Goal: Submit feedback/report problem: Submit feedback/report problem

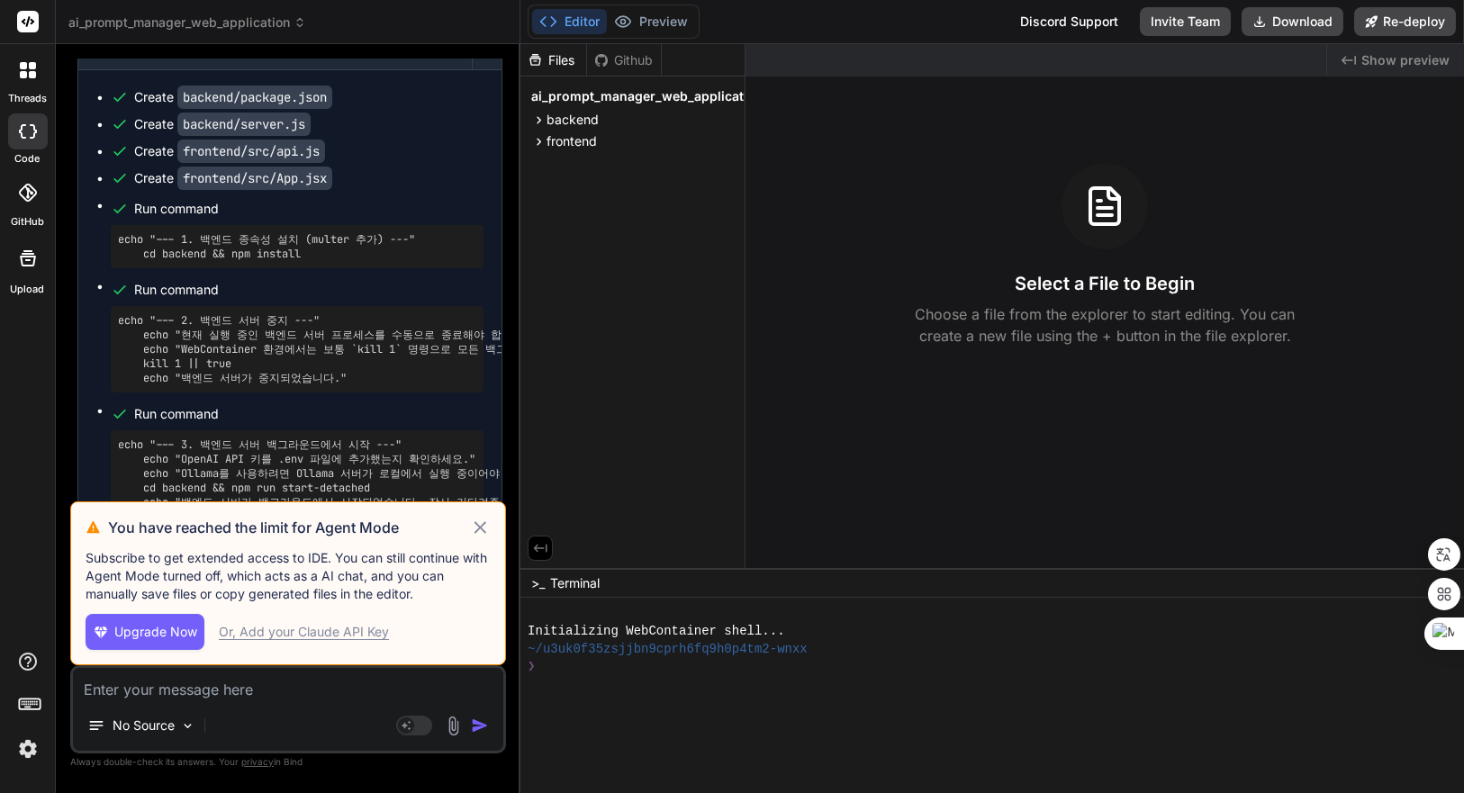
scroll to position [4534, 0]
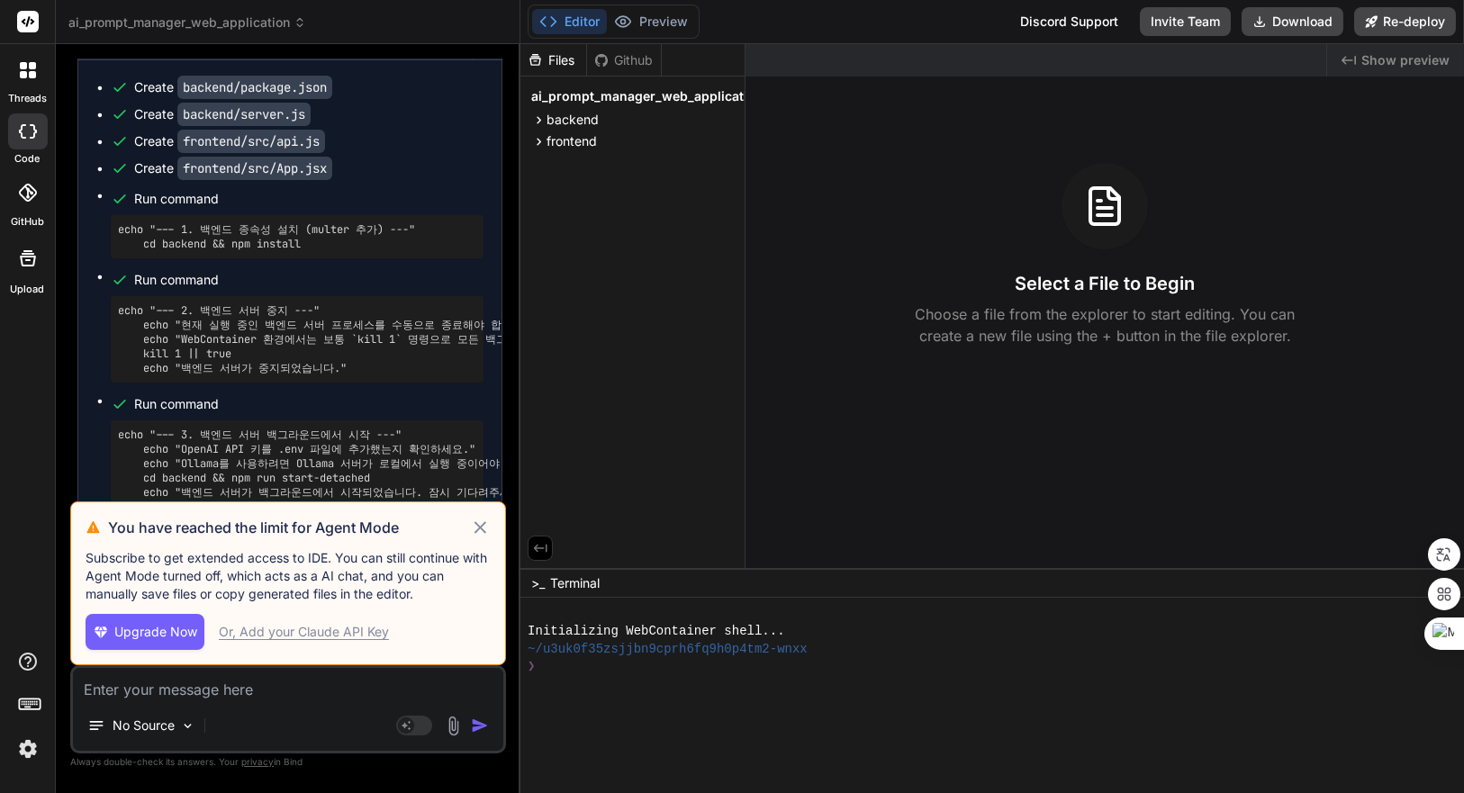
click at [475, 527] on icon at bounding box center [480, 528] width 21 height 22
type textarea "x"
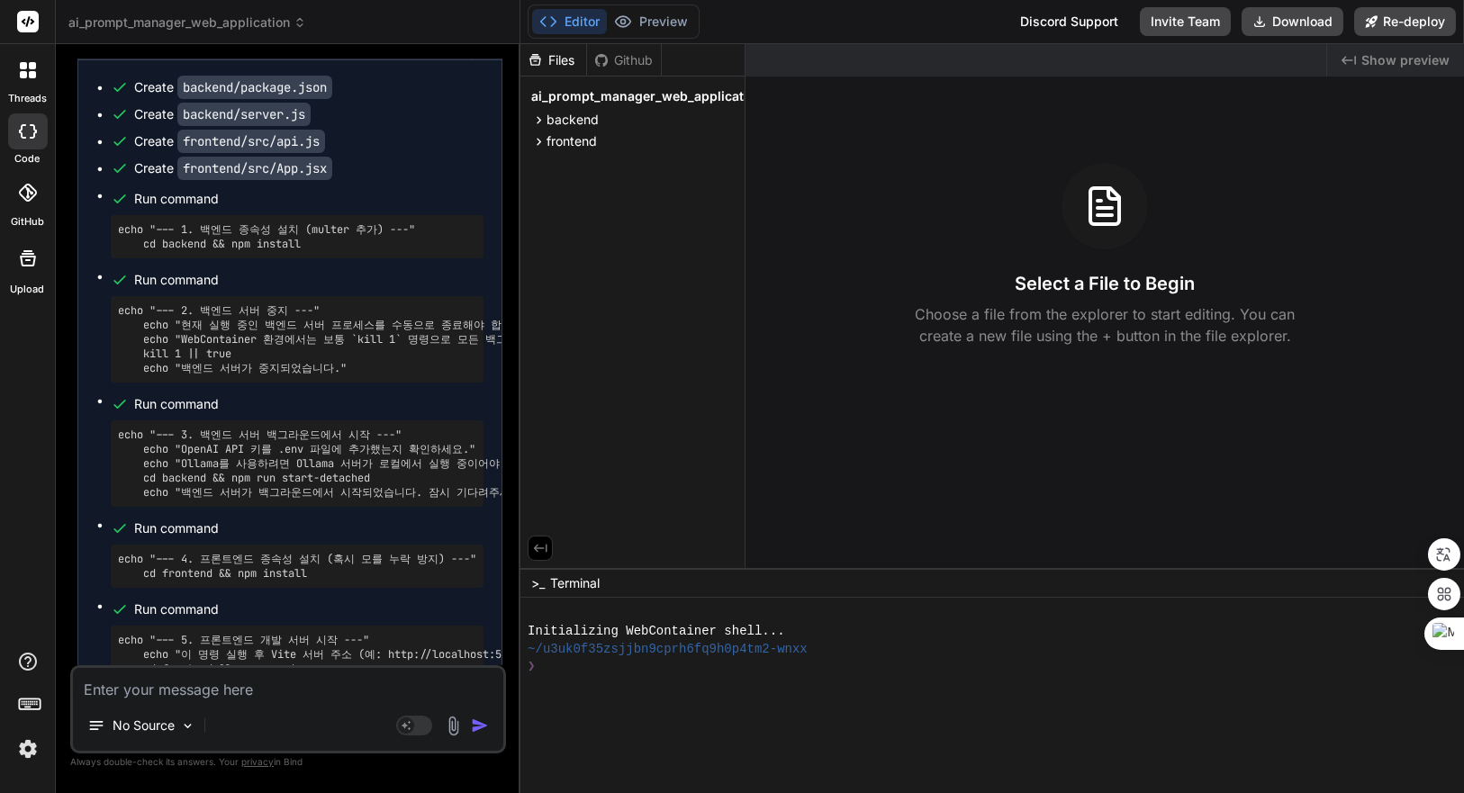
click at [868, 667] on div "❯" at bounding box center [982, 667] width 908 height 18
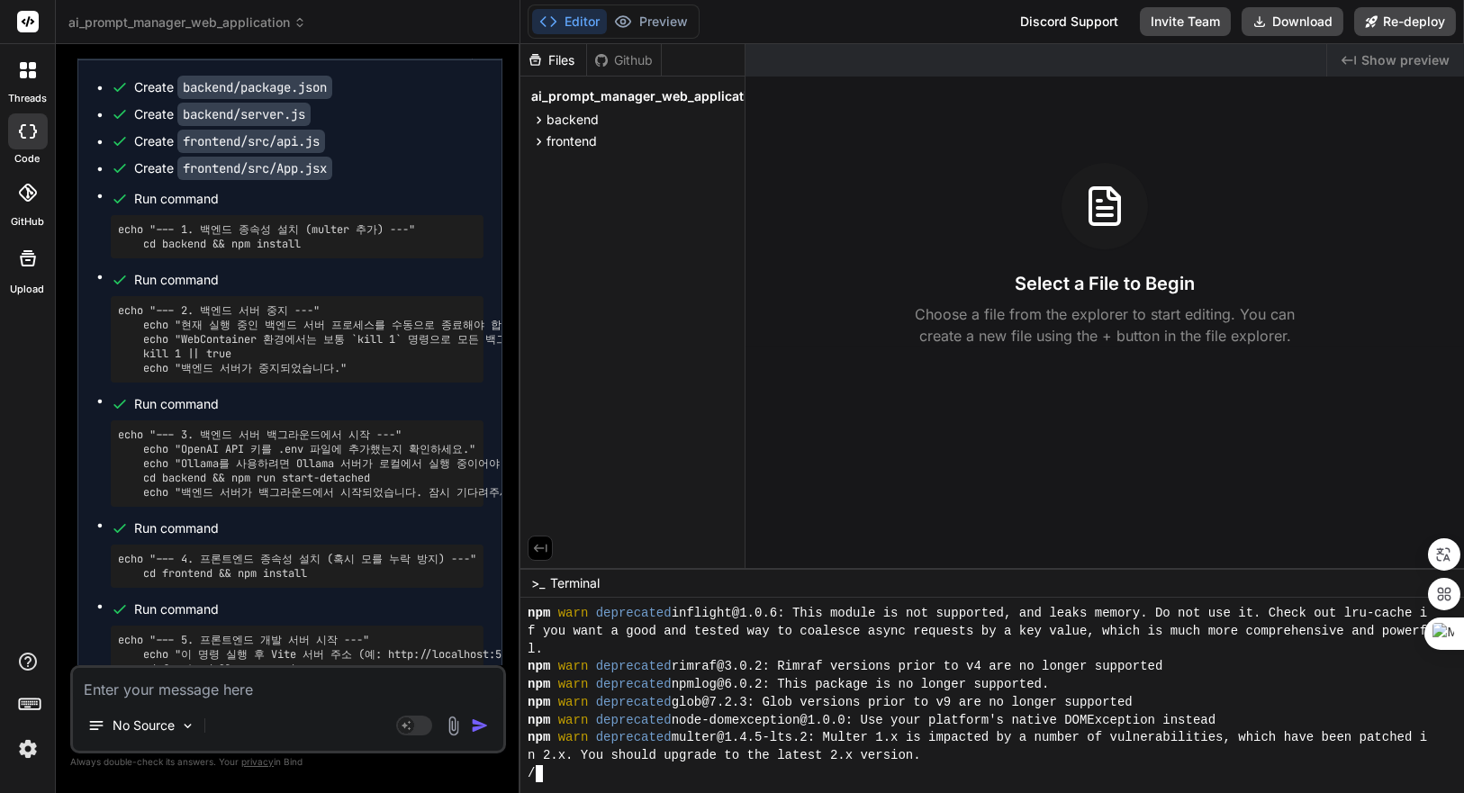
scroll to position [176, 0]
type textarea "x"
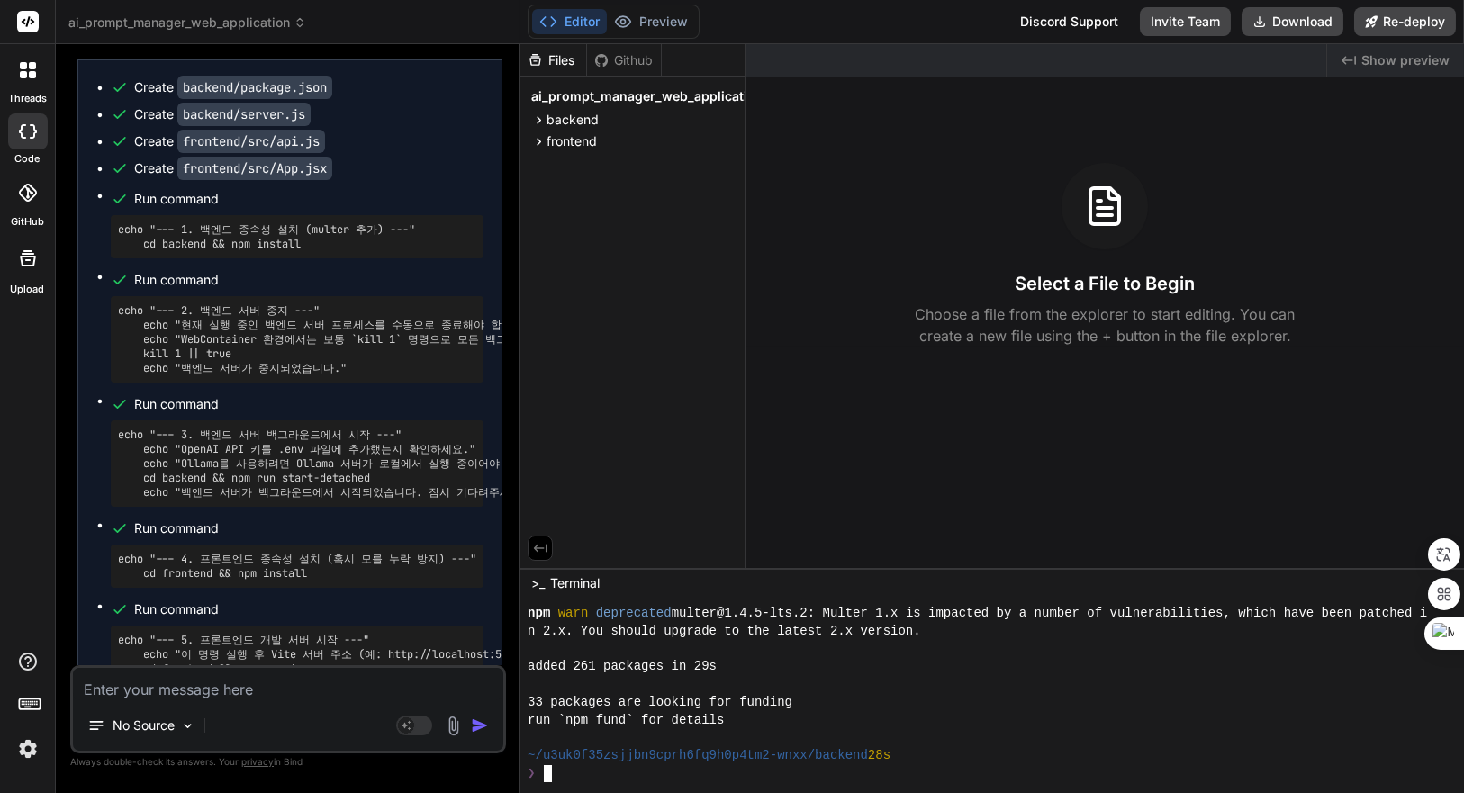
scroll to position [301, 0]
click at [868, 667] on div "added 261 packages in 29s" at bounding box center [982, 667] width 908 height 18
click at [960, 691] on div at bounding box center [982, 685] width 908 height 18
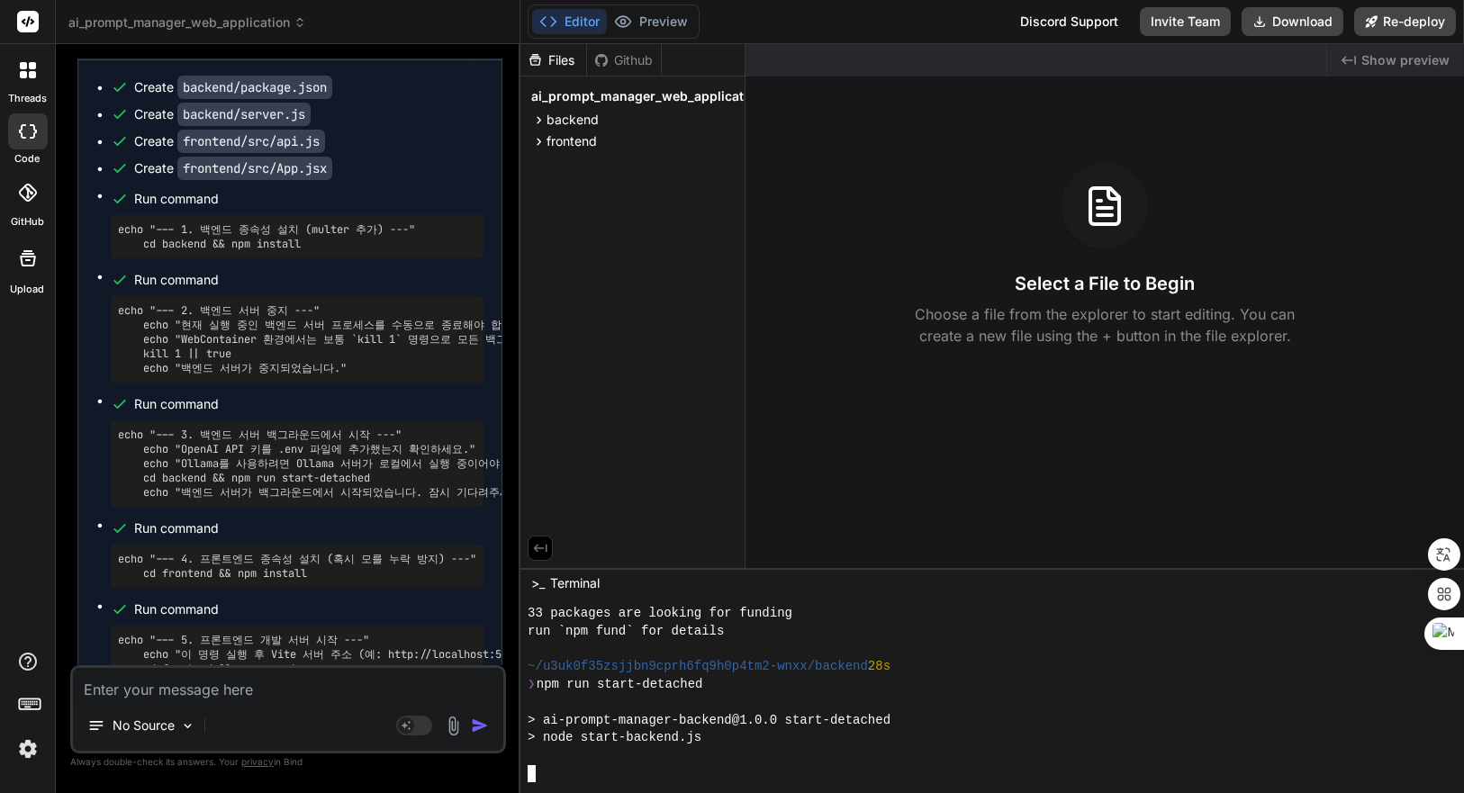
scroll to position [513, 0]
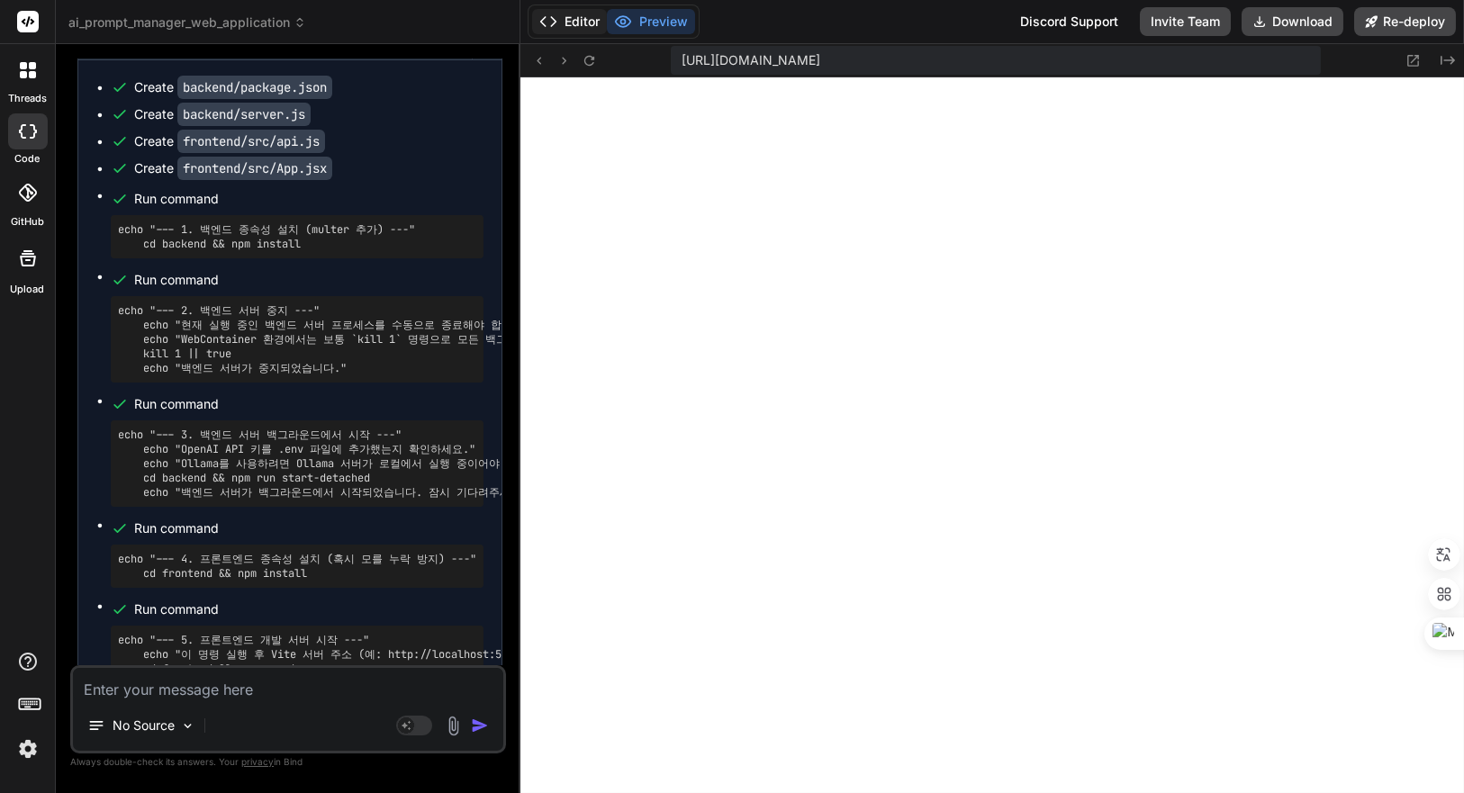
click at [554, 18] on icon at bounding box center [548, 22] width 18 height 18
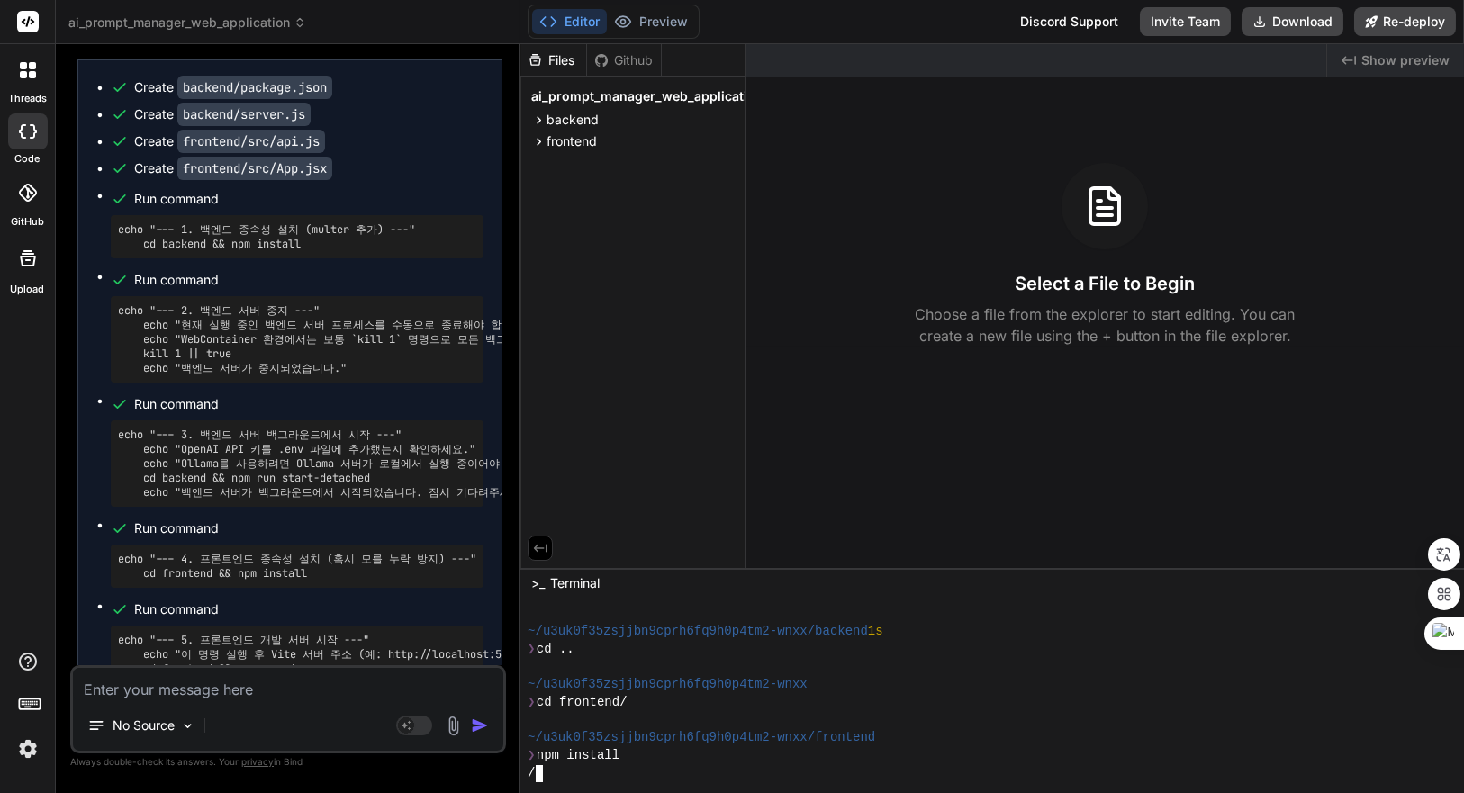
scroll to position [797, 0]
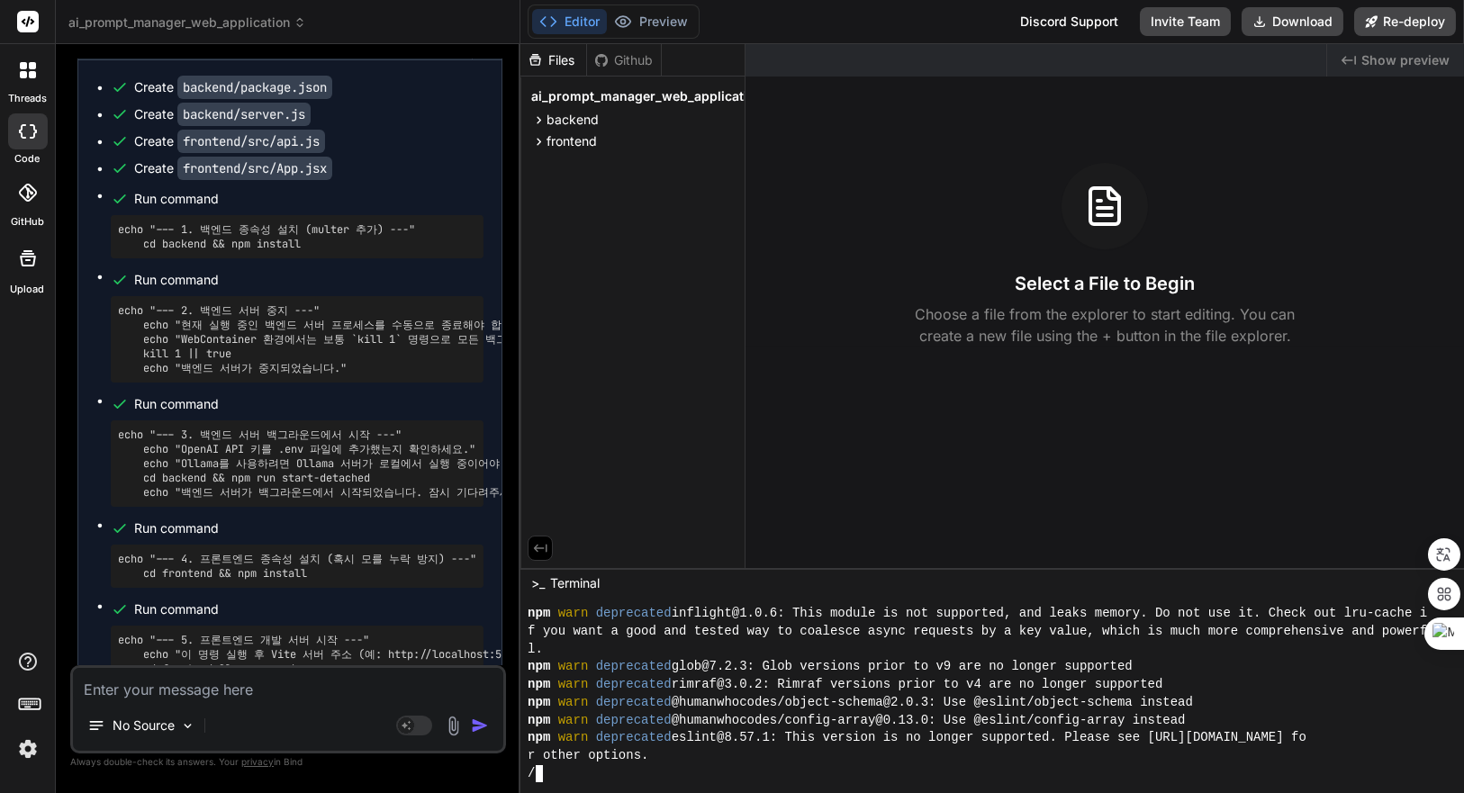
type textarea "x"
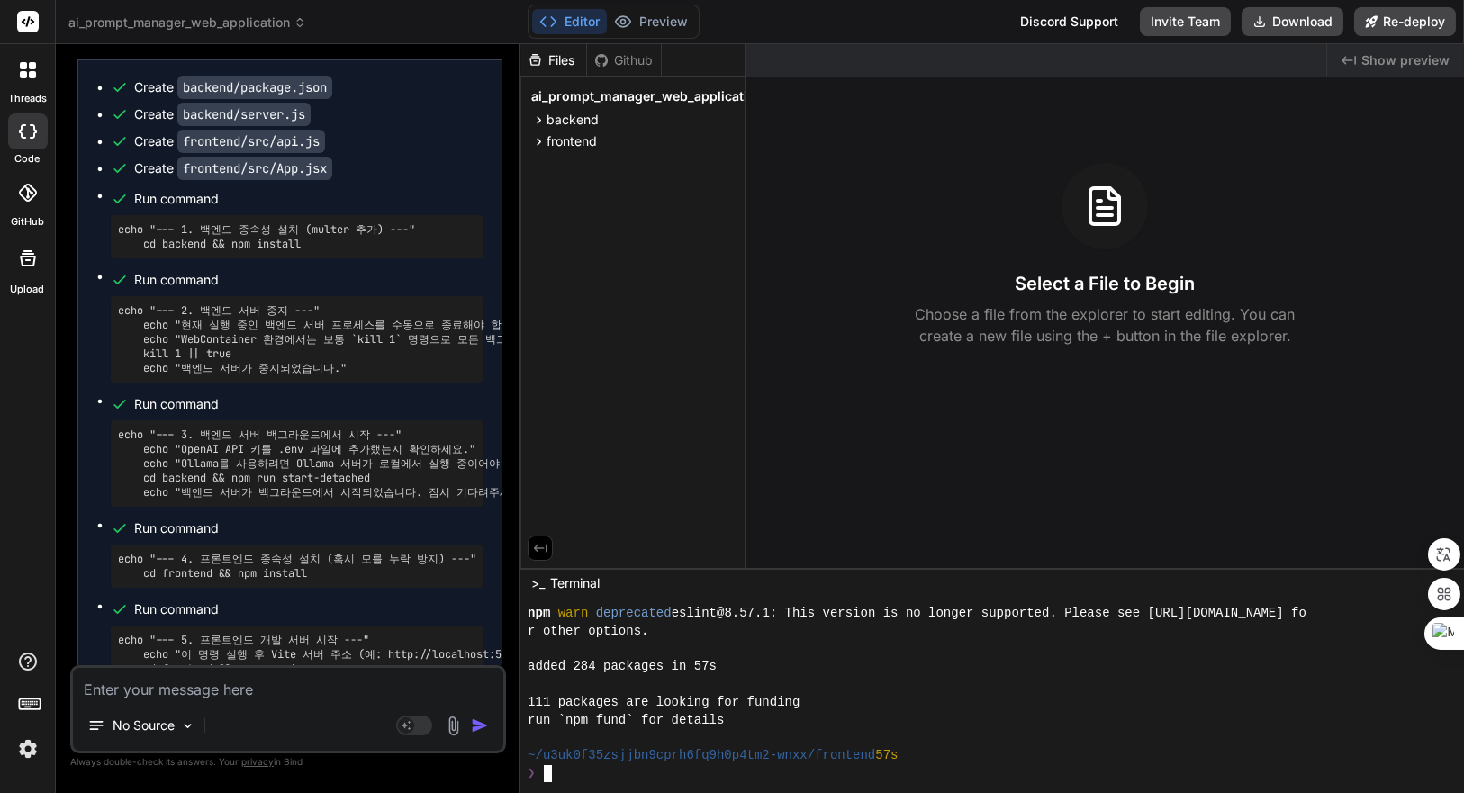
scroll to position [921, 0]
click at [997, 698] on div "111 packages are looking for funding" at bounding box center [982, 703] width 908 height 18
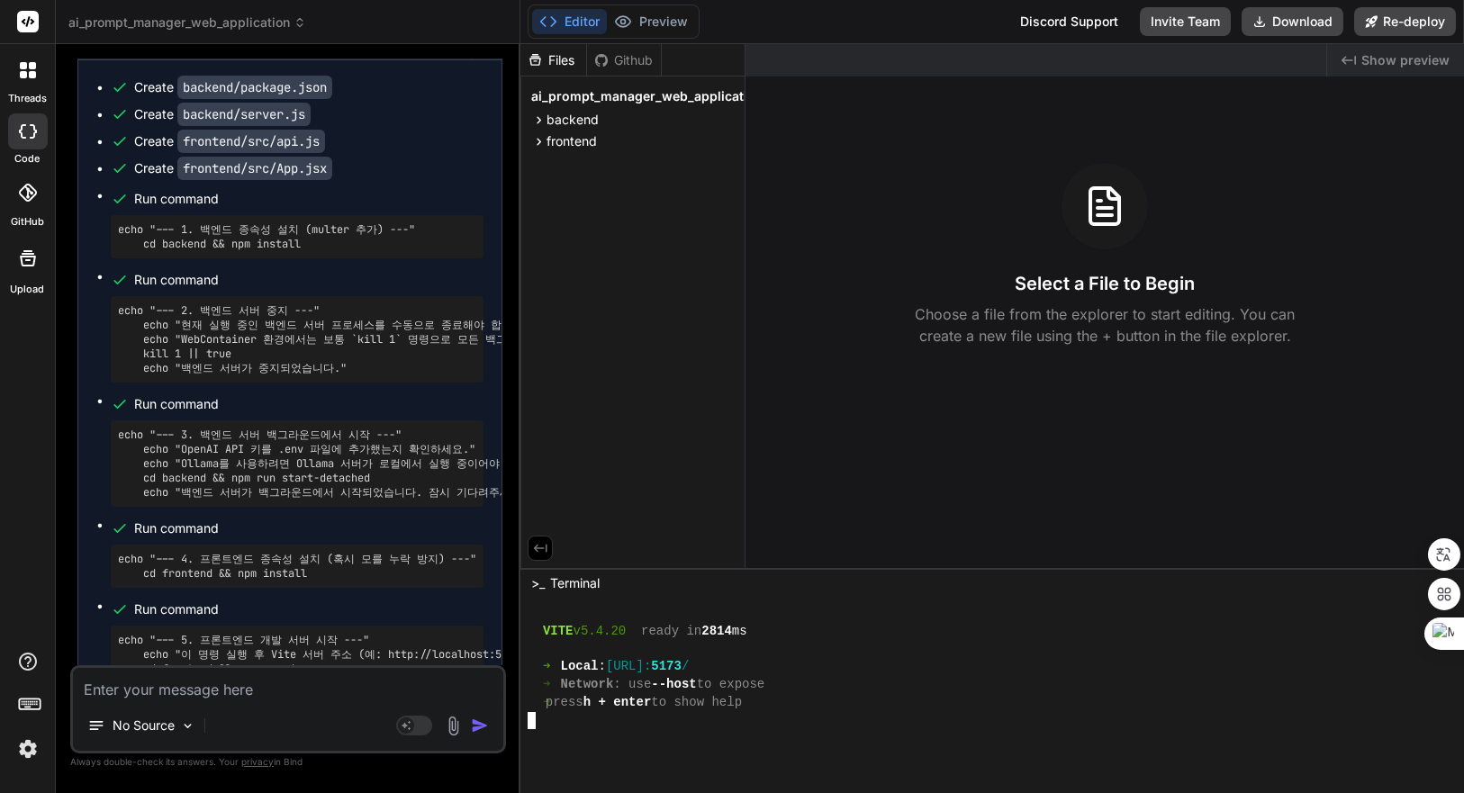
scroll to position [1170, 0]
click at [658, 21] on button "Preview" at bounding box center [651, 21] width 88 height 25
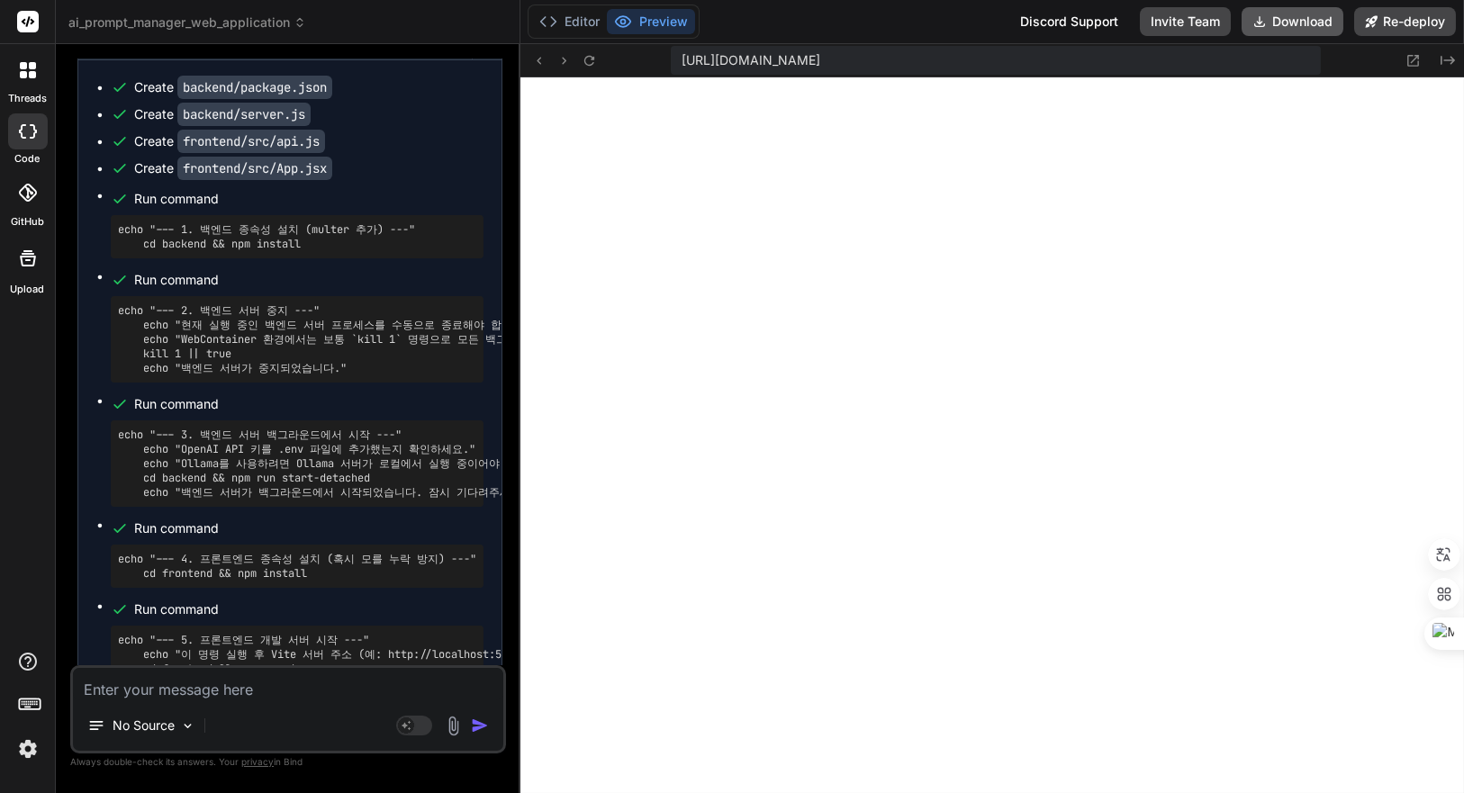
click at [1294, 17] on button "Download" at bounding box center [1293, 21] width 102 height 29
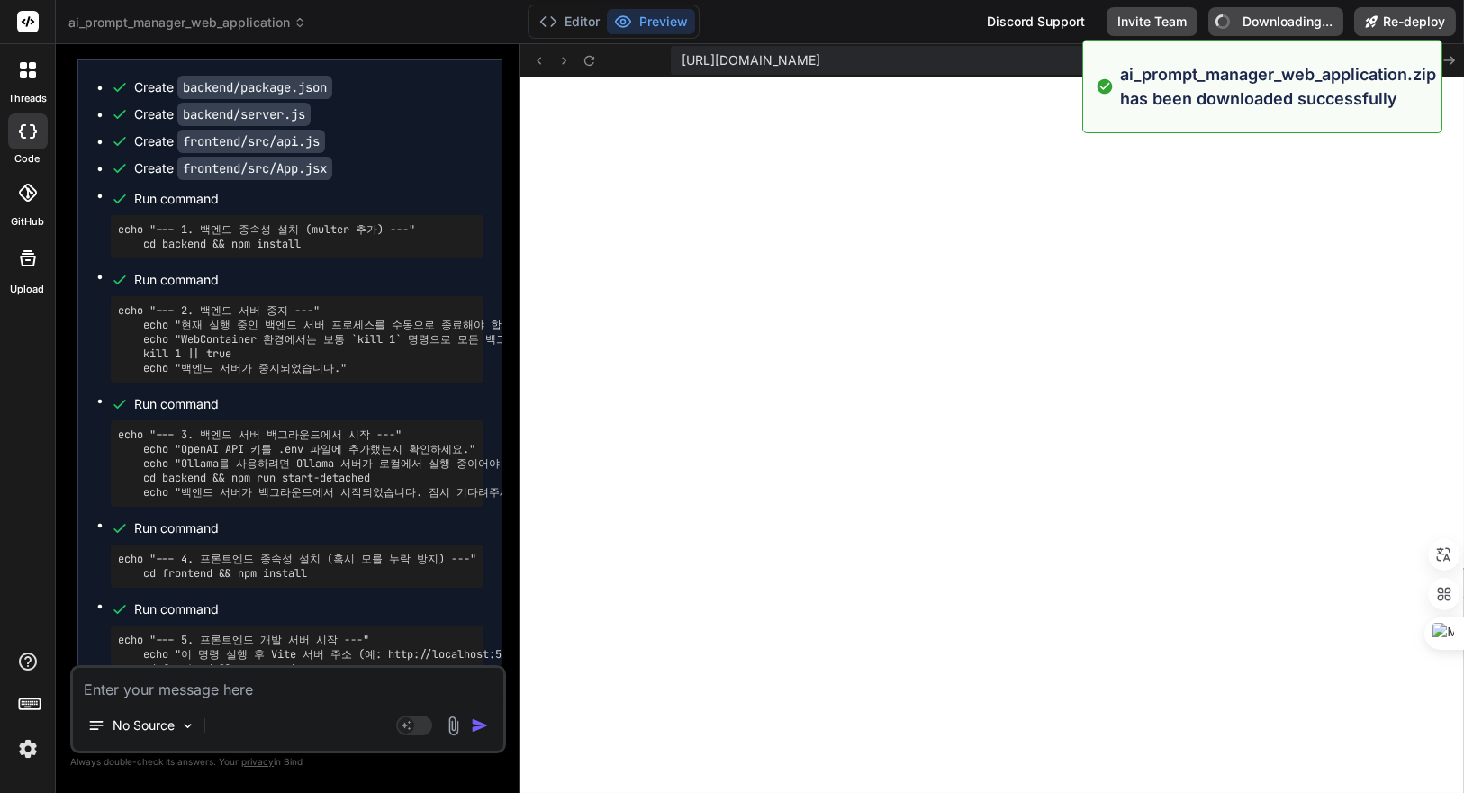
click at [247, 688] on textarea at bounding box center [288, 684] width 430 height 32
type textarea "x"
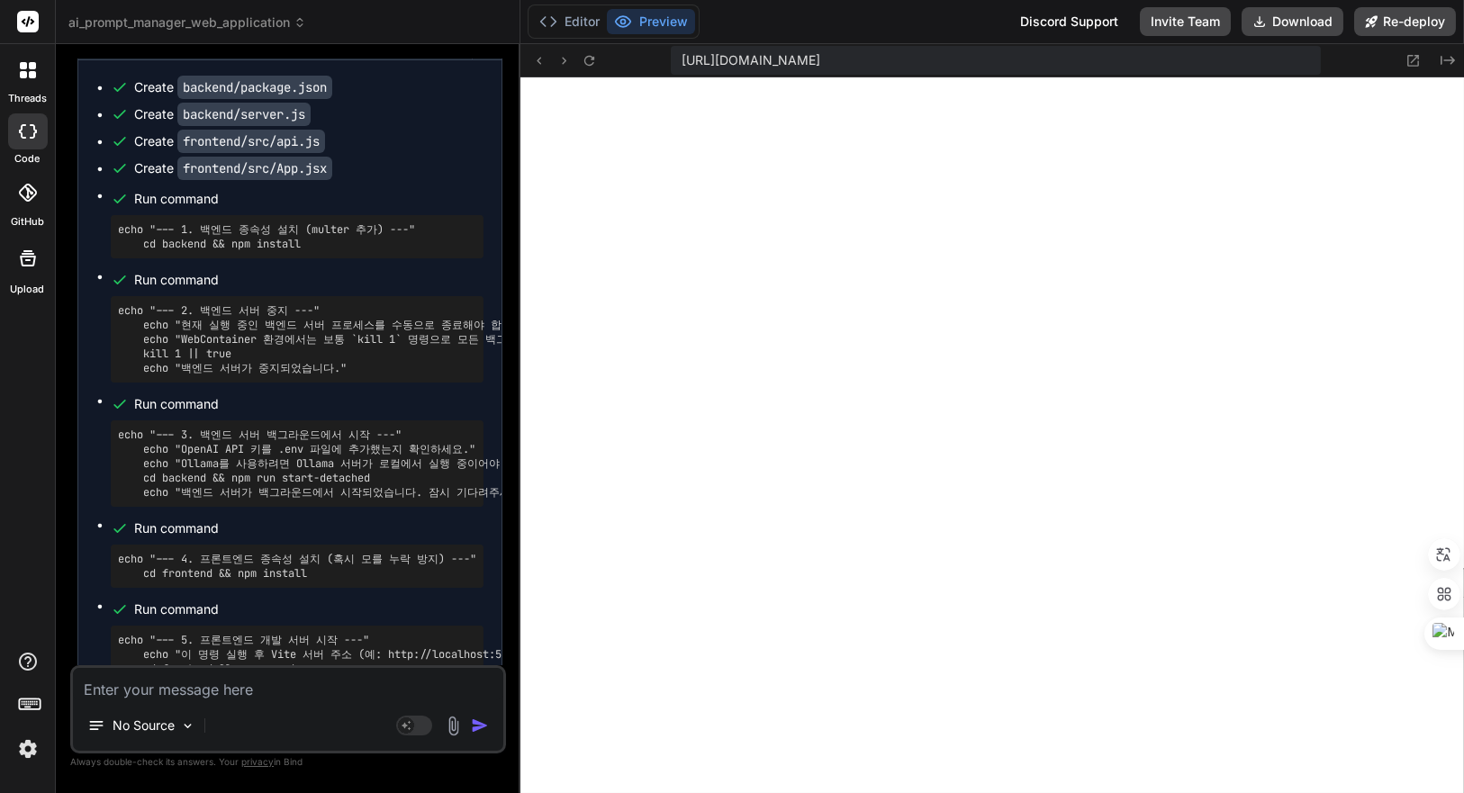
type textarea "d"
type textarea "x"
type textarea "dl"
type textarea "x"
type textarea "dl"
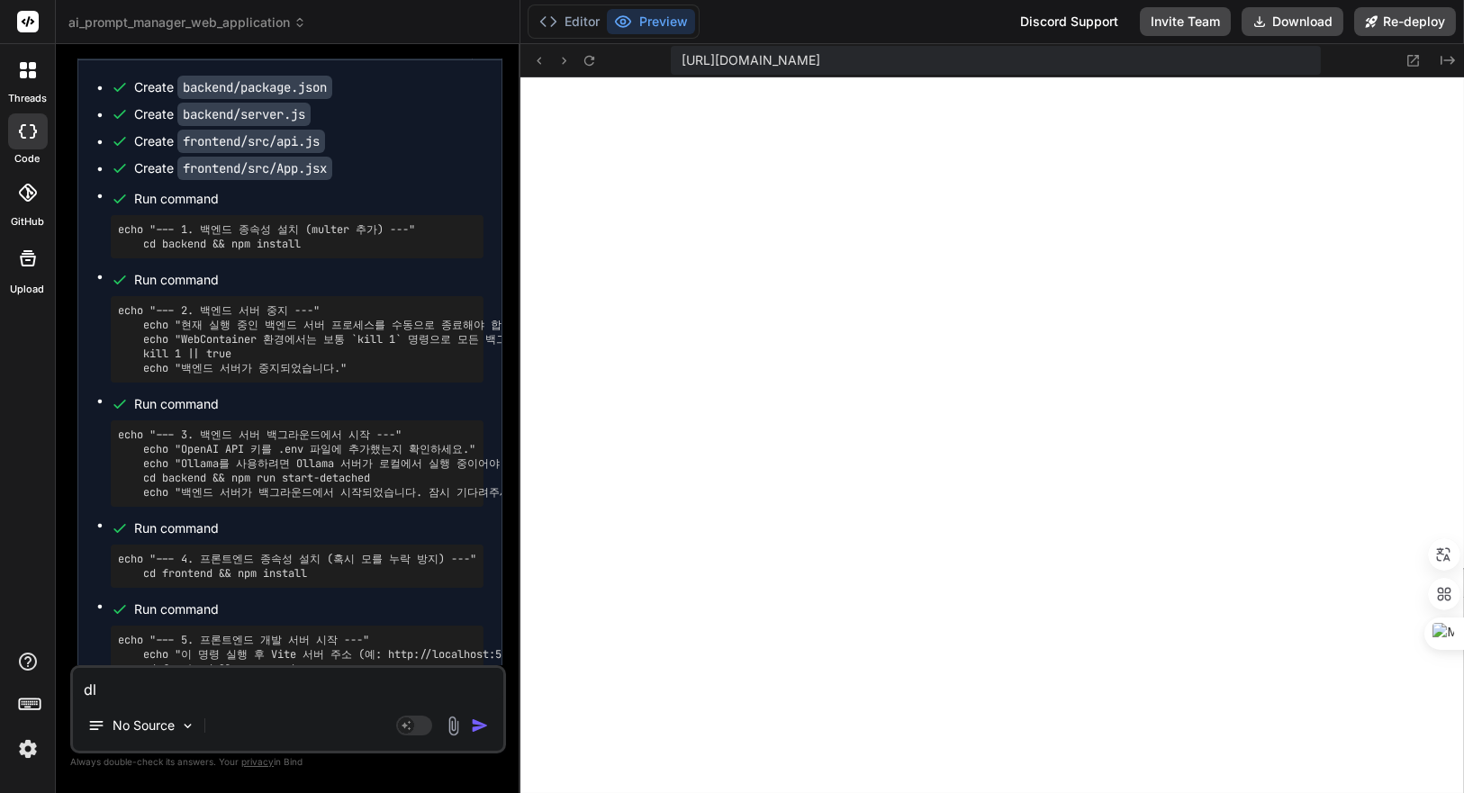
type textarea "x"
type textarea "dl"
type textarea "x"
type textarea "d"
type textarea "x"
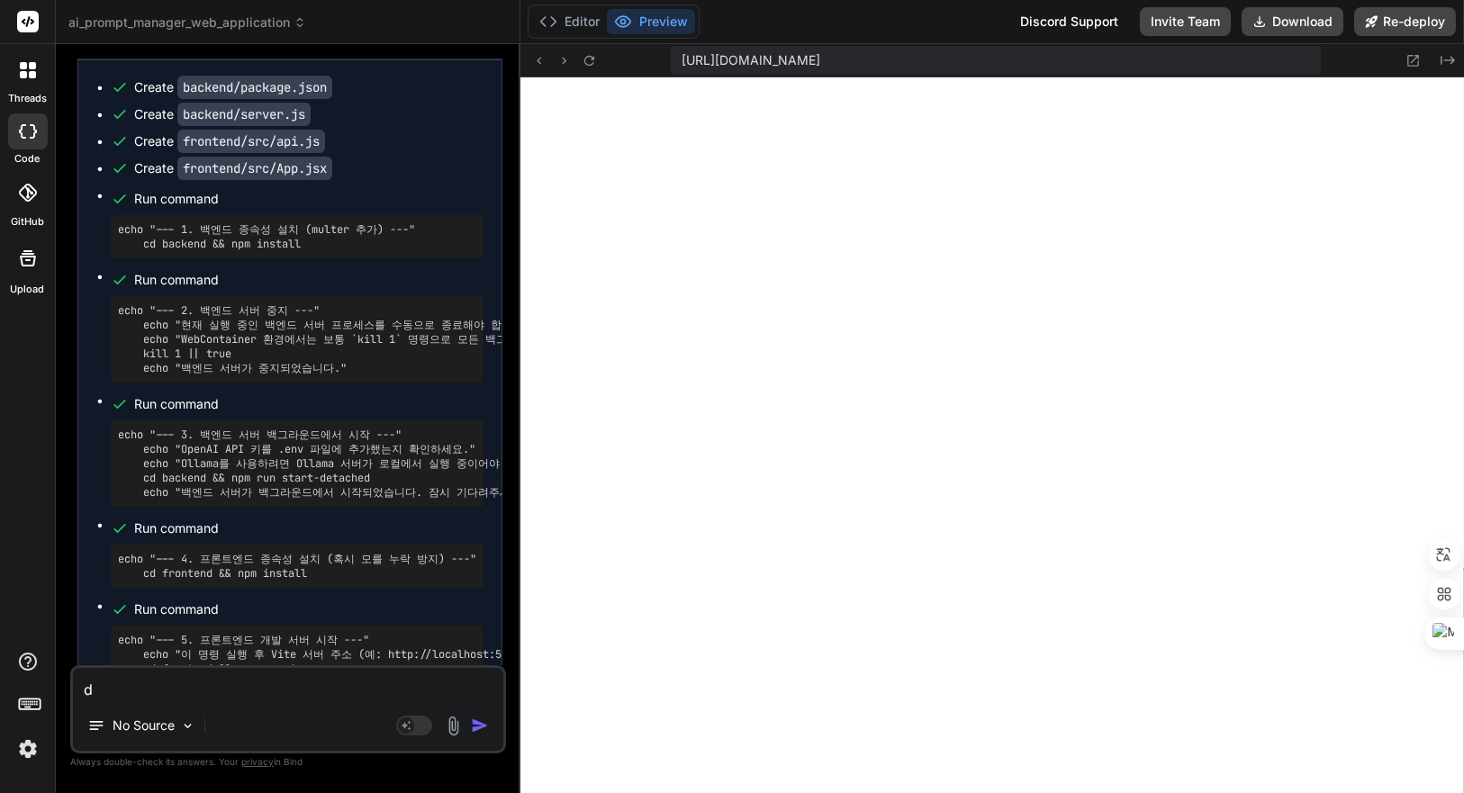
type textarea "x"
type textarea "ㅇ"
type textarea "x"
type textarea "이"
type textarea "x"
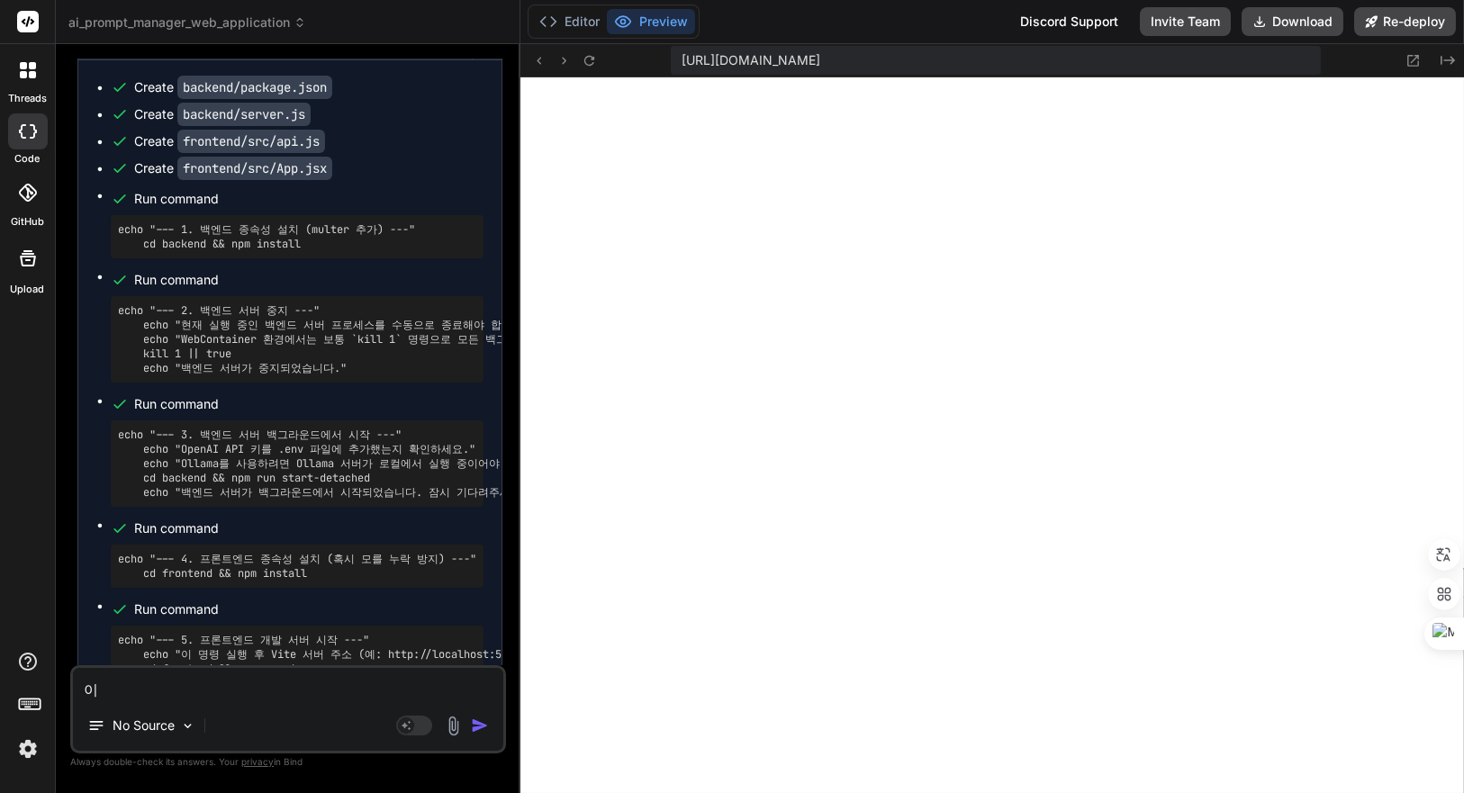
type textarea "잎"
type textarea "x"
type textarea "이프"
type textarea "x"
type textarea "이ㅍ"
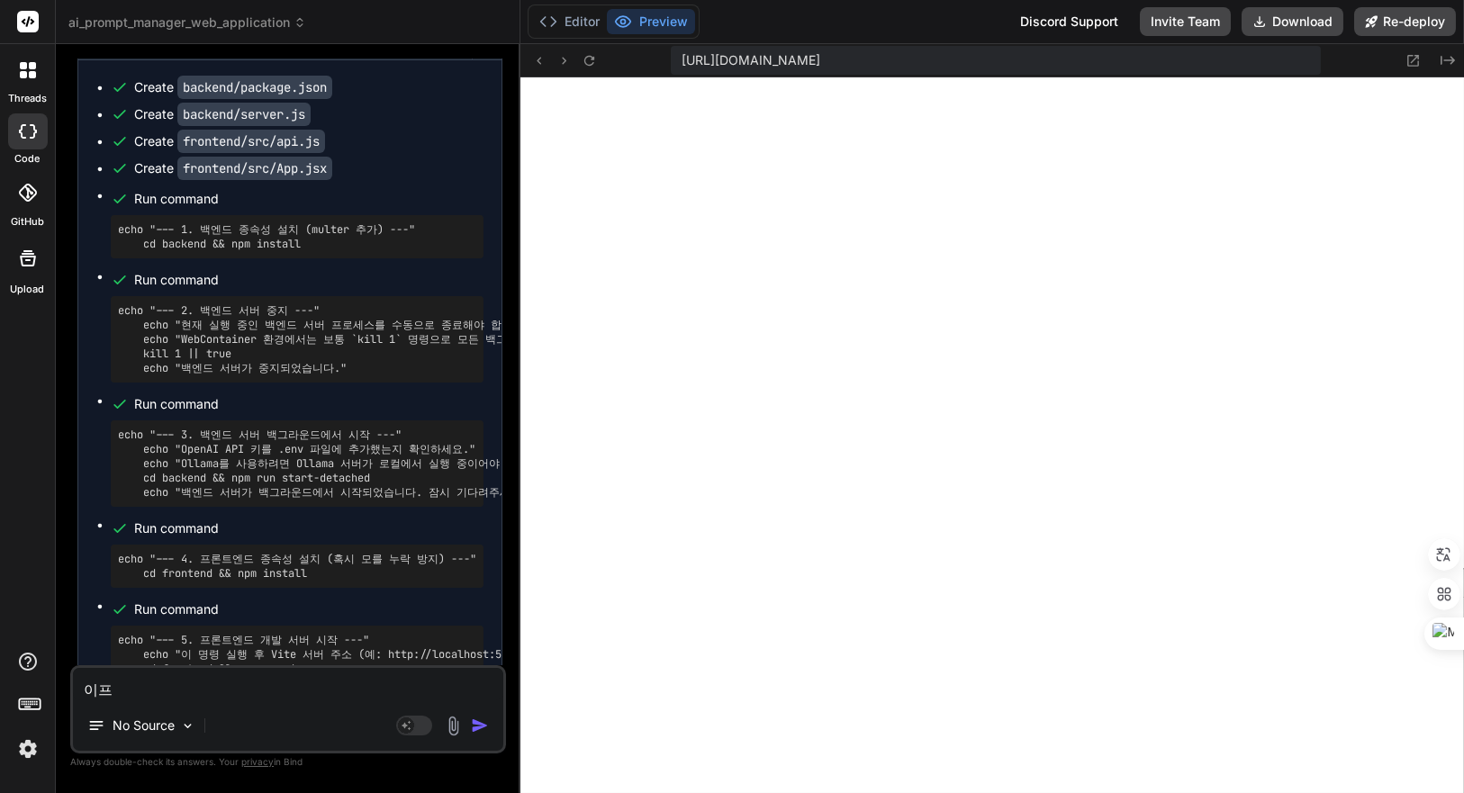
type textarea "x"
type textarea "이"
type textarea "x"
type textarea "이"
type textarea "x"
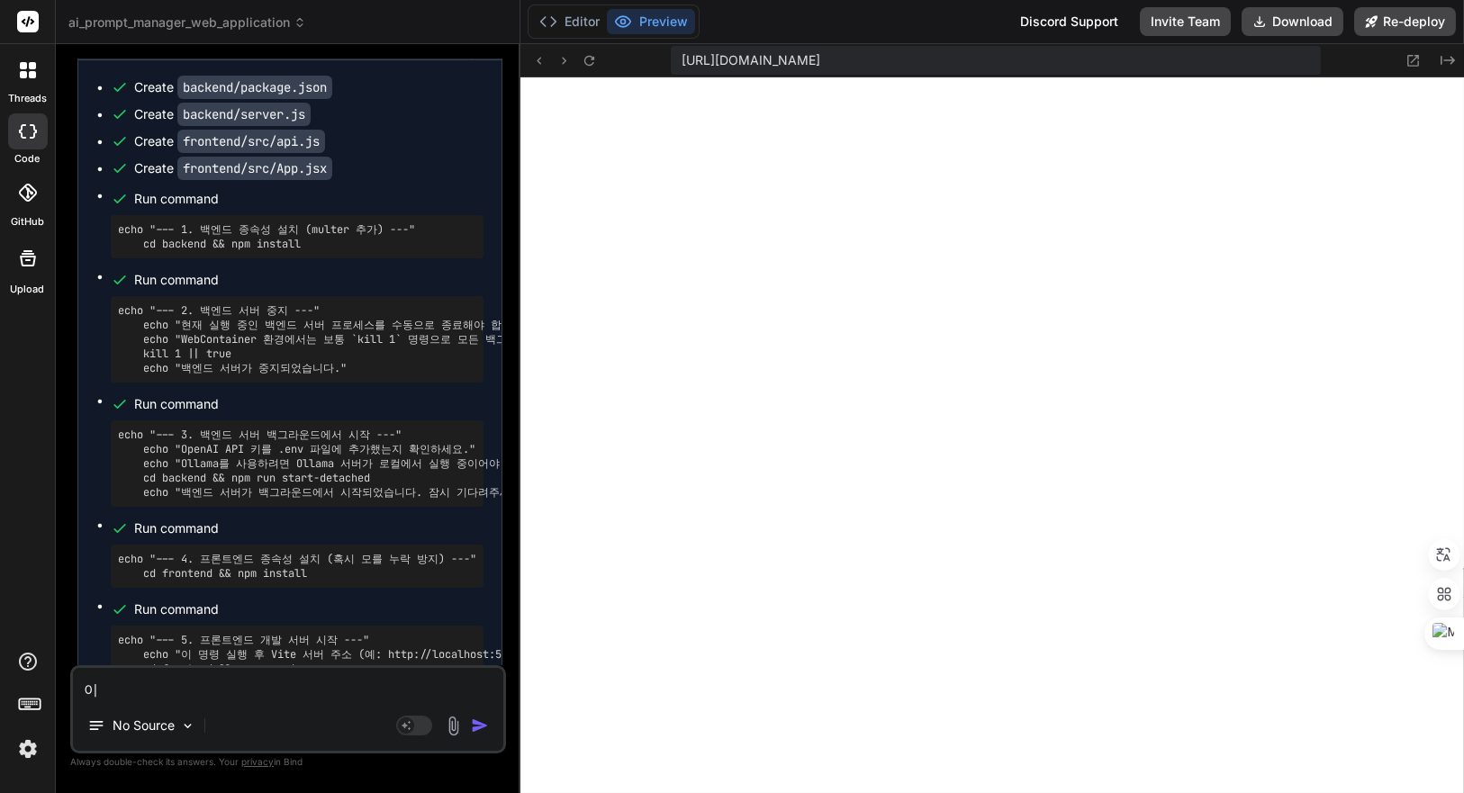
type textarea "이 ㅍ"
type textarea "x"
type textarea "이 프"
type textarea "x"
type textarea "이 플"
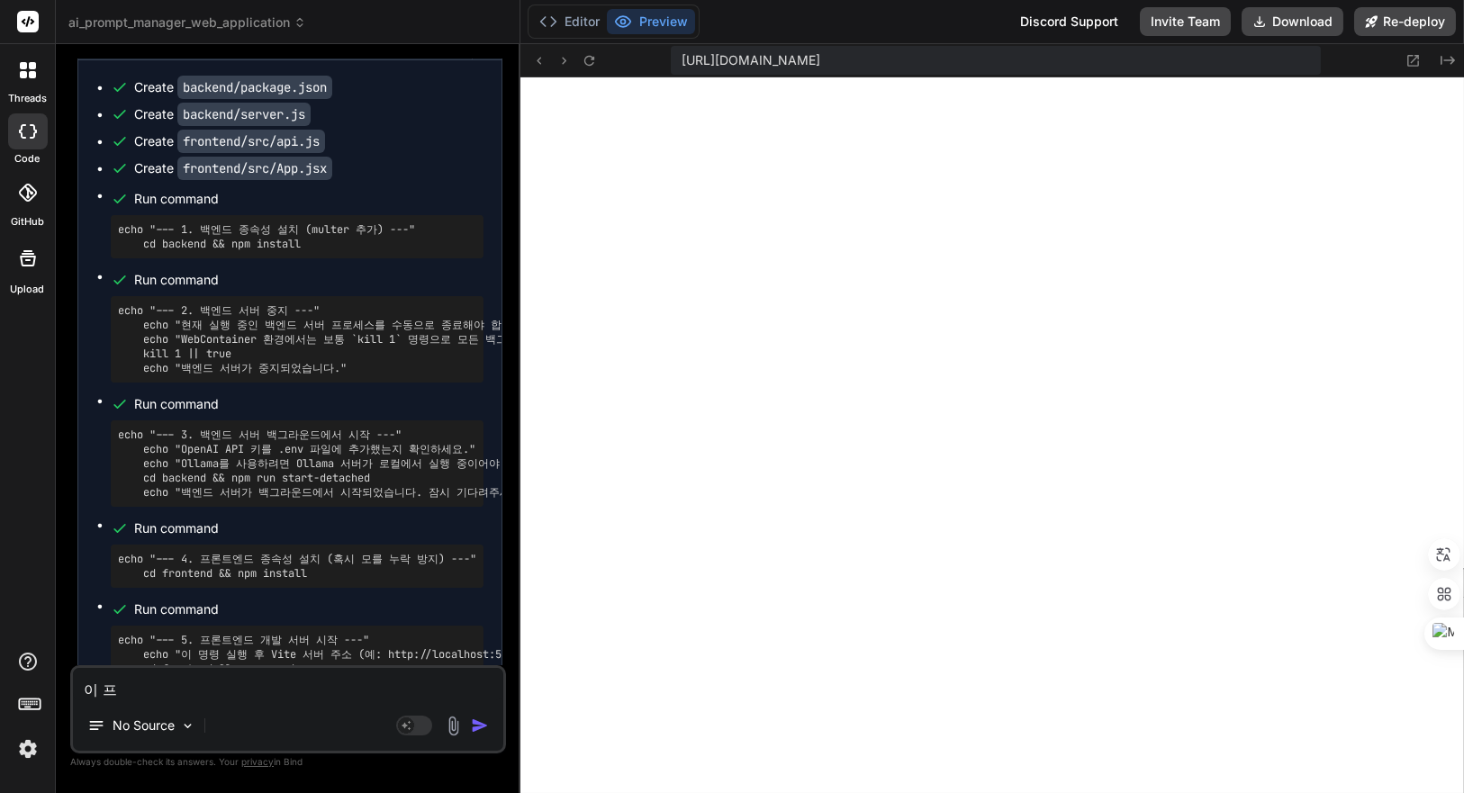
type textarea "x"
type textarea "이 프로"
type textarea "x"
type textarea "이 프록"
type textarea "x"
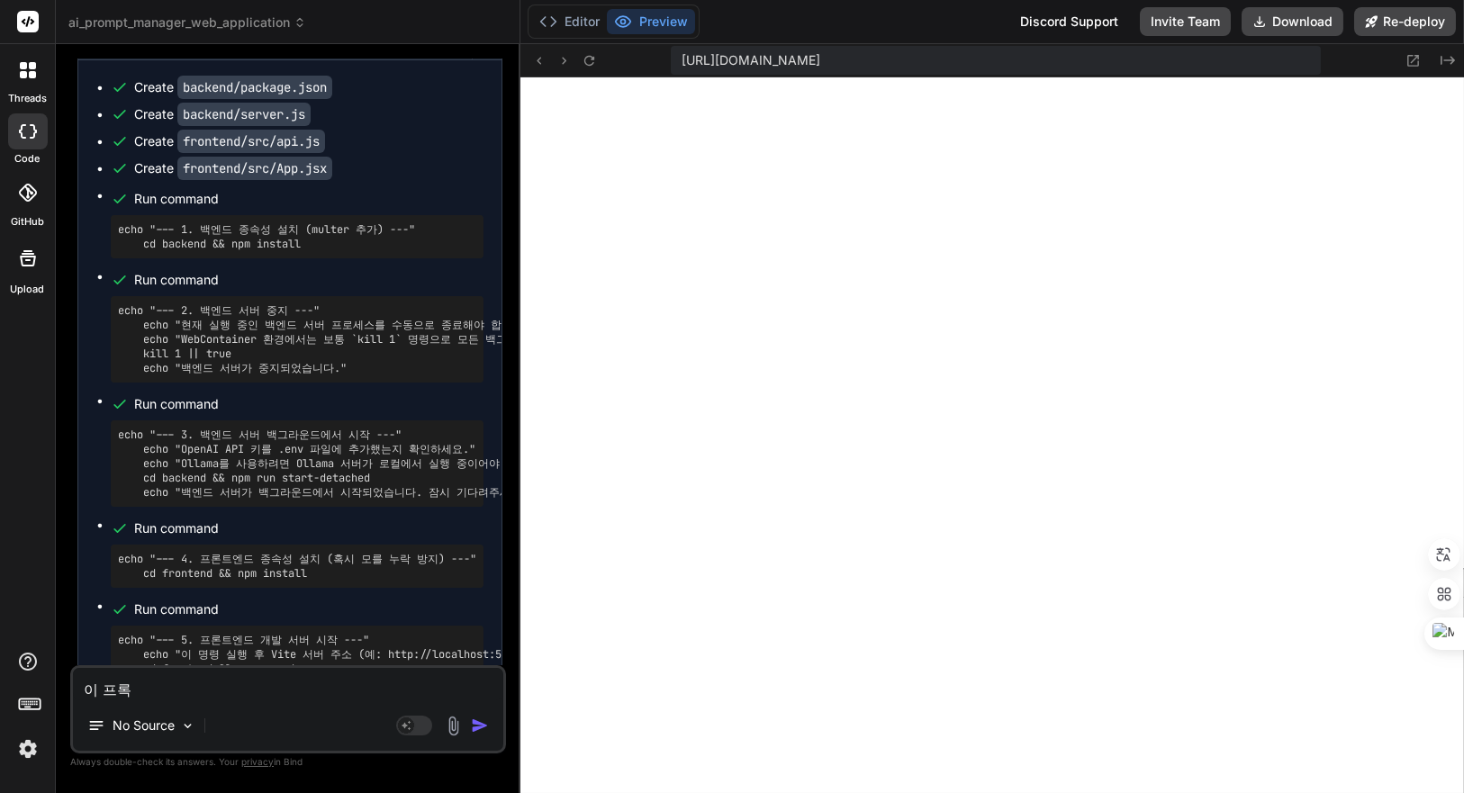
type textarea "이 프로그"
type textarea "x"
type textarea "이 프로글"
type textarea "x"
type textarea "이 프로그래"
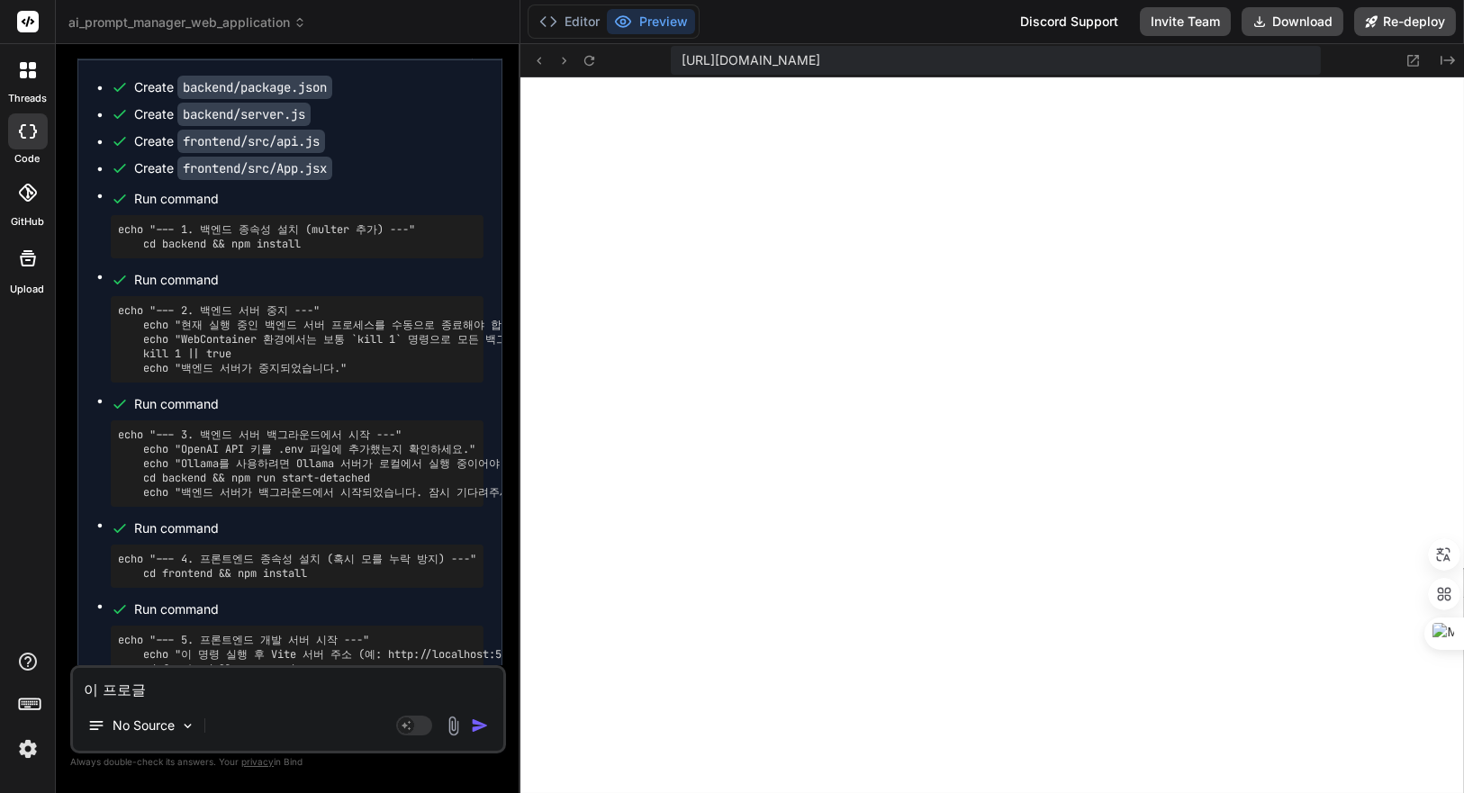
type textarea "x"
type textarea "이 프로그램"
type textarea "x"
type textarea "이 프로그램ㅇ"
type textarea "x"
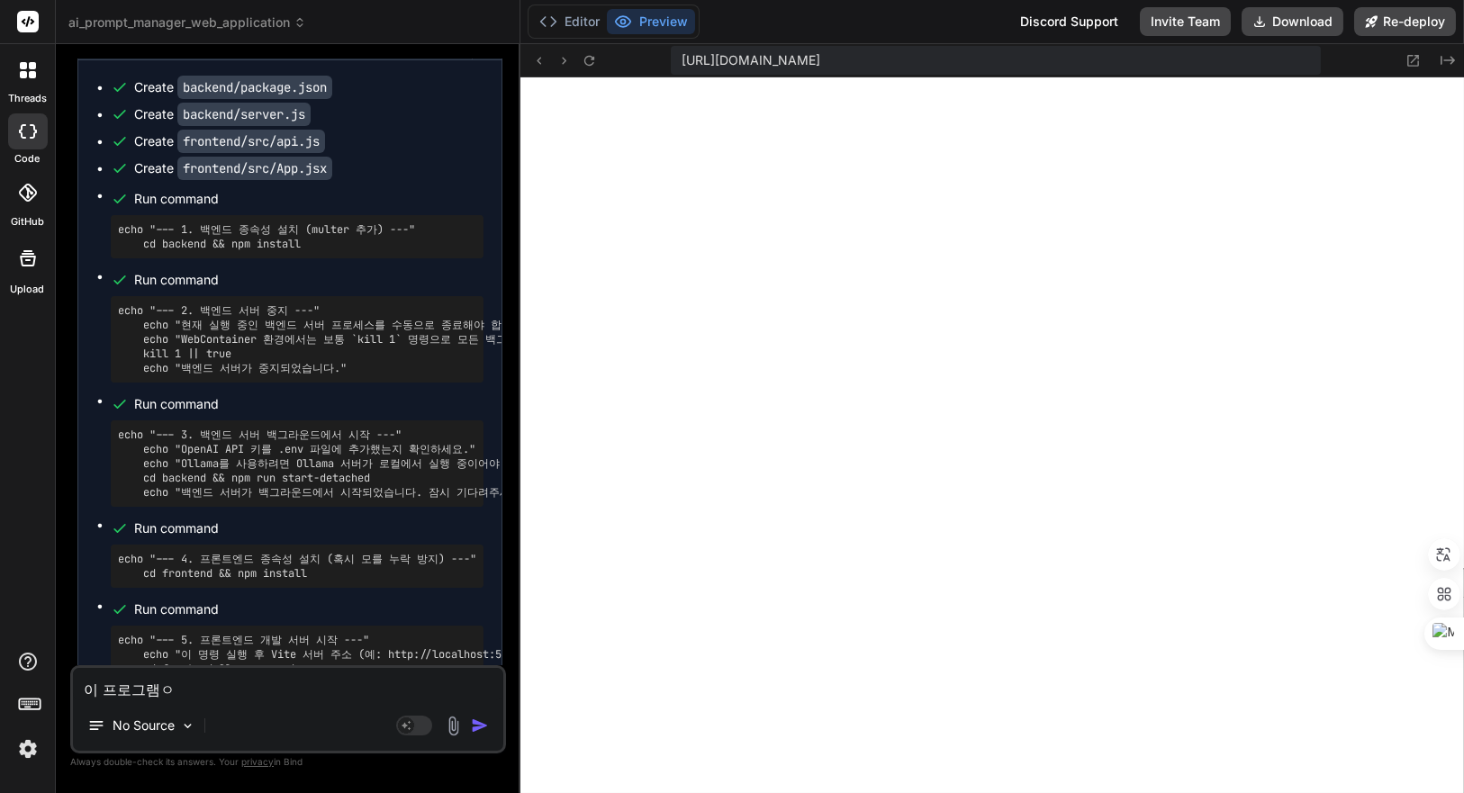
type textarea "이 프로그램에"
type textarea "x"
type textarea "이 프로그램ㅇ"
type textarea "x"
type textarea "이 프로그램"
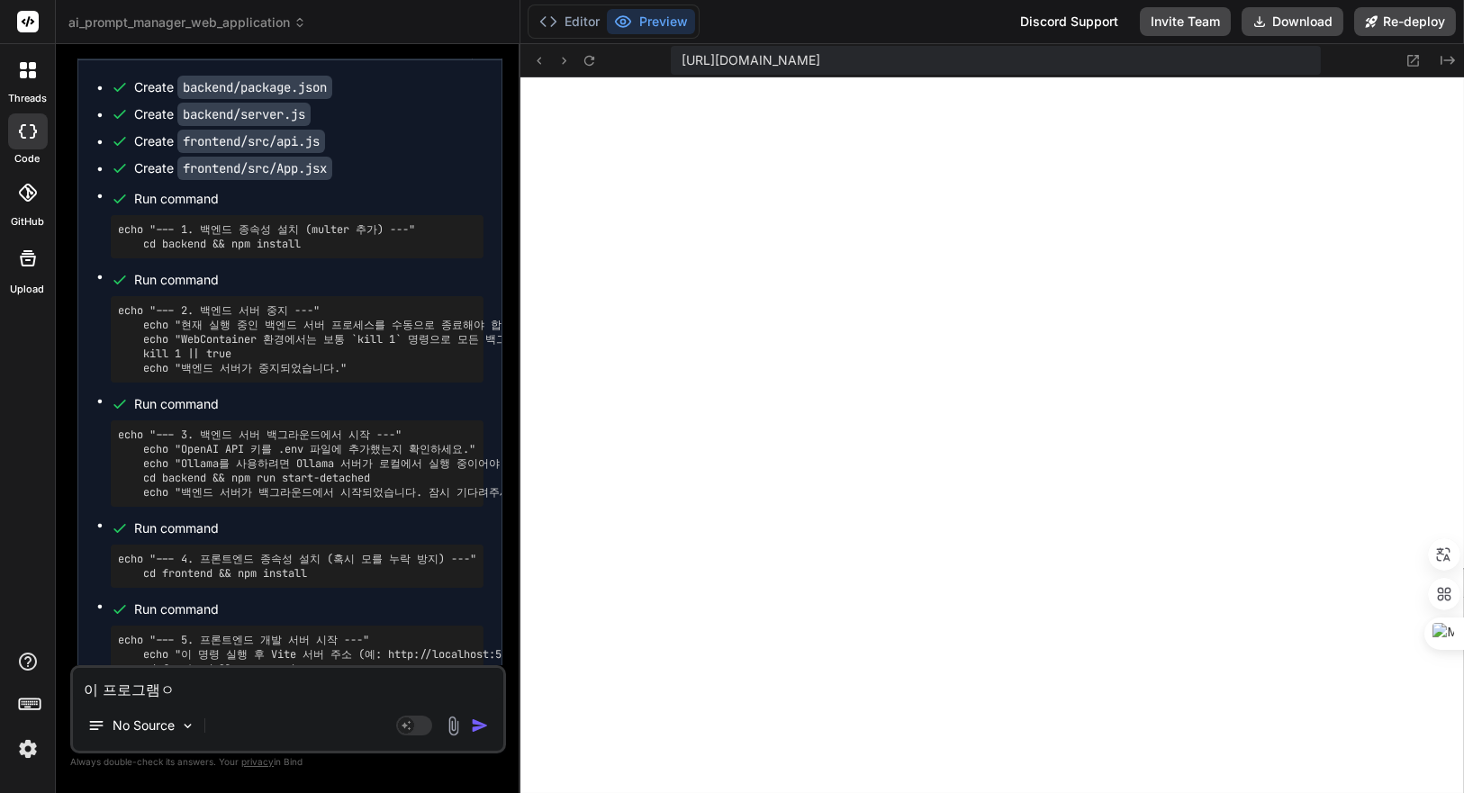
type textarea "x"
type textarea "이 프로그램ㅇ"
type textarea "x"
type textarea "이 프로그램으"
type textarea "x"
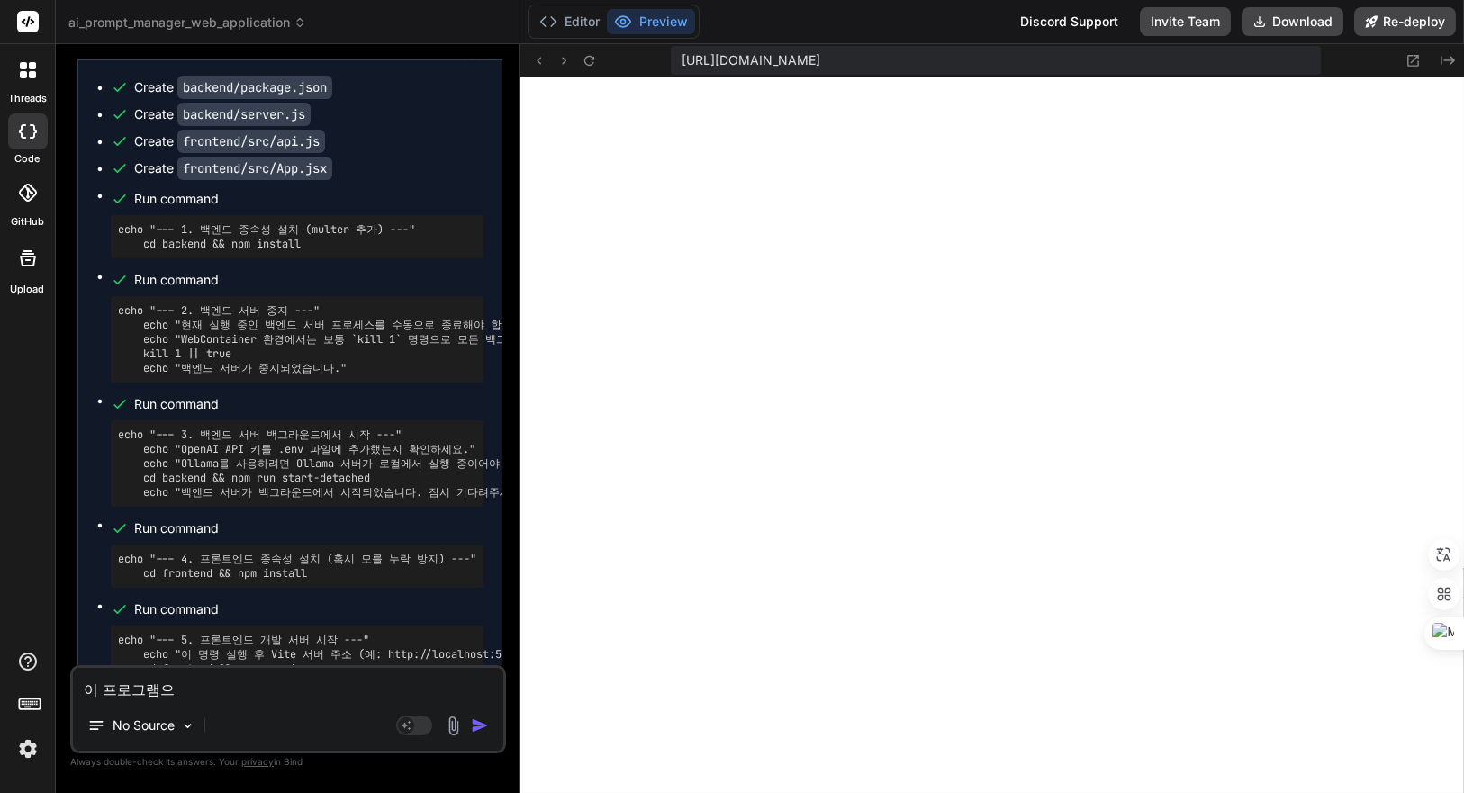
type textarea "이 프로그램을"
type textarea "x"
type textarea "이 프로그램을"
type textarea "x"
type textarea "이 프로그램을 G"
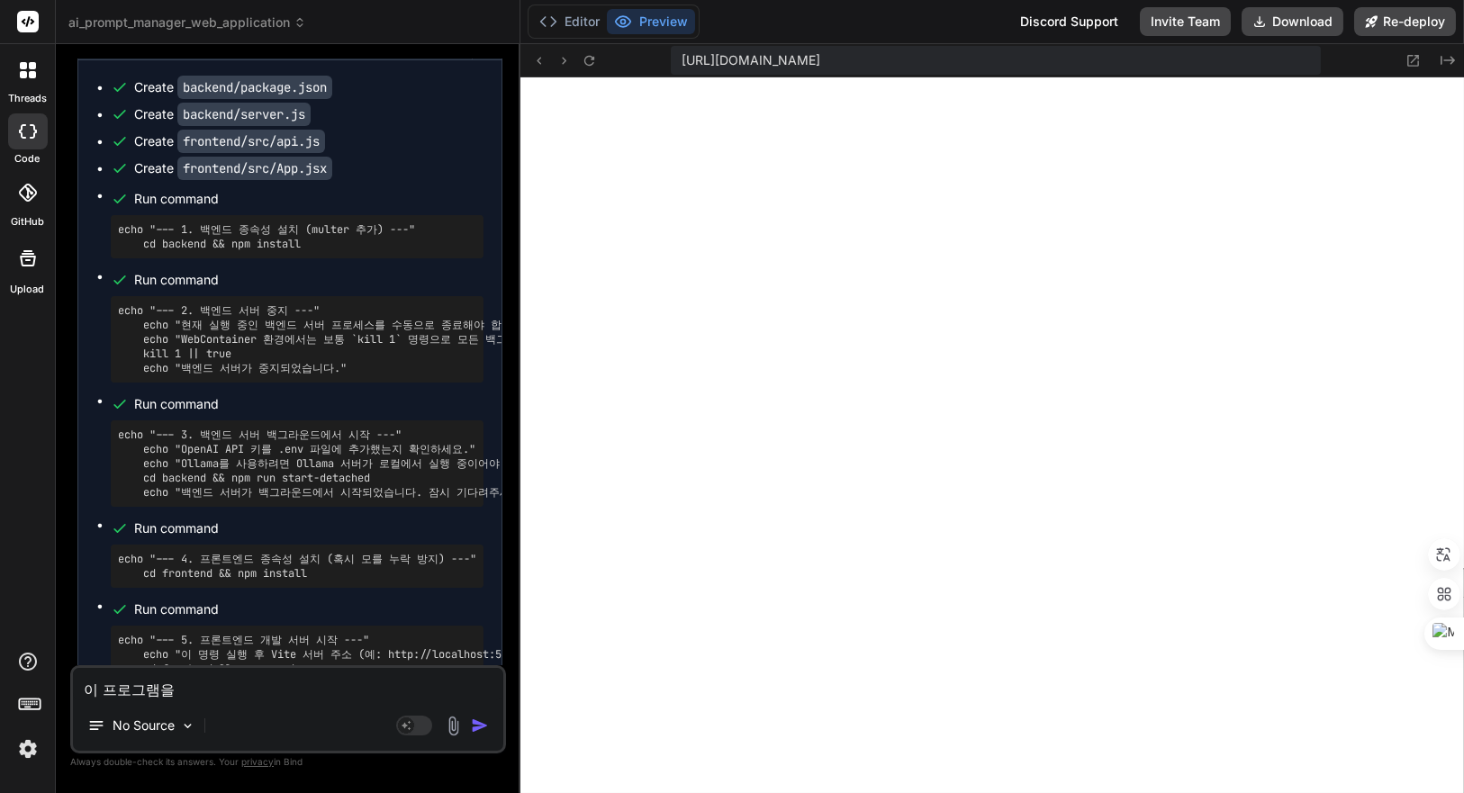
type textarea "x"
type textarea "이 프로그램을 Go"
type textarea "x"
type textarea "이 프로그램을 Goo"
type textarea "x"
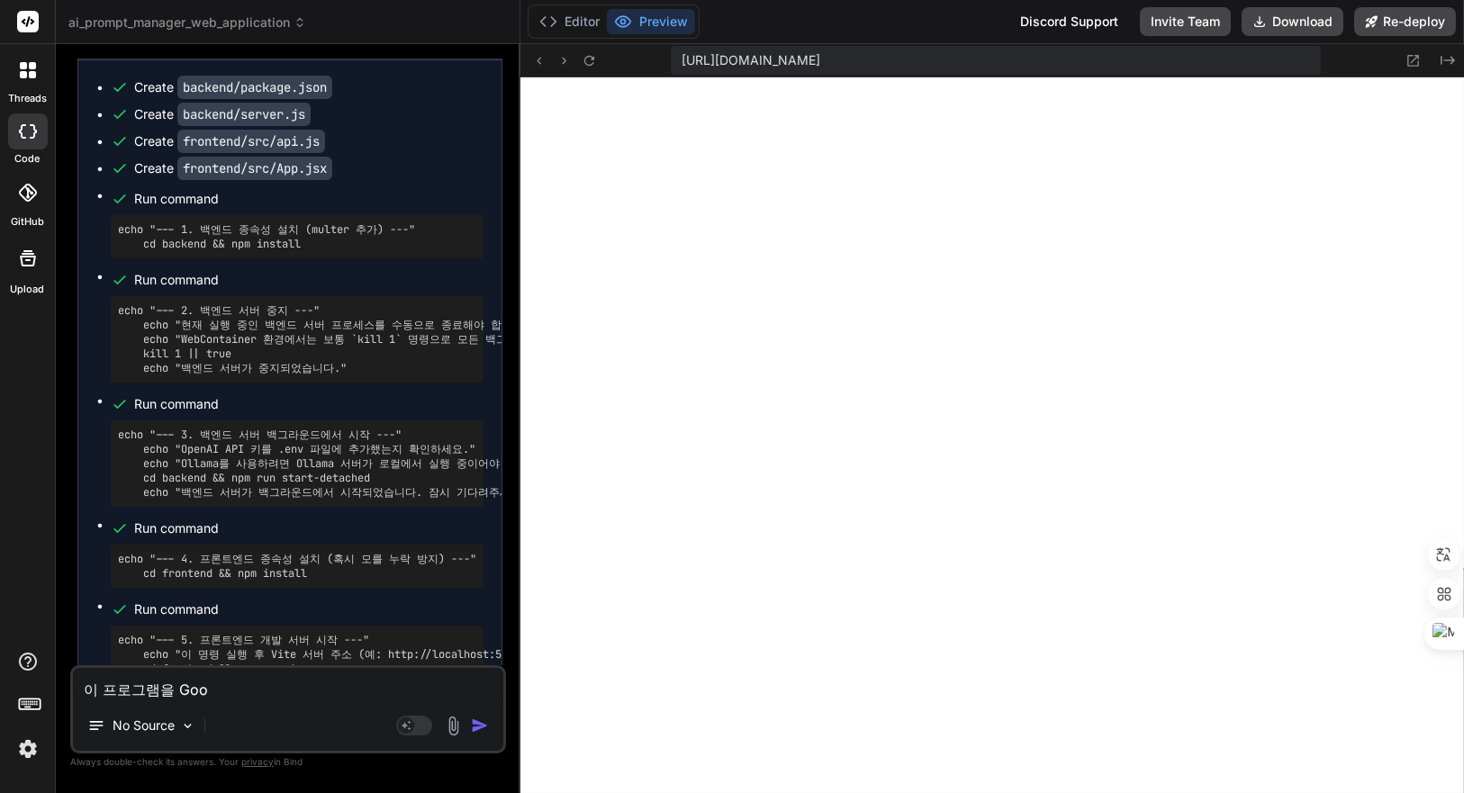
type textarea "이 프로그램을 Goog"
type textarea "x"
type textarea "이 프로그램을 Googl"
type textarea "x"
type textarea "이 프로그램을 Google"
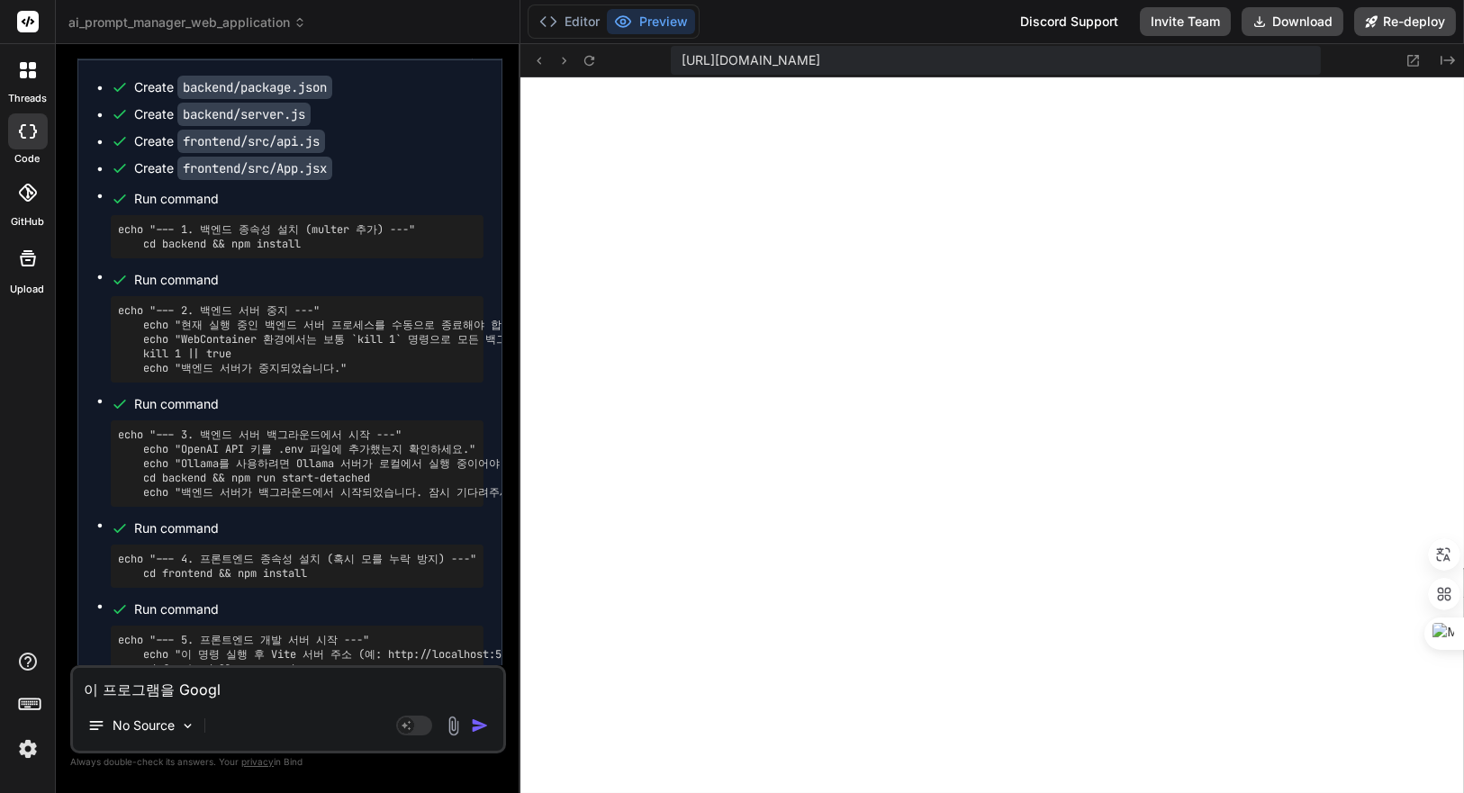
type textarea "x"
type textarea "이 프로그램을 Google"
type textarea "x"
type textarea "이 프로그램을 Google c"
type textarea "x"
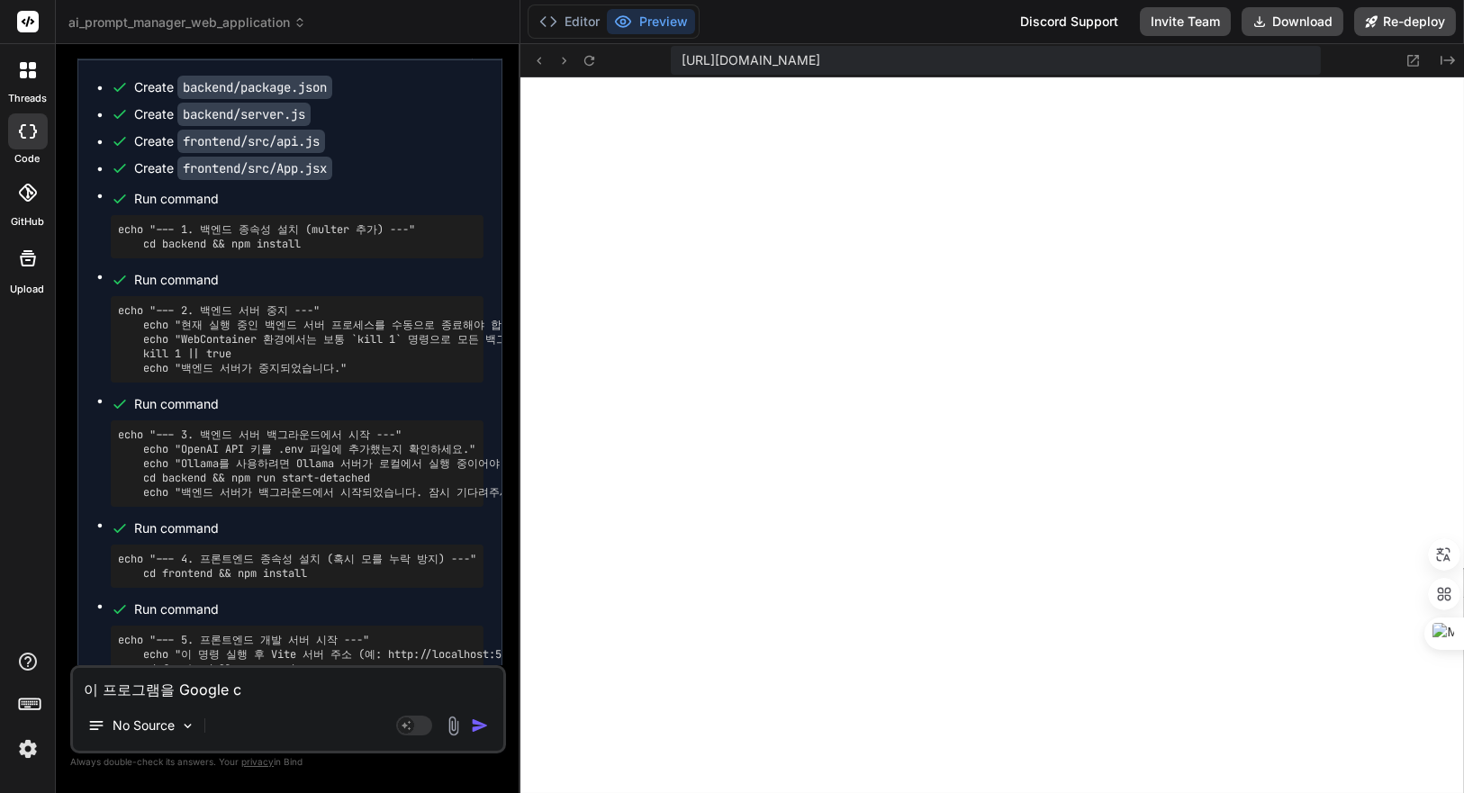
type textarea "이 프로그램을 Google co"
type textarea "x"
type textarea "이 프로그램을 Google col"
type textarea "x"
type textarea "이 프로그램을 Google cola"
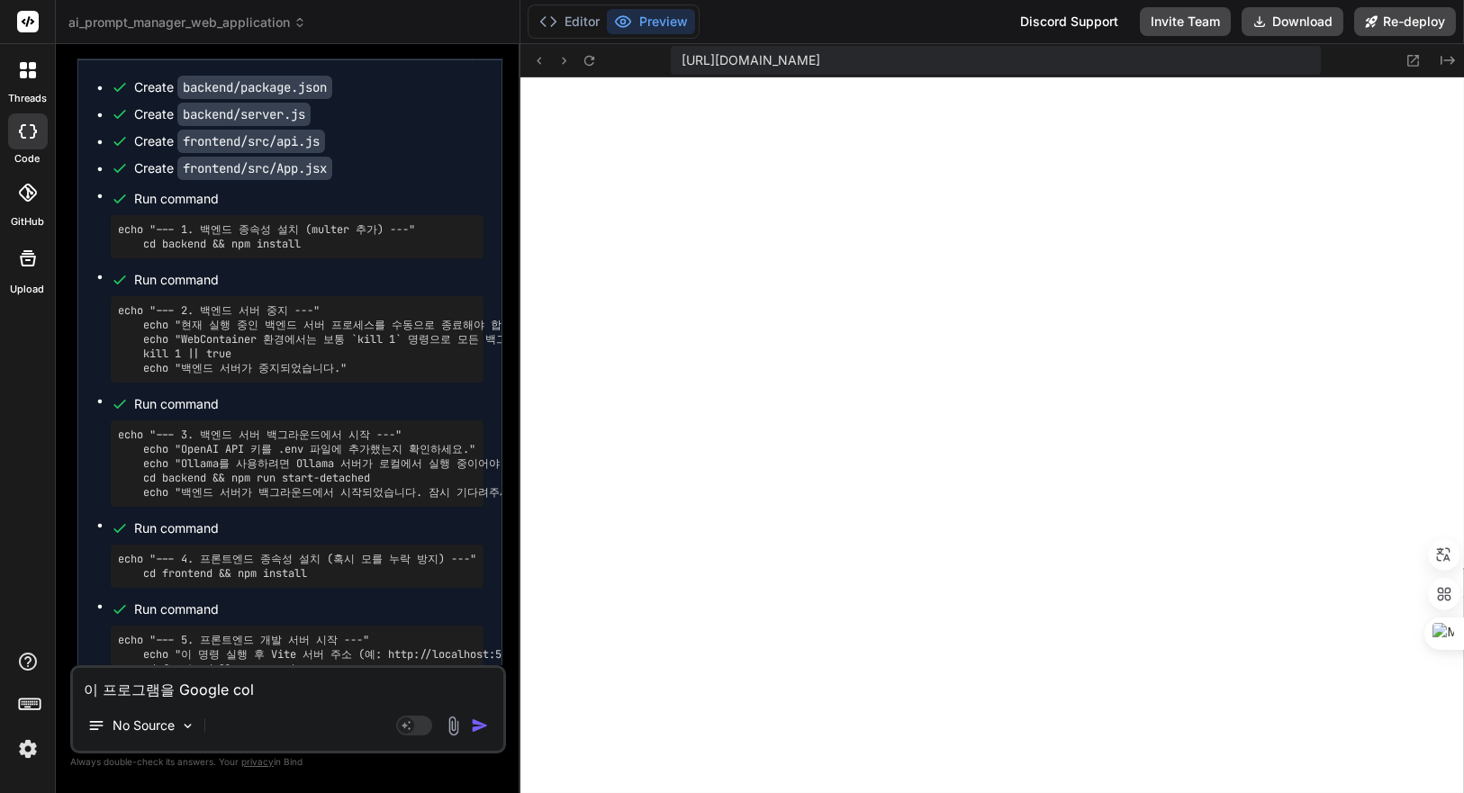
type textarea "x"
type textarea "이 프로그램을 Google colab"
type textarea "x"
type textarea "이 프로그램을 Google colab"
type textarea "x"
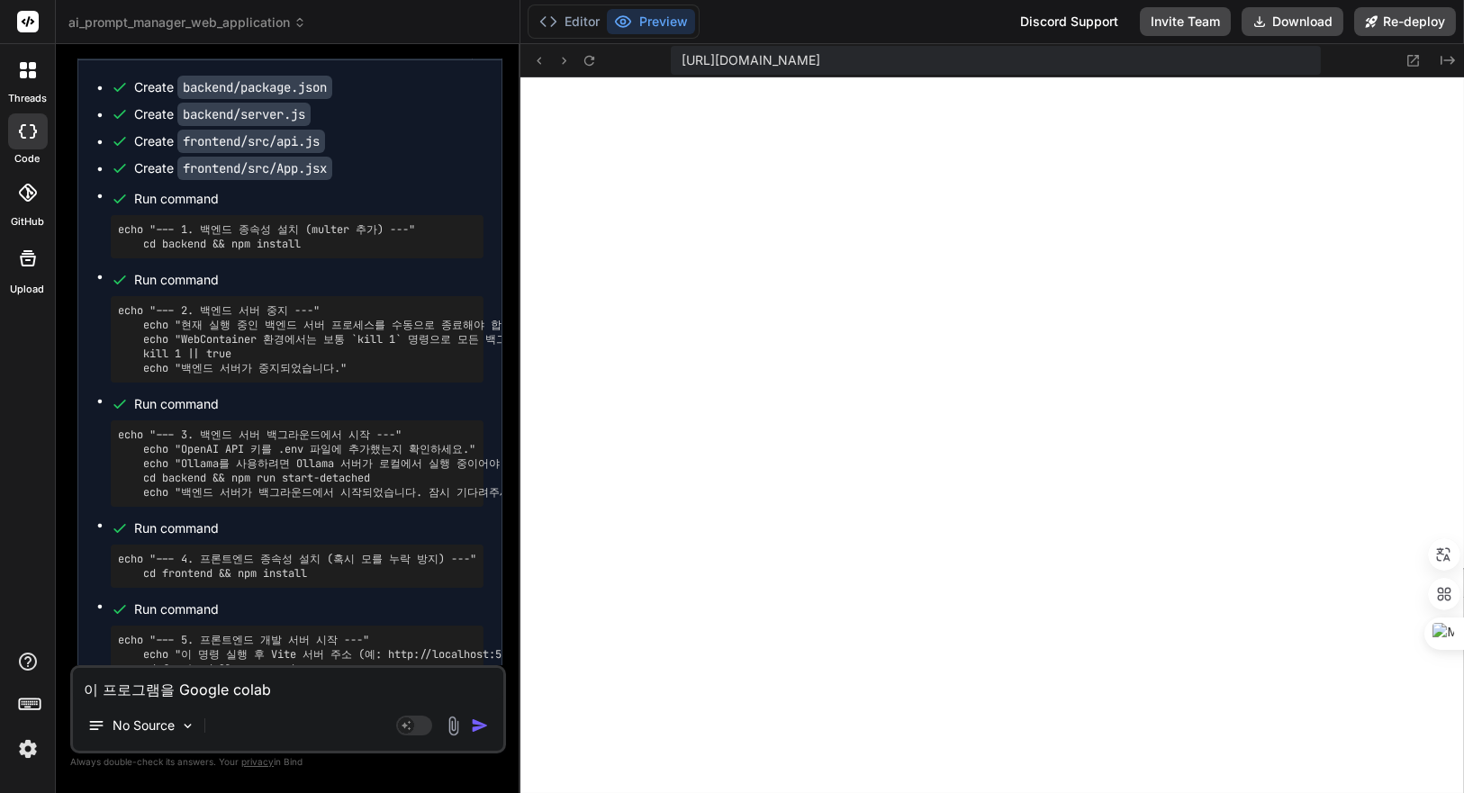
type textarea "이 프로그램을 Google colab ㅎ"
type textarea "x"
type textarea "이 프로그램을 Google colab 호"
type textarea "x"
type textarea "이 프로그램을 Google colab 화"
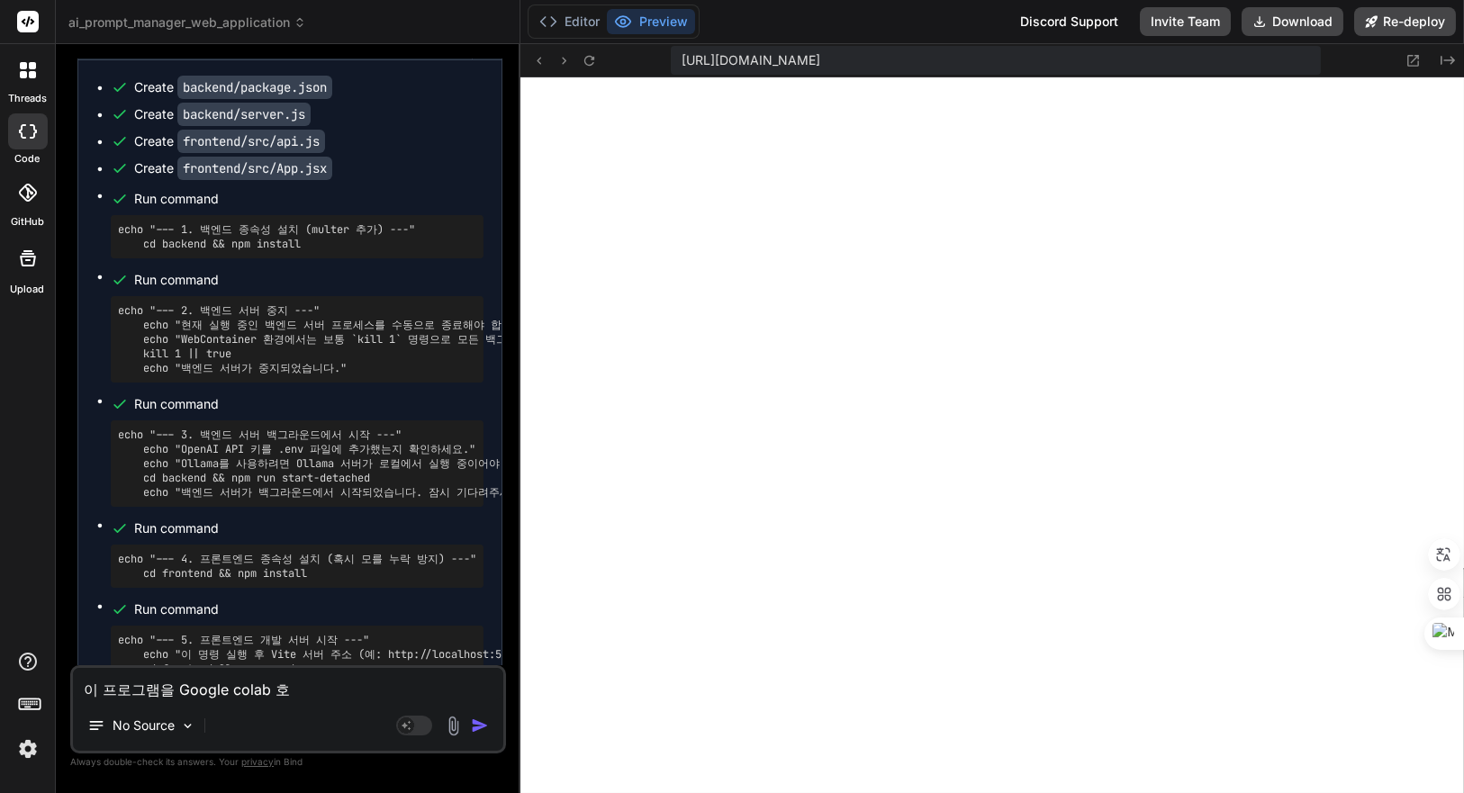
type textarea "x"
type textarea "이 프로그램을 Google colab 환"
type textarea "x"
type textarea "이 프로그램을 Google colab 환ㄱ"
type textarea "x"
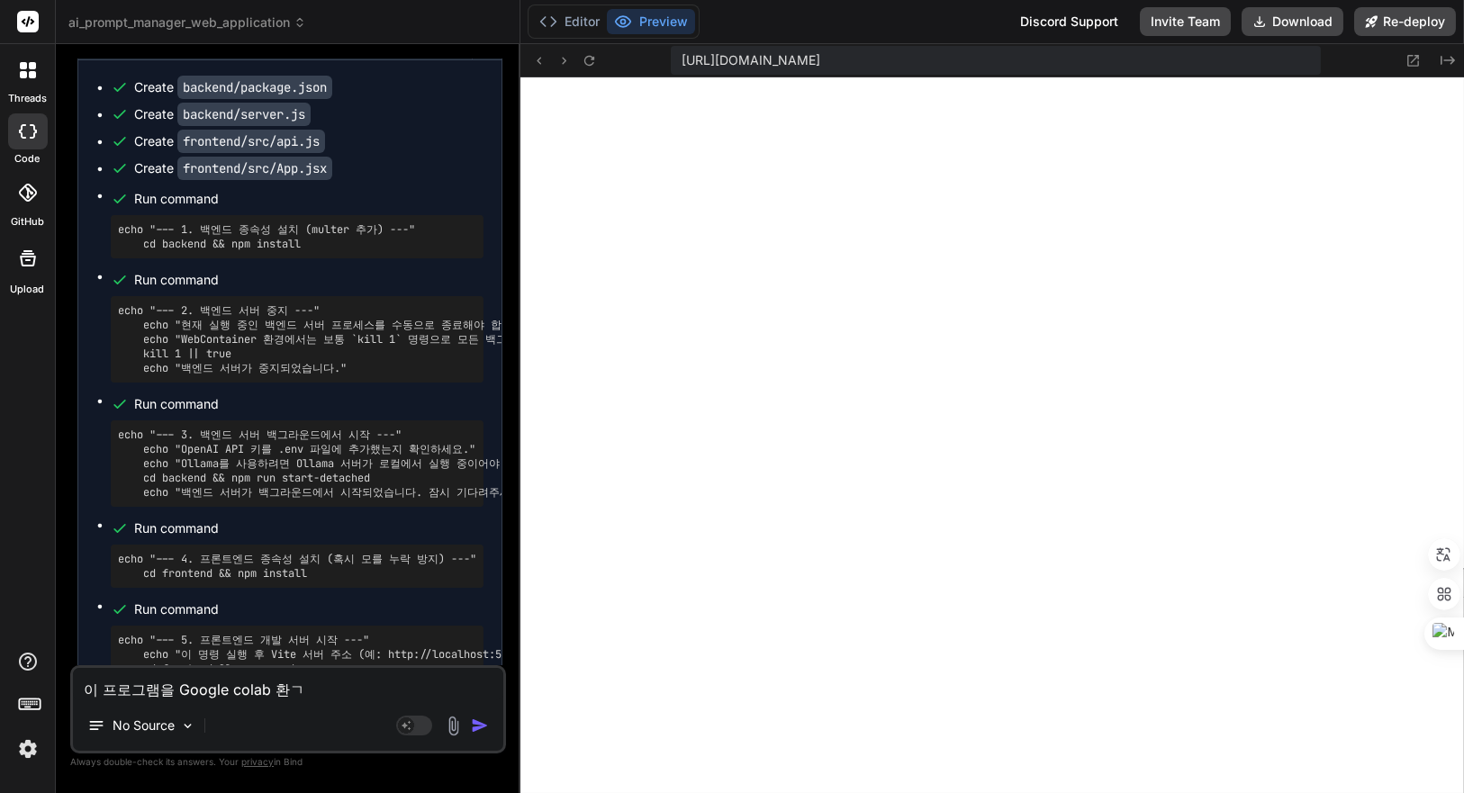
type textarea "이 프로그램을 Google colab 환겨"
type textarea "x"
type textarea "이 프로그램을 Google colab 환경"
type textarea "x"
type textarea "이 프로그램을 Google colab 환경ㅇ"
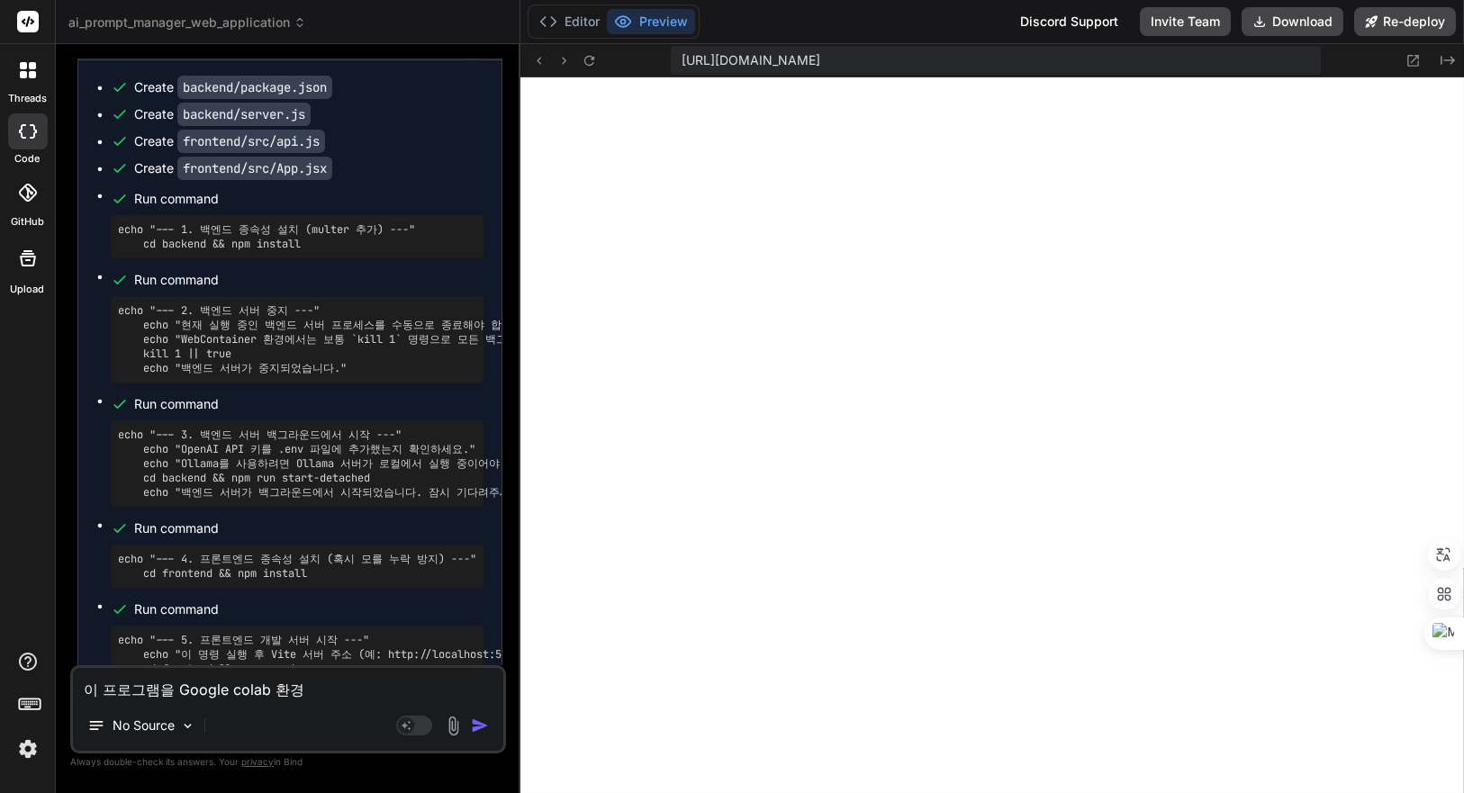
type textarea "x"
type textarea "이 프로그램을 Google colab 환경에"
type textarea "x"
type textarea "이 프로그램을 Google colab 환경엣"
type textarea "x"
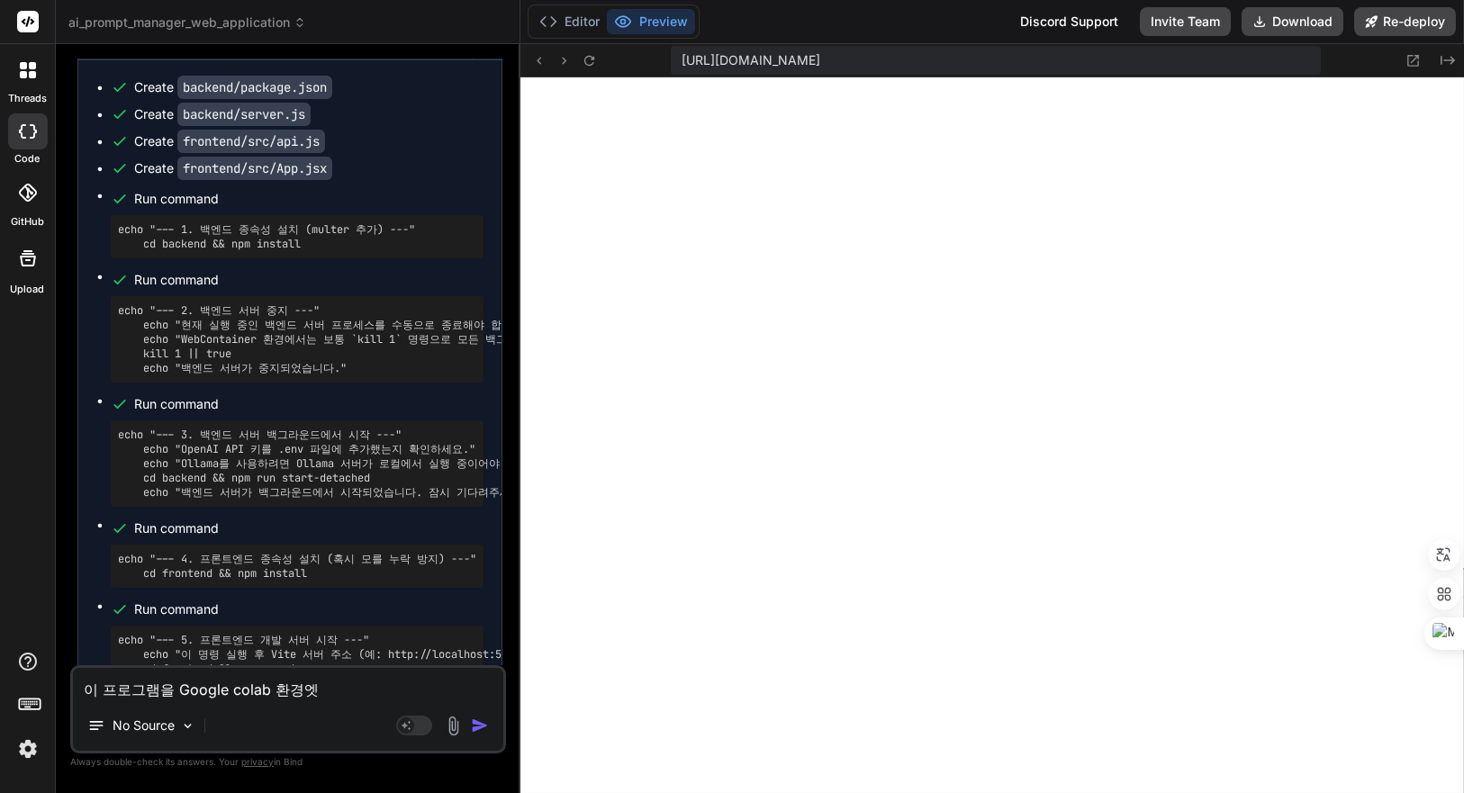
type textarea "이 프로그램을 Google colab 환경에서"
type textarea "x"
type textarea "이 프로그램을 Google colab 환경에서"
type textarea "x"
type textarea "이 프로그램을 Google colab 환경에서 ㅅ"
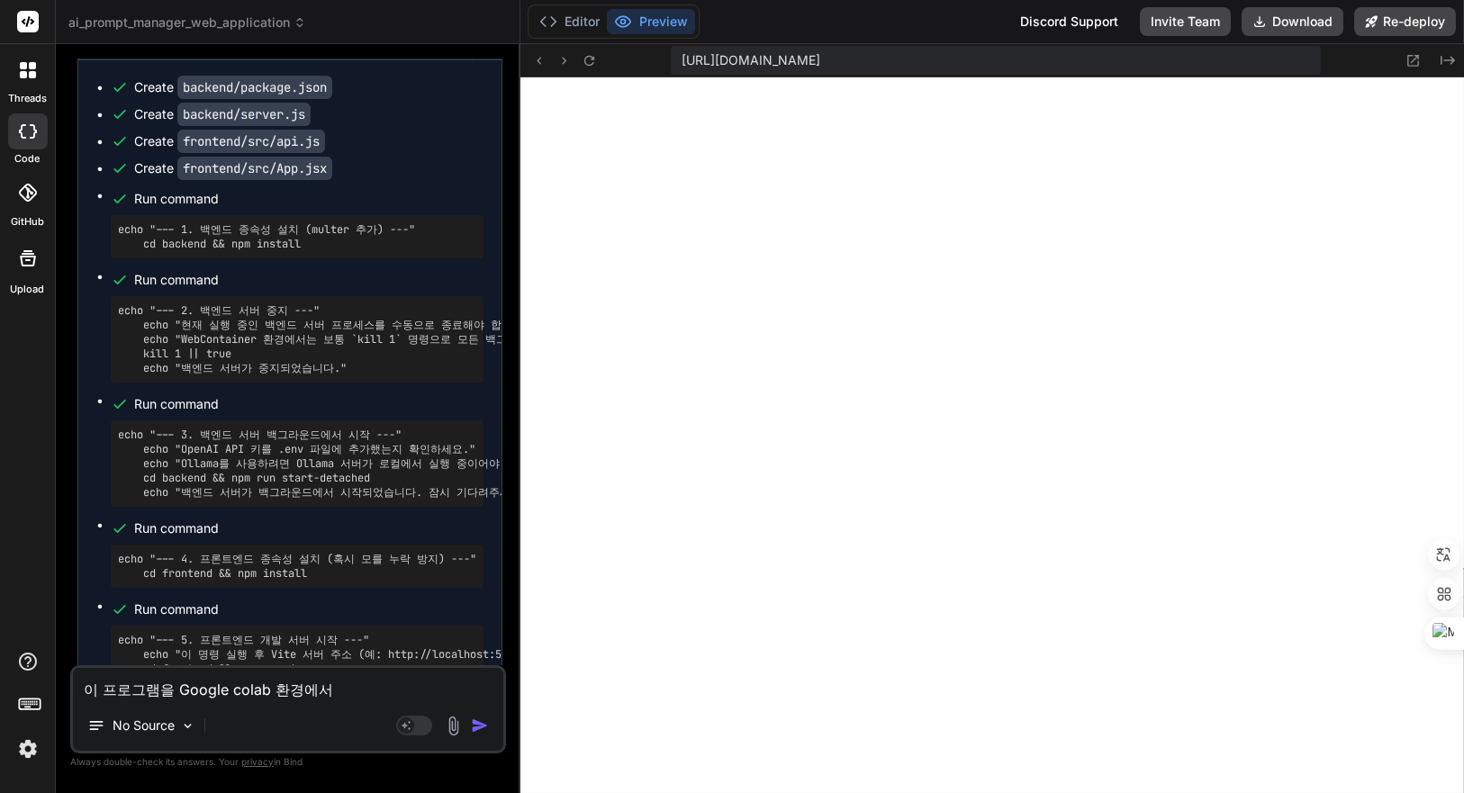
type textarea "x"
type textarea "이 프로그램을 Google colab 환경에서 시"
type textarea "x"
type textarea "이 프로그램을 Google colab 환경에서 실"
type textarea "x"
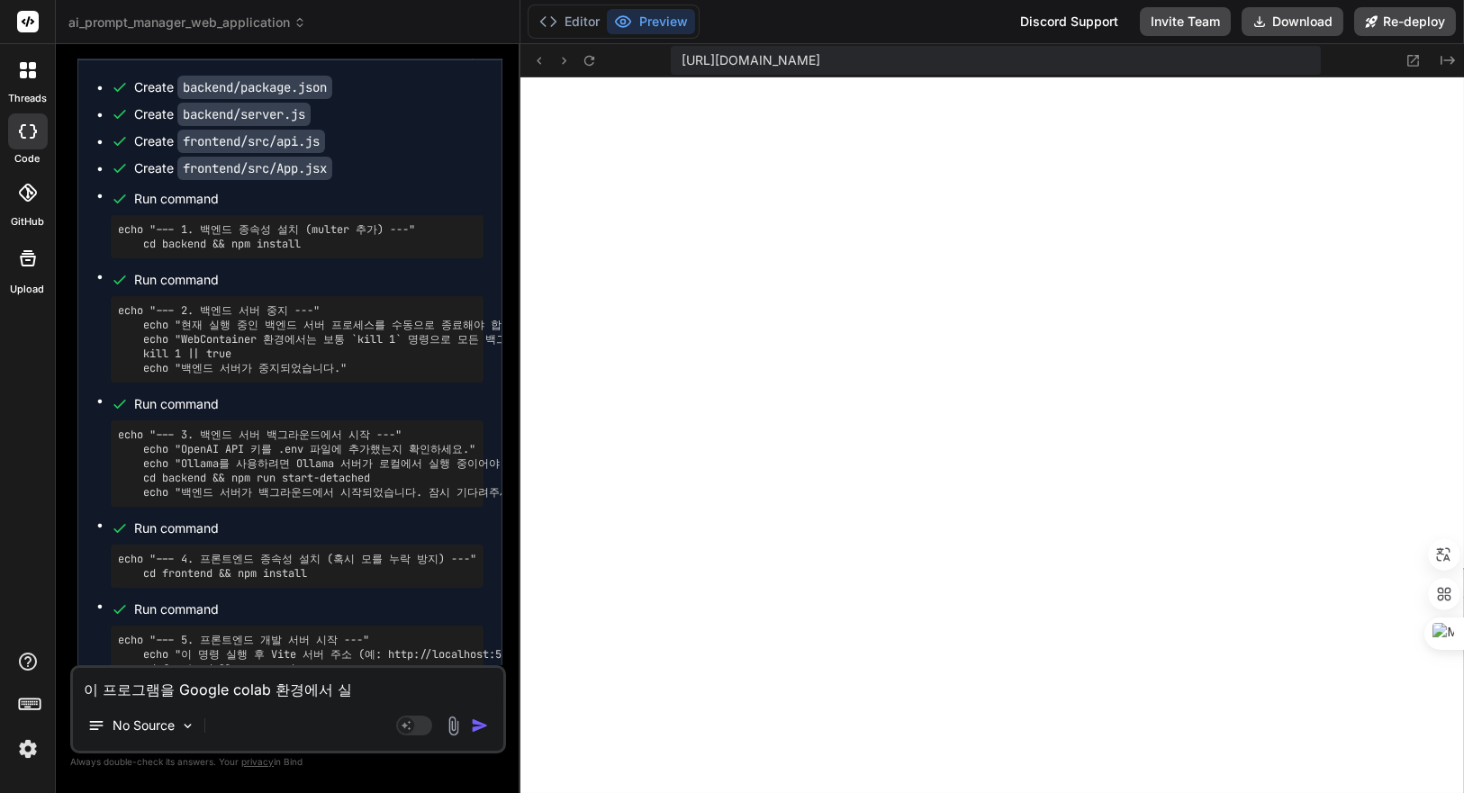
type textarea "이 프로그램을 Google colab 환경에서 싫"
type textarea "x"
type textarea "이 프로그램을 Google colab 환경에서 실해"
type textarea "x"
type textarea "이 프로그램을 Google colab 환경에서 실행"
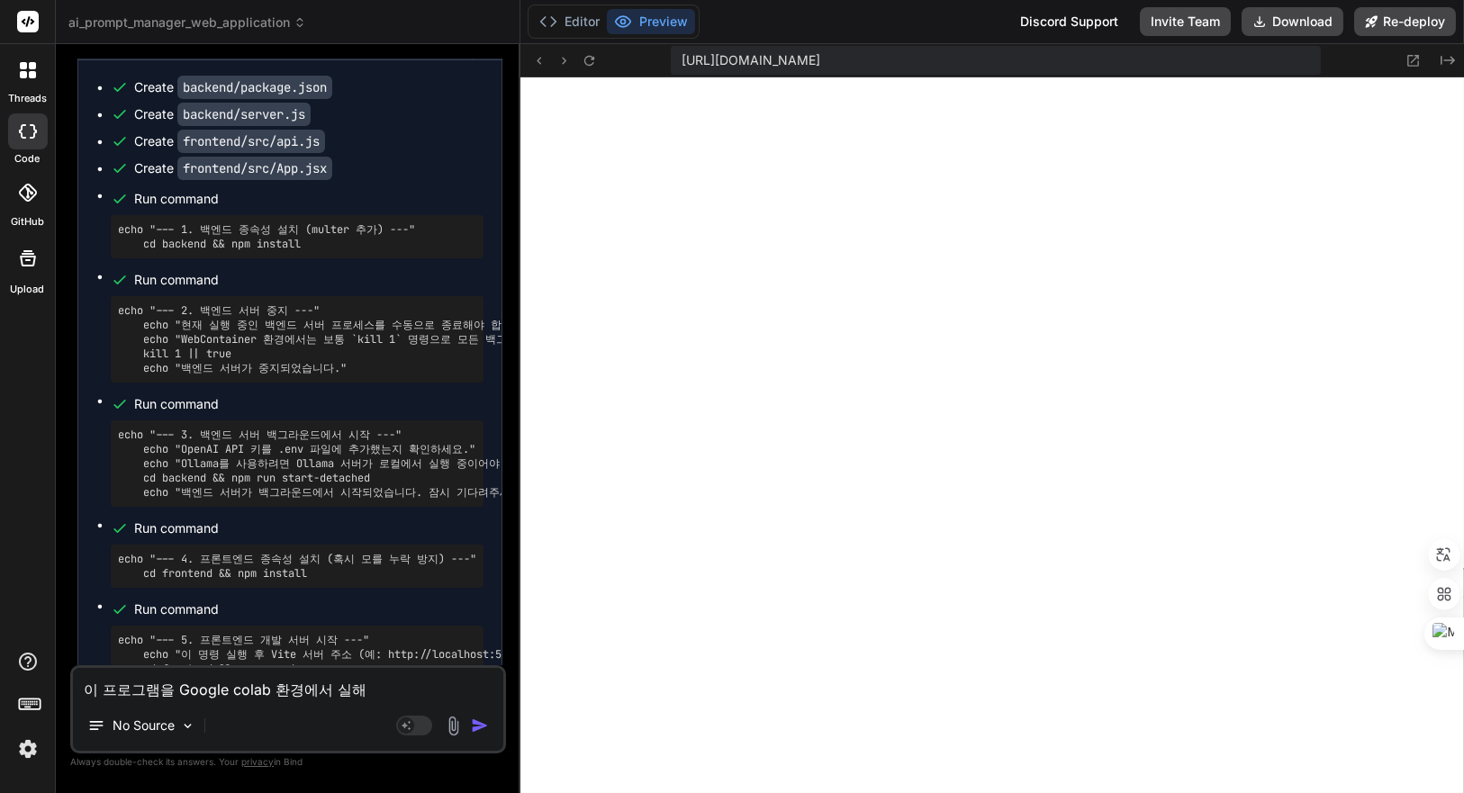
type textarea "x"
type textarea "이 프로그램을 Google colab 환경에서 실행ㅎ"
type textarea "x"
type textarea "이 프로그램을 Google colab 환경에서 실행하"
type textarea "x"
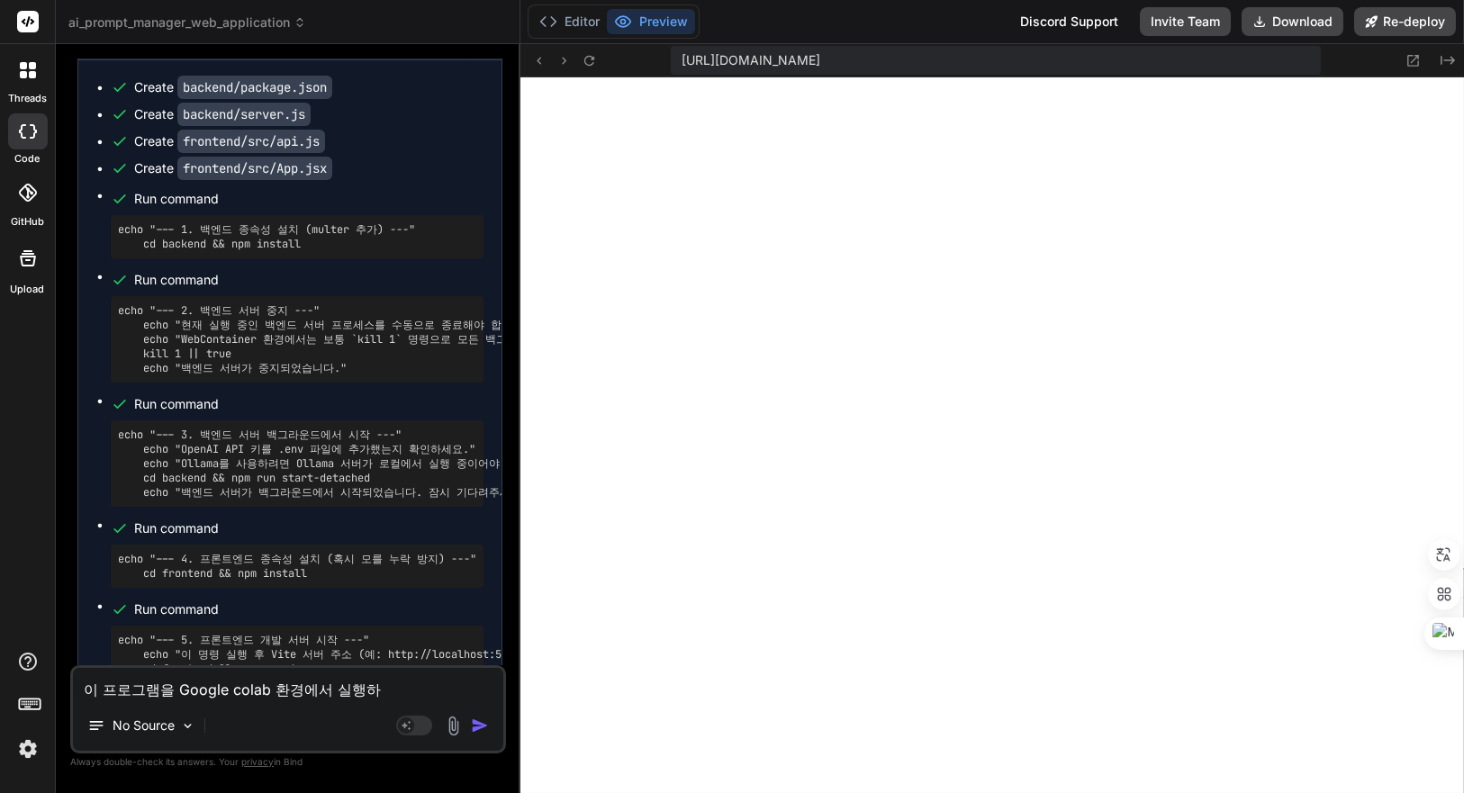
type textarea "이 프로그램을 Google colab 환경에서 실행할"
type textarea "x"
type textarea "이 프로그램을 Google colab 환경에서 실행할"
type textarea "x"
type textarea "이 프로그램을 Google colab 환경에서 실행할 ㅅ"
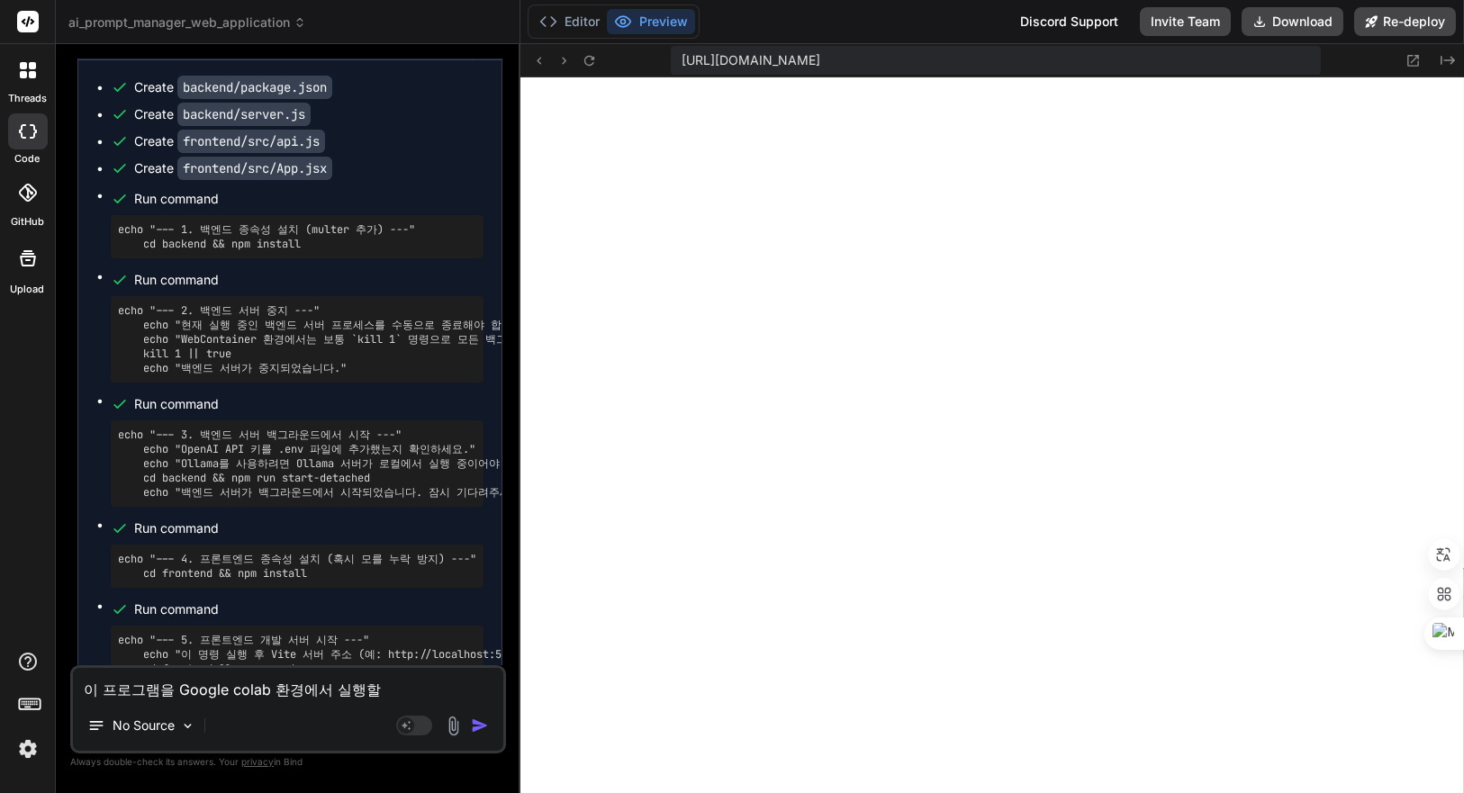
type textarea "x"
type textarea "이 프로그램을 Google colab 환경에서 실행할 수"
type textarea "x"
type textarea "이 프로그램을 Google colab 환경에서 실행할 수"
type textarea "x"
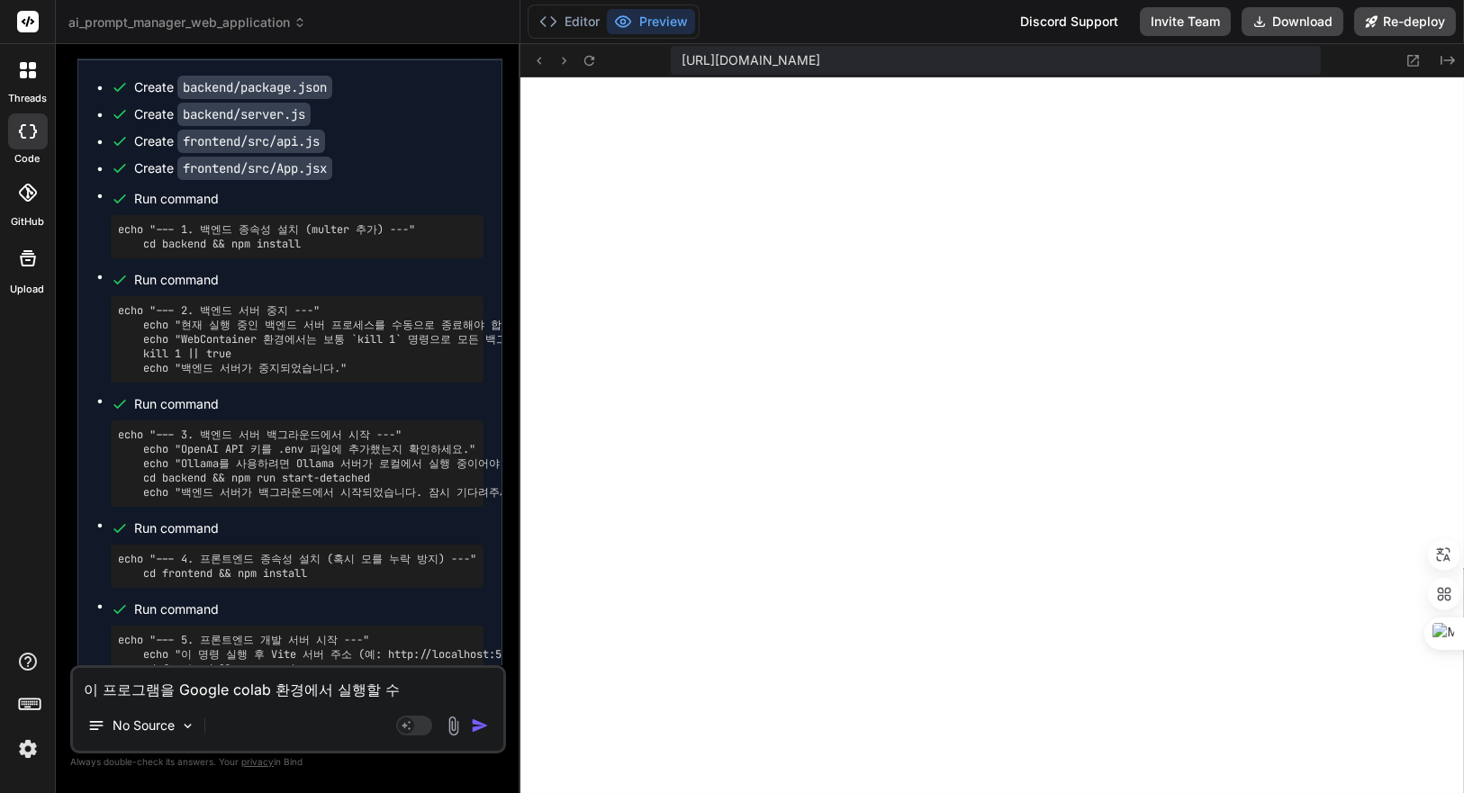
type textarea "이 프로그램을 Google colab 환경에서 실행할 수 ㅇ"
type textarea "x"
type textarea "이 프로그램을 Google colab 환경에서 실행할 수 이"
type textarea "x"
type textarea "이 프로그램을 Google colab 환경에서 실행할 수 있"
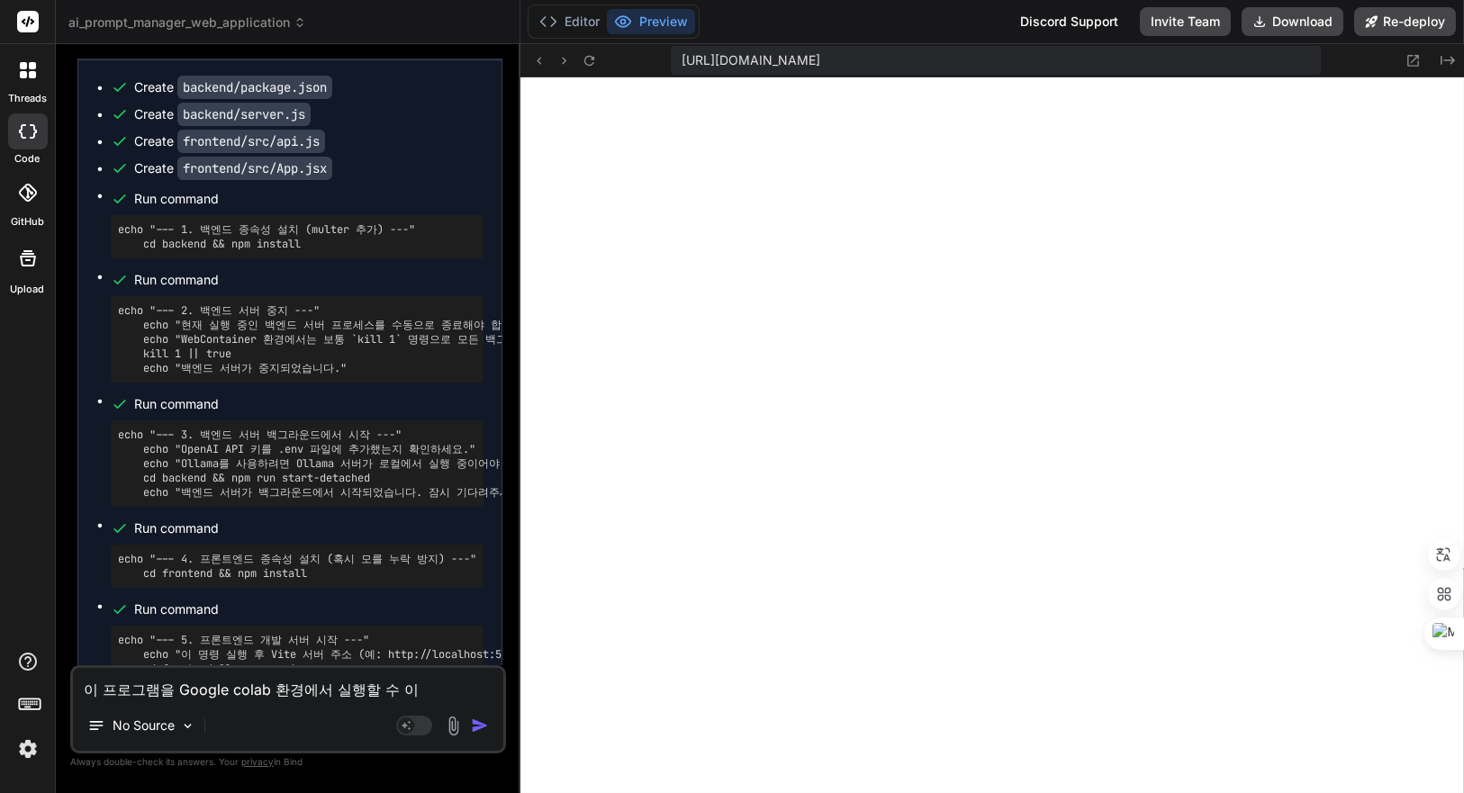
type textarea "x"
type textarea "이 프로그램을 Google colab 환경에서 실행할 수 있ㅇ"
type textarea "x"
type textarea "이 프로그램을 Google colab 환경에서 실행할 수 있어"
type textarea "x"
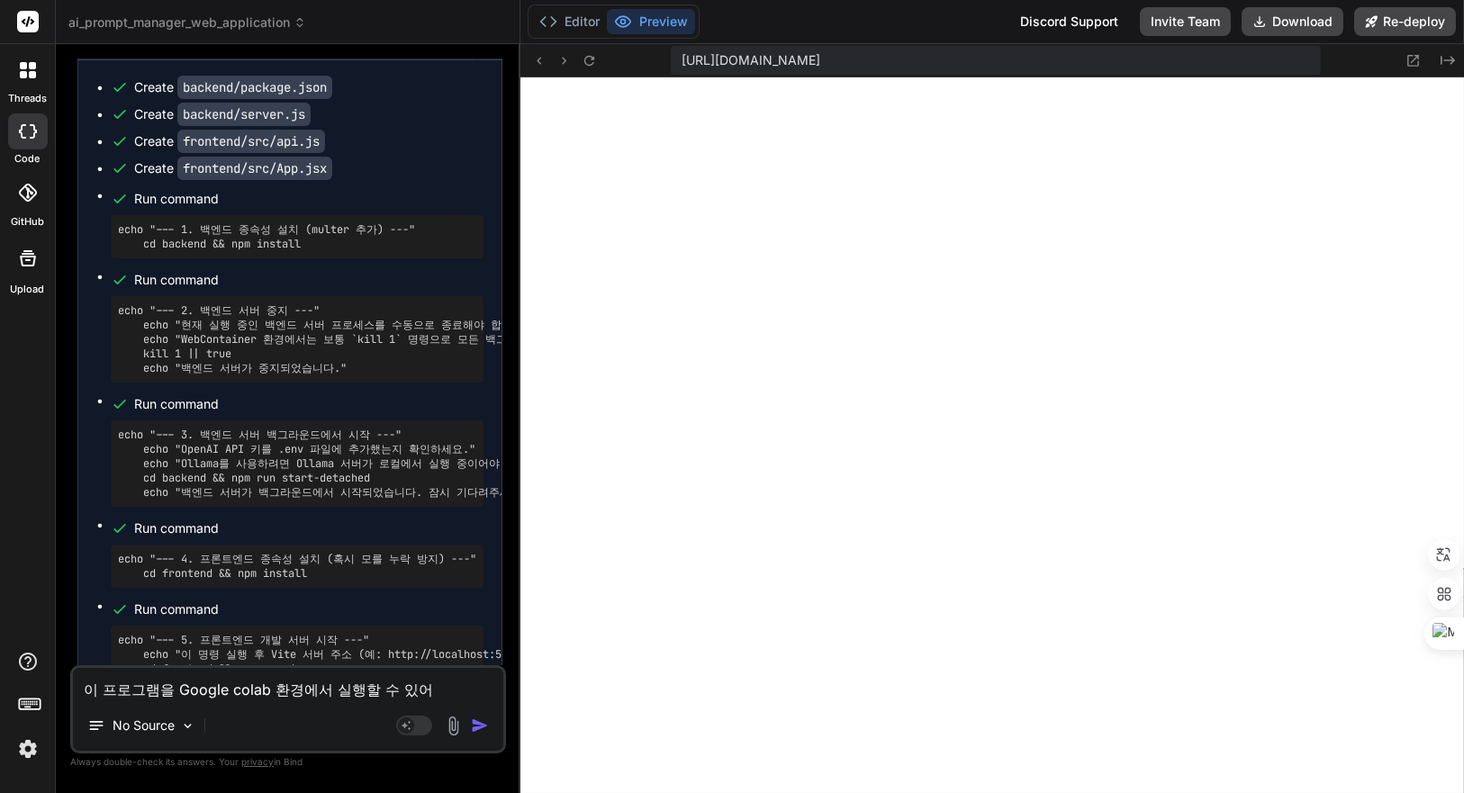
type textarea "이 프로그램을 Google colab 환경에서 실행할 수 있어?"
type textarea "x"
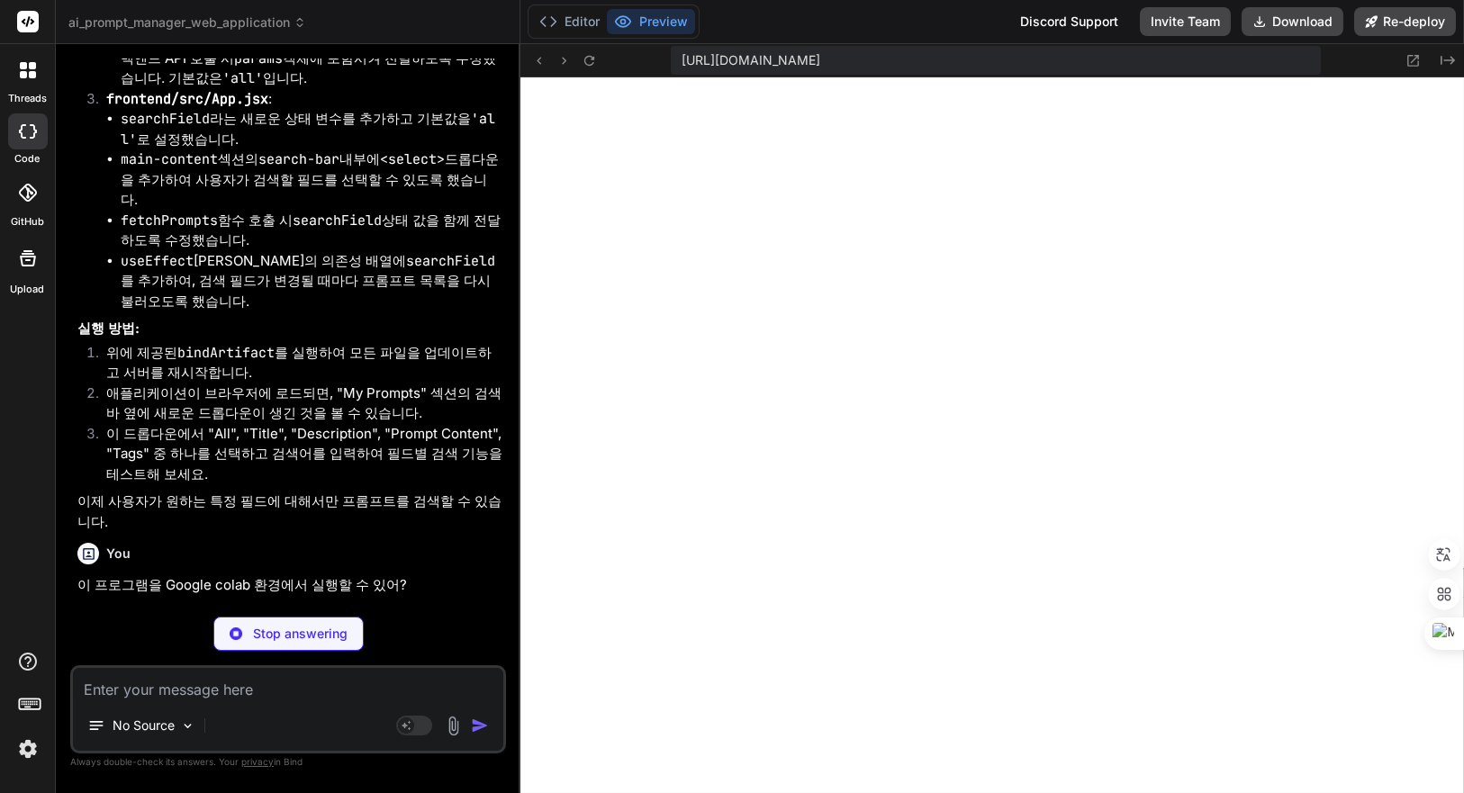
scroll to position [6750, 0]
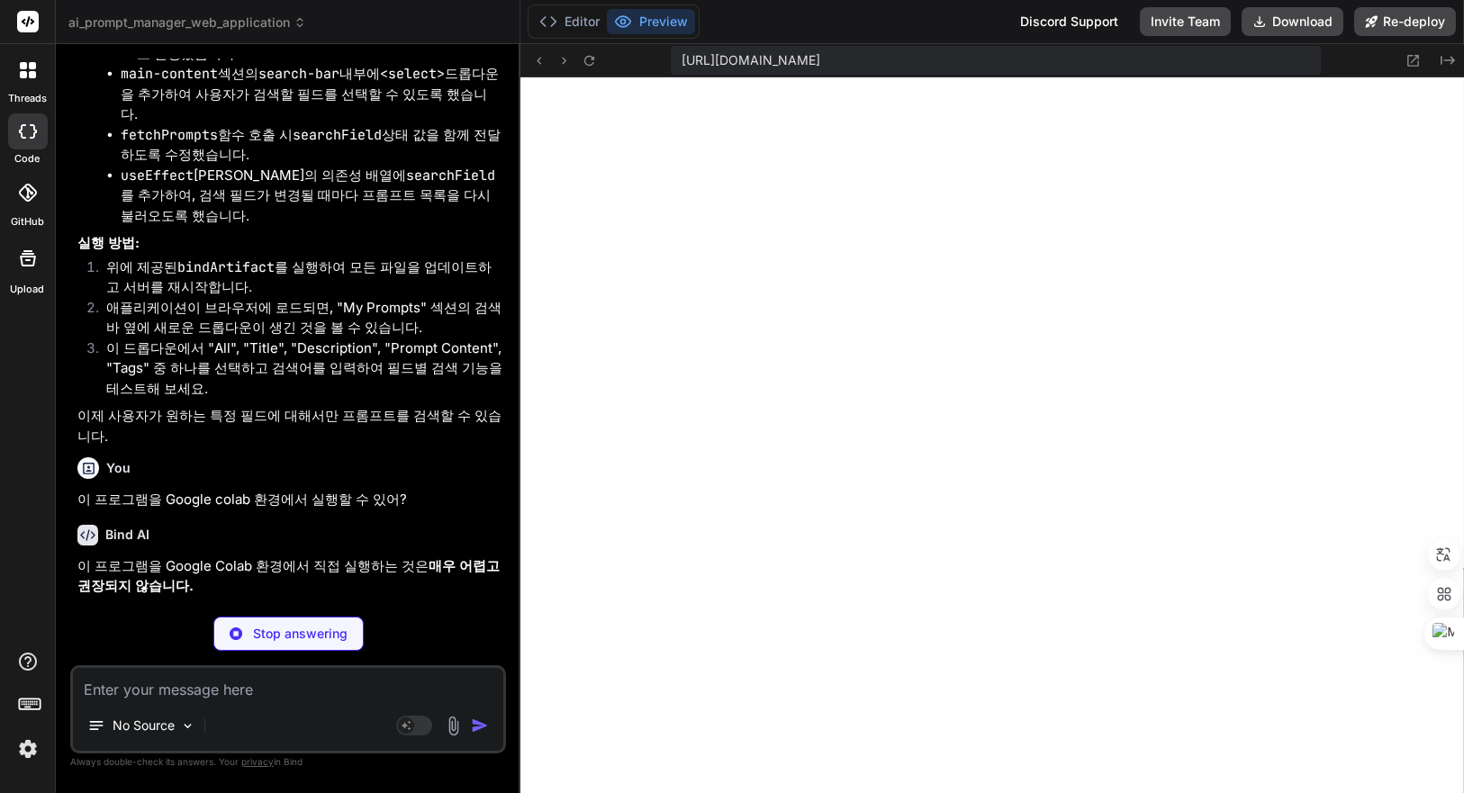
type textarea "x"
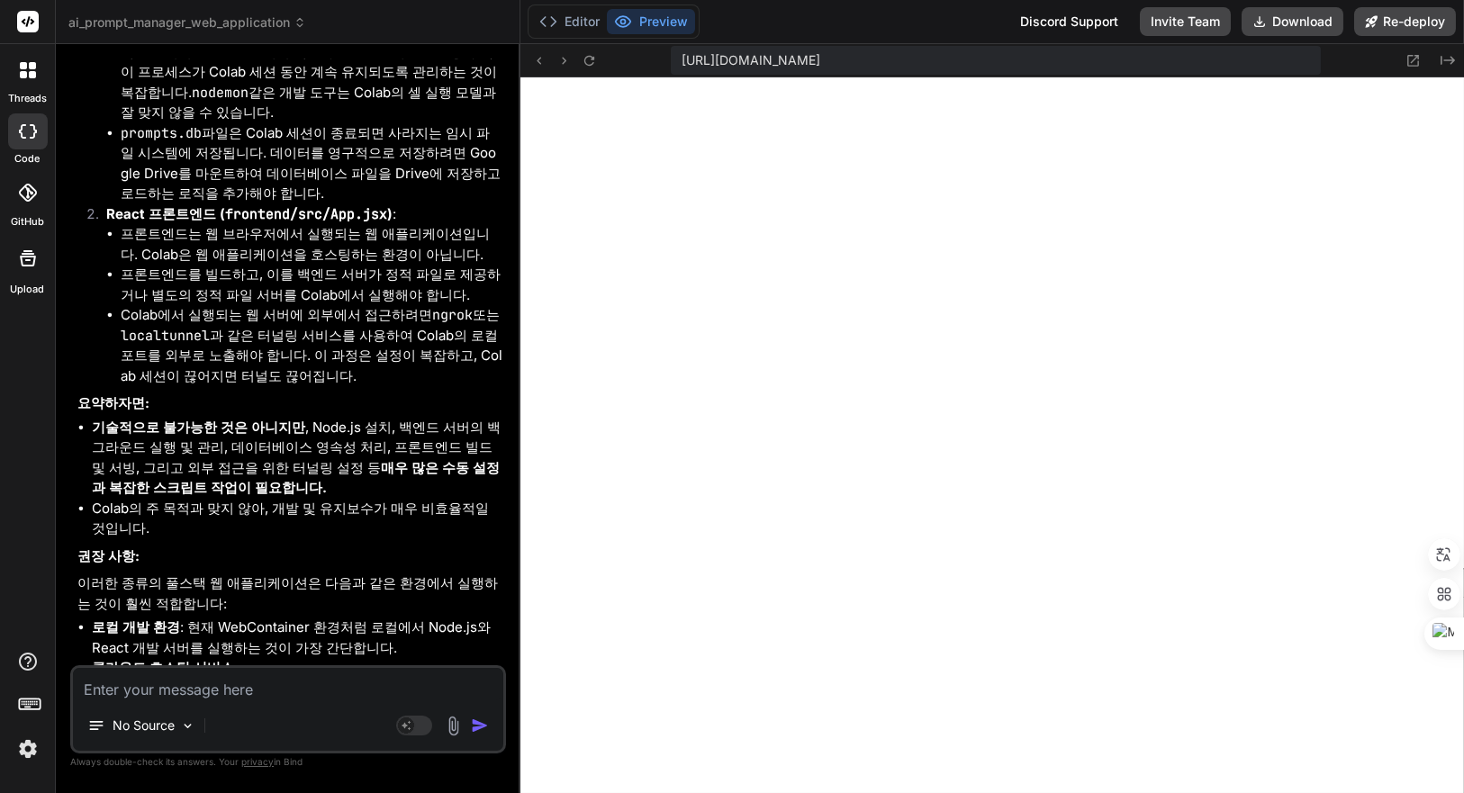
scroll to position [7492, 0]
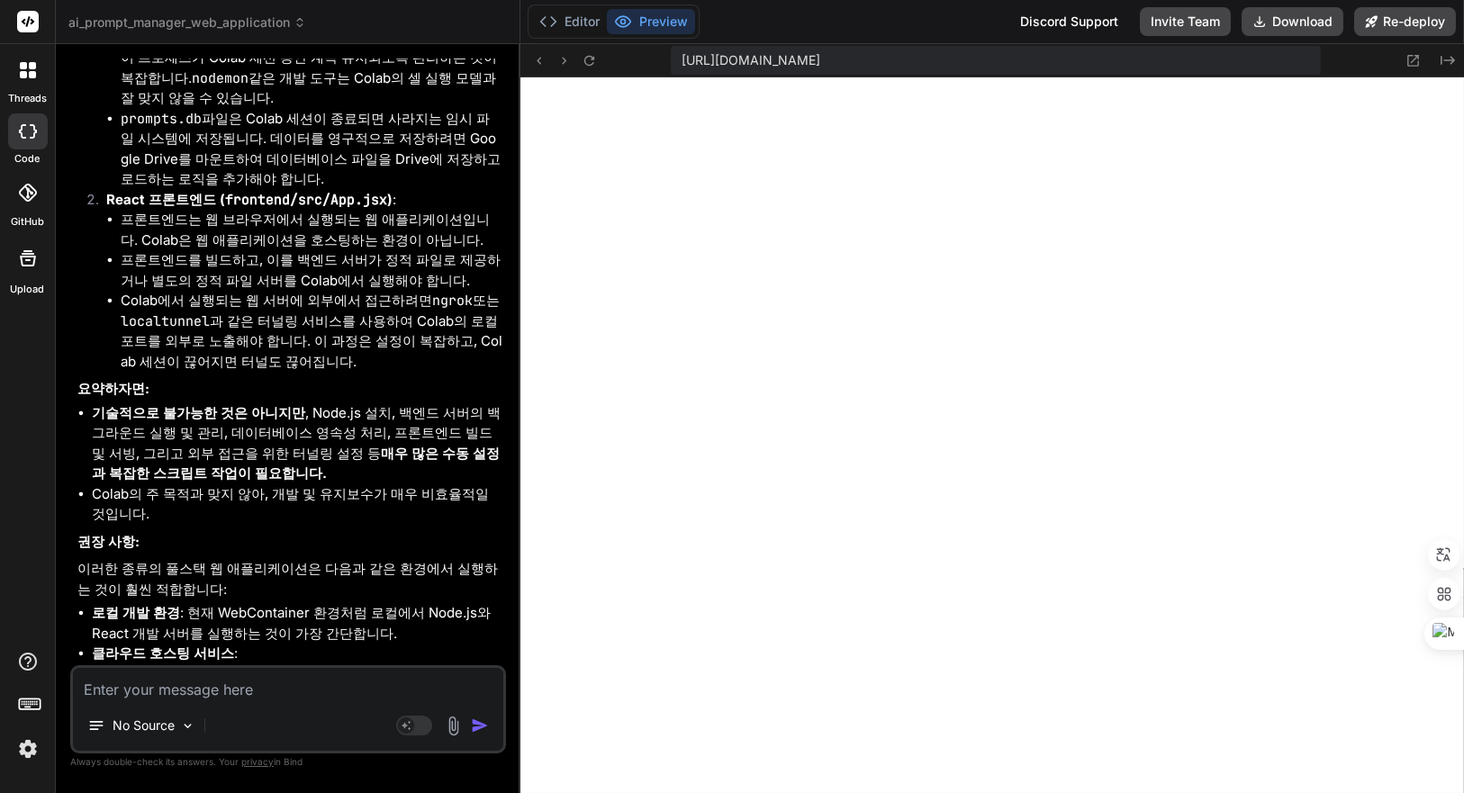
click at [298, 689] on textarea at bounding box center [288, 684] width 430 height 32
type textarea "a"
type textarea "x"
type textarea "an"
type textarea "x"
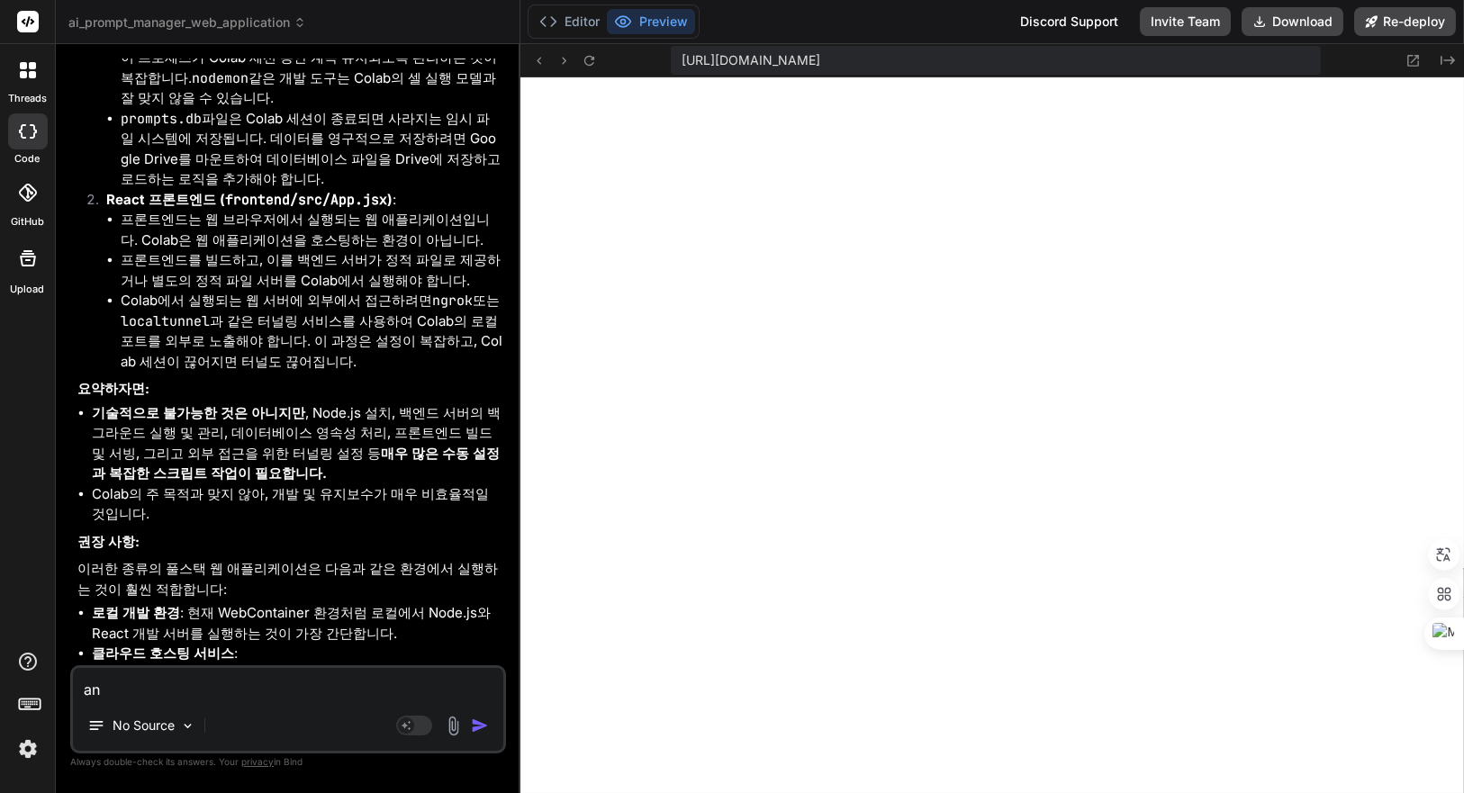
type textarea "anf"
type textarea "x"
type textarea "anfy"
type textarea "x"
type textarea "anf"
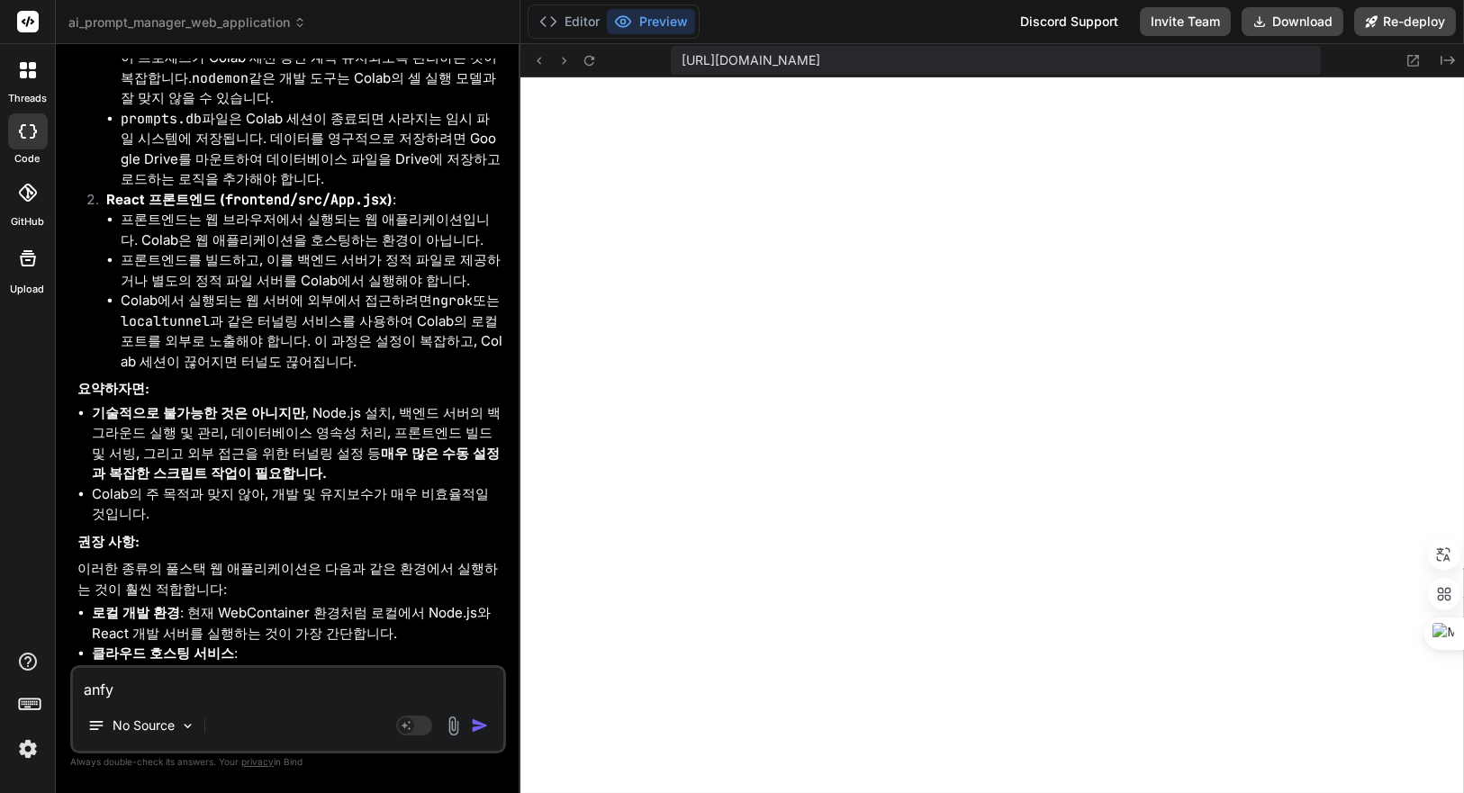
type textarea "x"
type textarea "an"
type textarea "x"
type textarea "a"
type textarea "x"
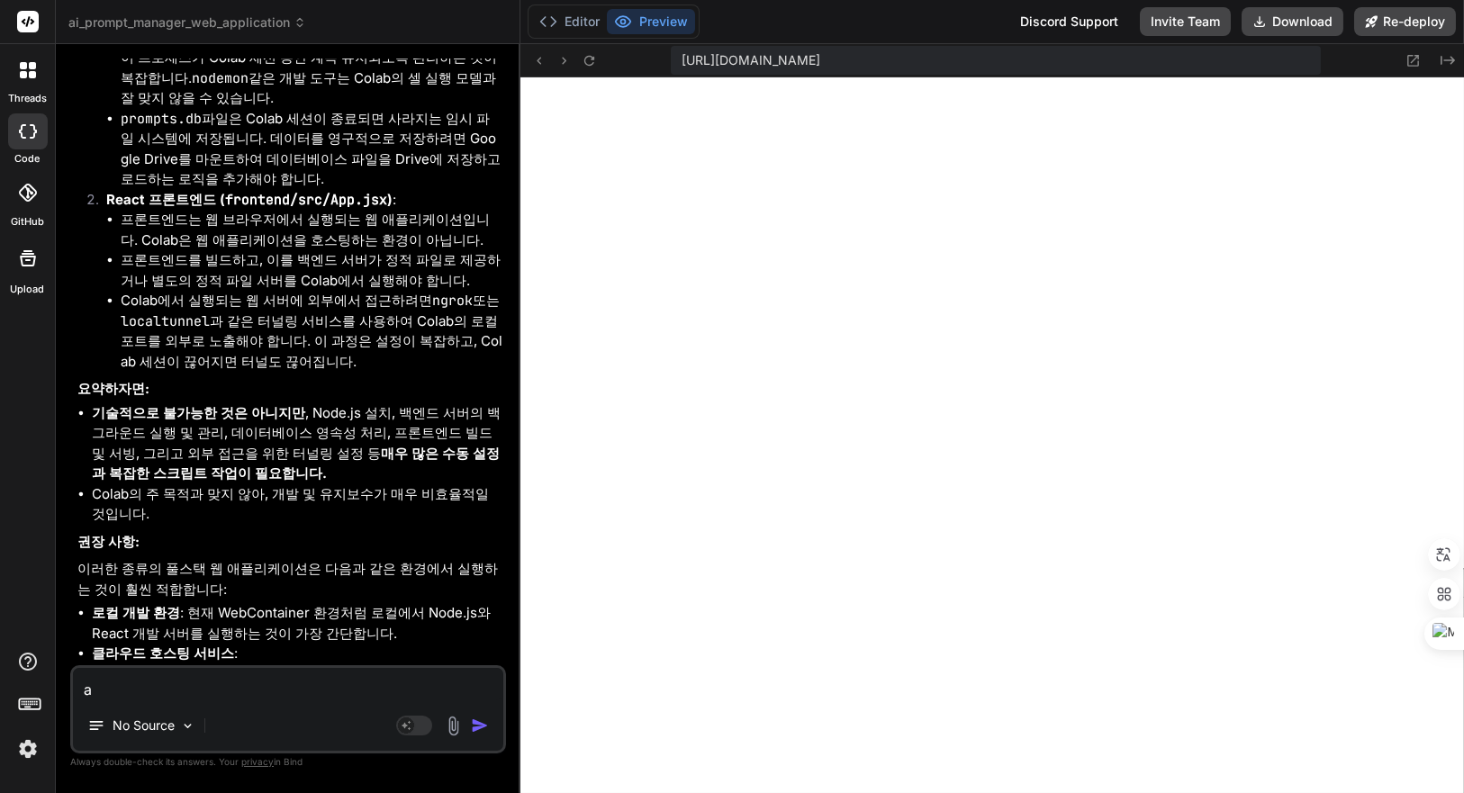
type textarea "x"
type textarea "ㅁ"
type textarea "x"
type textarea "무"
type textarea "x"
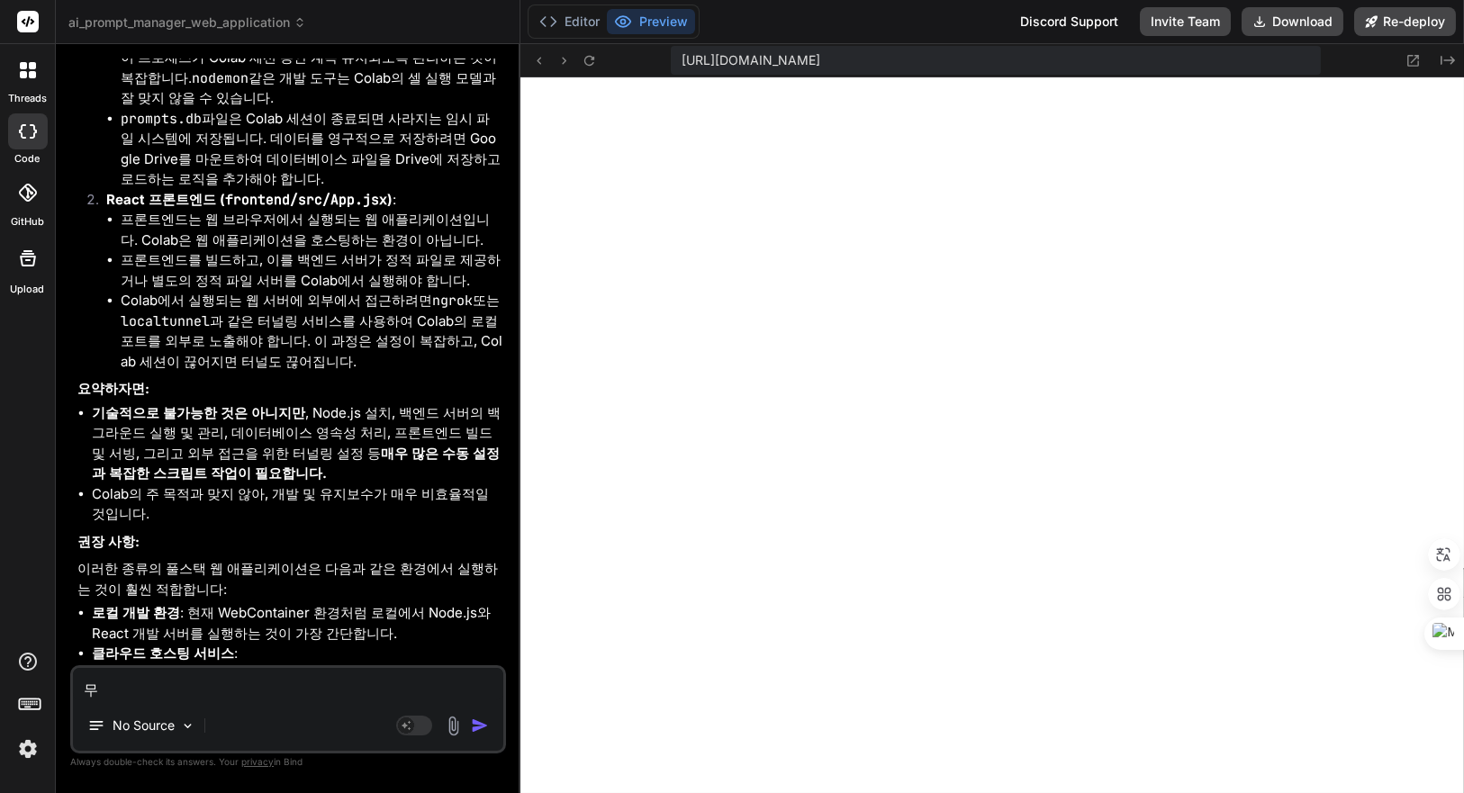
type textarea "물"
type textarea "x"
type textarea "물"
type textarea "x"
type textarea "물"
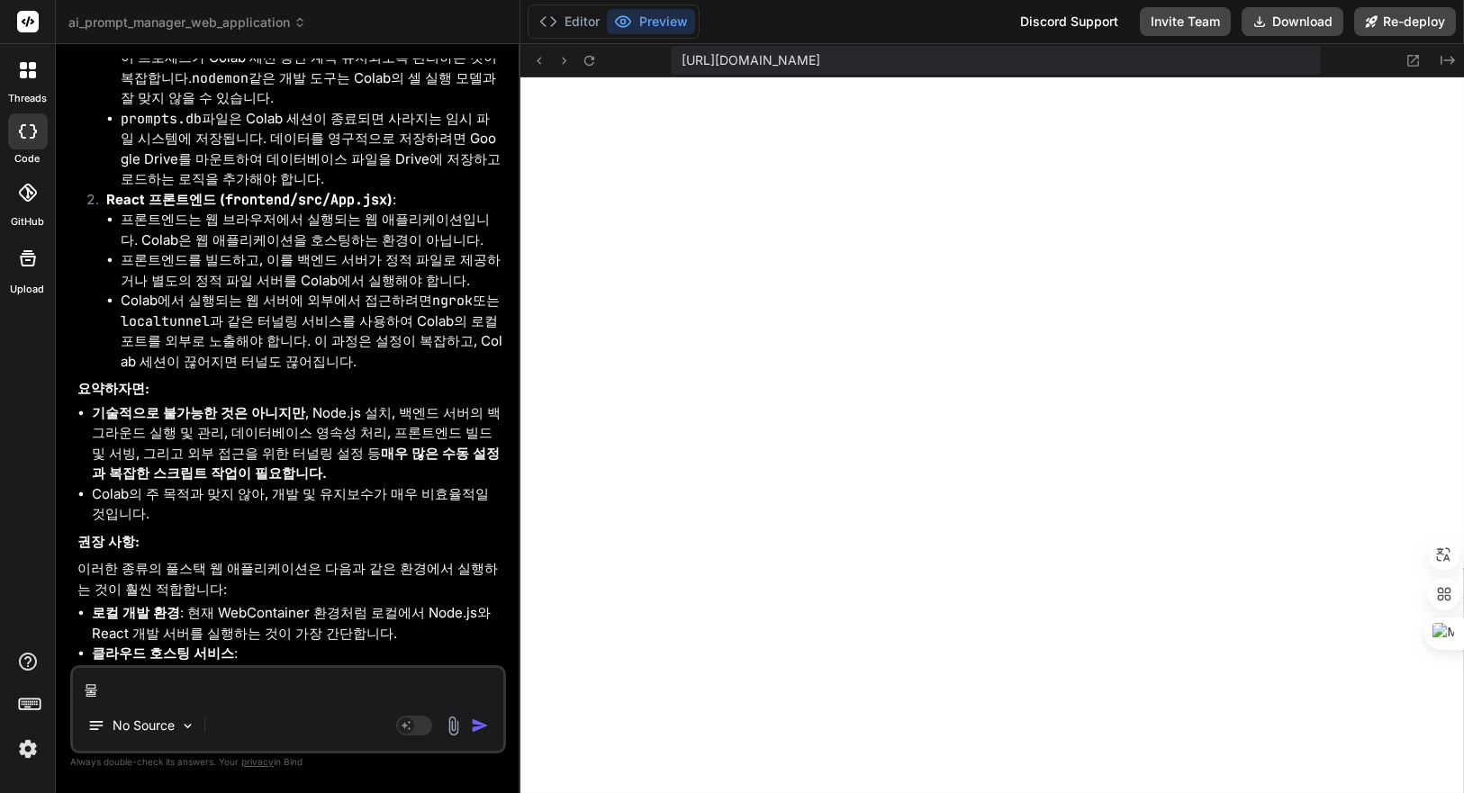
type textarea "x"
type textarea "ㅁ"
type textarea "x"
type textarea "무"
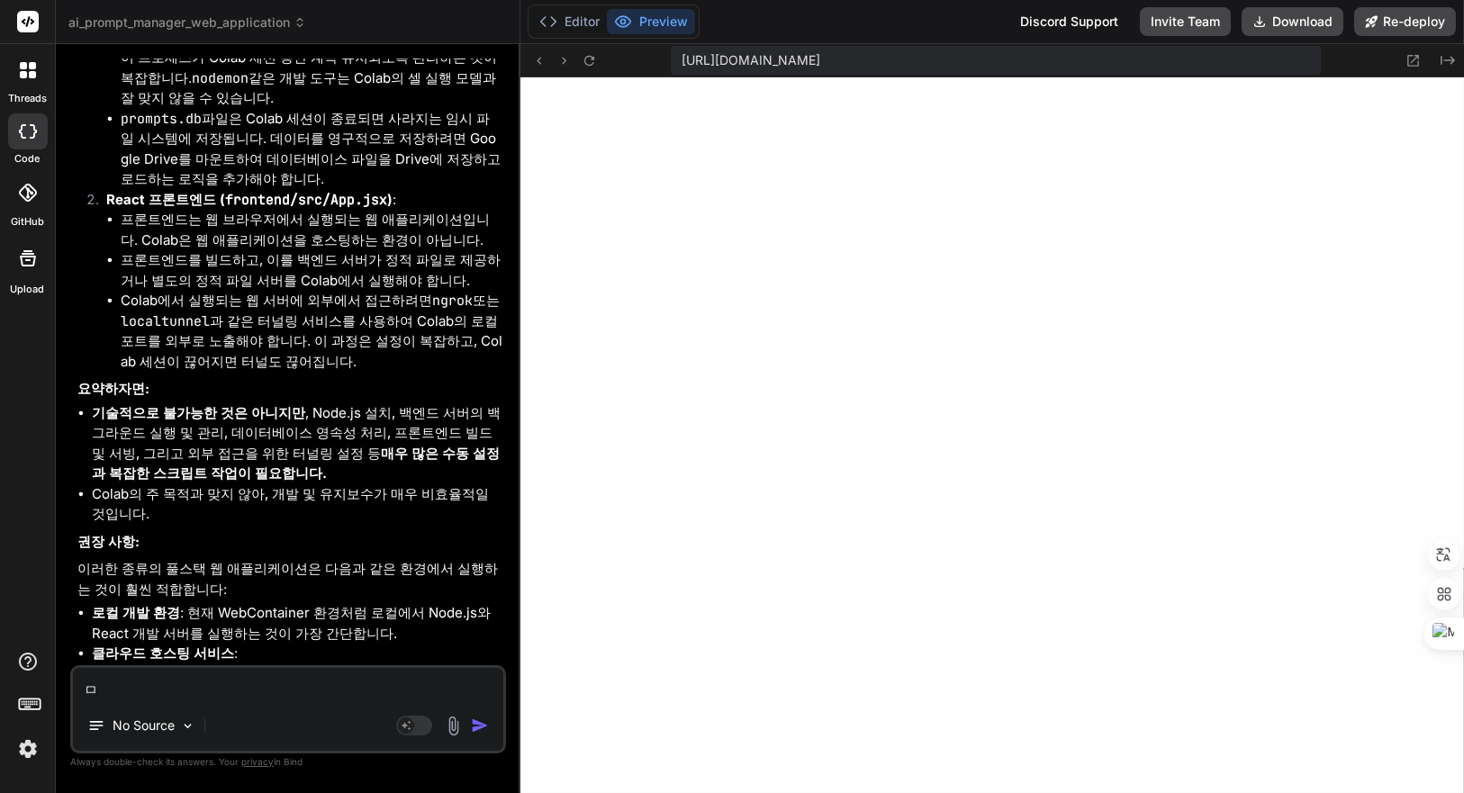
type textarea "x"
type textarea "물"
type textarea "x"
type textarea "무료"
type textarea "x"
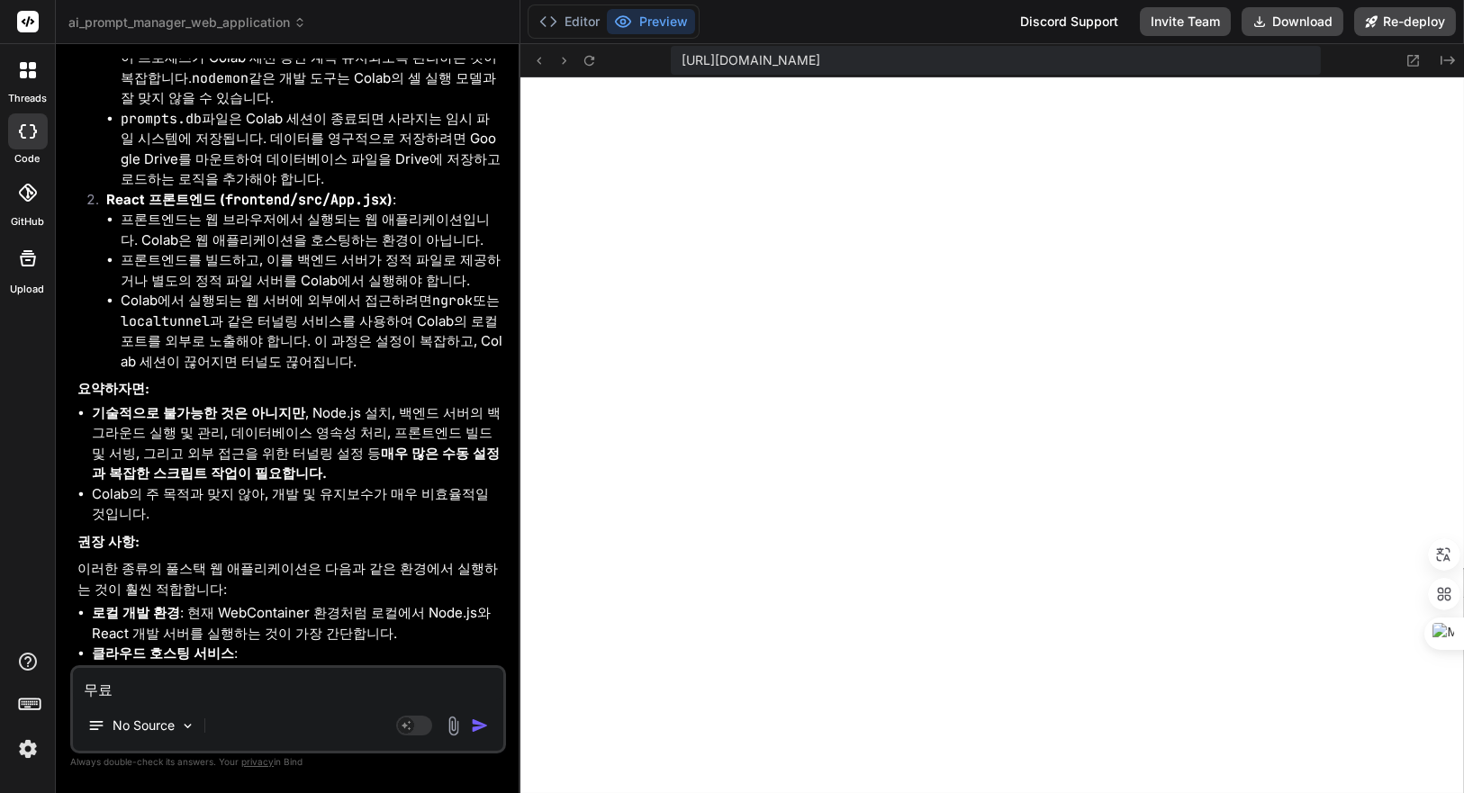
type textarea "무룔"
type textarea "x"
type textarea "무료로"
type textarea "x"
type textarea "무료로"
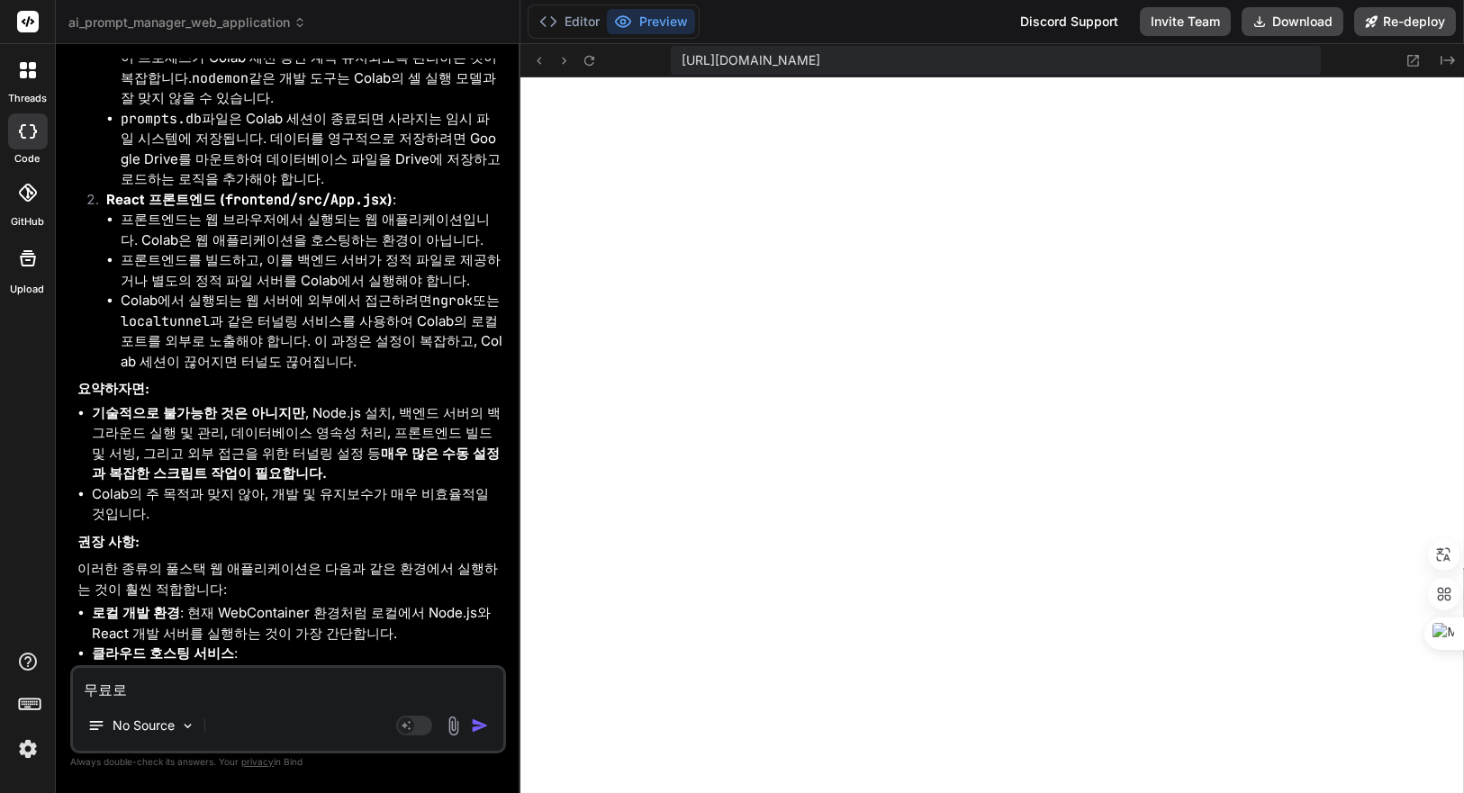
type textarea "x"
type textarea "무료로 ㅈ"
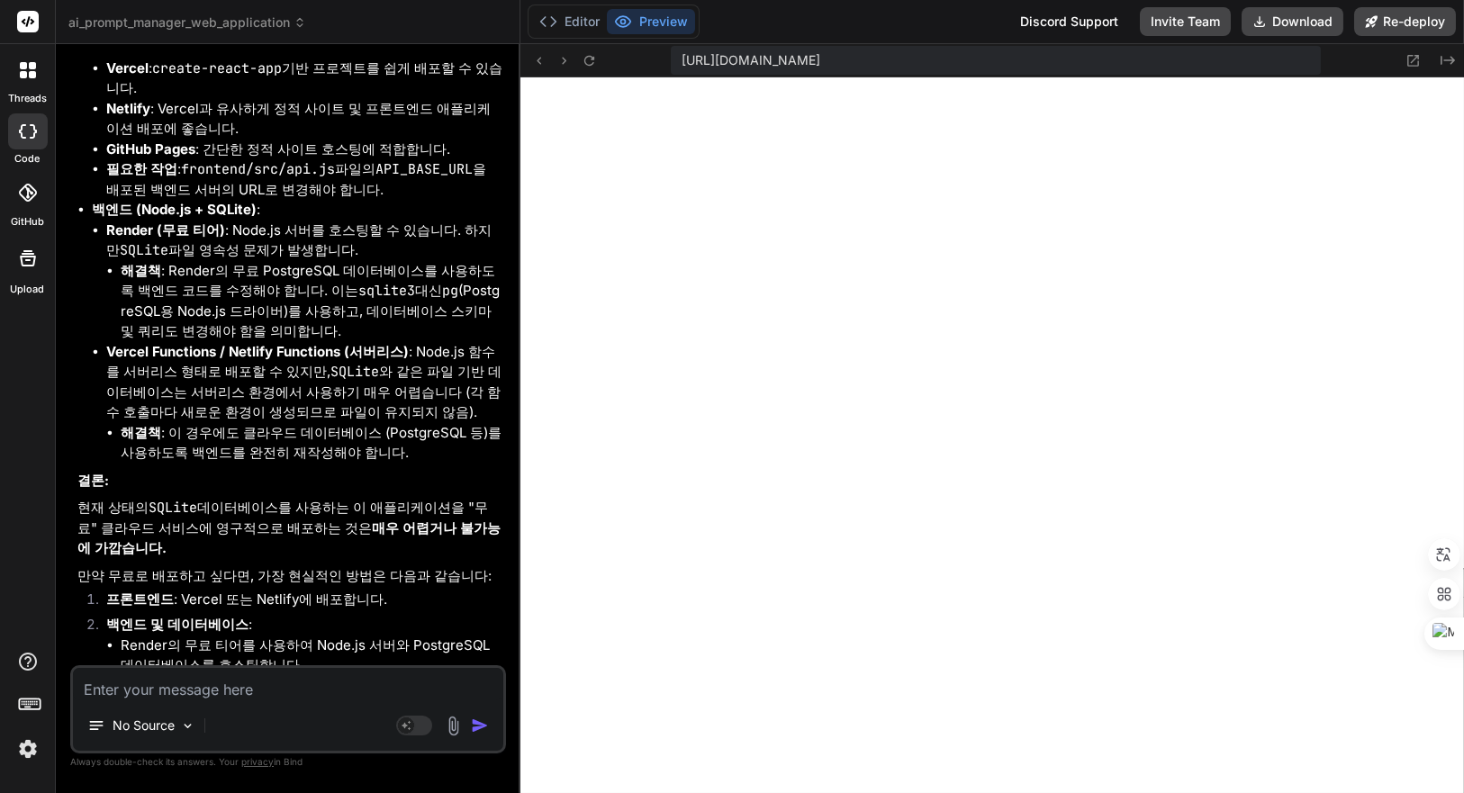
scroll to position [9133, 0]
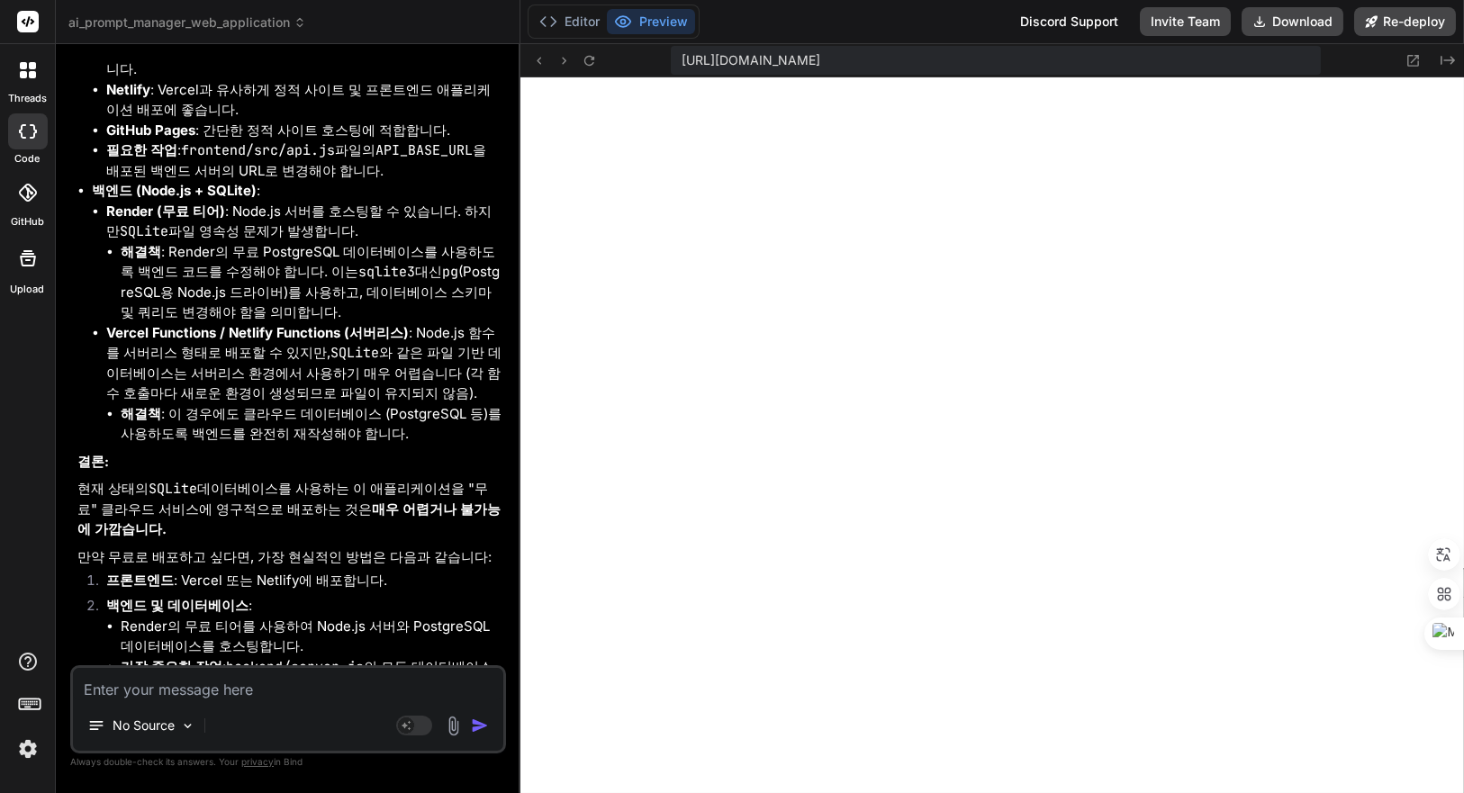
click at [330, 684] on textarea at bounding box center [288, 684] width 430 height 32
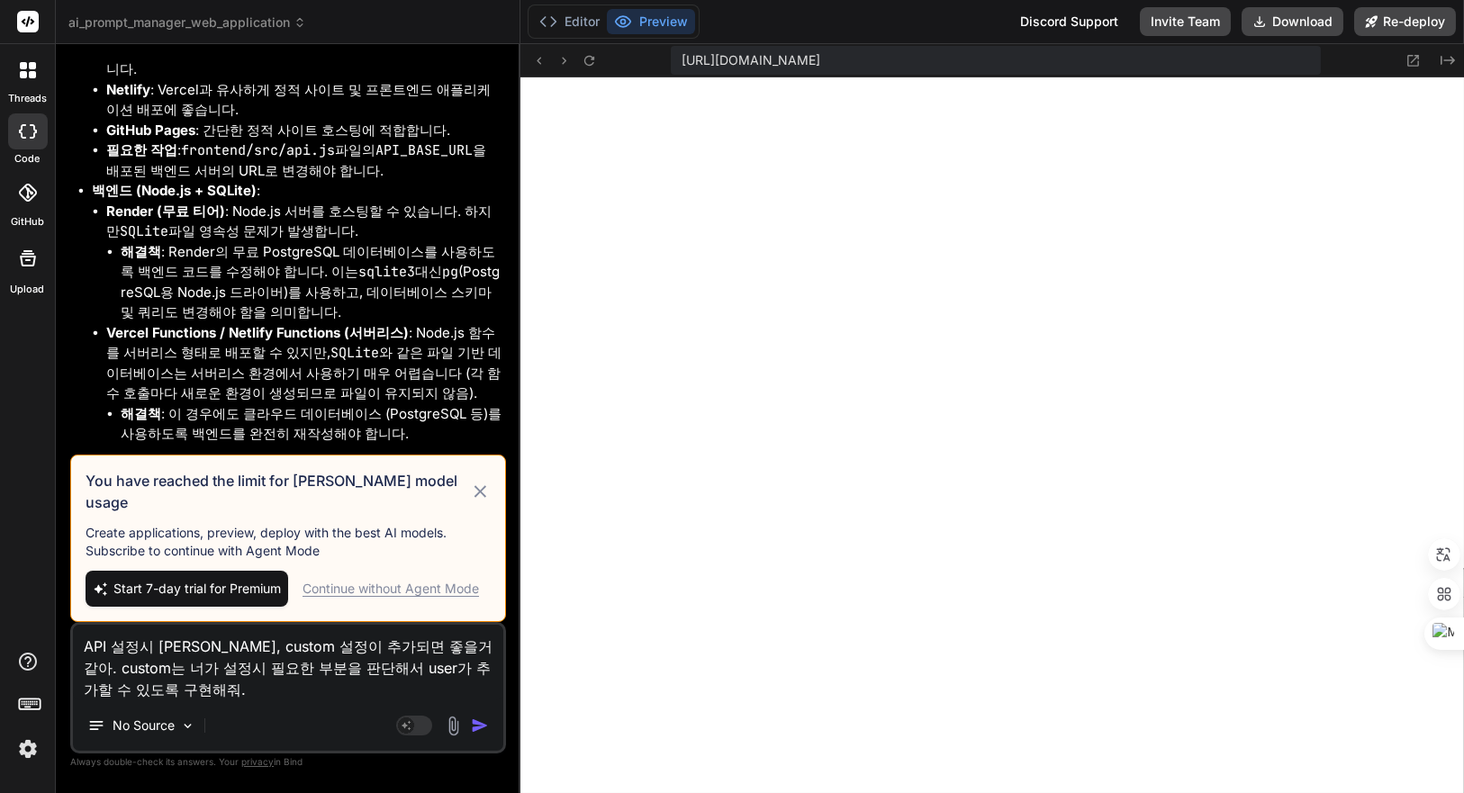
click at [481, 500] on icon at bounding box center [480, 492] width 21 height 22
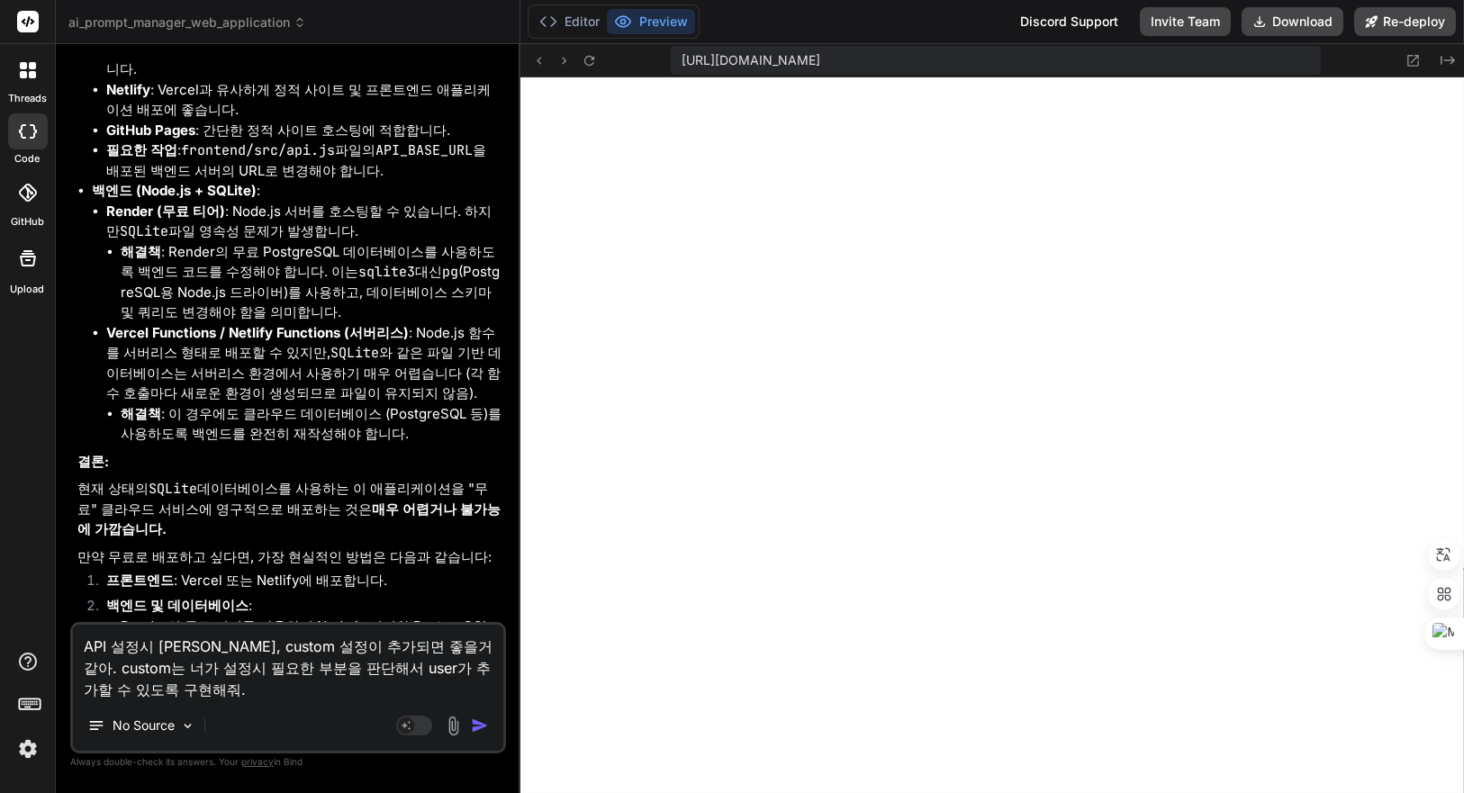
click at [303, 695] on textarea "API 설정시 claude, custom 설정이 추가되면 좋을거 같아. custom는 너가 설정시 필요한 부분을 판단해서 user가 추가할 수…" at bounding box center [288, 663] width 430 height 76
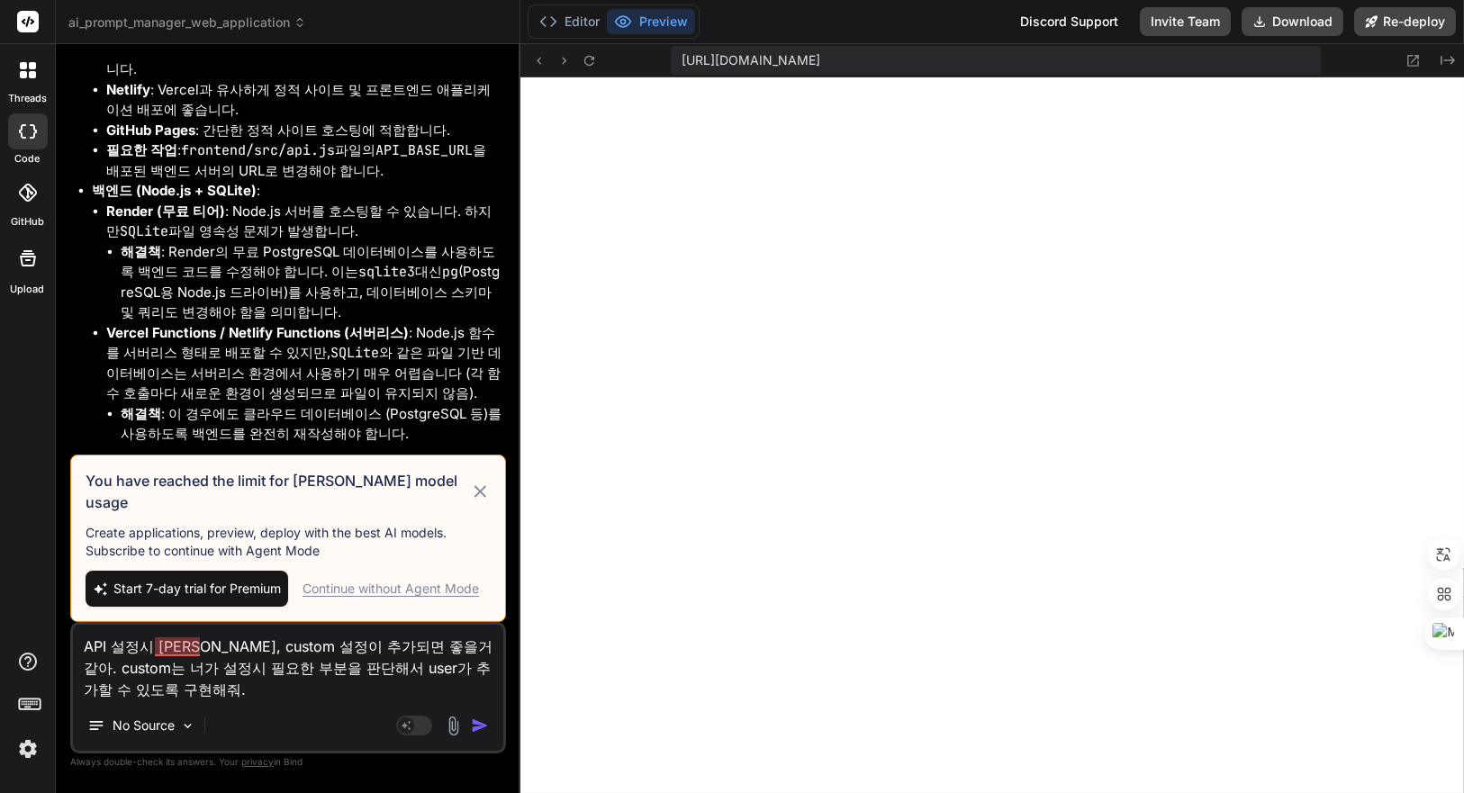
click at [398, 587] on div "Continue without Agent Mode" at bounding box center [391, 589] width 176 height 18
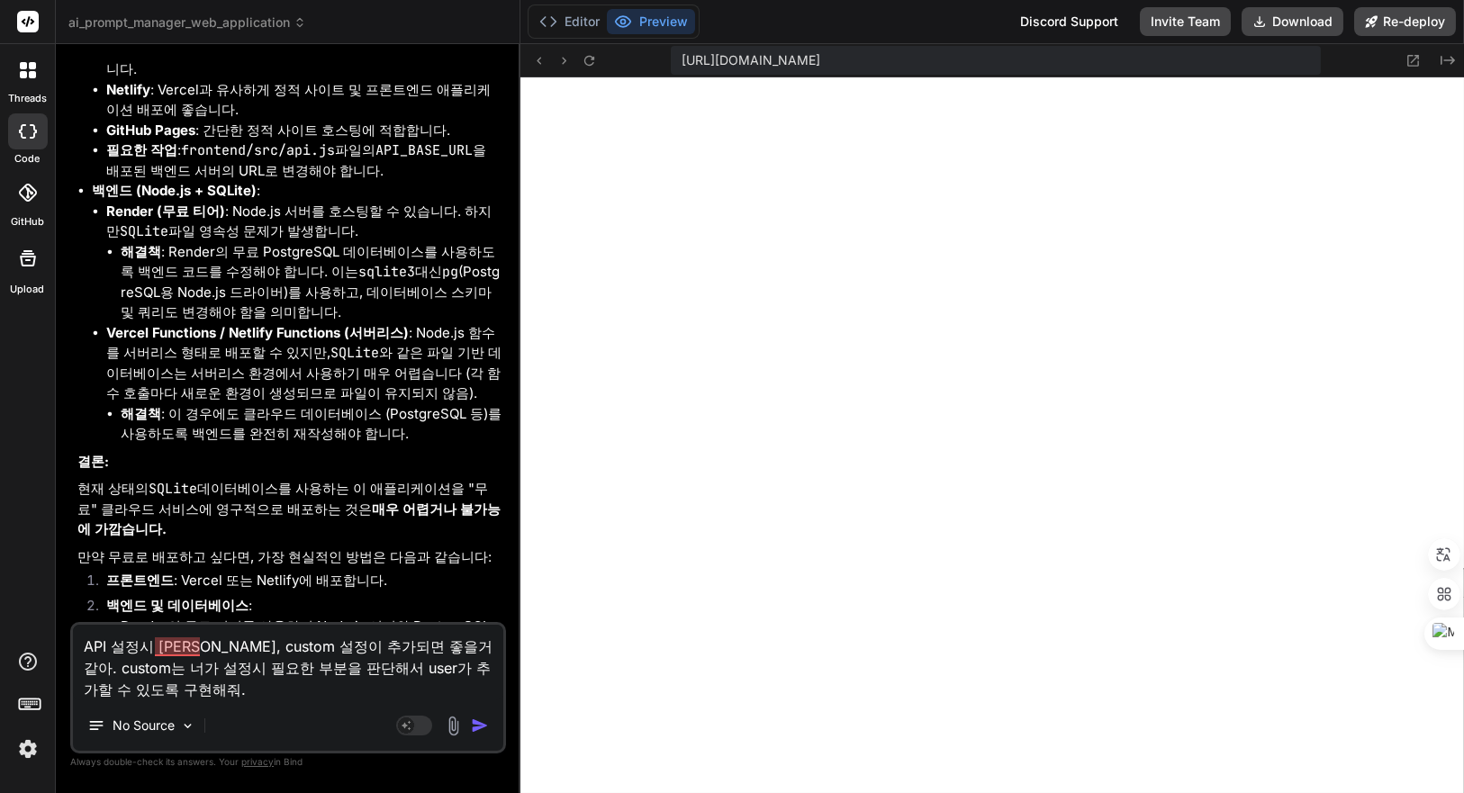
click at [246, 692] on textarea "API 설정시 claude, custom 설정이 추가되면 좋을거 같아. custom는 너가 설정시 필요한 부분을 판단해서 user가 추가할 수…" at bounding box center [288, 663] width 430 height 76
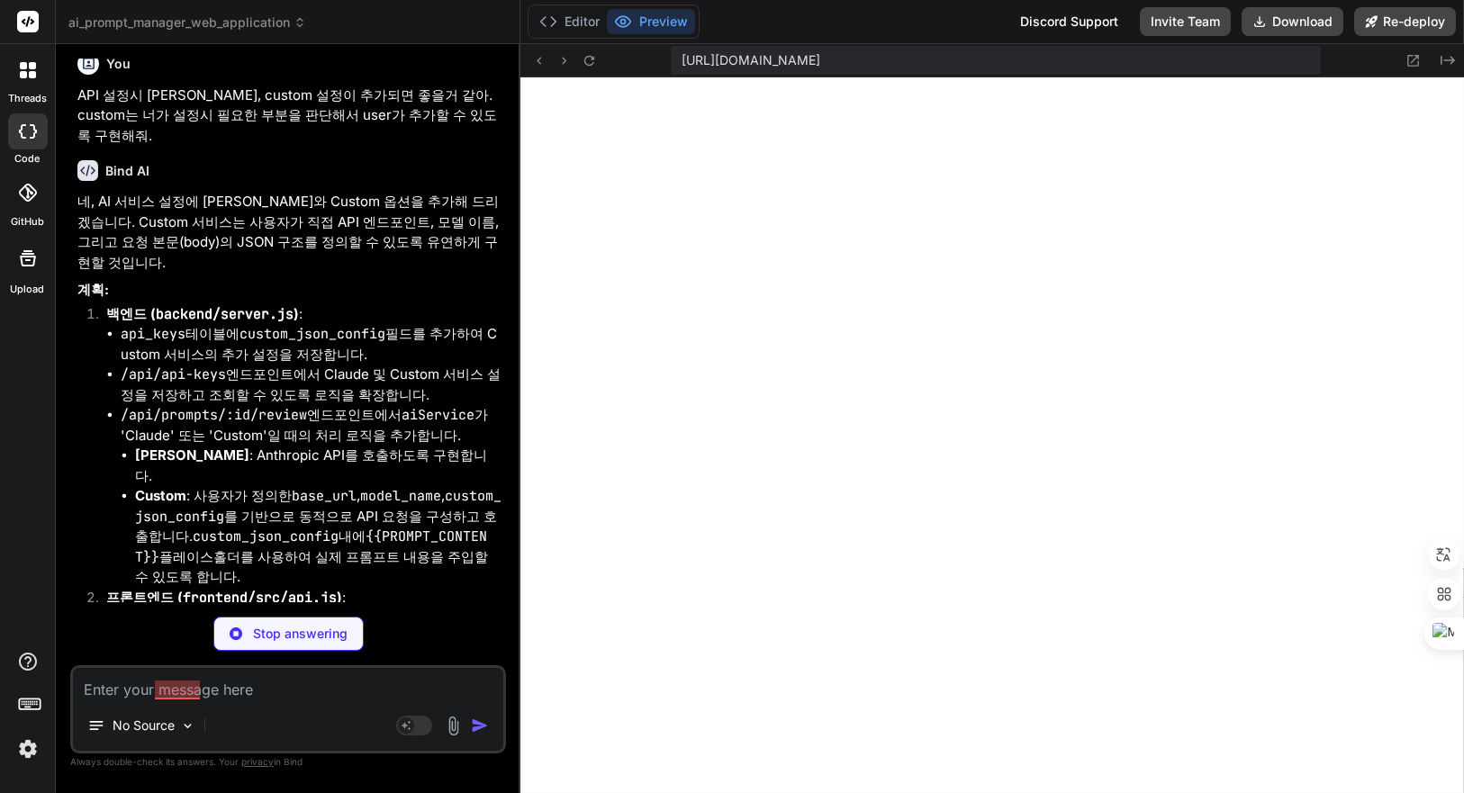
scroll to position [10036, 0]
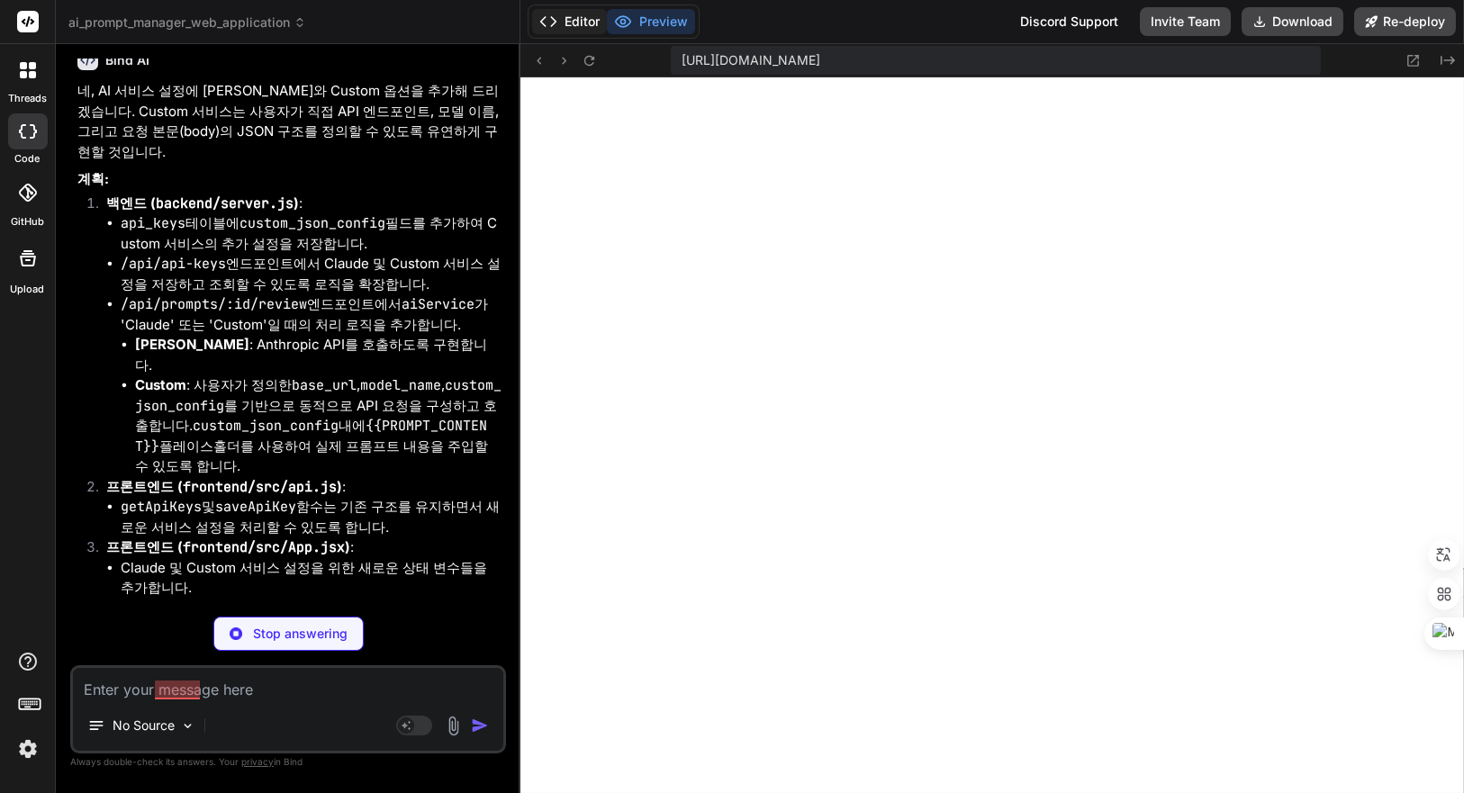
click at [570, 15] on button "Editor" at bounding box center [569, 21] width 75 height 25
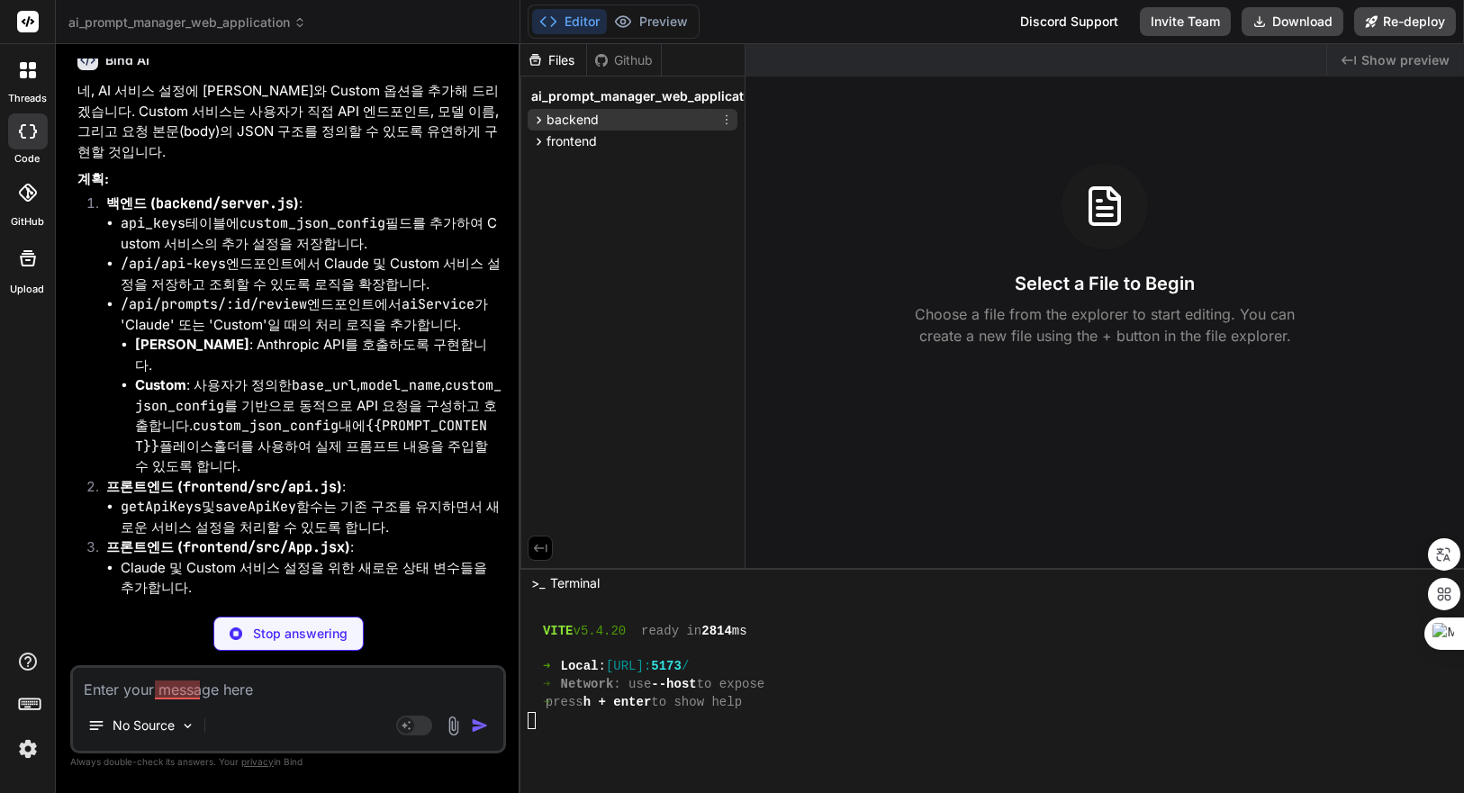
click at [545, 115] on icon at bounding box center [538, 120] width 15 height 15
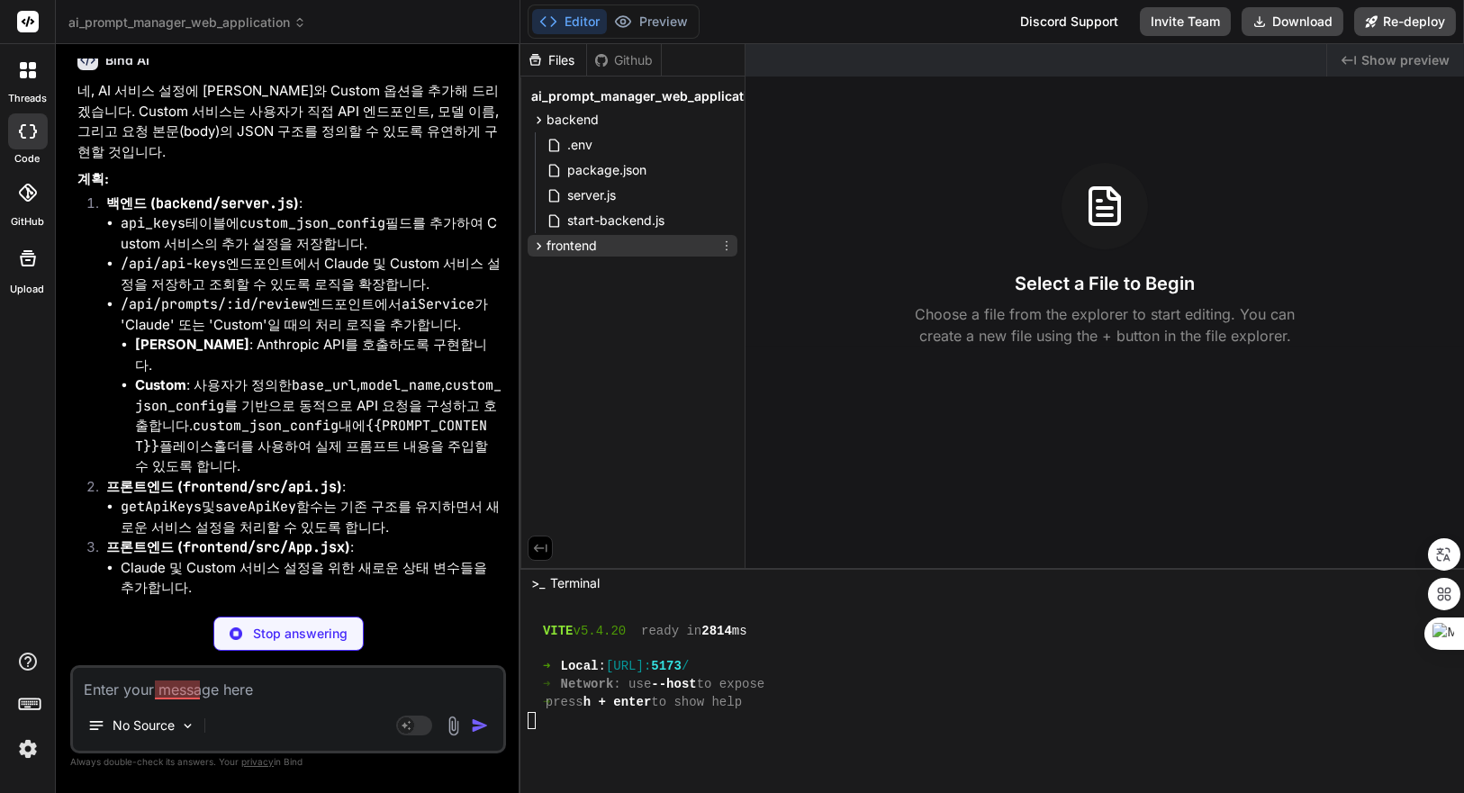
click at [540, 240] on icon at bounding box center [538, 246] width 15 height 15
click at [598, 198] on span "server.js" at bounding box center [591, 196] width 52 height 22
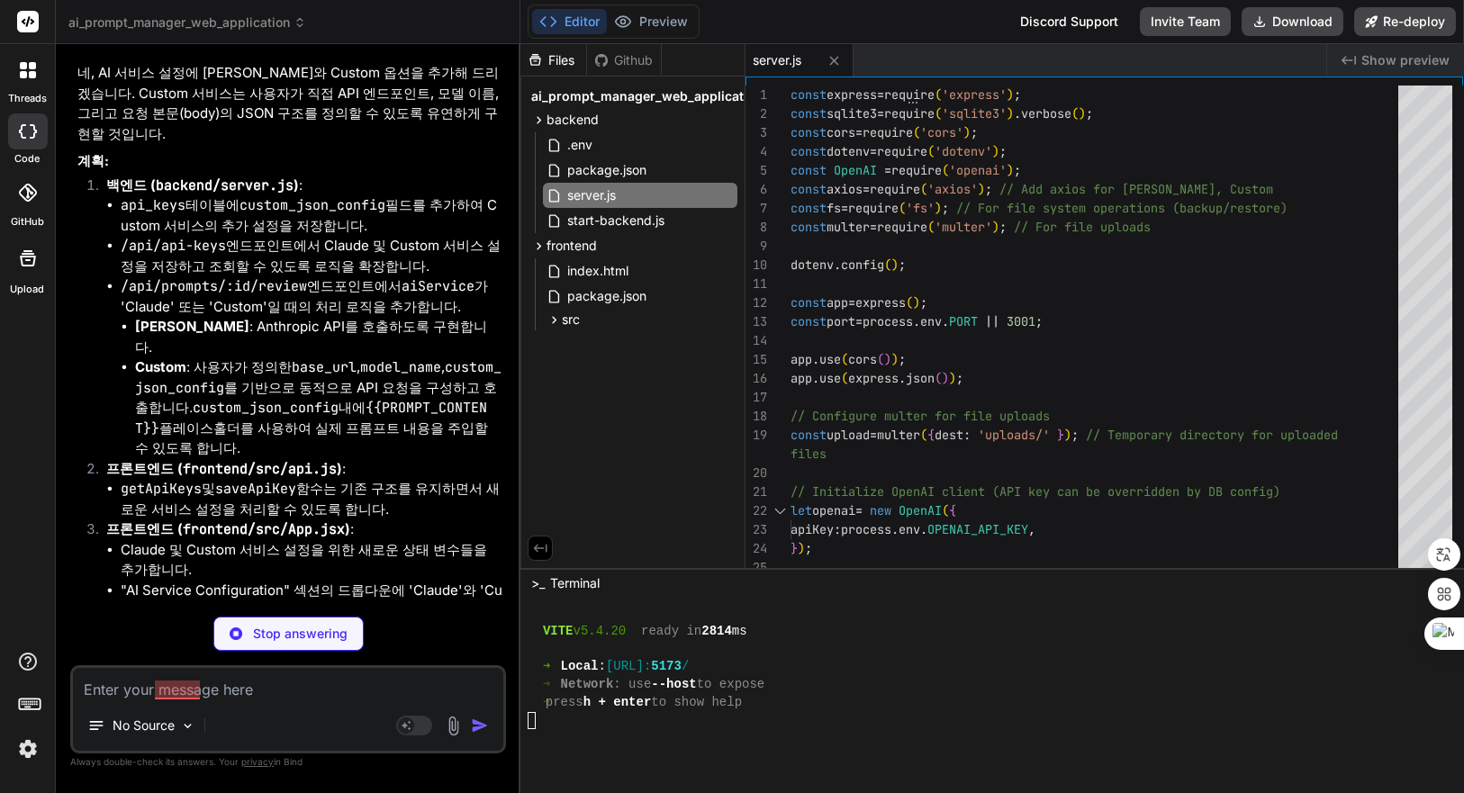
scroll to position [10063, 0]
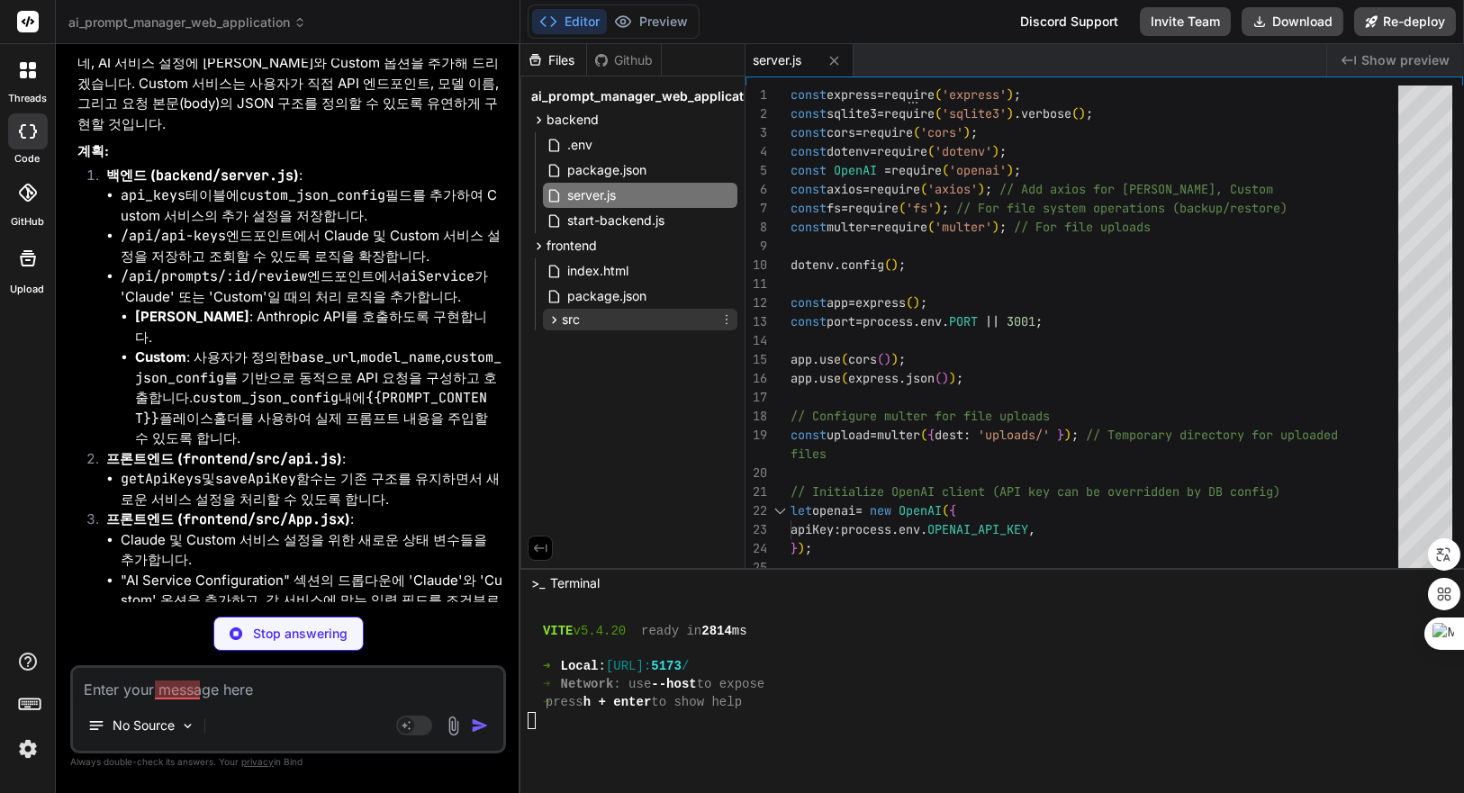
click at [577, 321] on span "src" at bounding box center [571, 320] width 18 height 18
click at [606, 340] on span "App.jsx" at bounding box center [605, 345] width 49 height 22
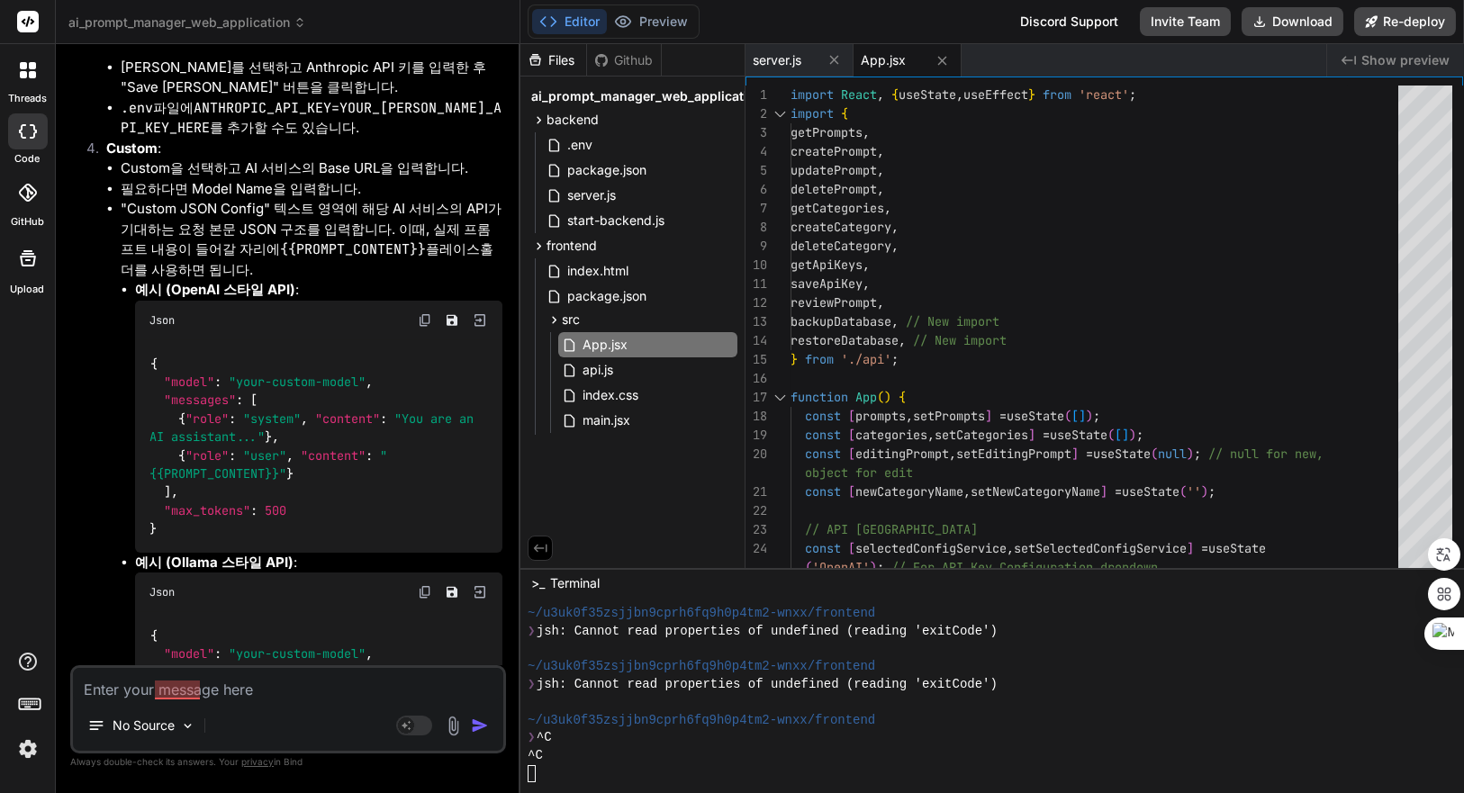
scroll to position [12062, 0]
click at [305, 686] on textarea at bounding box center [288, 684] width 430 height 32
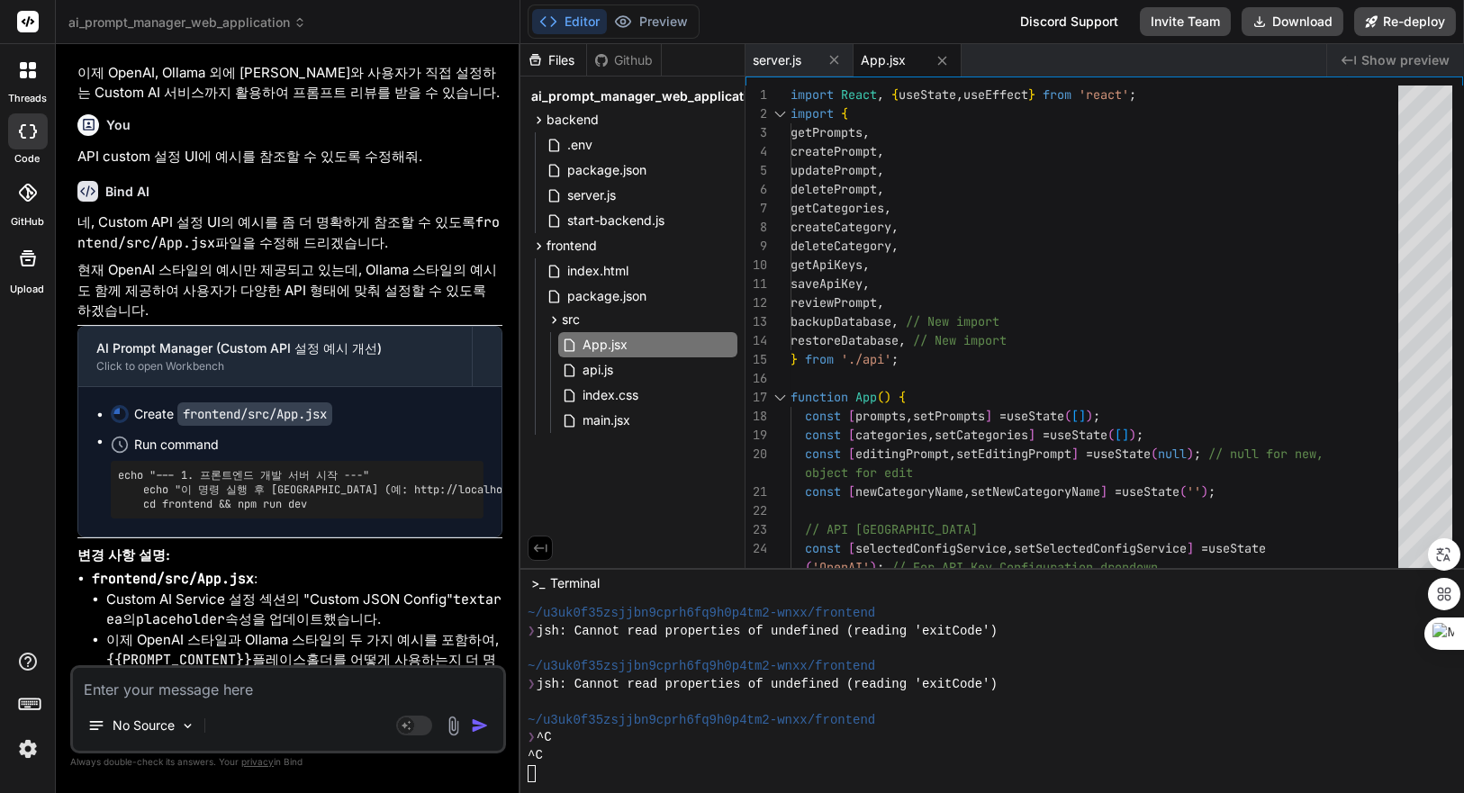
scroll to position [12889, 0]
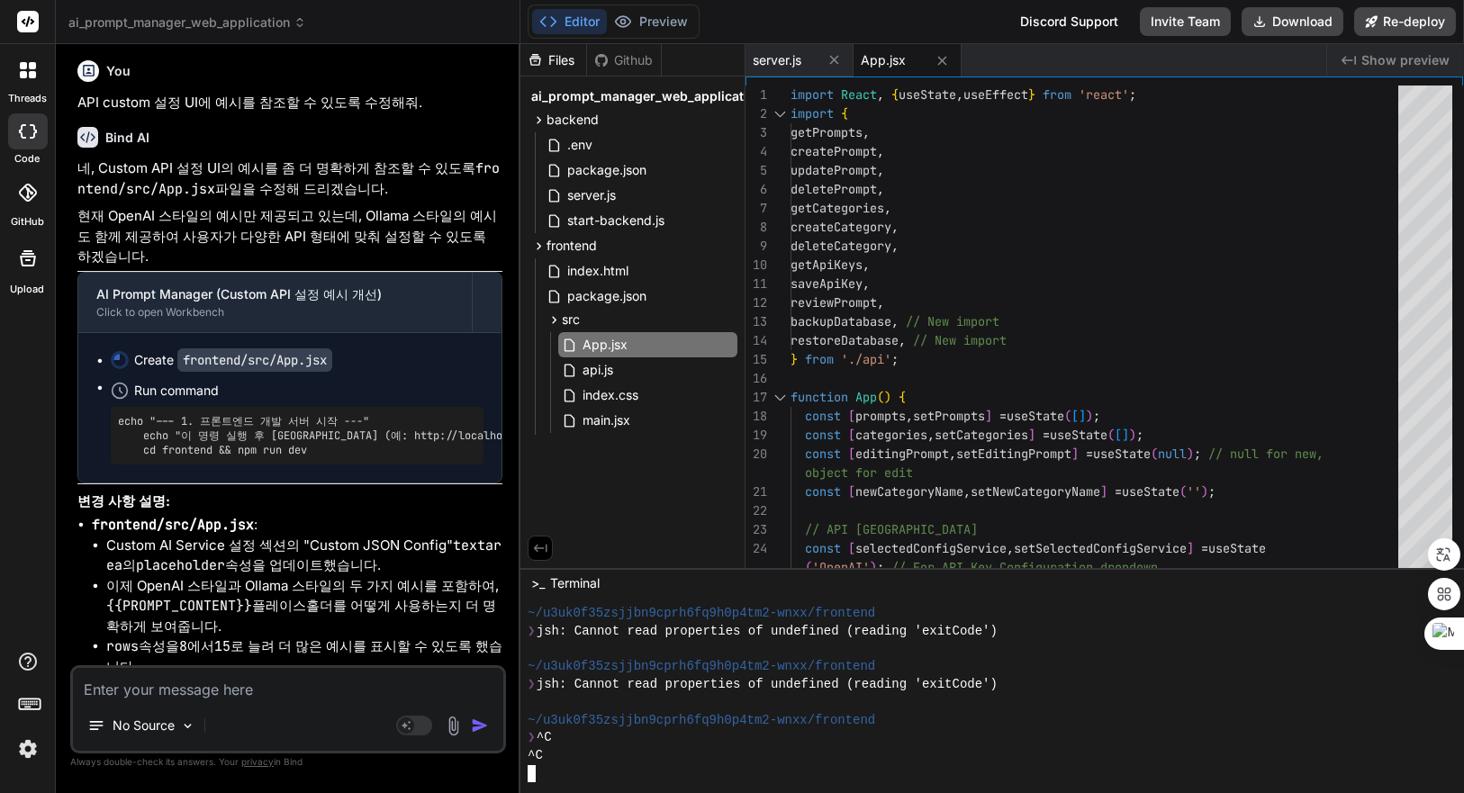
click at [659, 744] on div "❯ ^C" at bounding box center [982, 738] width 908 height 18
click at [1378, 58] on span "Show preview" at bounding box center [1405, 60] width 88 height 18
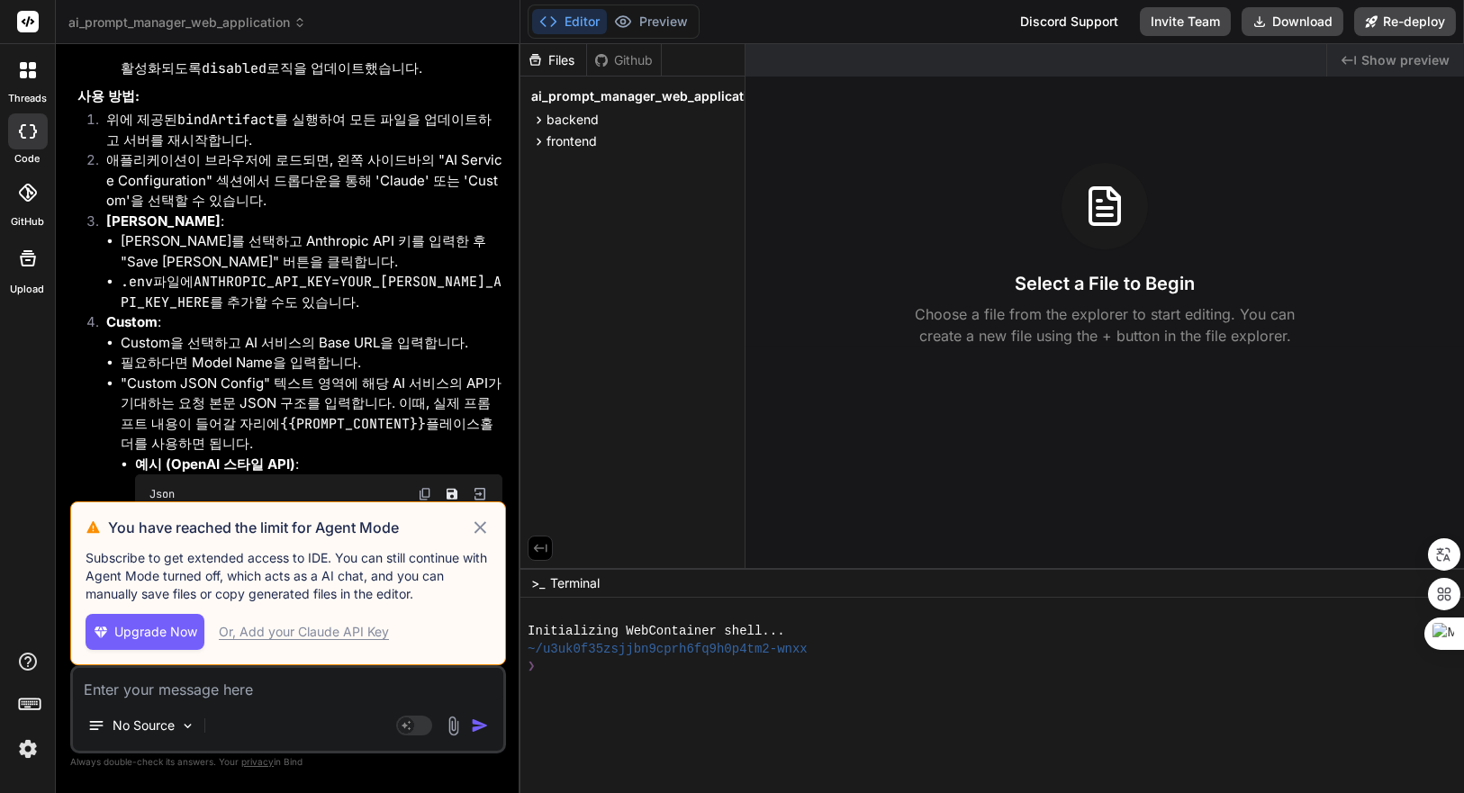
scroll to position [6313, 0]
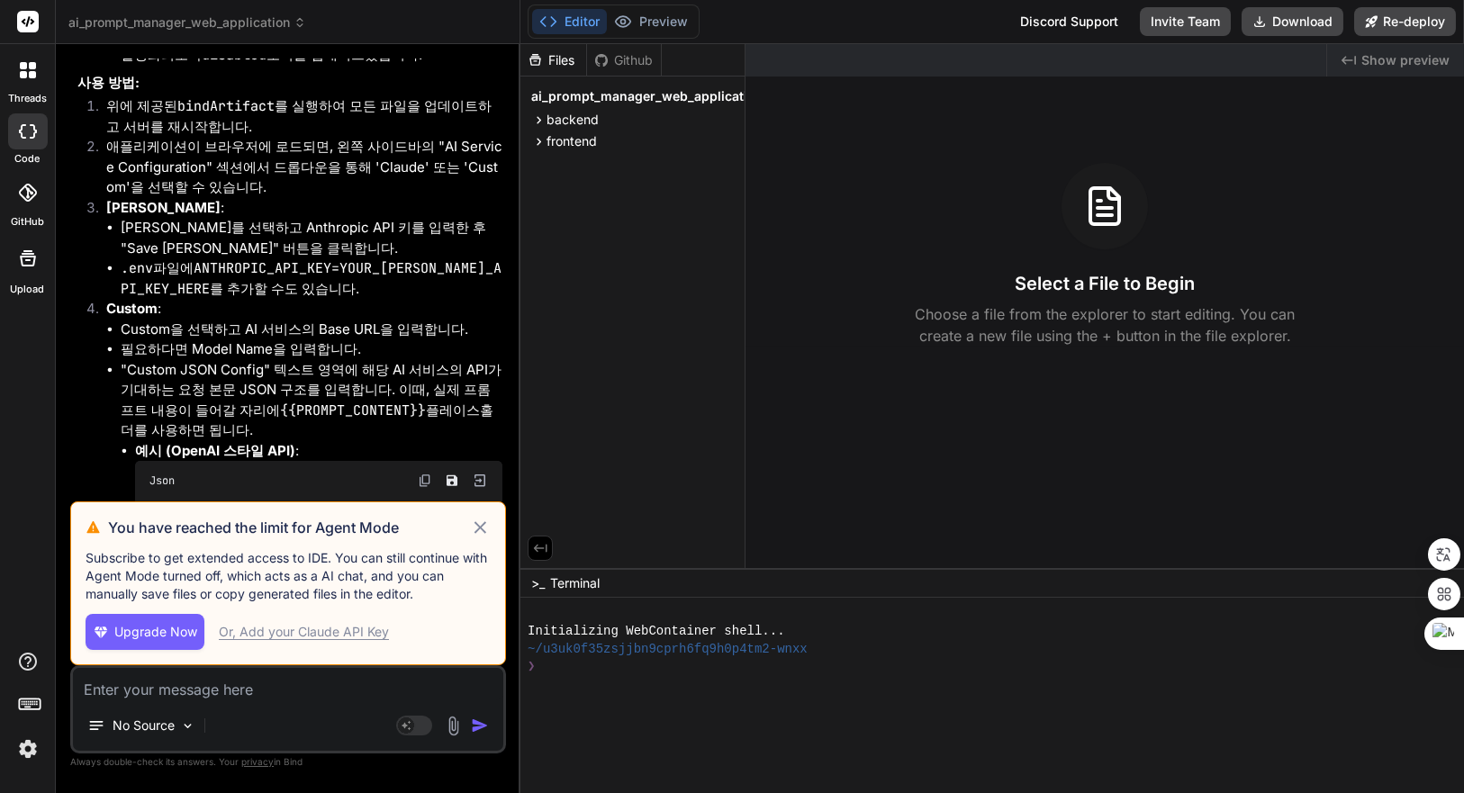
click at [481, 523] on icon at bounding box center [480, 528] width 21 height 22
type textarea "x"
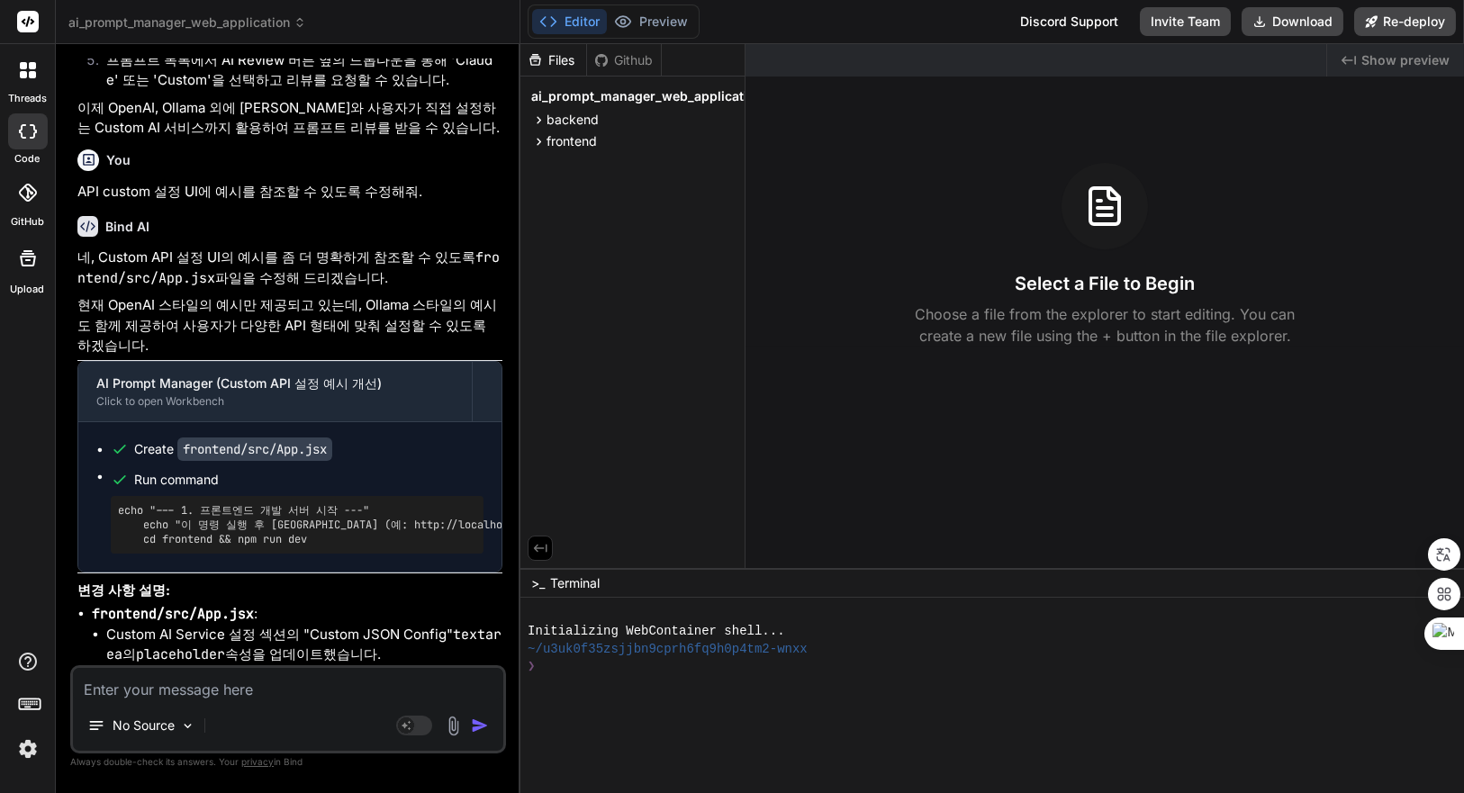
scroll to position [7411, 0]
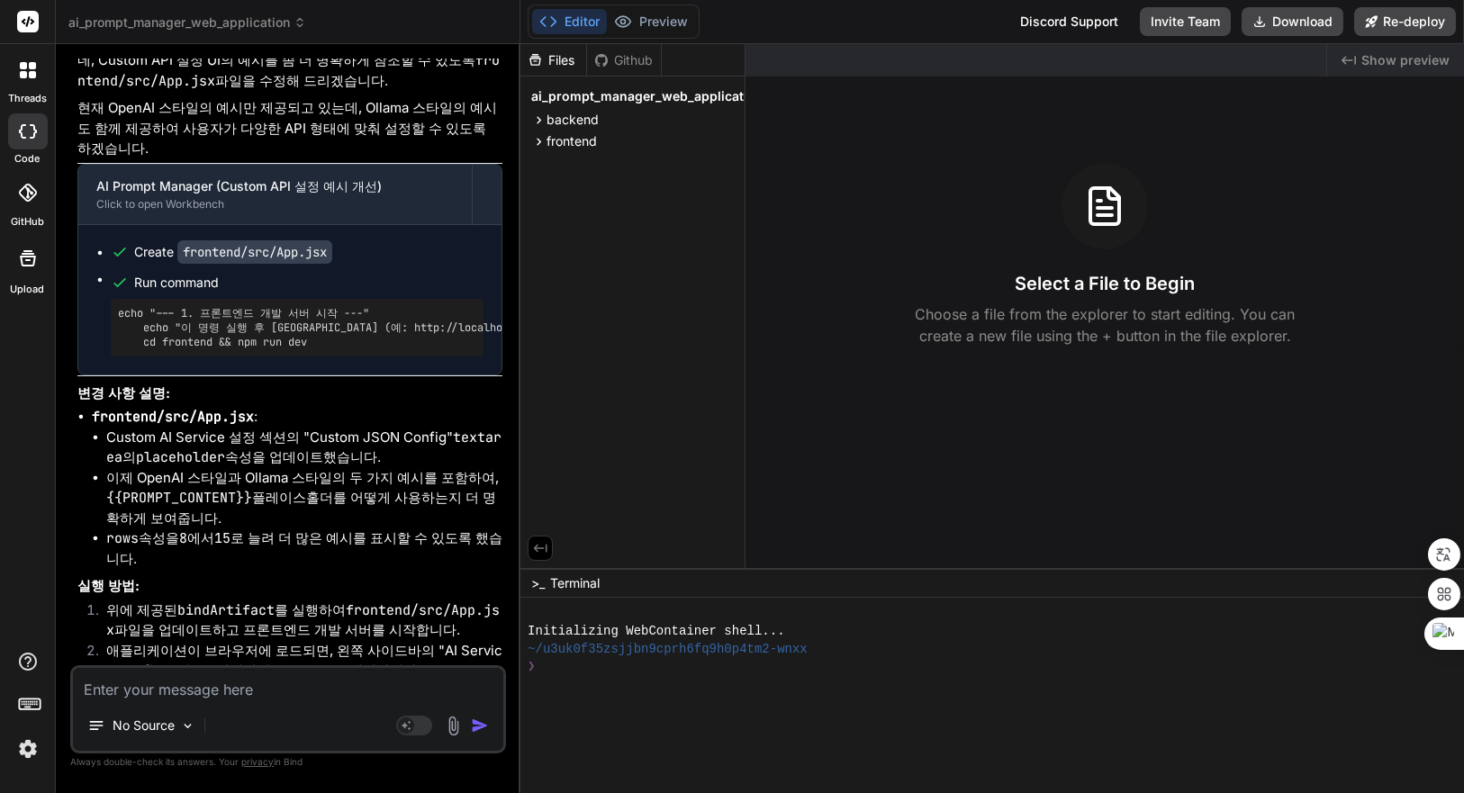
click at [909, 663] on div "❯" at bounding box center [982, 667] width 908 height 18
type textarea "ㅊㅇ"
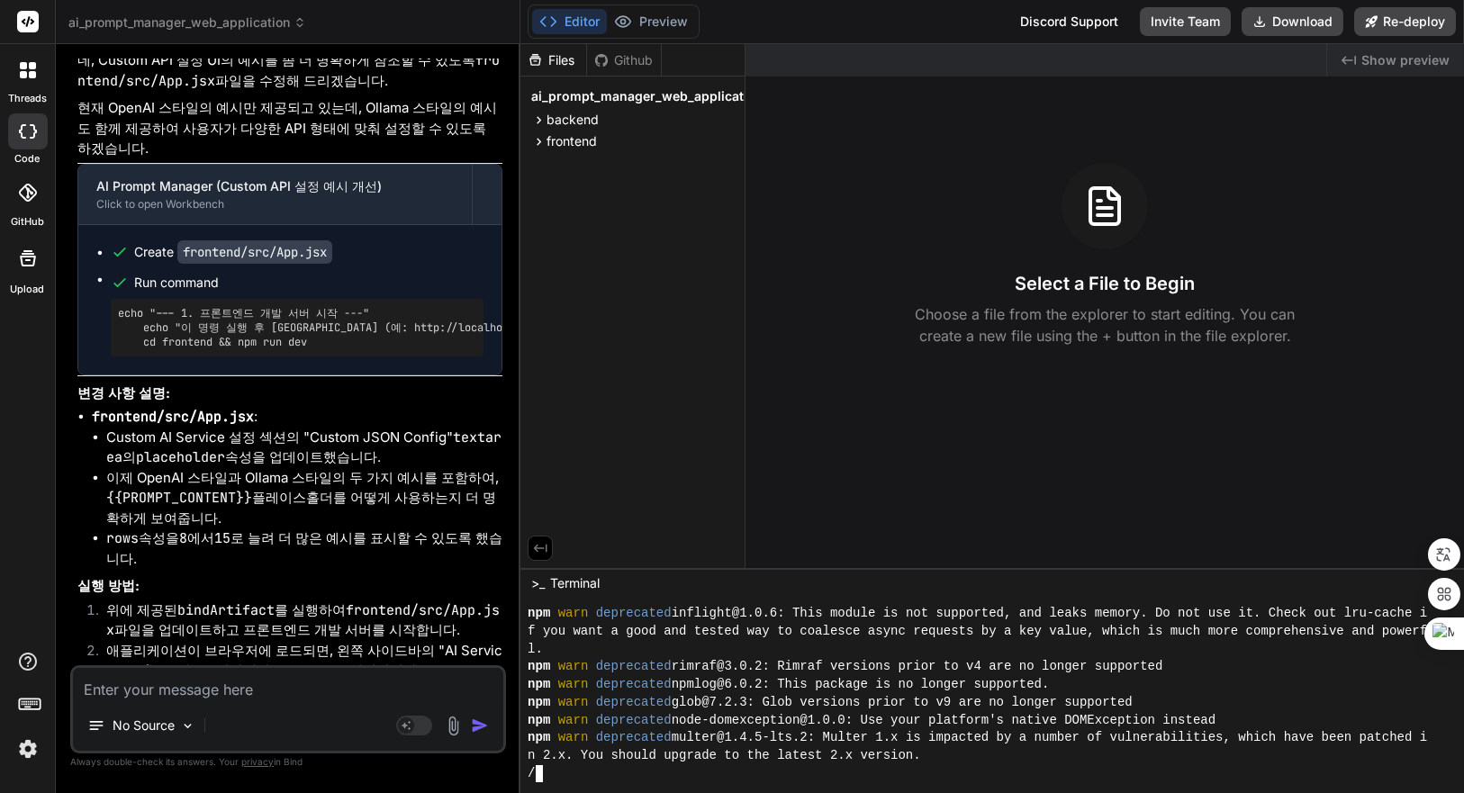
type textarea "x"
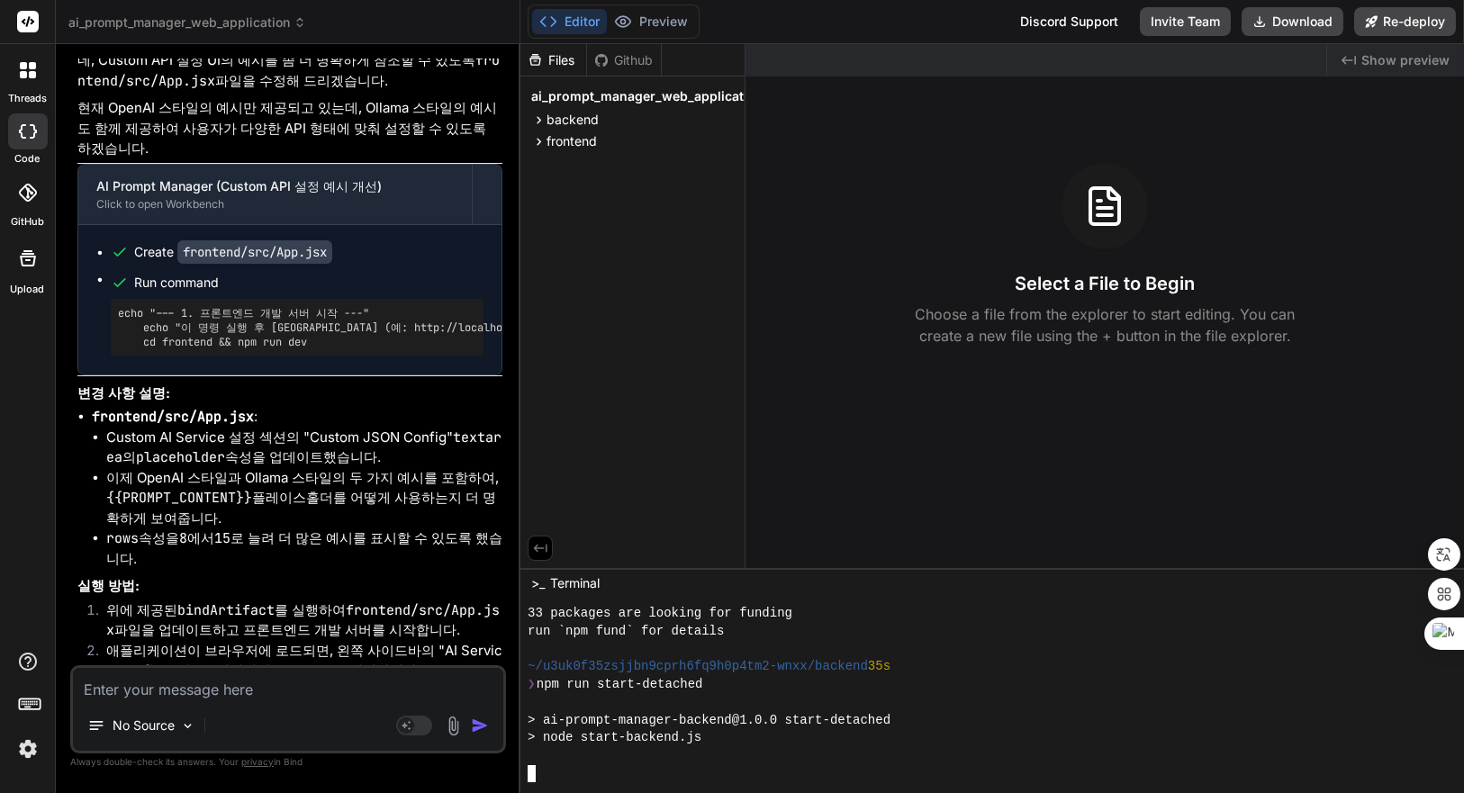
scroll to position [513, 0]
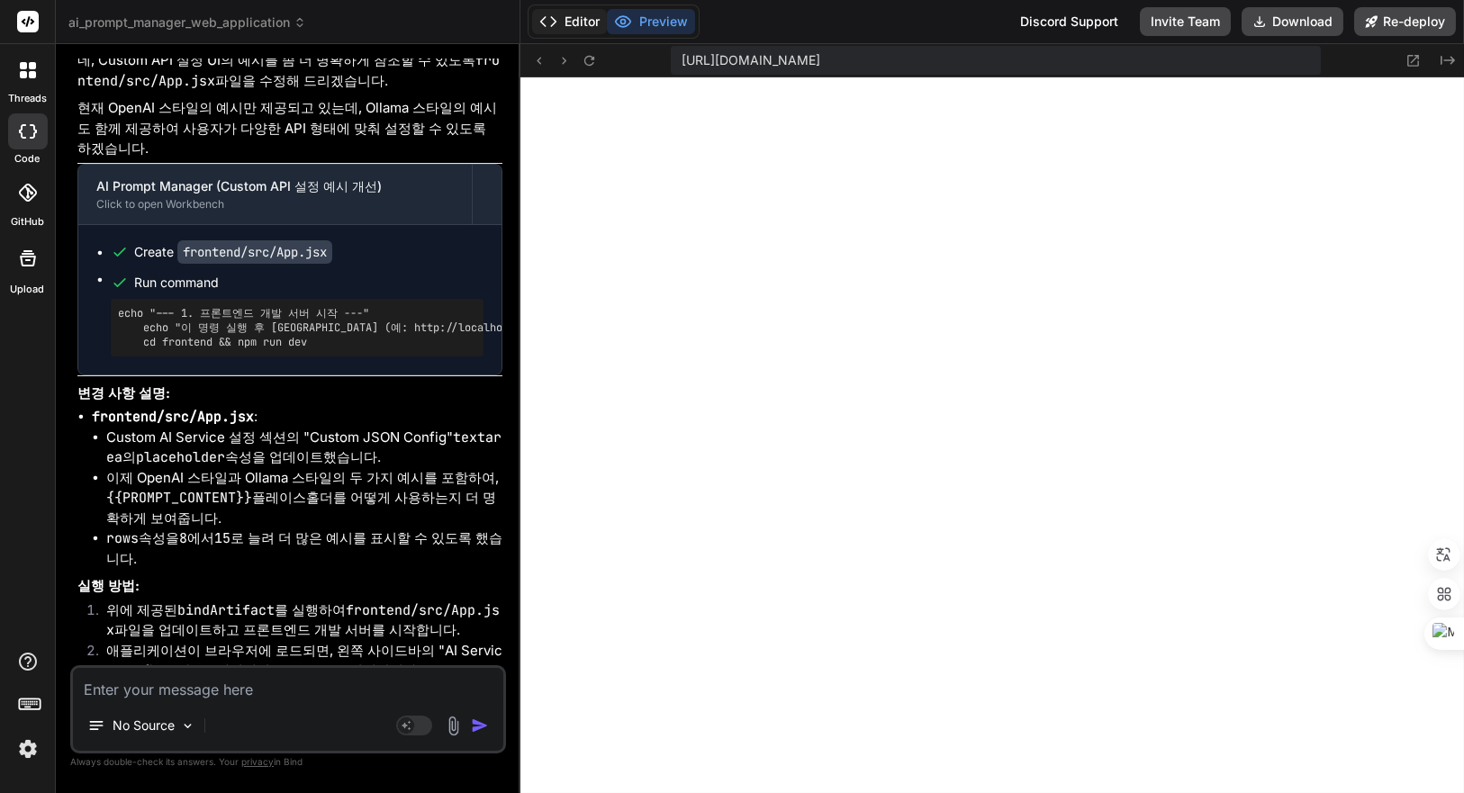
click at [573, 21] on button "Editor" at bounding box center [569, 21] width 75 height 25
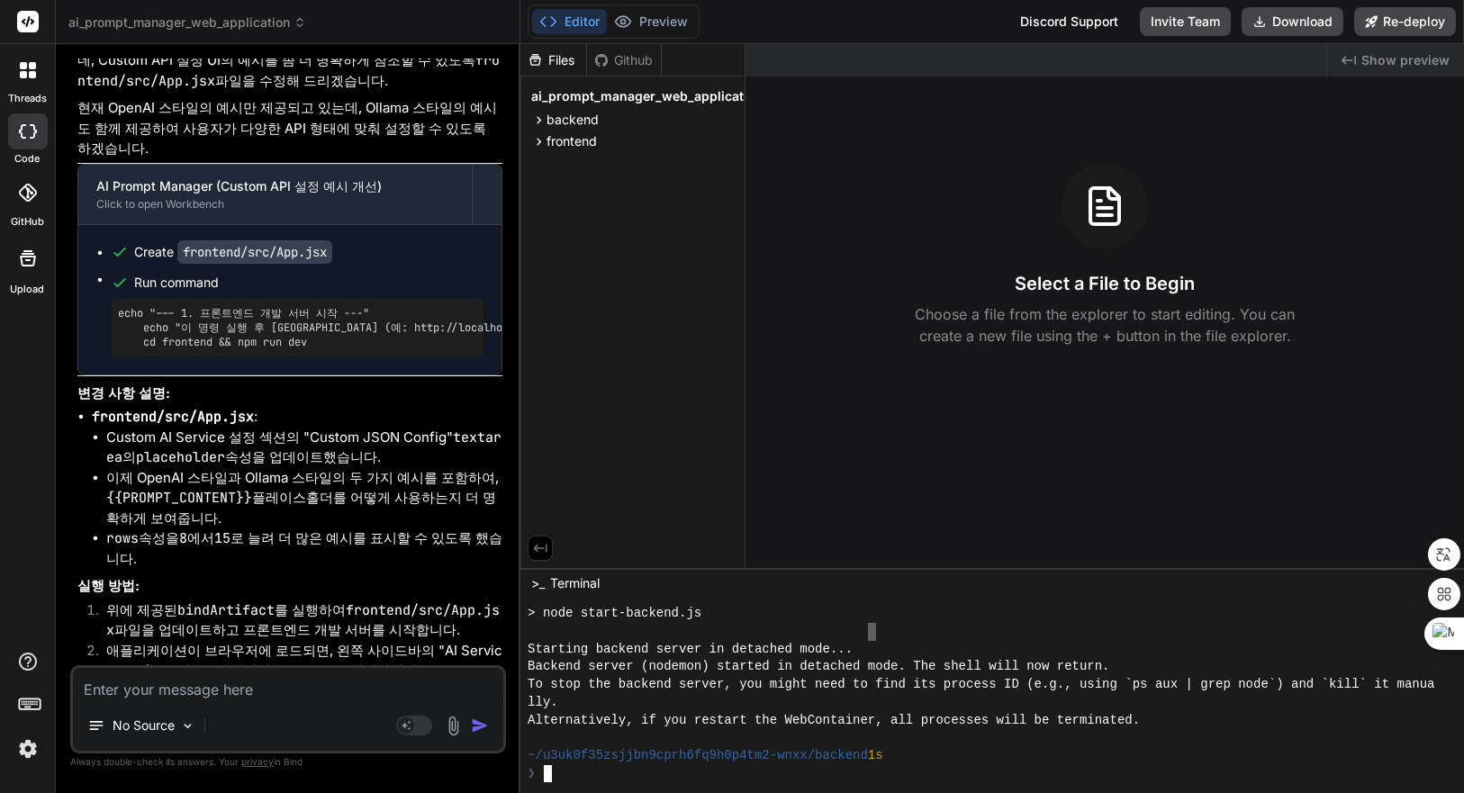
click at [872, 638] on div at bounding box center [982, 632] width 908 height 18
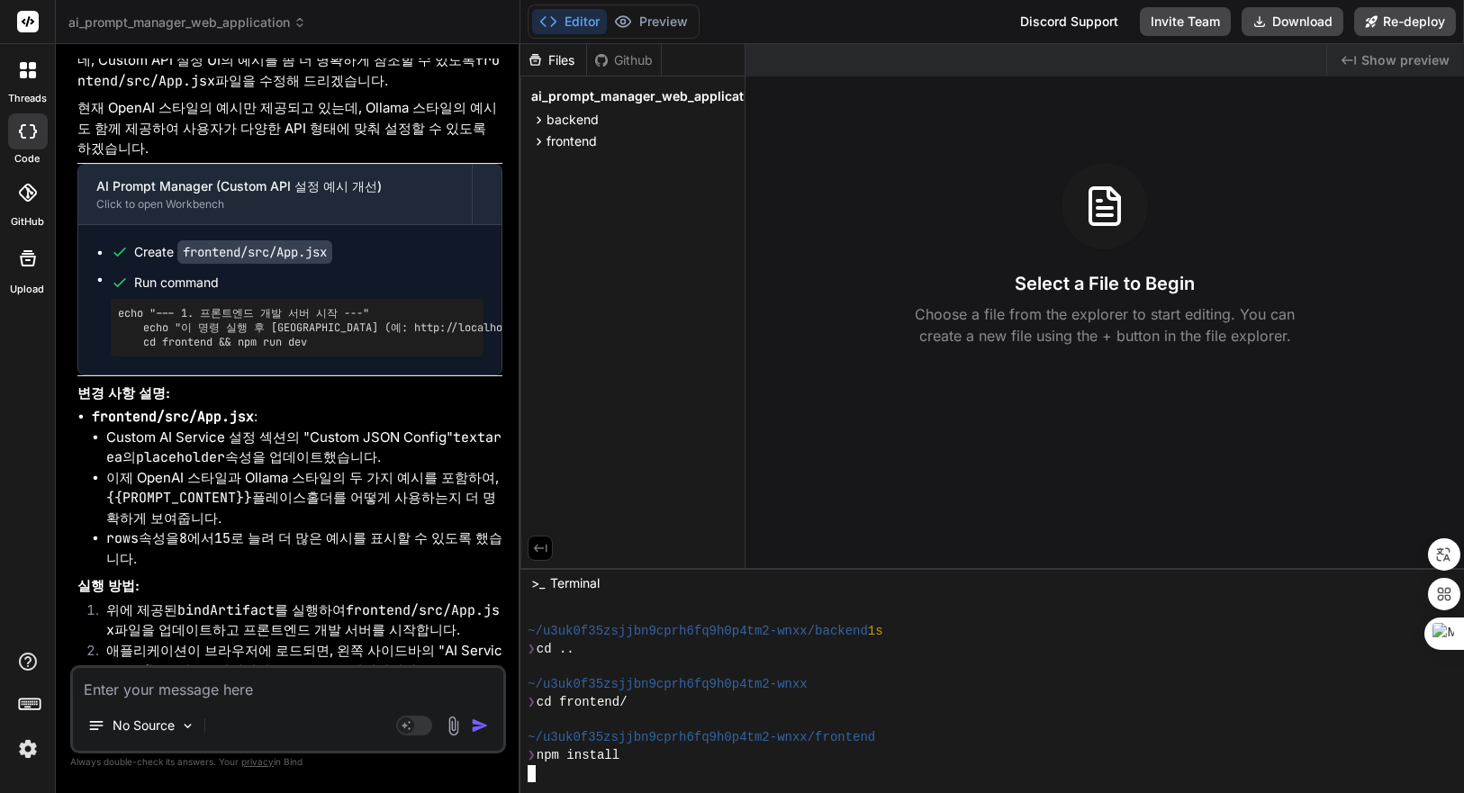
scroll to position [637, 0]
type textarea "x"
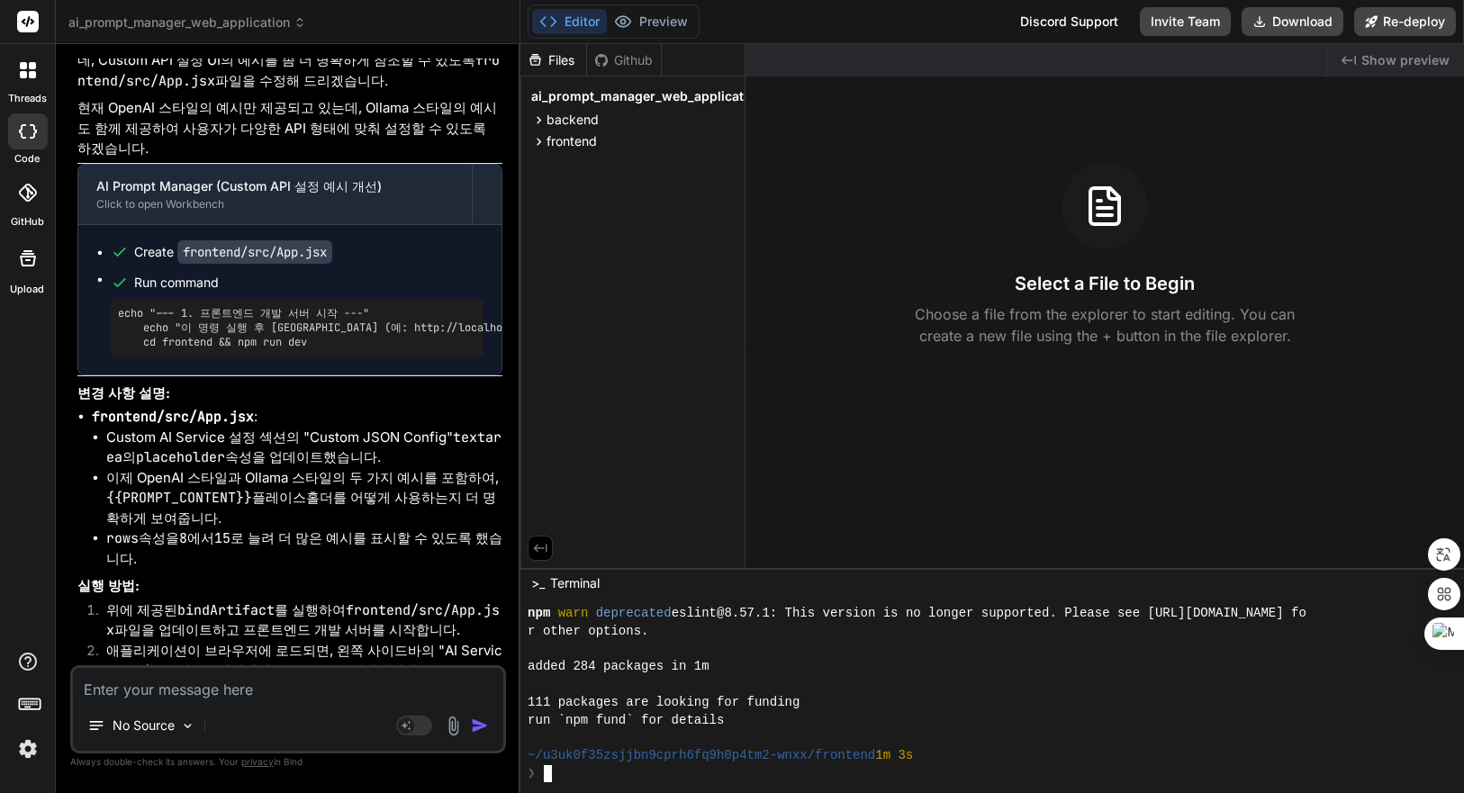
scroll to position [921, 0]
click at [947, 661] on div "added 284 packages in 1m" at bounding box center [982, 667] width 908 height 18
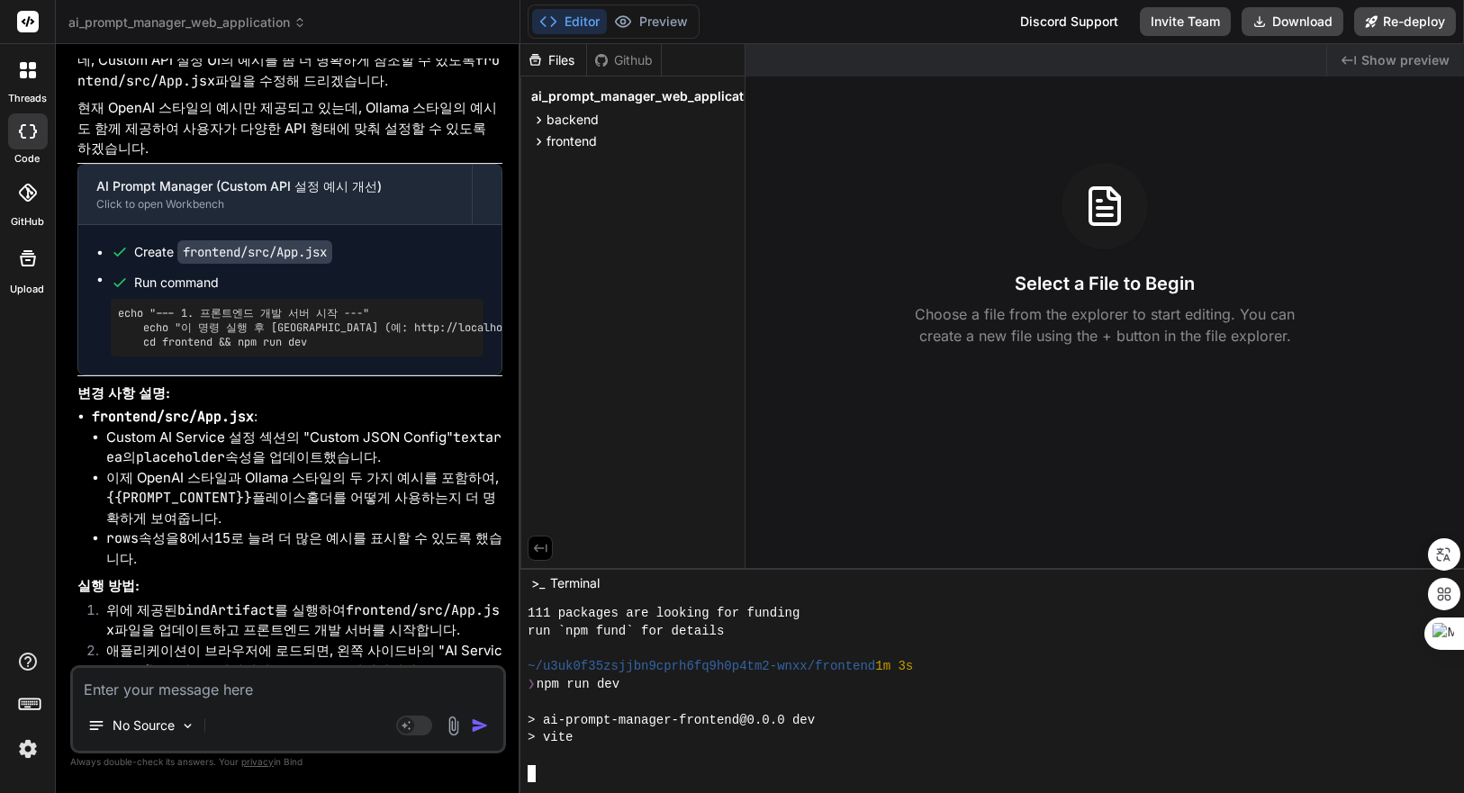
scroll to position [1170, 0]
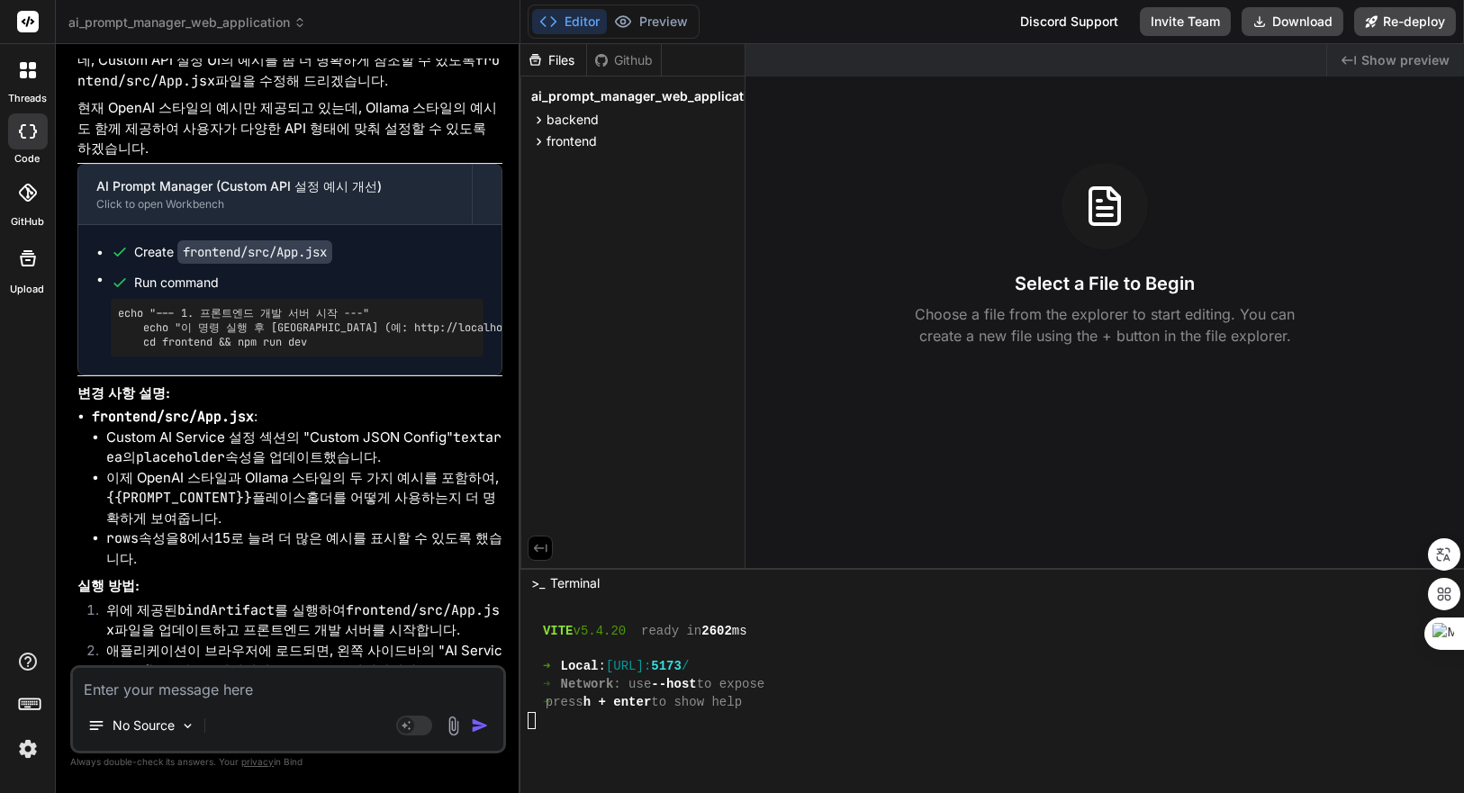
click at [1399, 64] on span "Show preview" at bounding box center [1405, 60] width 88 height 18
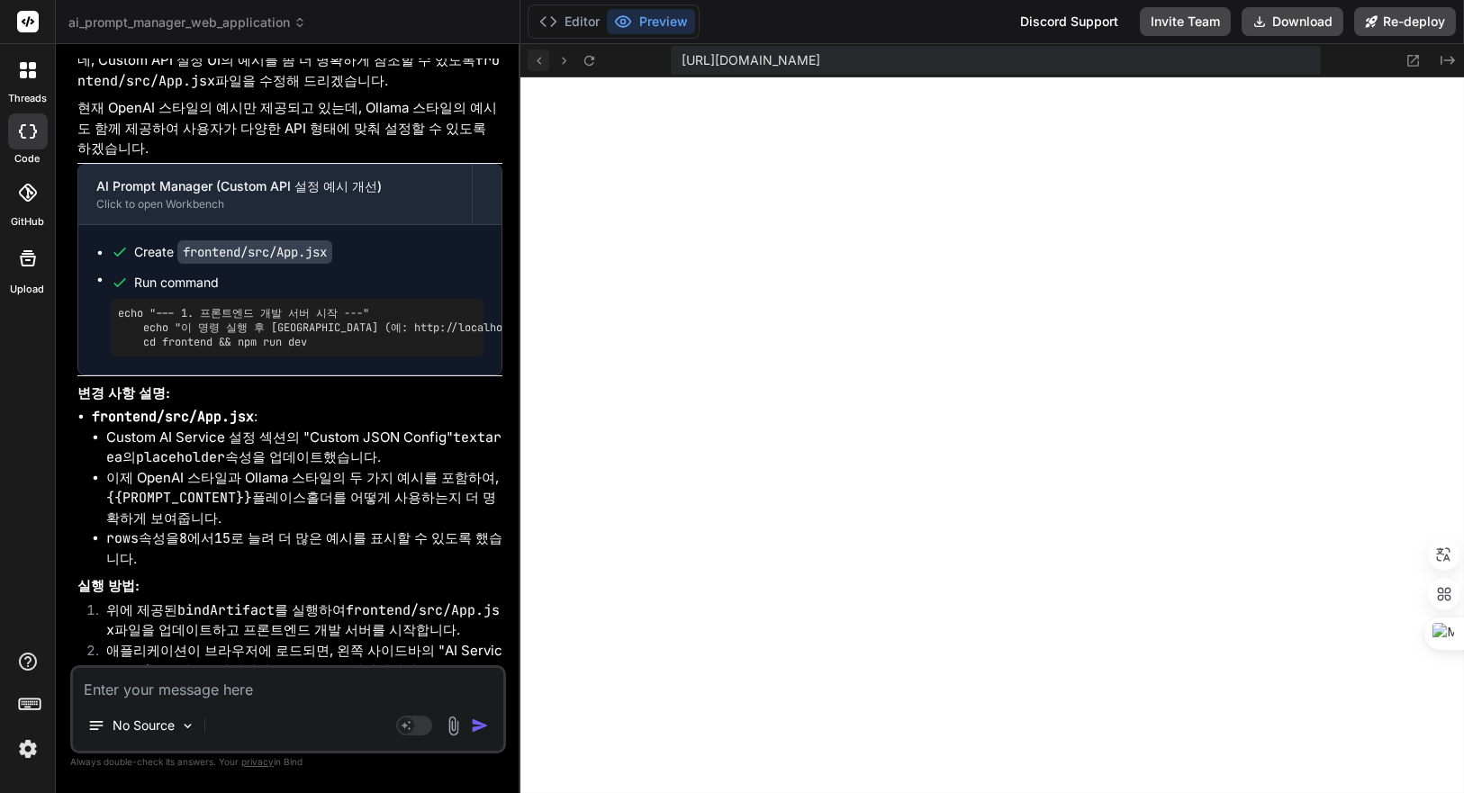
click at [532, 55] on icon at bounding box center [538, 60] width 15 height 15
click at [584, 58] on icon at bounding box center [588, 60] width 10 height 10
click at [285, 695] on textarea at bounding box center [288, 684] width 430 height 32
type textarea "A"
type textarea "x"
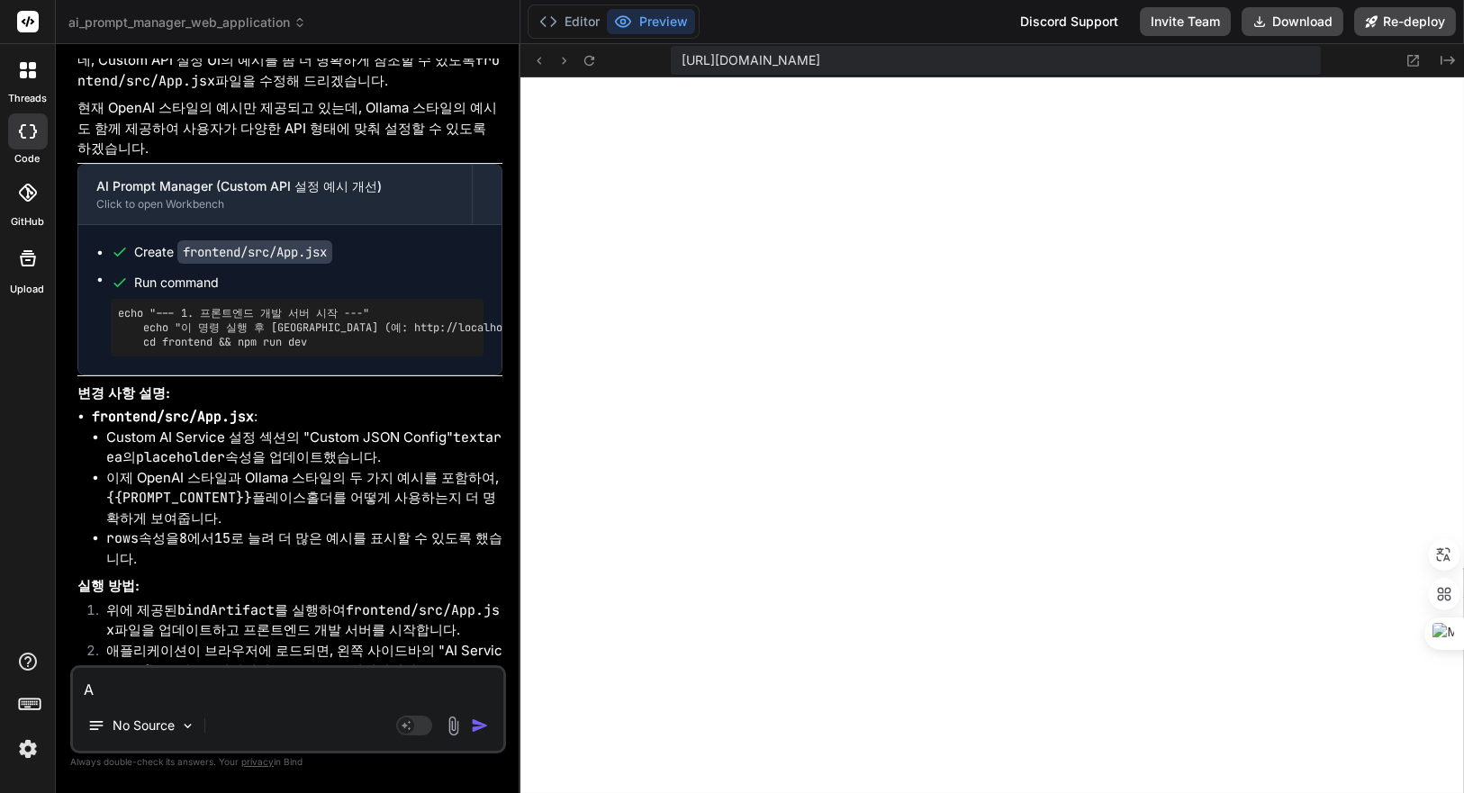
type textarea "AP"
type textarea "x"
type textarea "API"
type textarea "x"
type textarea "API"
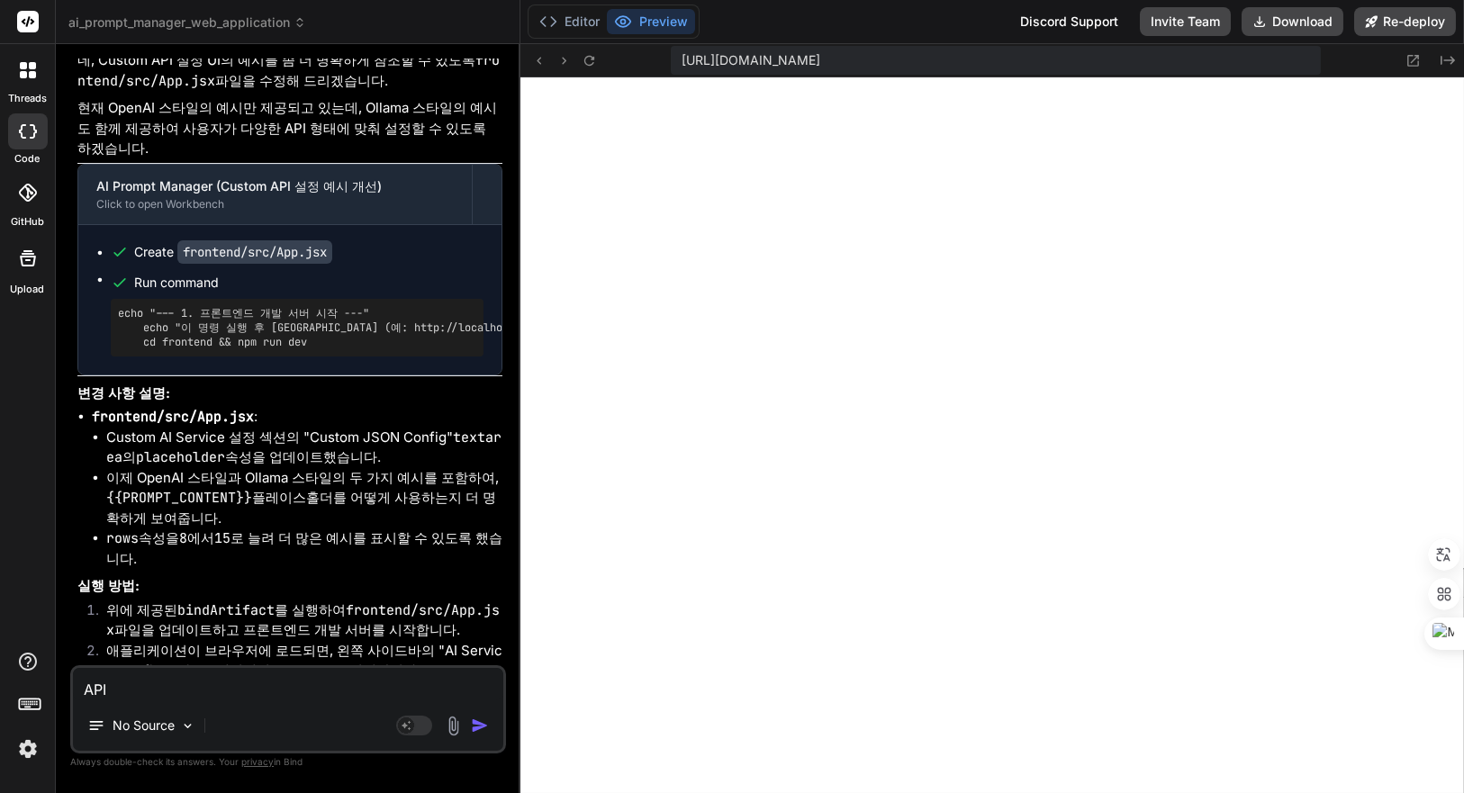
type textarea "x"
type textarea "API ㅅ"
type textarea "x"
type textarea "API 서"
type textarea "x"
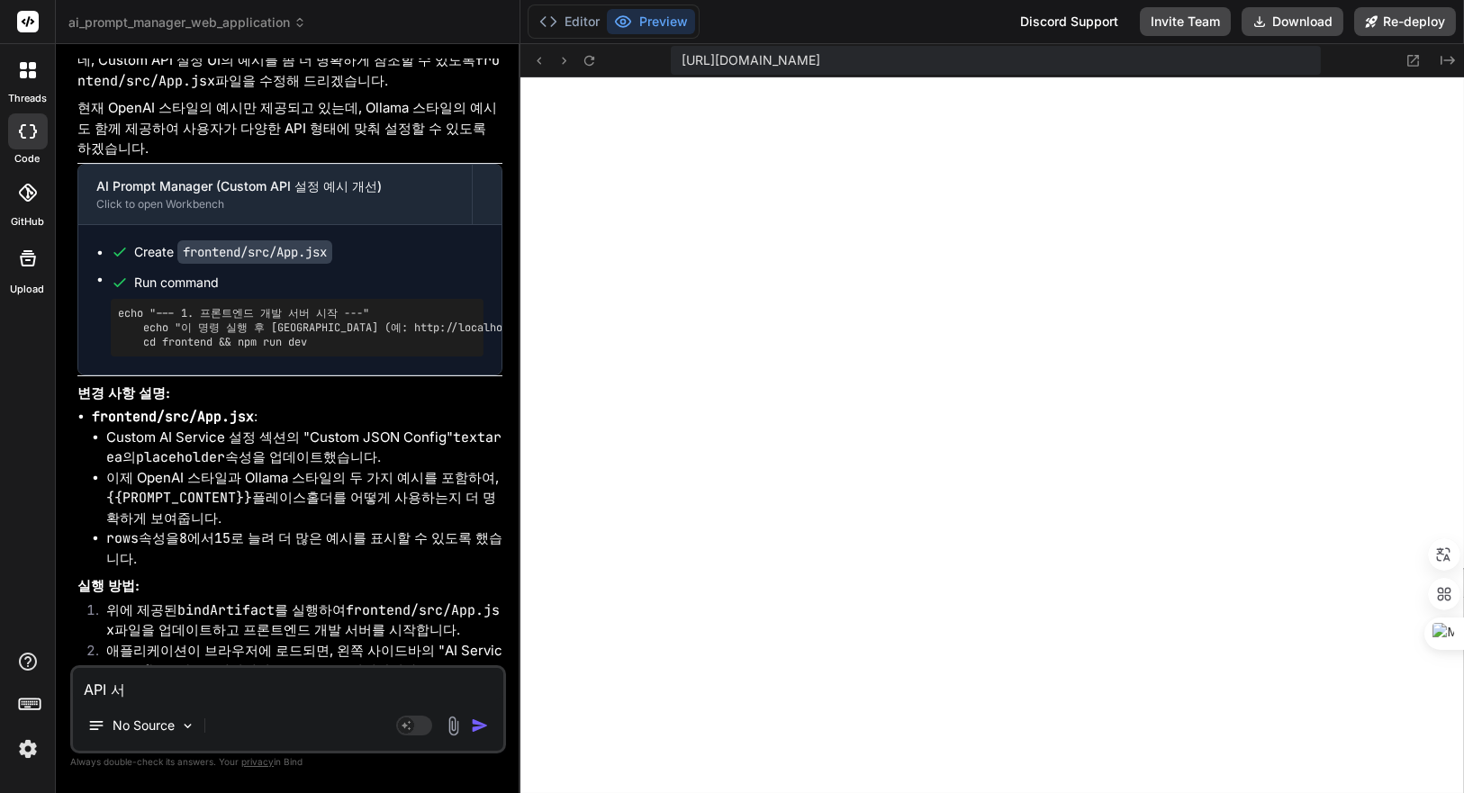
type textarea "API 설"
type textarea "x"
type textarea "API 설ㅈ"
type textarea "x"
type textarea "API 설저"
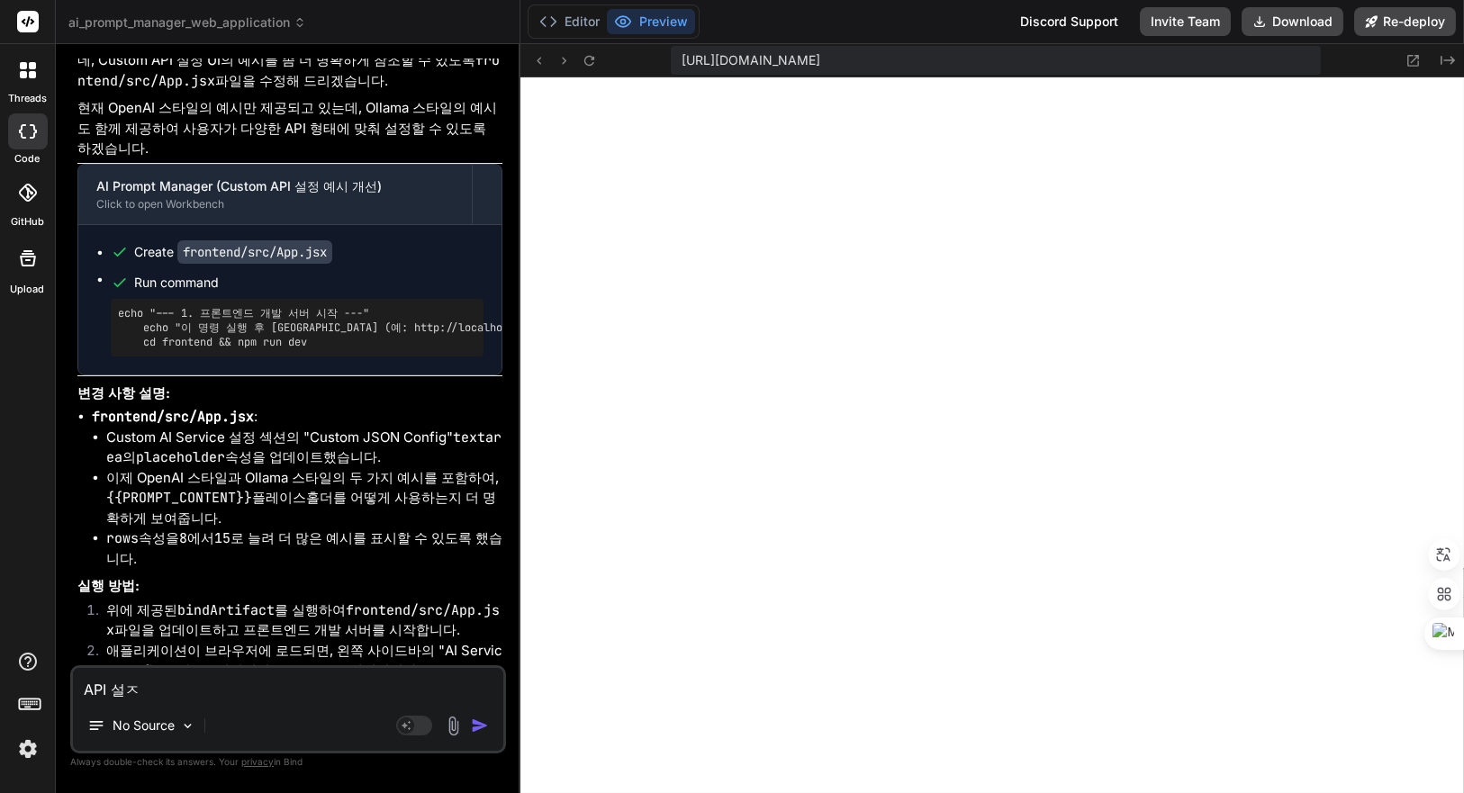
type textarea "x"
type textarea "API 설정"
type textarea "x"
type textarea "API 설정ㅇ"
type textarea "x"
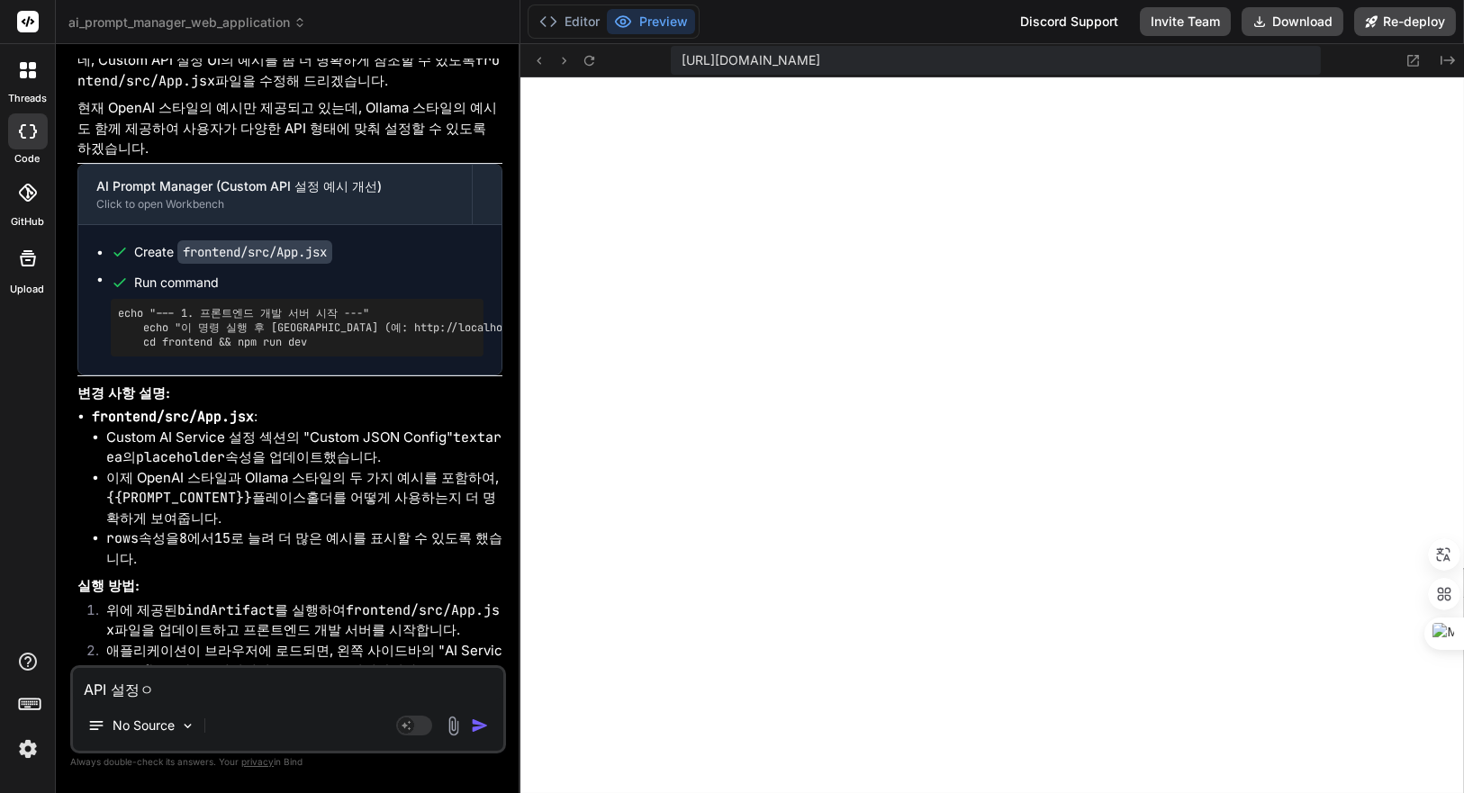
type textarea "API 설정에"
type textarea "x"
type textarea "API 설정엣"
type textarea "x"
type textarea "API 설정에서"
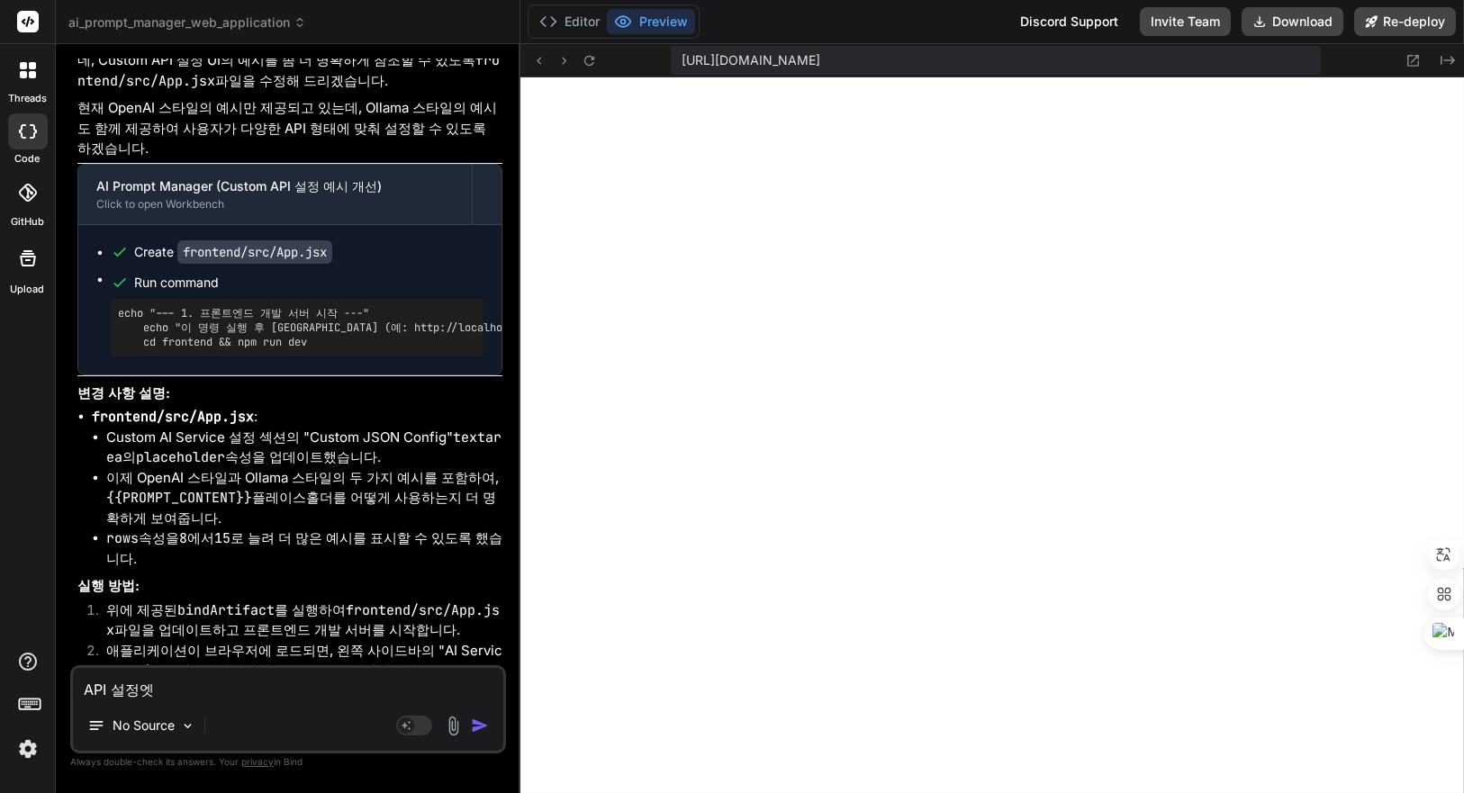
type textarea "x"
type textarea "API 설정에서"
type textarea "x"
type textarea "API 설정에서 c"
type textarea "x"
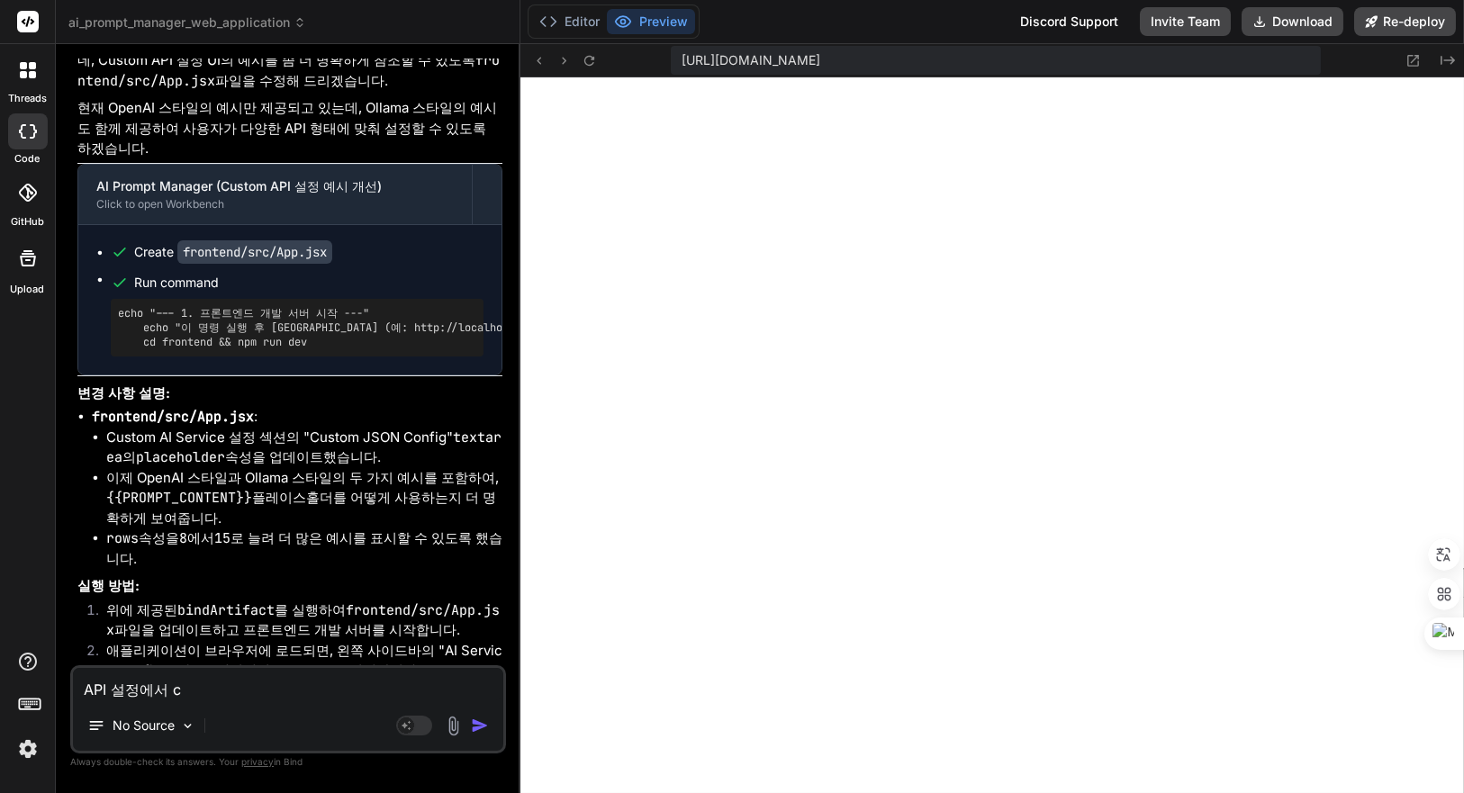
type textarea "API 설정에서 cu"
type textarea "x"
type textarea "API 설정에서 cus"
type textarea "x"
type textarea "API 설정에서 cust"
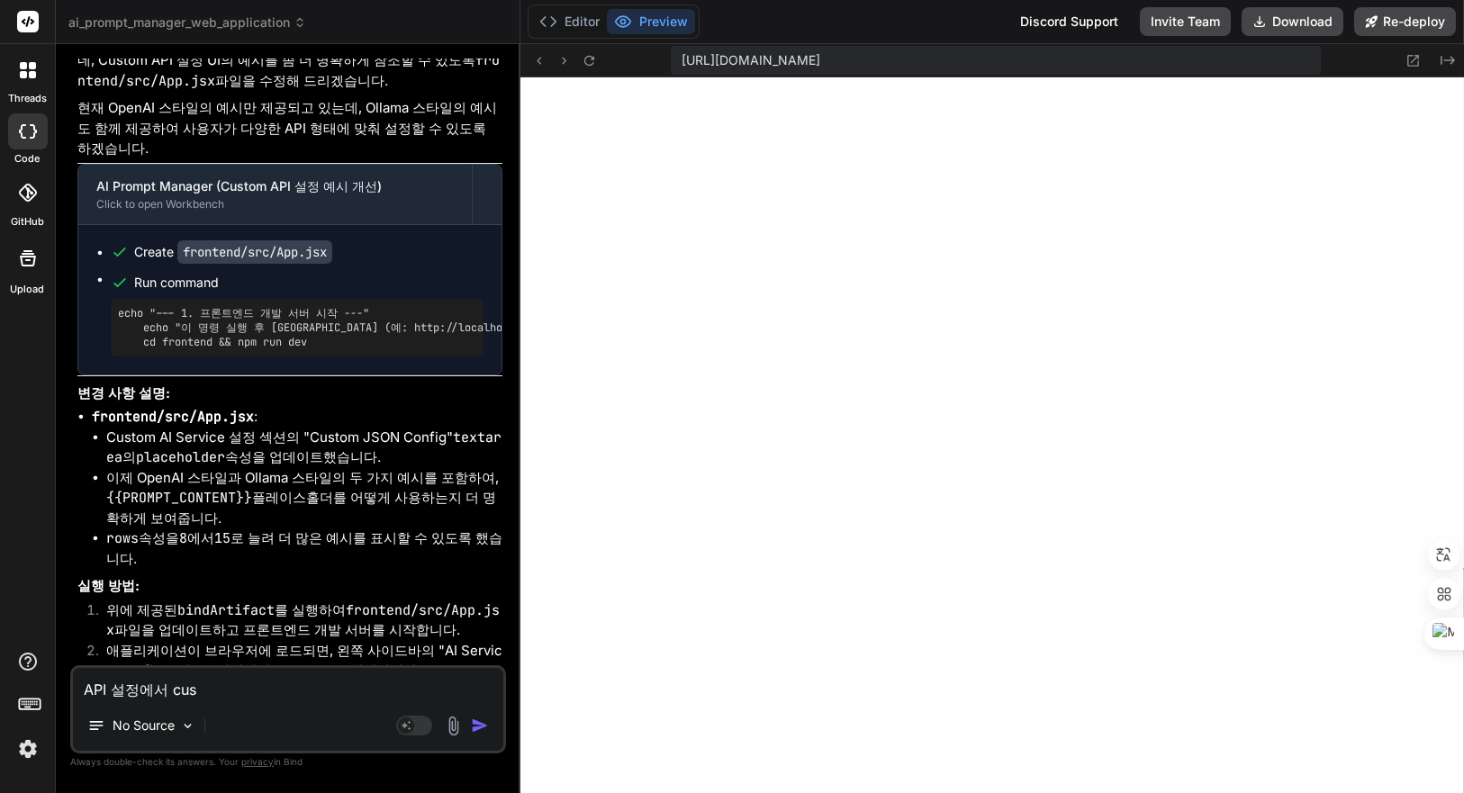
type textarea "x"
type textarea "API 설정에서 custo"
type textarea "x"
type textarea "API 설정에서 custom"
type textarea "x"
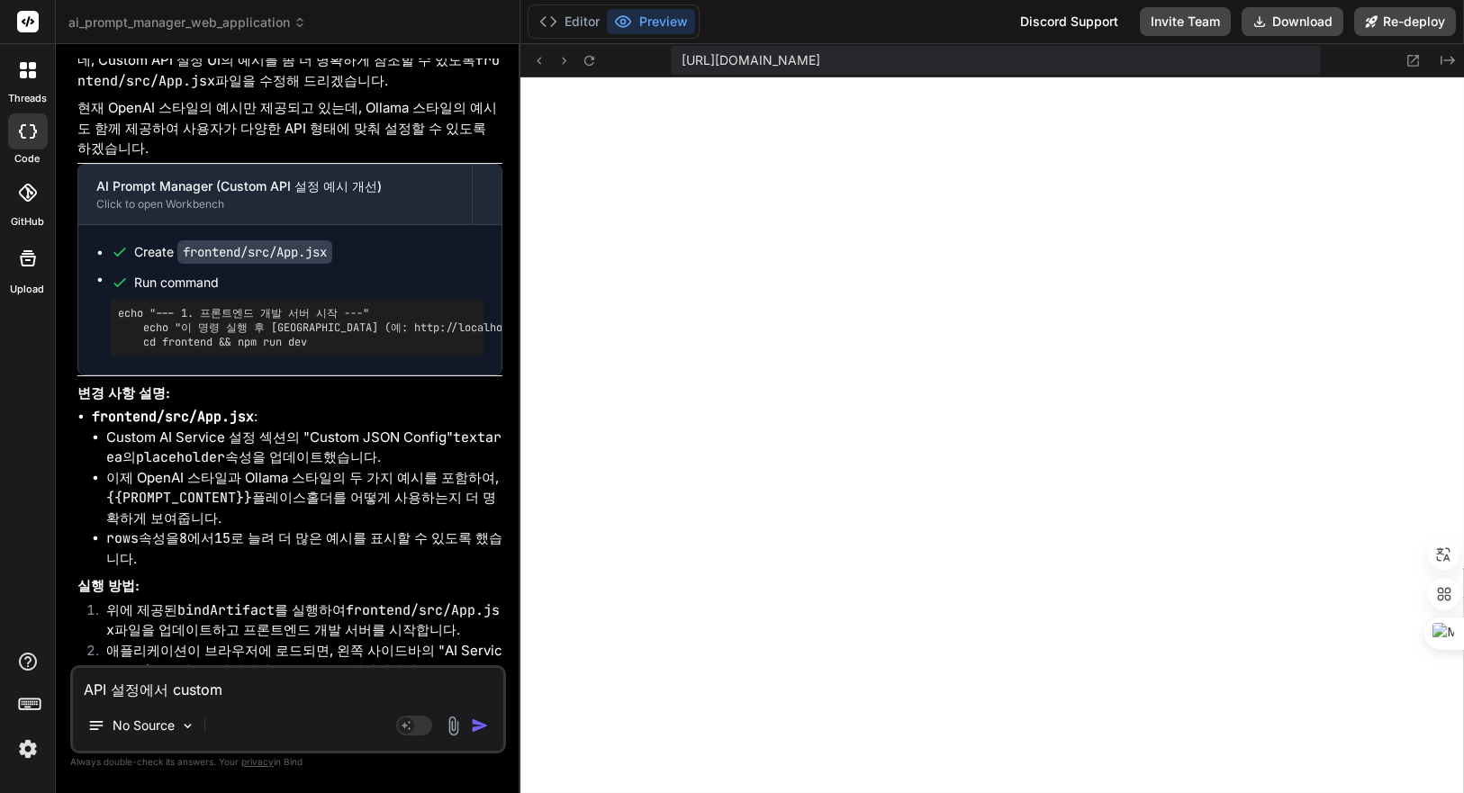
type textarea "API 설정에서 customㅇ"
type textarea "x"
type textarea "API 설정에서 custom에"
type textarea "x"
type textarea "API 설정에서 custom에"
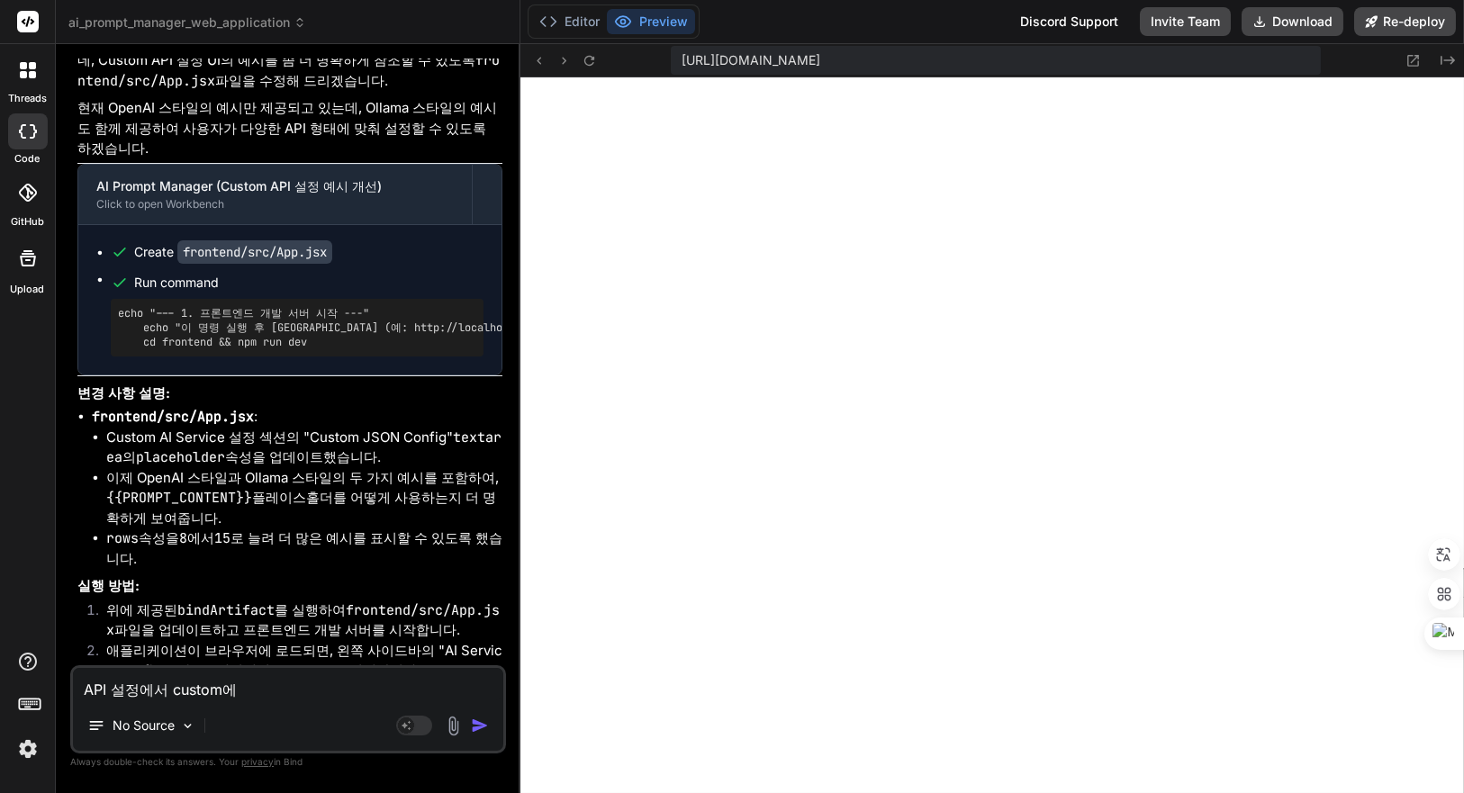
type textarea "x"
type textarea "API 설정에서 custom에 ㅈ"
type textarea "x"
type textarea "API 설정에서 custom에 지"
type textarea "x"
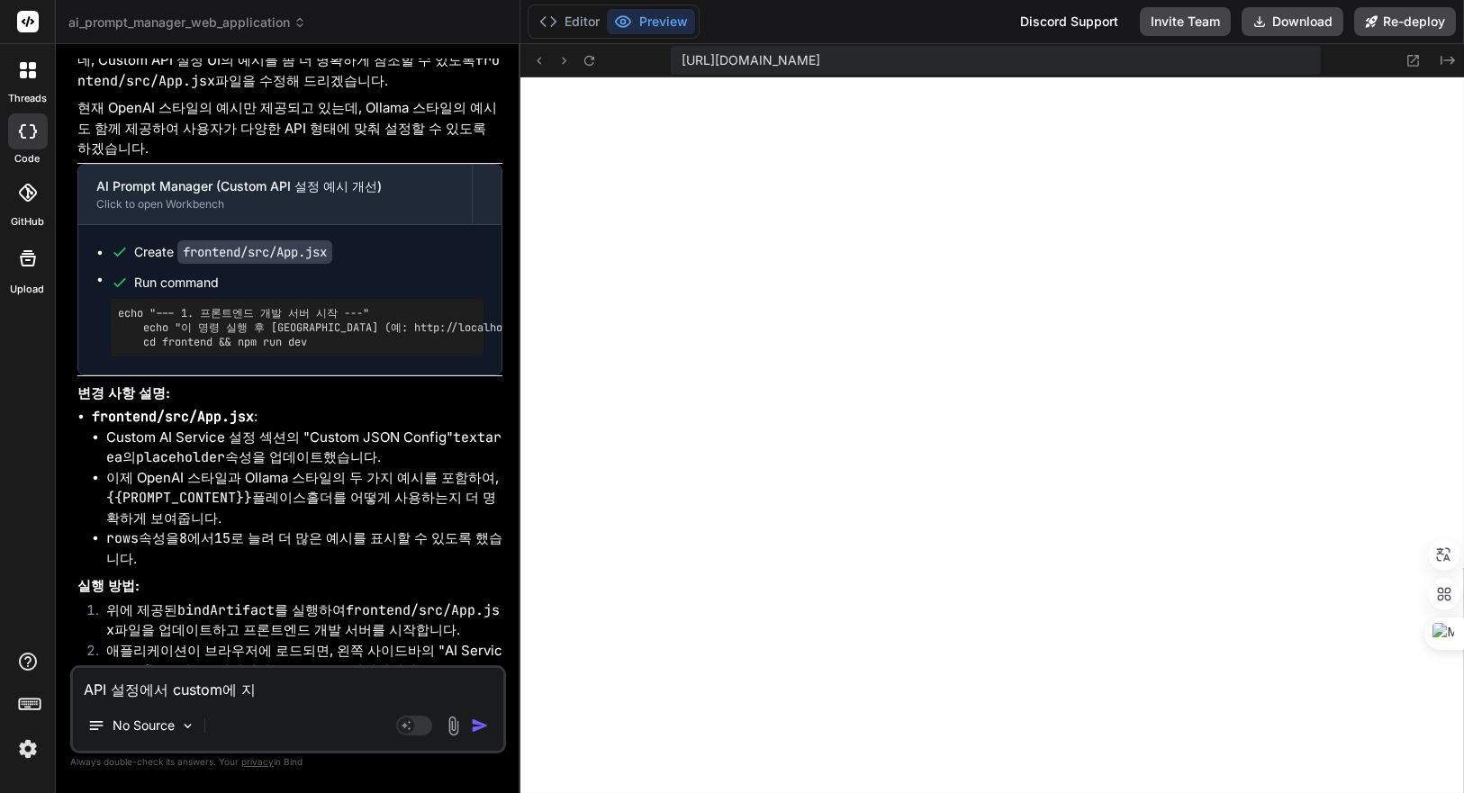
type textarea "API 설정에서 custom에 진"
type textarea "x"
type textarea "API 설정에서 custom에 진ㅇ"
type textarea "x"
type textarea "API 설정에서 custom에 진이"
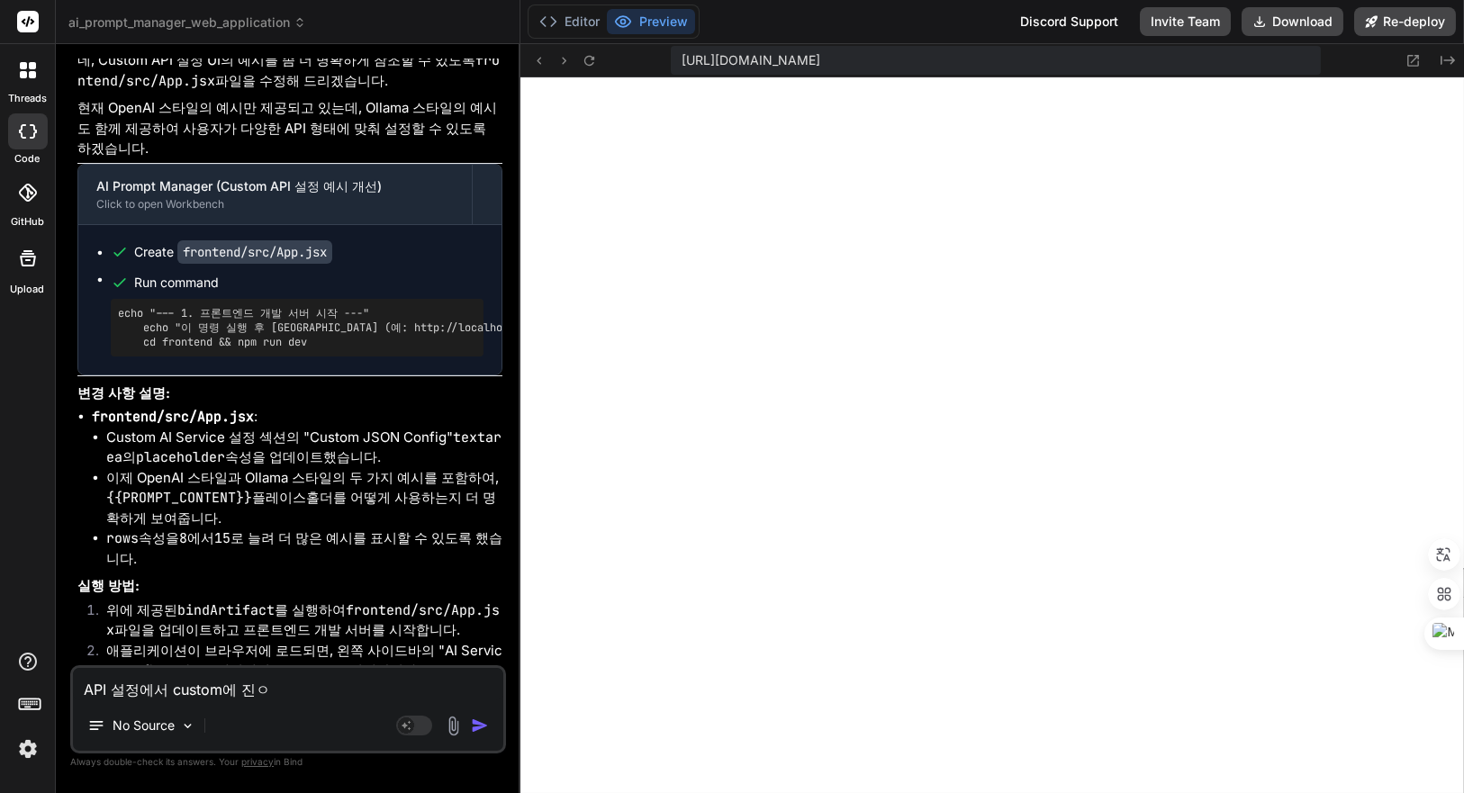
type textarea "x"
type textarea "API 설정에서 custom에 진입"
type textarea "x"
type textarea "API 설정에서 custom에 진입ㅎ"
type textarea "x"
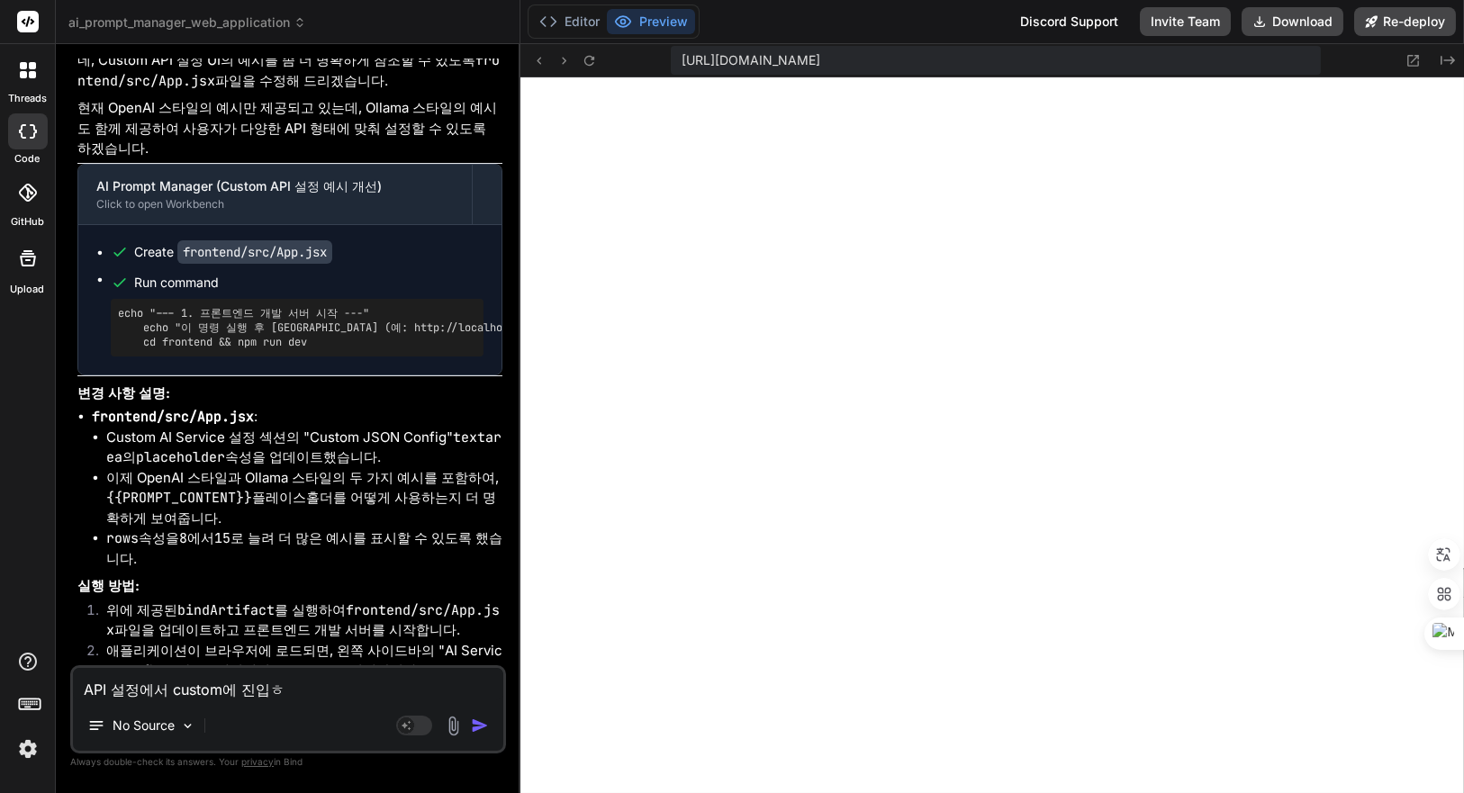
type textarea "API 설정에서 custom에 진입하"
type textarea "x"
type textarea "API 설정에서 custom에 진입함"
type textarea "x"
type textarea "API 설정에서 custom에 진입하며"
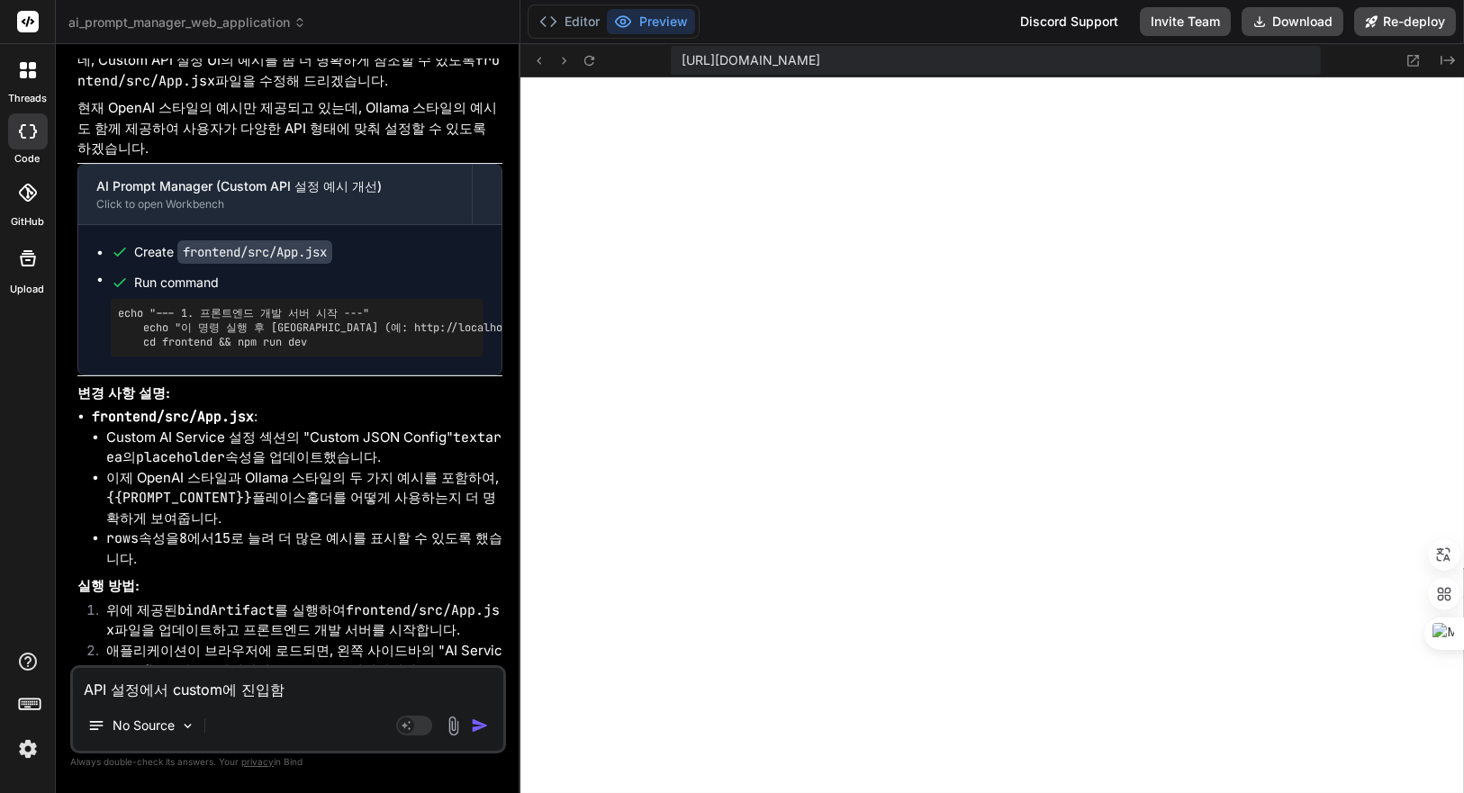
type textarea "x"
type textarea "API 설정에서 custom에 진입하면"
type textarea "x"
type textarea "API 설정에서 custom에 진입하면"
type textarea "x"
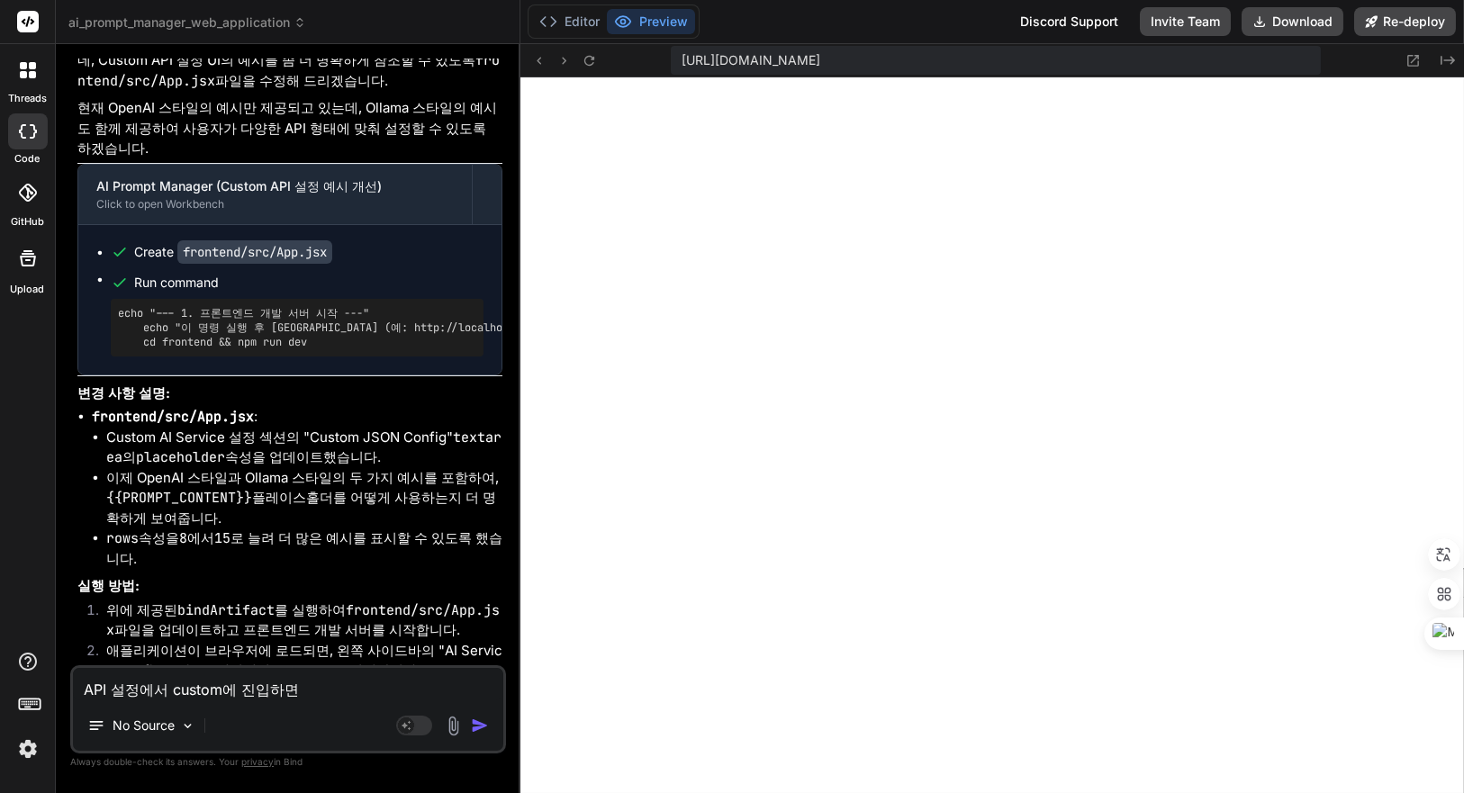
type textarea "API 설정에서 custom에 진입하면 ㅐ"
type textarea "x"
type textarea "API 설정에서 custom에 진입하면"
type textarea "x"
type textarea "API 설정에서 custom에 진입하면 ㅂ"
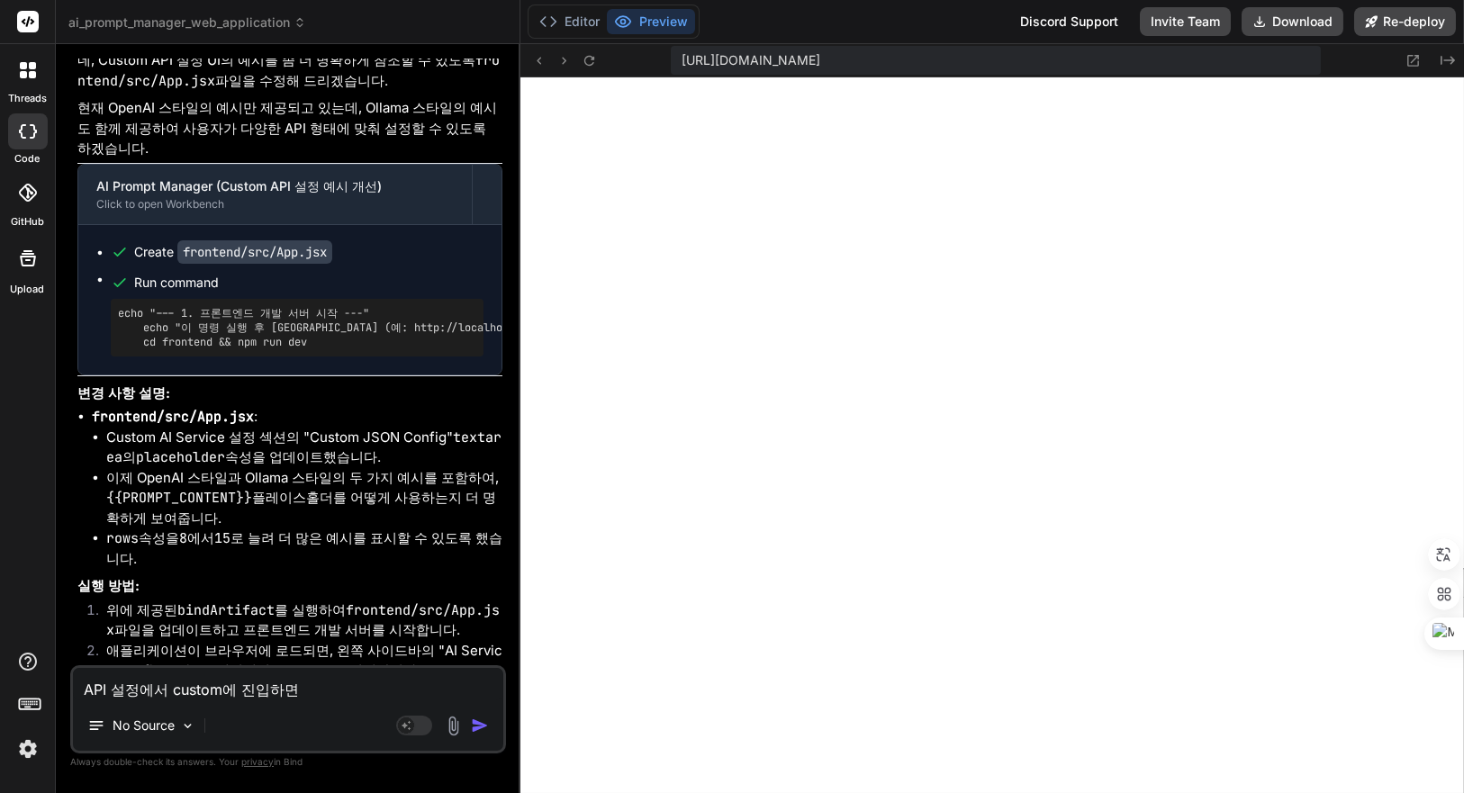
type textarea "x"
type textarea "API 설정에서 custom에 진입하면 배"
type textarea "x"
type textarea "API 설정에서 custom에 진입하면 백"
type textarea "x"
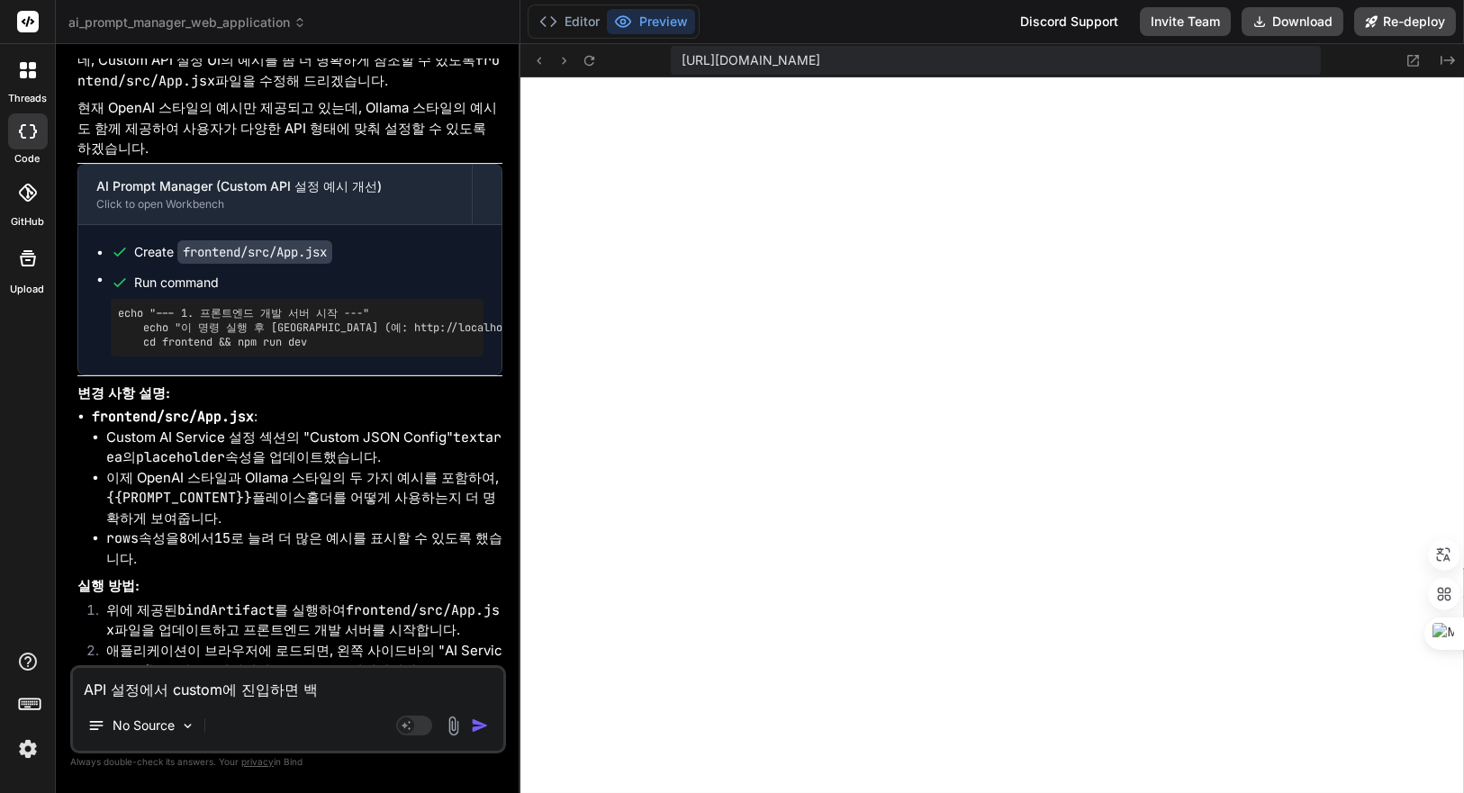
type textarea "API 설정에서 custom에 진입하면 백ㅈ"
type textarea "x"
type textarea "API 설정에서 custom에 진입하면 백지"
type textarea "x"
type textarea "API 설정에서 custom에 진입하면 백짛"
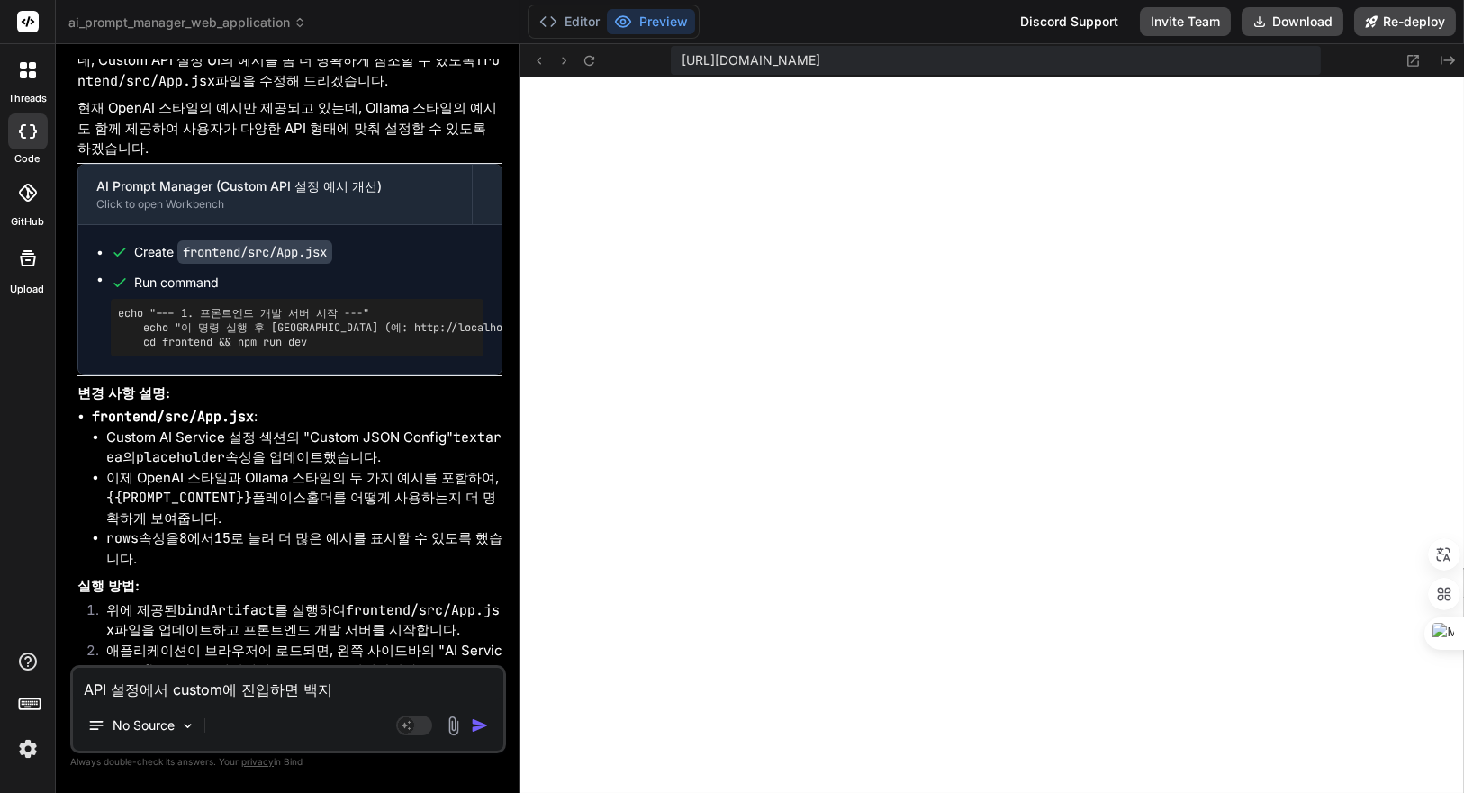
type textarea "x"
type textarea "API 설정에서 custom에 진입하면 백지호"
type textarea "x"
type textarea "API 설정에서 custom에 진입하면 백지화"
type textarea "x"
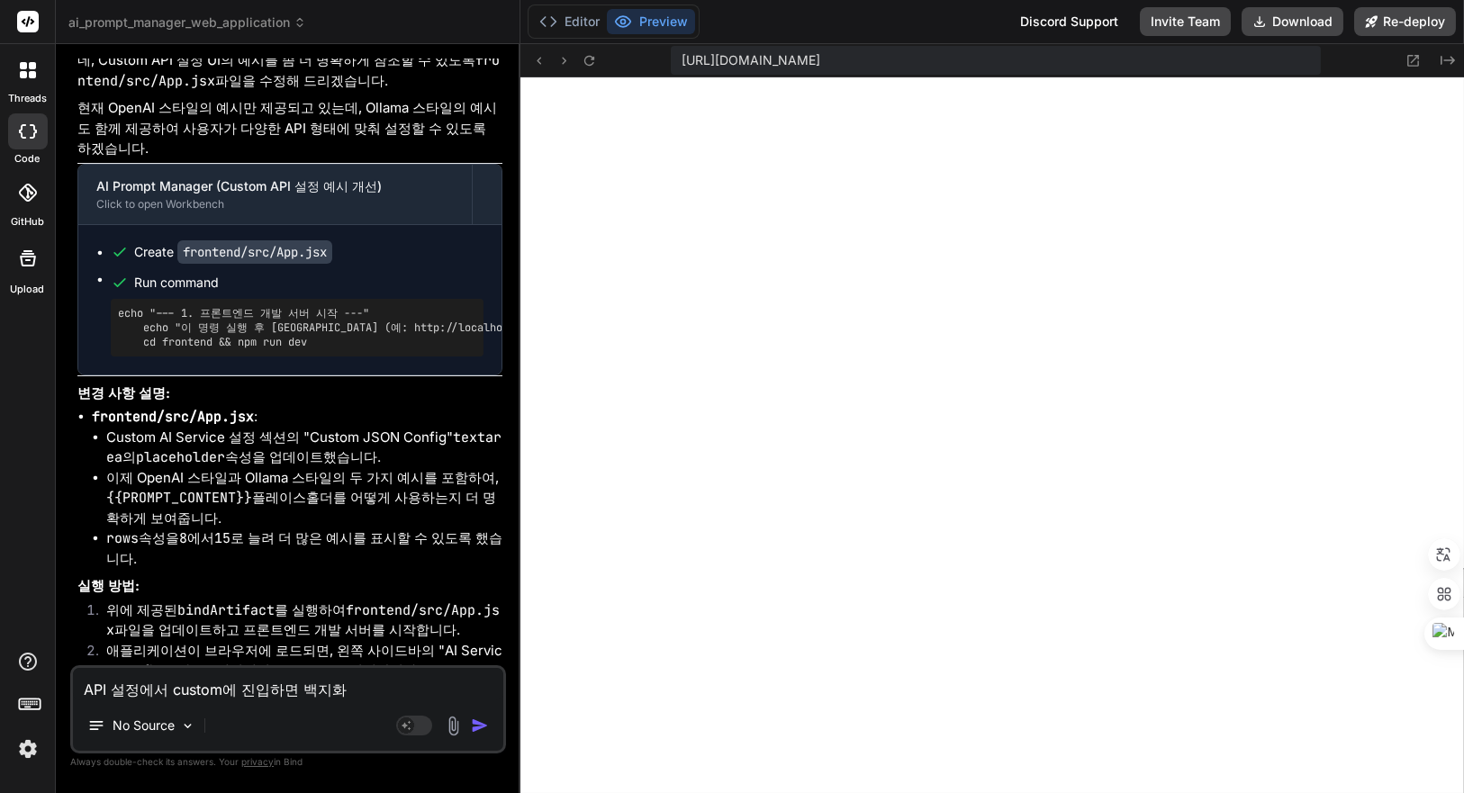
type textarea "API 설정에서 custom에 진입하면 백지홤"
type textarea "x"
type textarea "API 설정에서 custom에 진입하면 백지화며"
type textarea "x"
type textarea "API 설정에서 custom에 진입하면 백지화면"
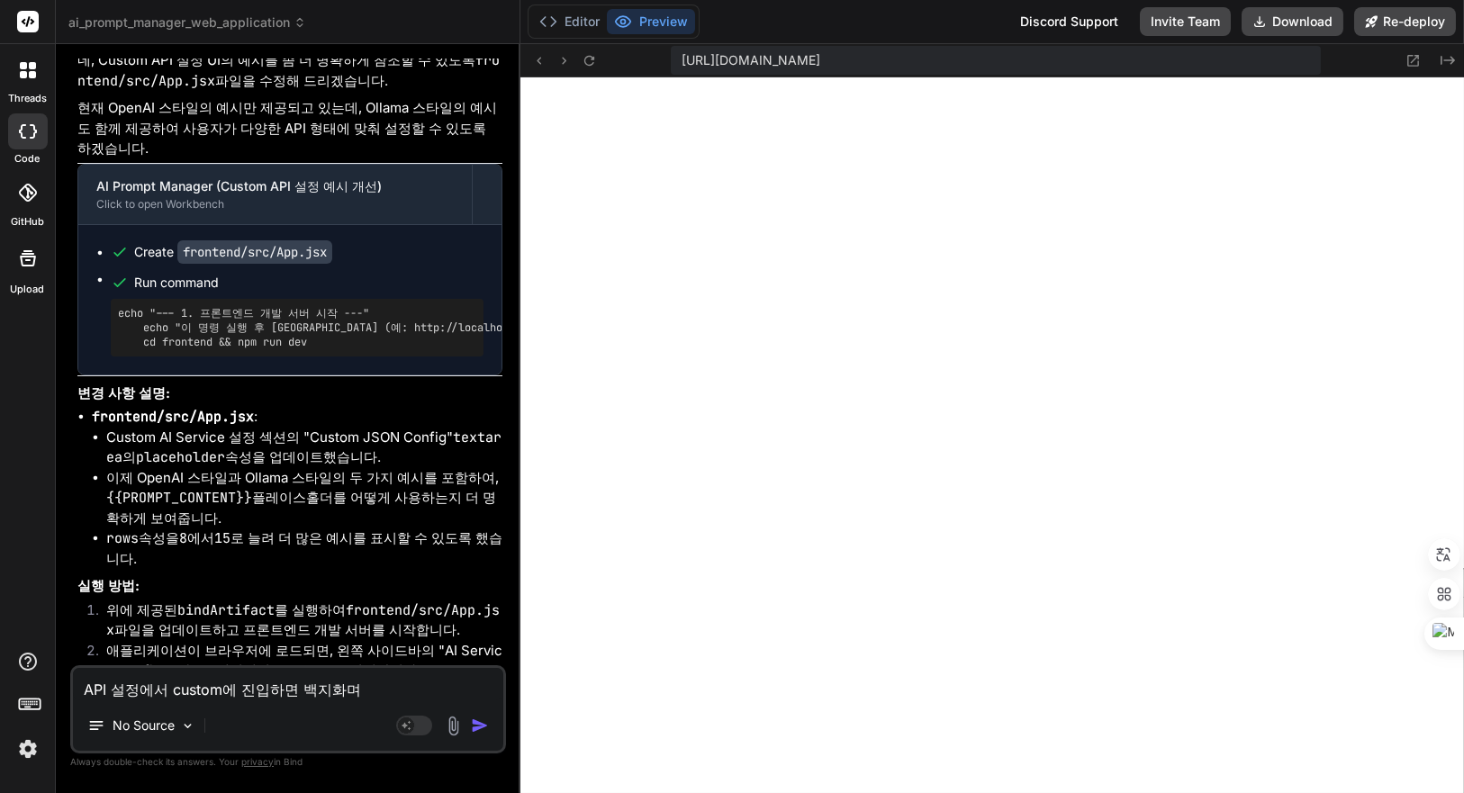
type textarea "x"
type textarea "API 설정에서 custom에 진입하면 백지화면ㅁ"
type textarea "x"
type textarea "API 설정에서 custom에 진입하면 백지화면마"
type textarea "x"
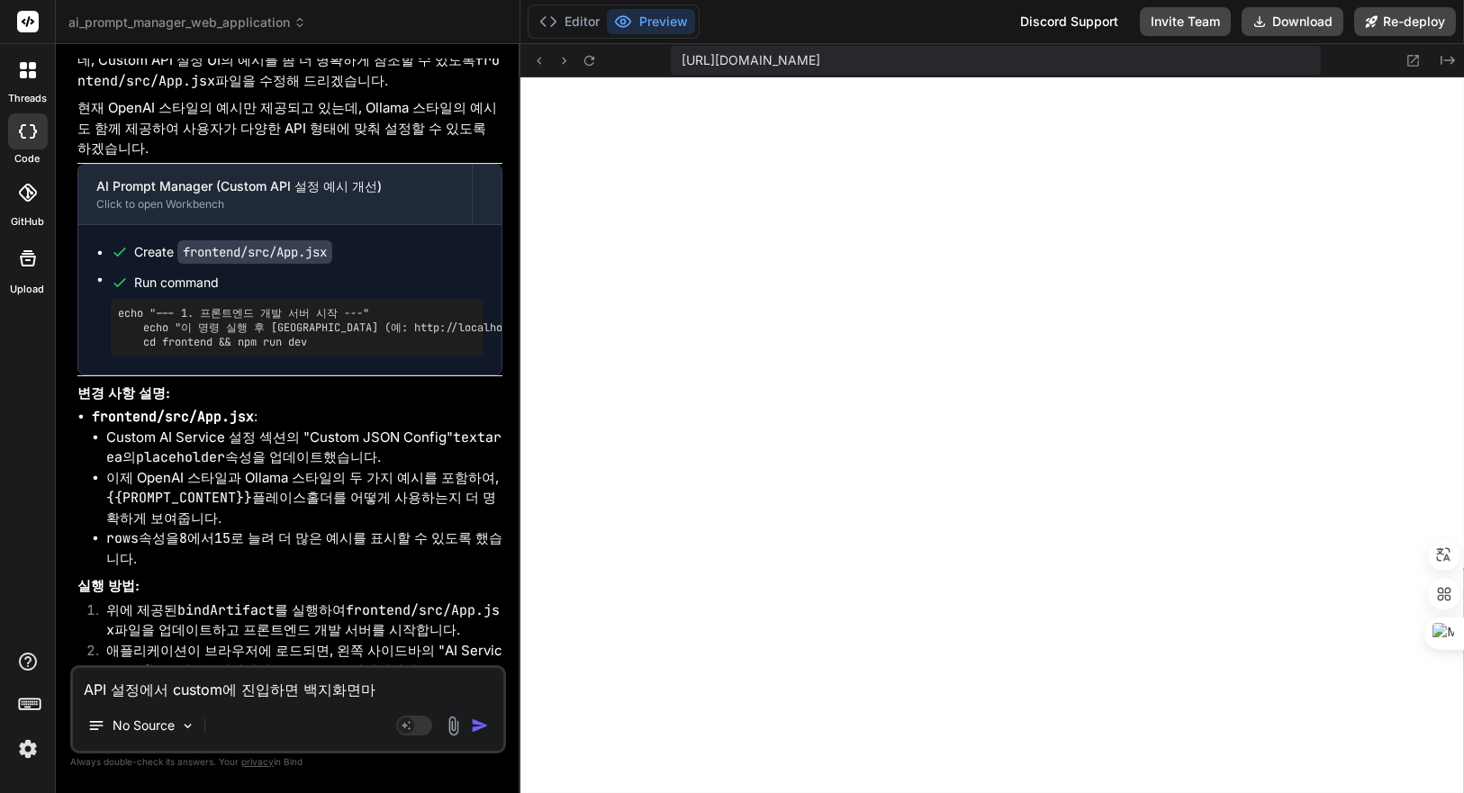
type textarea "API 설정에서 custom에 진입하면 백지화면만"
type textarea "x"
type textarea "API 설정에서 custom에 진입하면 백지화면만"
type textarea "x"
type textarea "API 설정에서 custom에 진입하면 백지화면만 ㄴ"
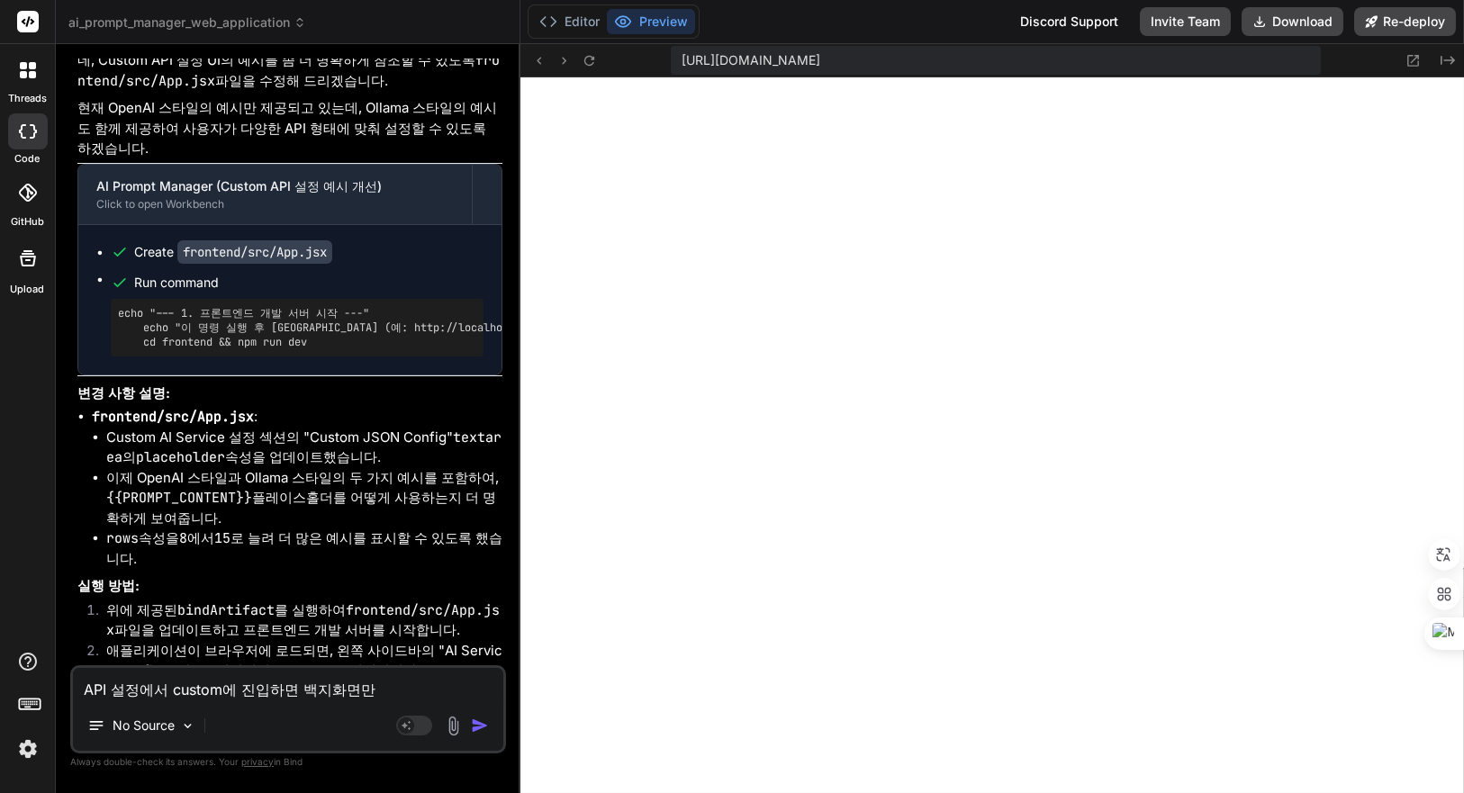
type textarea "x"
type textarea "API 설정에서 custom에 진입하면 백지화면만 나"
type textarea "x"
type textarea "API 설정에서 custom에 진입하면 백지화면만 낭"
type textarea "x"
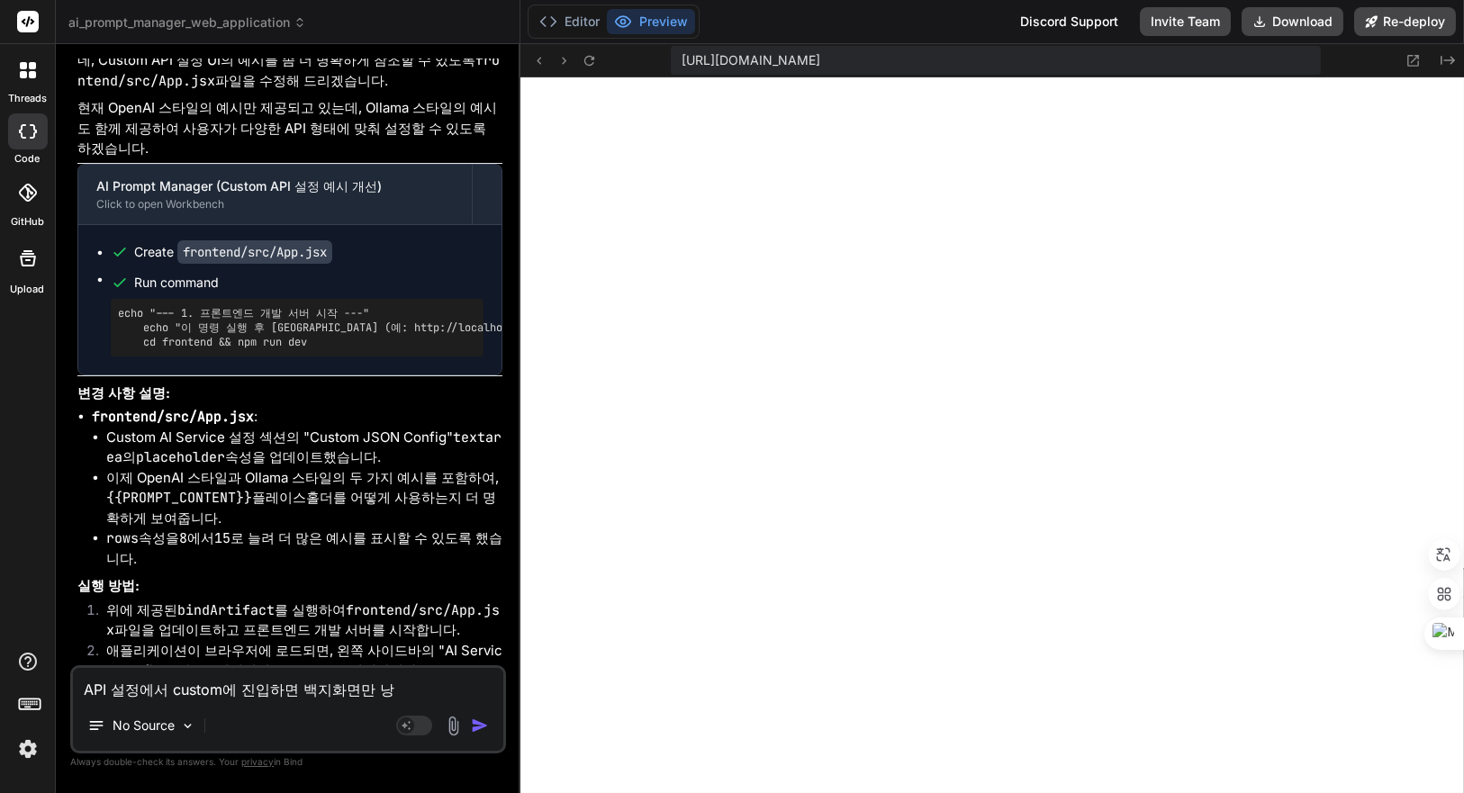
type textarea "API 설정에서 custom에 진입하면 백지화면만 나오"
type textarea "x"
type textarea "API 설정에서 custom에 진입하면 백지화면만 나와"
type textarea "x"
type textarea "API 설정에서 custom에 진입하면 백지화면만 나와."
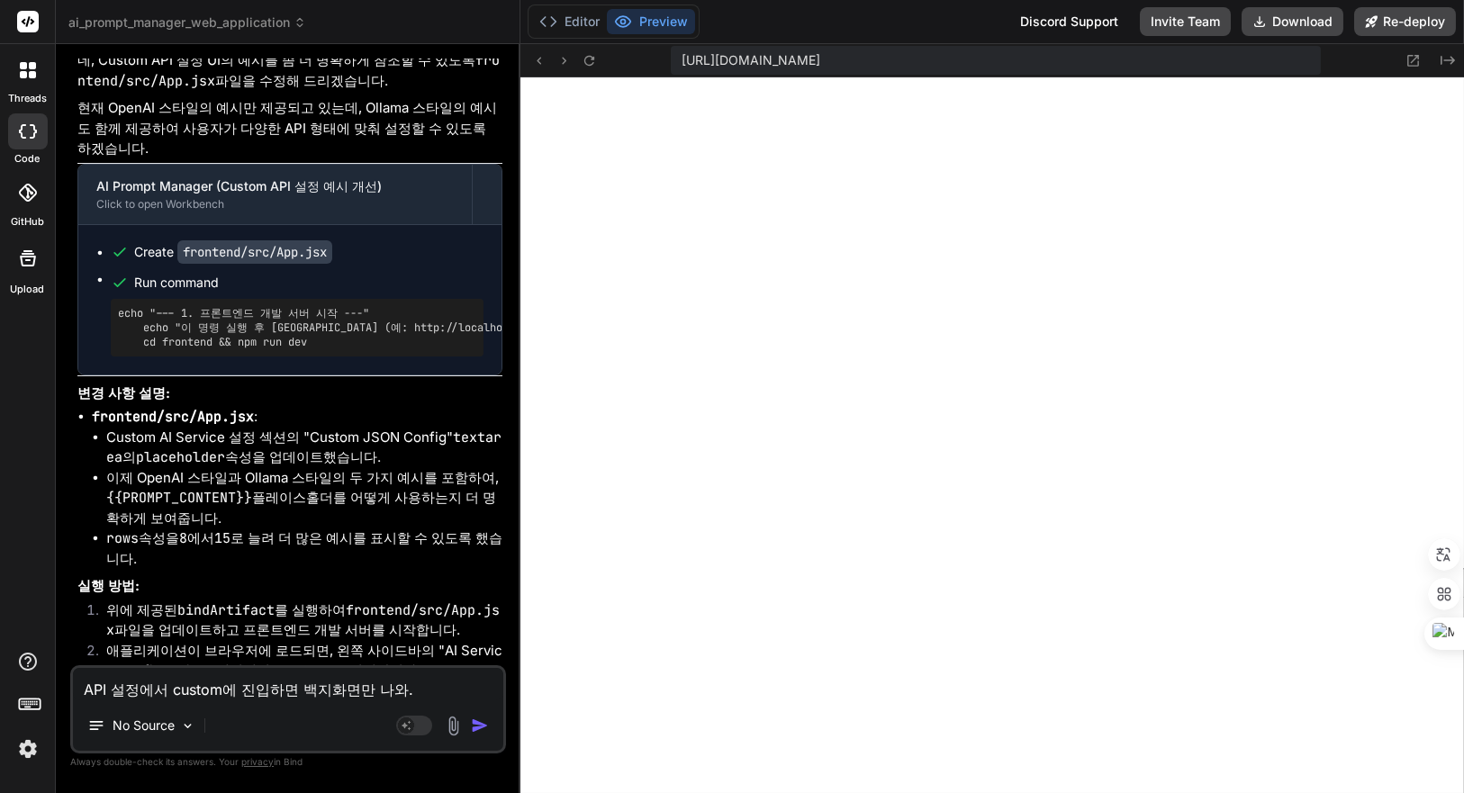
type textarea "x"
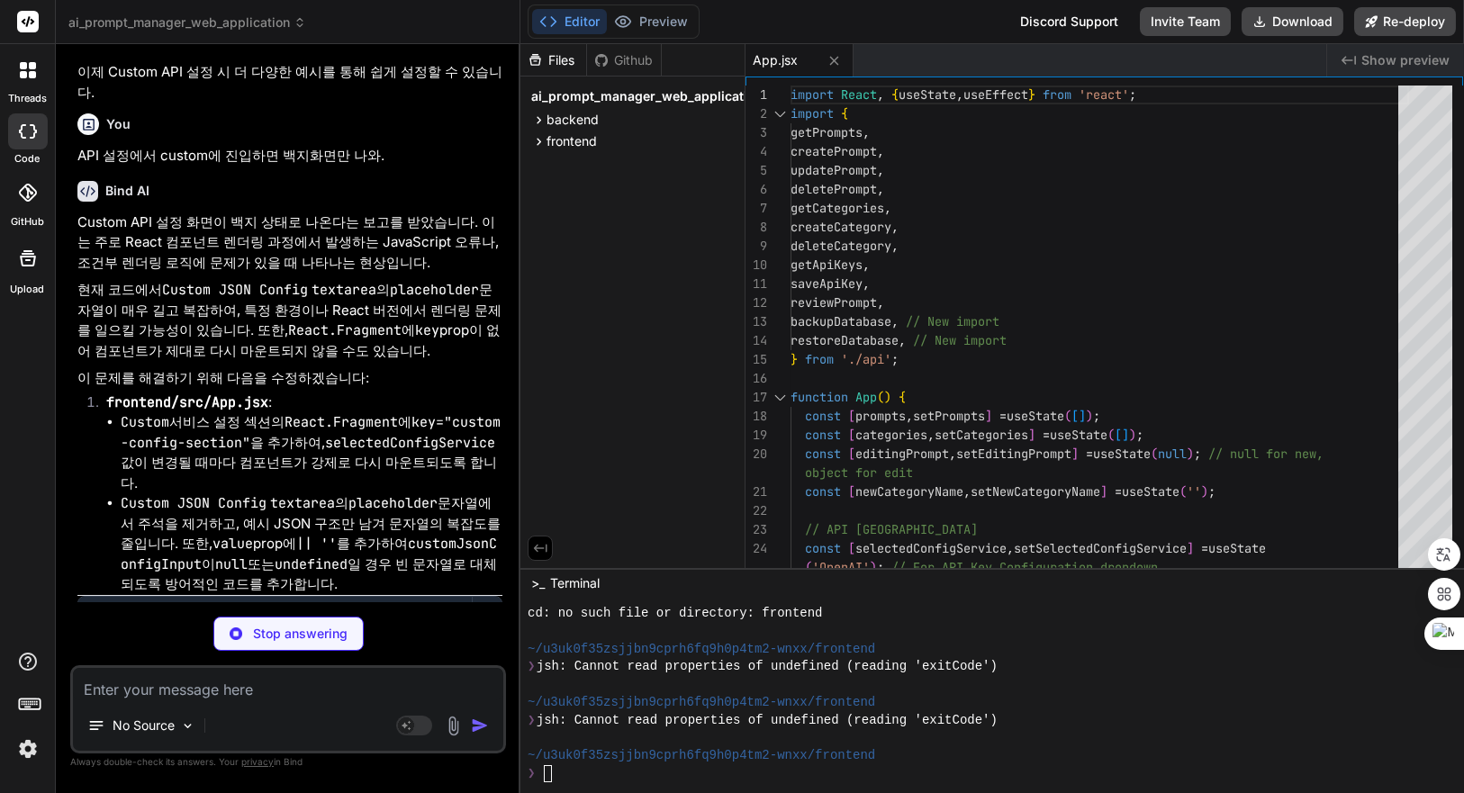
scroll to position [8299, 0]
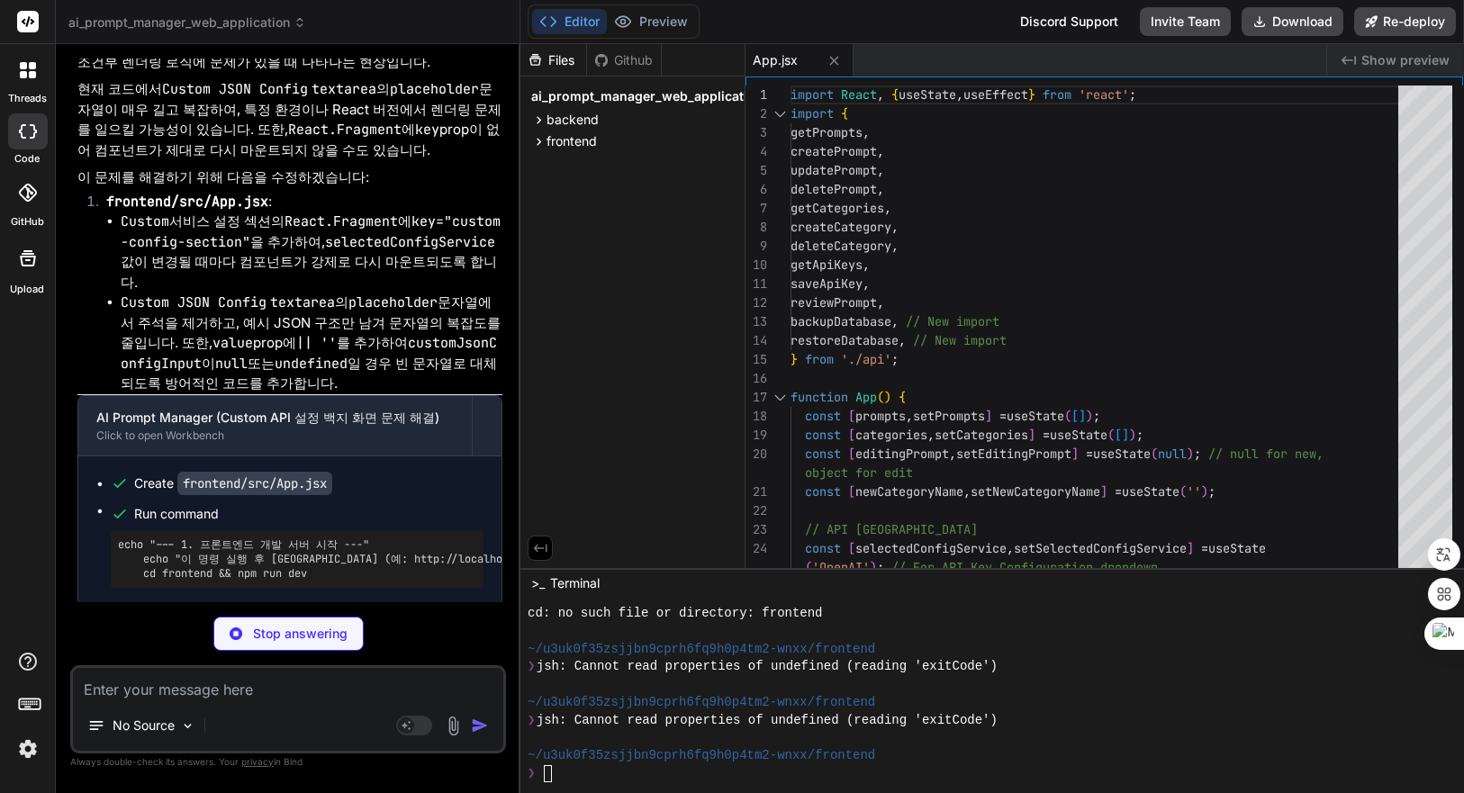
type textarea "x"
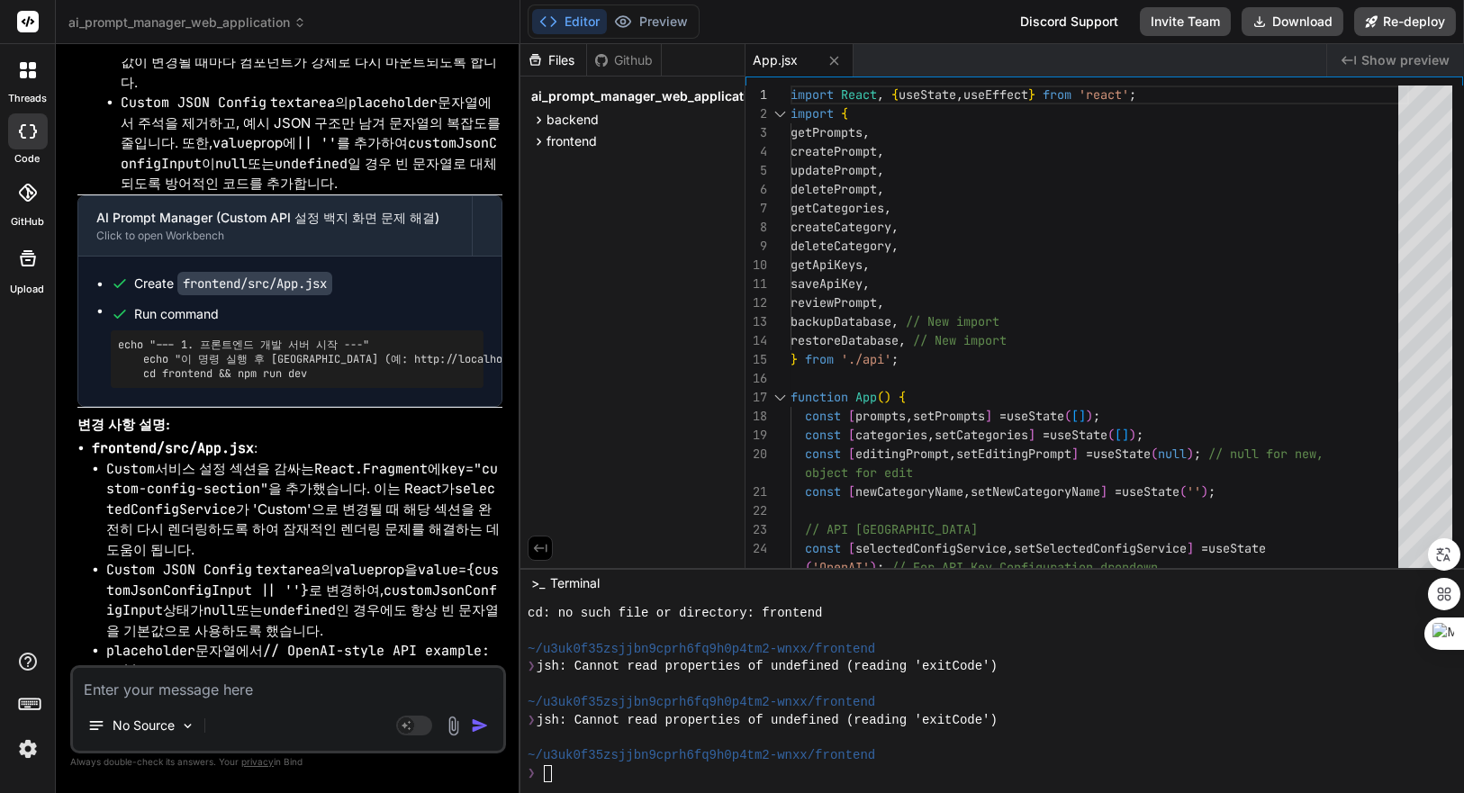
scroll to position [8671, 0]
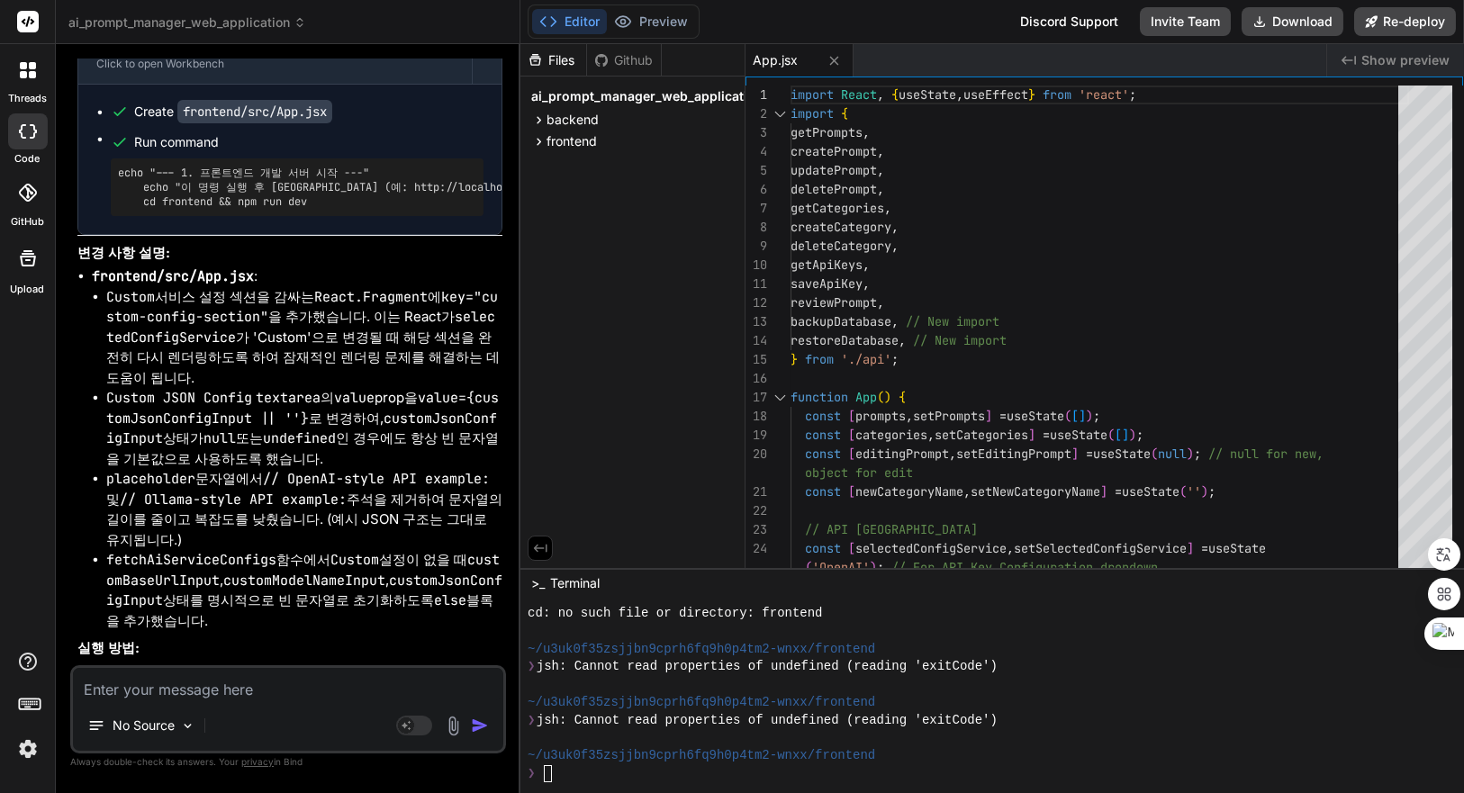
click at [1103, 694] on div "~/u3uk0f35zsjjbn9cprh6fq9h0p4tm2-wnxx/frontend" at bounding box center [982, 703] width 908 height 18
type textarea "ㅜ"
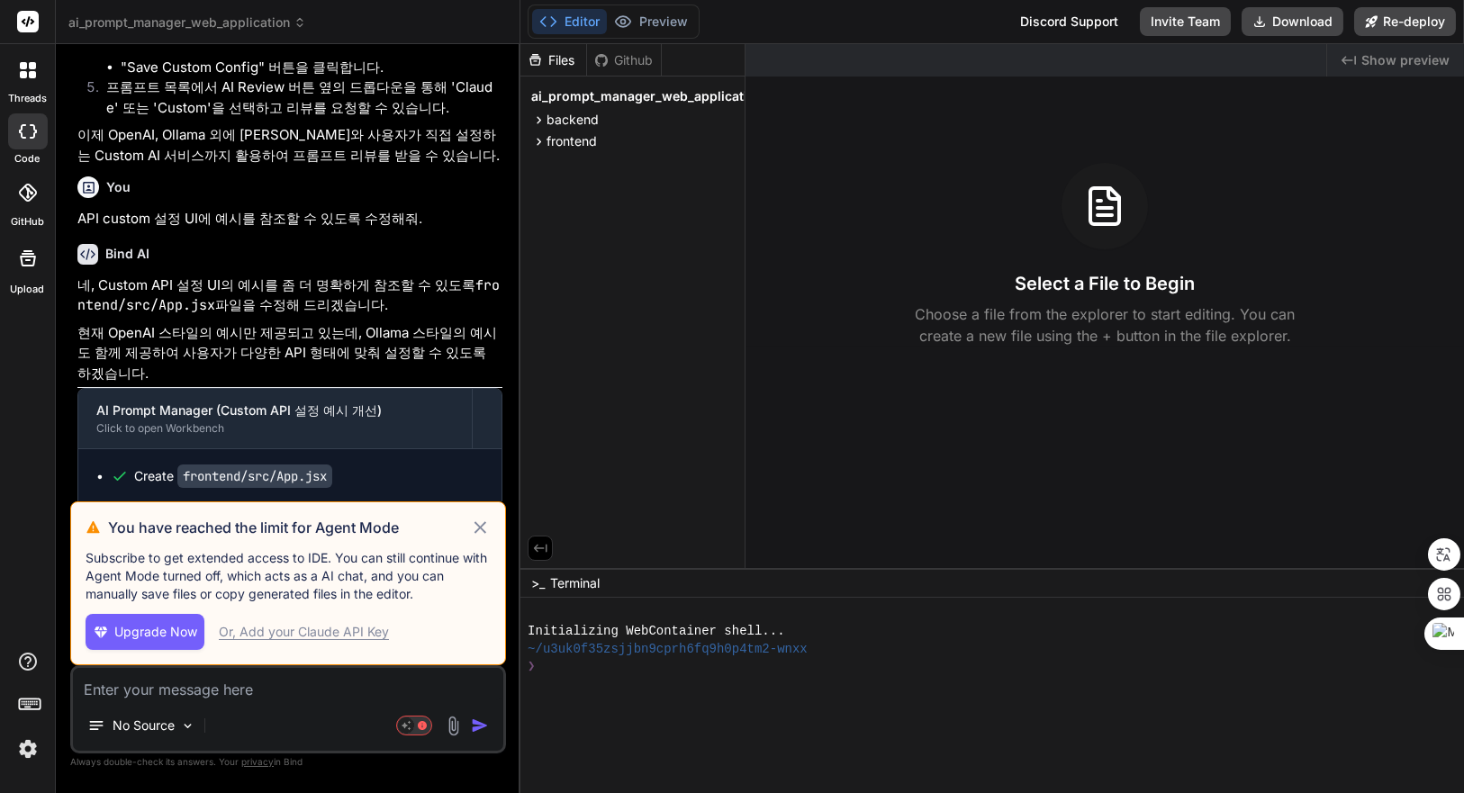
click at [481, 527] on icon at bounding box center [480, 528] width 21 height 22
type textarea "x"
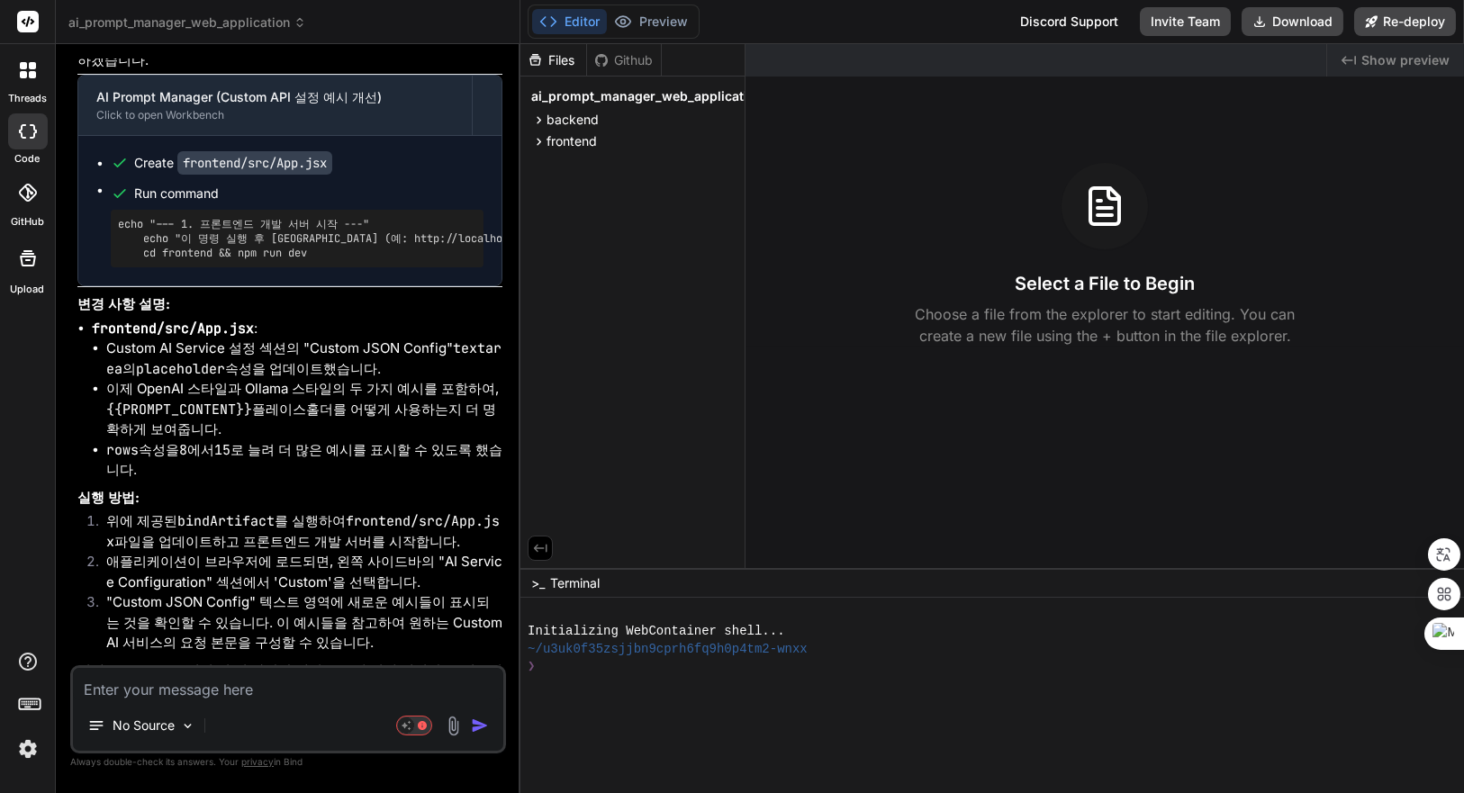
scroll to position [5950, 0]
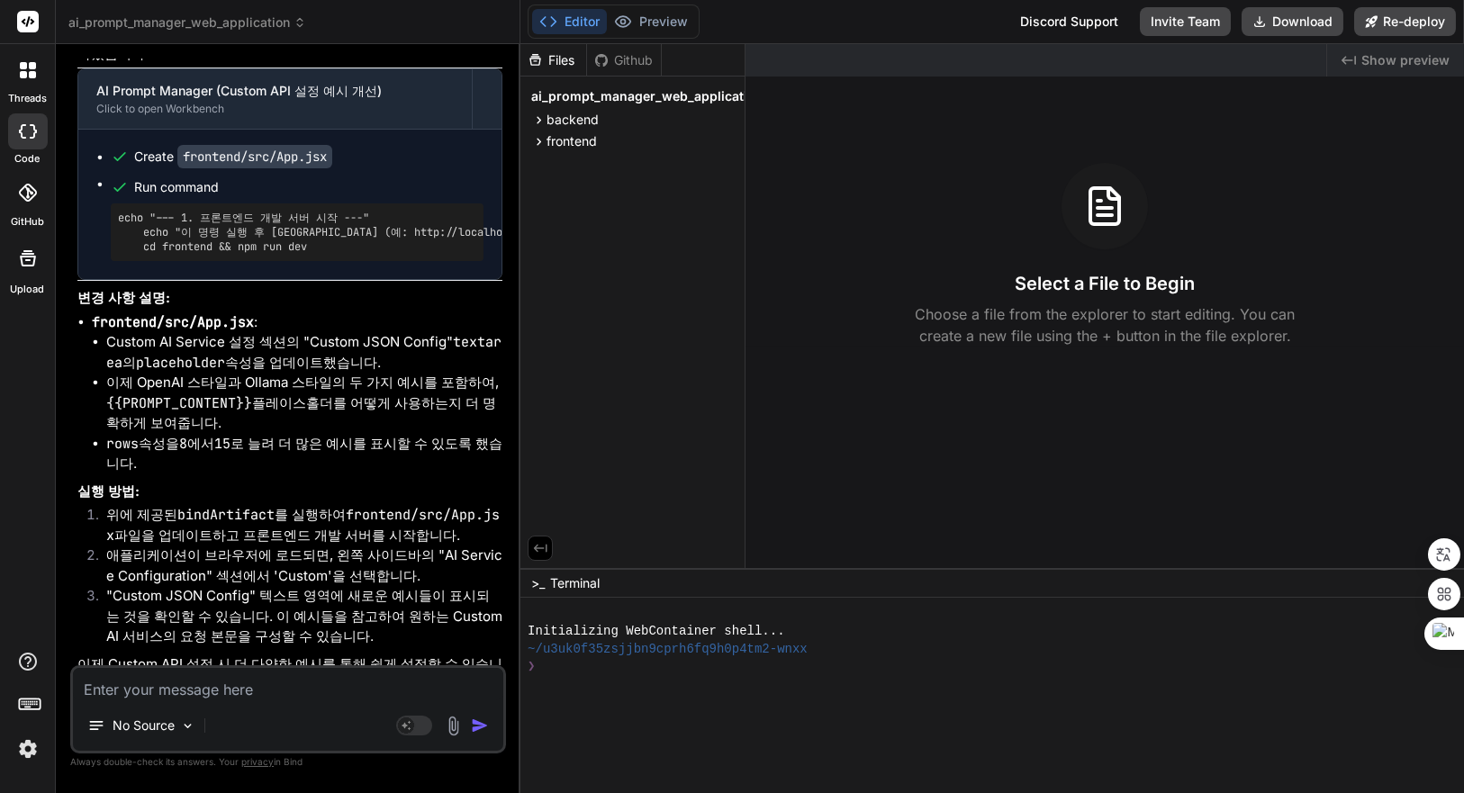
click at [843, 680] on div at bounding box center [982, 685] width 908 height 18
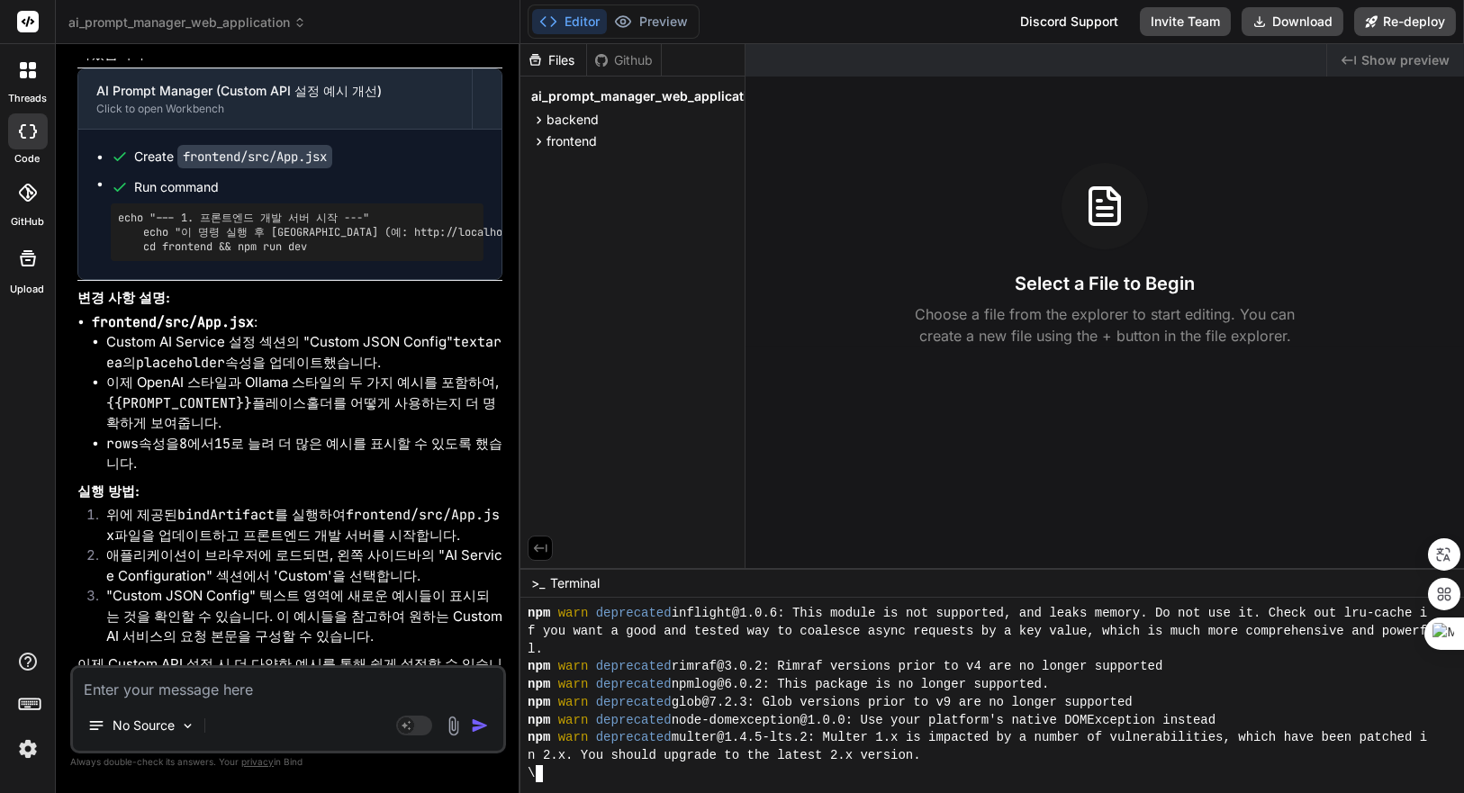
scroll to position [176, 0]
type textarea "x"
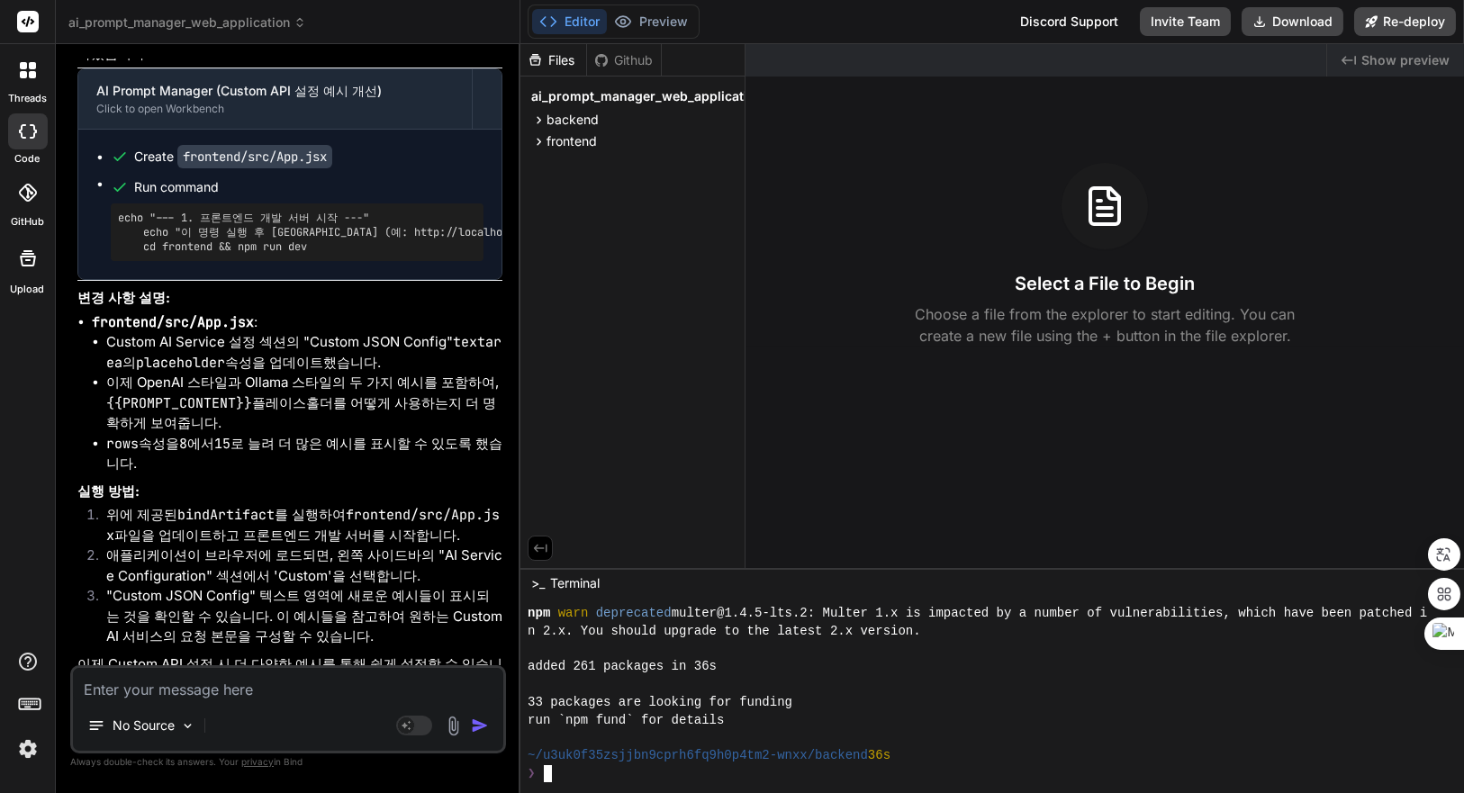
scroll to position [301, 0]
click at [1046, 670] on div "added 261 packages in 36s" at bounding box center [982, 667] width 908 height 18
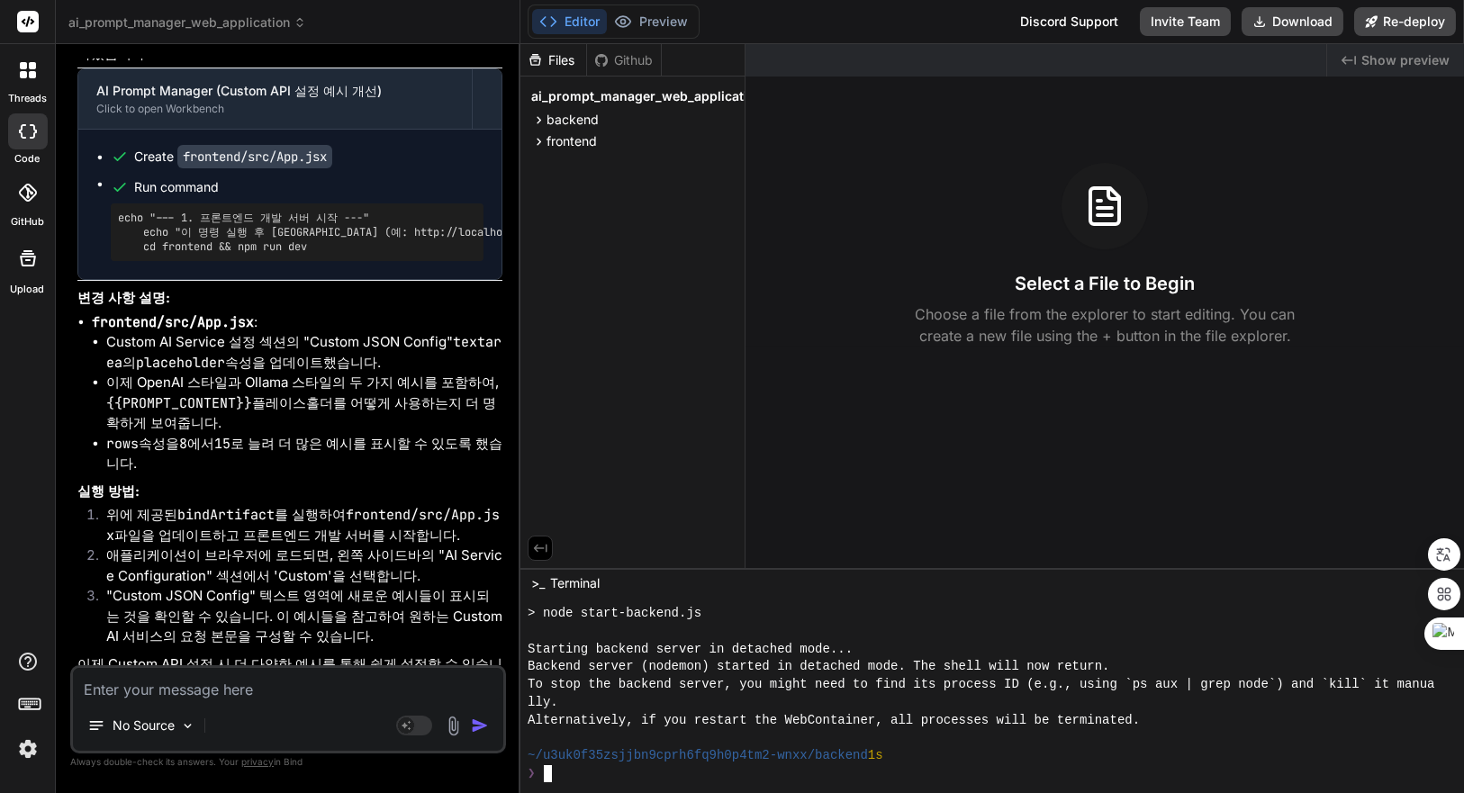
scroll to position [513, 0]
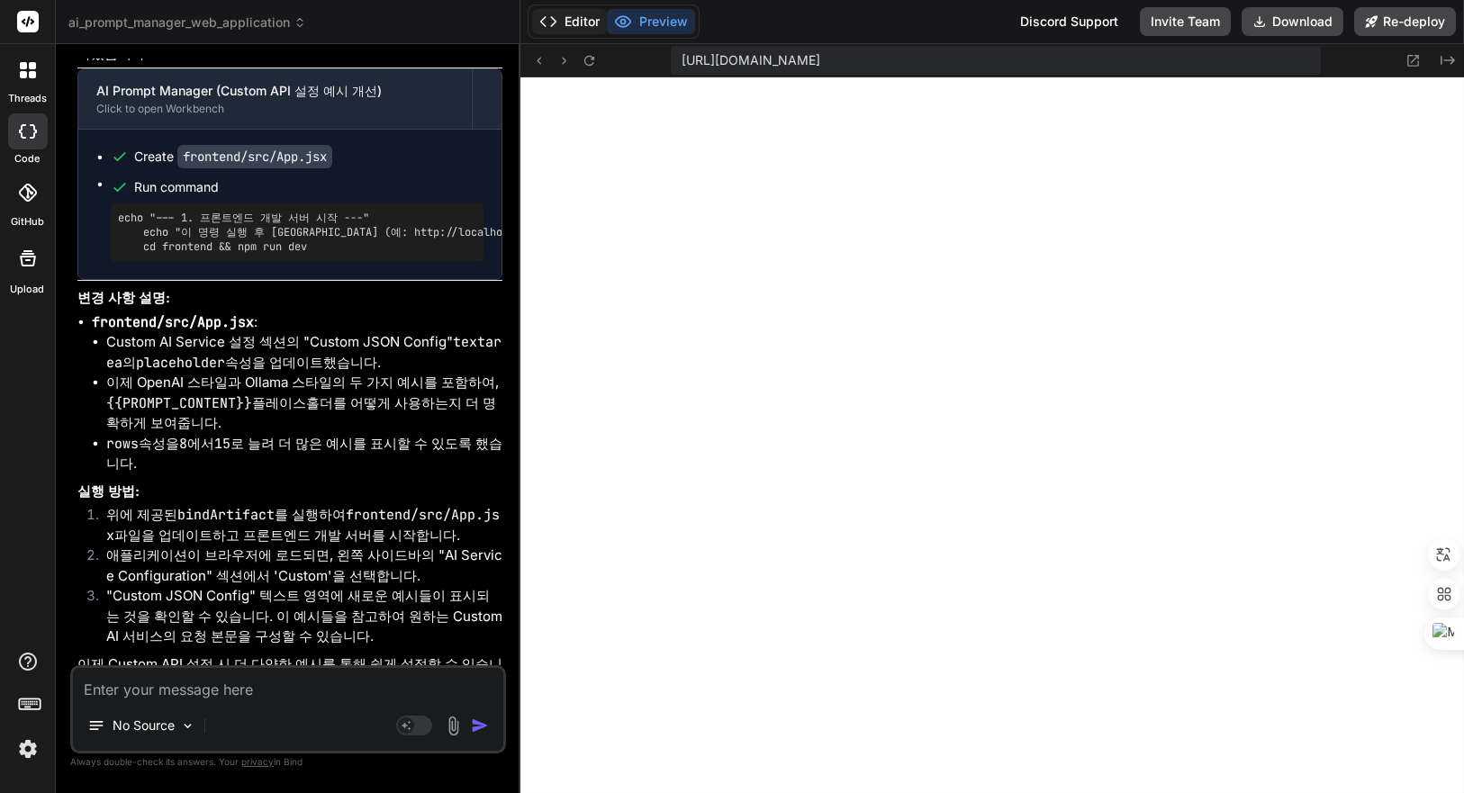
click at [572, 15] on button "Editor" at bounding box center [569, 21] width 75 height 25
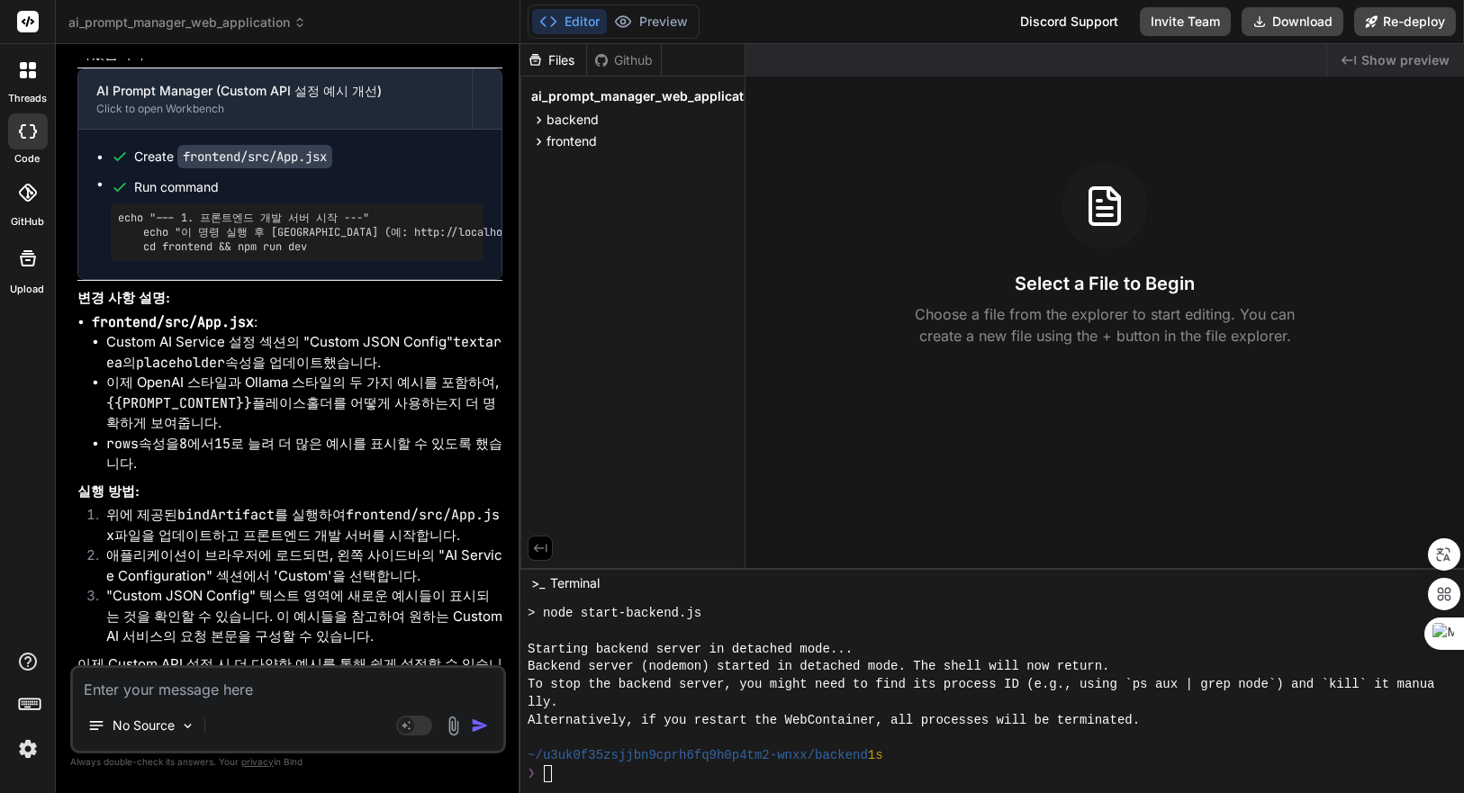
click at [994, 634] on div at bounding box center [982, 632] width 908 height 18
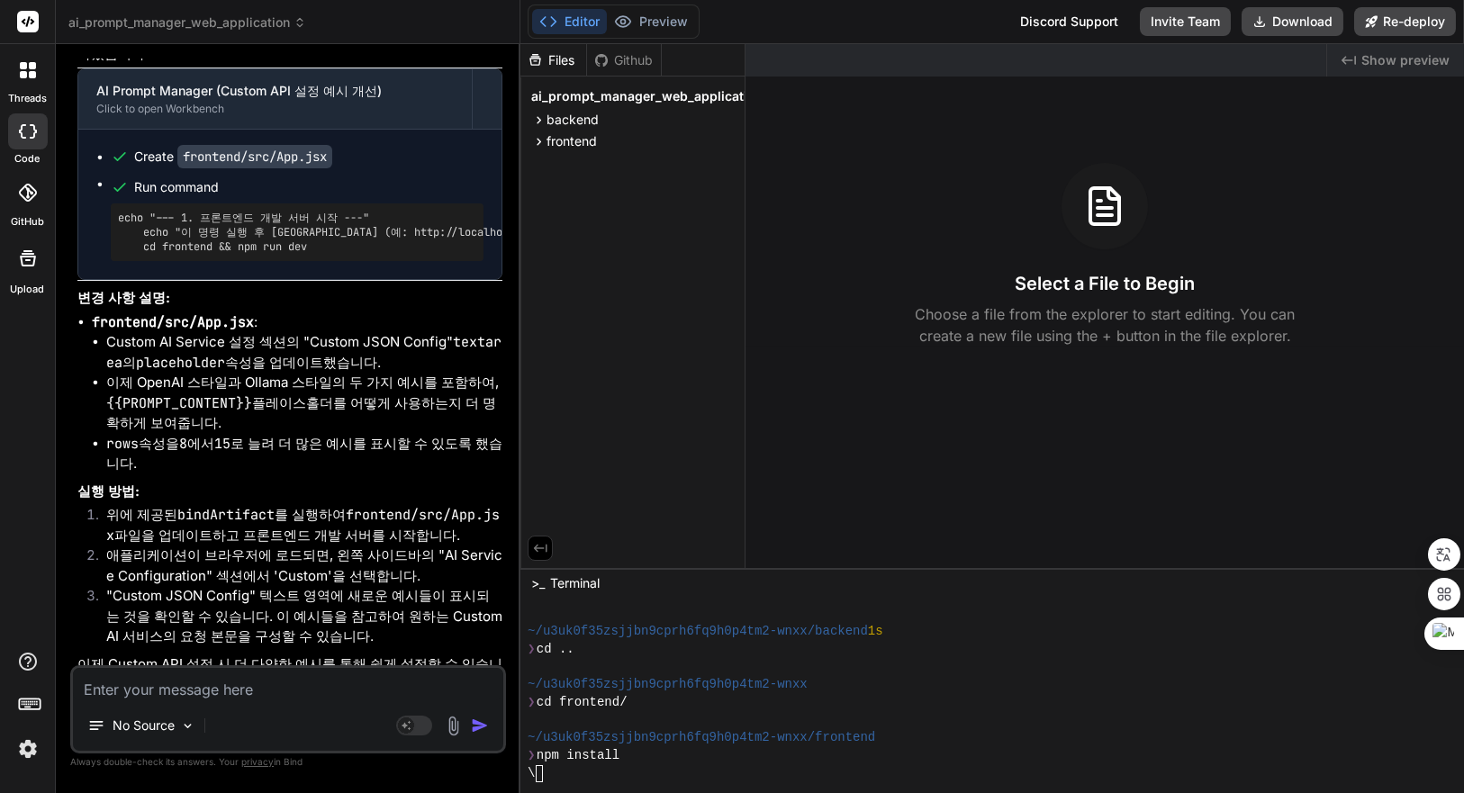
scroll to position [797, 0]
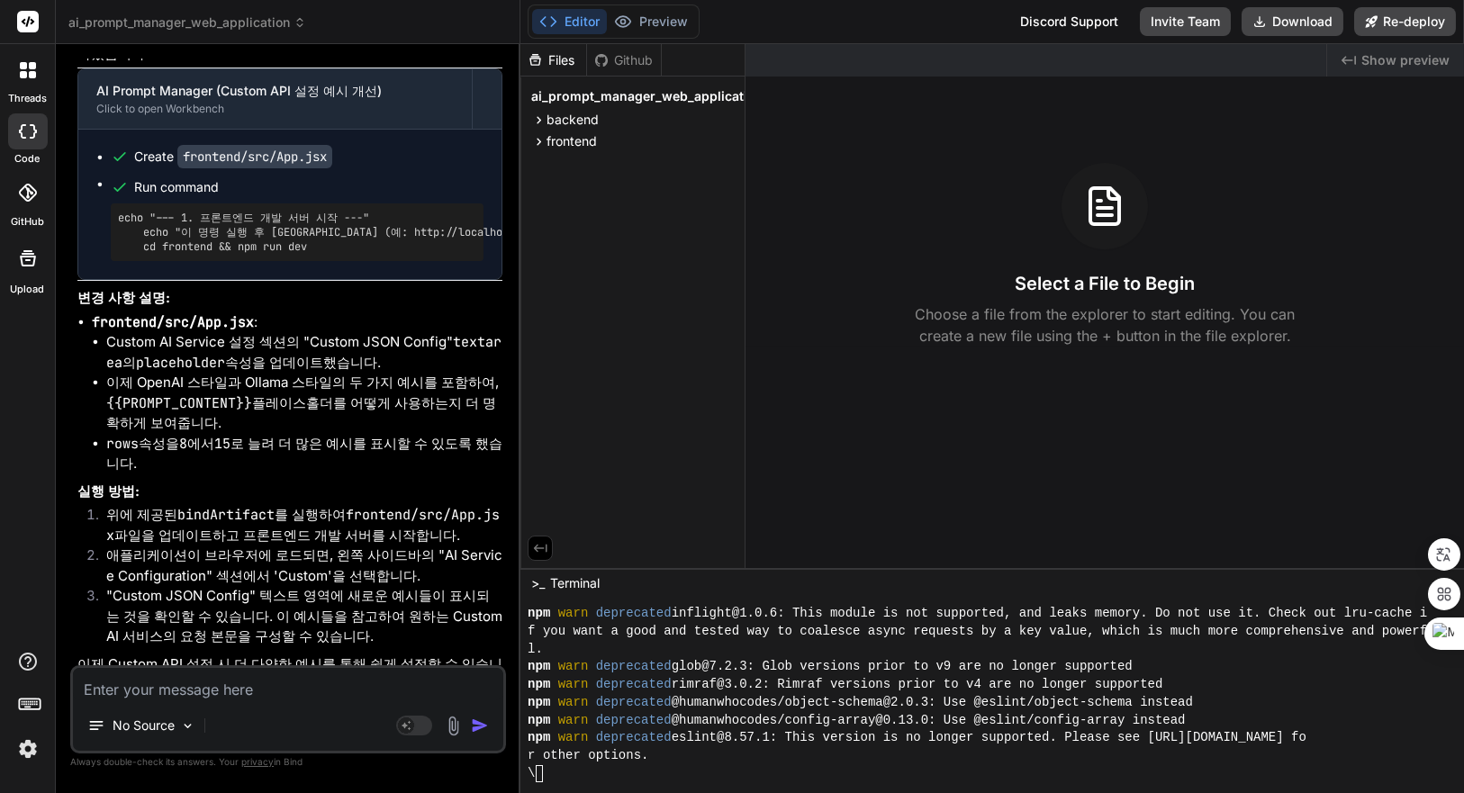
type textarea "x"
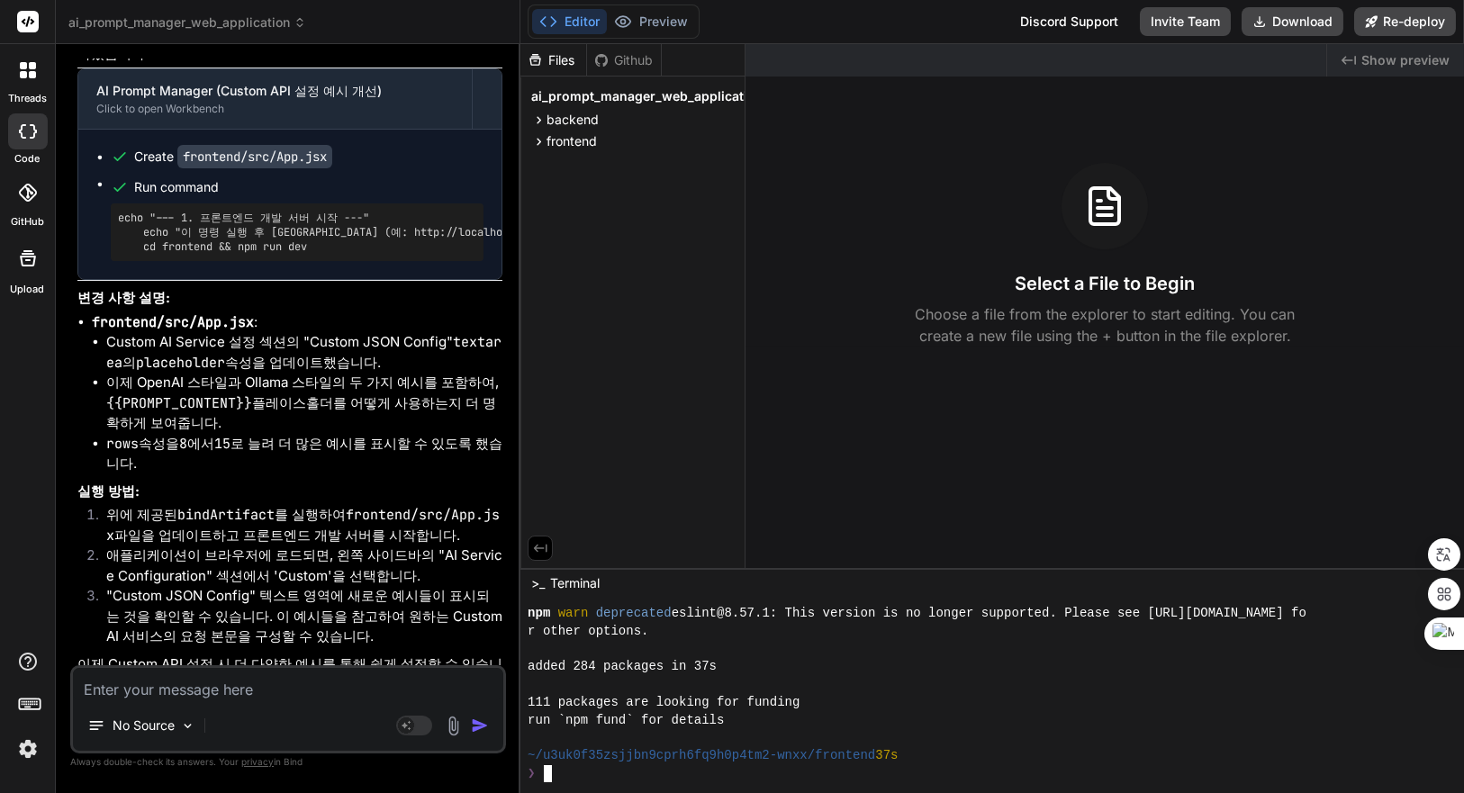
click at [911, 701] on div "111 packages are looking for funding" at bounding box center [982, 703] width 908 height 18
click at [950, 669] on div "added 284 packages in 37s" at bounding box center [982, 667] width 908 height 18
type textarea "ㅜ"
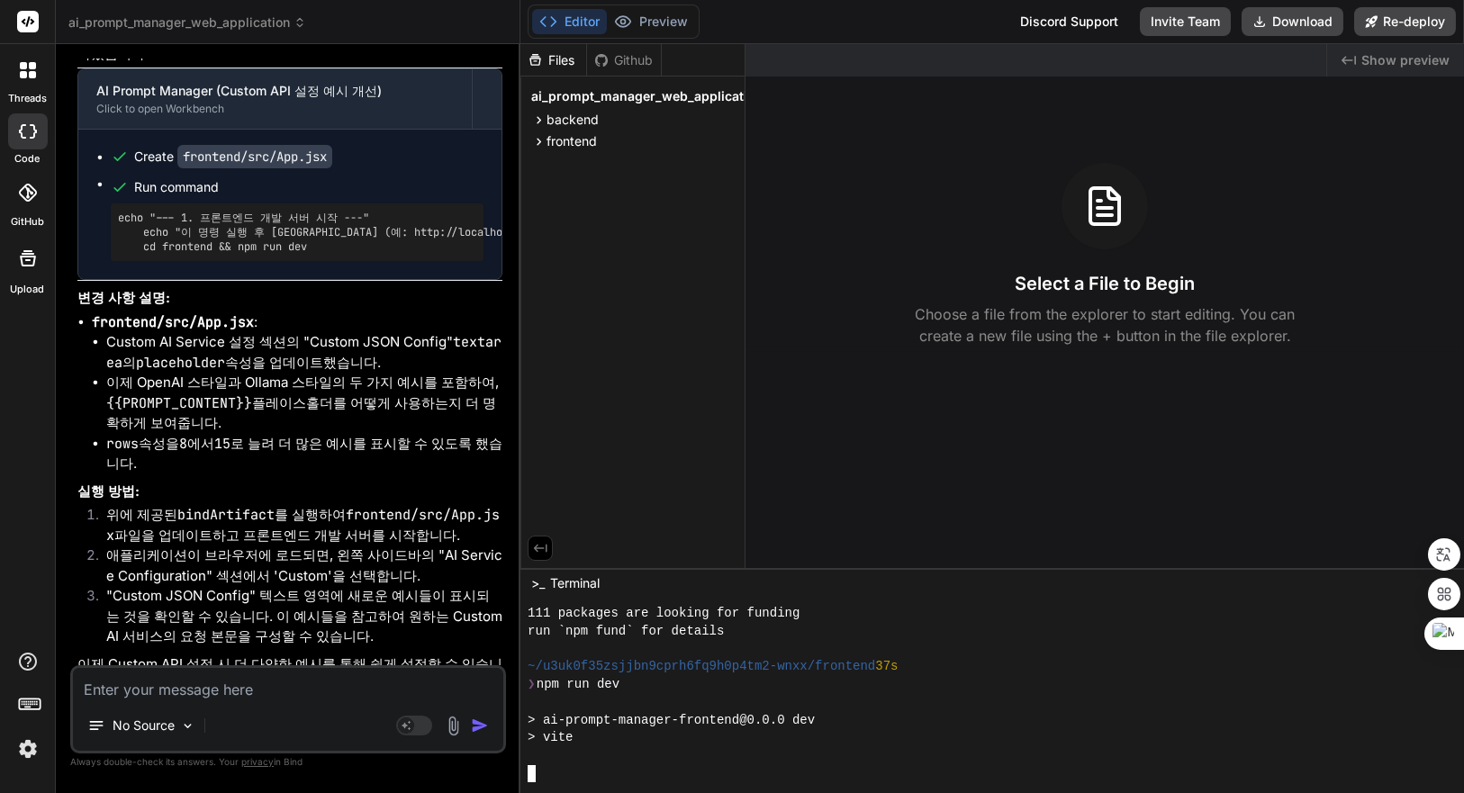
scroll to position [1170, 0]
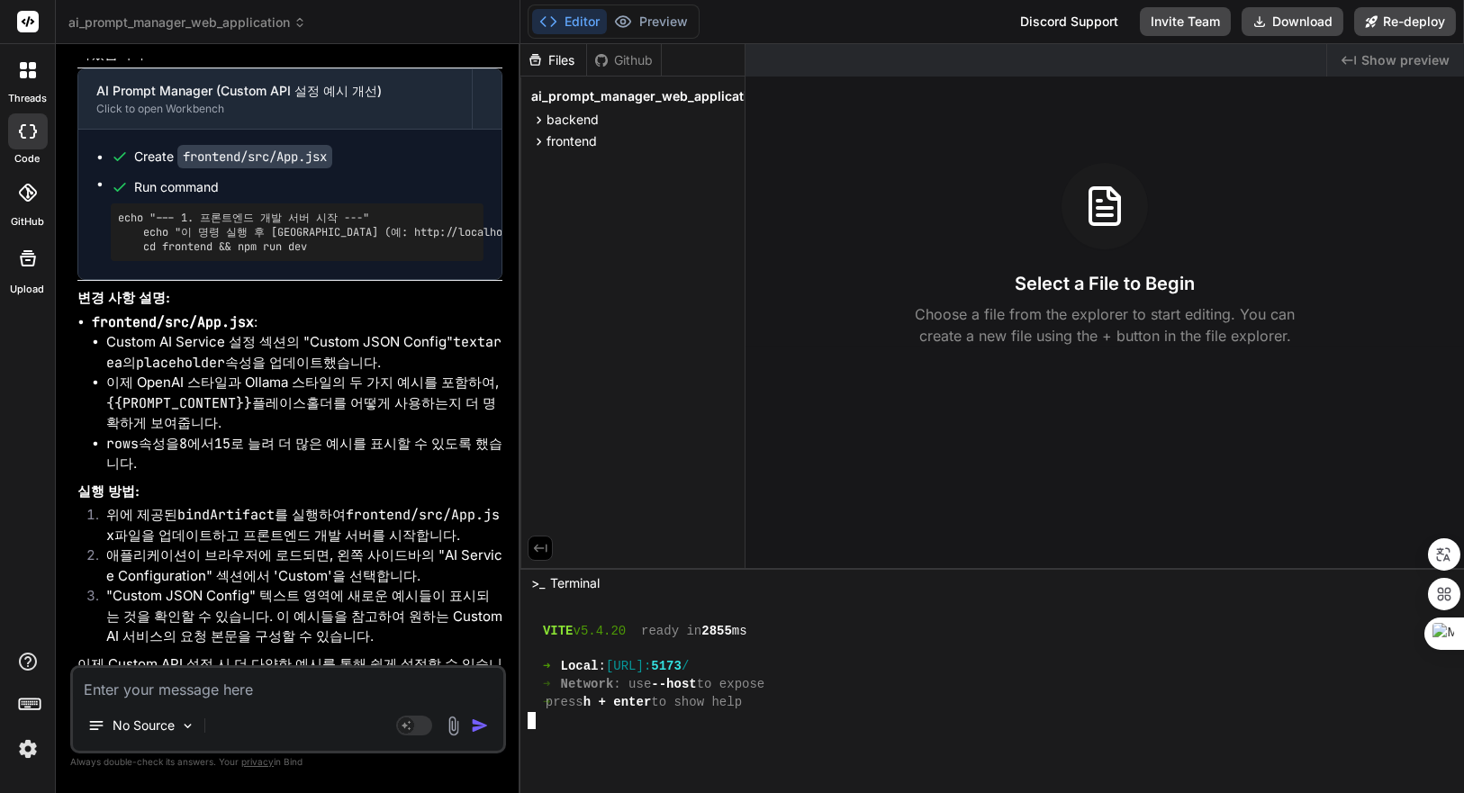
click at [1393, 60] on span "Show preview" at bounding box center [1405, 60] width 88 height 18
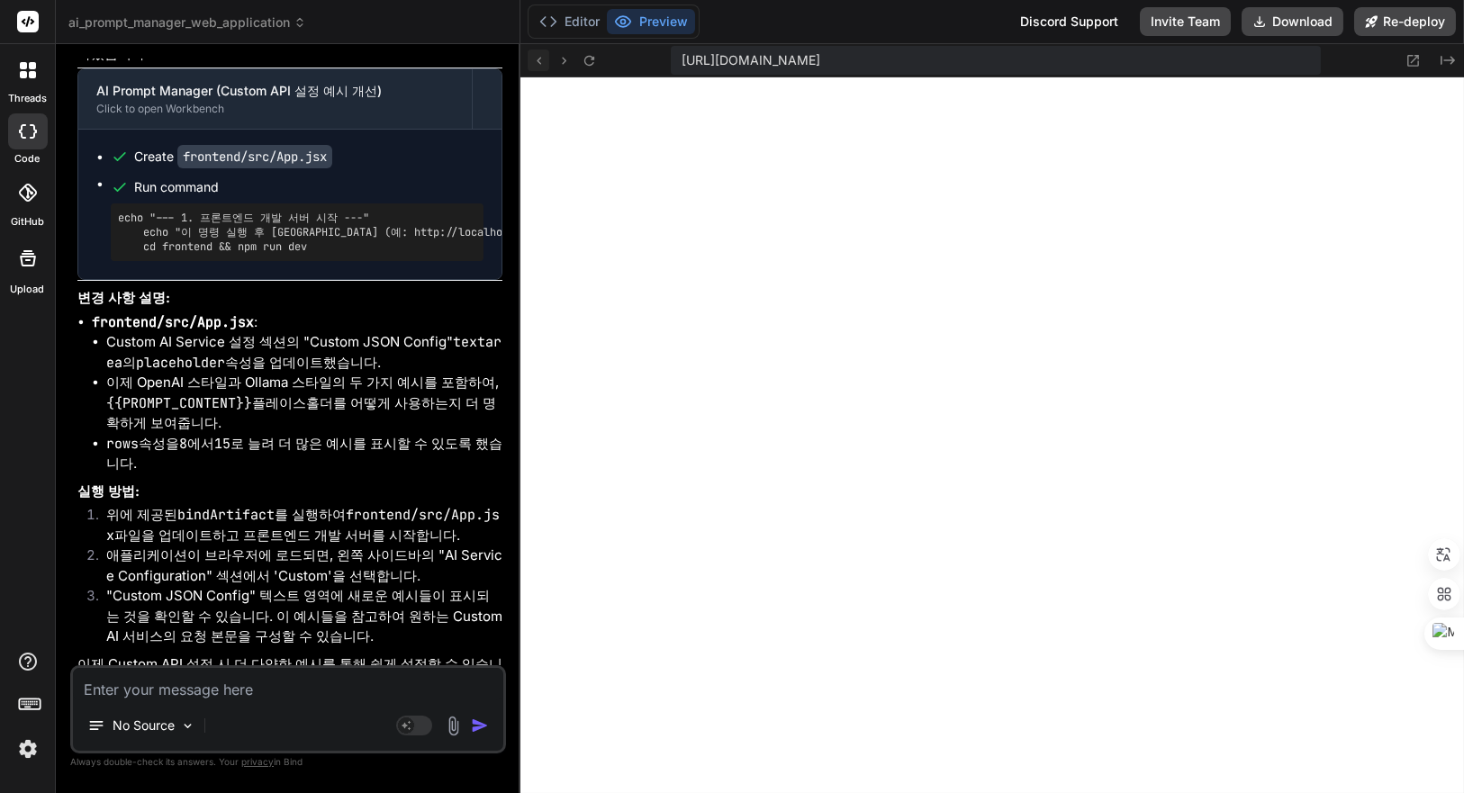
click at [541, 61] on icon at bounding box center [538, 60] width 15 height 15
click at [542, 58] on icon at bounding box center [538, 60] width 15 height 15
click at [597, 52] on button at bounding box center [589, 61] width 22 height 22
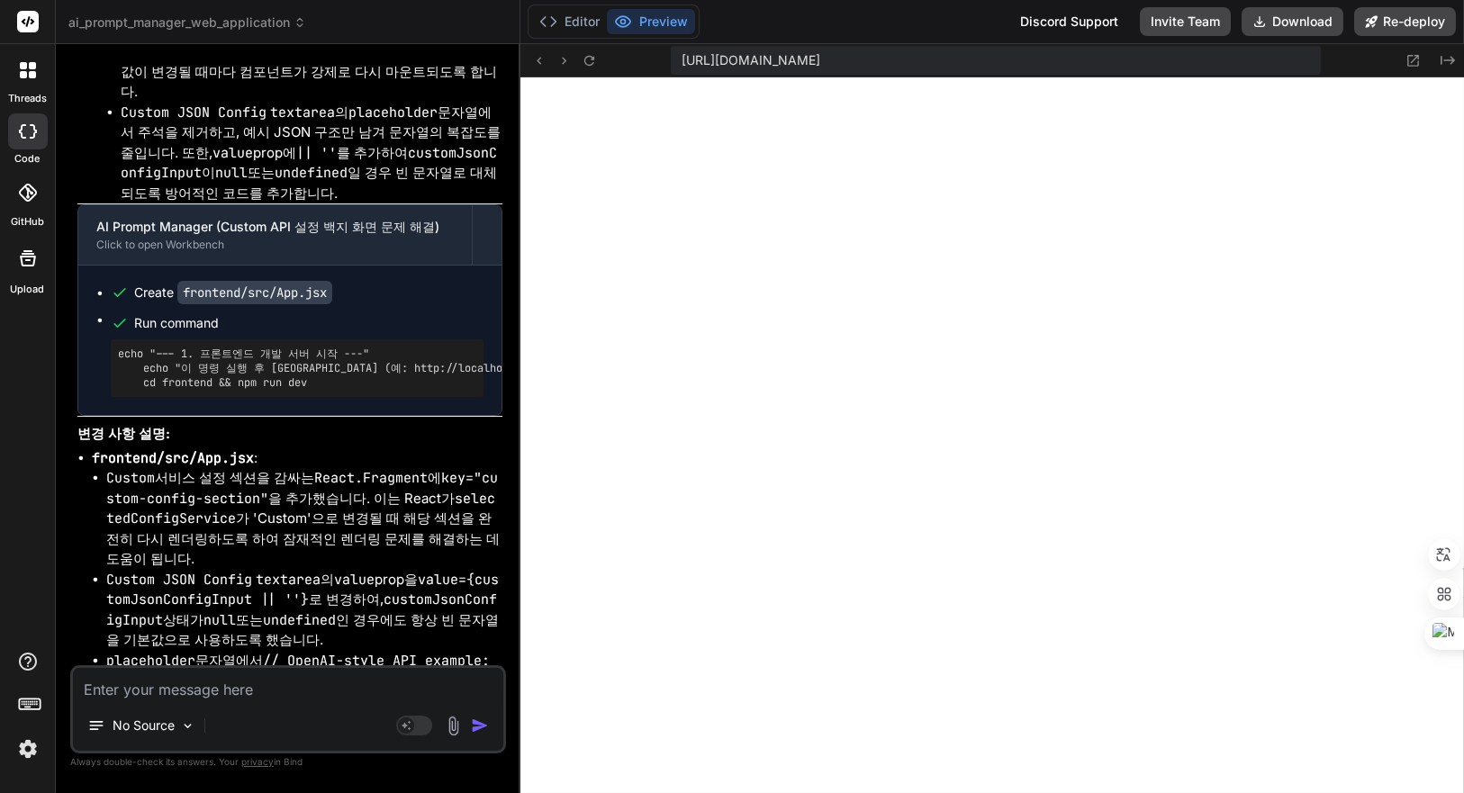
scroll to position [7177, 0]
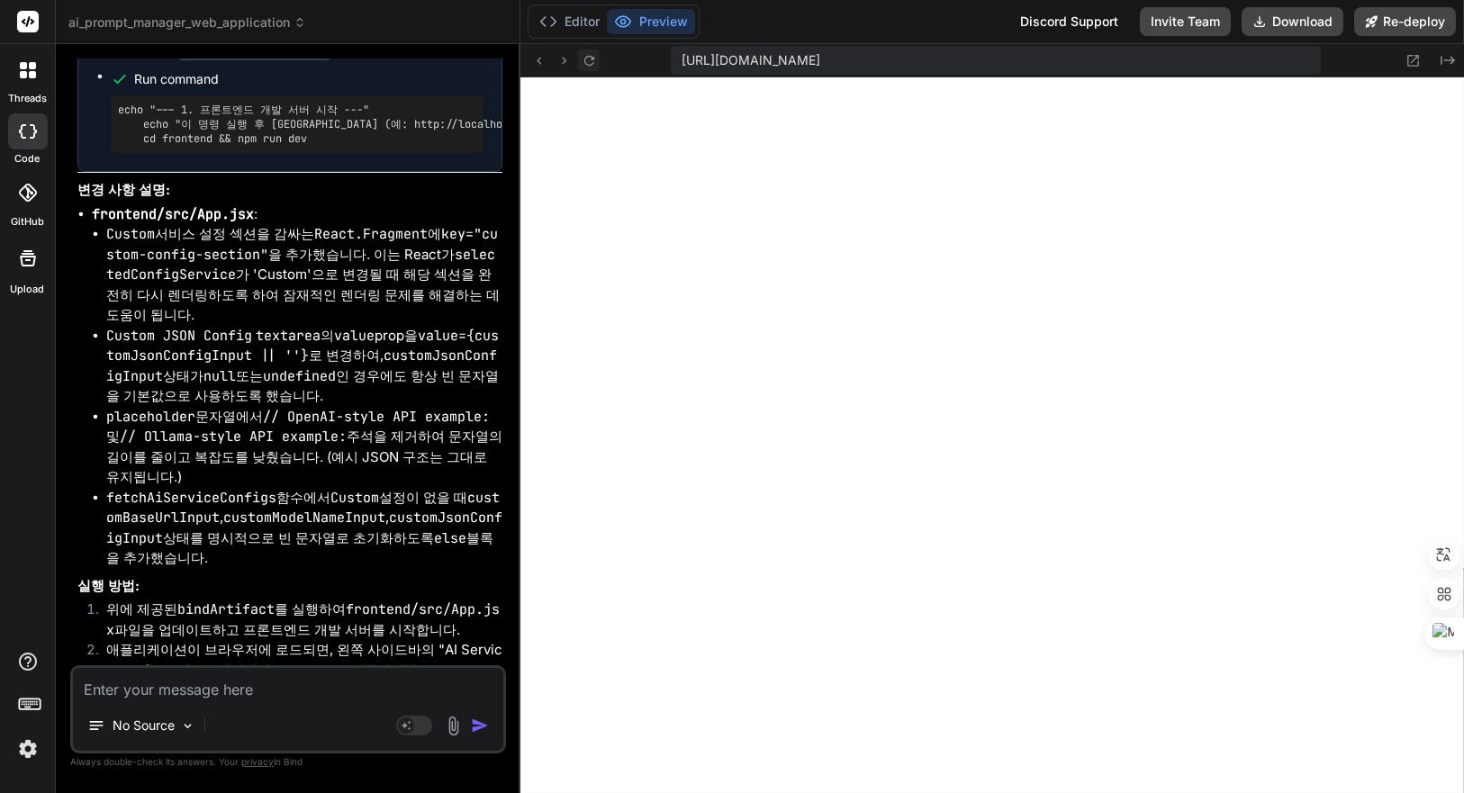
click at [600, 61] on button at bounding box center [589, 61] width 22 height 22
click at [212, 691] on textarea at bounding box center [288, 684] width 430 height 32
type textarea "x"
type textarea "s"
type textarea "x"
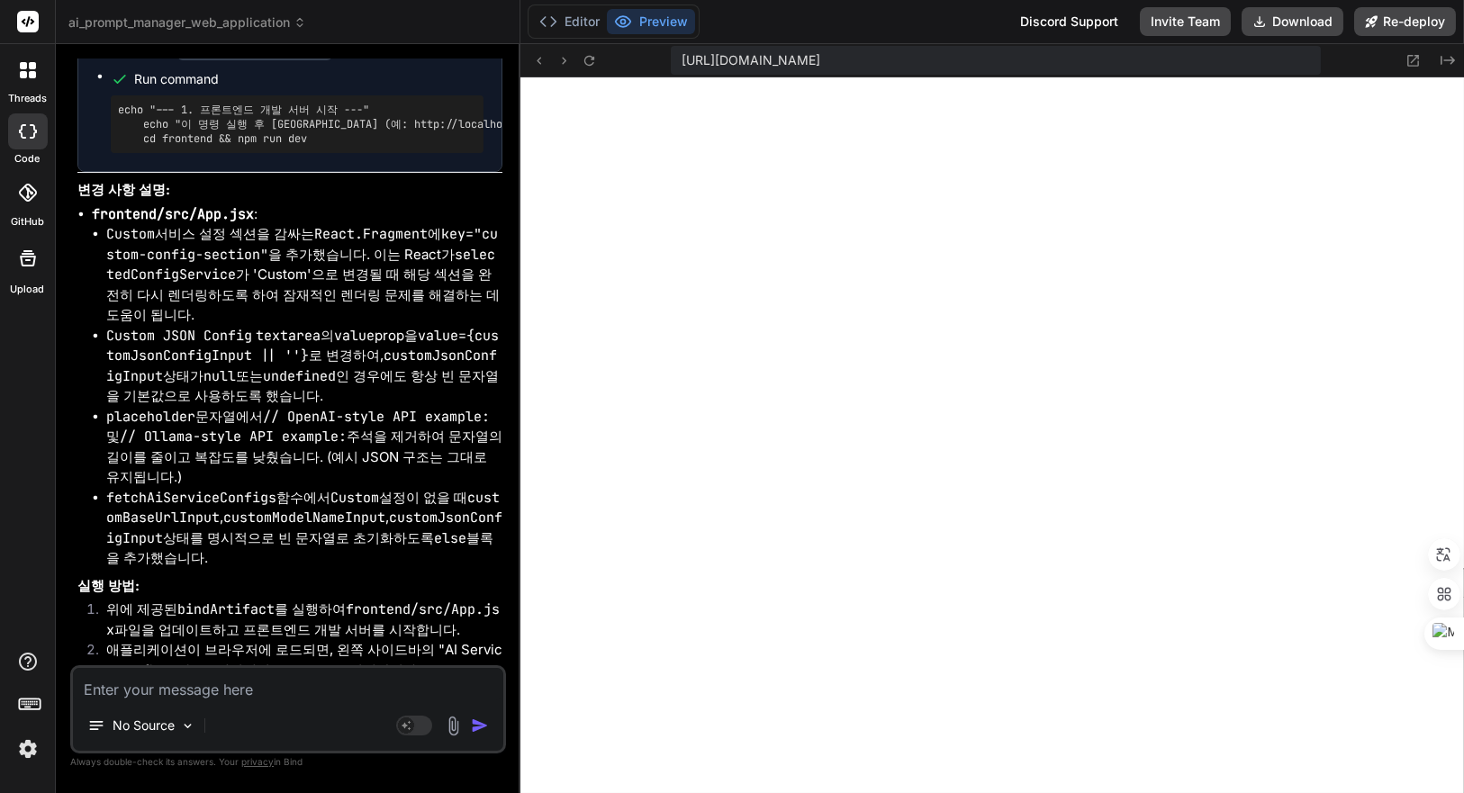
type textarea "x"
type textarea "ㅈ"
type textarea "x"
type textarea "즈"
type textarea "x"
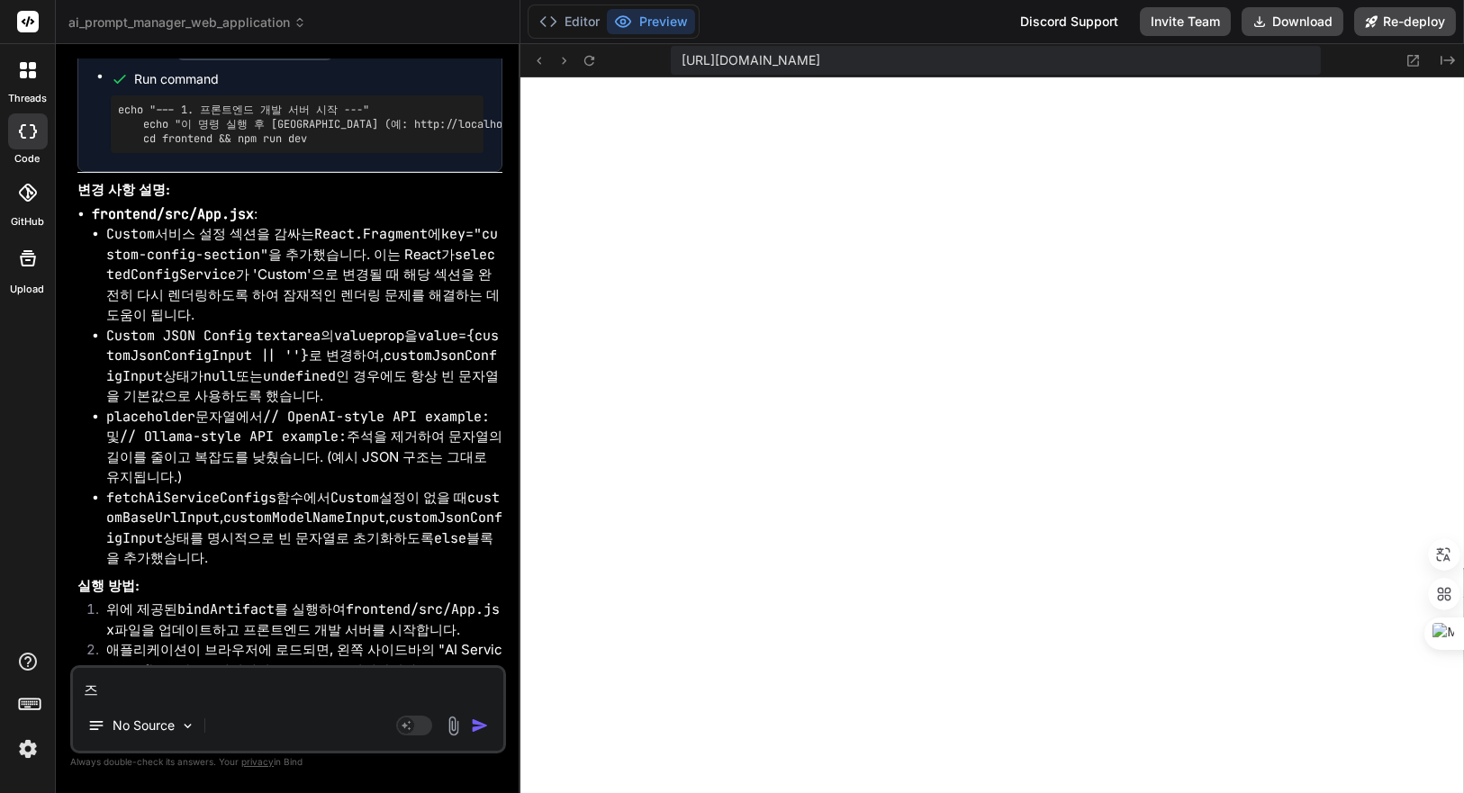
type textarea "증"
type textarea "x"
type textarea "증ㅅ"
type textarea "x"
type textarea "증사"
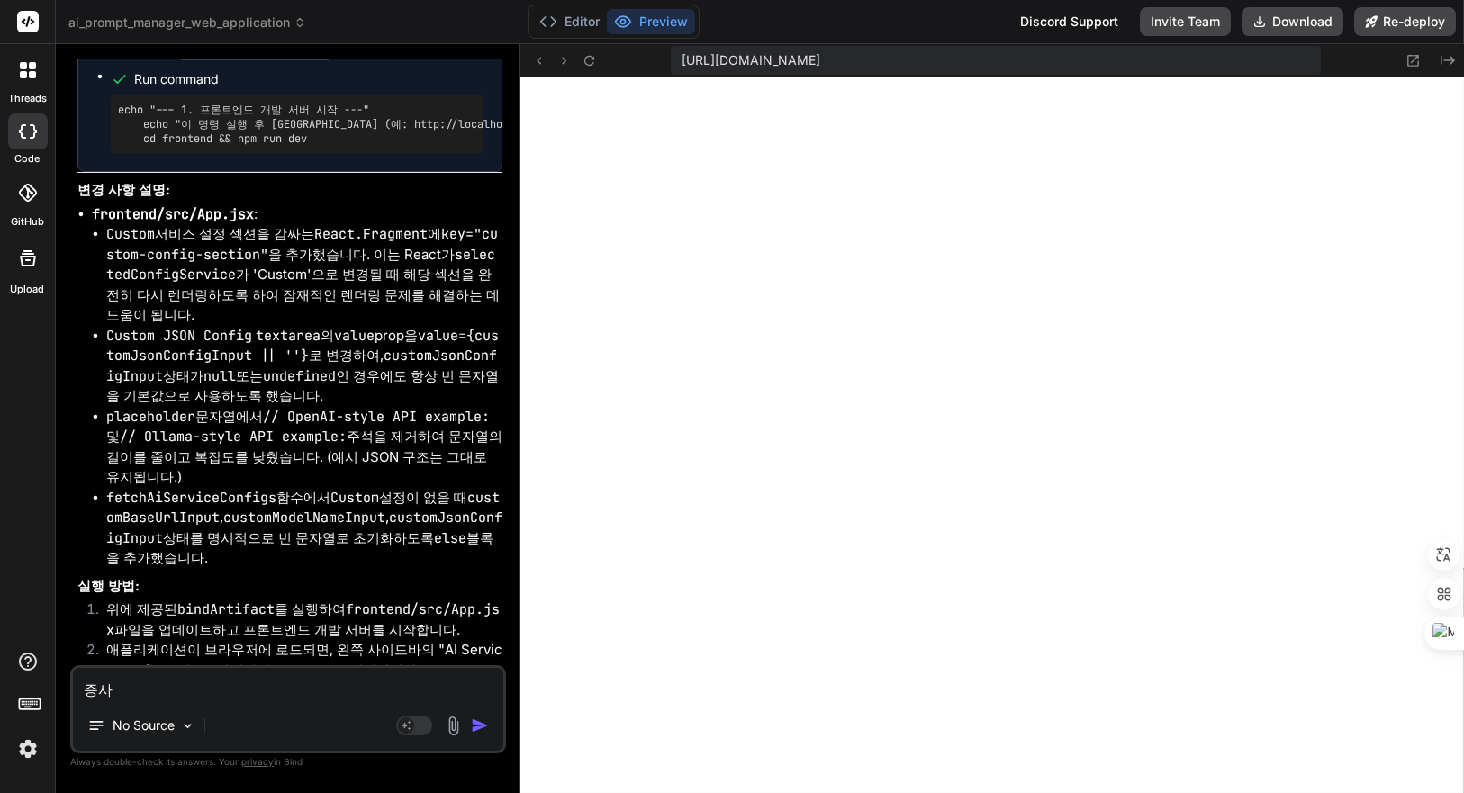
type textarea "x"
type textarea "증상"
type textarea "x"
type textarea "증상ㅇ"
type textarea "x"
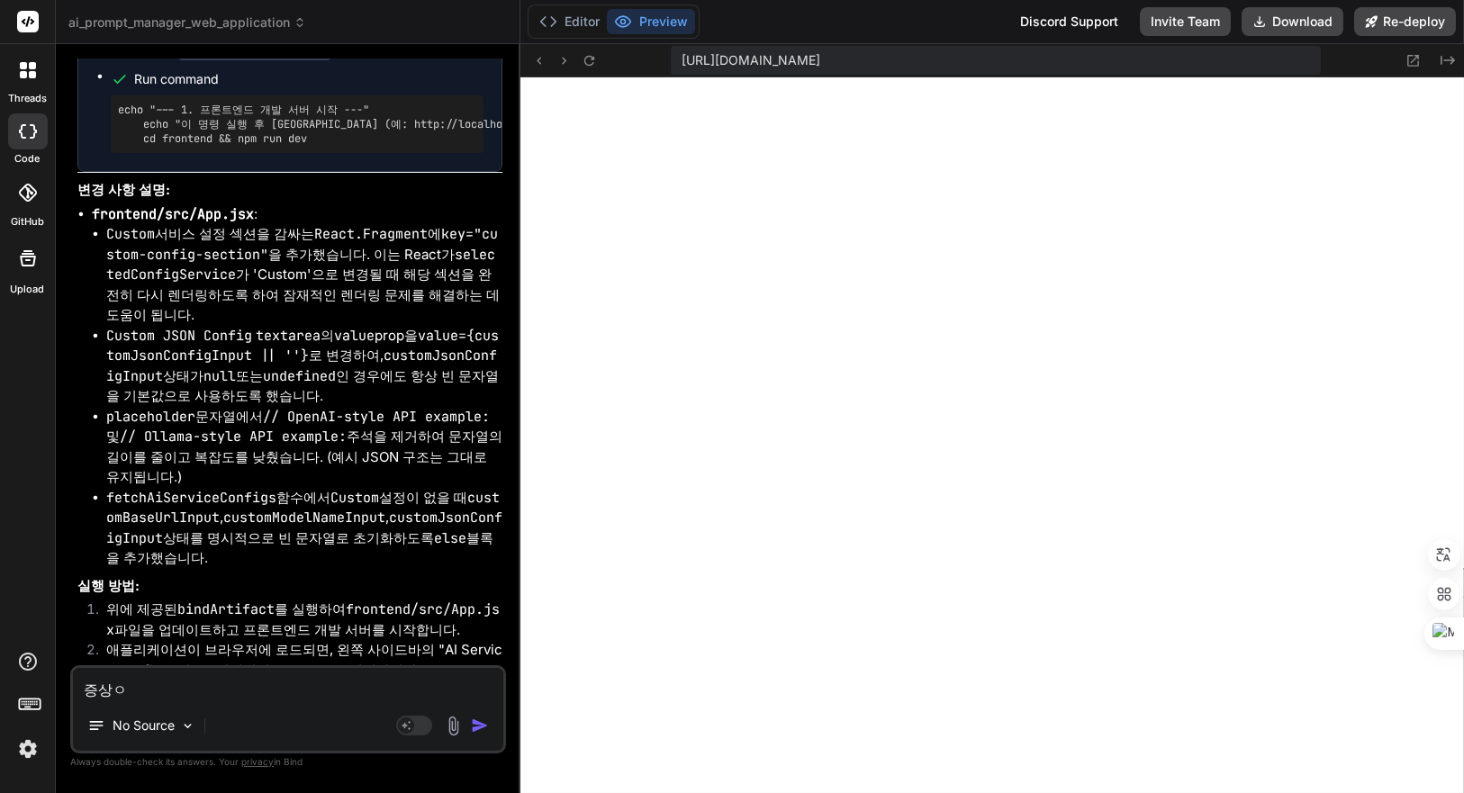
type textarea "증상이"
type textarea "x"
type textarea "증상이 ㄱ"
type textarea "x"
type textarea "증상이 가"
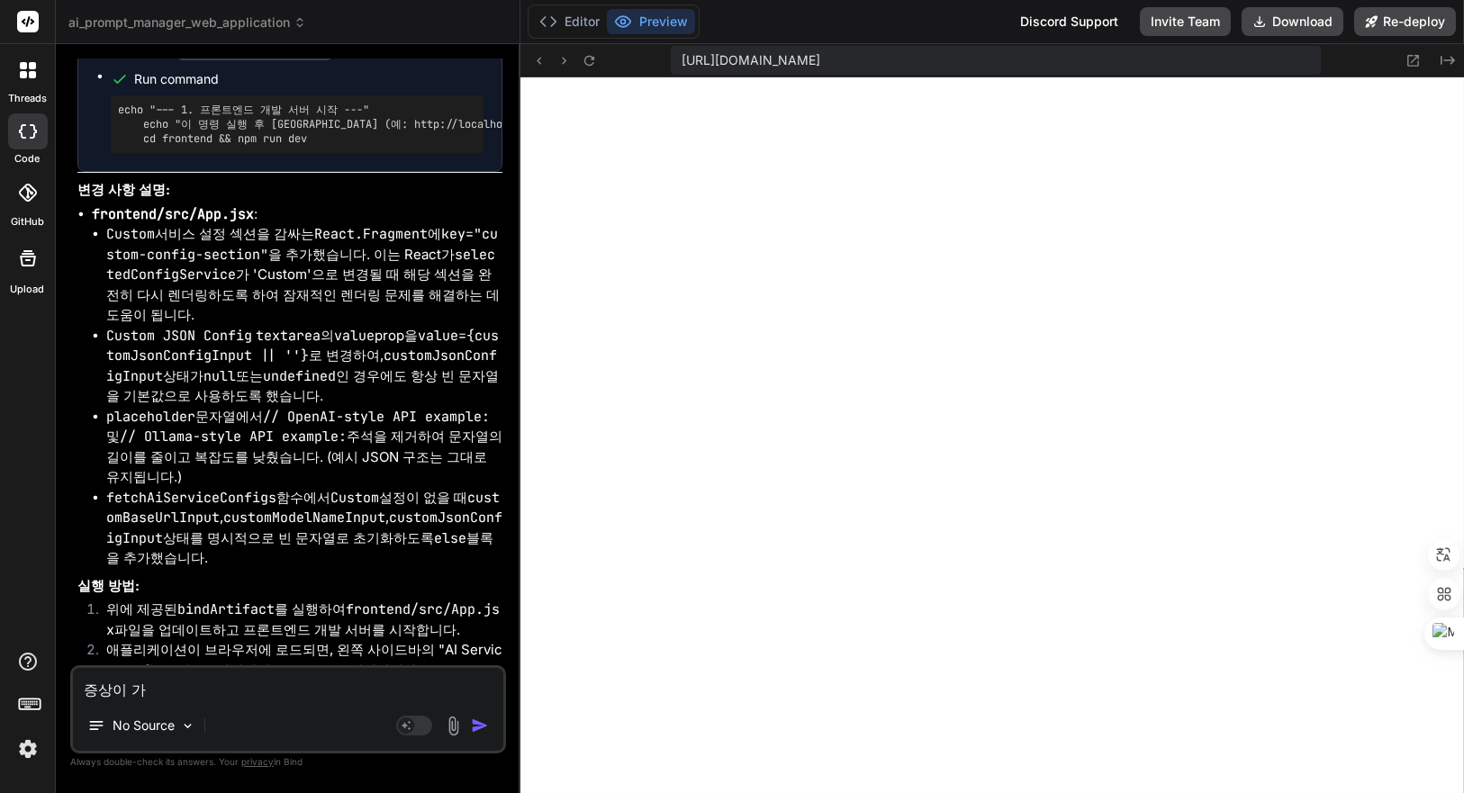
type textarea "x"
type textarea "증상이 같"
type textarea "x"
type textarea "증상이 같ㅇ"
type textarea "x"
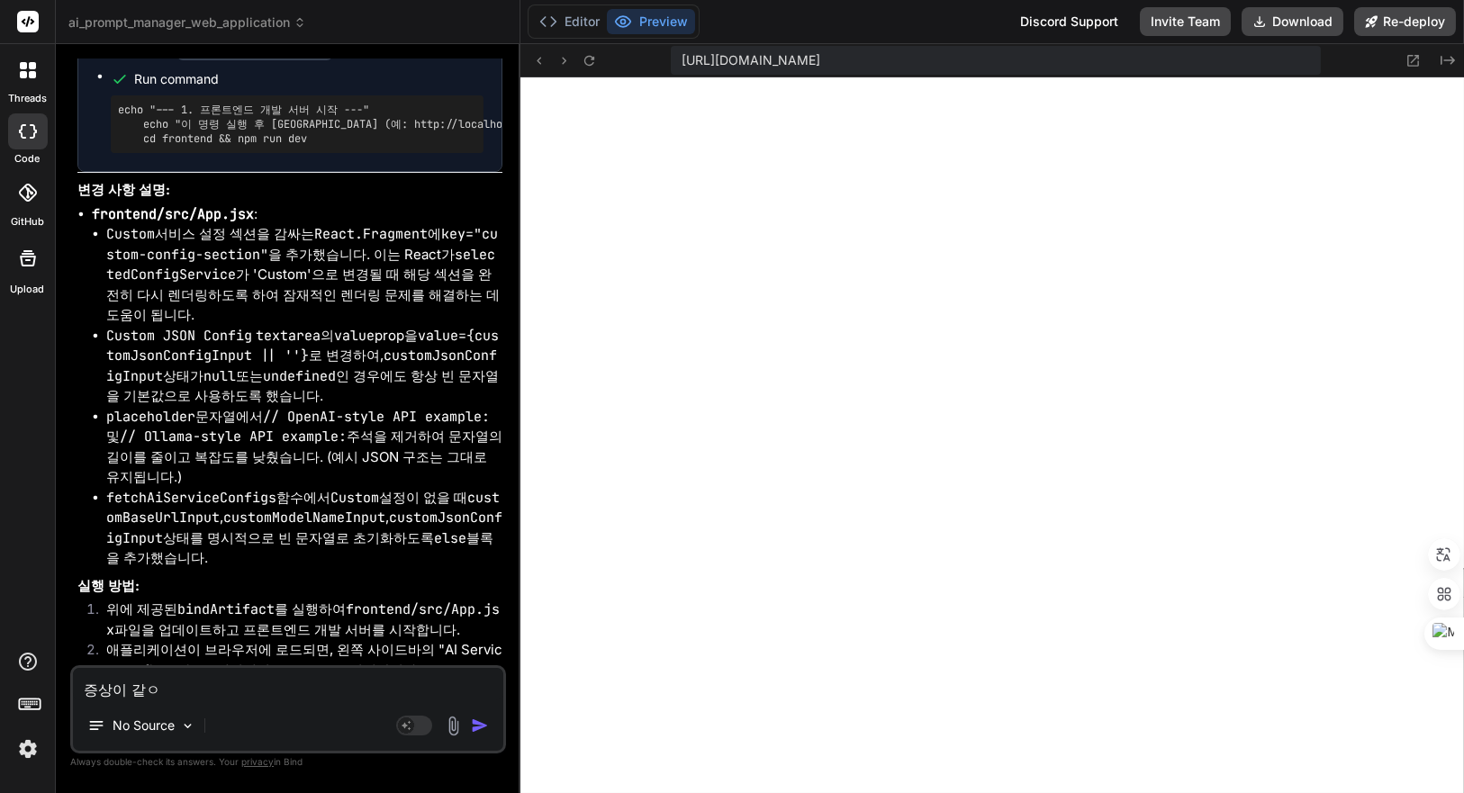
type textarea "증상이 같아"
type textarea "x"
type textarea "증상이 같아."
type textarea "x"
type textarea "증상이 같아."
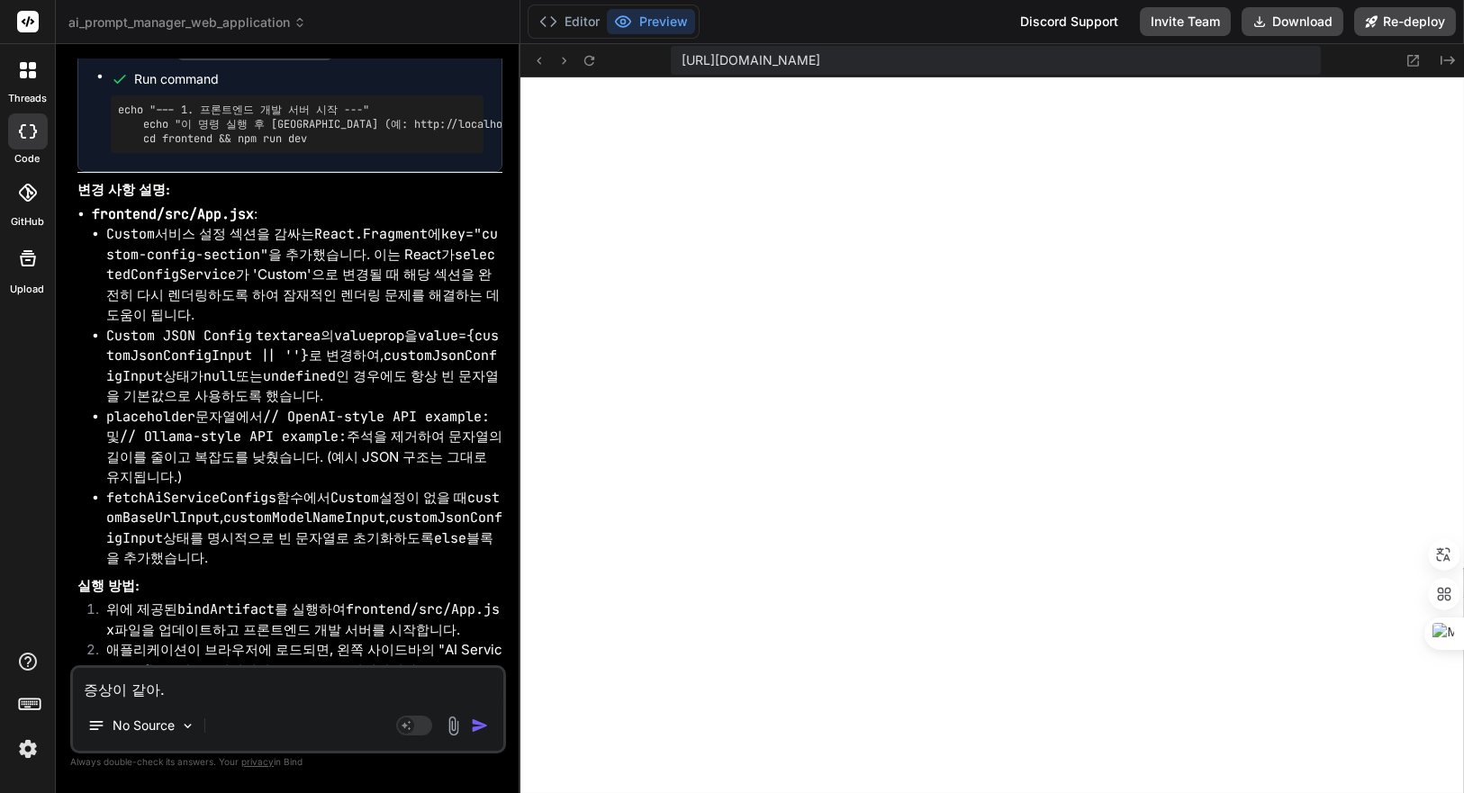
type textarea "x"
type textarea "증상이 같아. ㄷ"
type textarea "x"
type textarea "증상이 같아. 다"
type textarea "x"
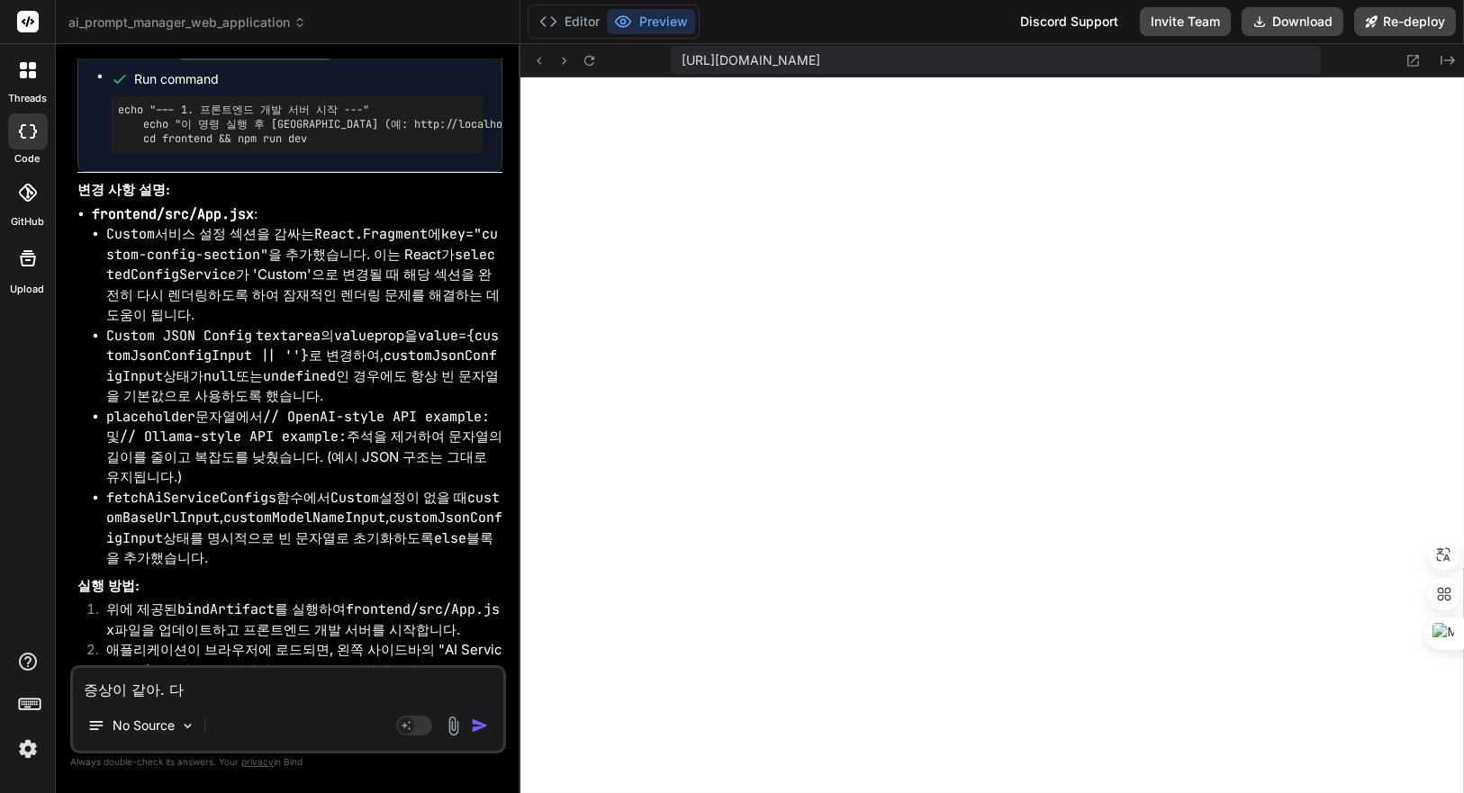
type textarea "증상이 같아. 닷"
type textarea "x"
type textarea "증상이 같아. 다시"
type textarea "x"
type textarea "증상이 같아. 다시"
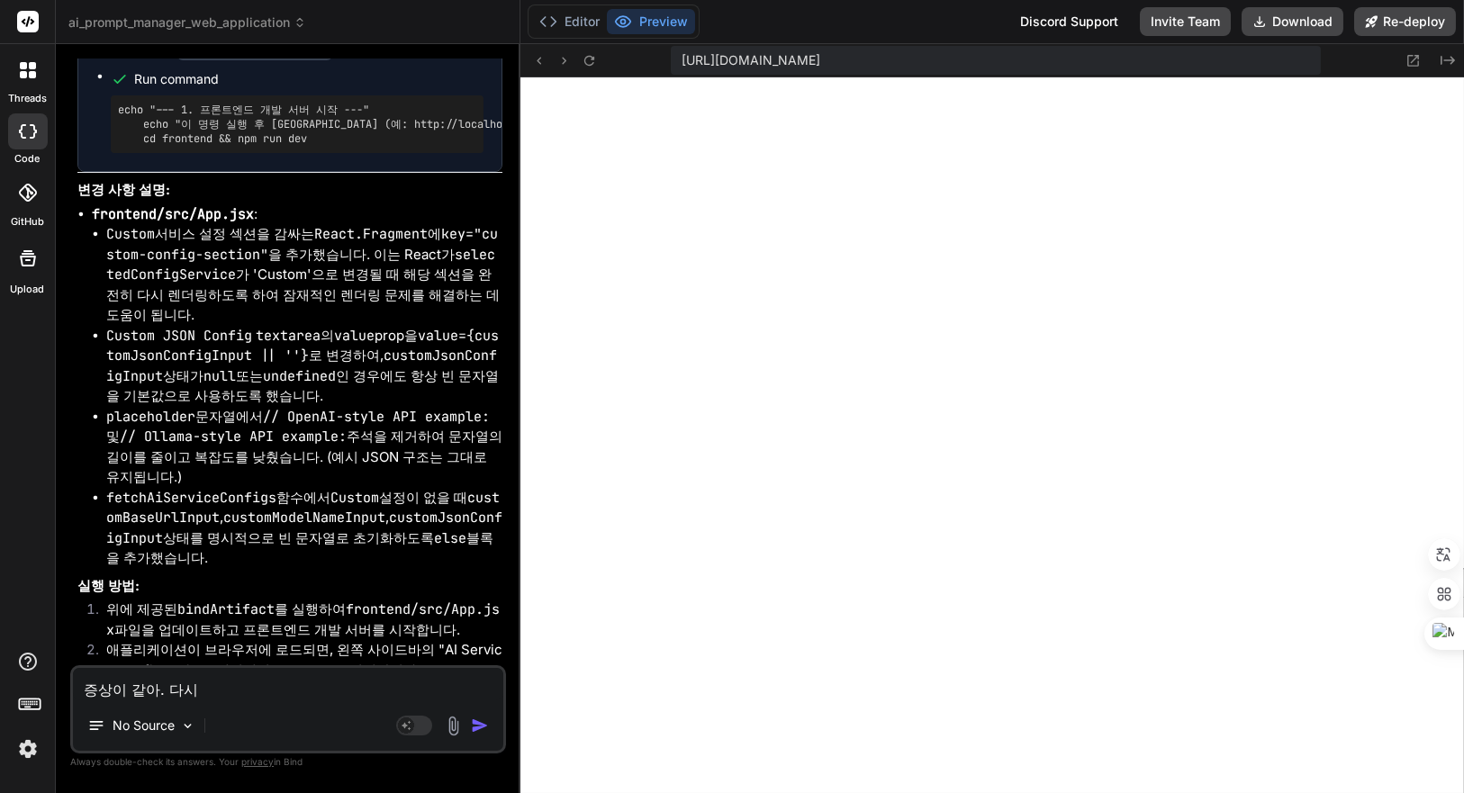
type textarea "x"
type textarea "증상이 같아. 다시 ㅎ"
type textarea "x"
type textarea "증상이 같아. 다시 호"
type textarea "x"
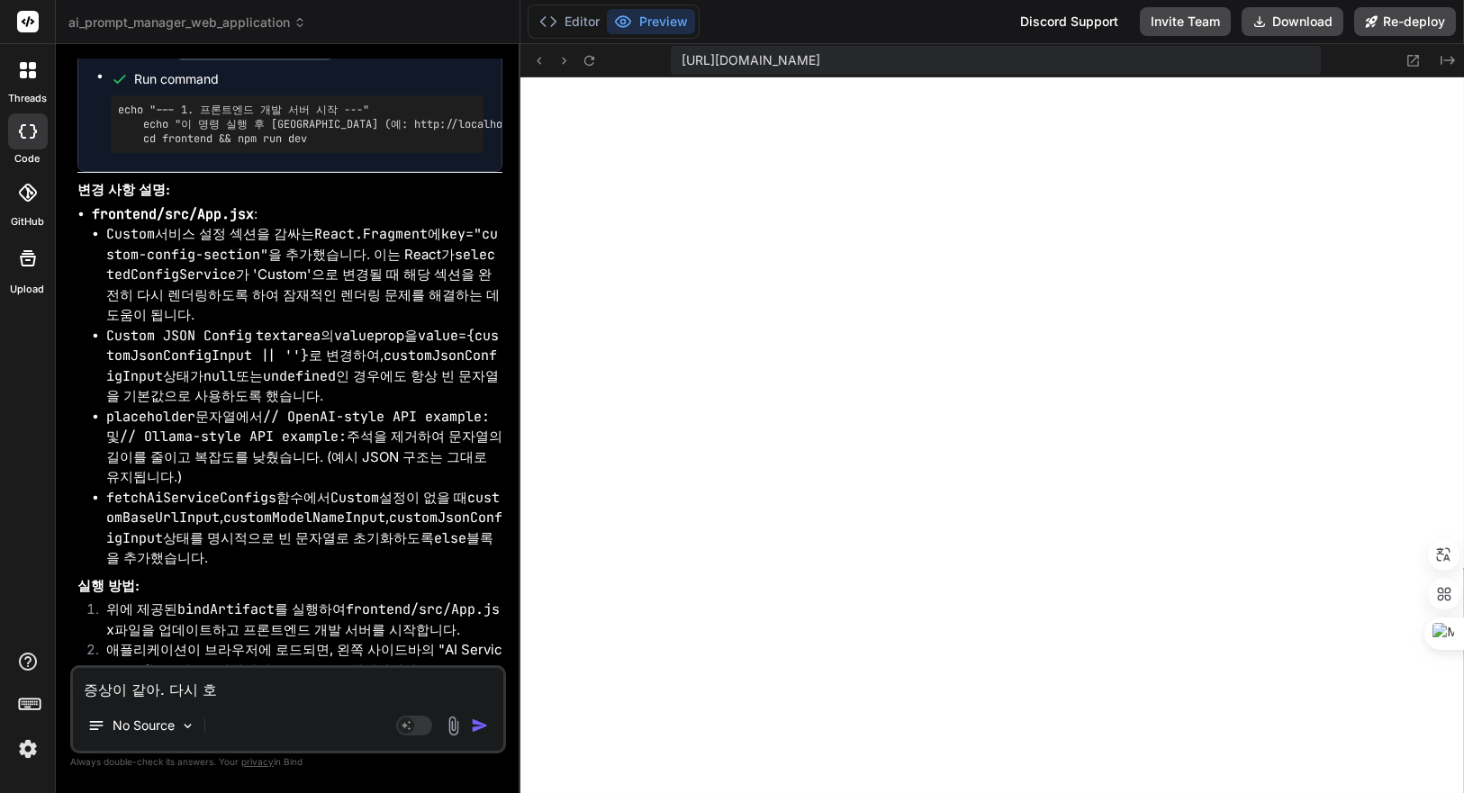
type textarea "증상이 같아. 다시 화"
type textarea "x"
type textarea "증상이 같아. 다시 확"
type textarea "x"
type textarea "증상이 같아. 다시 확ㅇ"
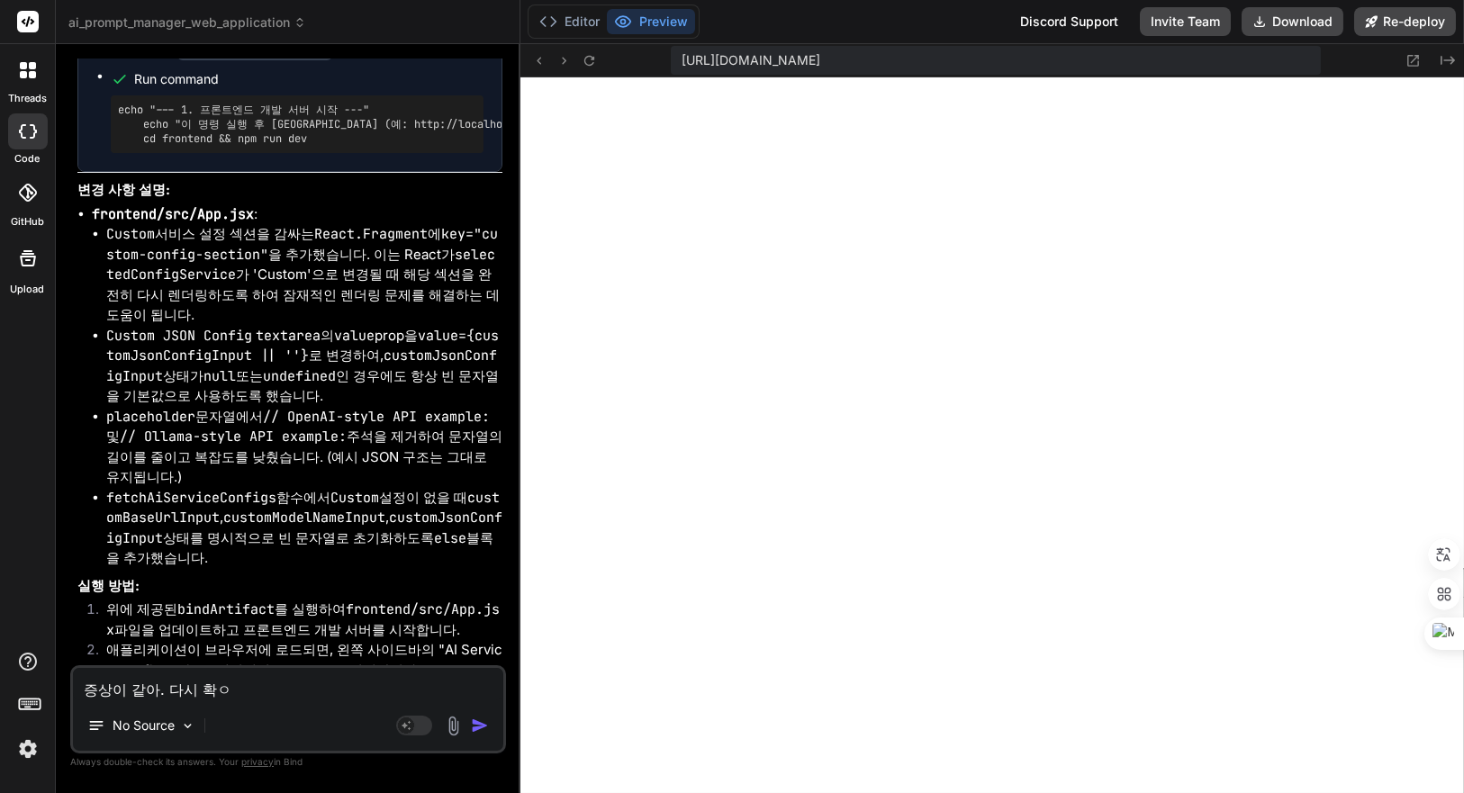
type textarea "x"
type textarea "증상이 같아. 다시 확이"
type textarea "x"
type textarea "증상이 같아. 다시 확읺"
type textarea "x"
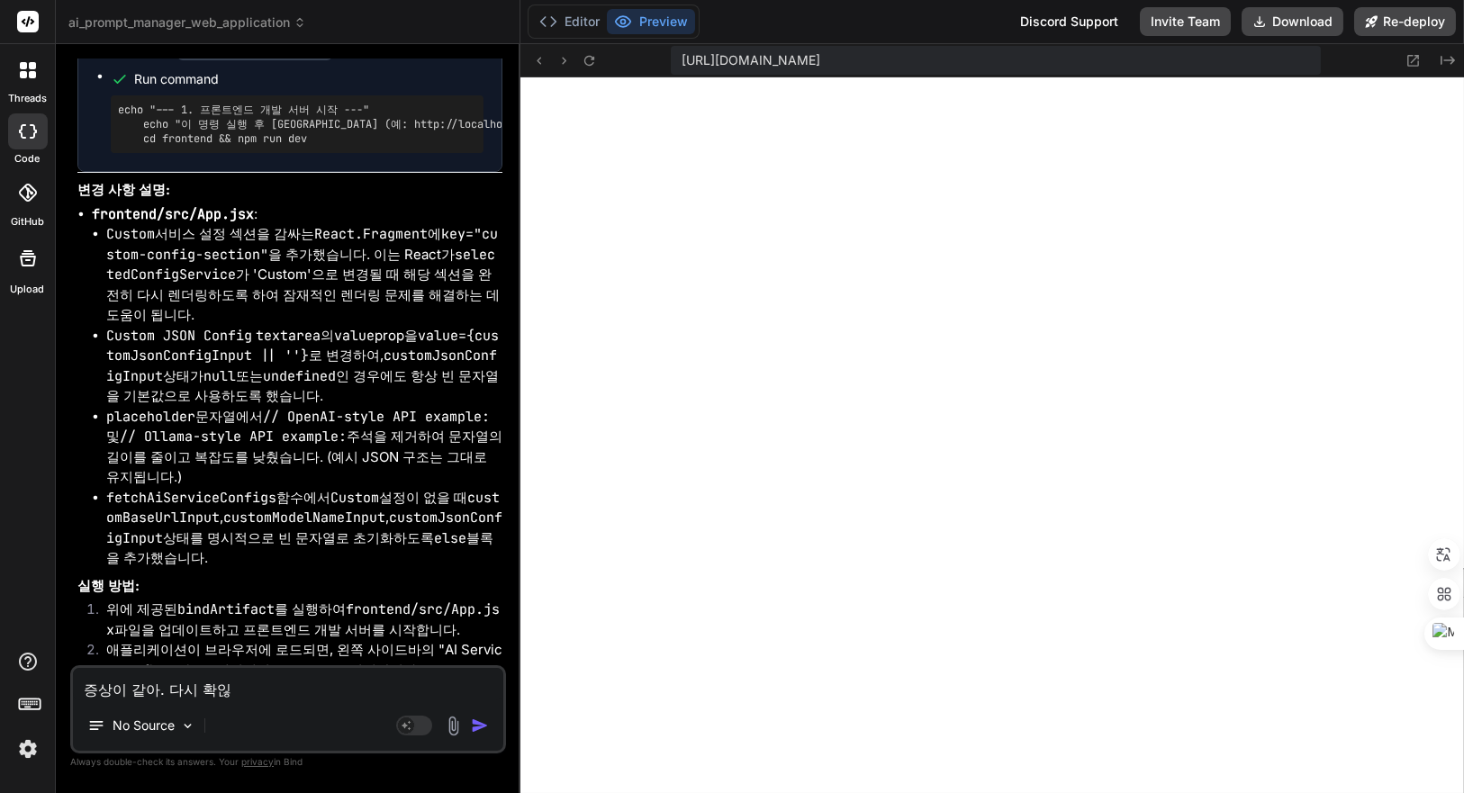
type textarea "증상이 같아. 다시 확인해"
type textarea "x"
type textarea "증상이 같아. 다시 확인햊"
type textarea "x"
type textarea "증상이 같아. 다시 확인해주"
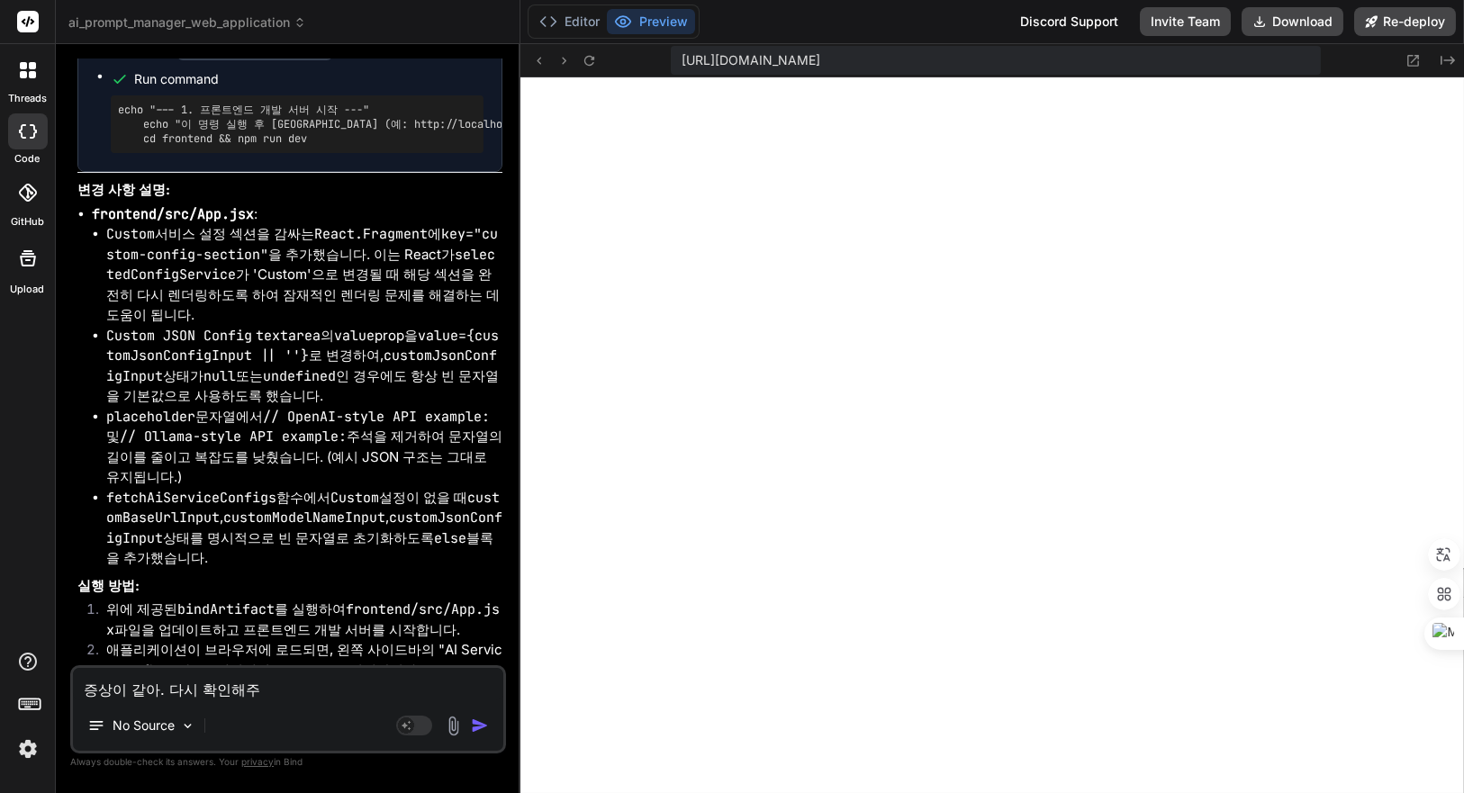
type textarea "x"
type textarea "증상이 같아. 다시 확인해ㅈ"
type textarea "x"
type textarea "증상이 같아. 다시 확인해"
type textarea "x"
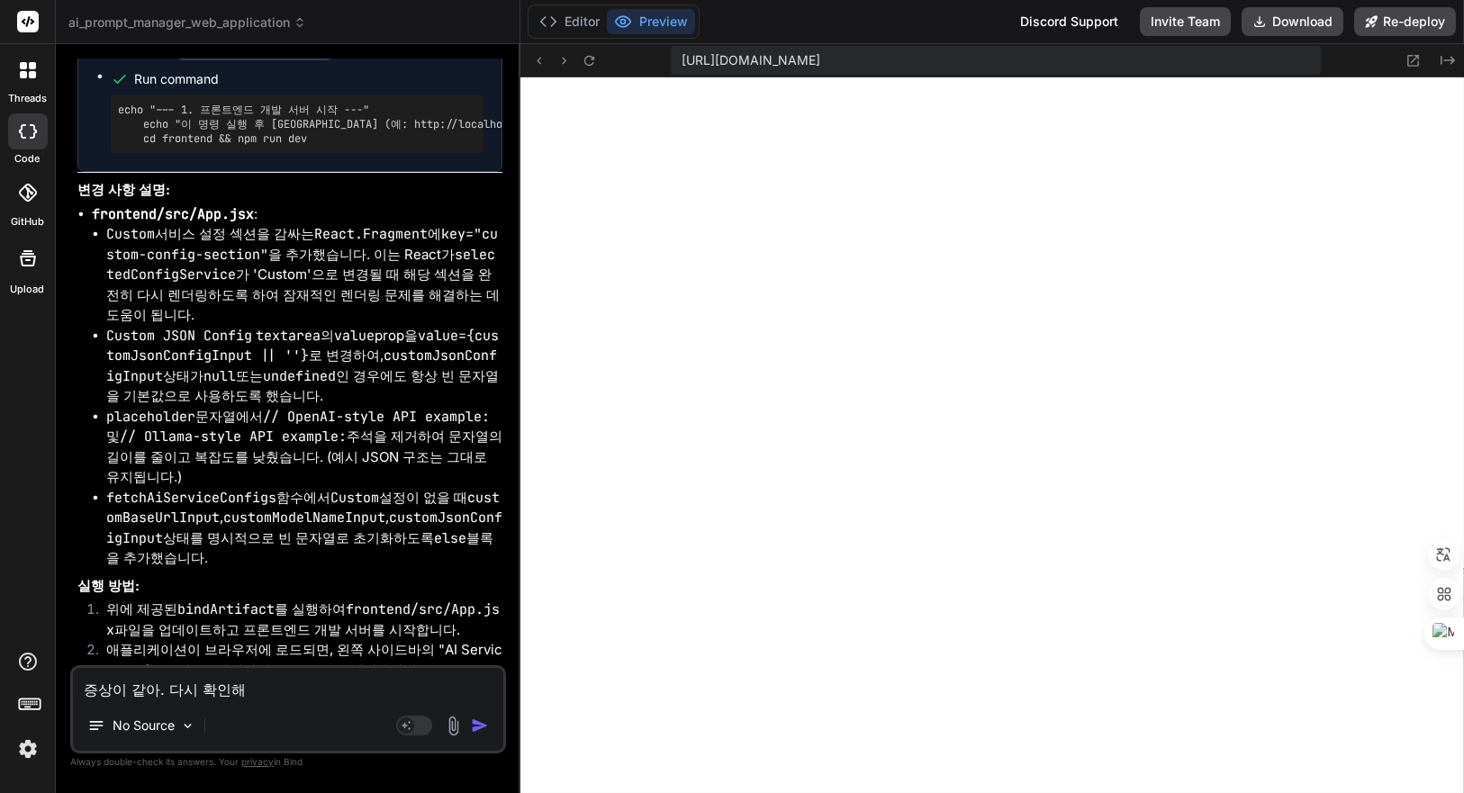
type textarea "증상이 같아. 다시 확인해ㅈ"
type textarea "x"
type textarea "증상이 같아. 다시 확인해주"
type textarea "x"
type textarea "증상이 같아. 다시 확인해줘"
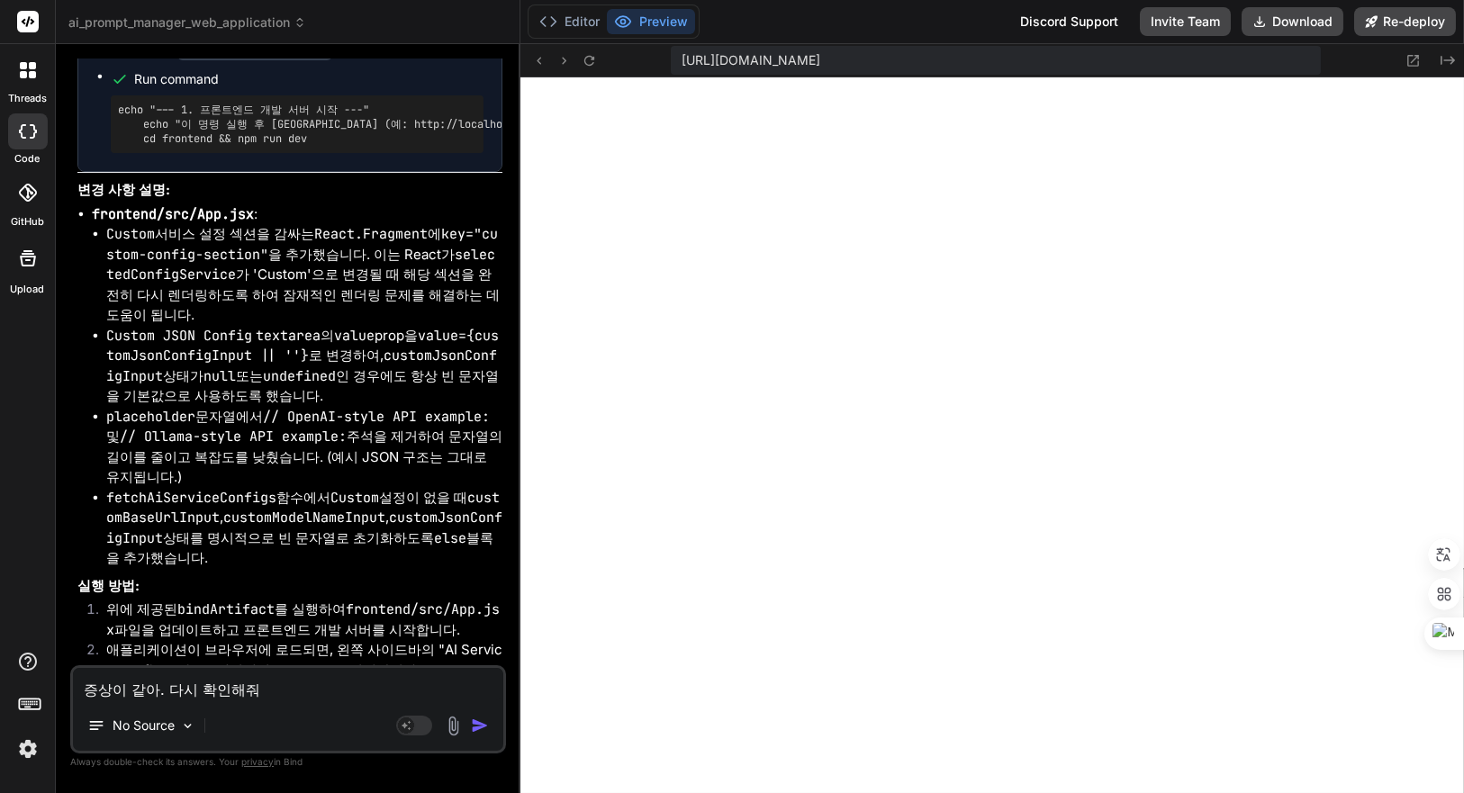
type textarea "x"
type textarea "증상이 같아. 다시 확인해줘."
type textarea "x"
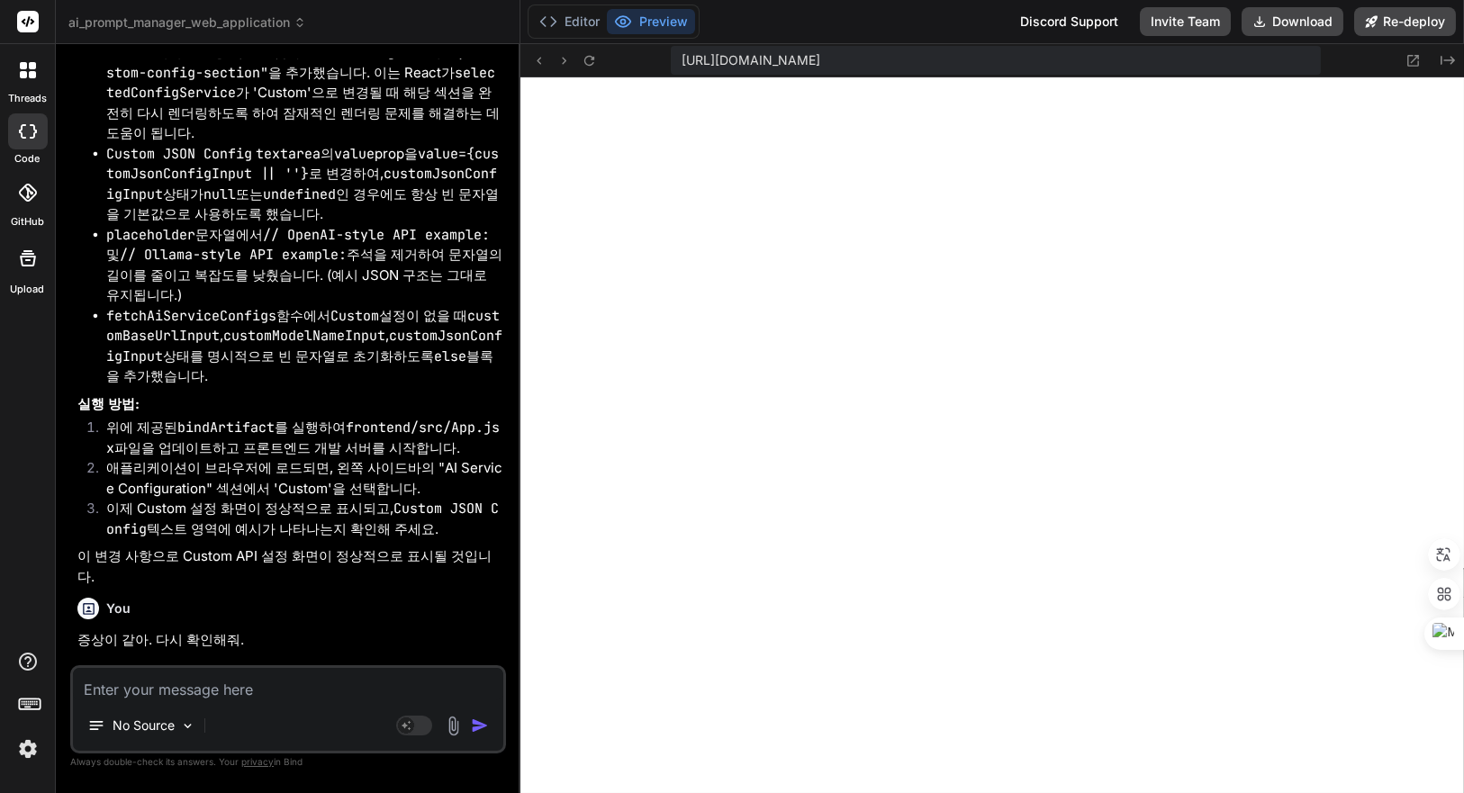
scroll to position [7363, 0]
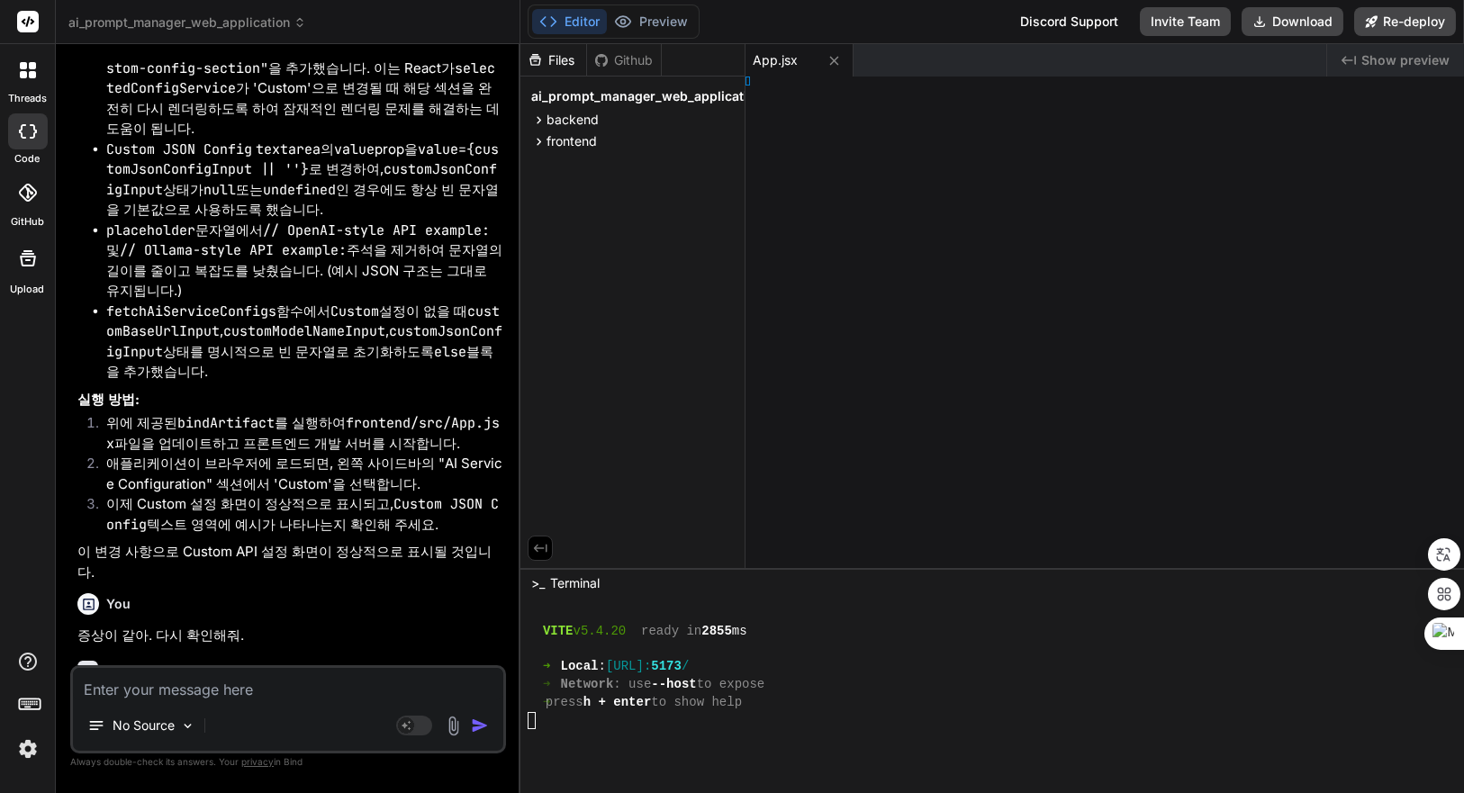
type textarea "x"
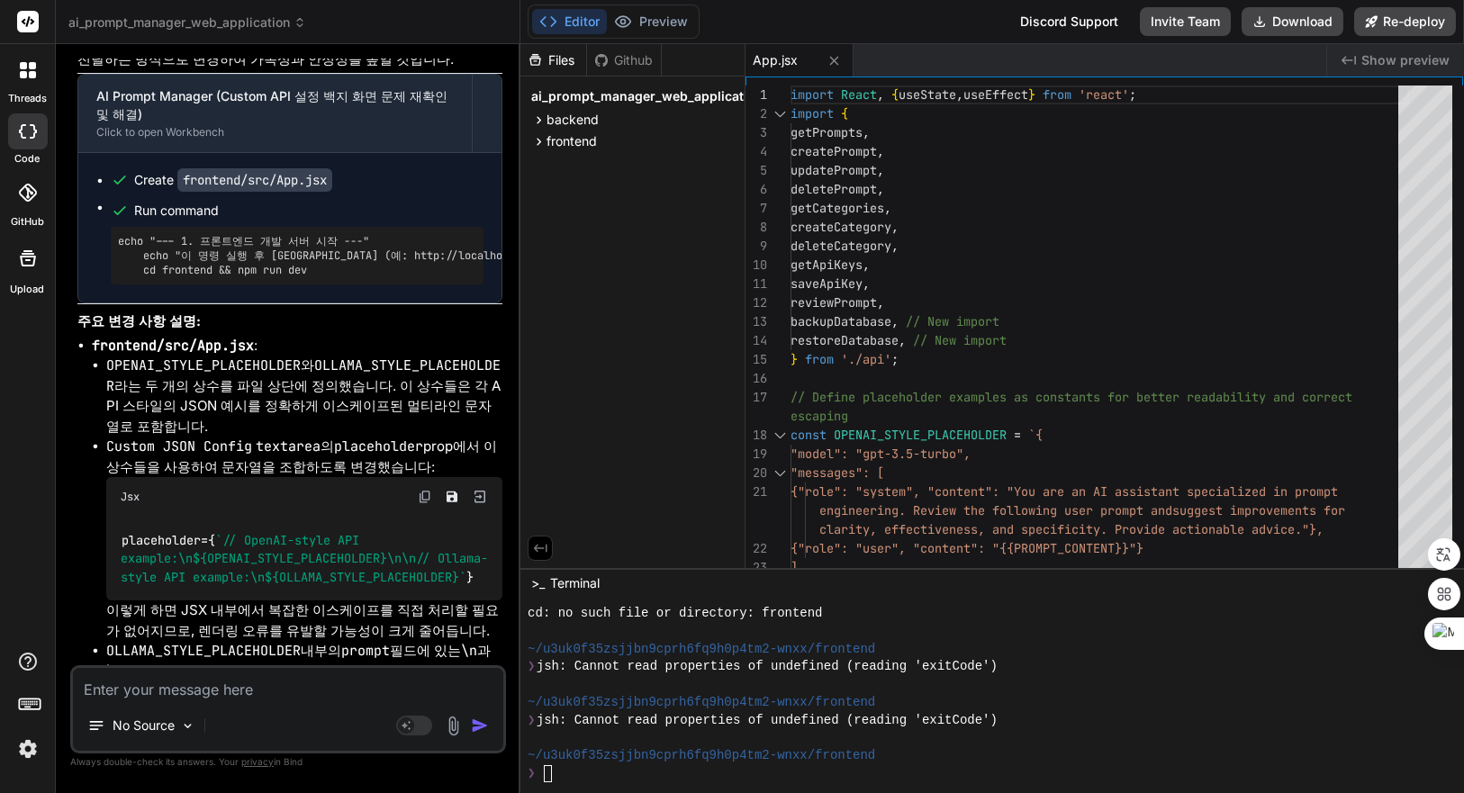
scroll to position [8393, 0]
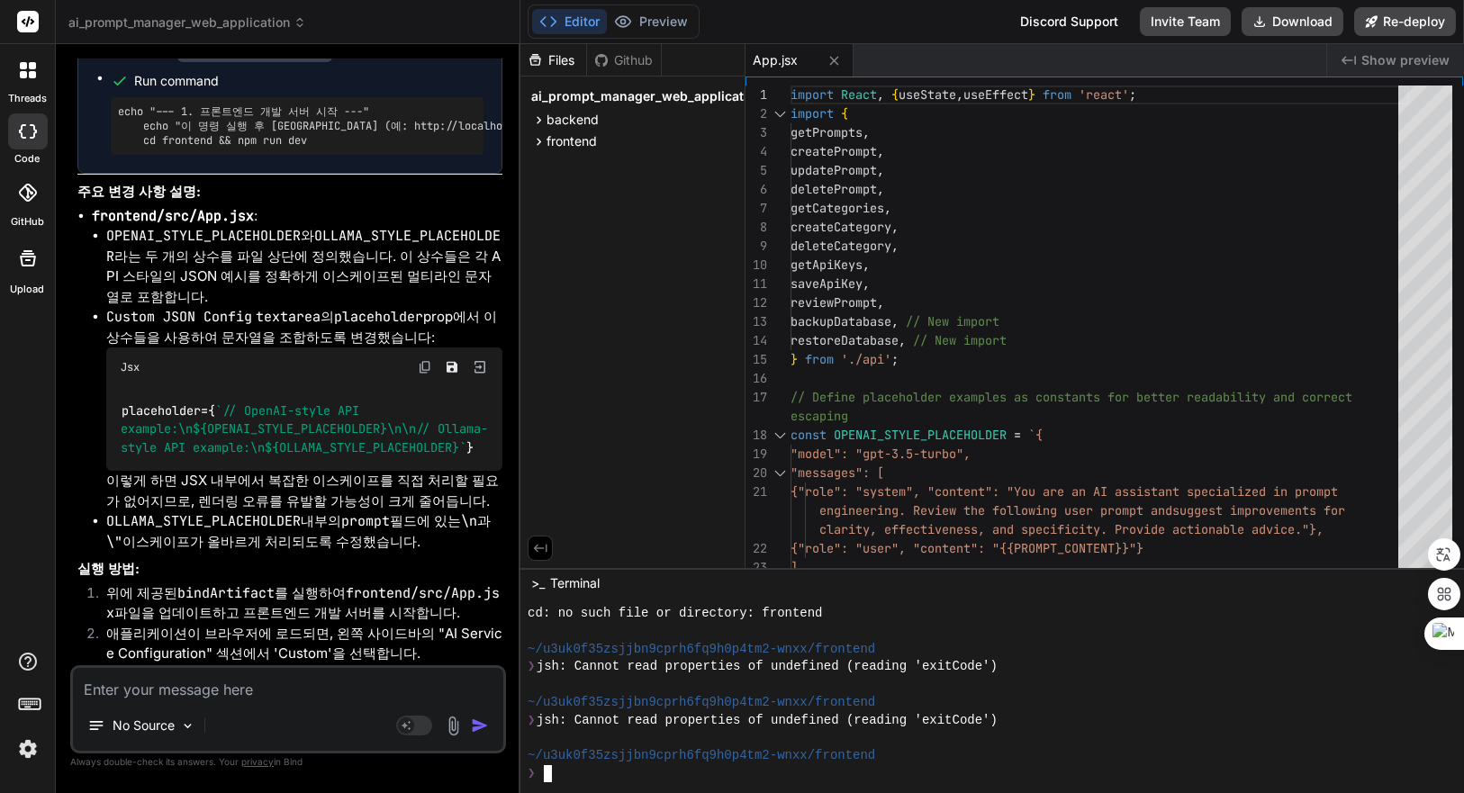
drag, startPoint x: 729, startPoint y: 714, endPoint x: 790, endPoint y: 673, distance: 72.7
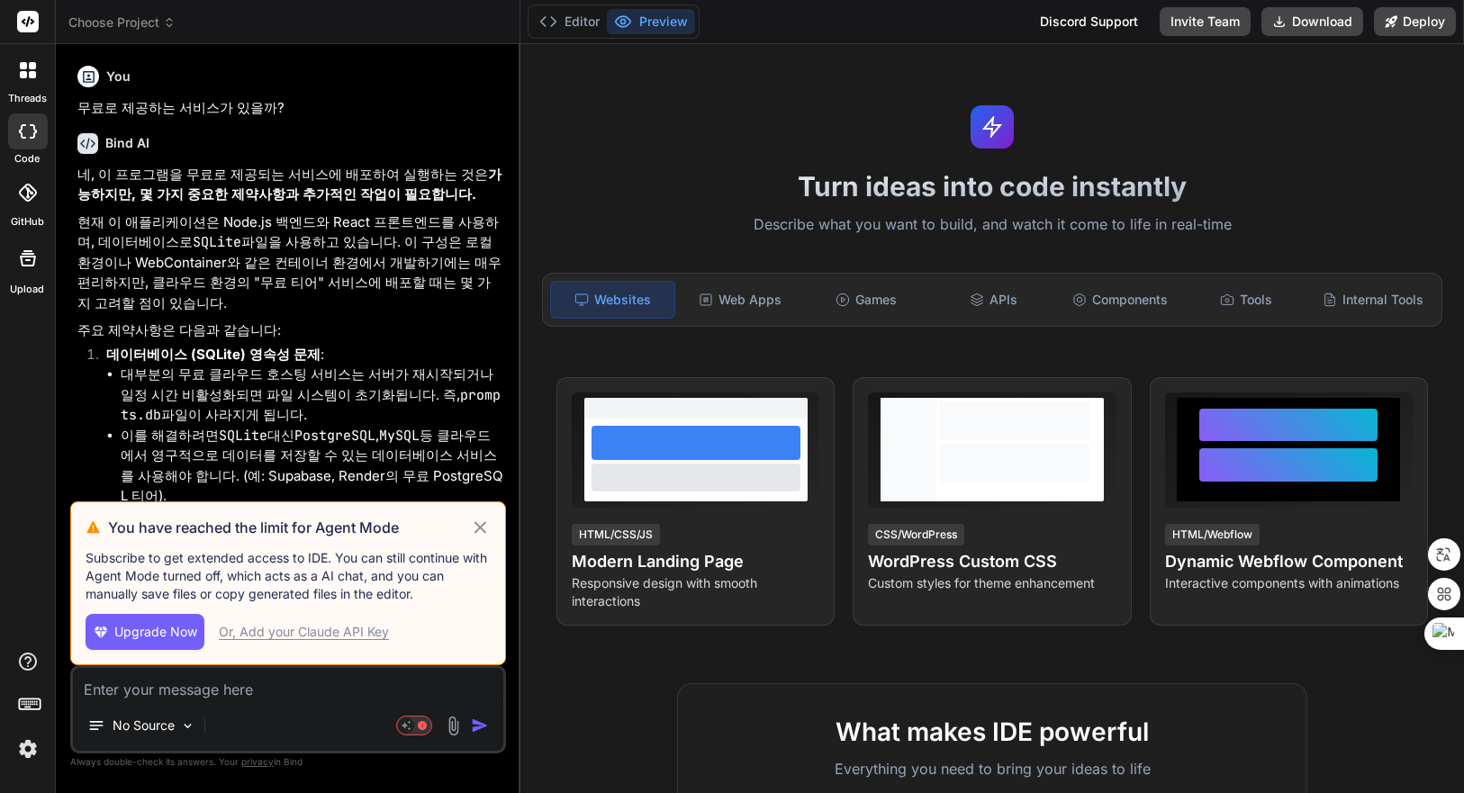
click at [480, 528] on icon at bounding box center [480, 527] width 12 height 12
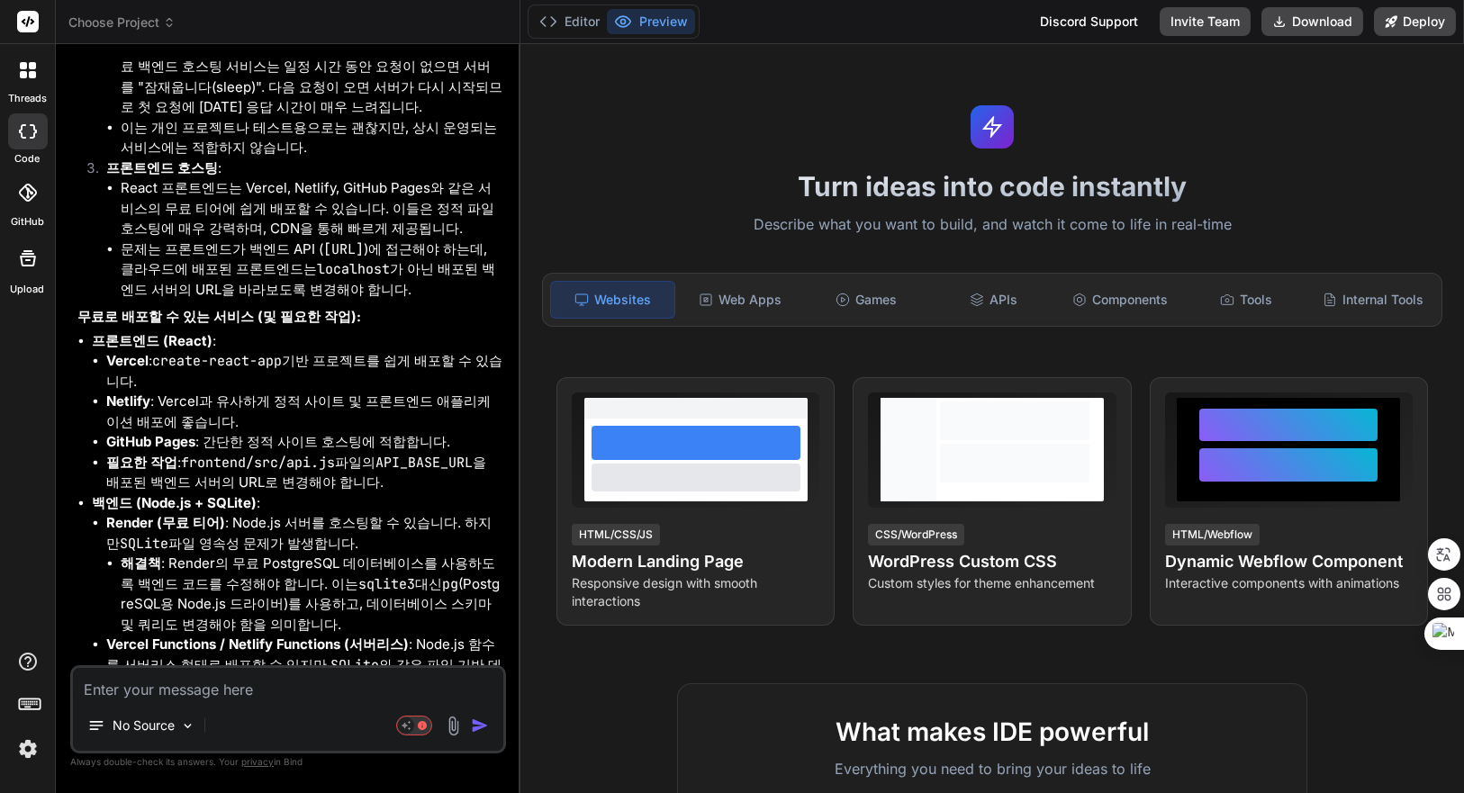
type textarea "x"
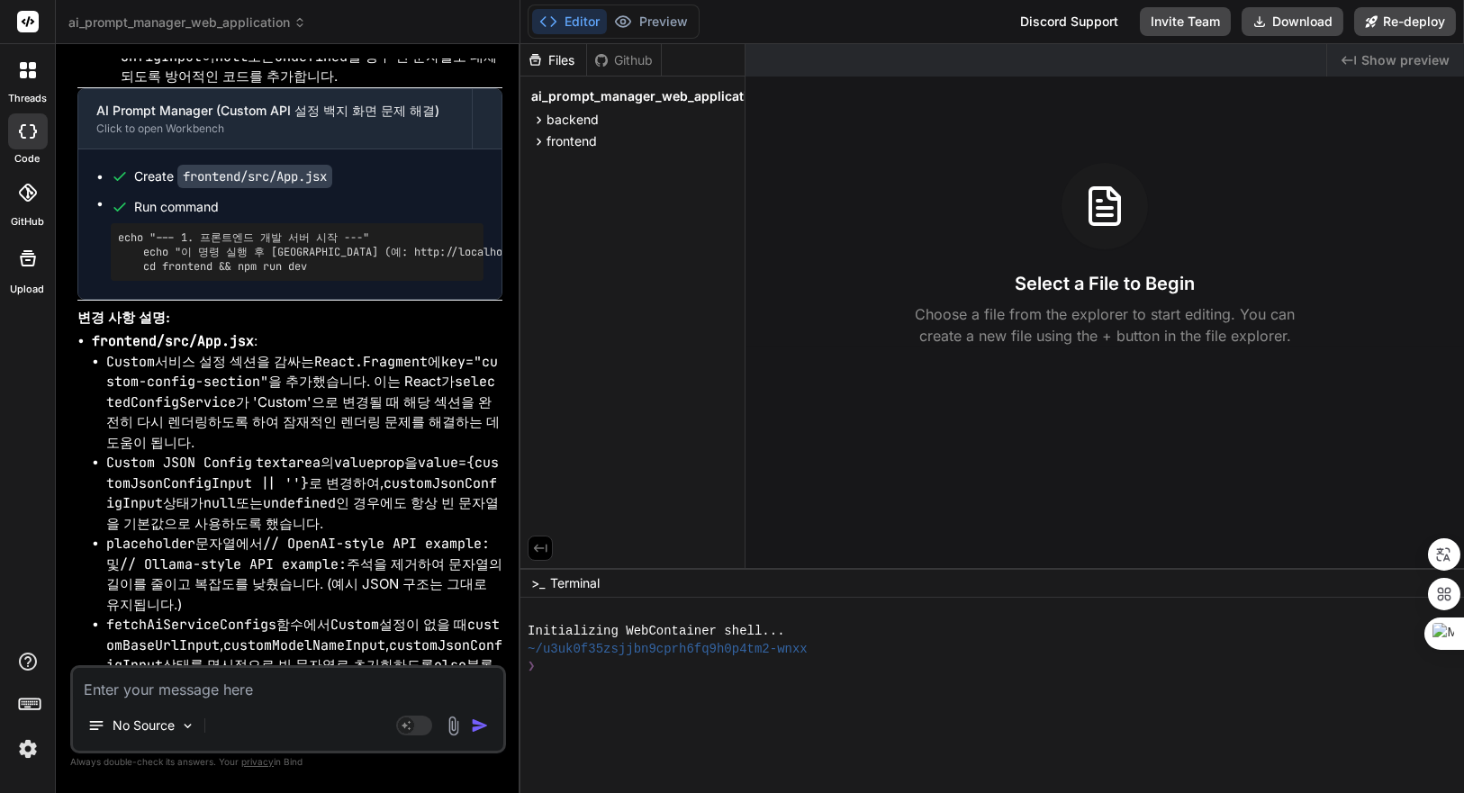
scroll to position [5930, 0]
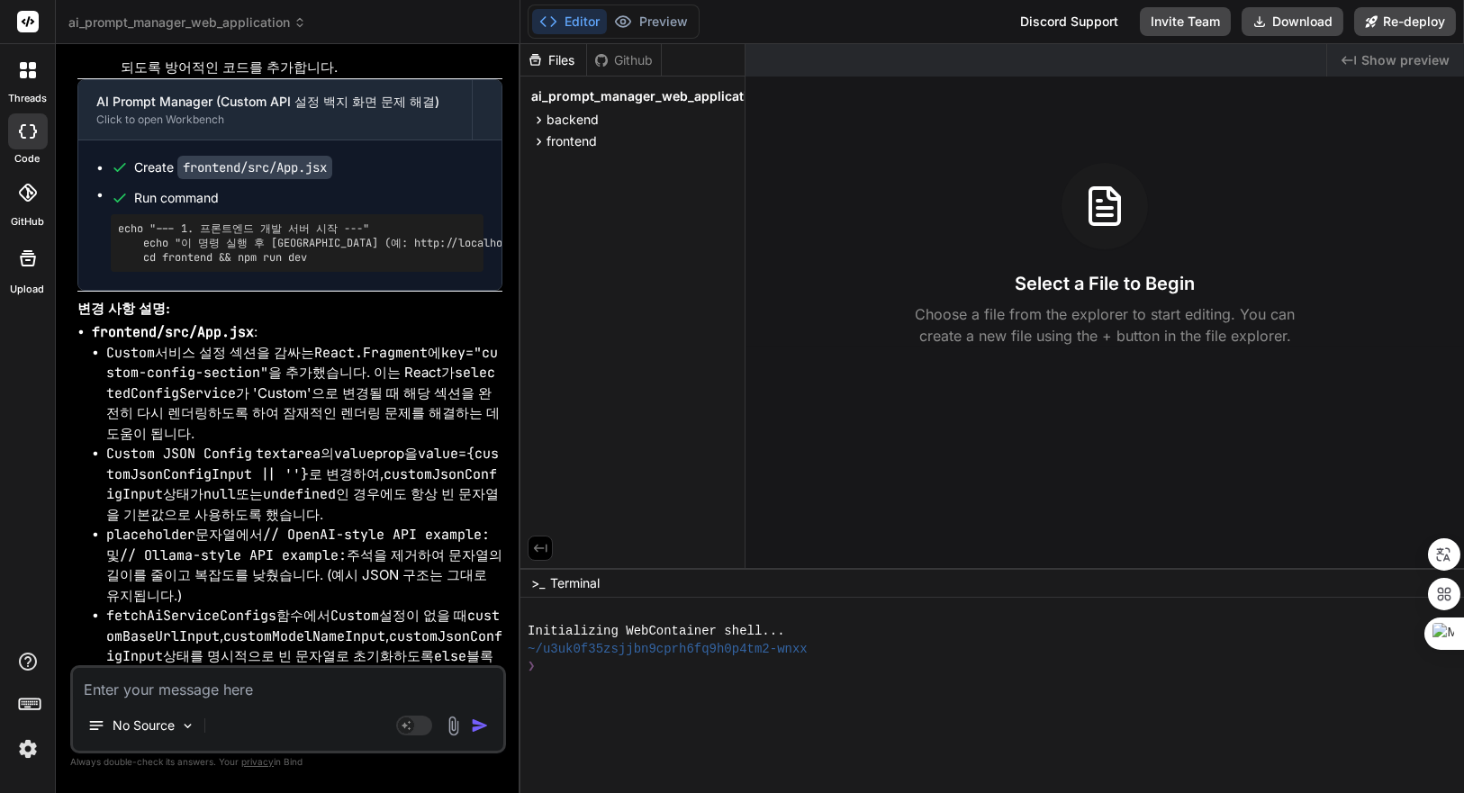
click at [962, 619] on div at bounding box center [982, 614] width 908 height 18
type textarea "ㅊ"
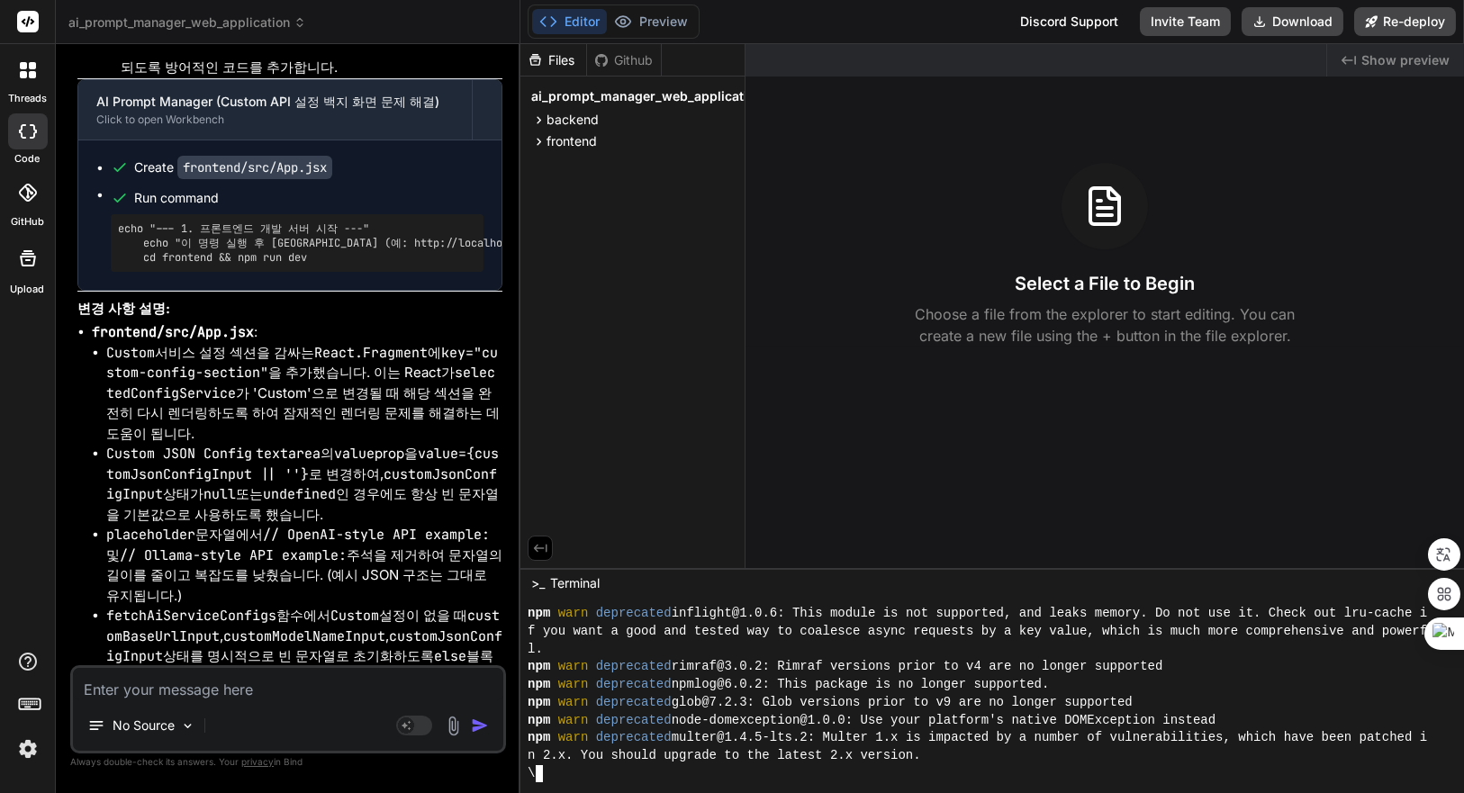
type textarea "x"
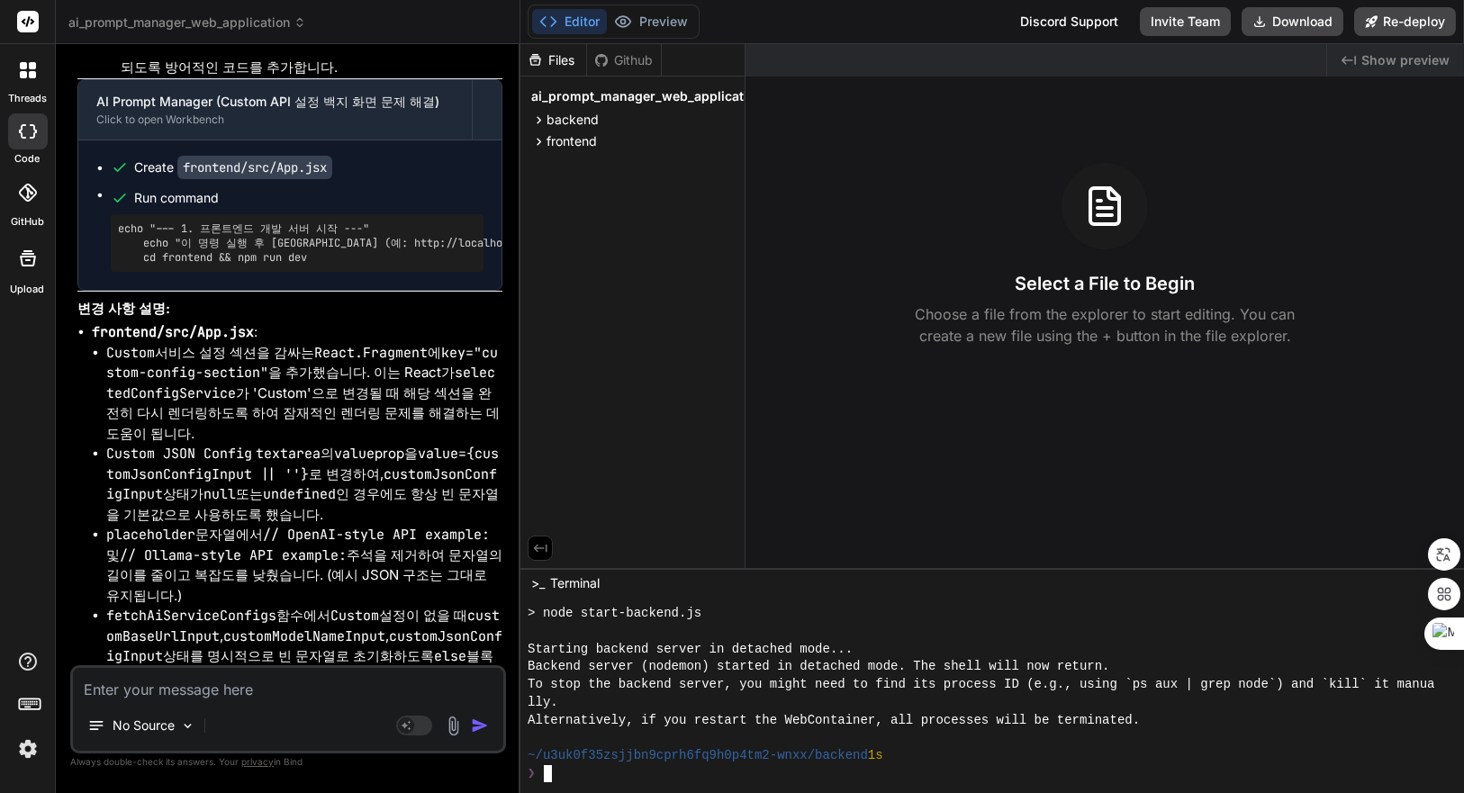
scroll to position [513, 0]
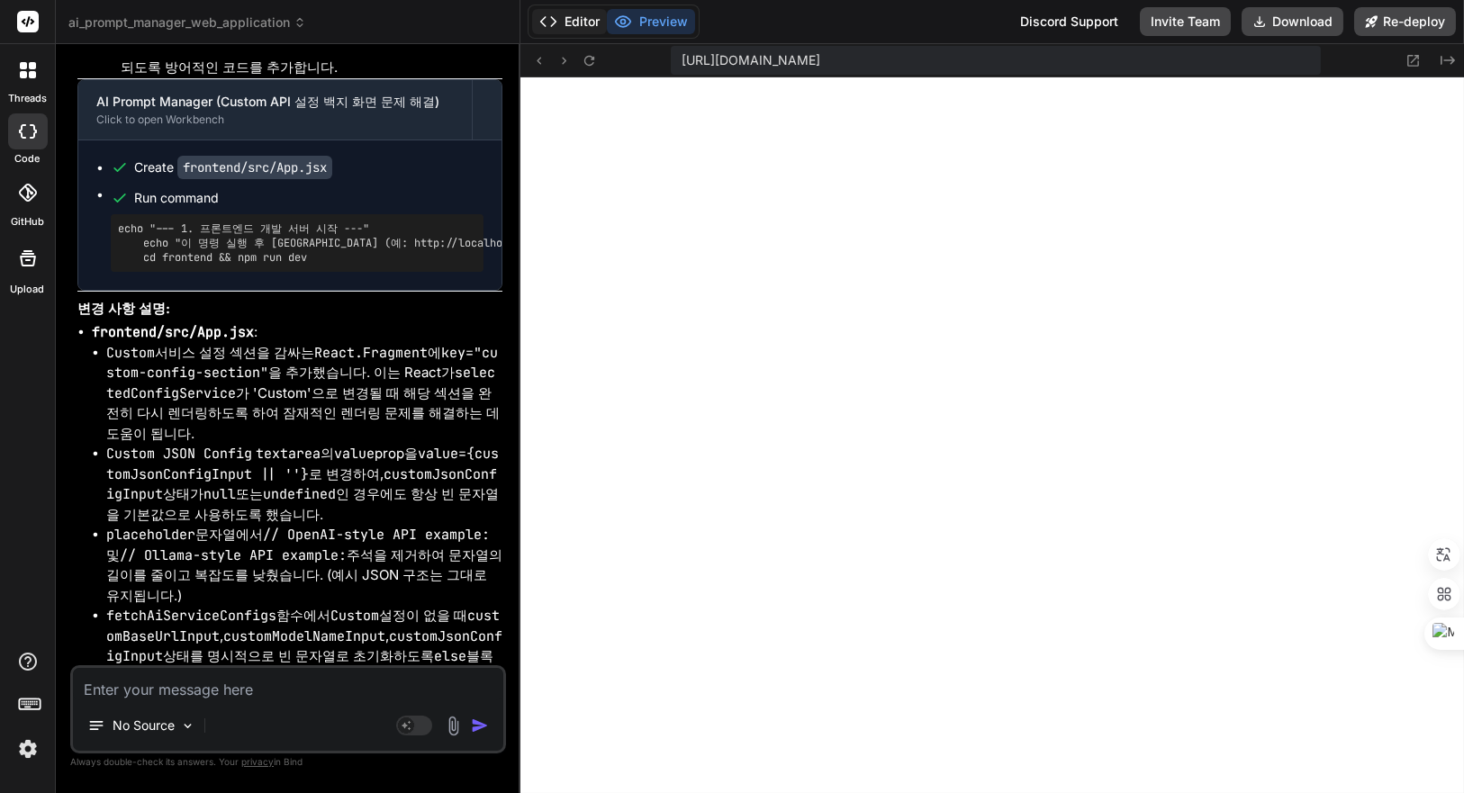
click at [582, 17] on button "Editor" at bounding box center [569, 21] width 75 height 25
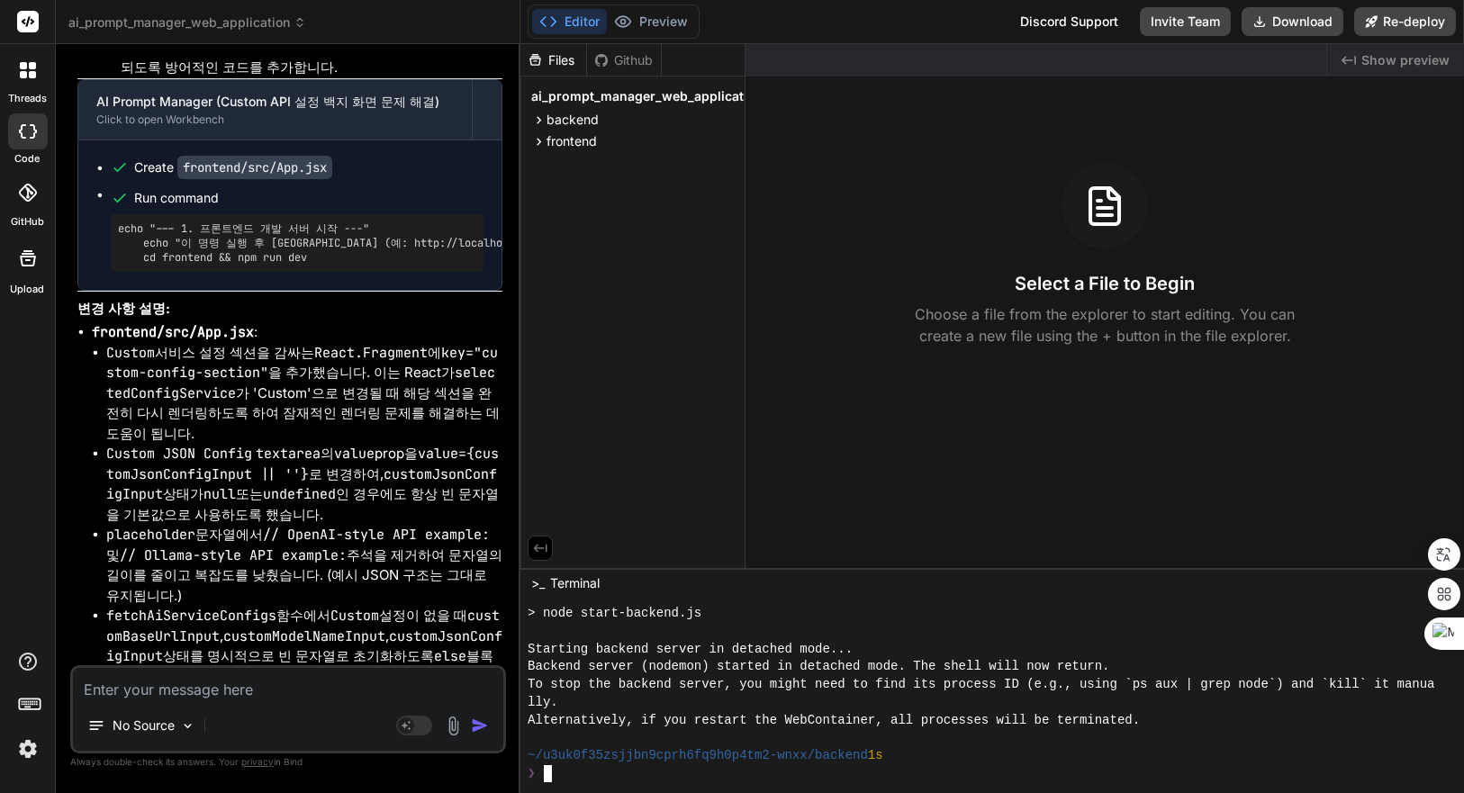
click at [945, 643] on div "Starting backend server in detached mode..." at bounding box center [982, 650] width 908 height 18
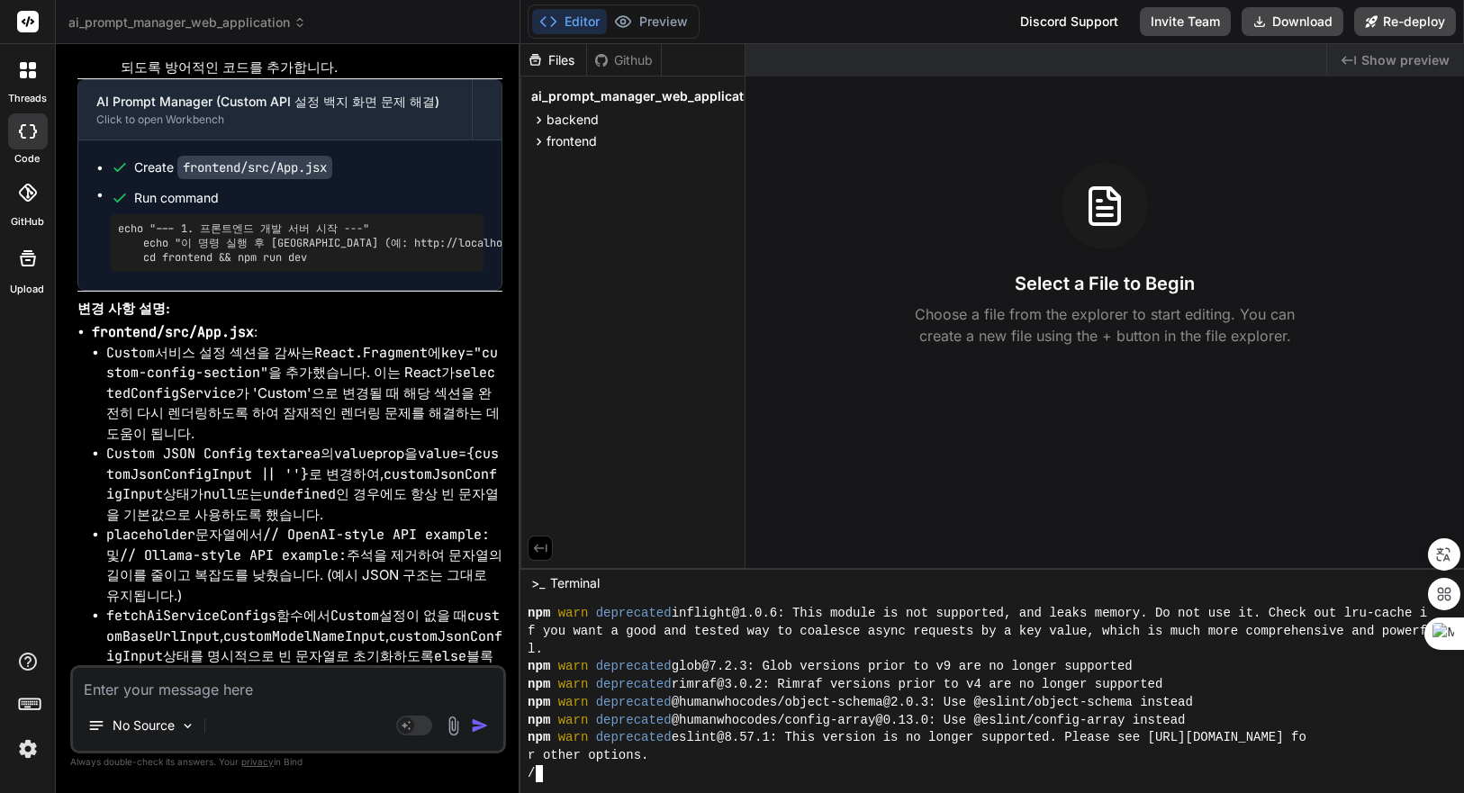
scroll to position [797, 0]
type textarea "x"
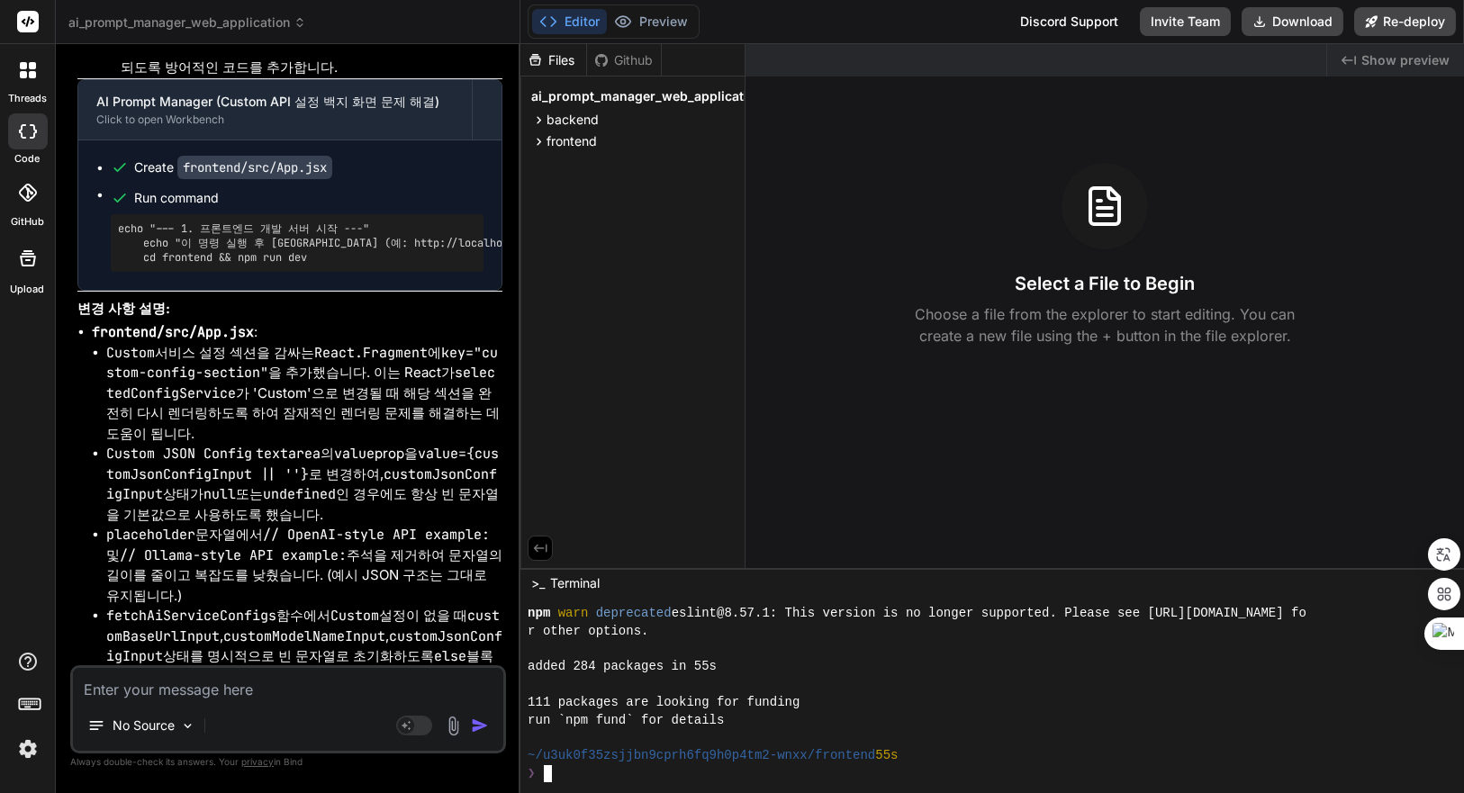
scroll to position [921, 0]
click at [958, 687] on div at bounding box center [982, 685] width 908 height 18
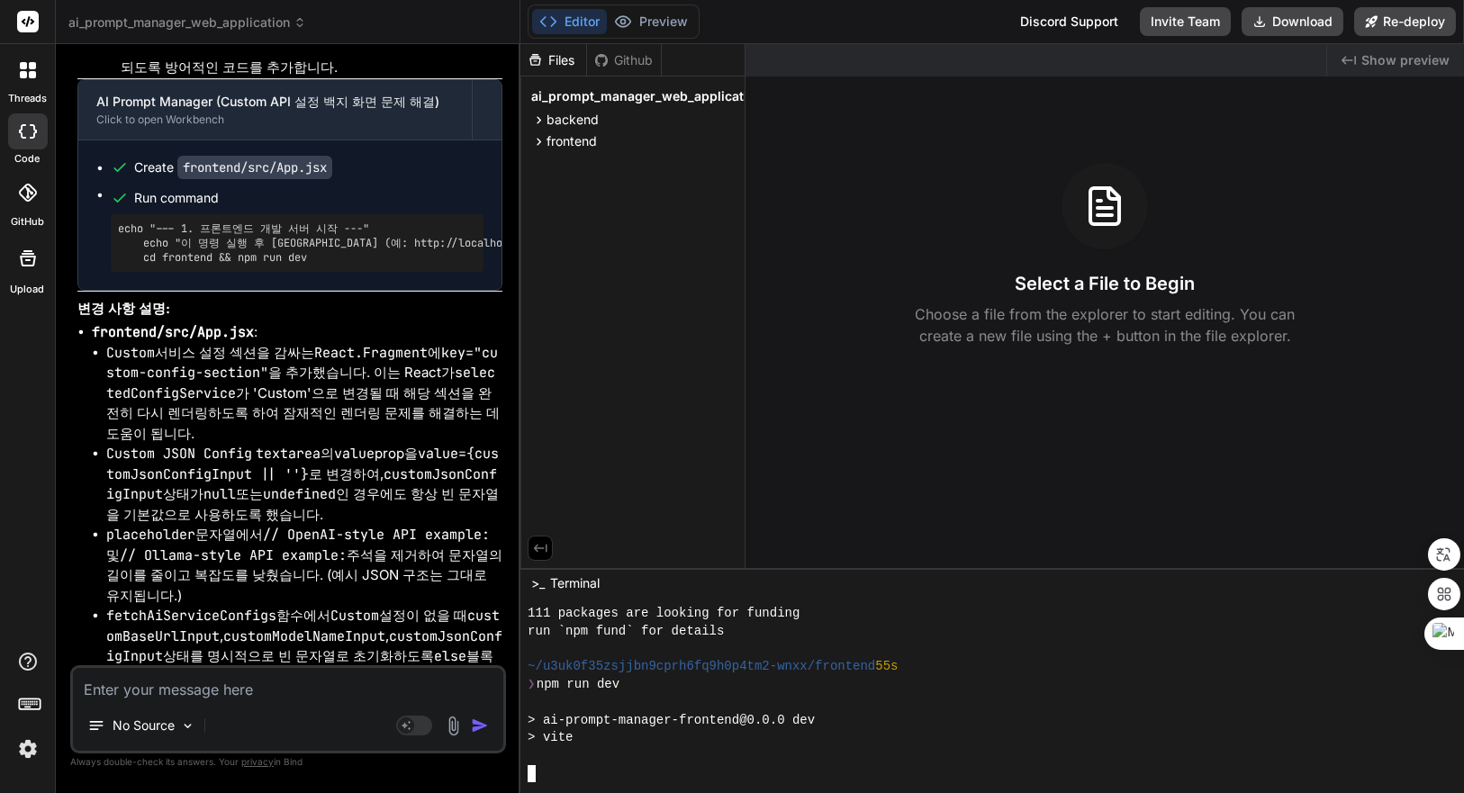
scroll to position [1170, 0]
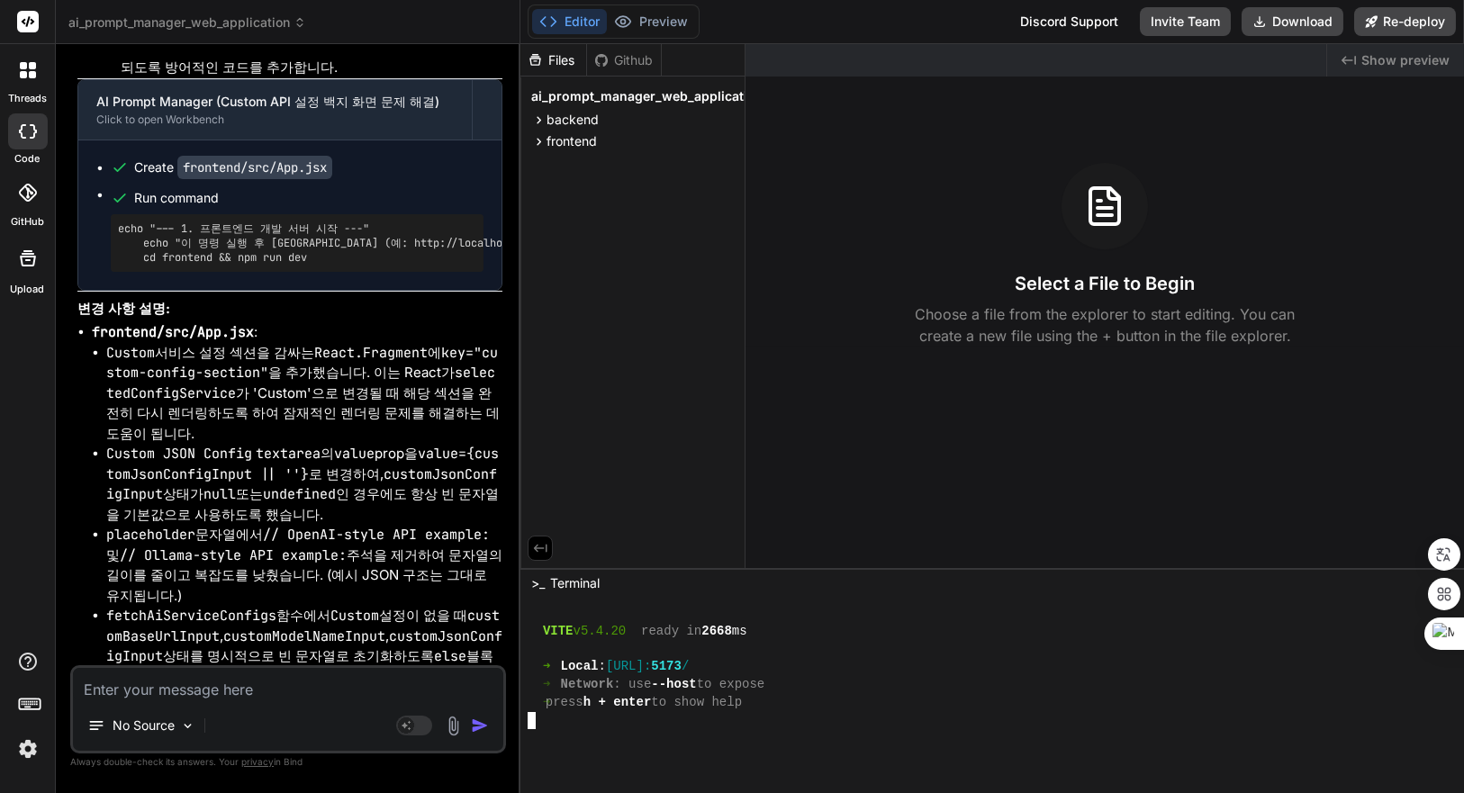
click at [1392, 57] on span "Show preview" at bounding box center [1405, 60] width 88 height 18
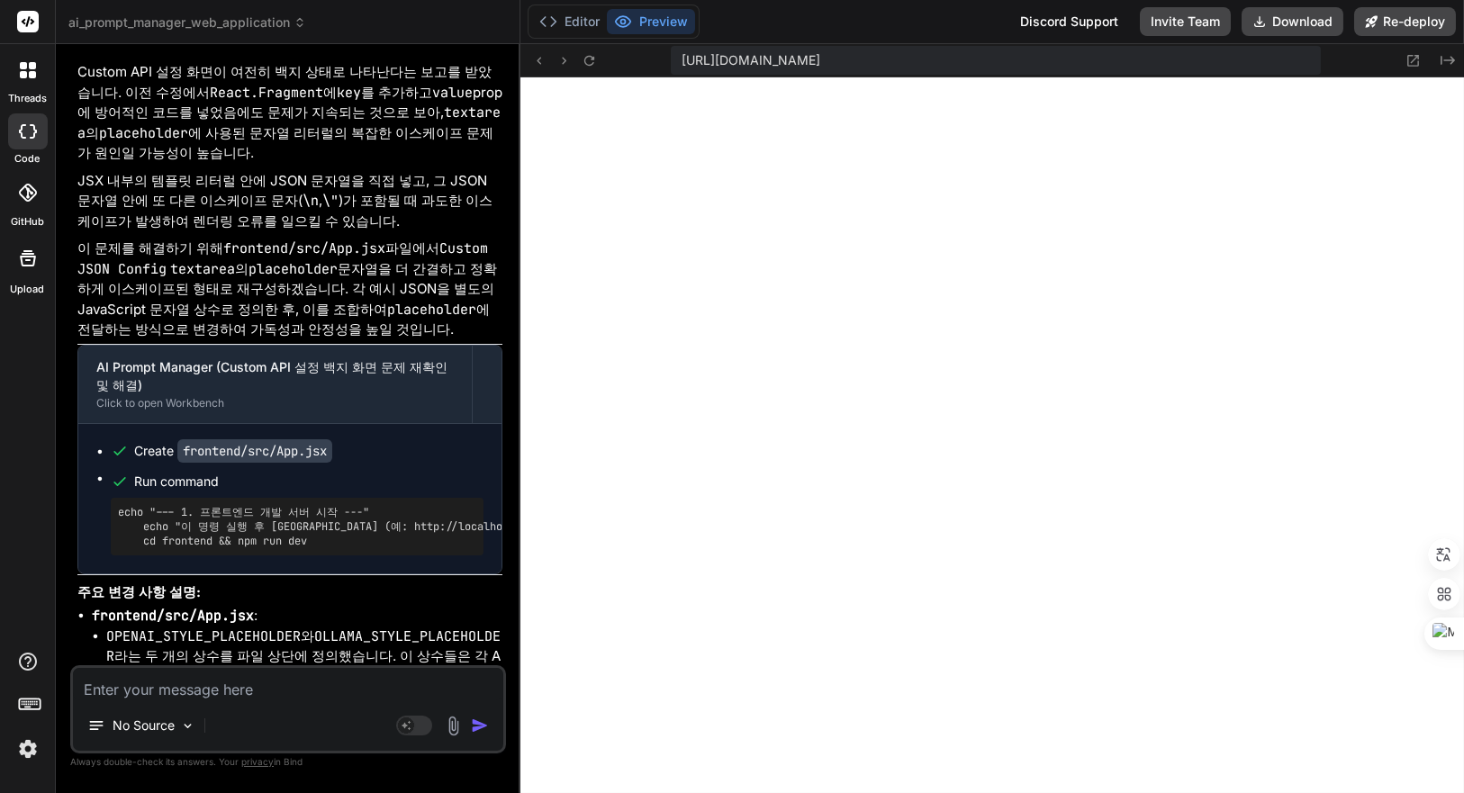
scroll to position [7265, 0]
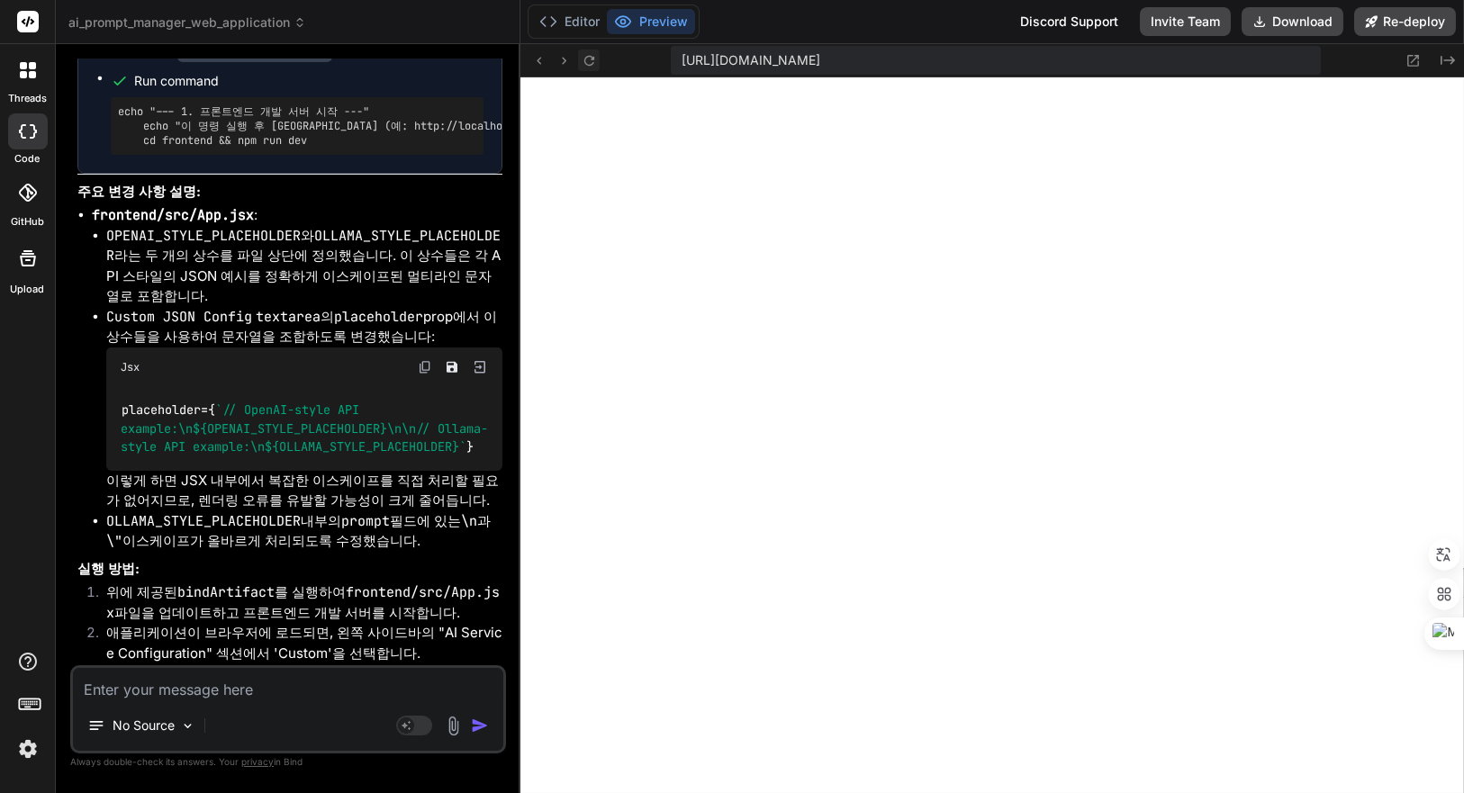
click at [593, 59] on icon at bounding box center [589, 60] width 15 height 15
click at [306, 690] on textarea at bounding box center [288, 684] width 430 height 32
type textarea "x"
type textarea "d"
type textarea "x"
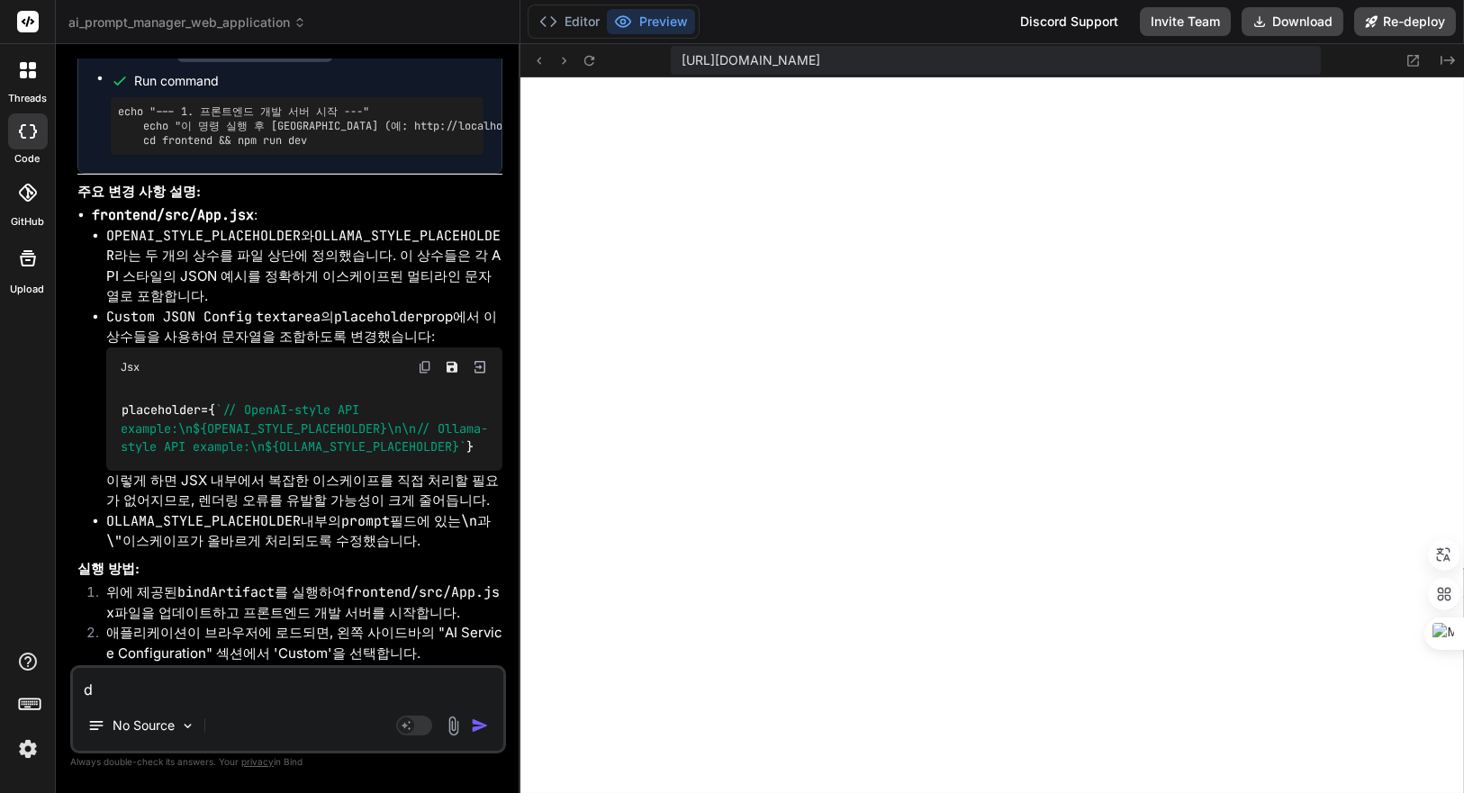
type textarea "dk"
type textarea "x"
type textarea "d"
type textarea "x"
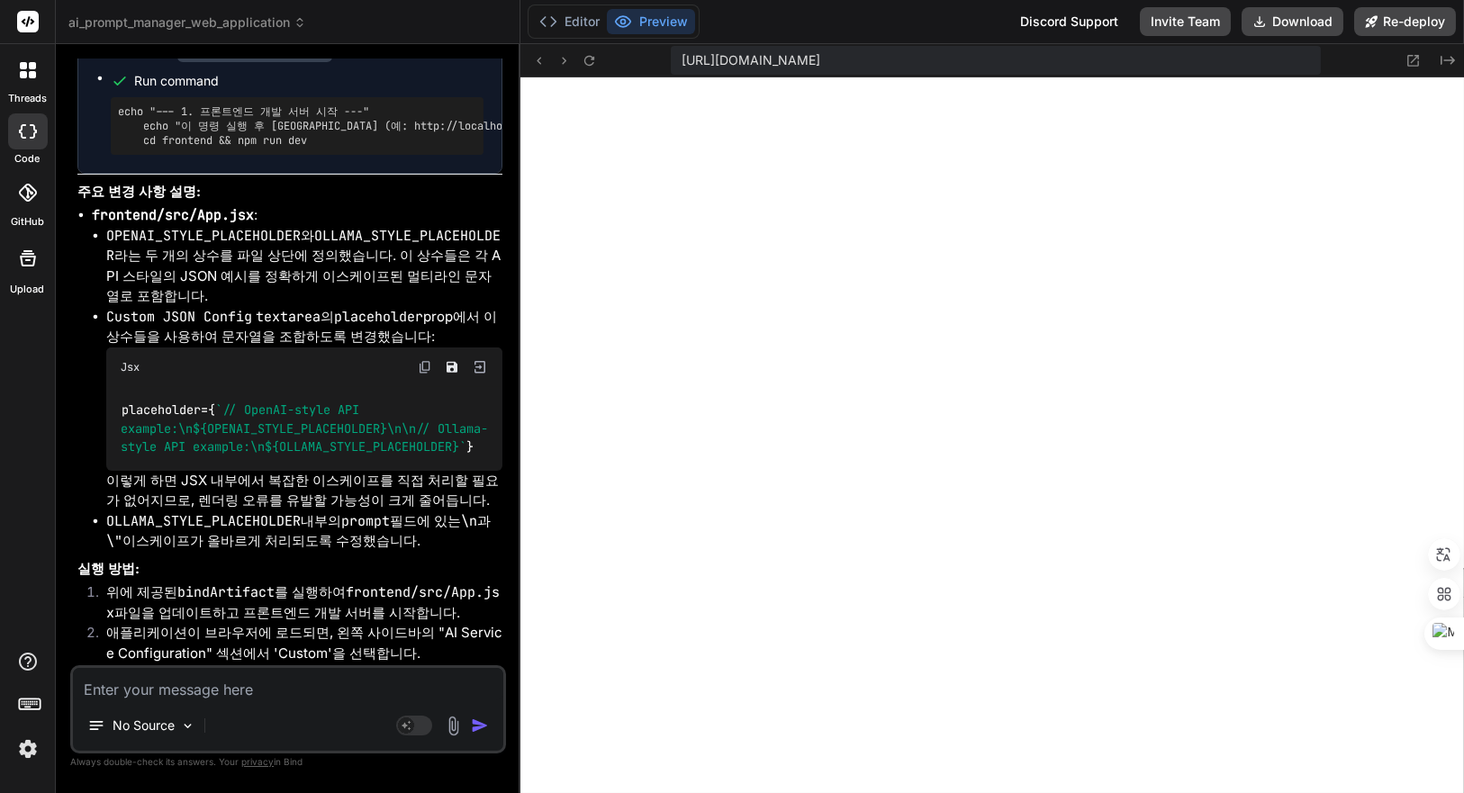
type textarea "ㅇ"
type textarea "x"
type textarea "아"
type textarea "x"
type textarea "앚"
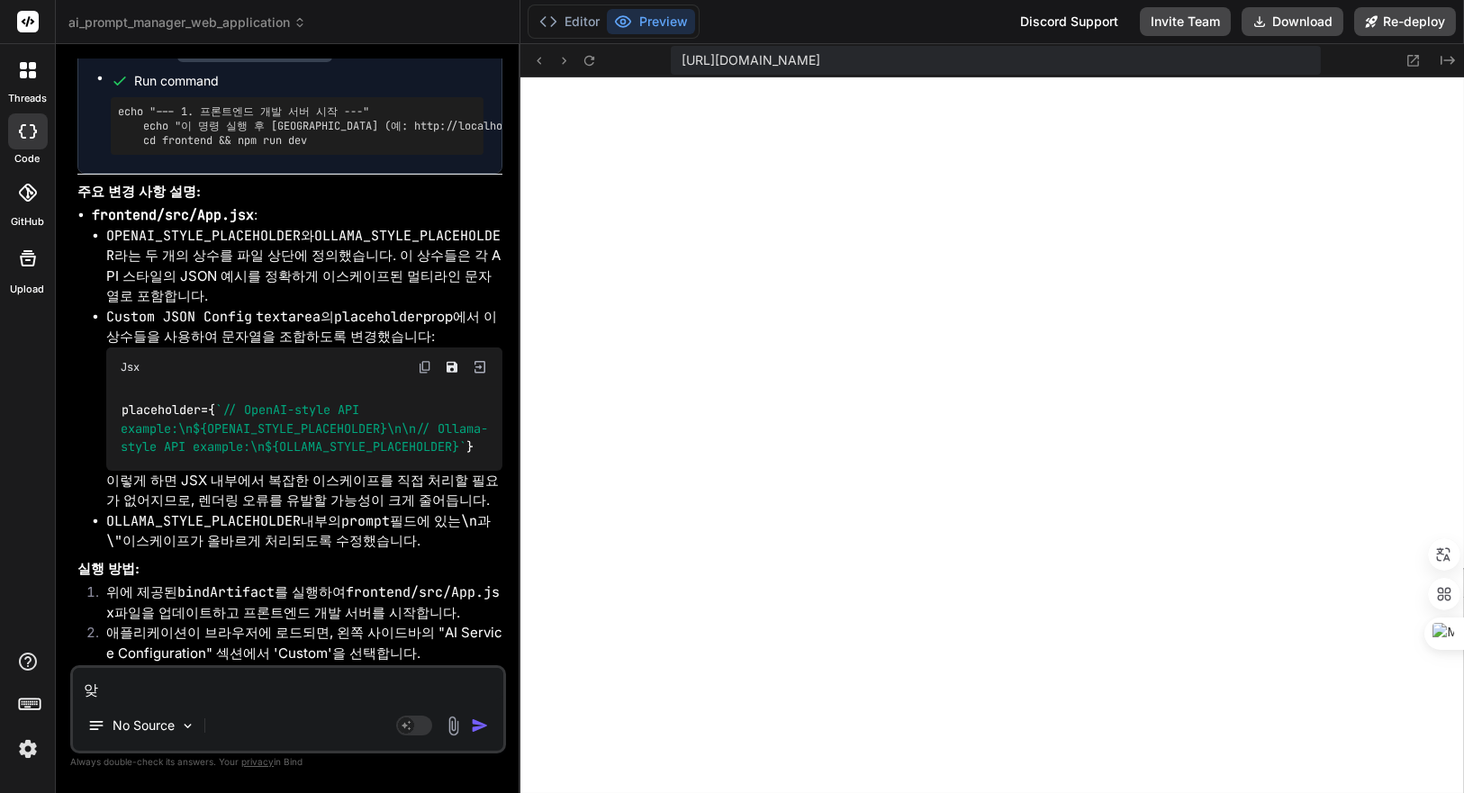
type textarea "x"
type textarea "아지"
type textarea "x"
type textarea "아직"
type textarea "x"
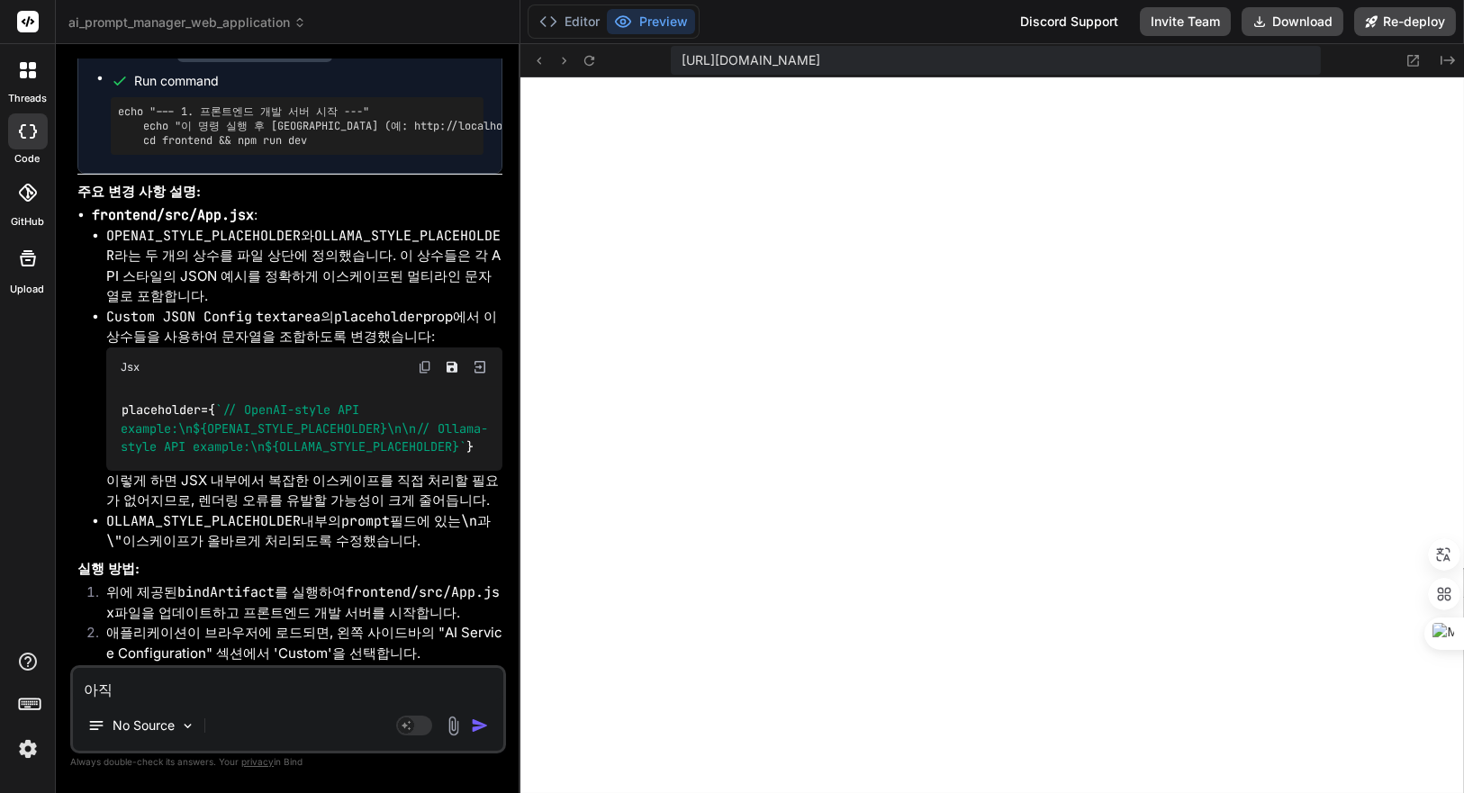
type textarea "아직ㄷ"
type textarea "x"
type textarea "아직도"
type textarea "x"
type textarea "아직도"
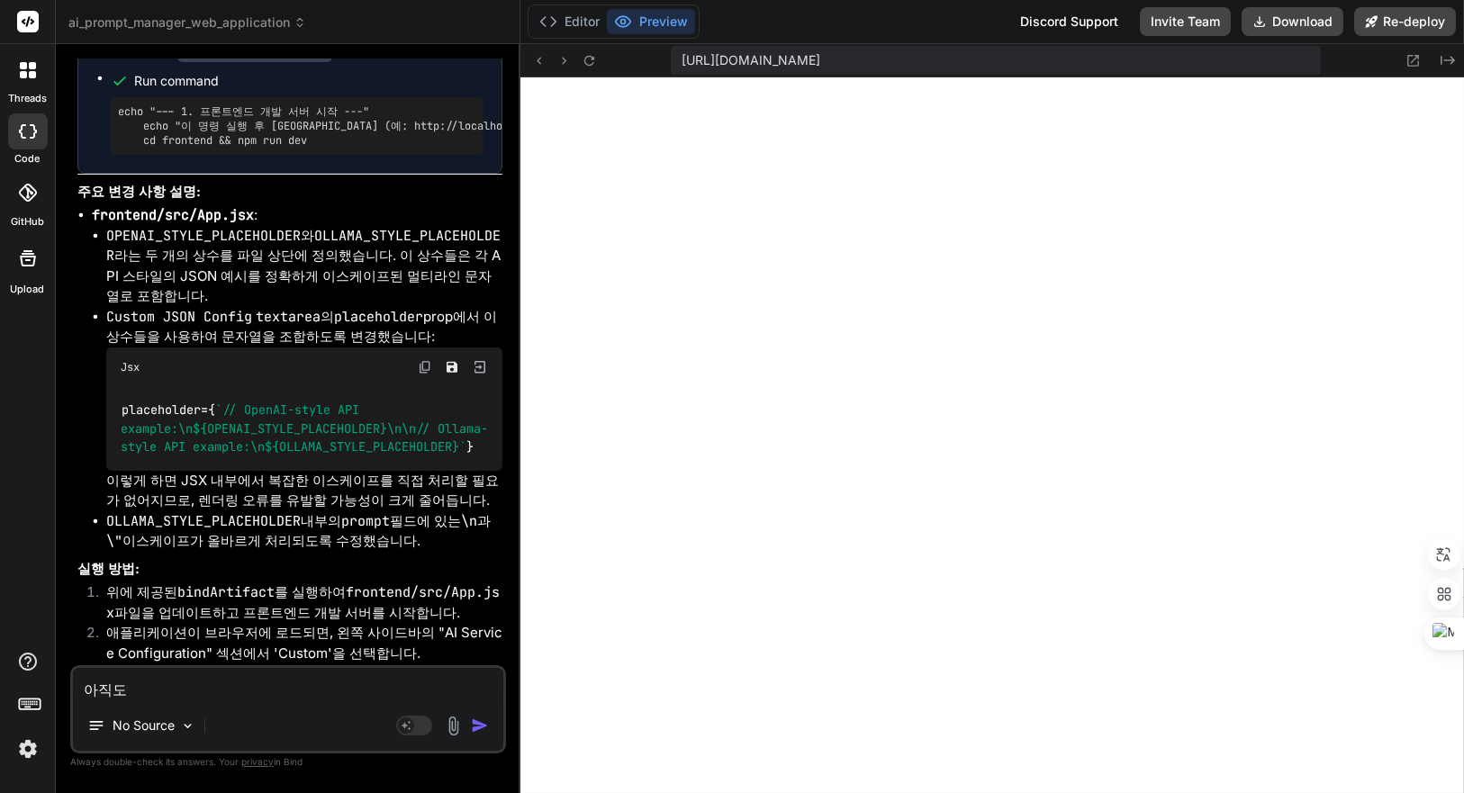
type textarea "x"
type textarea "아직도 저"
type textarea "x"
type textarea "아직도 정"
type textarea "x"
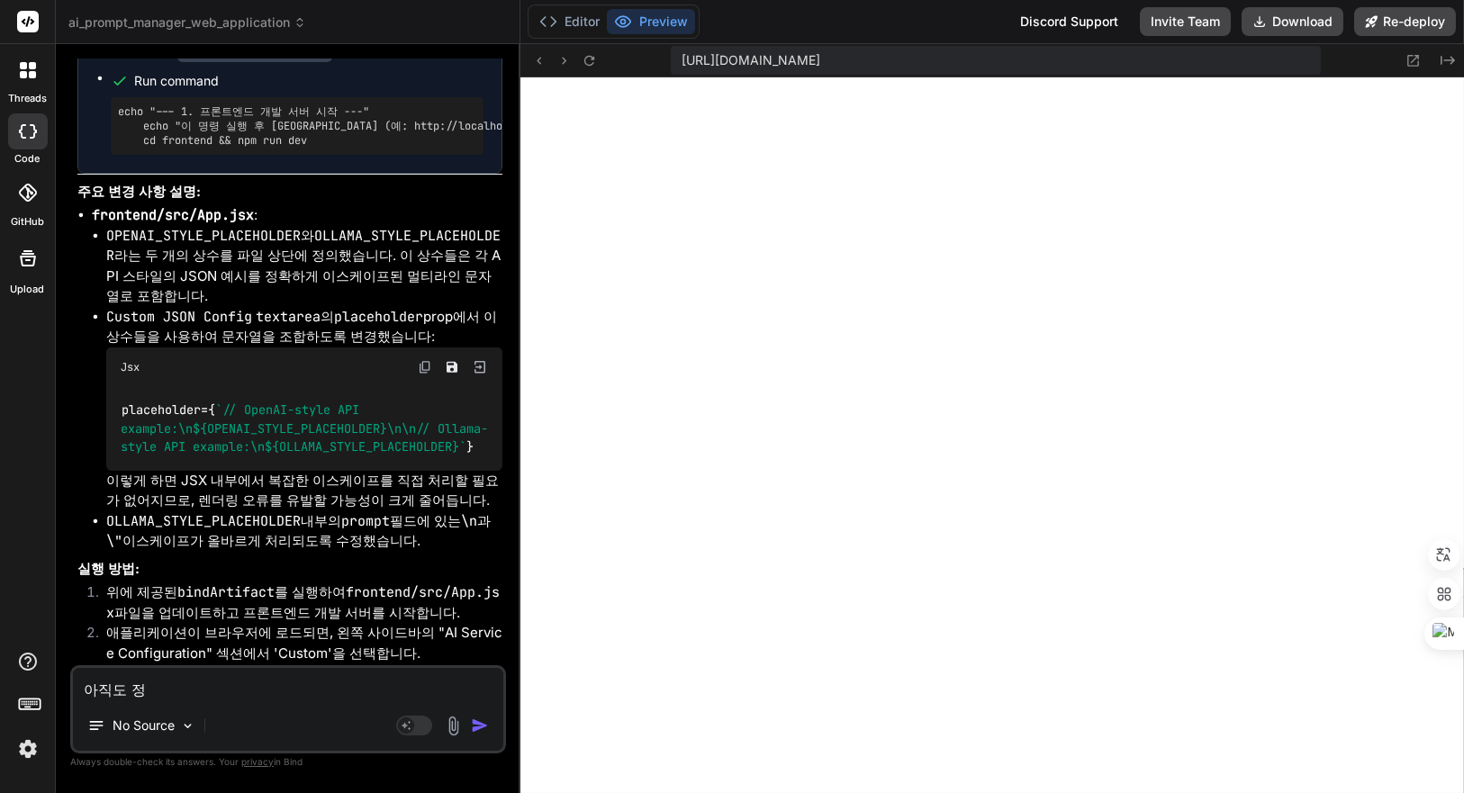
type textarea "아직도 정ㅅ"
type textarea "x"
type textarea "아직도 정사"
type textarea "x"
type textarea "아직도 정상"
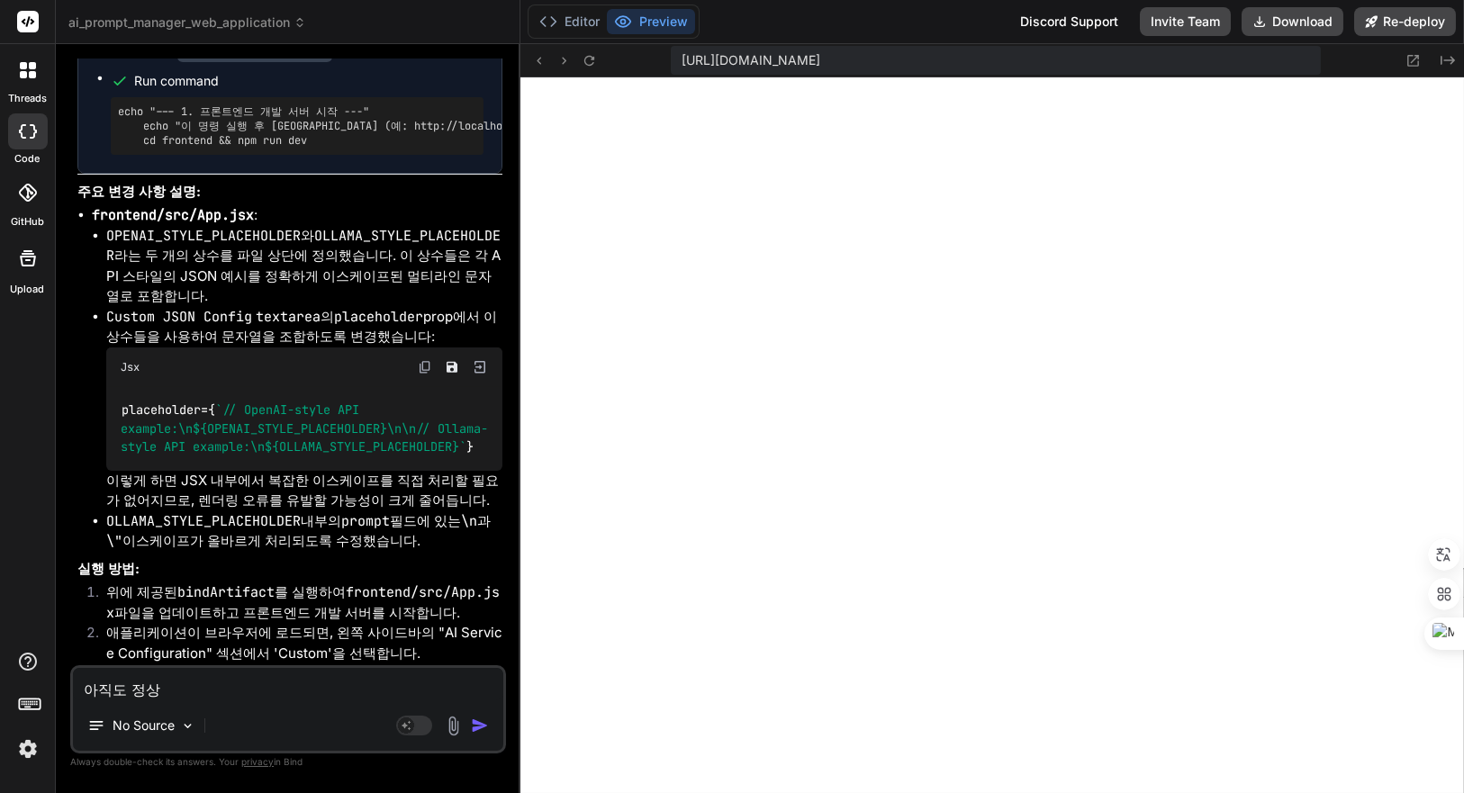
type textarea "x"
type textarea "아직도 정상ㅈ"
type textarea "x"
type textarea "아직도 정상저"
type textarea "x"
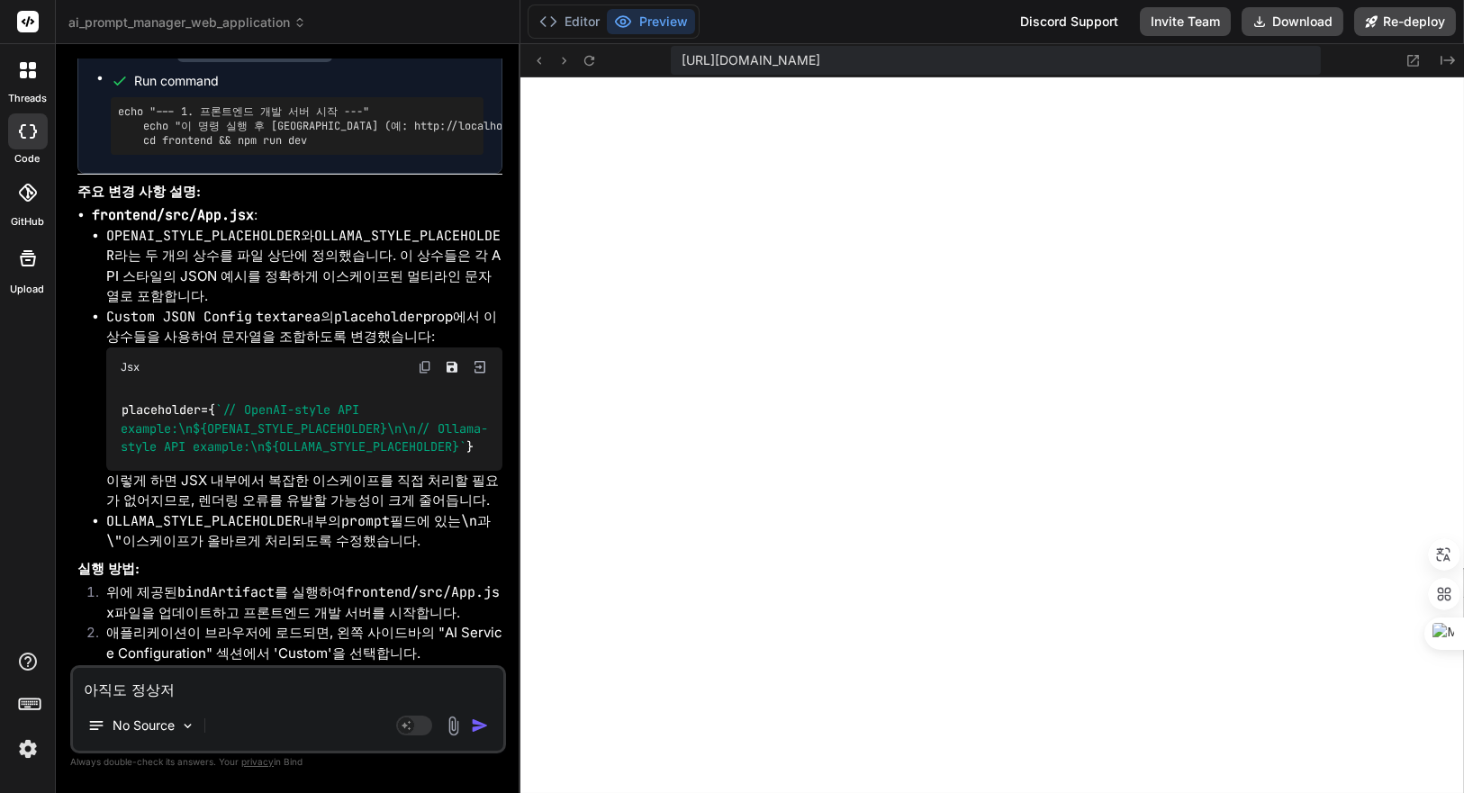
type textarea "아직도 정상적"
type textarea "x"
type textarea "아직도 정상적ㅇ"
type textarea "x"
type textarea "아직도 정상적으"
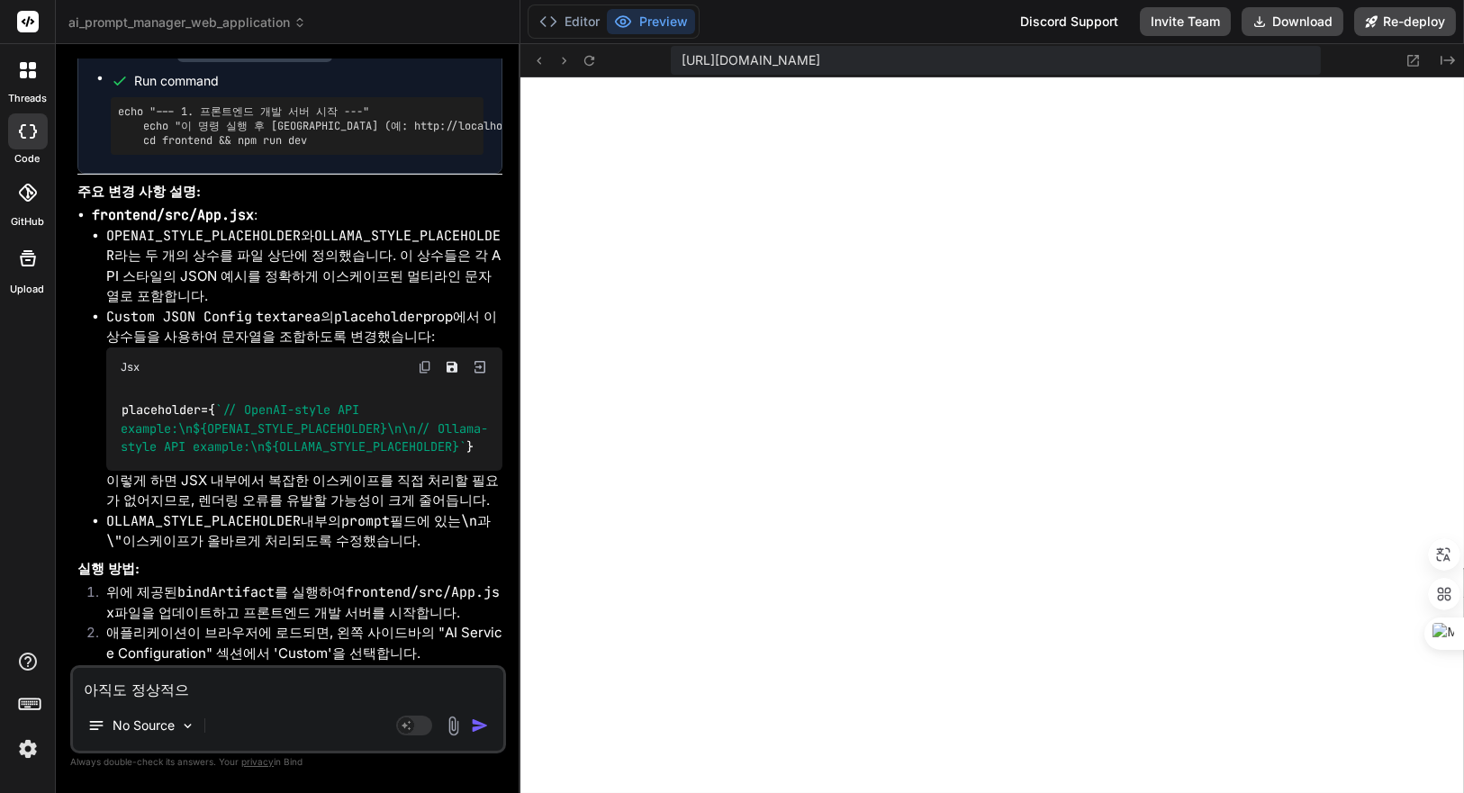
type textarea "x"
type textarea "아직도 정상적을"
type textarea "x"
type textarea "아직도 정상적으로"
type textarea "x"
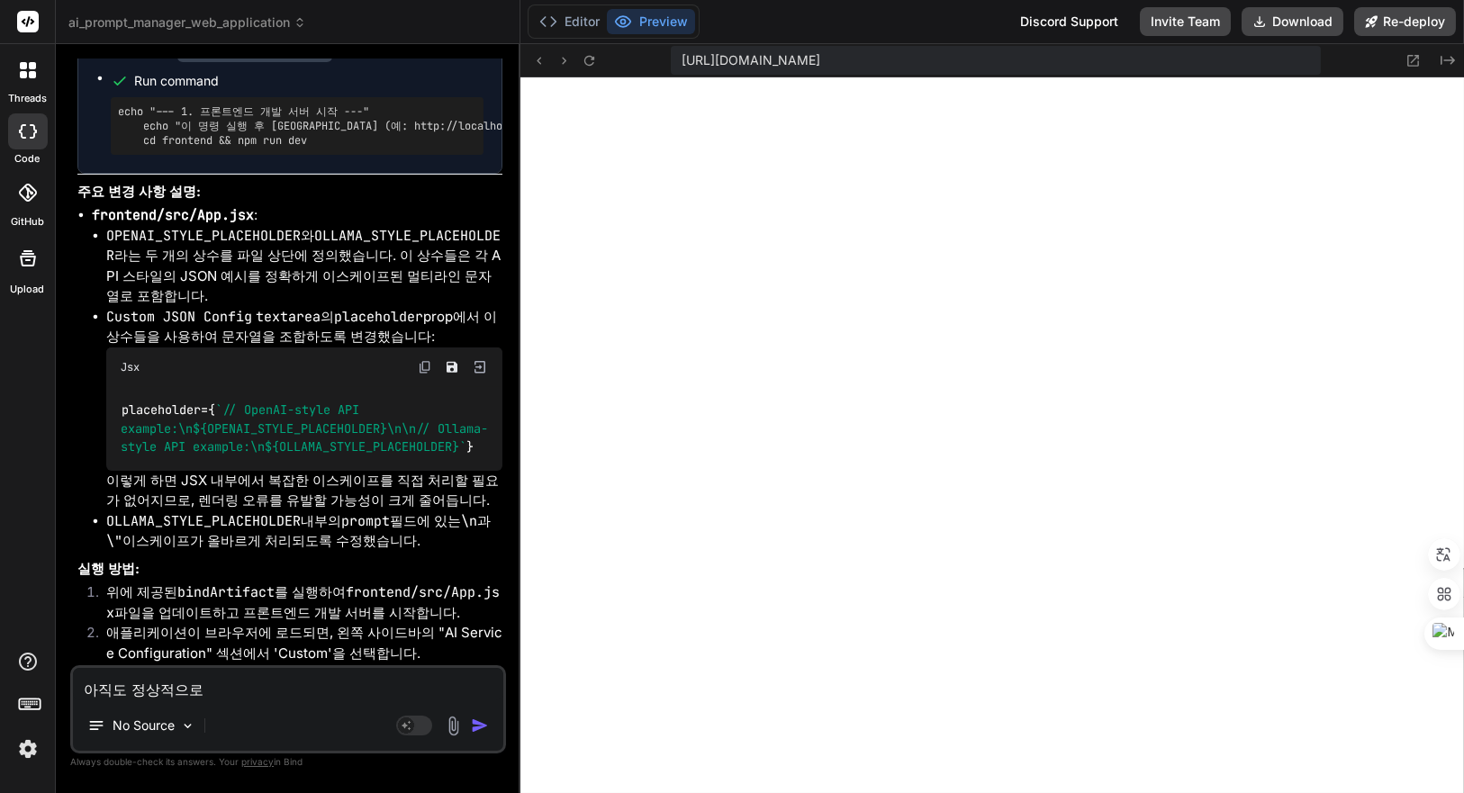
type textarea "아직도 정상적으로"
type textarea "x"
type textarea "아직도 정상적으로 ㅍ"
type textarea "x"
type textarea "아직도 정상적으로 표"
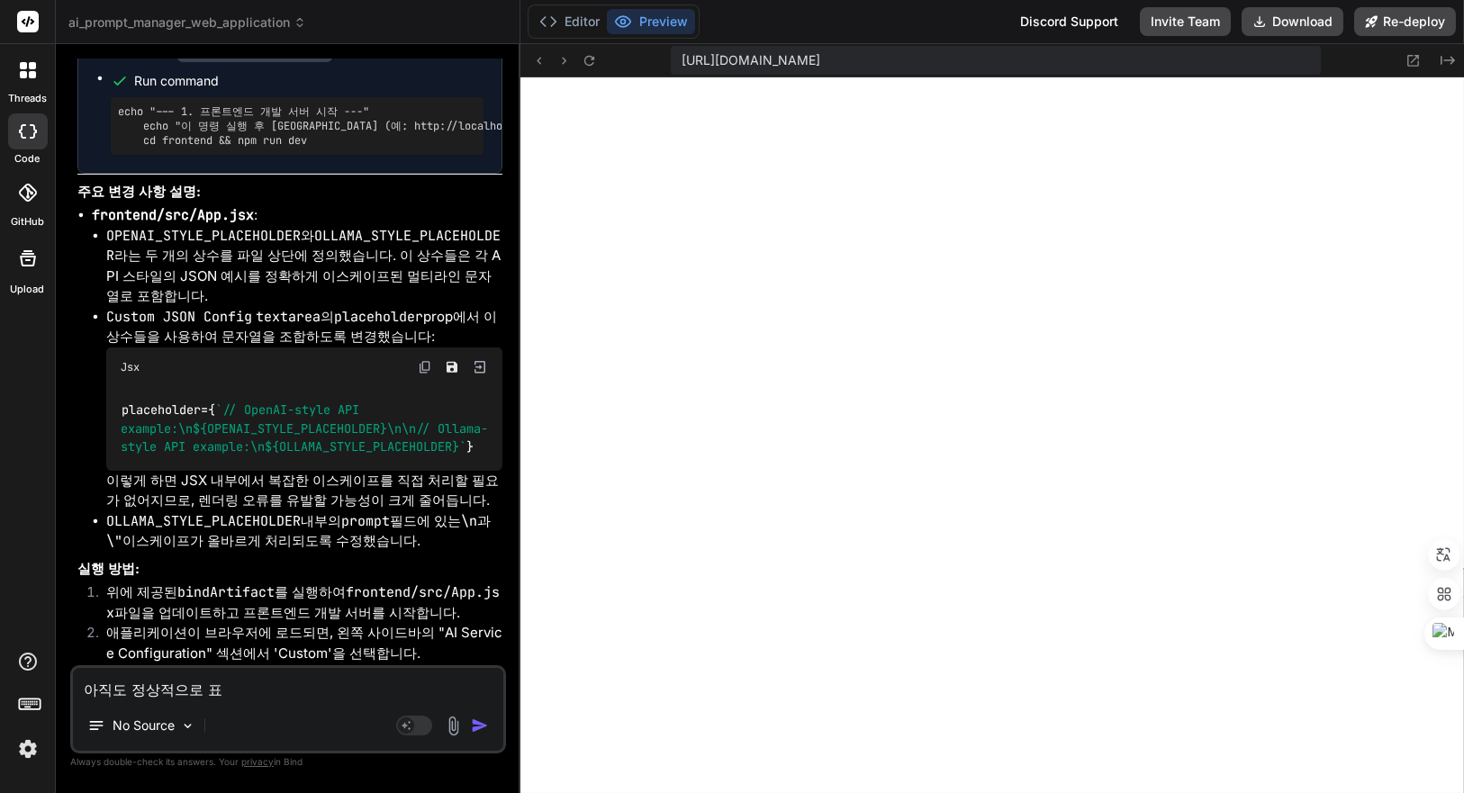
type textarea "x"
type textarea "아직도 정상적으로 푯"
type textarea "x"
type textarea "아직도 정상적으로 표시"
type textarea "x"
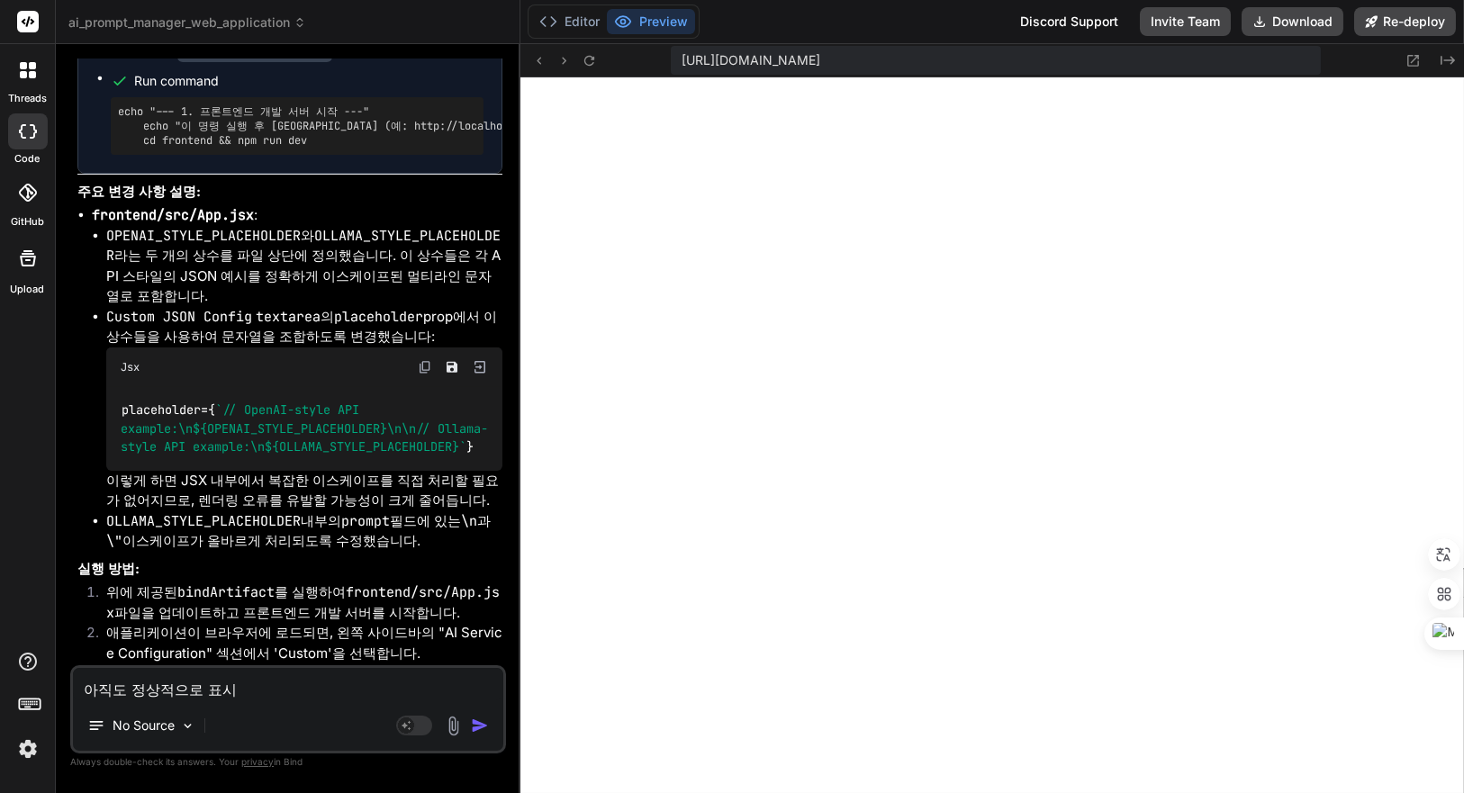
type textarea "아직도 정상적으로 표싣"
type textarea "x"
type textarea "아직도 정상적으로 표시도"
type textarea "x"
type textarea "아직도 정상적으로 표시되"
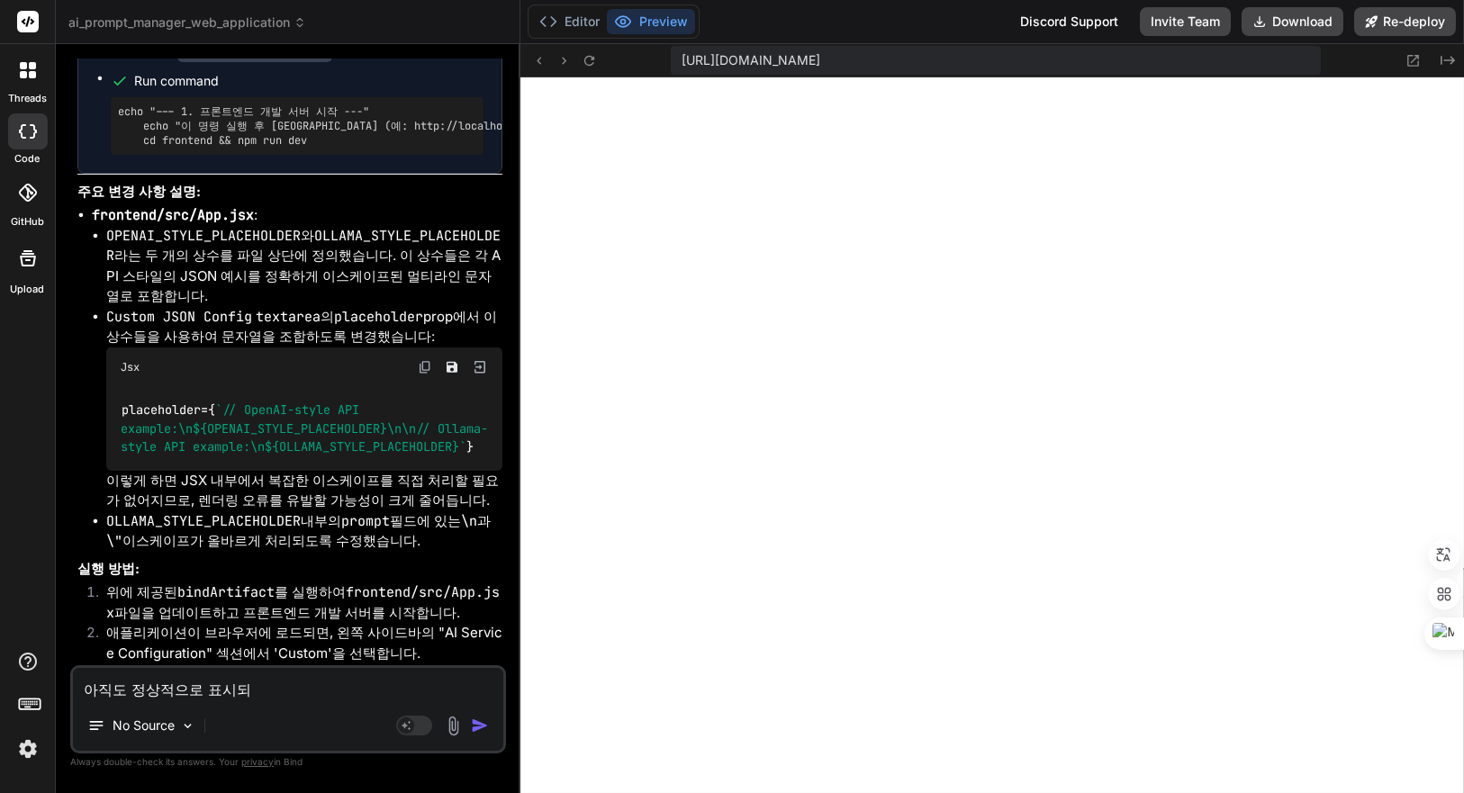
type textarea "x"
type textarea "아직도 정상적으로 표시됮"
type textarea "x"
type textarea "아직도 정상적으로 표시되지"
type textarea "x"
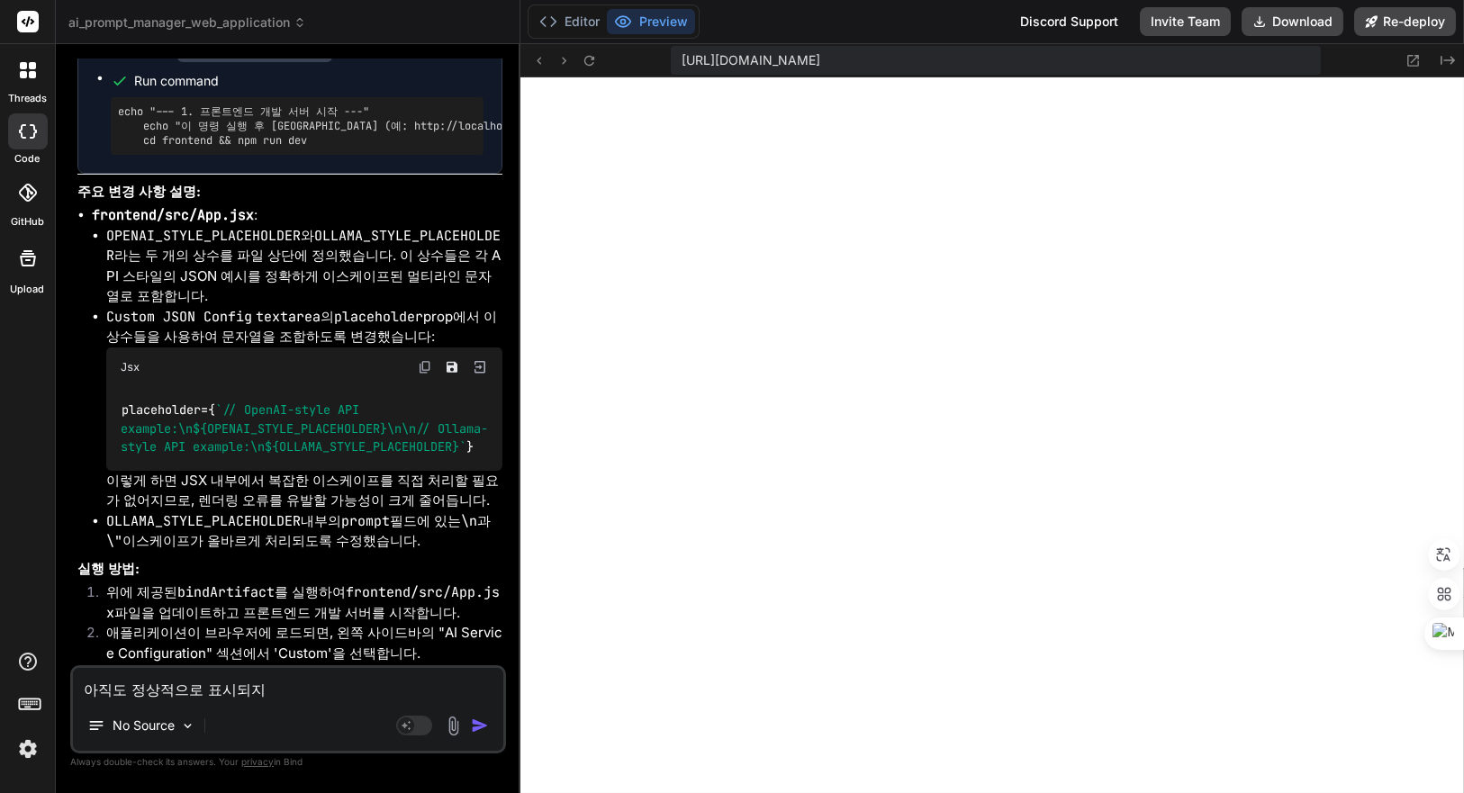
type textarea "아직도 정상적으로 표시되지 ㅇ"
type textarea "x"
type textarea "아직도 정상적으로 표시되지 아"
type textarea "x"
type textarea "아직도 정상적으로 표시되지 안"
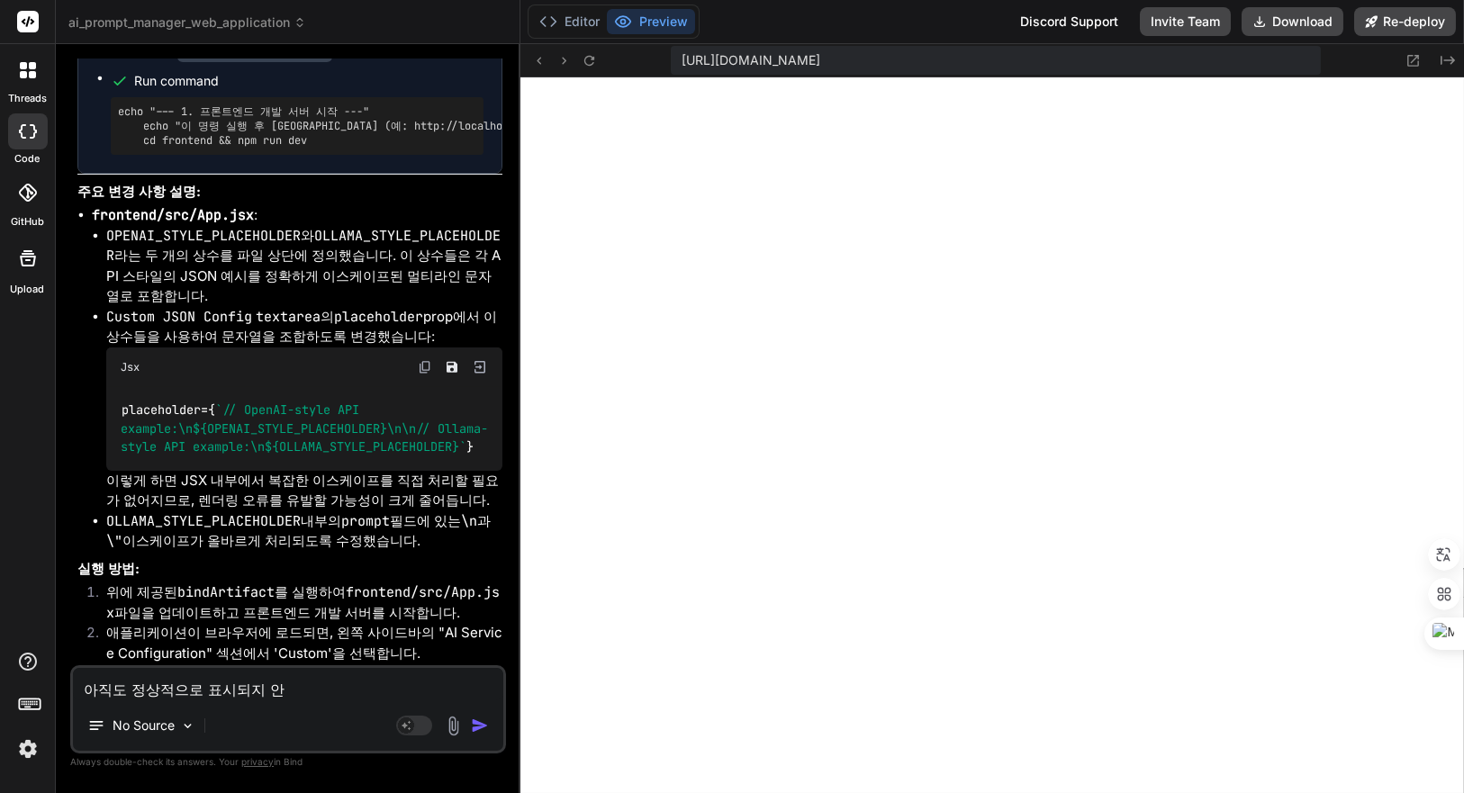
type textarea "x"
type textarea "아직도 정상적으로 표시되지 않"
type textarea "x"
type textarea "아직도 정상적으로 표시되지 않ㅇ"
type textarea "x"
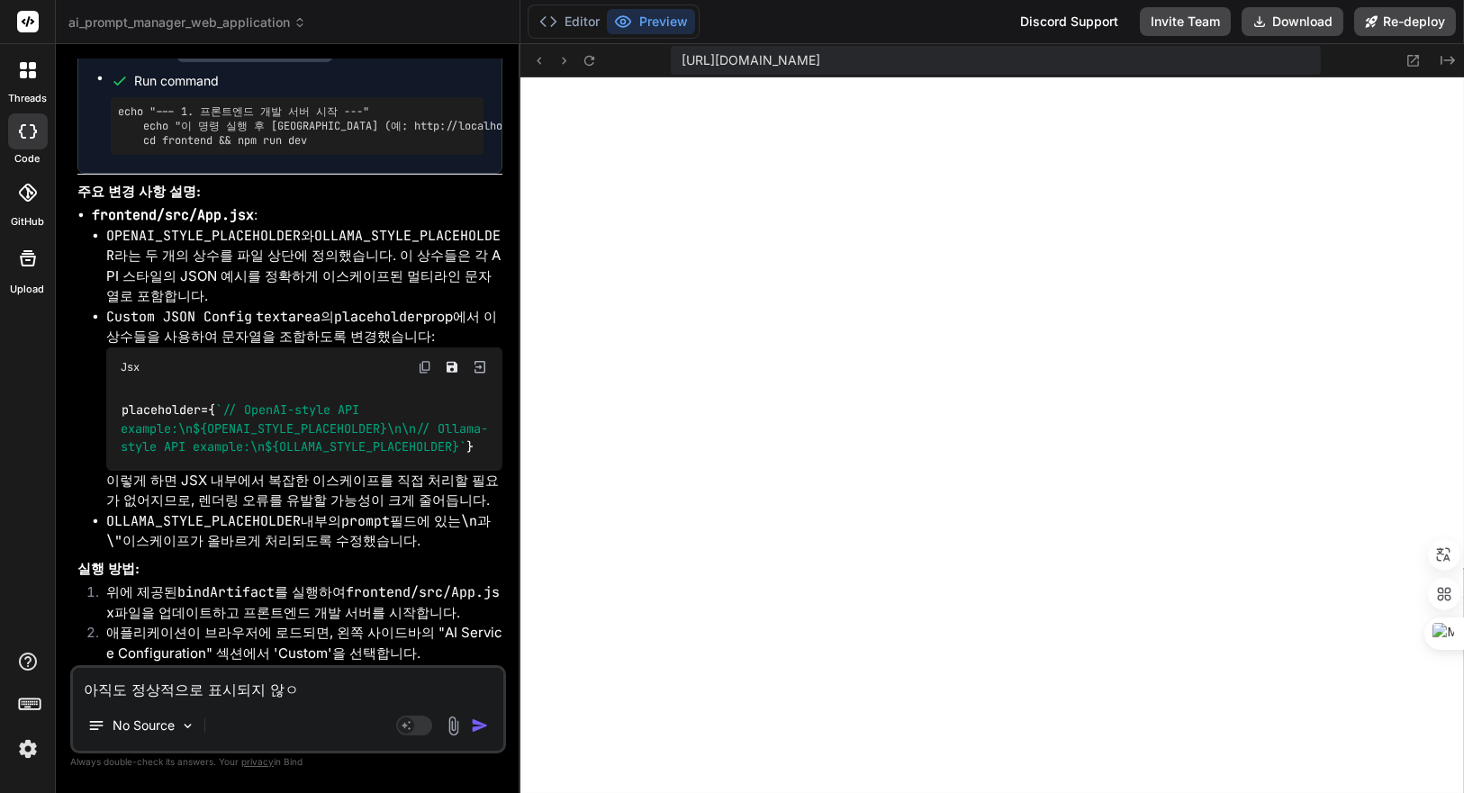
type textarea "아직도 정상적으로 표시되지 않아"
type textarea "x"
type textarea "아직도 정상적으로 표시되지 않아."
type textarea "x"
type textarea "아직도 정상적으로 표시되지 않아."
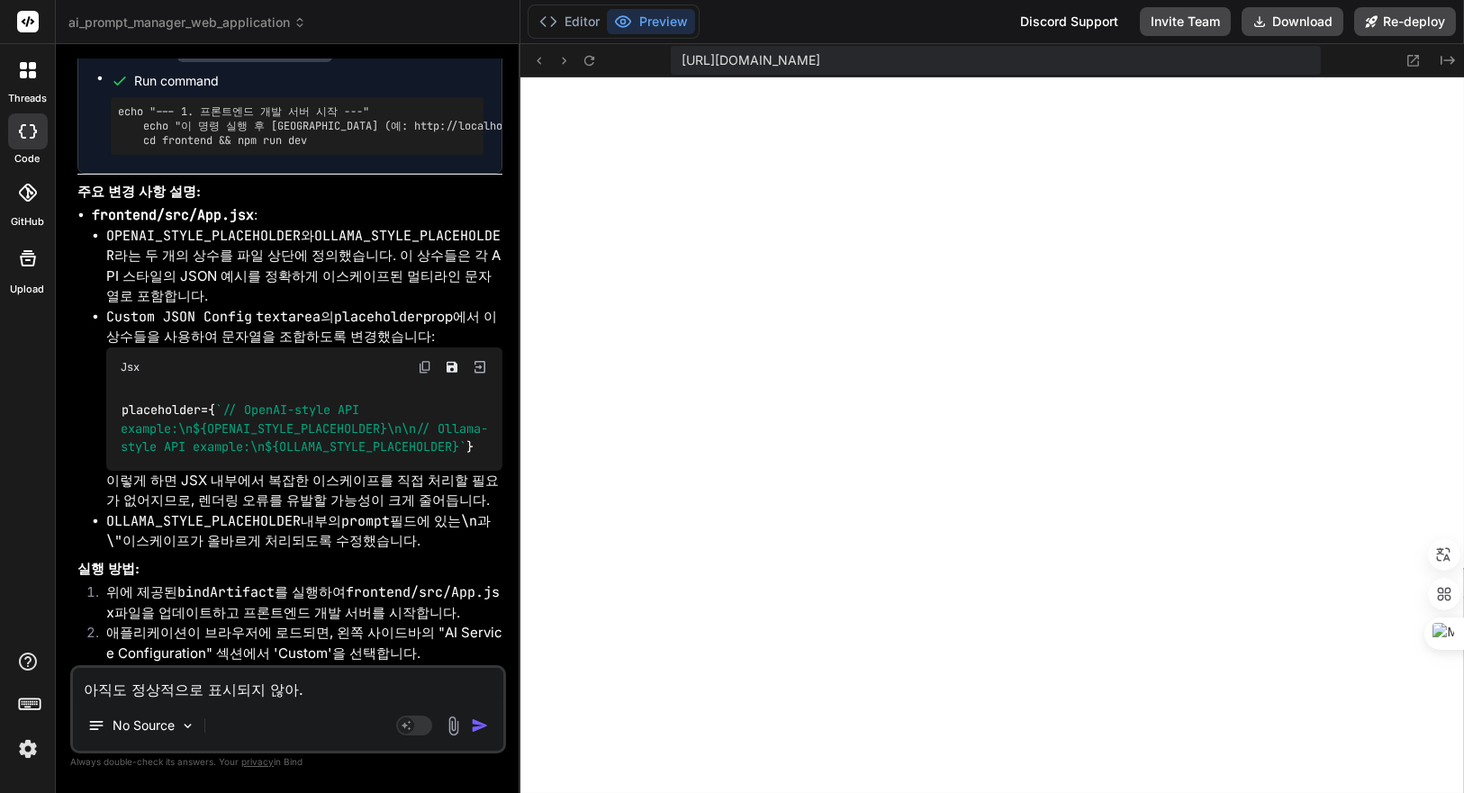
type textarea "x"
type textarea "아직도 정상적으로 표시되지 않아. ㄷ"
type textarea "x"
type textarea "아직도 정상적으로 표시되지 않아. 다"
type textarea "x"
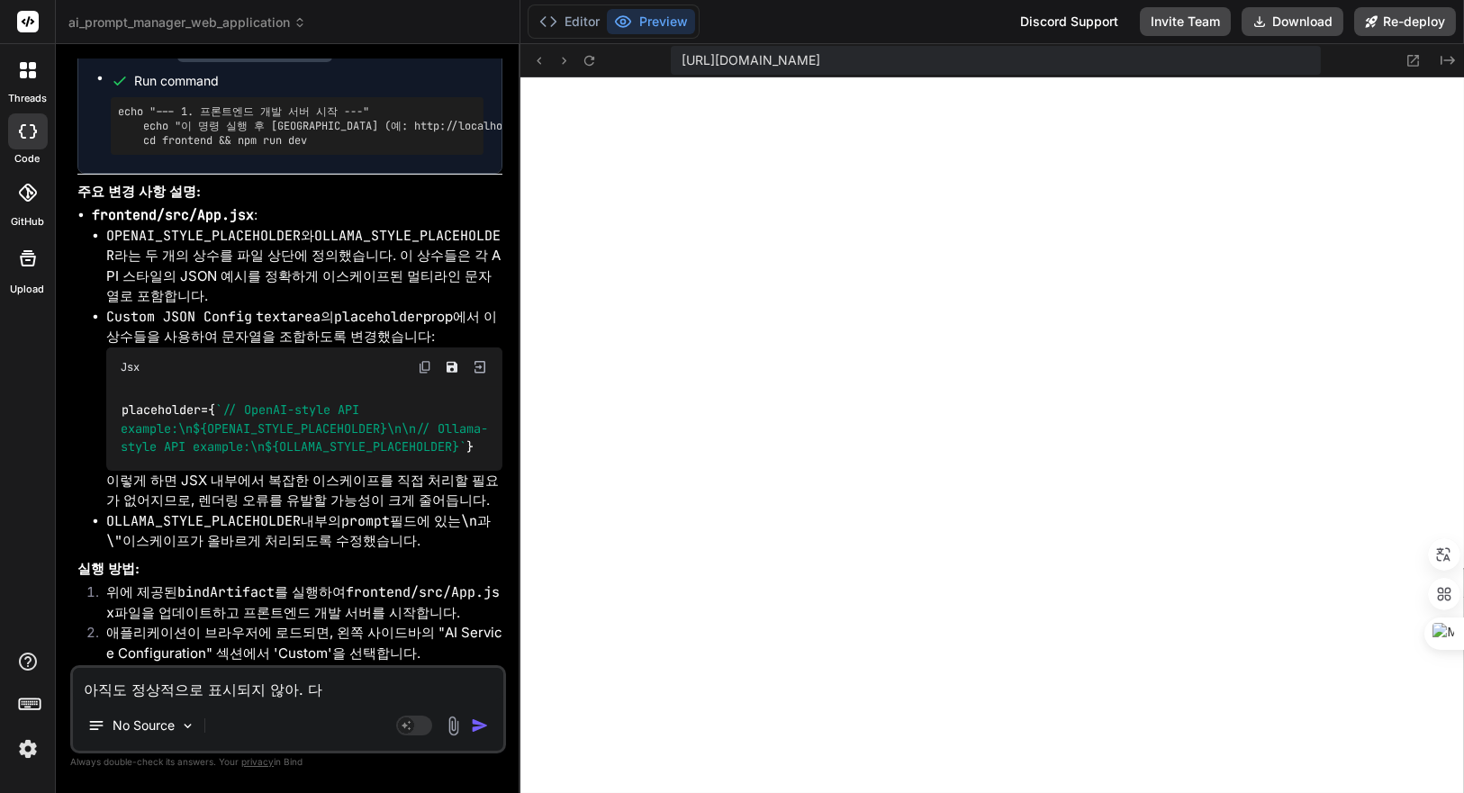
type textarea "아직도 정상적으로 표시되지 않아. 닷"
type textarea "x"
type textarea "아직도 정상적으로 표시되지 않아. 다시"
type textarea "x"
type textarea "아직도 정상적으로 표시되지 않아. 다시 ㅎ"
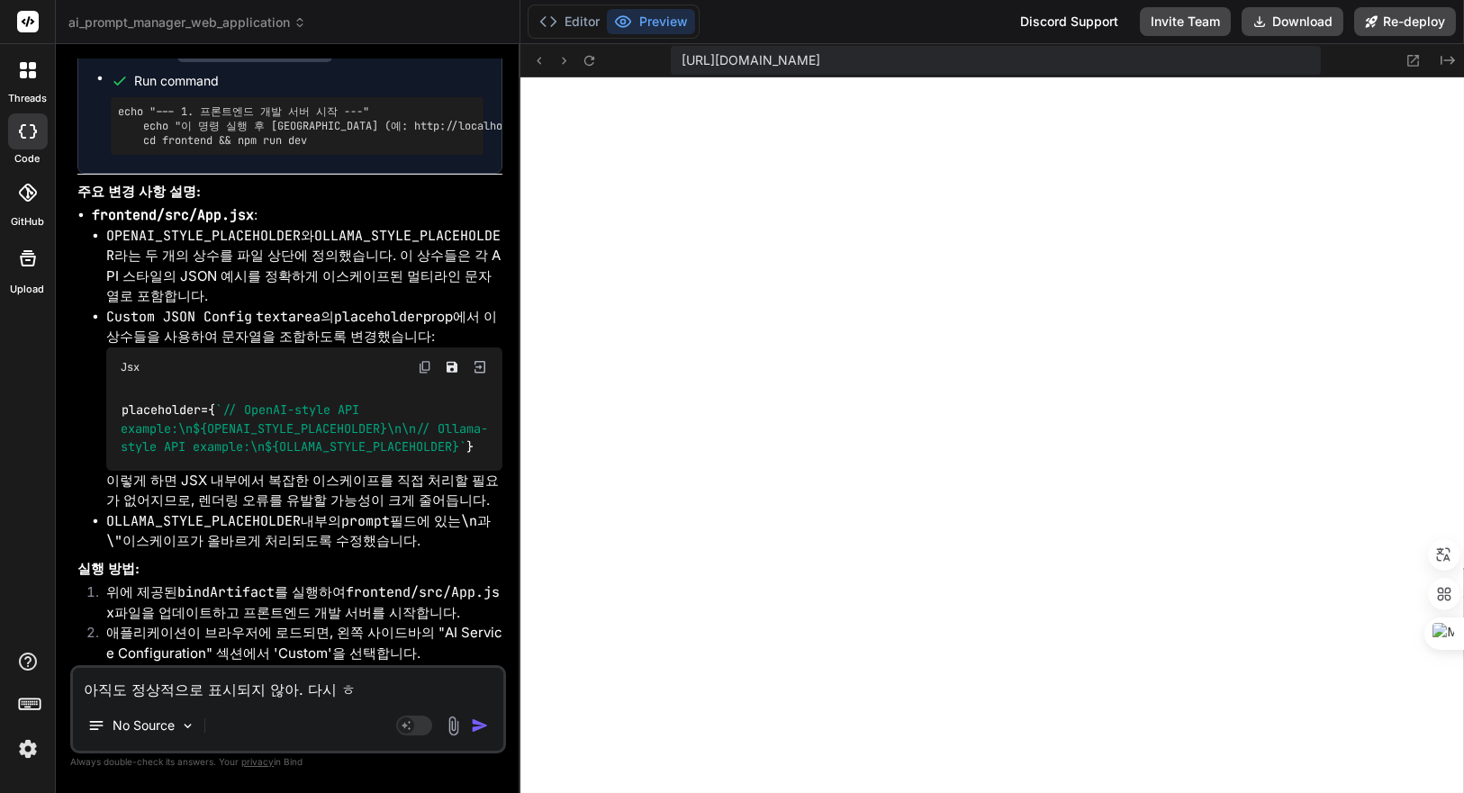
type textarea "x"
type textarea "아직도 정상적으로 표시되지 않아. 다시 호"
type textarea "x"
type textarea "아직도 정상적으로 표시되지 않아. 다시 화"
type textarea "x"
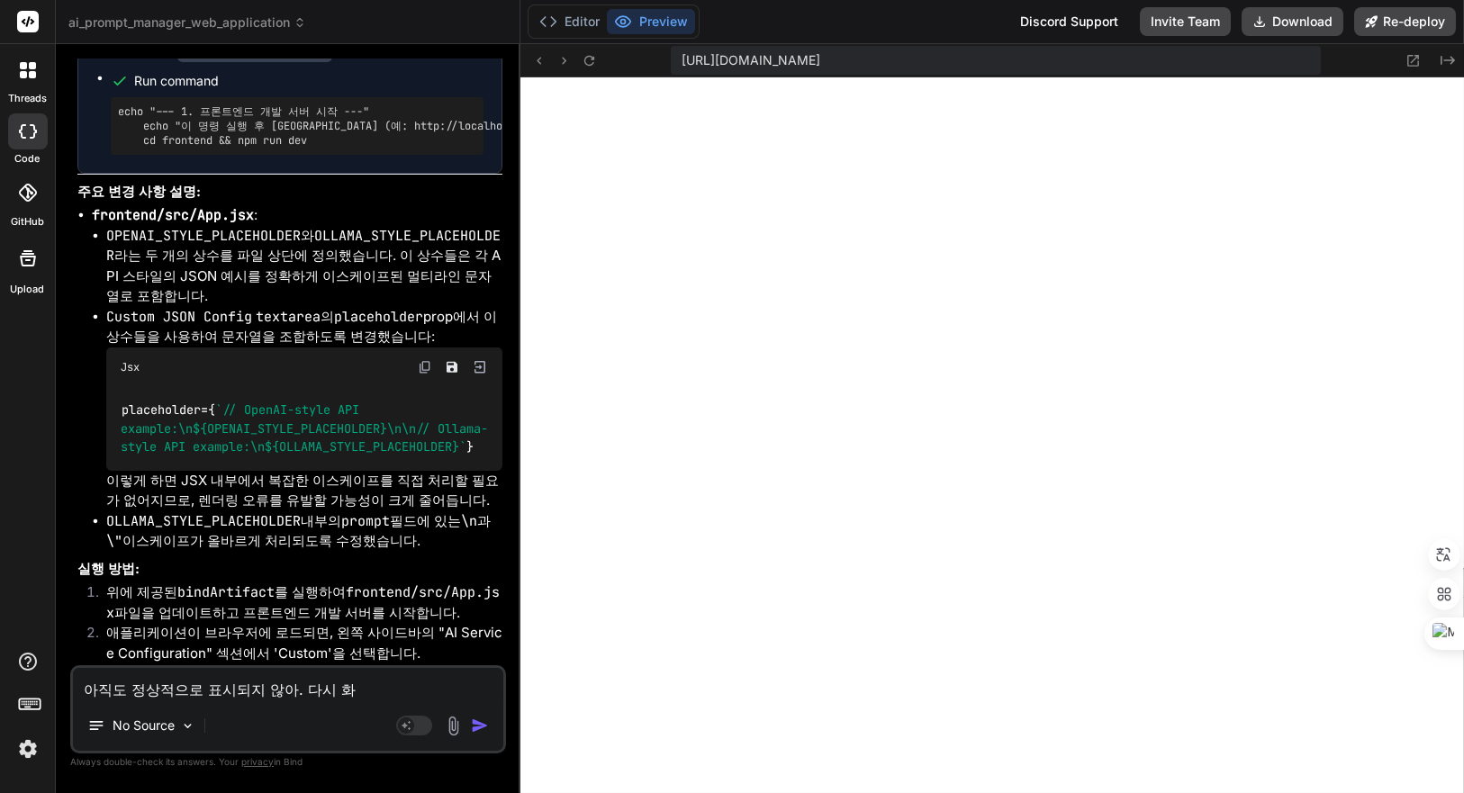
type textarea "아직도 정상적으로 표시되지 않아. 다시 확"
type textarea "x"
type textarea "아직도 정상적으로 표시되지 않아. 다시 확ㅇ"
type textarea "x"
type textarea "아직도 정상적으로 표시되지 않아. 다시 확이"
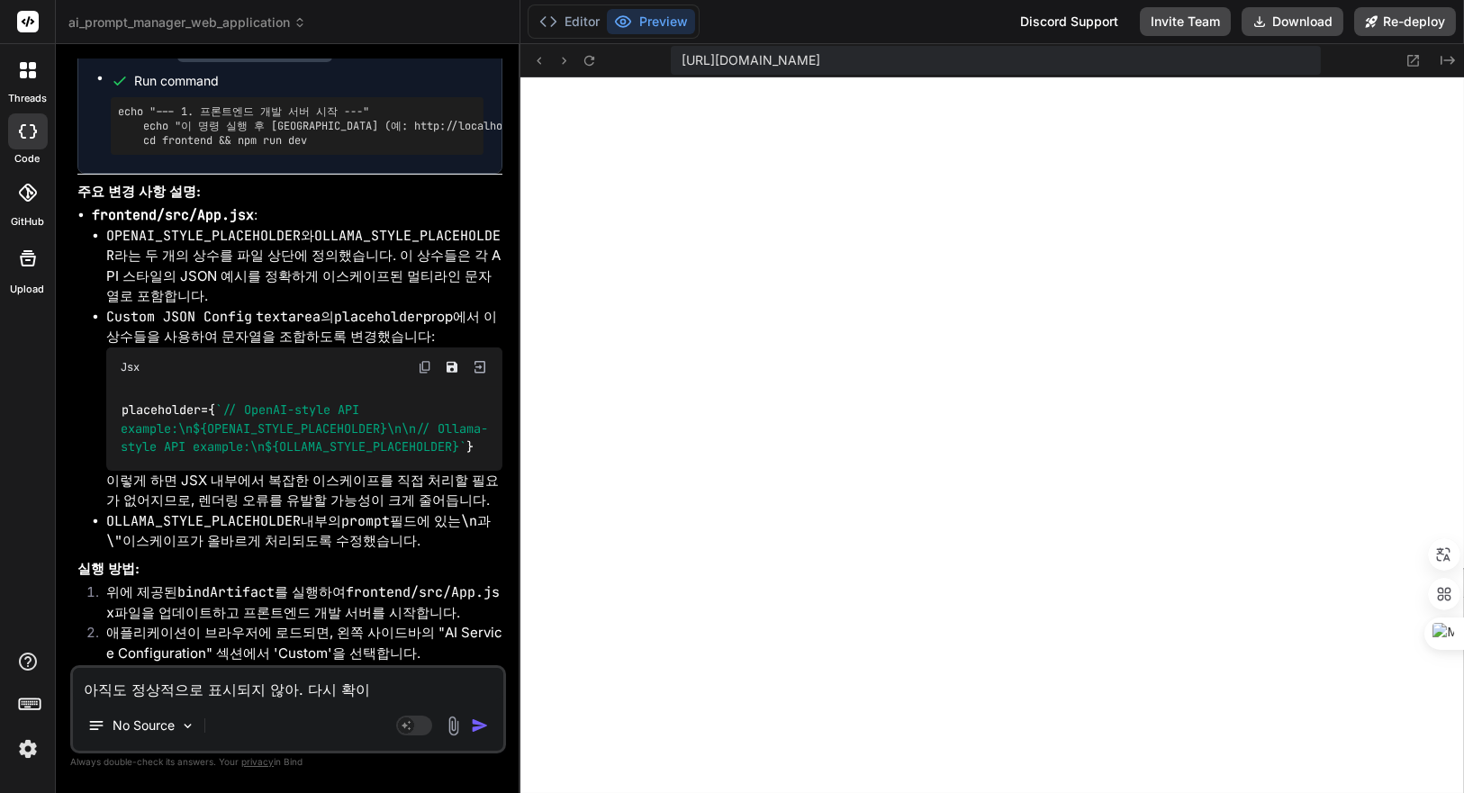
type textarea "x"
type textarea "아직도 정상적으로 표시되지 않아. 다시 확인"
type textarea "x"
type textarea "아직도 정상적으로 표시되지 않아. 다시 확읺"
type textarea "x"
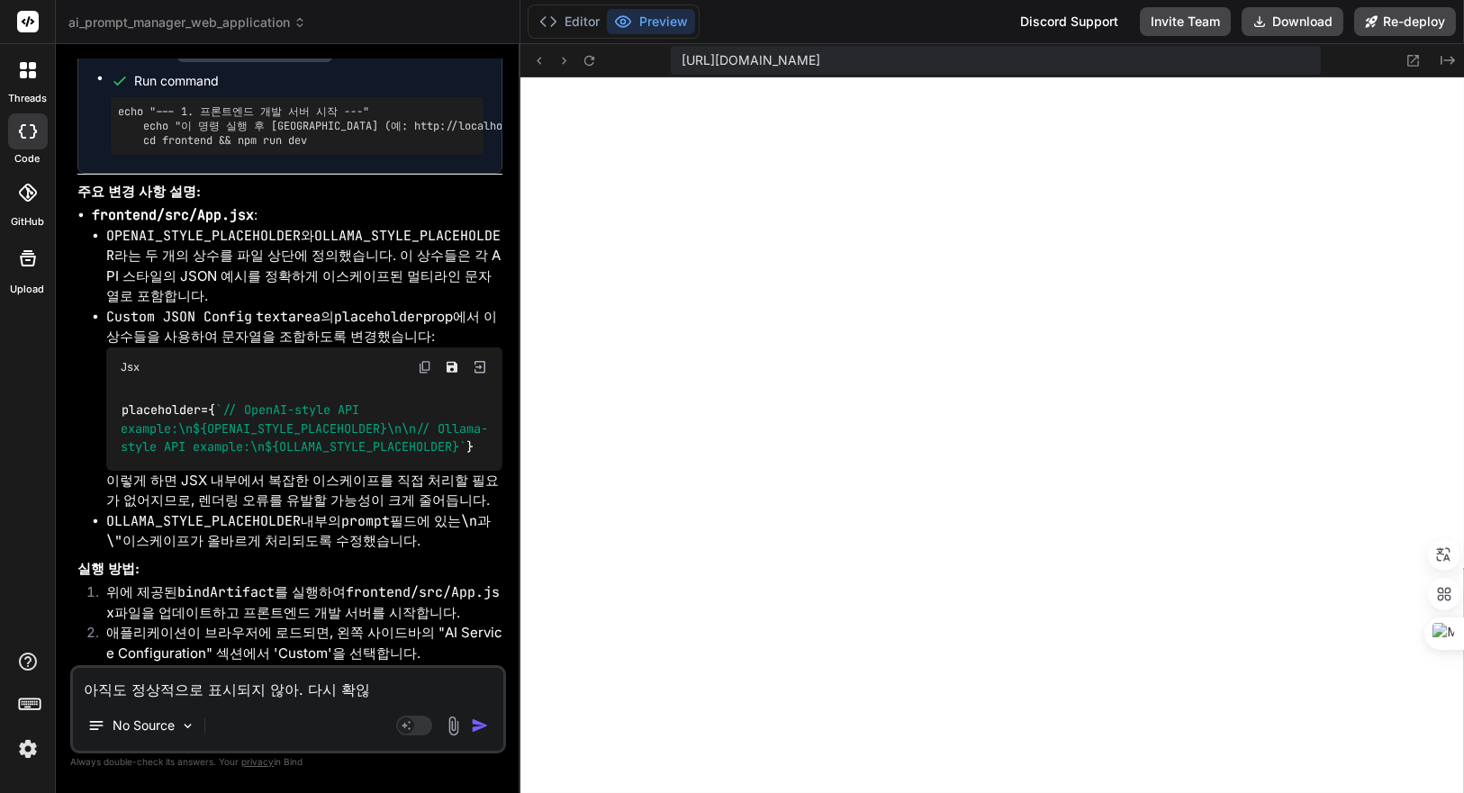
type textarea "아직도 정상적으로 표시되지 않아. 다시 확인해"
type textarea "x"
type textarea "아직도 정상적으로 표시되지 않아. 다시 확인햊"
type textarea "x"
type textarea "아직도 정상적으로 표시되지 않아. 다시 확인해주"
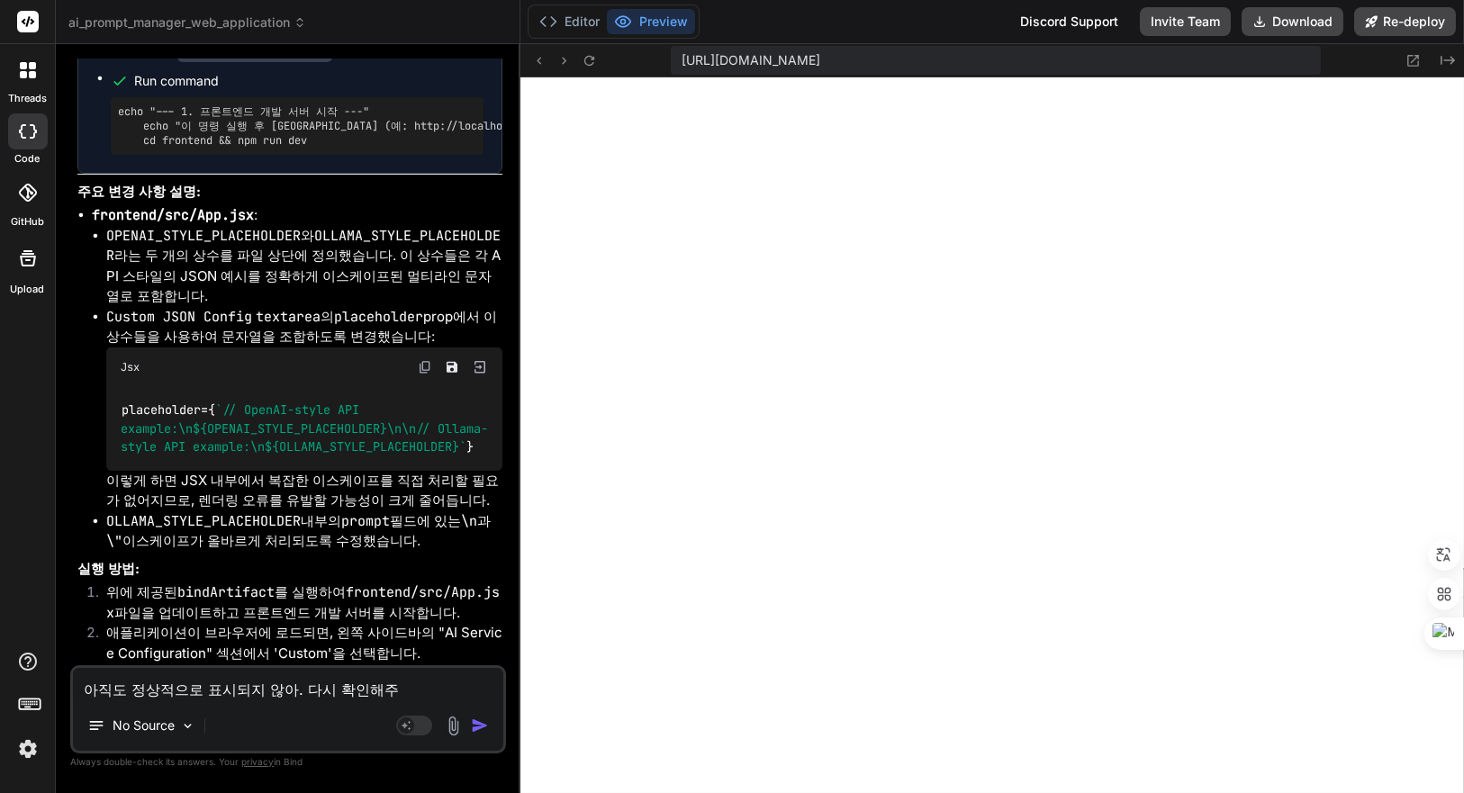
type textarea "x"
type textarea "아직도 정상적으로 표시되지 않아. 다시 확인해줘"
type textarea "x"
type textarea "아직도 정상적으로 표시되지 않아. 다시 확인해줘."
type textarea "x"
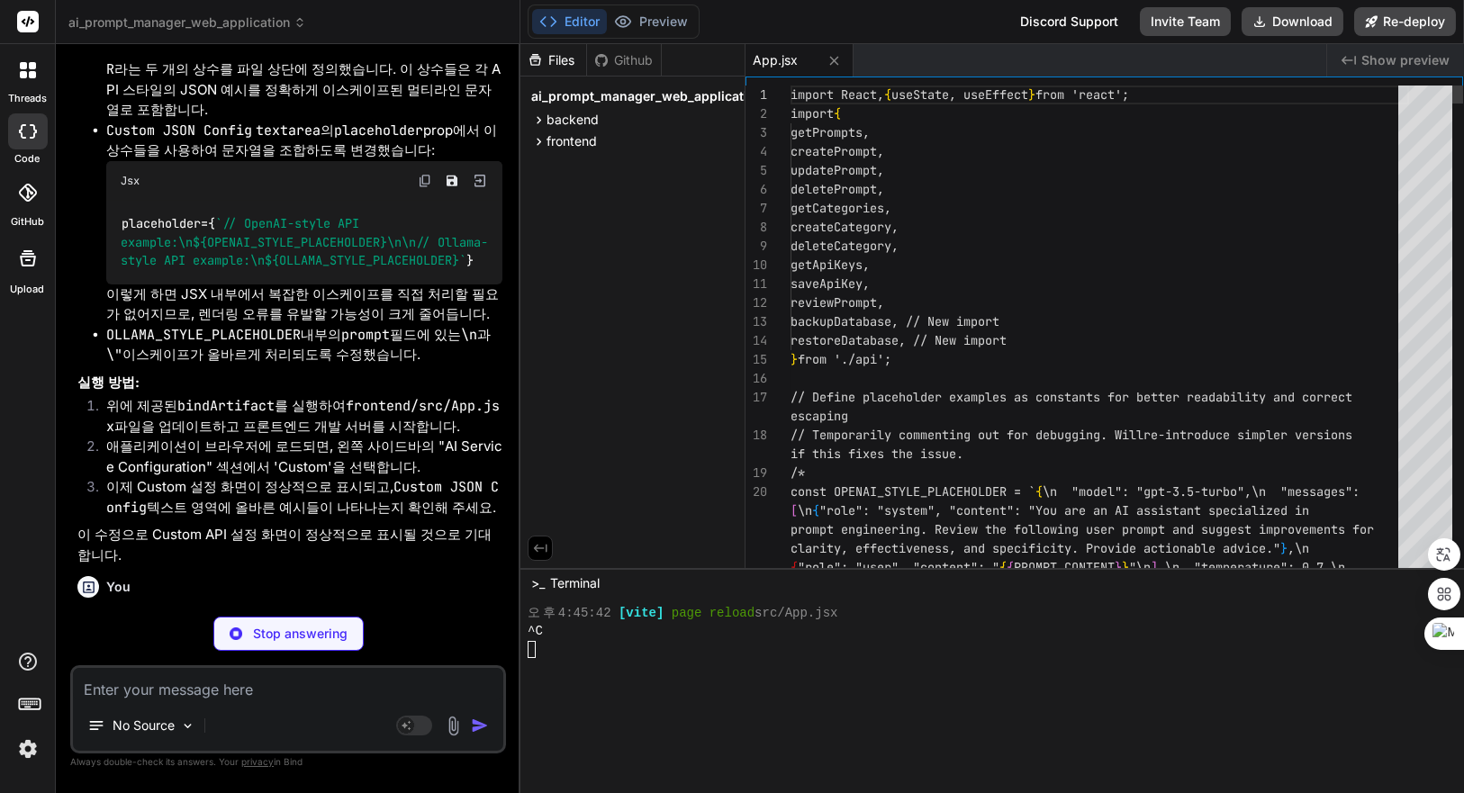
scroll to position [1452, 0]
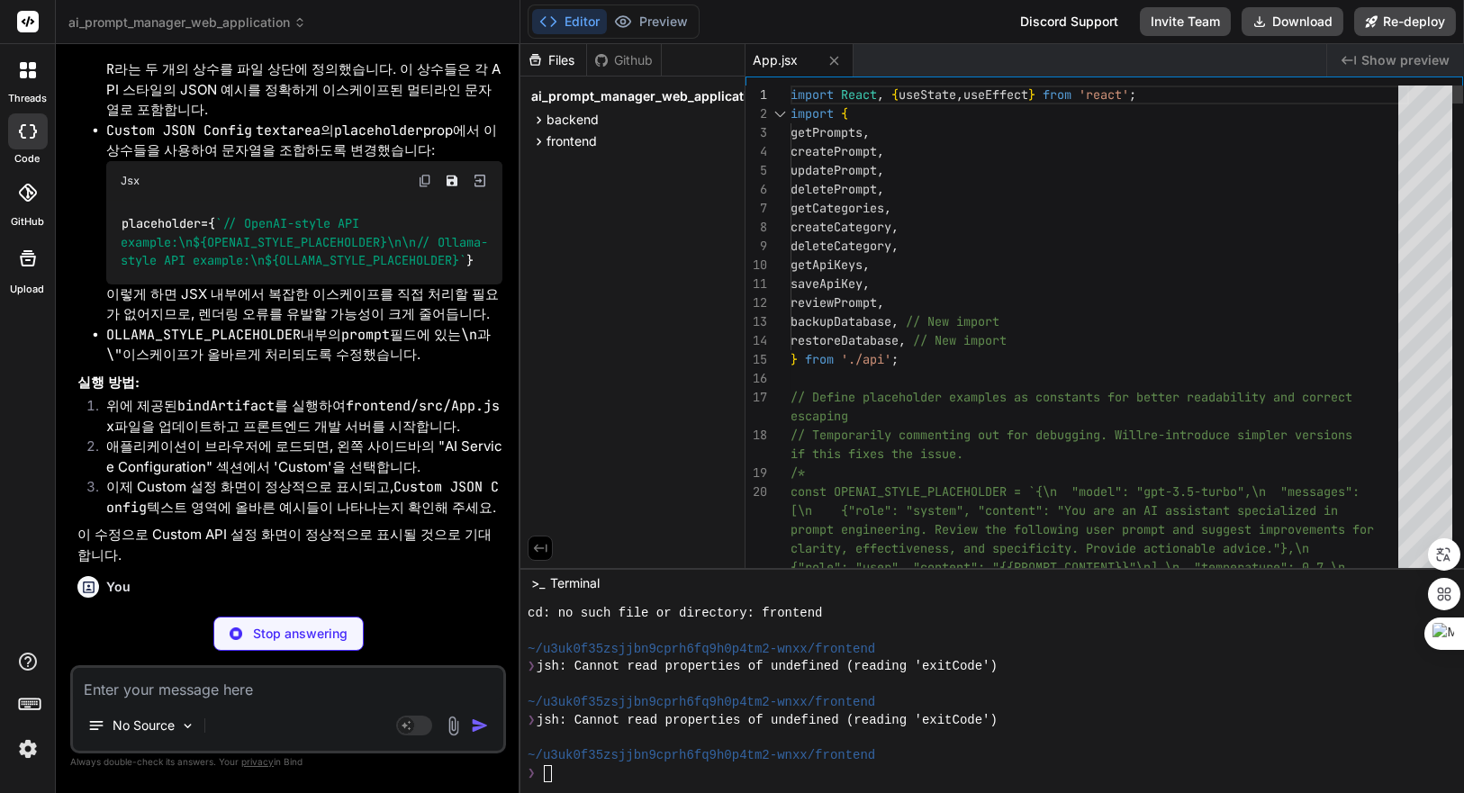
type textarea "x"
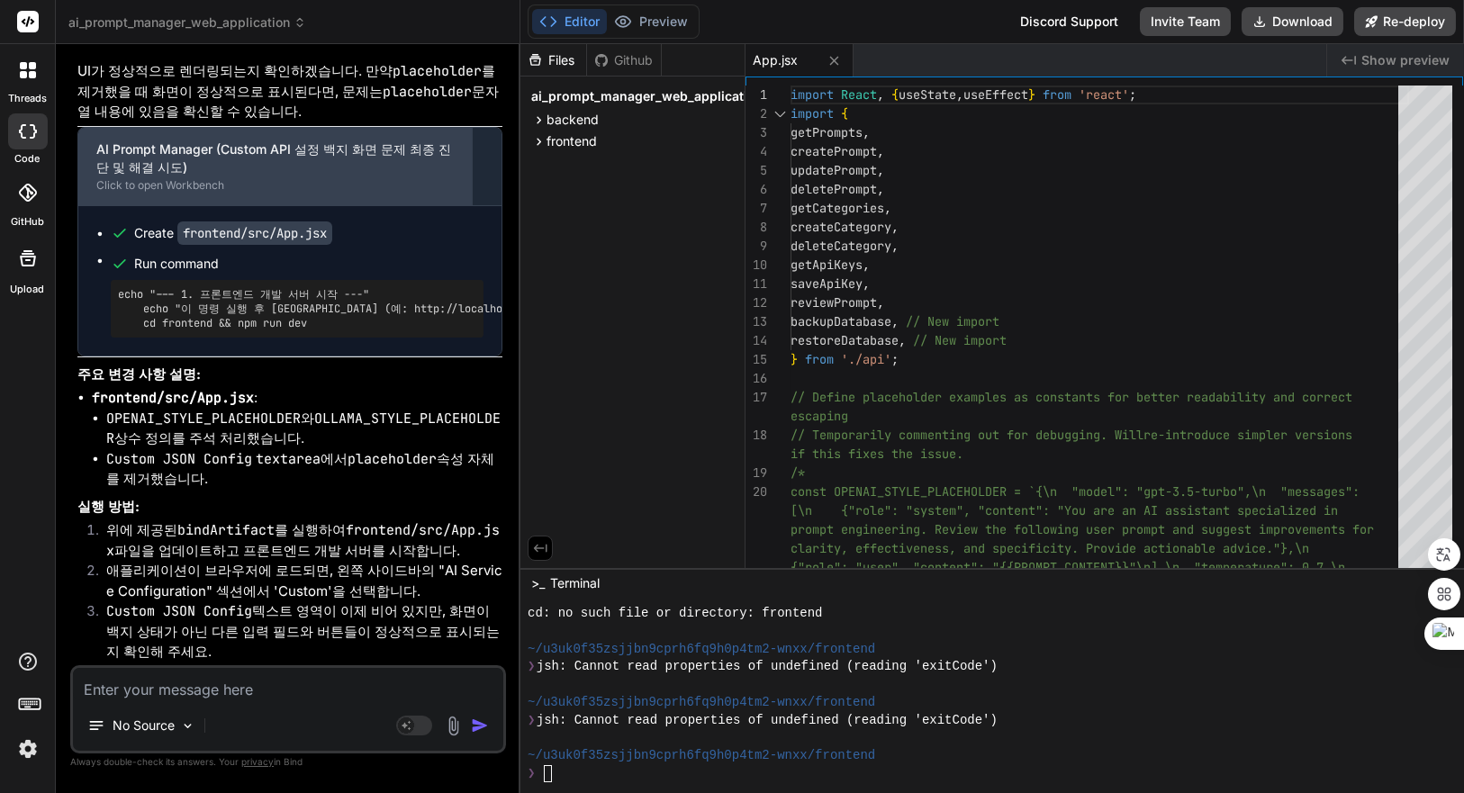
scroll to position [8259, 0]
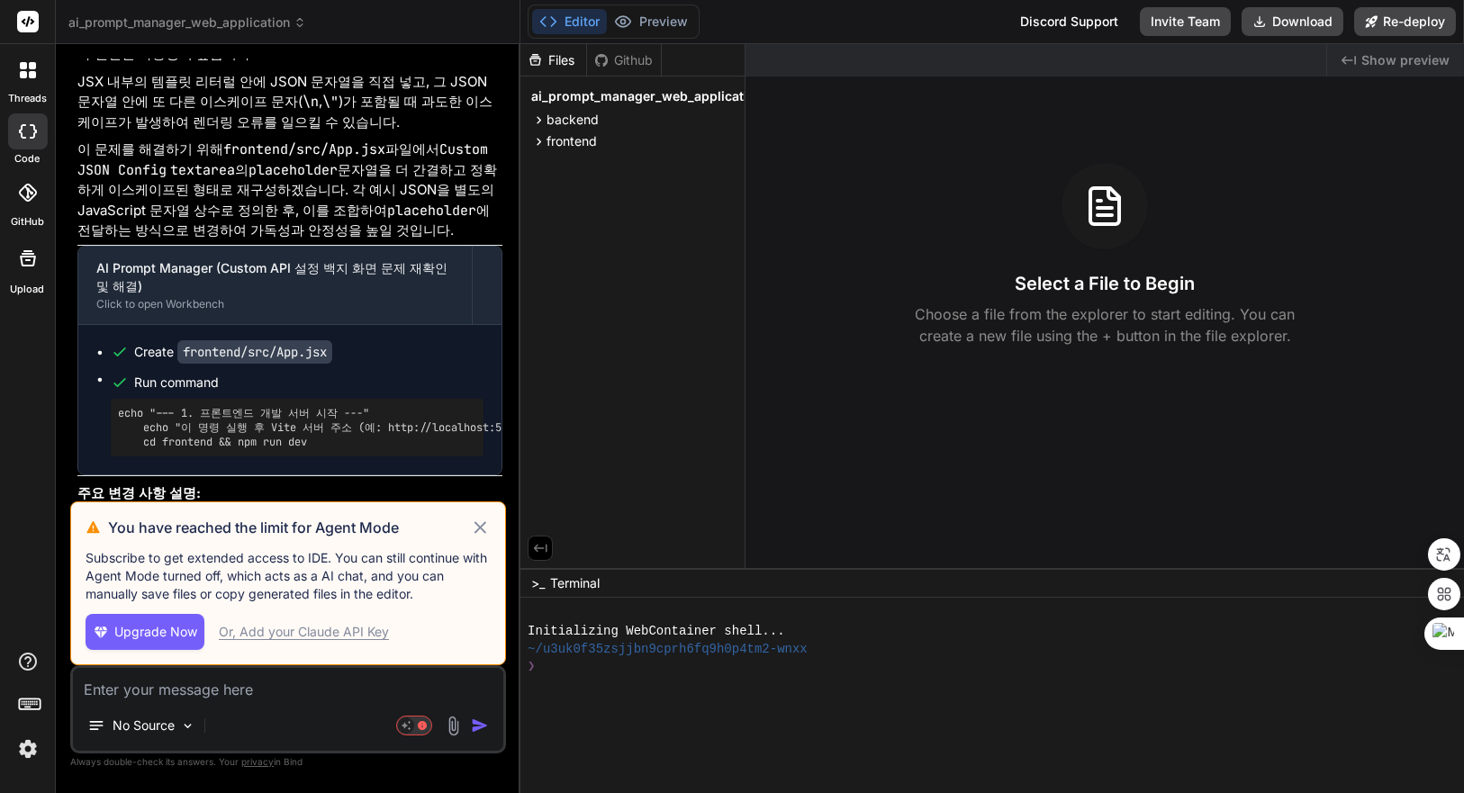
scroll to position [5337, 0]
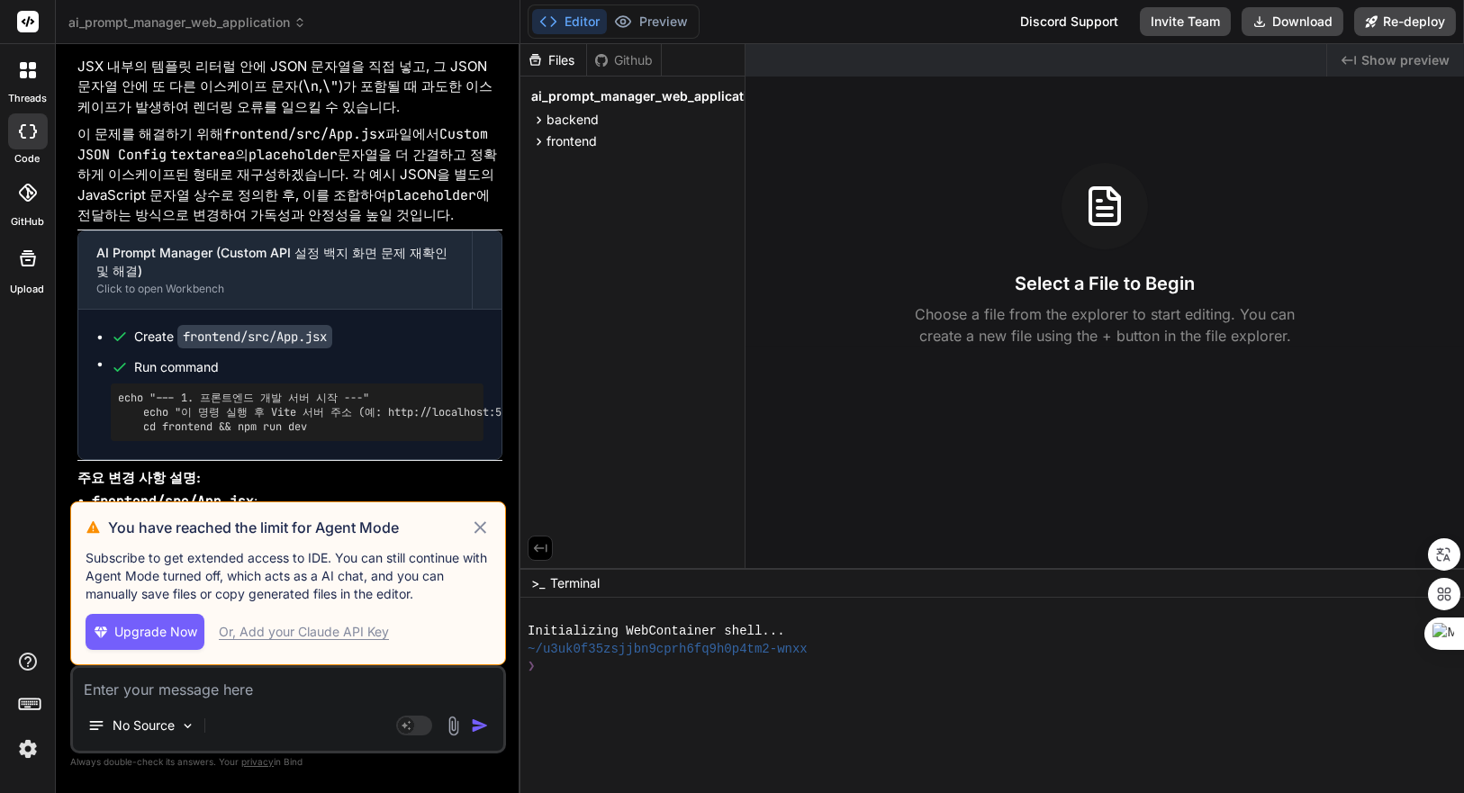
click at [834, 678] on div at bounding box center [982, 685] width 908 height 18
click at [478, 529] on icon at bounding box center [480, 528] width 21 height 22
type textarea "x"
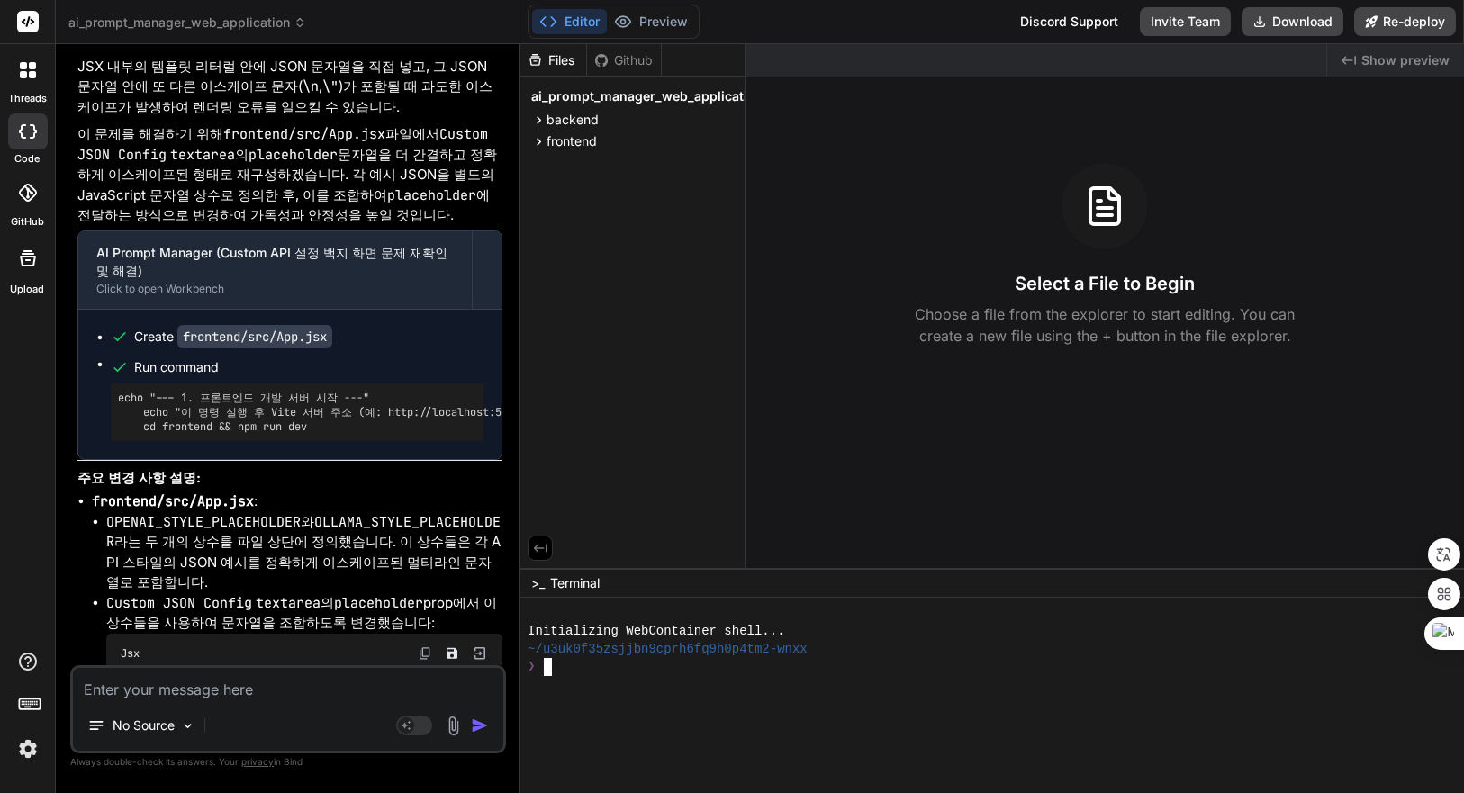
click at [872, 686] on div at bounding box center [982, 685] width 908 height 18
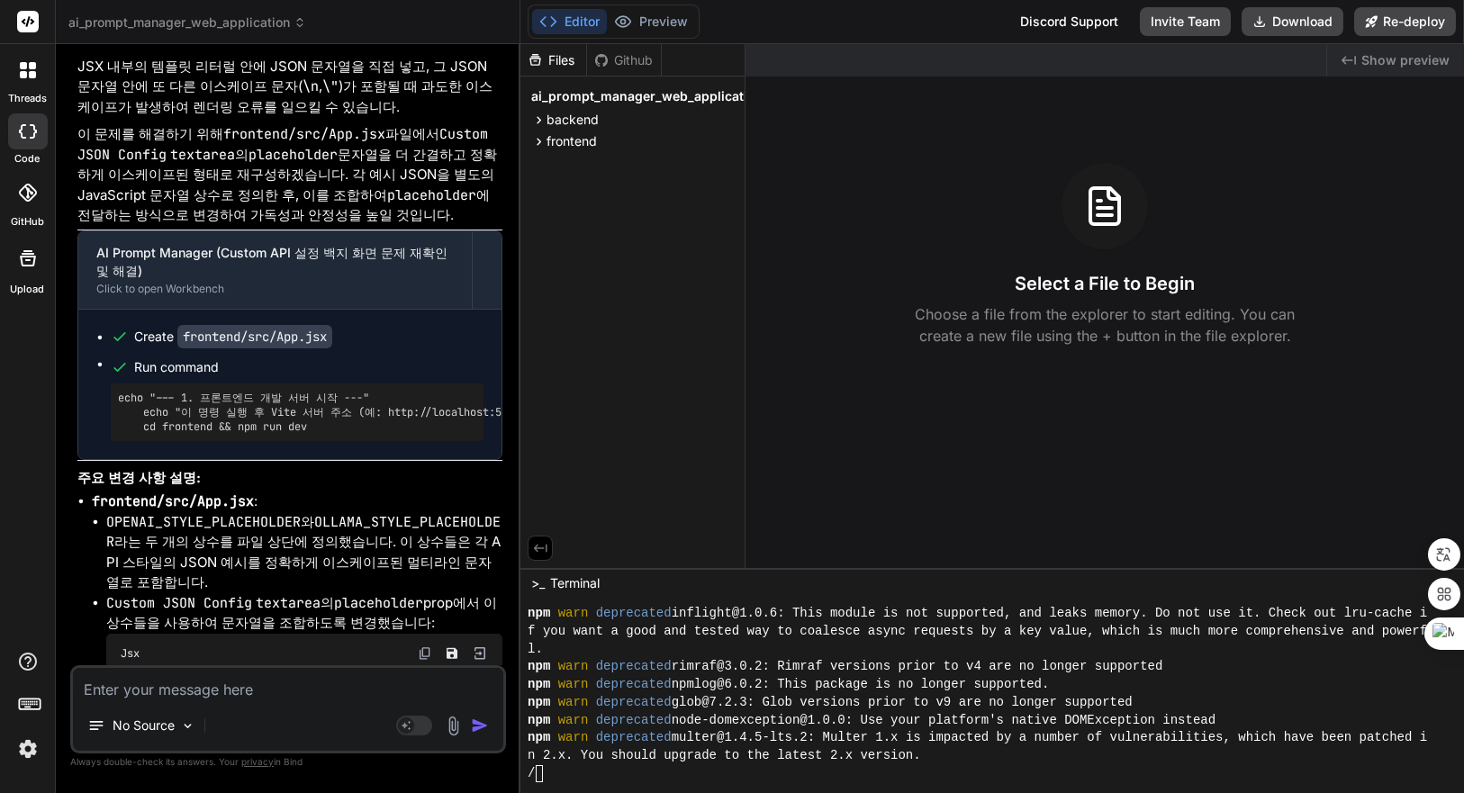
type textarea "x"
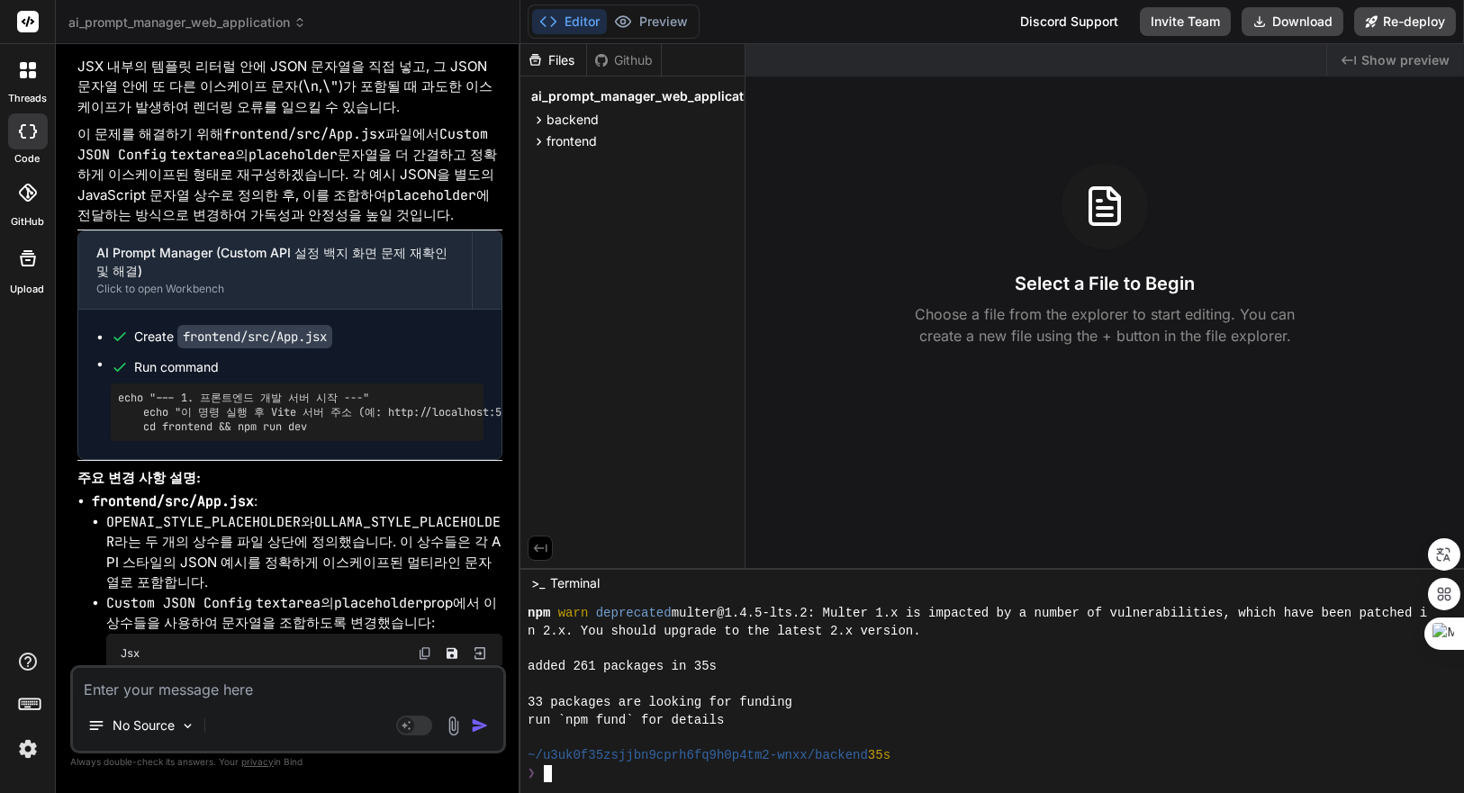
scroll to position [301, 0]
click at [976, 657] on div at bounding box center [982, 650] width 908 height 18
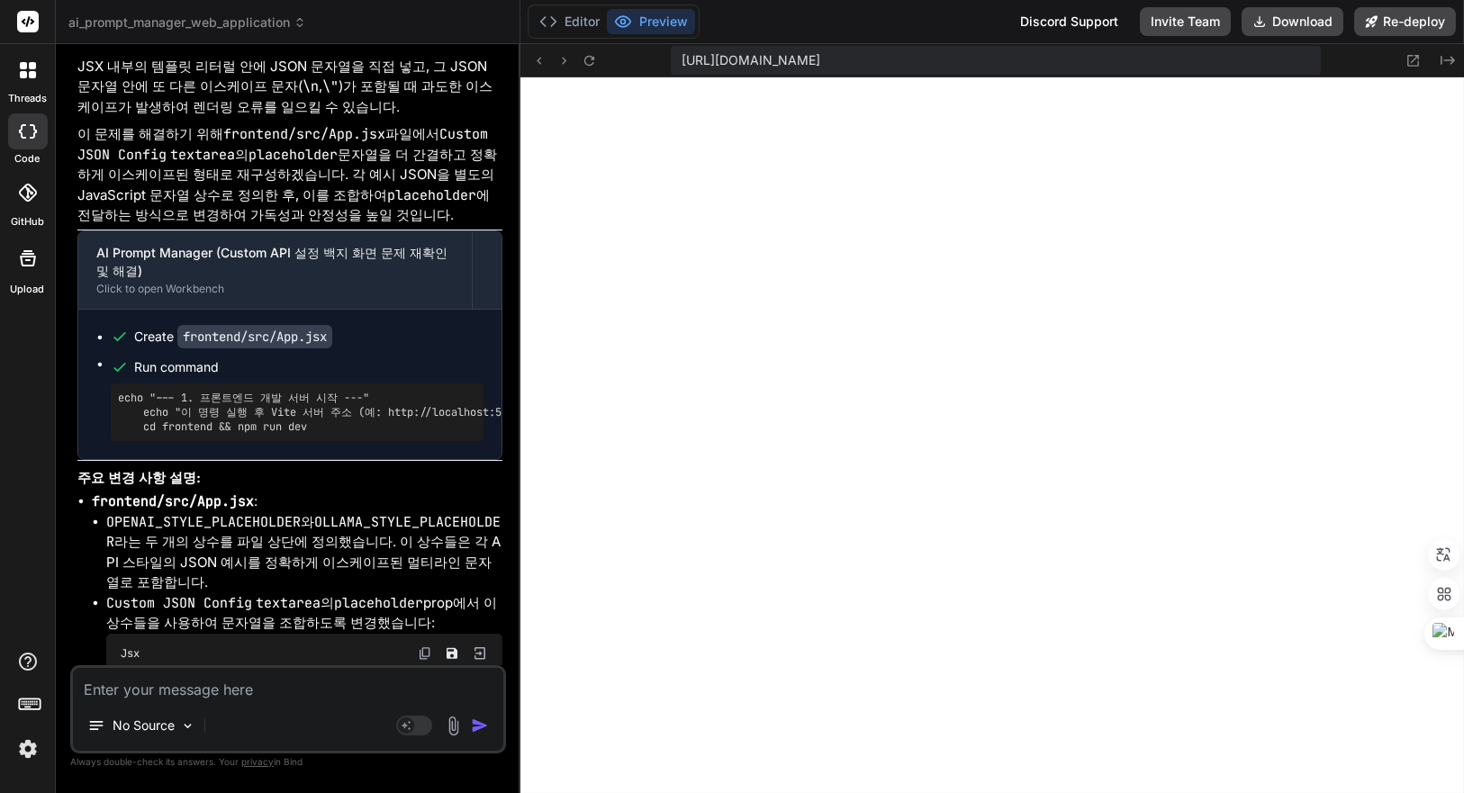
scroll to position [0, 41]
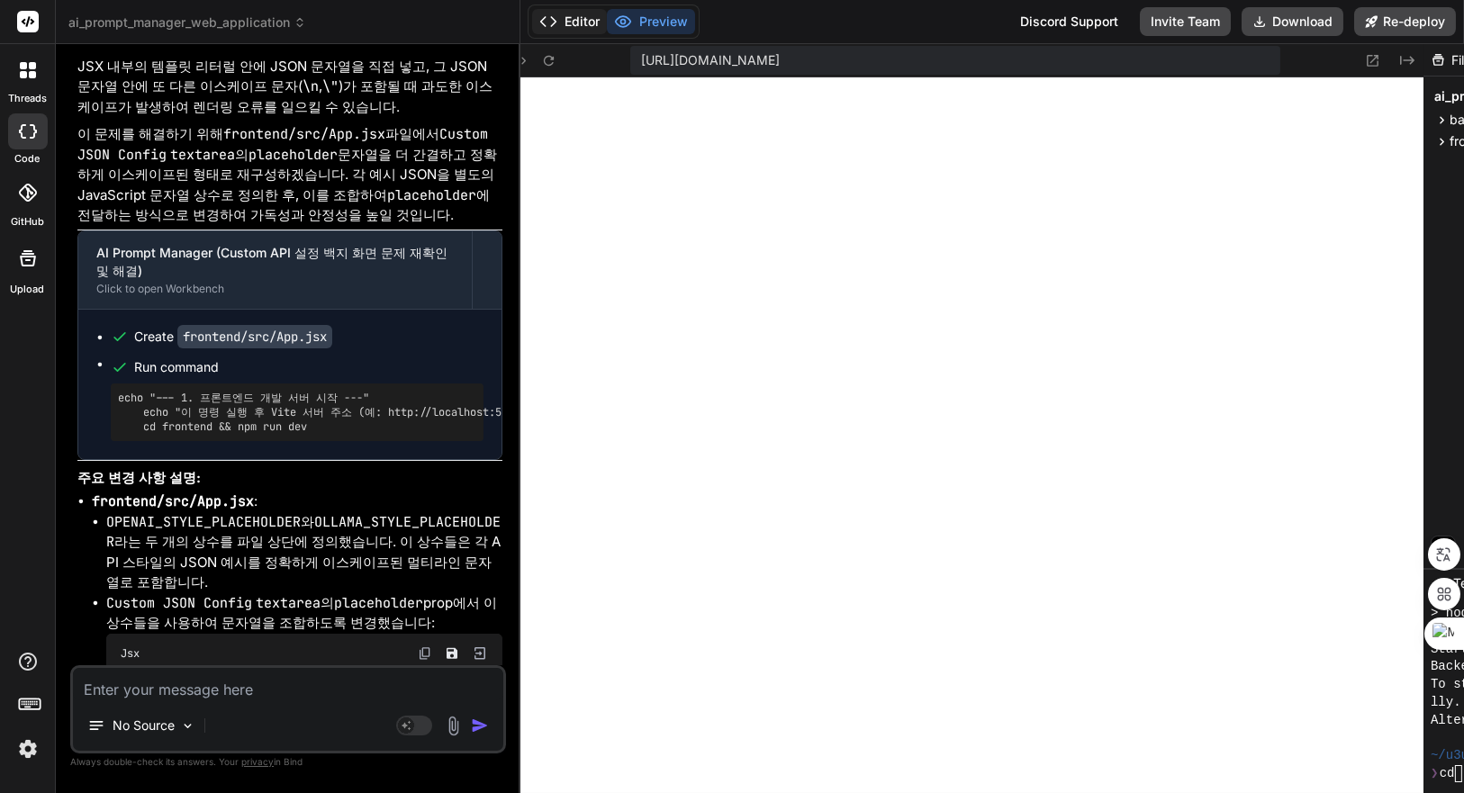
click at [562, 22] on button "Editor" at bounding box center [569, 21] width 75 height 25
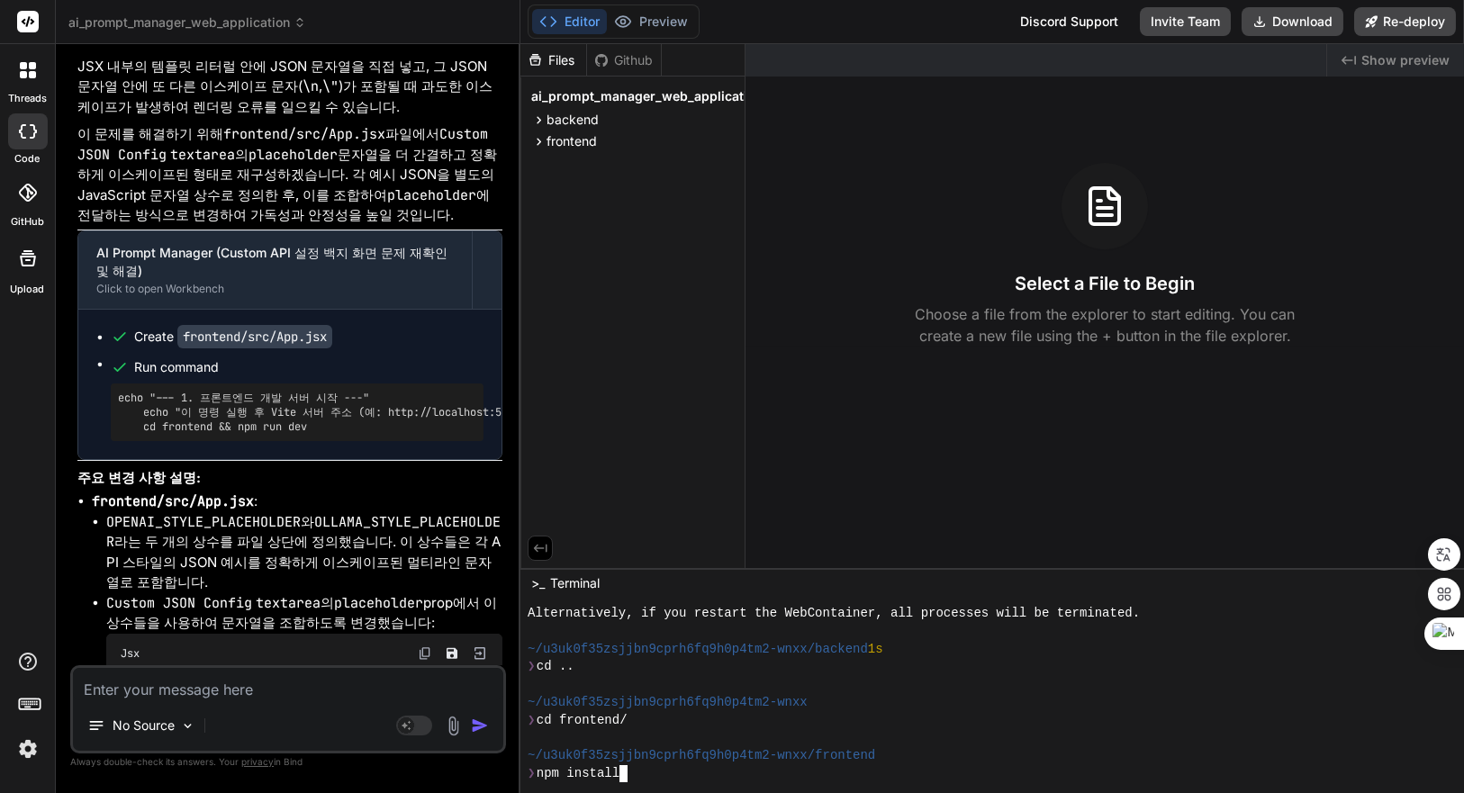
scroll to position [637, 0]
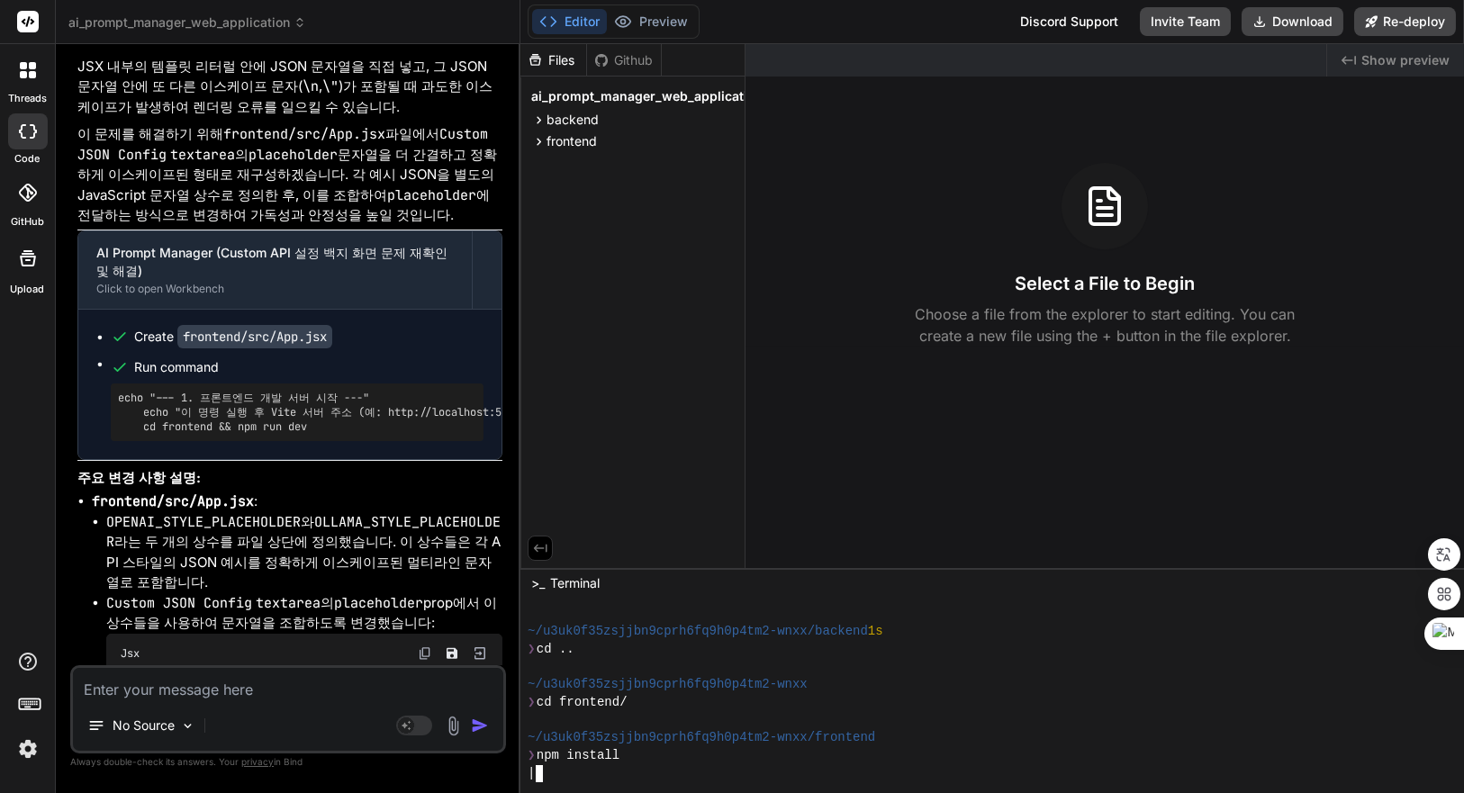
click at [909, 683] on div "~/u3uk0f35zsjjbn9cprh6fq9h0p4tm2-wnxx" at bounding box center [982, 685] width 908 height 18
click at [995, 642] on div "❯ cd .." at bounding box center [982, 650] width 908 height 18
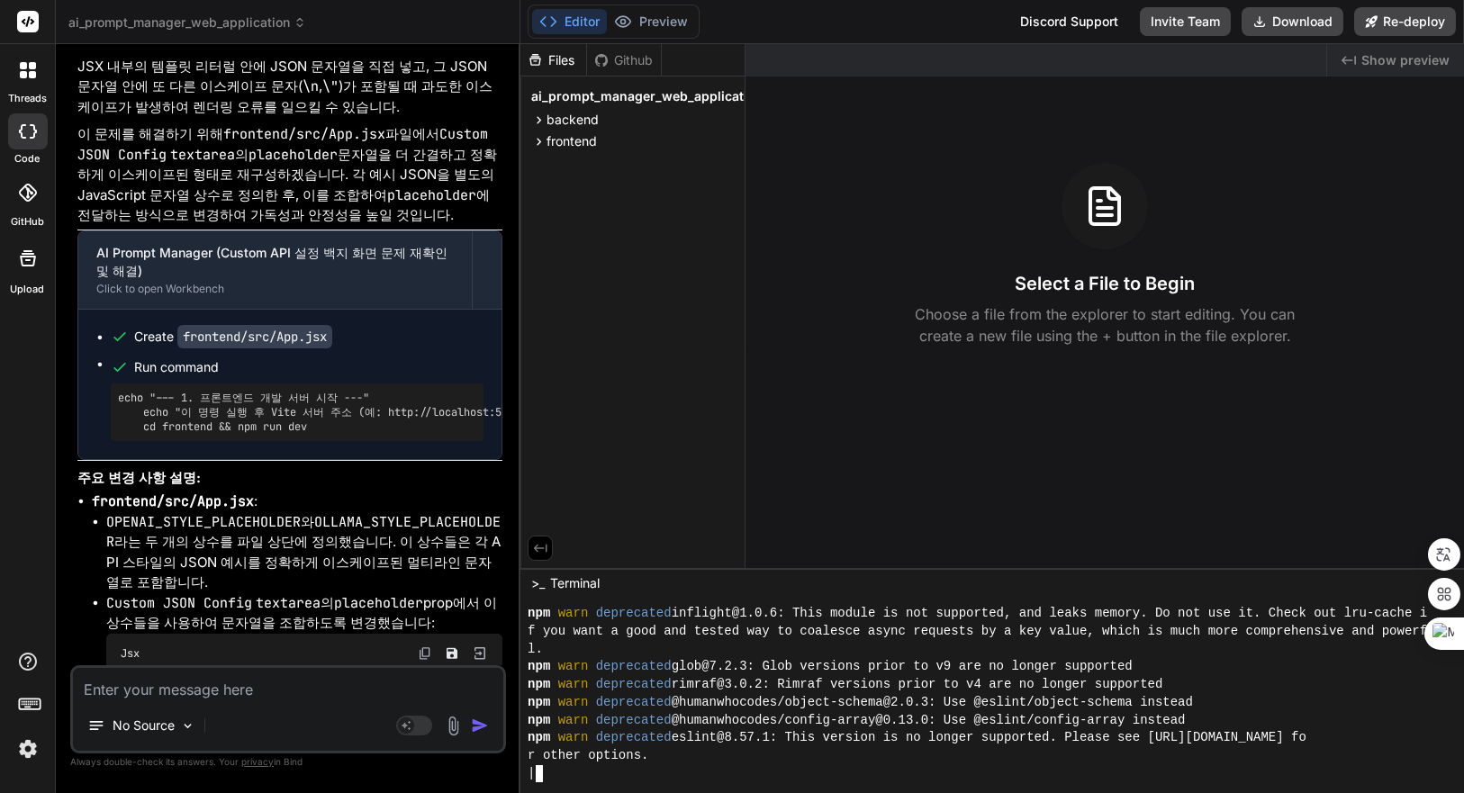
scroll to position [797, 0]
type textarea "x"
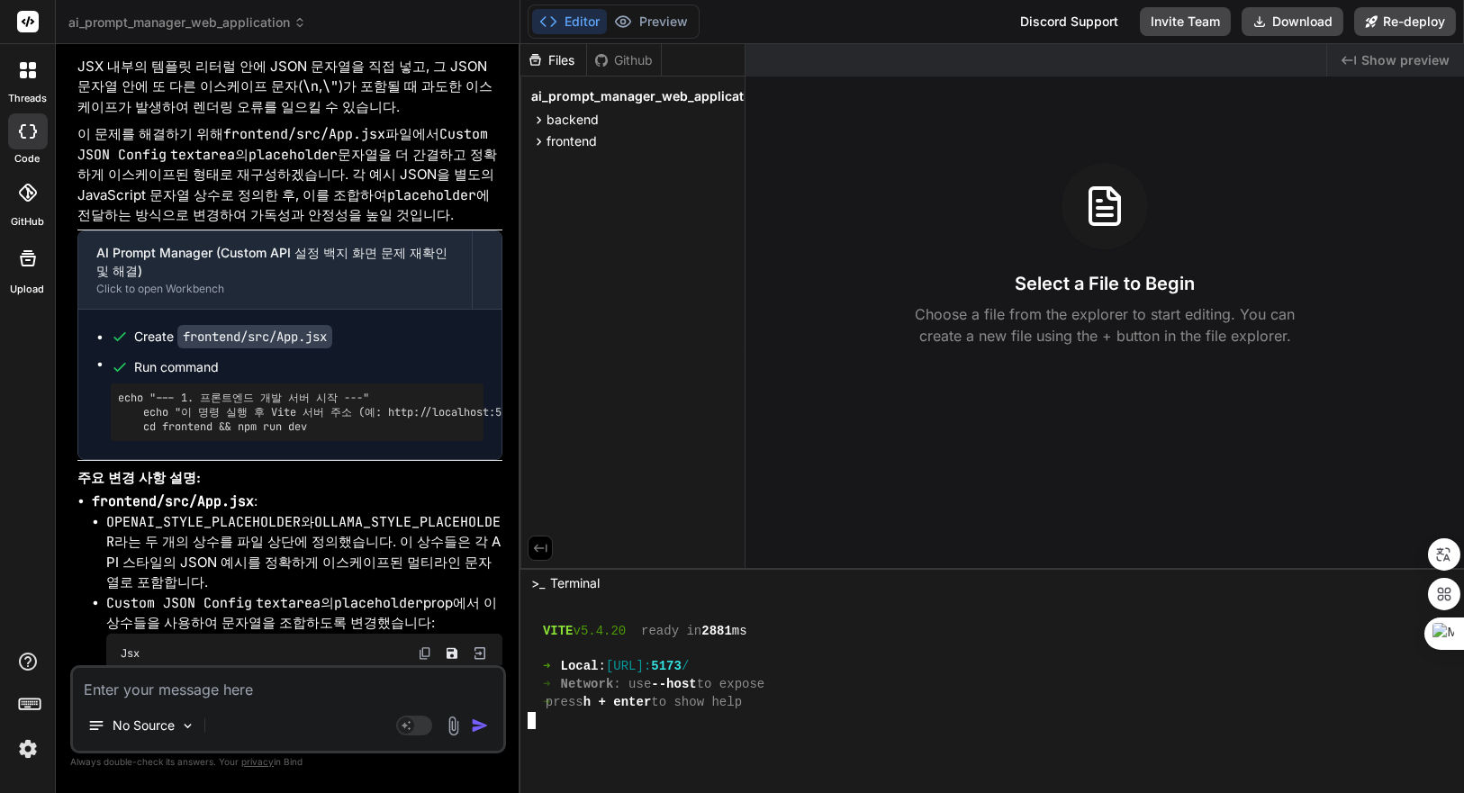
scroll to position [1346, 0]
click at [1407, 59] on span "Show preview" at bounding box center [1405, 60] width 88 height 18
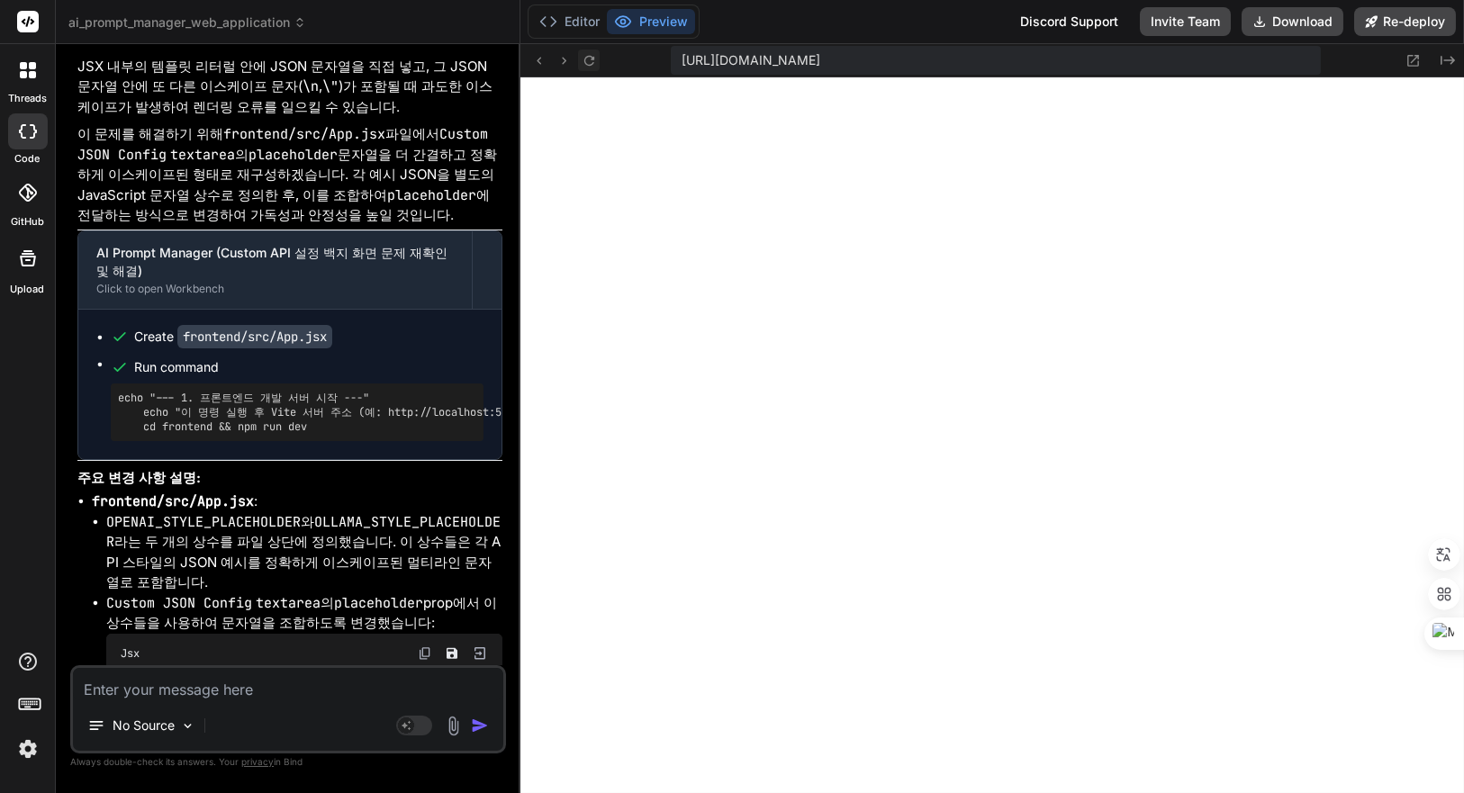
click at [593, 59] on icon at bounding box center [589, 60] width 15 height 15
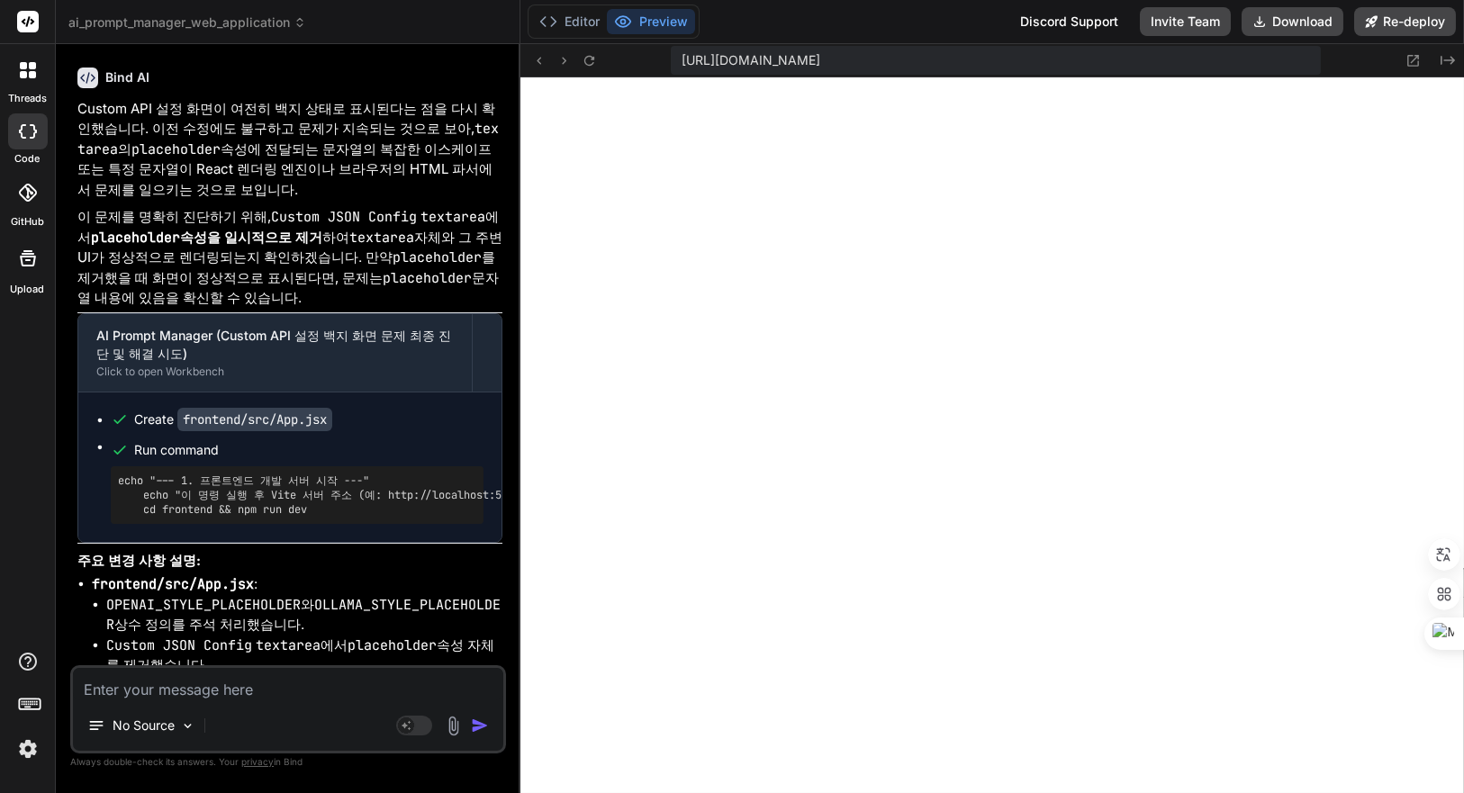
scroll to position [6618, 0]
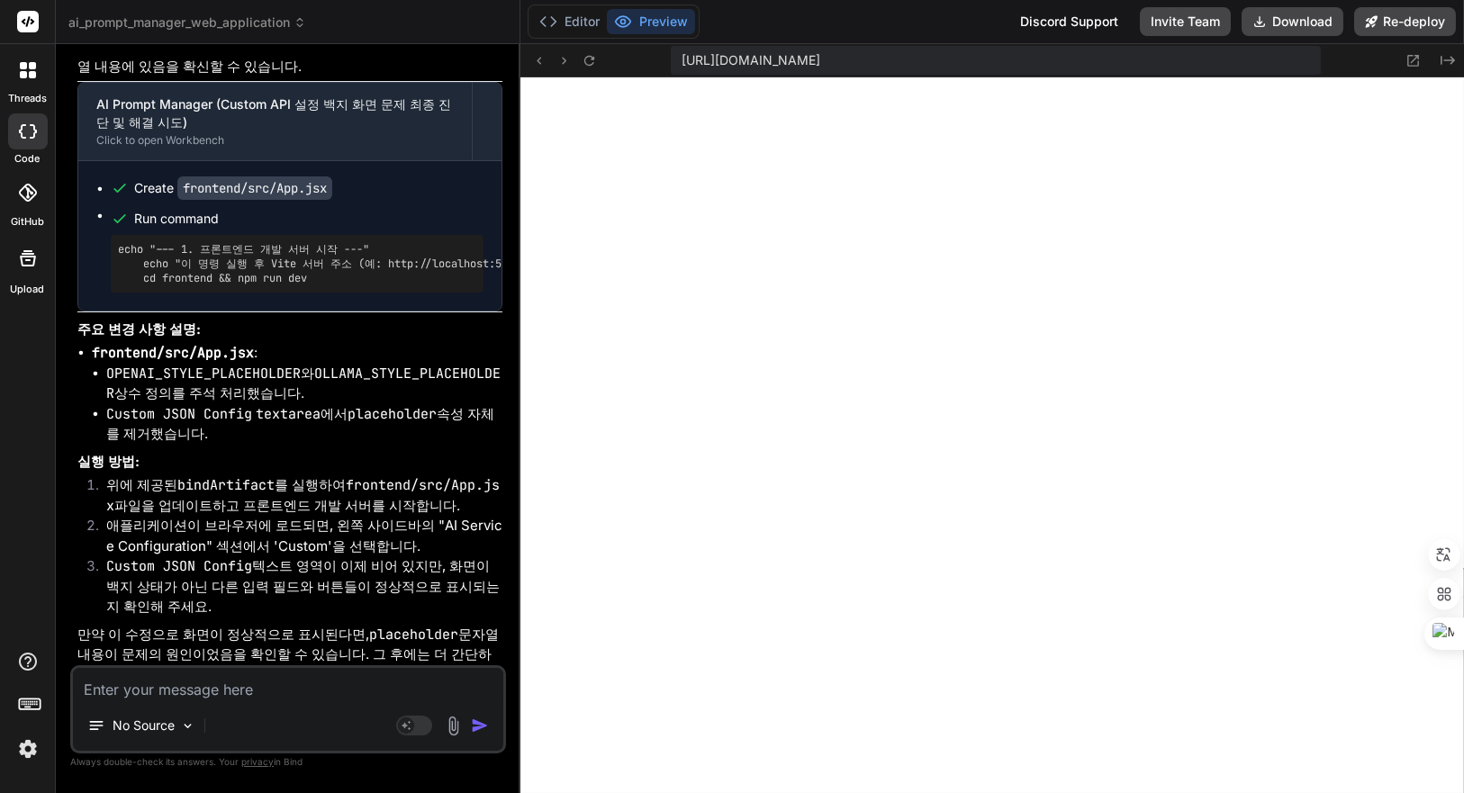
click at [335, 691] on textarea at bounding box center [288, 684] width 430 height 32
type textarea "C"
type textarea "x"
type textarea "Cu"
type textarea "x"
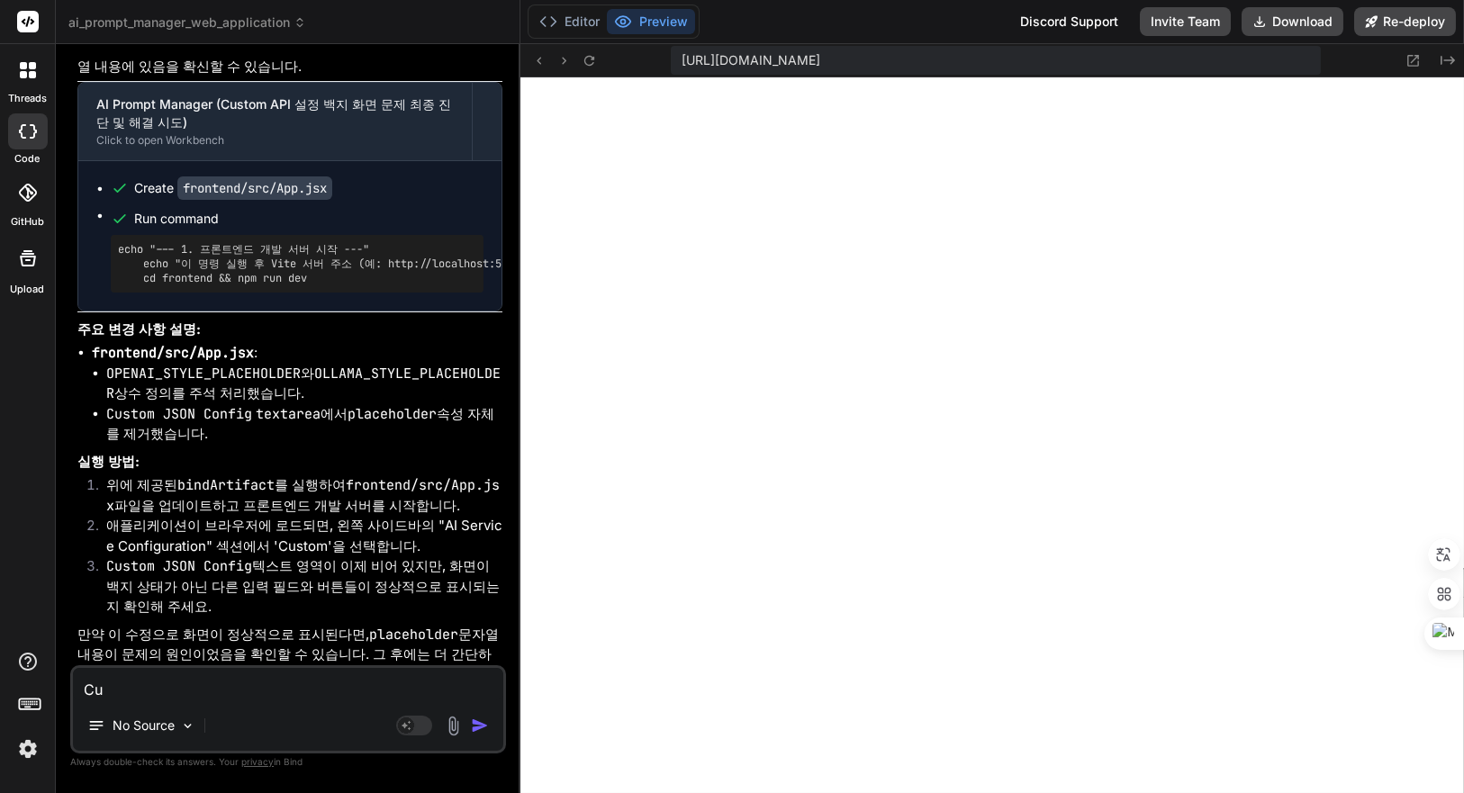
type textarea "Cus"
type textarea "x"
type textarea "Cust"
type textarea "x"
type textarea "Custo"
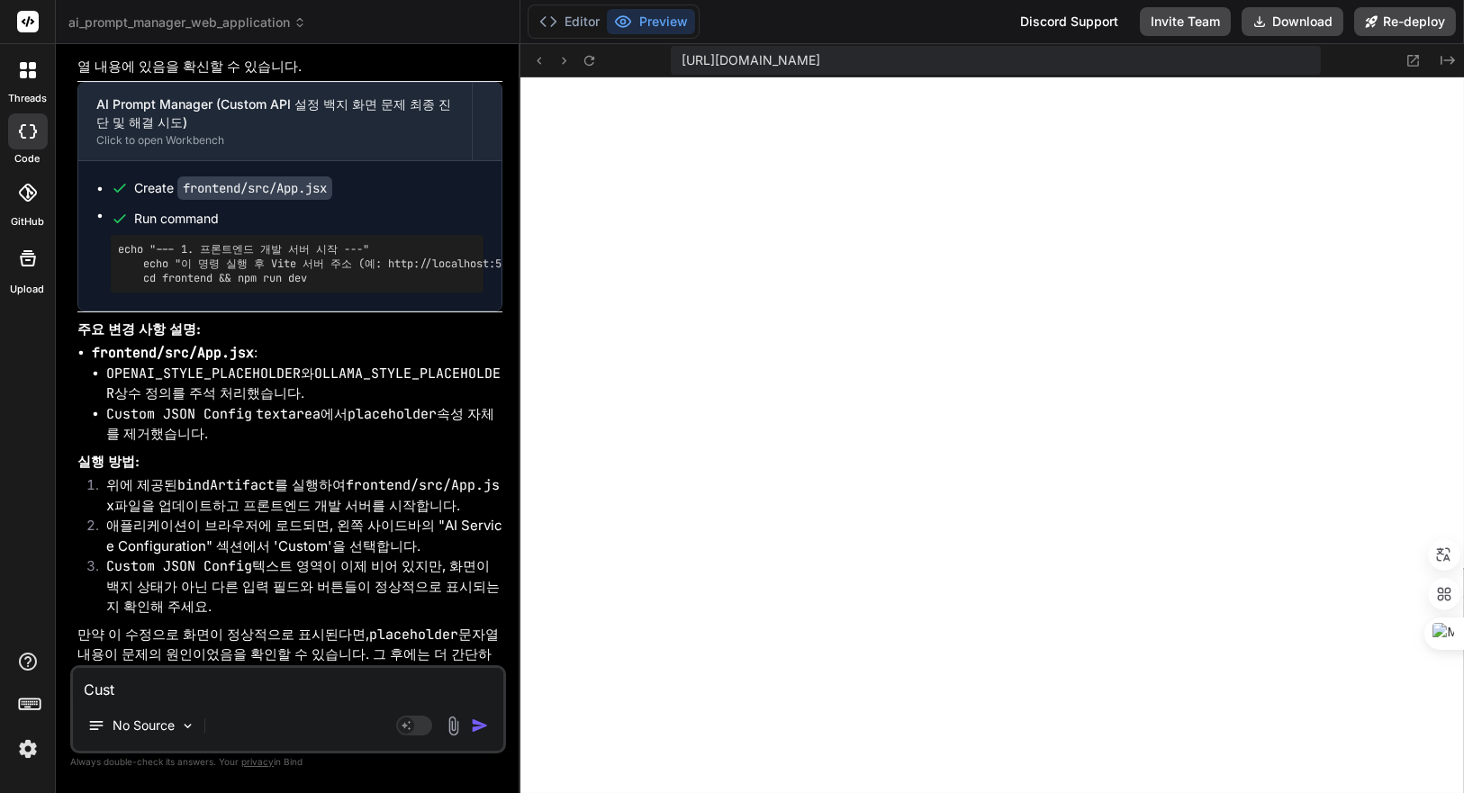
type textarea "x"
type textarea "Custom"
type textarea "x"
type textarea "Customㅇ"
type textarea "x"
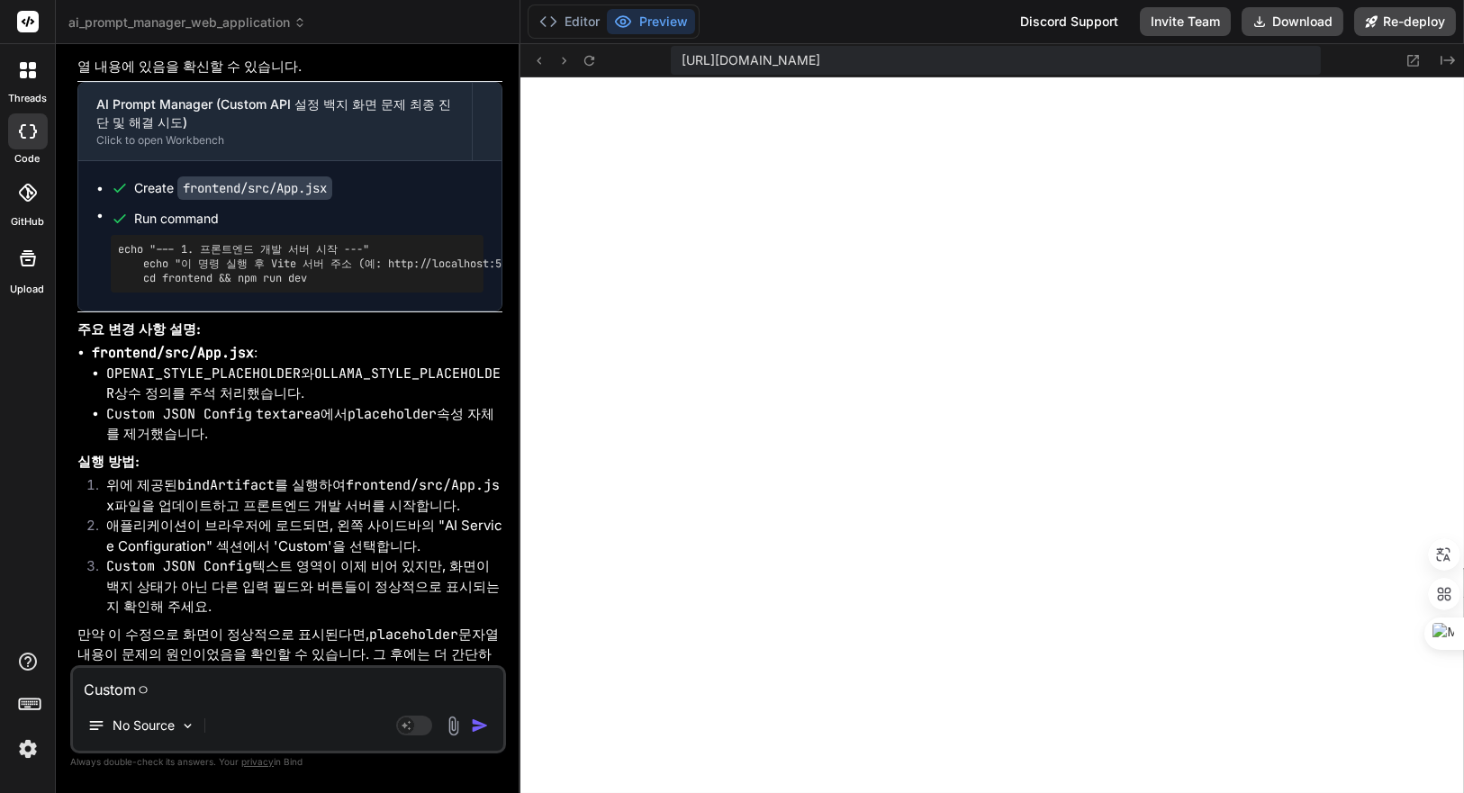
type textarea "Custom으"
type textarea "x"
type textarea "Custom을"
type textarea "x"
type textarea "Custom을"
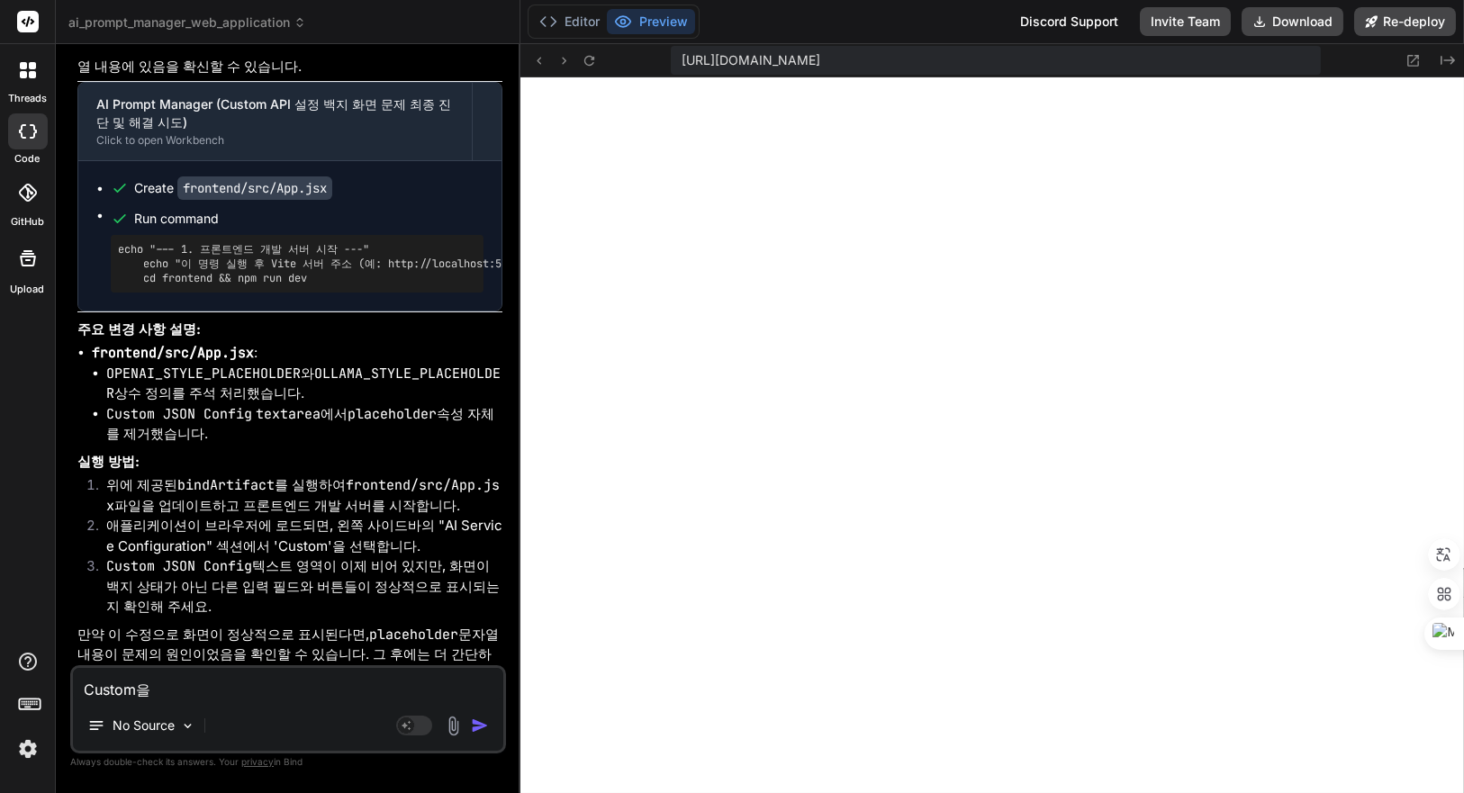
type textarea "x"
type textarea "Custom을 ㅅ"
type textarea "x"
type textarea "Custom을 서"
type textarea "x"
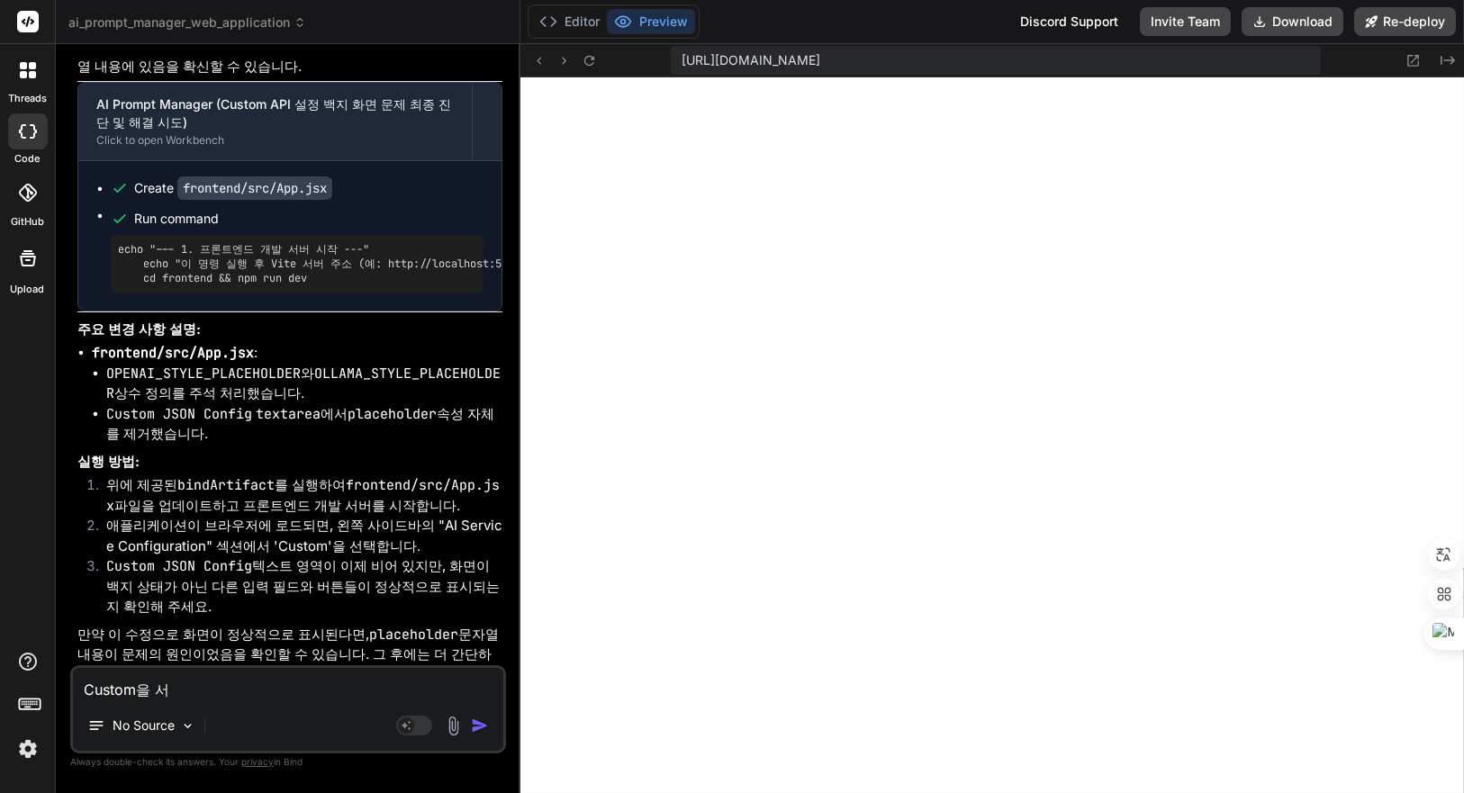
type textarea "Custom을 선"
type textarea "x"
type textarea "Custom을 선ㅌ"
type textarea "x"
type textarea "Custom을 선태"
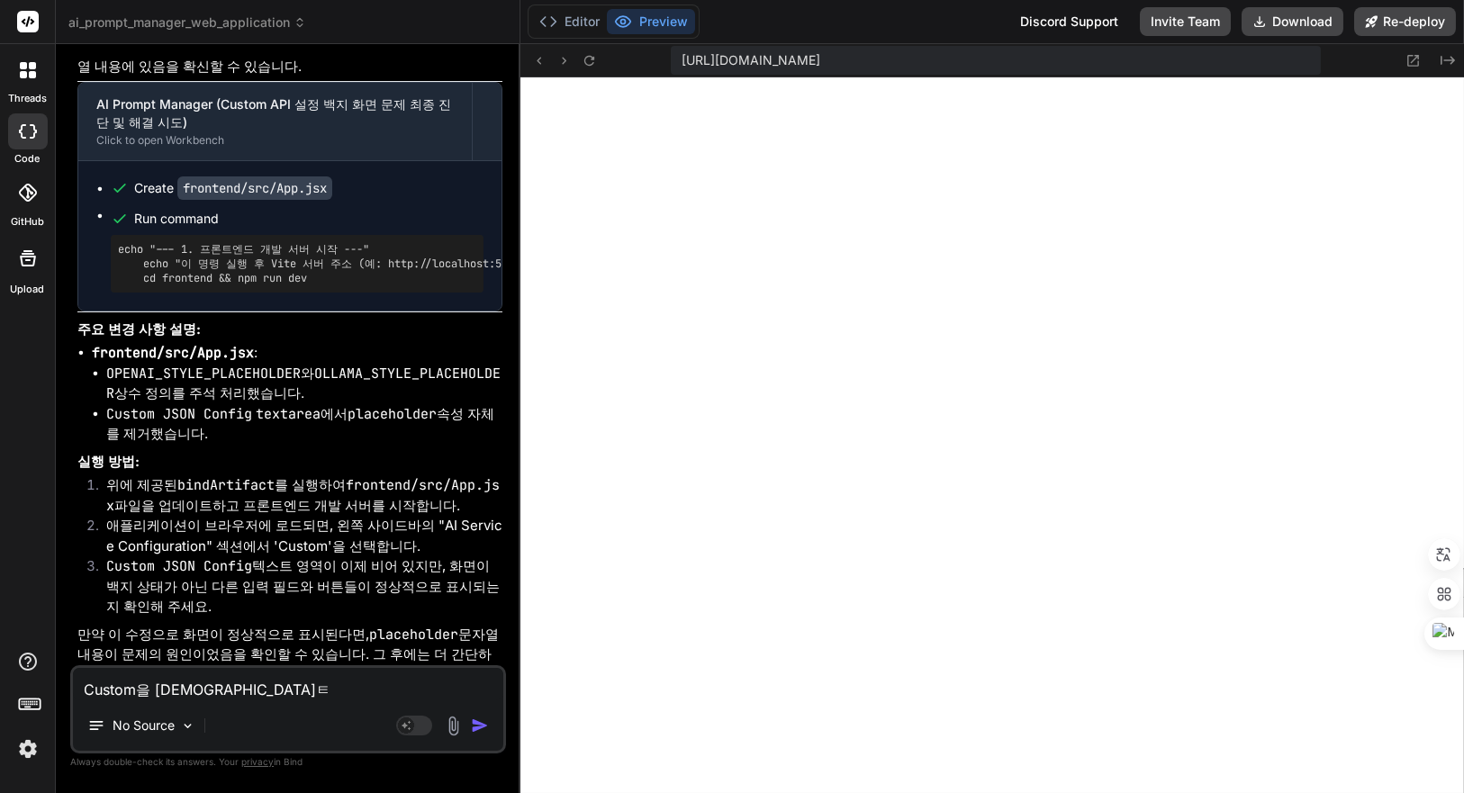
type textarea "x"
type textarea "Custom을 선택"
type textarea "x"
type textarea "Custom을 선택ㅎ"
type textarea "x"
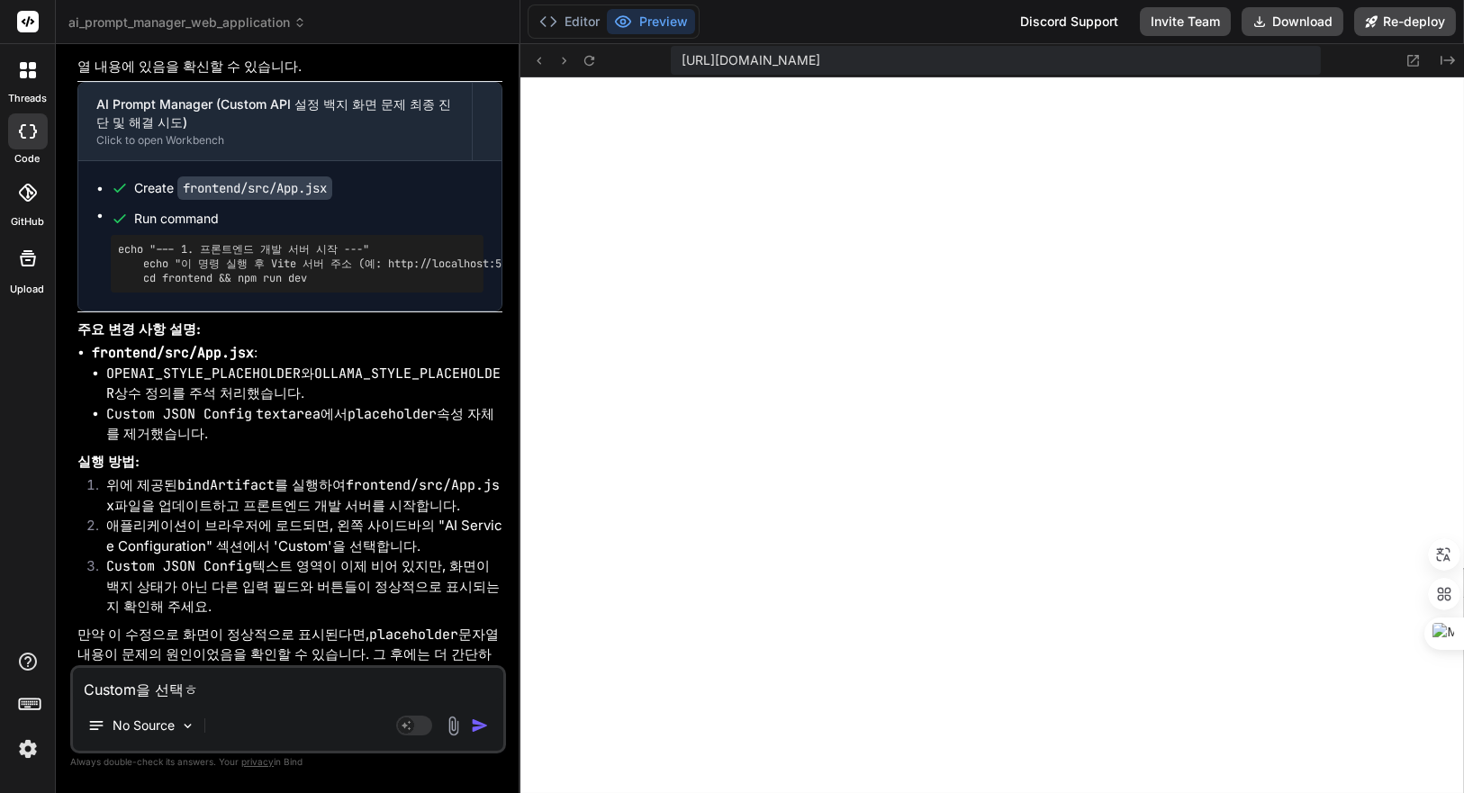
type textarea "Custom을 선택하"
type textarea "x"
type textarea "Custom을 선택함"
type textarea "x"
type textarea "Custom을 선택하며"
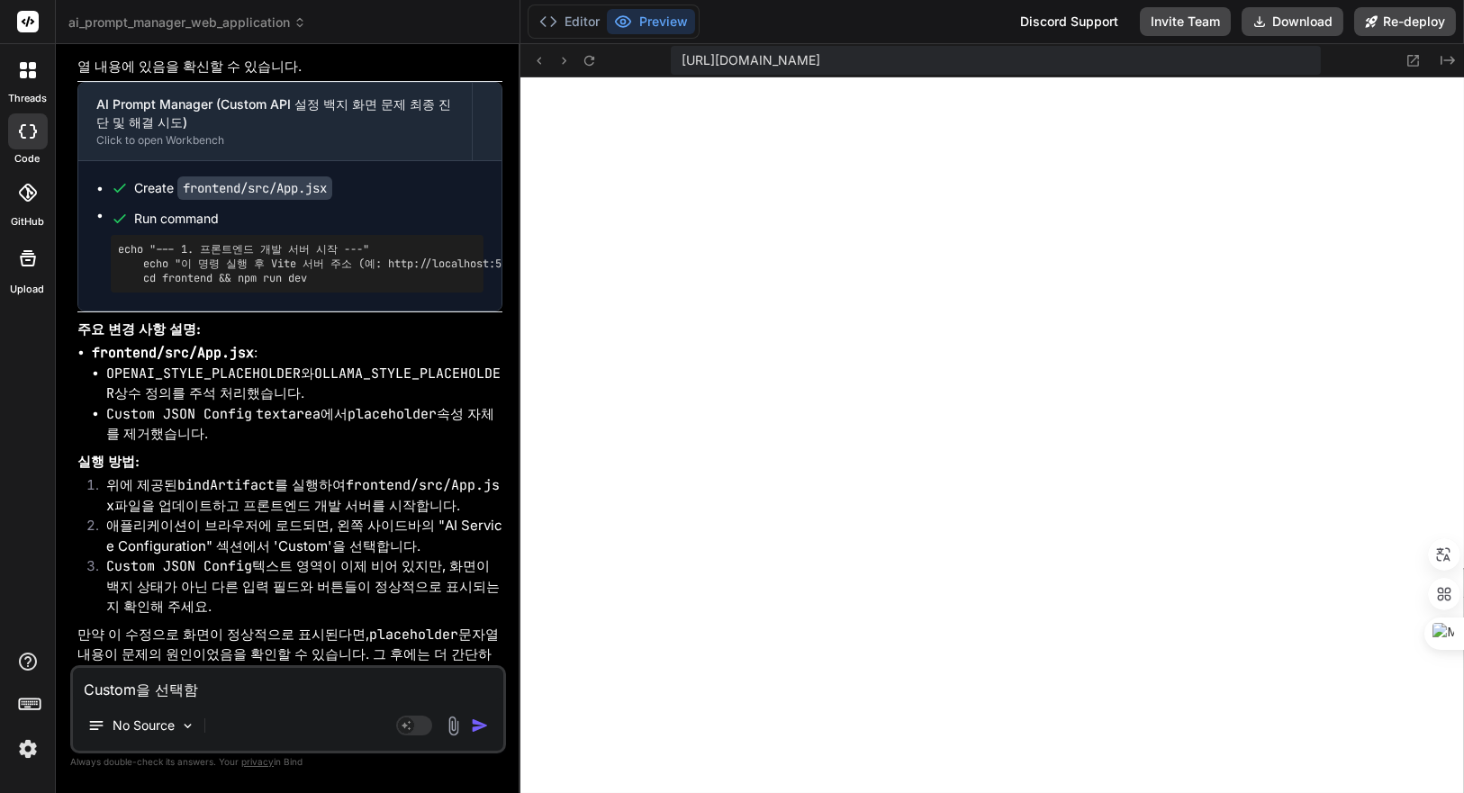
type textarea "x"
type textarea "Custom을 선택하면"
type textarea "x"
type textarea "Custom을 선택하면"
type textarea "x"
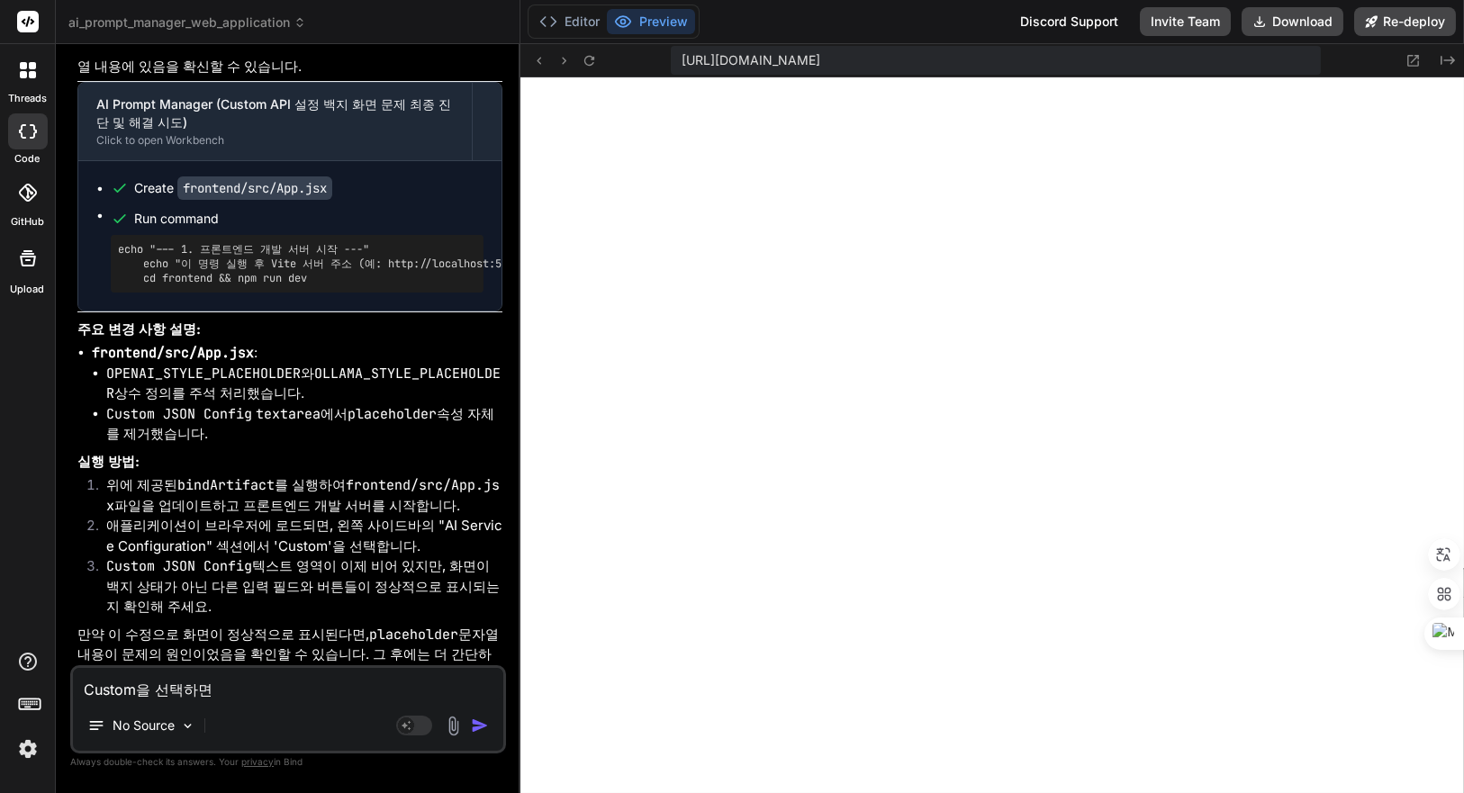
type textarea "Custom을 선택하면 ㅇ"
type textarea "x"
type textarea "Custom을 선택하면 우"
type textarea "x"
type textarea "Custom을 선택하면 위"
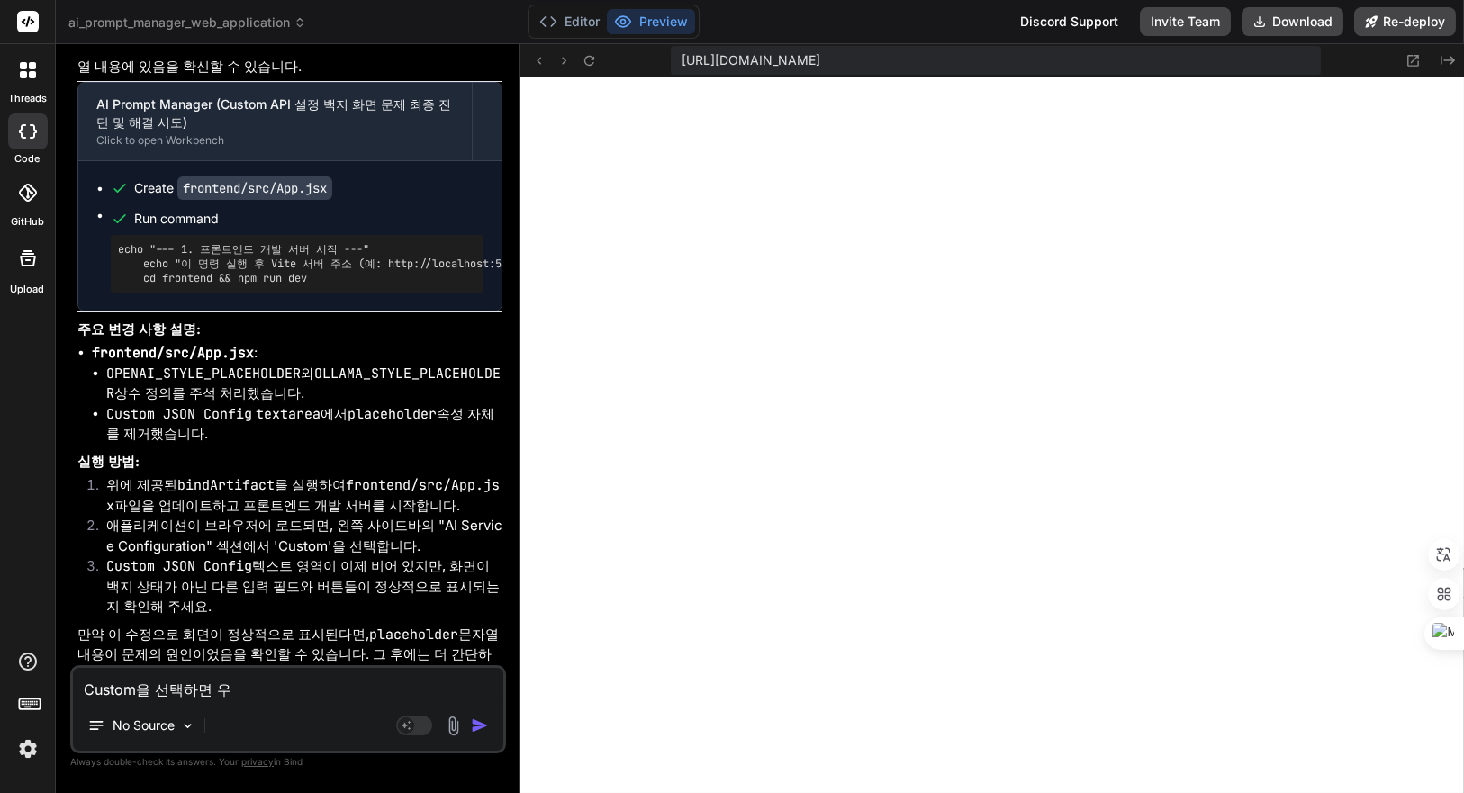
type textarea "x"
type textarea "Custom을 선택하면 위ㅉ"
type textarea "x"
type textarea "Custom을 선택하면 위쪼"
type textarea "x"
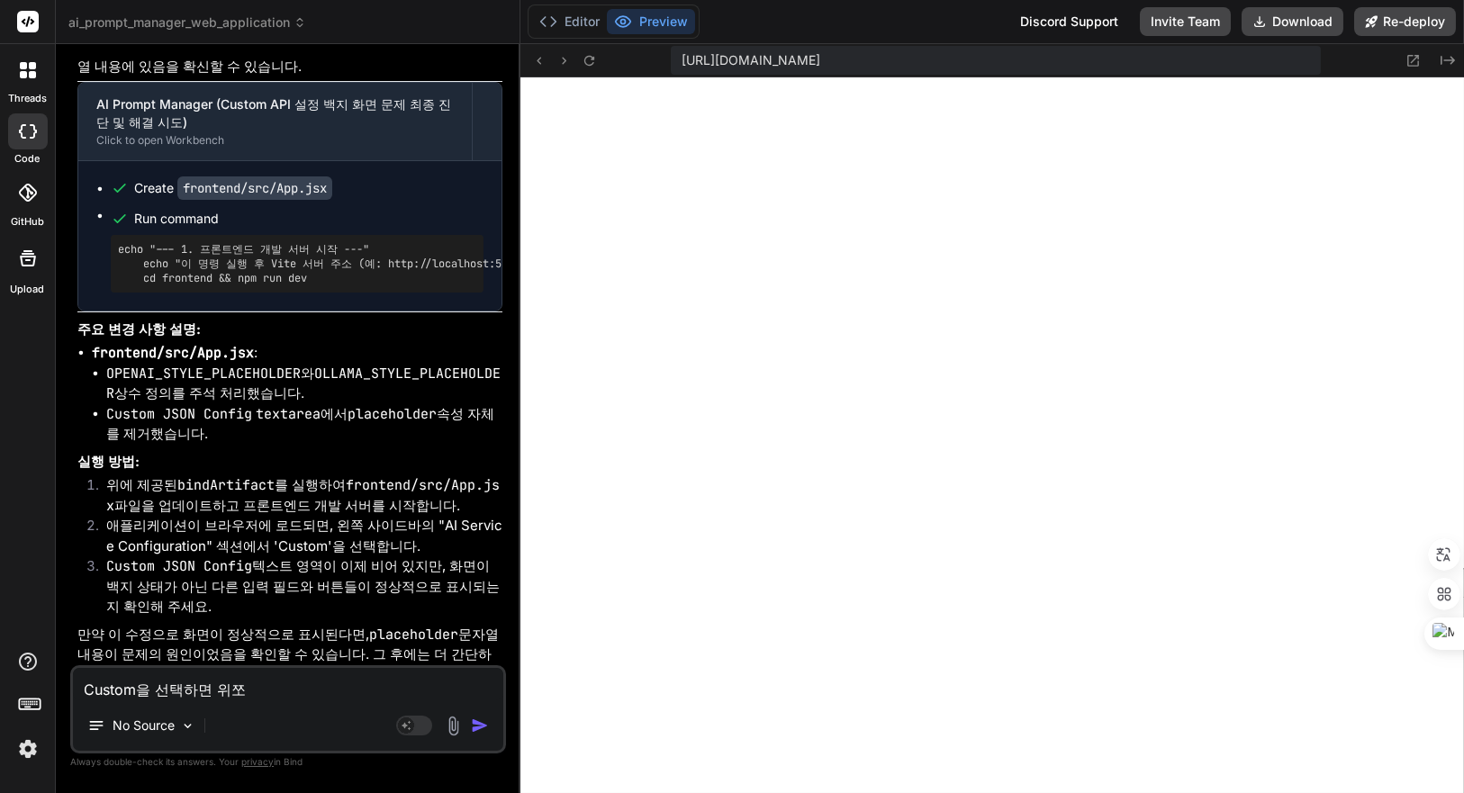
type textarea "Custom을 선택하면 위쪽"
type textarea "x"
type textarea "Custom을 선택하면 위쪼"
type textarea "x"
type textarea "Custom을 선택하면 위ㅉ"
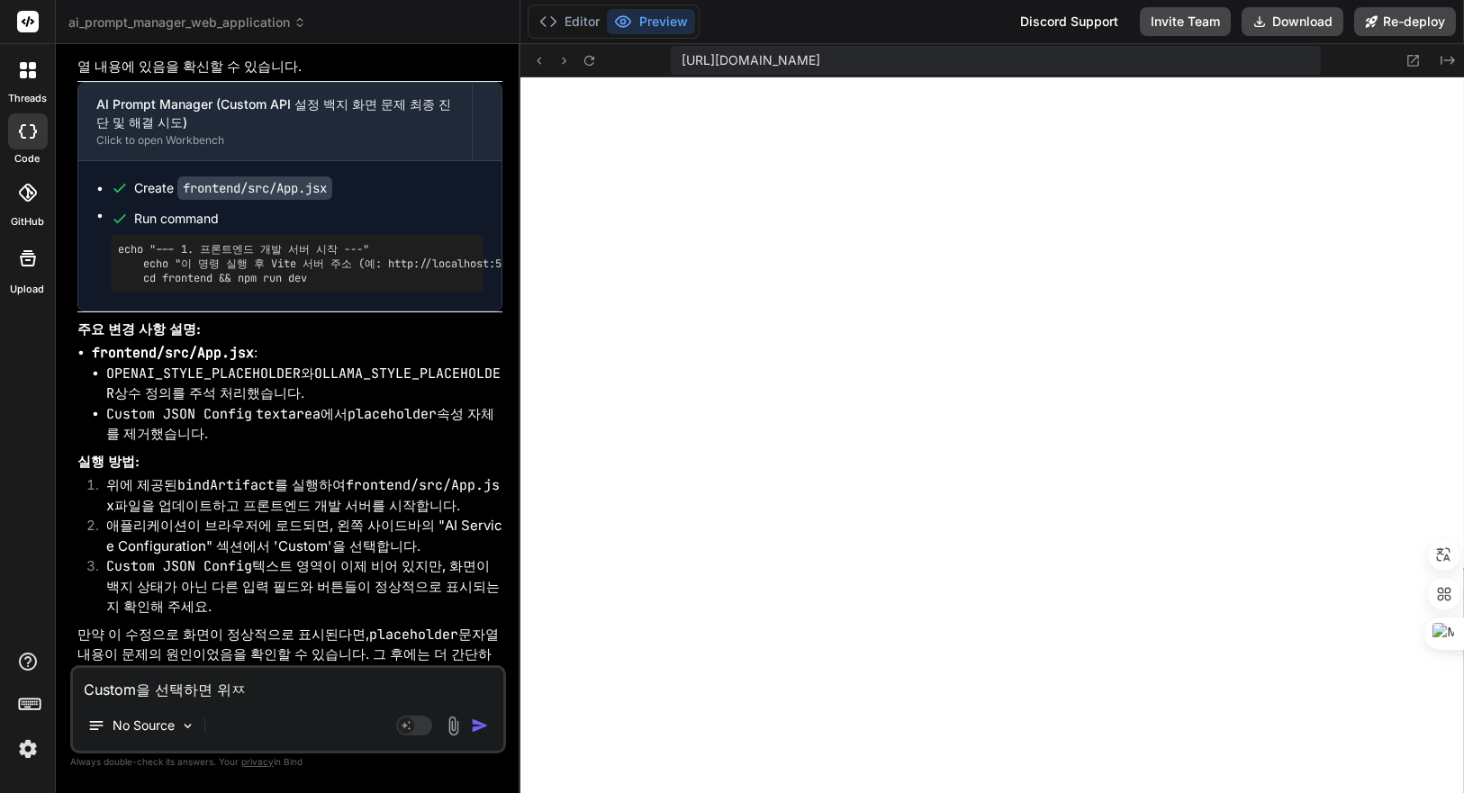
type textarea "x"
type textarea "Custom을 선택하면 위"
type textarea "x"
type textarea "Custom을 선택하면"
type textarea "x"
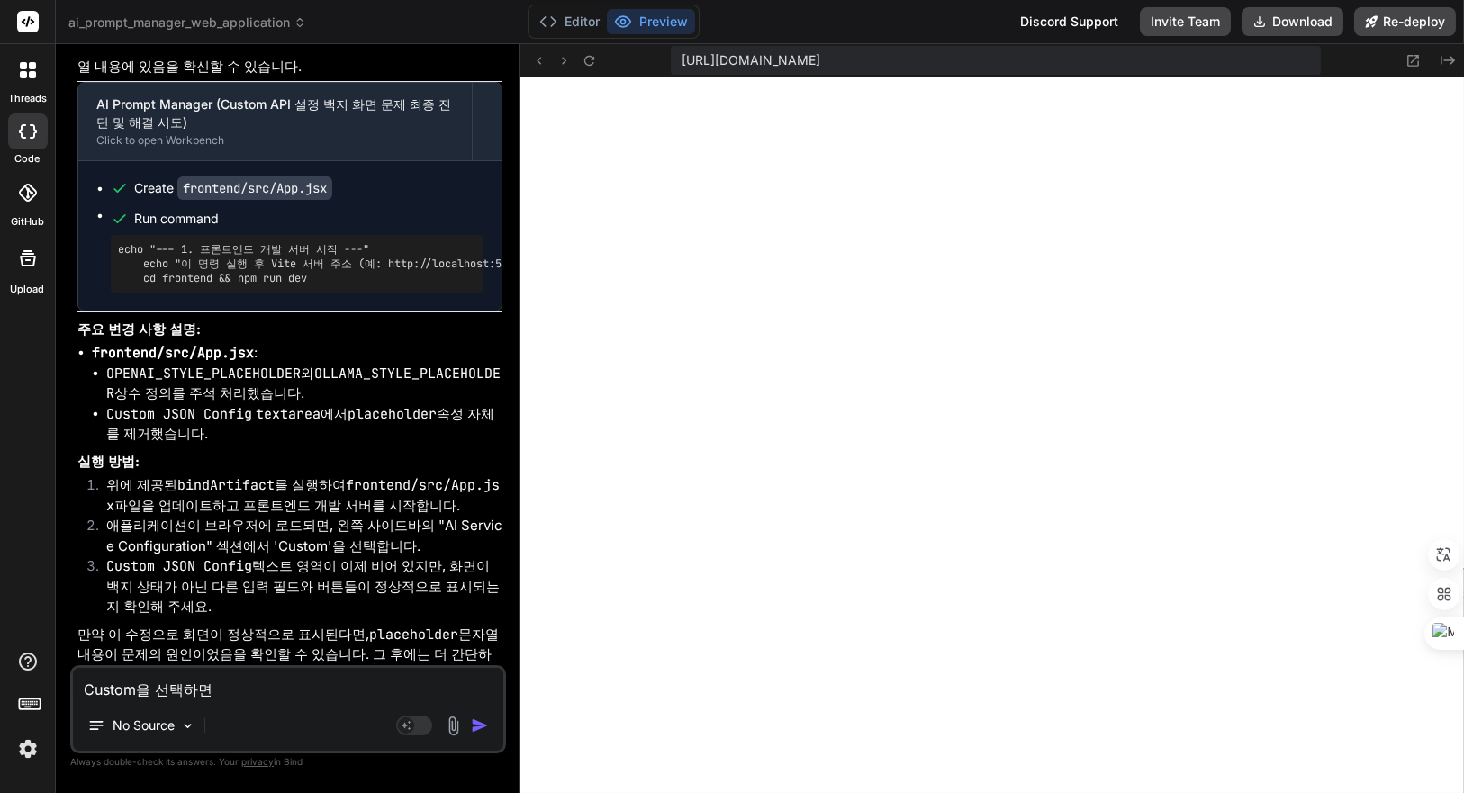
type textarea "Custom을 선택하면 ㅈ"
type textarea "x"
type textarea "Custom을 선택하면 저"
type textarea "x"
type textarea "Custom을 선택하면 전"
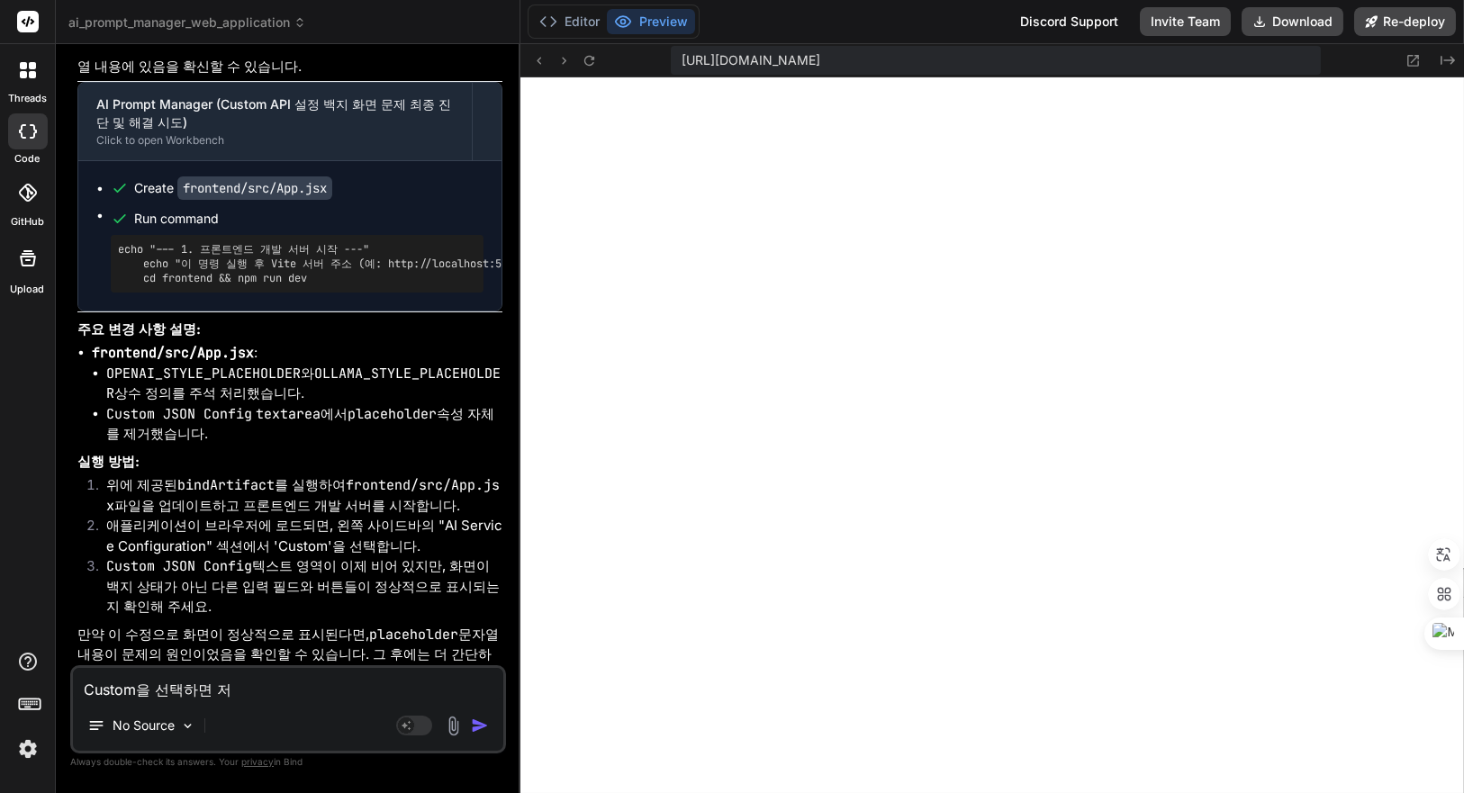
type textarea "x"
type textarea "Custom을 선택하면 전ㅊ"
type textarea "x"
type textarea "Custom을 선택하면 전체"
type textarea "x"
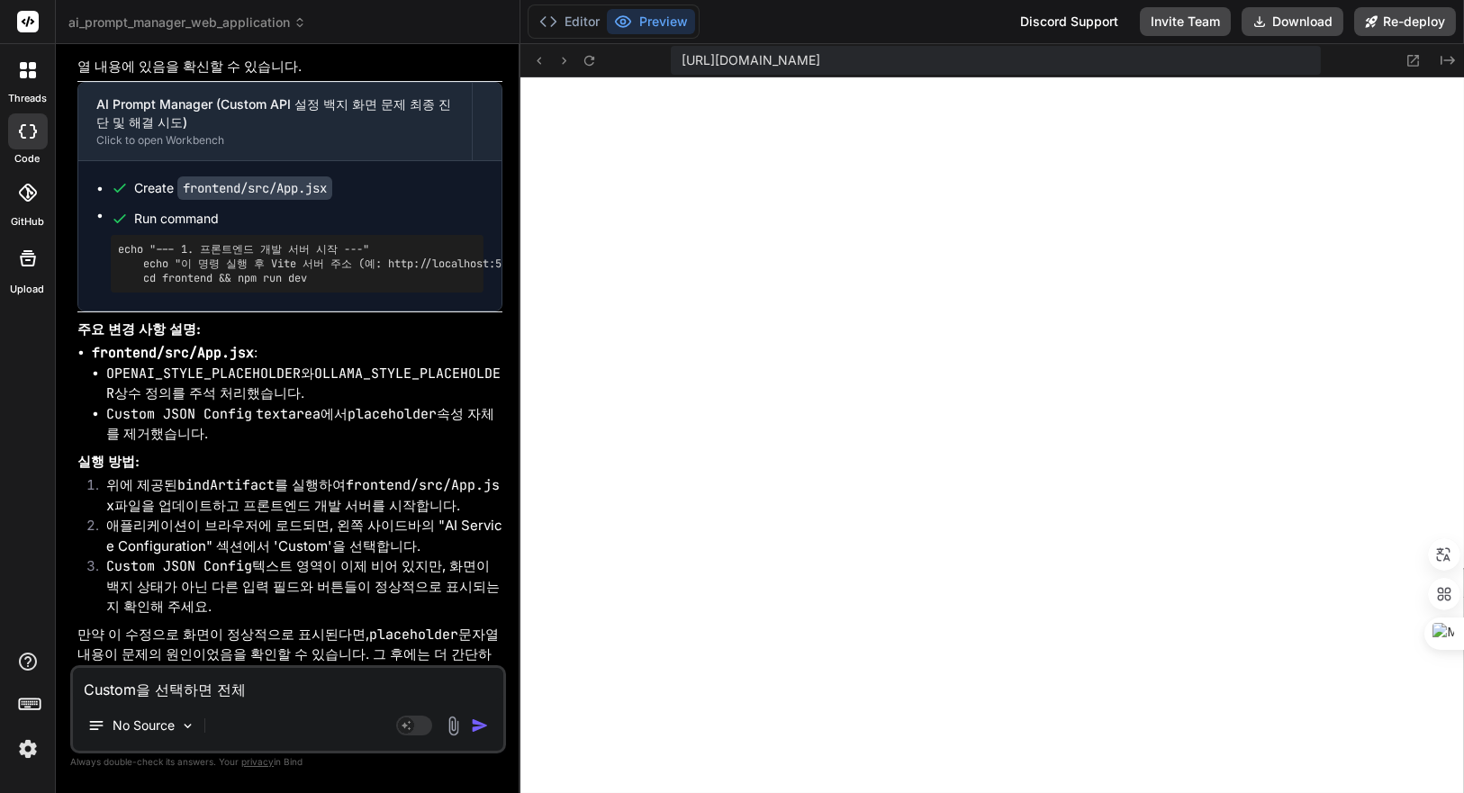
type textarea "Custom을 선택하면 전체"
type textarea "x"
type textarea "Custom을 선택하면 전체 ㅎ"
type textarea "x"
type textarea "Custom을 선택하면 전체 호"
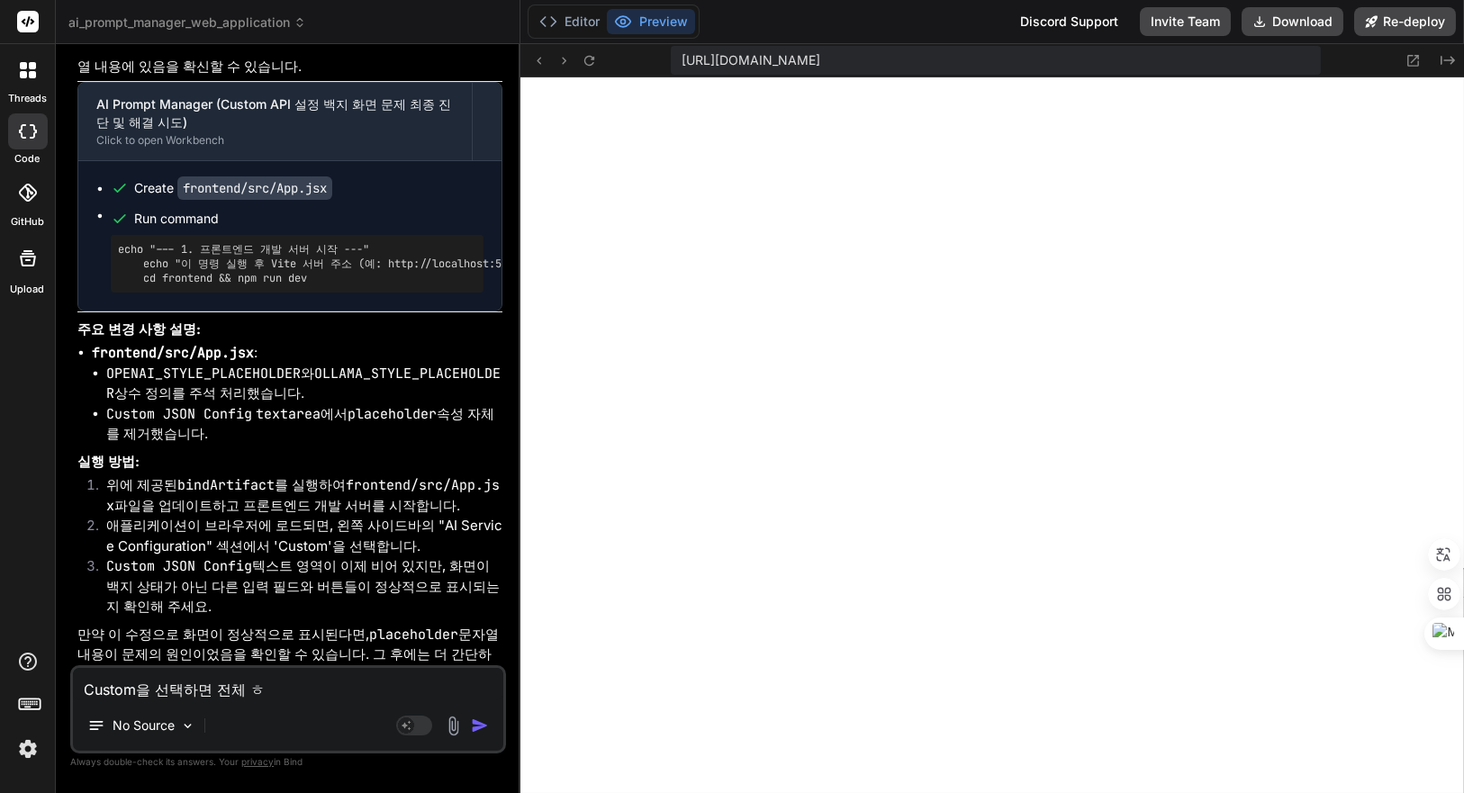
type textarea "x"
type textarea "Custom을 선택하면 전체 회"
type textarea "x"
type textarea "Custom을 선택하면 전체 호"
type textarea "x"
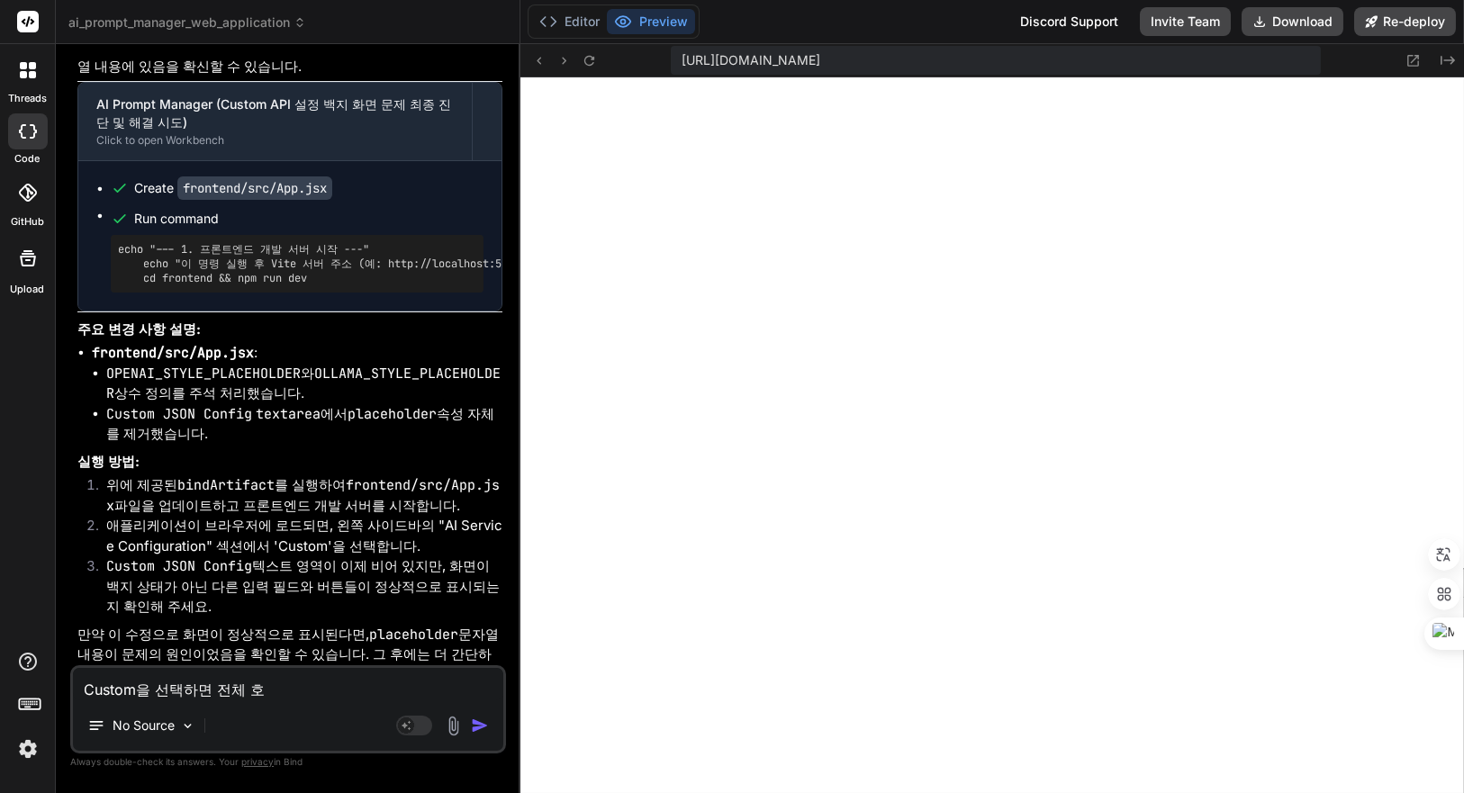
type textarea "Custom을 선택하면 전체 화"
type textarea "x"
type textarea "Custom을 선택하면 전체 홤"
type textarea "x"
type textarea "Custom을 선택하면 전체 화며"
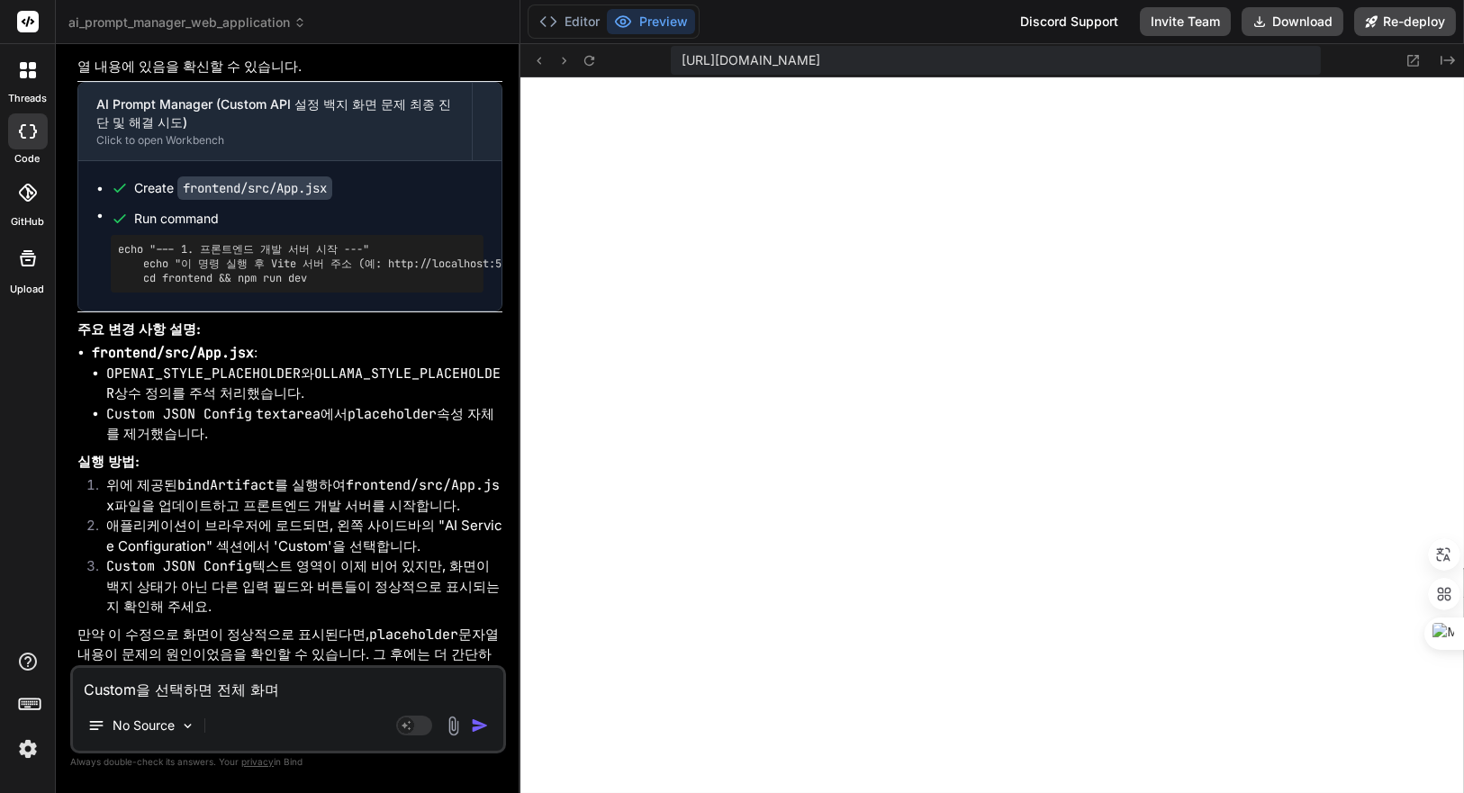
type textarea "x"
type textarea "Custom을 선택하면 전체 화면"
type textarea "x"
type textarea "Custom을 선택하면 전체 화면ㅇ"
type textarea "x"
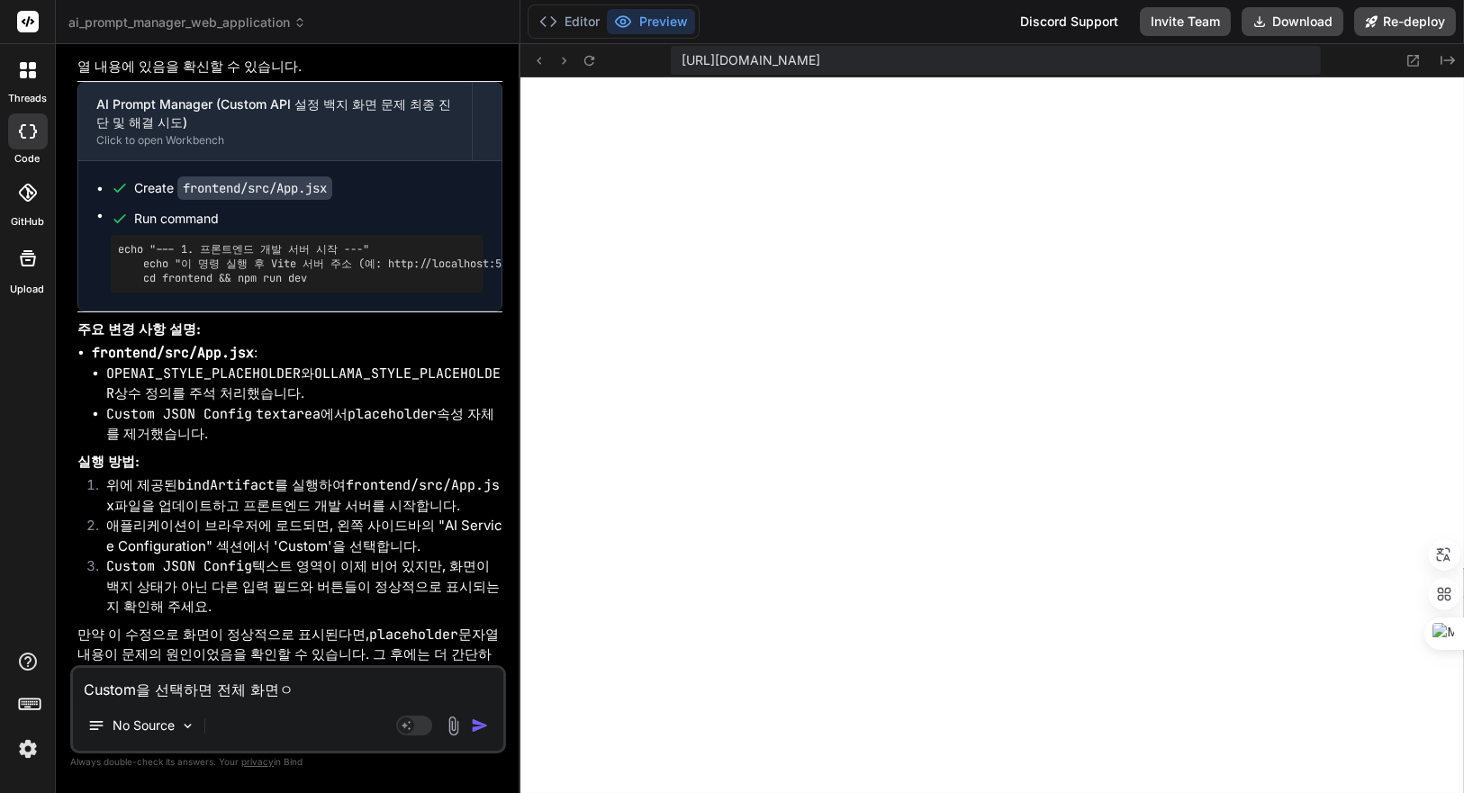
type textarea "Custom을 선택하면 전체 화면으"
type textarea "x"
type textarea "Custom을 선택하면 전체 화면은"
type textarea "x"
type textarea "Custom을 선택하면 전체 화면은"
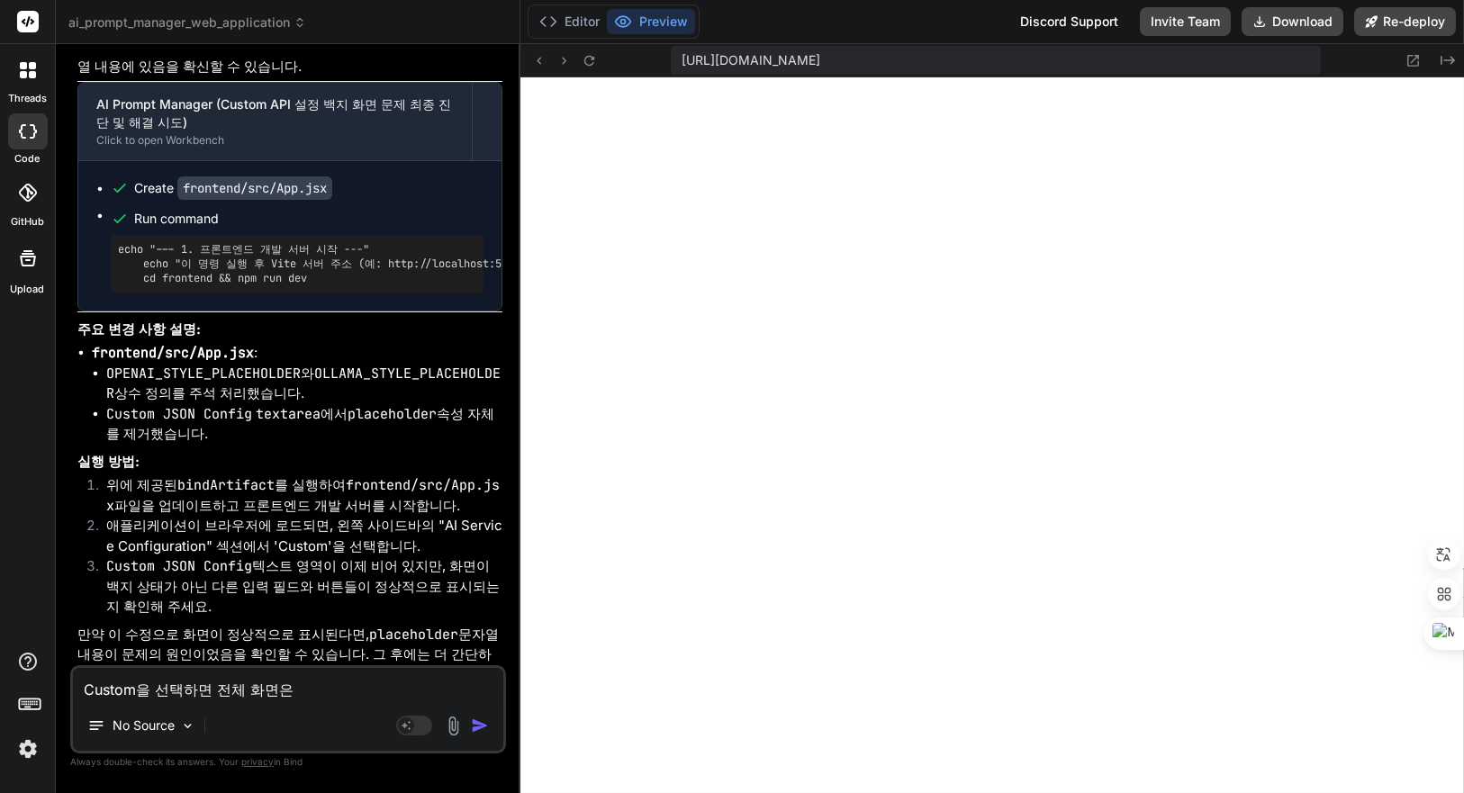
type textarea "x"
type textarea "Custom을 선택하면 전체 화면은 ㅇ"
type textarea "x"
type textarea "Custom을 선택하면 전체 화면은 여"
type textarea "x"
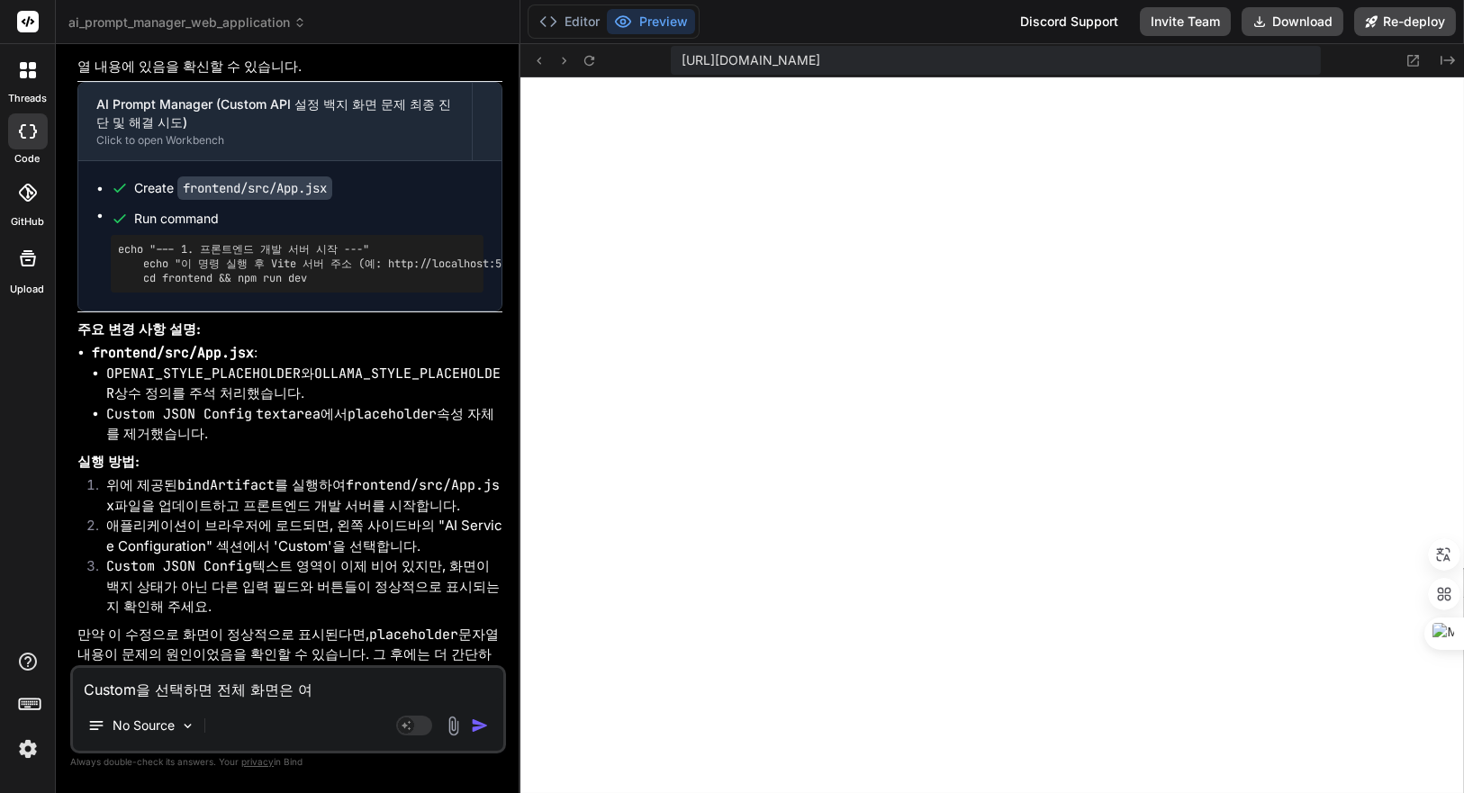
type textarea "Custom을 선택하면 전체 화면은 연"
type textarea "x"
type textarea "Custom을 선택하면 전체 화면은 엲"
type textarea "x"
type textarea "Custom을 선택하면 전체 화면은 연하"
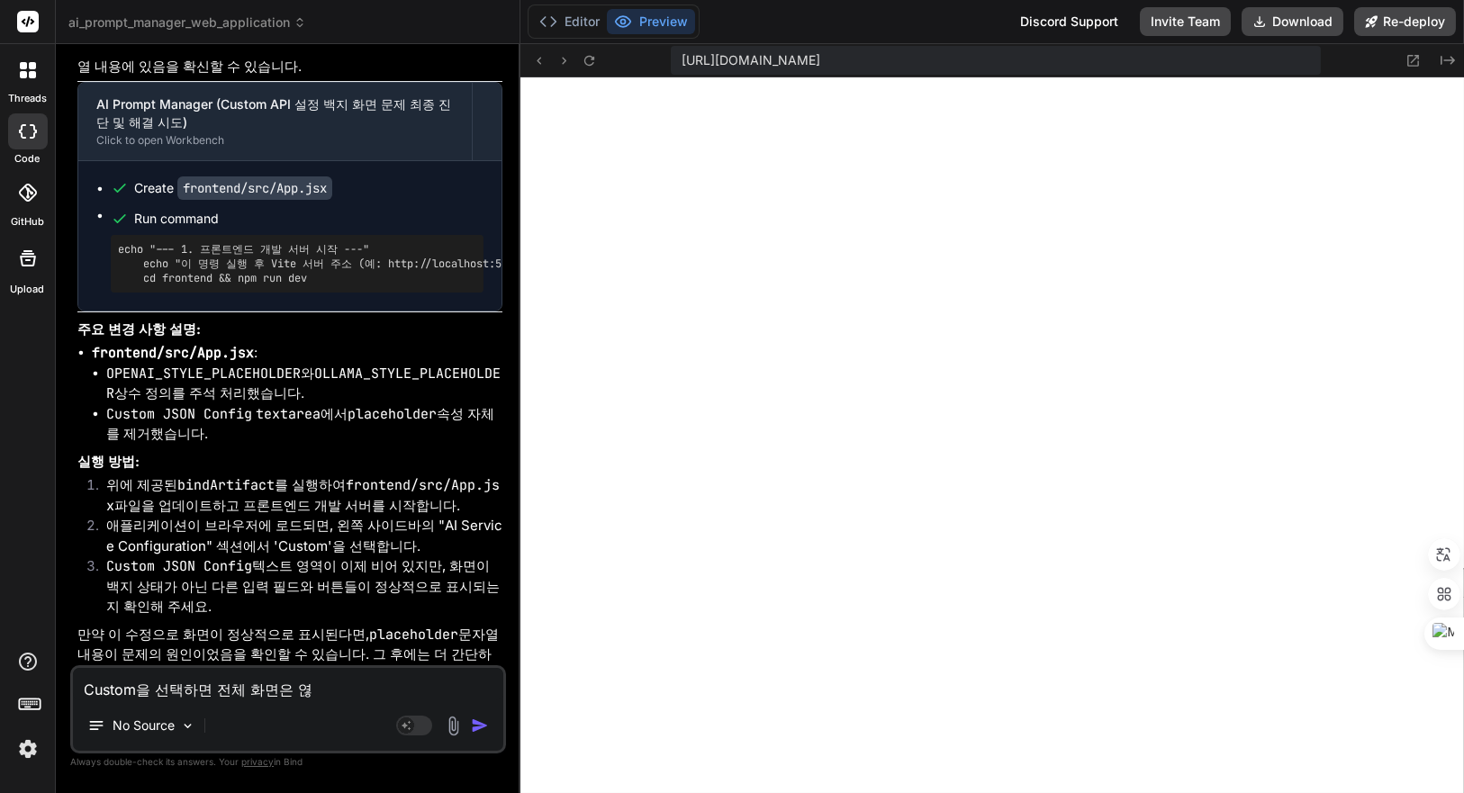
type textarea "x"
type textarea "Custom을 선택하면 전체 화면은 연한"
type textarea "x"
type textarea "Custom을 선택하면 전체 화면은 연한"
type textarea "x"
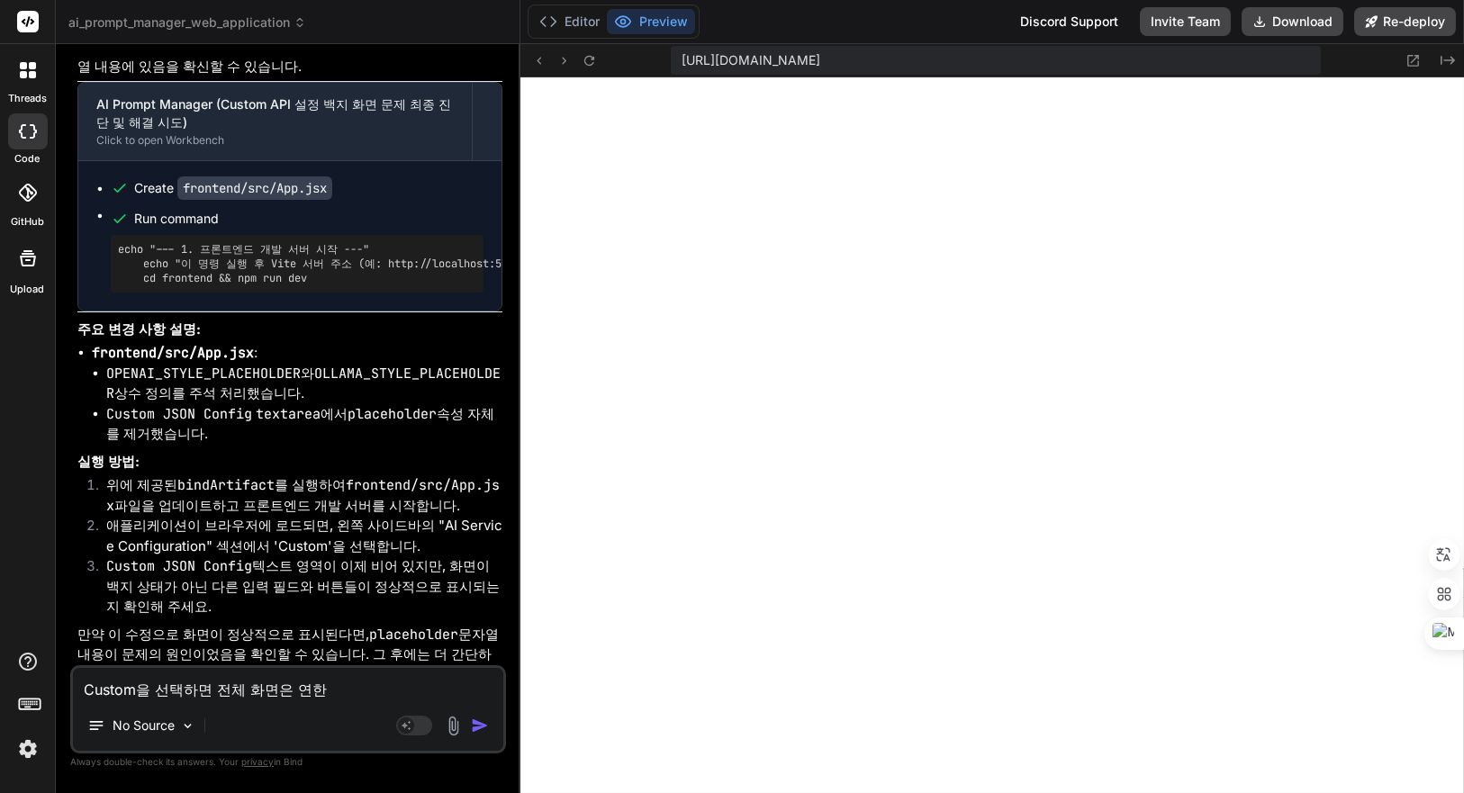
type textarea "Custom을 선택하면 전체 화면은 연한 ㅎ"
type textarea "x"
type textarea "Custom을 선택하면 전체 화면은 연한 호"
type textarea "x"
type textarea "Custom을 선택하면 전체 화면은 연한 회"
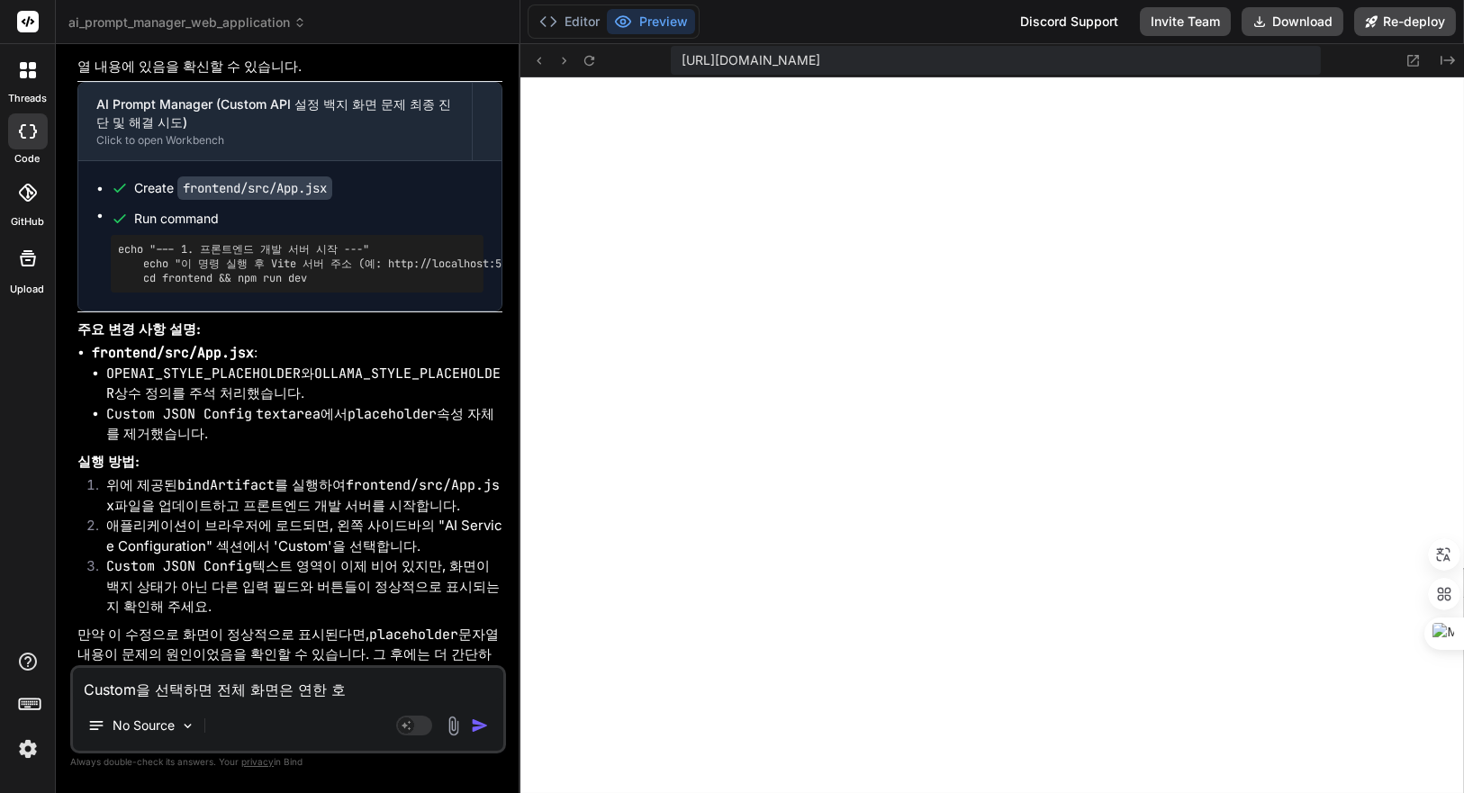
type textarea "x"
type textarea "Custom을 선택하면 전체 화면은 연한 횟"
type textarea "x"
type textarea "Custom을 선택하면 전체 화면은 연한 회시"
type textarea "x"
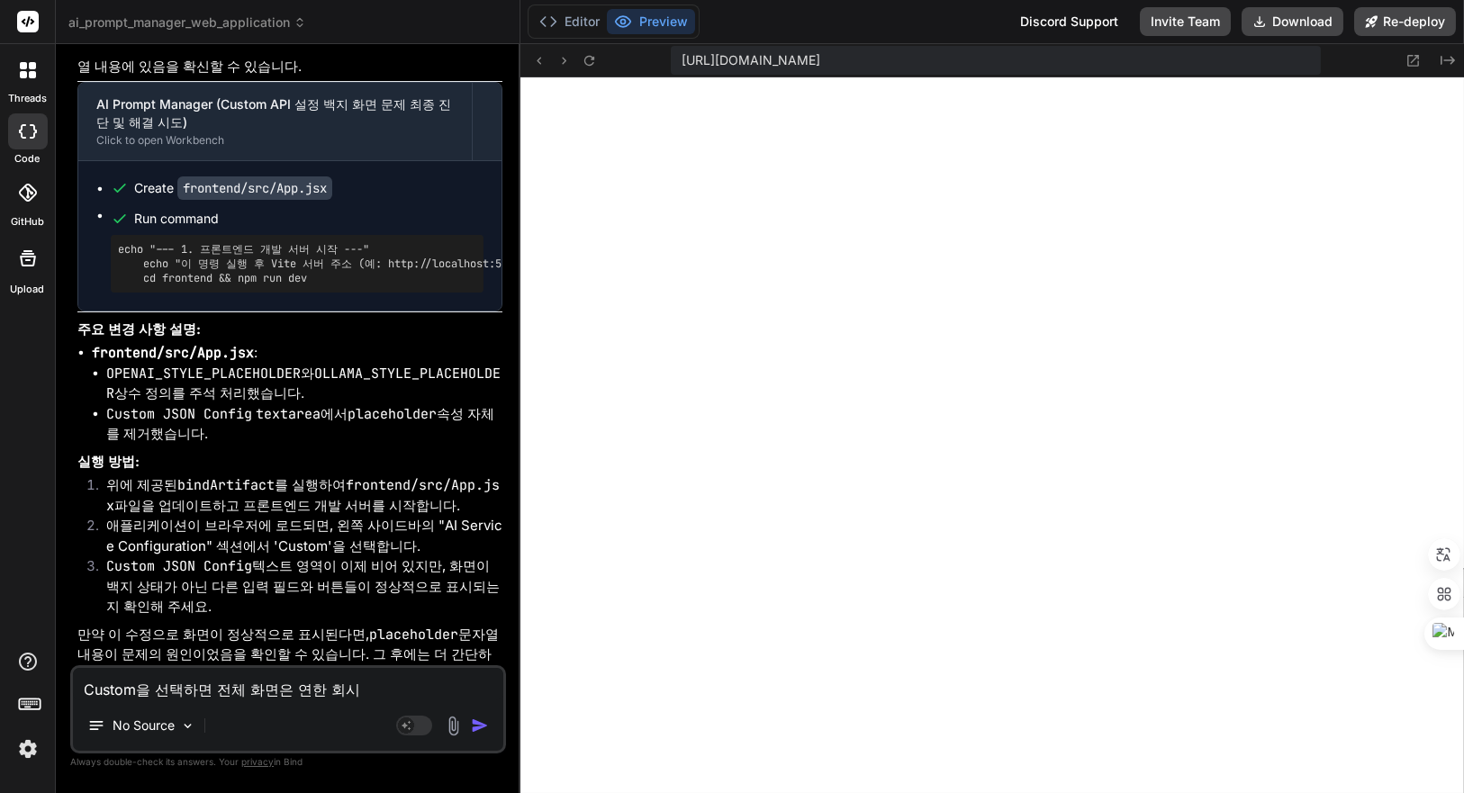
type textarea "Custom을 선택하면 전체 화면은 연한 회식"
type textarea "x"
type textarea "Custom을 선택하면 전체 화면은 연한 회시기"
type textarea "x"
type textarea "Custom을 선택하면 전체 화면은 연한 회시ㄱ"
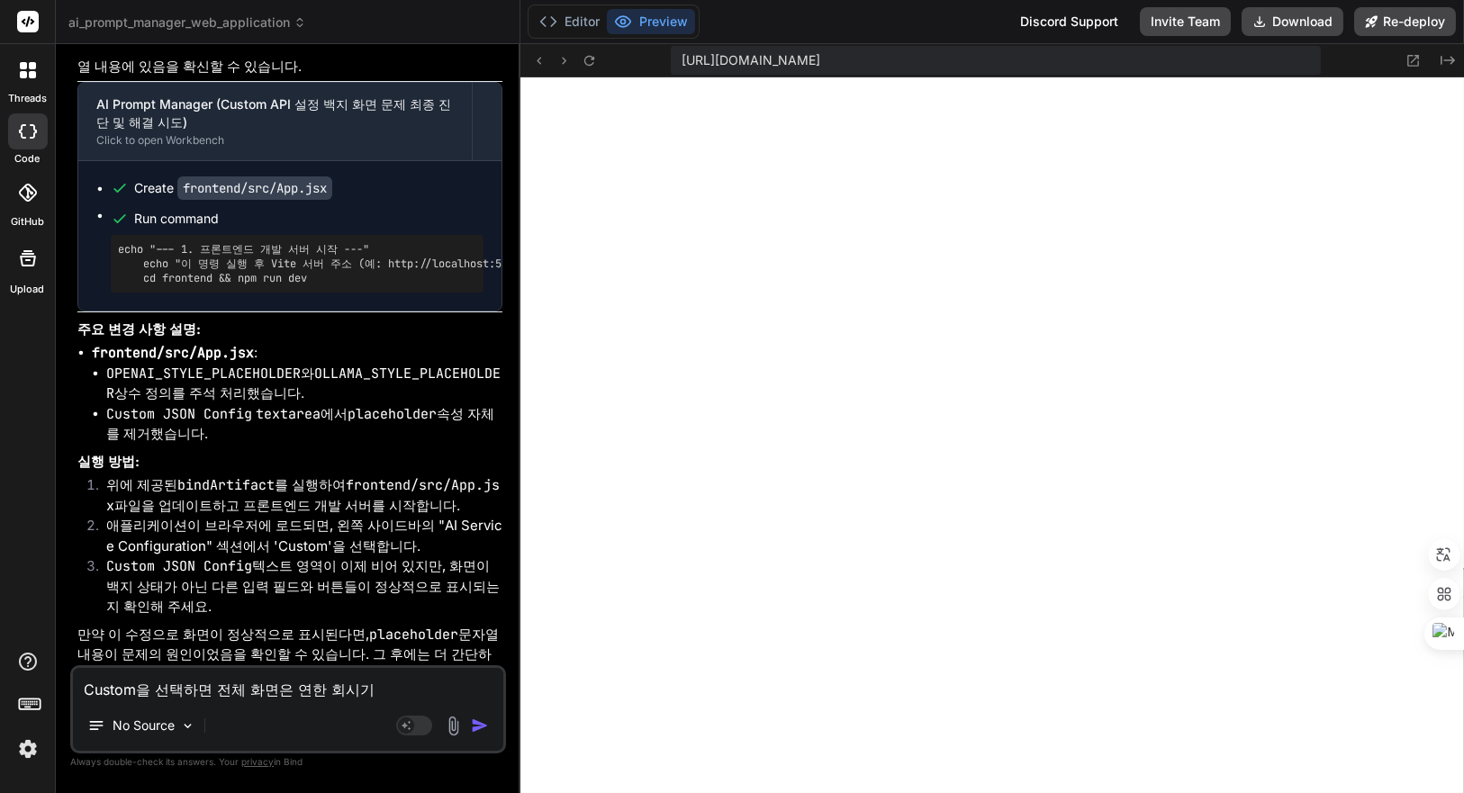
type textarea "x"
type textarea "Custom을 선택하면 전체 화면은 연한 회시"
type textarea "x"
type textarea "Custom을 선택하면 전체 화면은 연한 회"
type textarea "x"
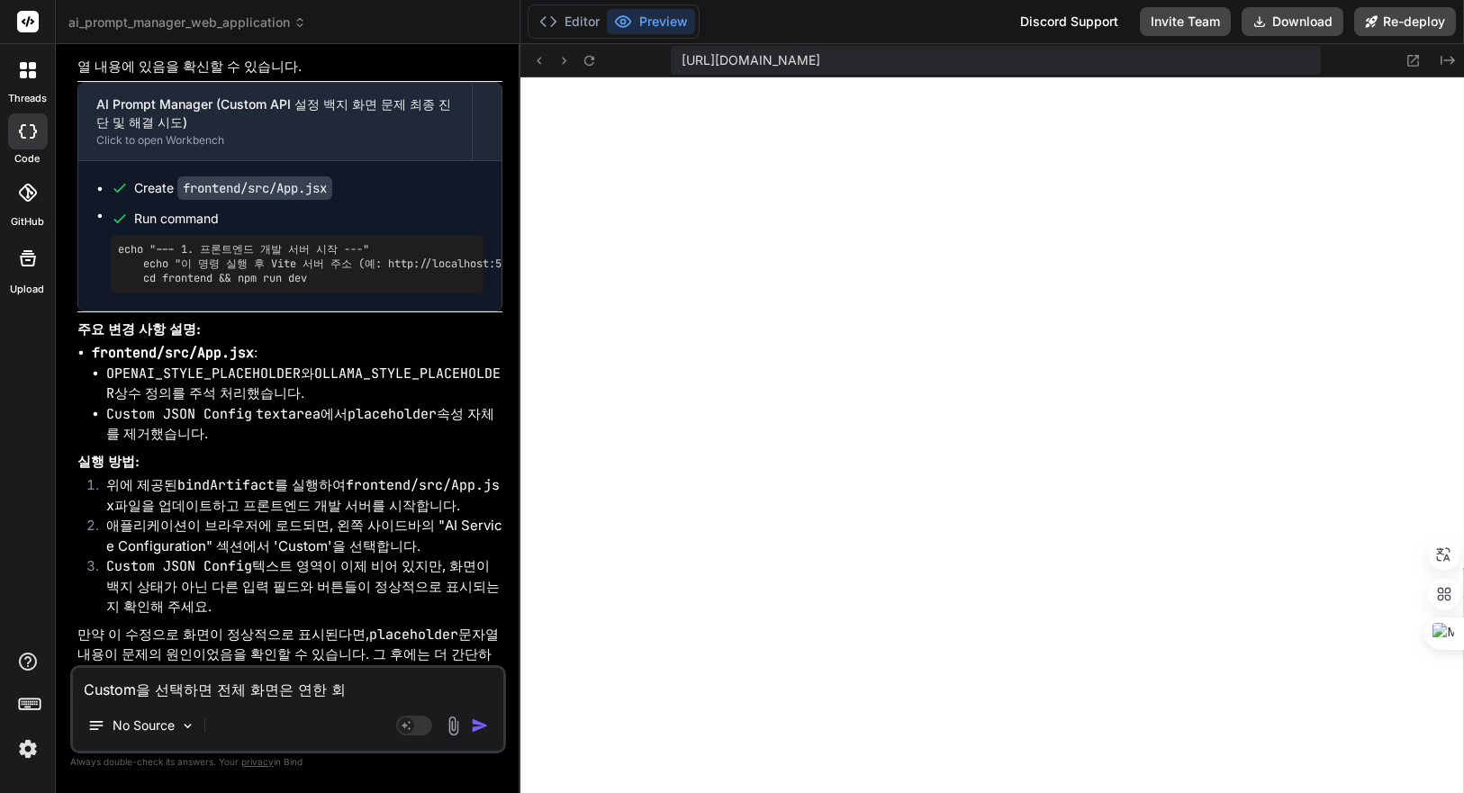
type textarea "Custom을 선택하면 전체 화면은 연한 회ㅅ"
type textarea "x"
type textarea "Custom을 선택하면 전체 화면은 연한 회새"
type textarea "x"
type textarea "Custom을 선택하면 전체 화면은 연한 회색"
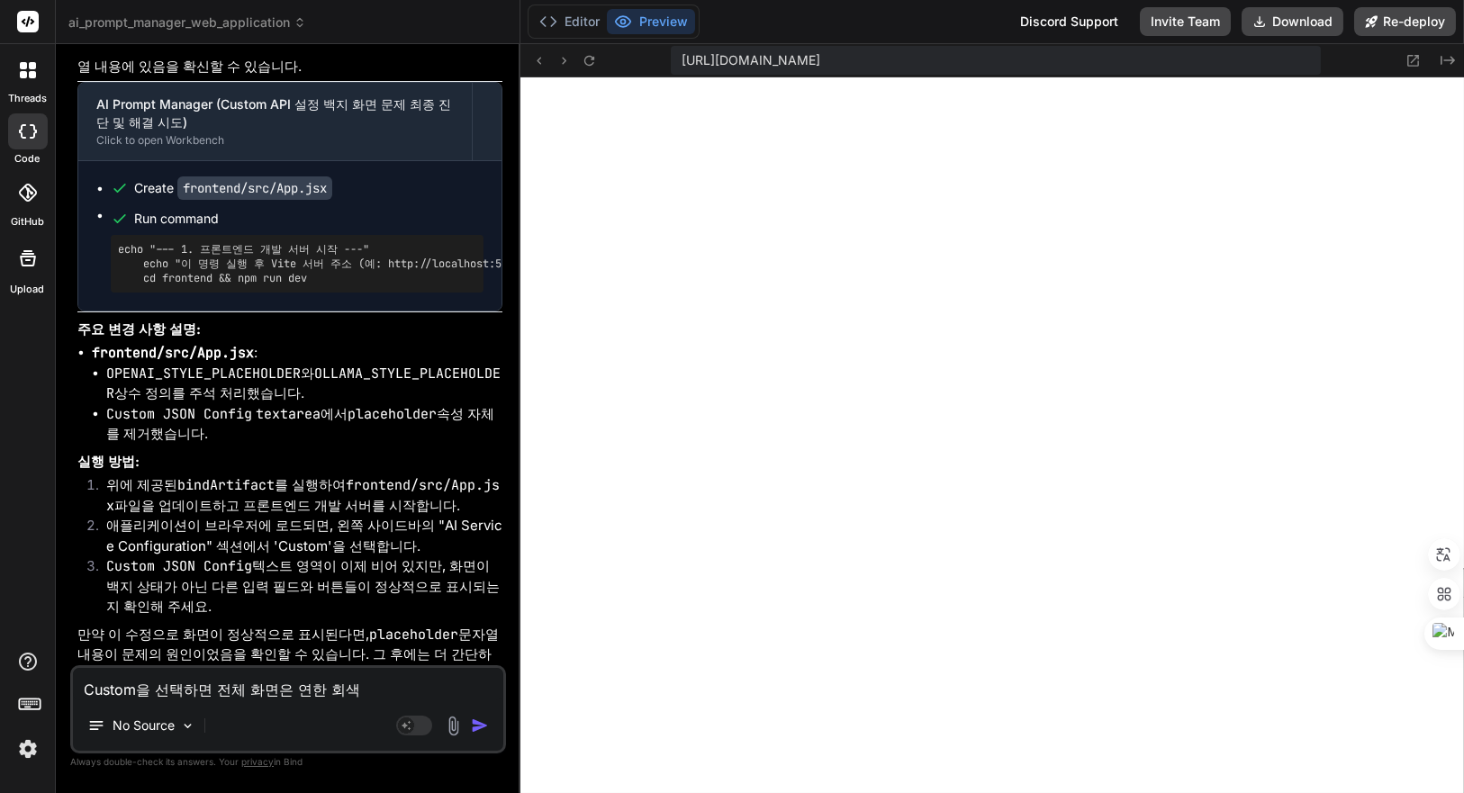
type textarea "x"
type textarea "Custom을 선택하면 전체 화면은 연한 회색ㅇ"
type textarea "x"
type textarea "Custom을 선택하면 전체 화면은 연한 회색이"
type textarea "x"
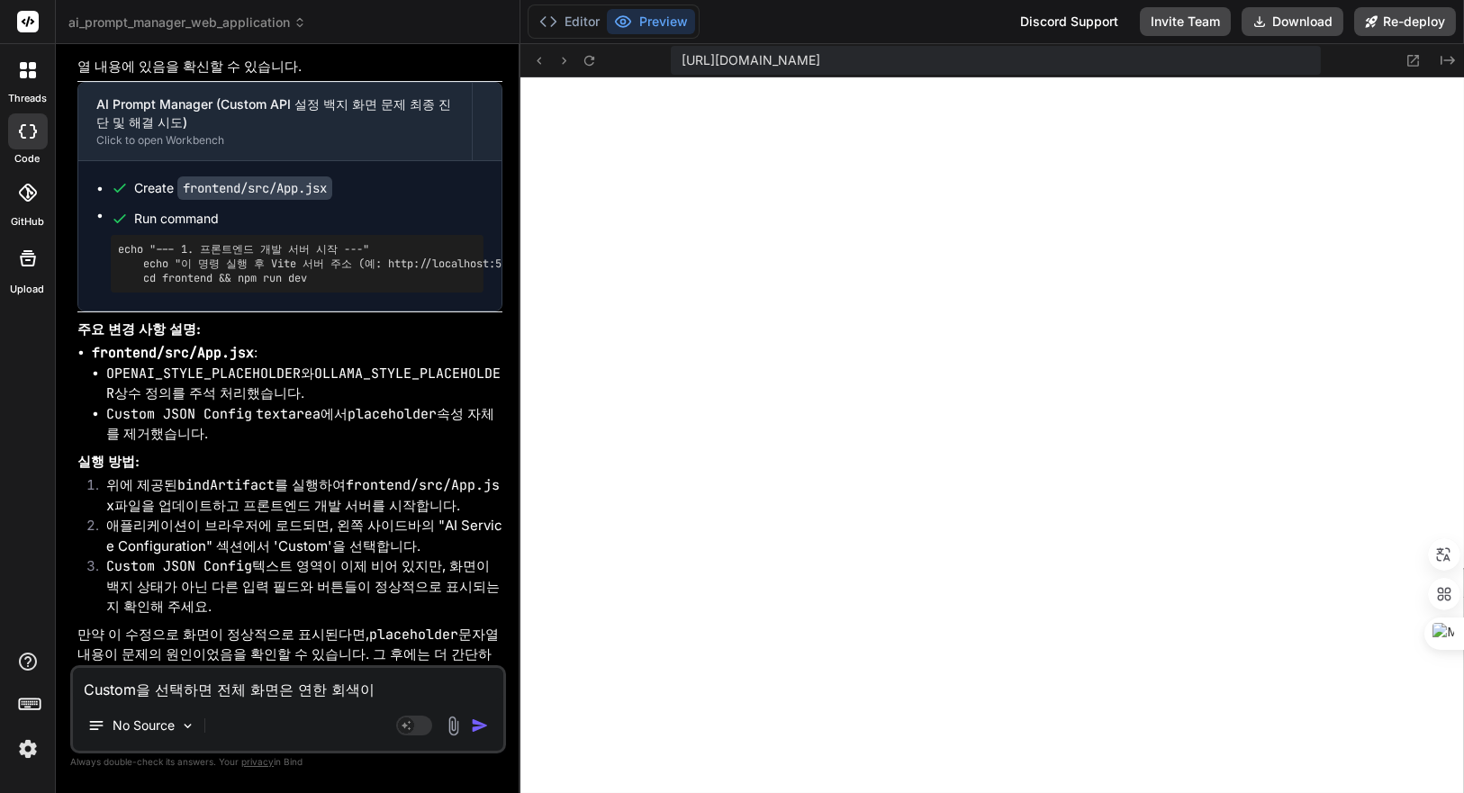
type textarea "Custom을 선택하면 전체 화면은 연한 회색익"
type textarea "x"
type textarea "Custom을 선택하면 전체 화면은 연한 회색이고"
type textarea "x"
type textarea "Custom을 선택하면 전체 화면은 연한 회색이고"
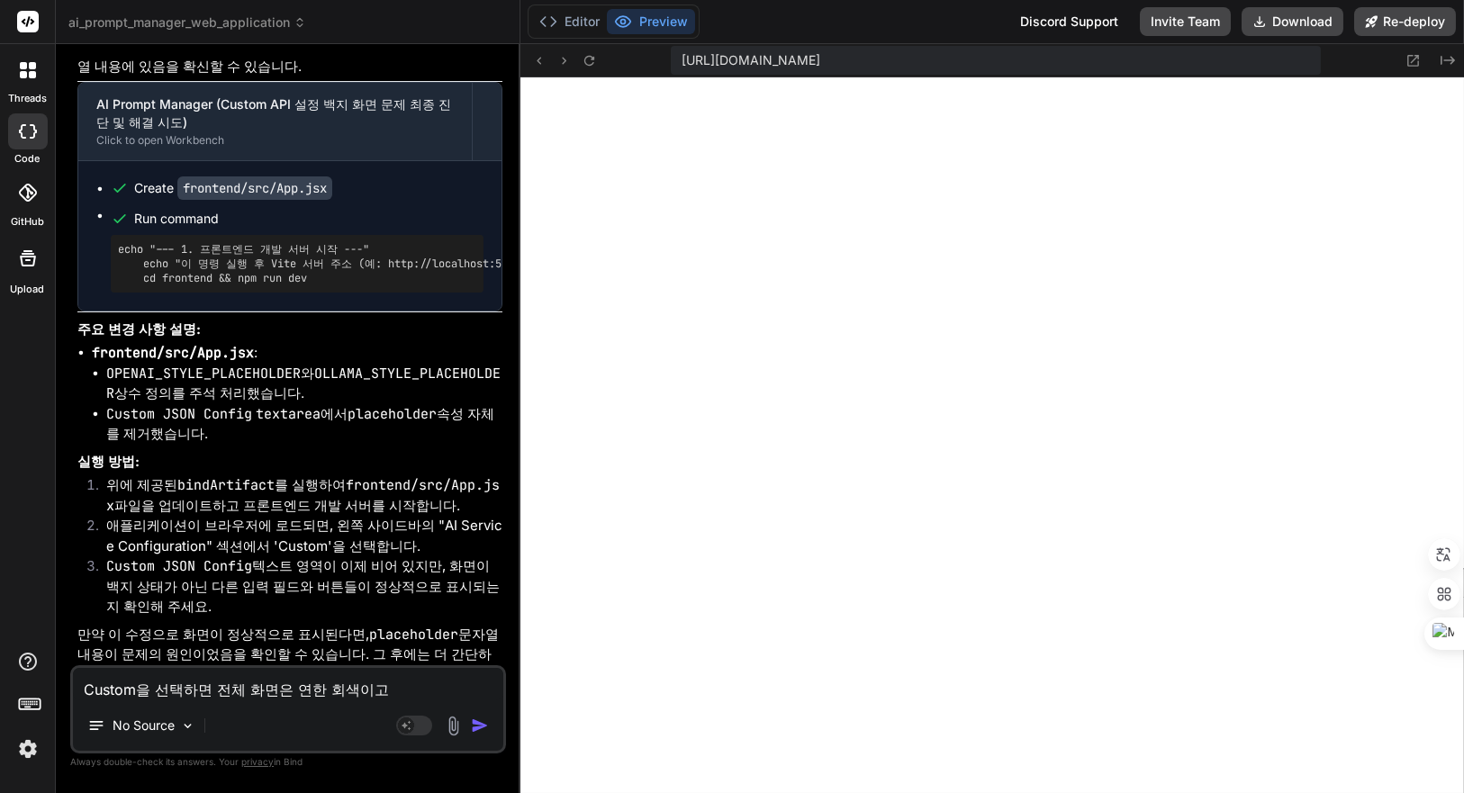
type textarea "x"
type textarea "Custom을 선택하면 전체 화면은 연한 회색이고 ㅇ"
type textarea "x"
type textarea "Custom을 선택하면 전체 화면은 연한 회색이고 우"
type textarea "x"
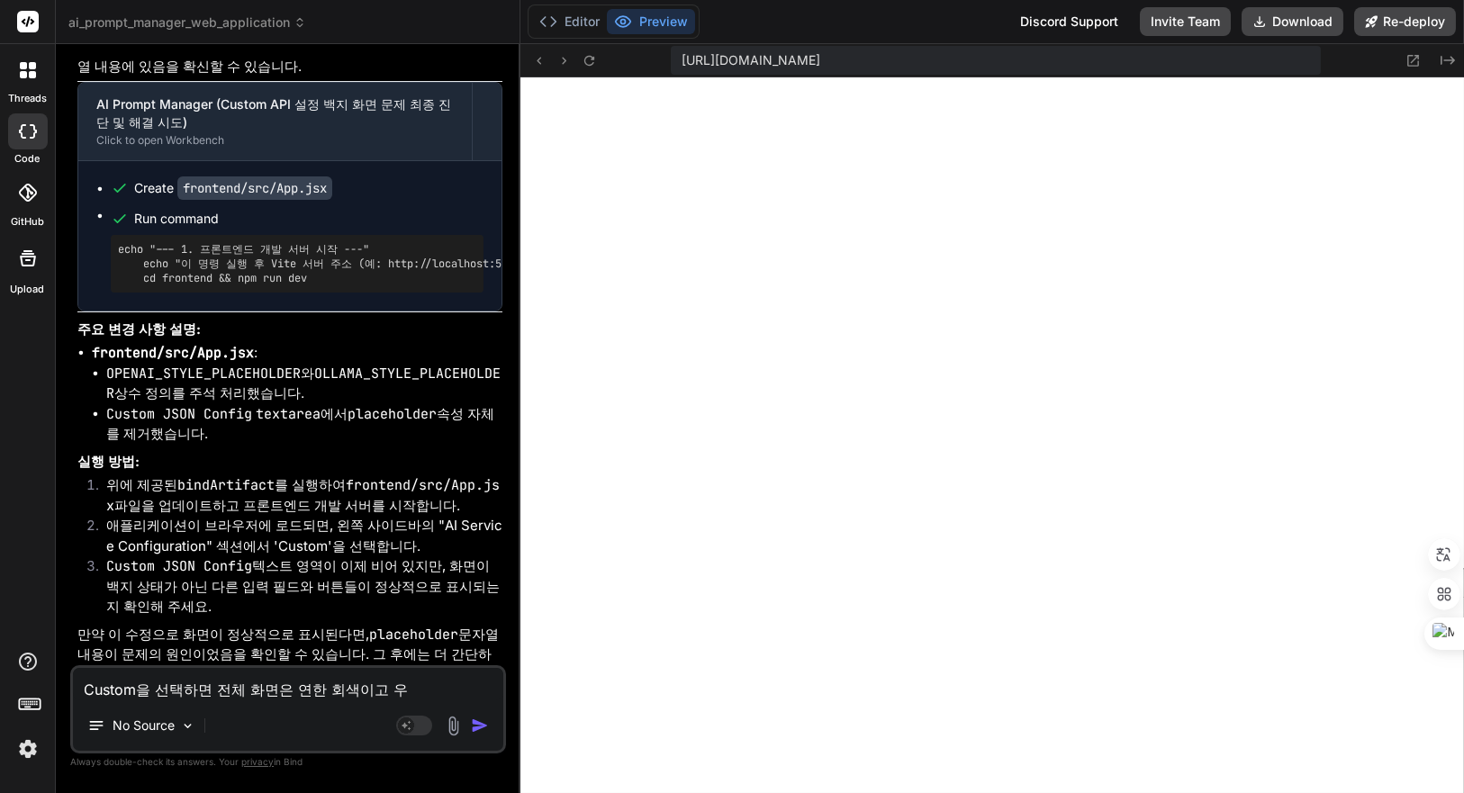
type textarea "Custom을 선택하면 전체 화면은 연한 회색이고 위"
type textarea "x"
type textarea "Custom을 선택하면 전체 화면은 연한 회색이고 위ㅉ"
type textarea "x"
type textarea "Custom을 선택하면 전체 화면은 연한 회색이고 위쪼"
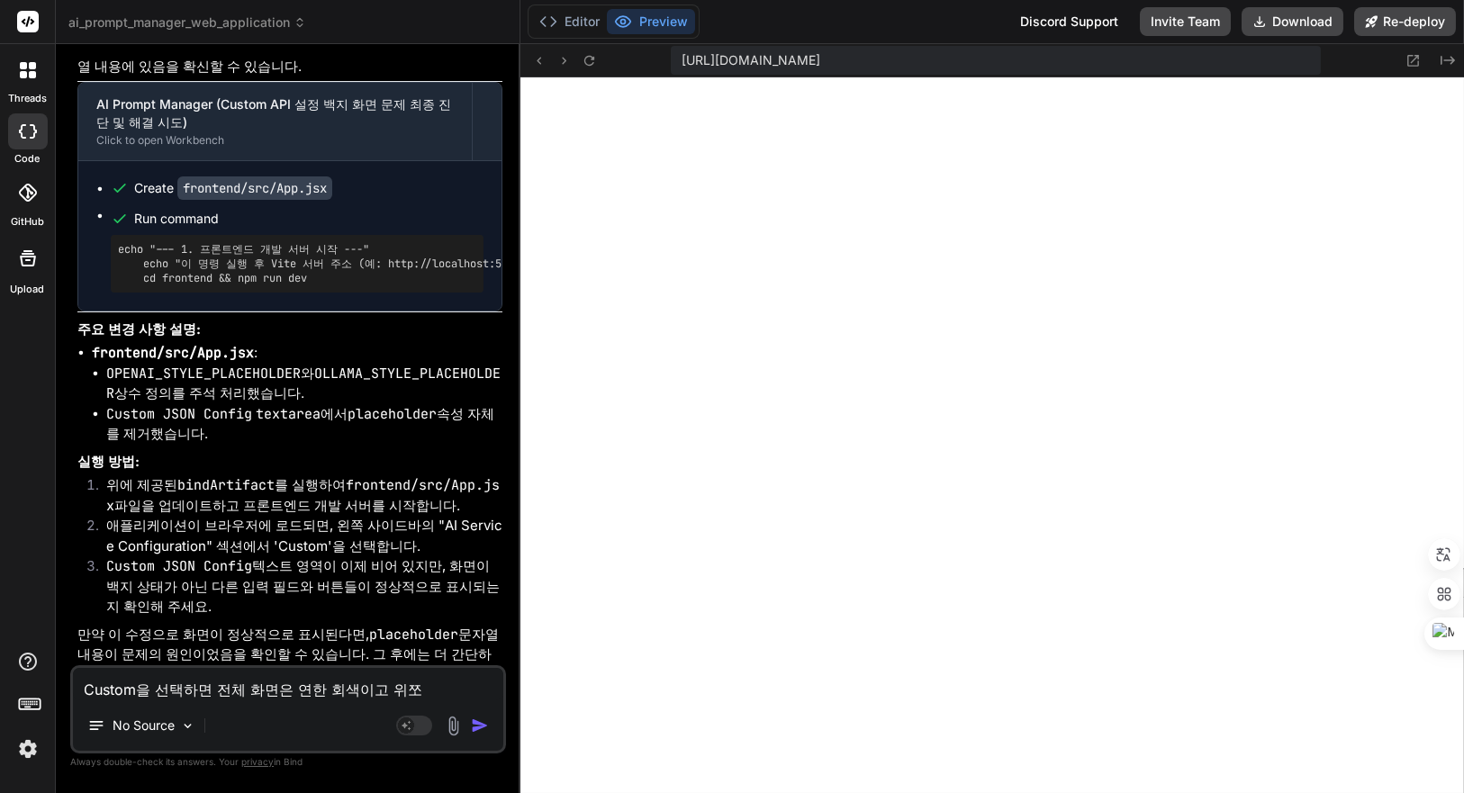
type textarea "x"
type textarea "Custom을 선택하면 전체 화면은 연한 회색이고 위쪽"
type textarea "x"
type textarea "Custom을 선택하면 전체 화면은 연한 회색이고 위쪽ㅇ"
type textarea "x"
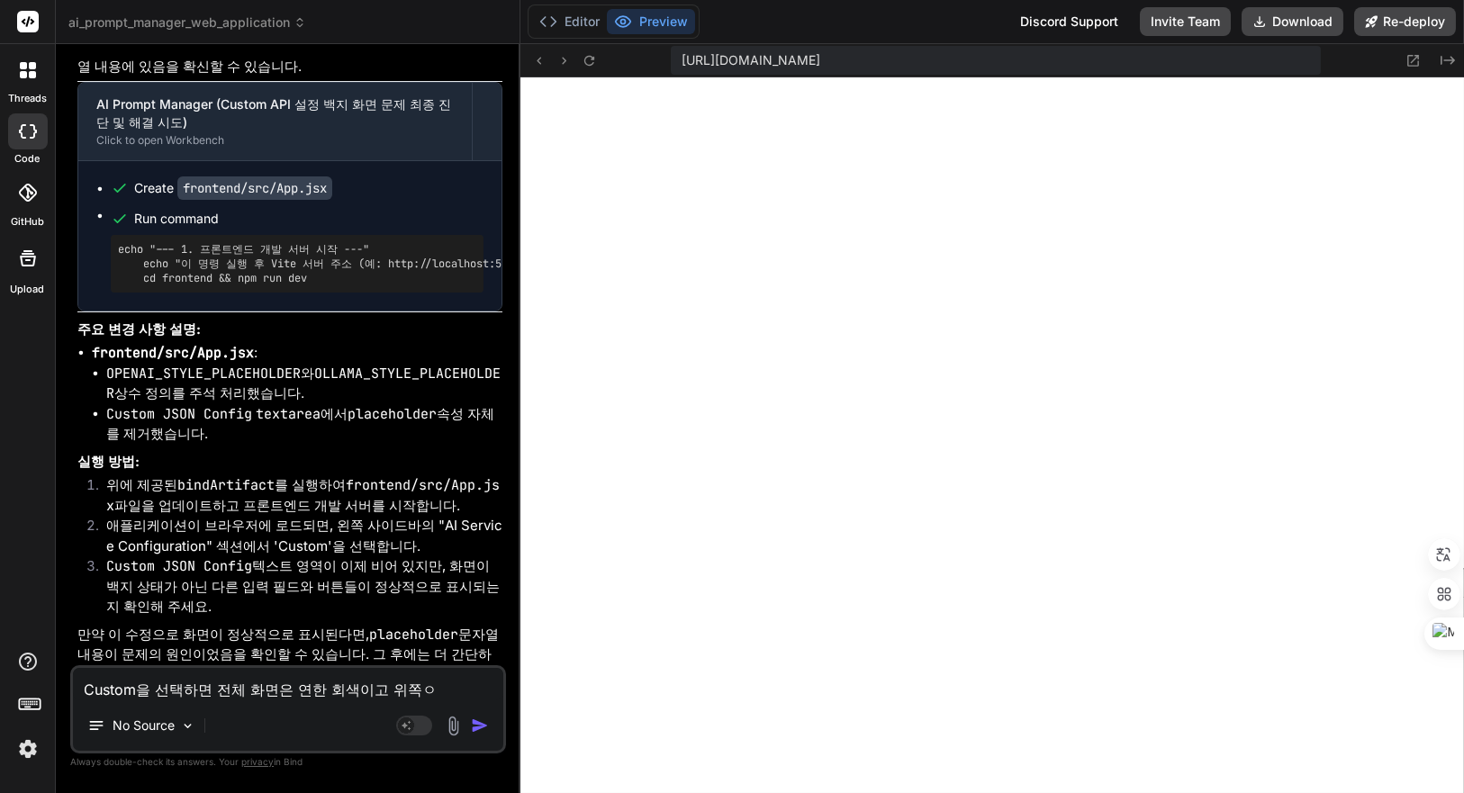
type textarea "Custom을 선택하면 전체 화면은 연한 회색이고 위쪽에"
type textarea "x"
type textarea "Custom을 선택하면 전체 화면은 연한 회색이고 위쪽에"
type textarea "x"
type textarea "Custom을 선택하면 전체 화면은 연한 회색이고 위쪽에 ㅎ"
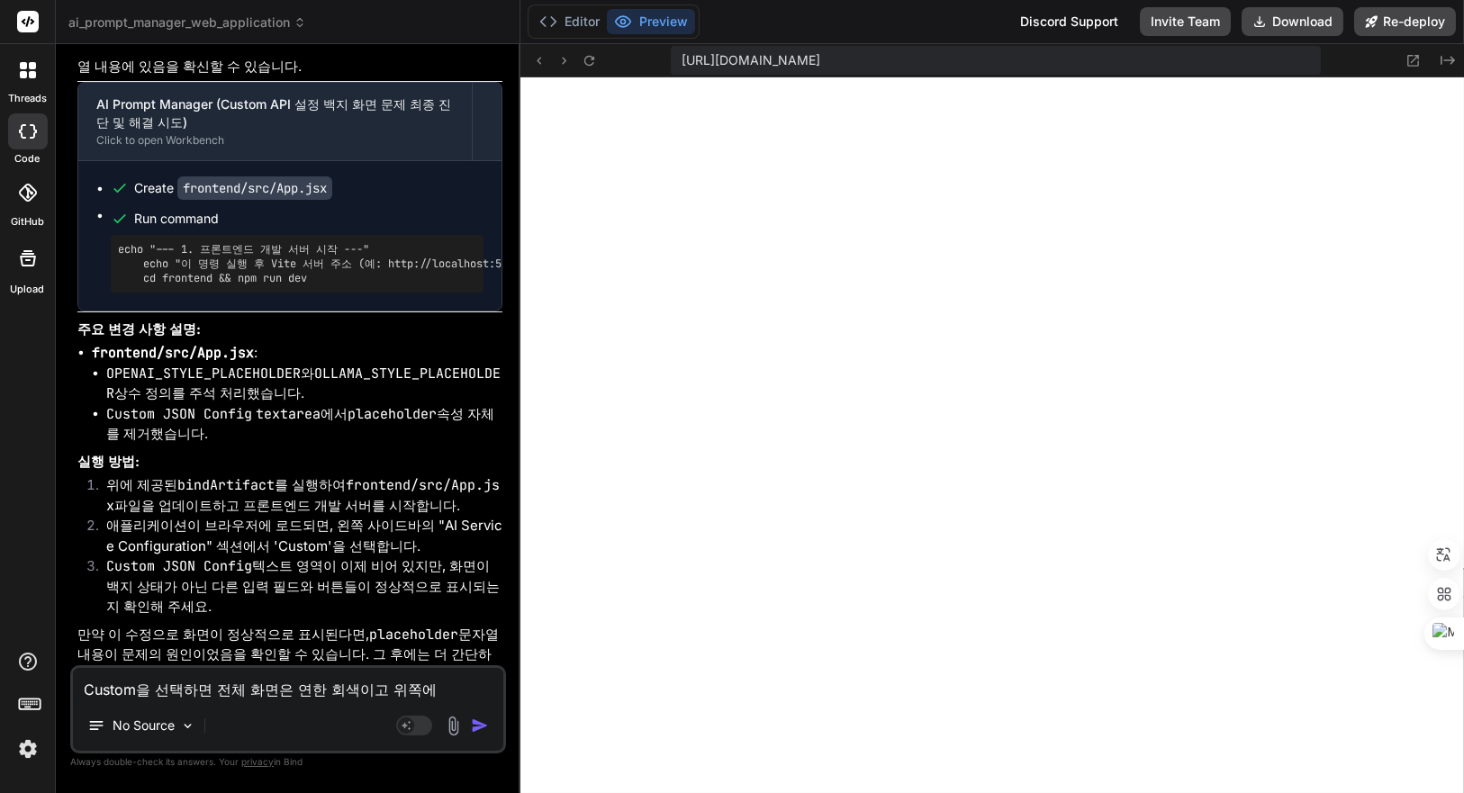
type textarea "x"
type textarea "Custom을 선택하면 전체 화면은 연한 회색이고 위쪽에 흐"
type textarea "x"
type textarea "Custom을 선택하면 전체 화면은 연한 회색이고 위쪽에 희"
type textarea "x"
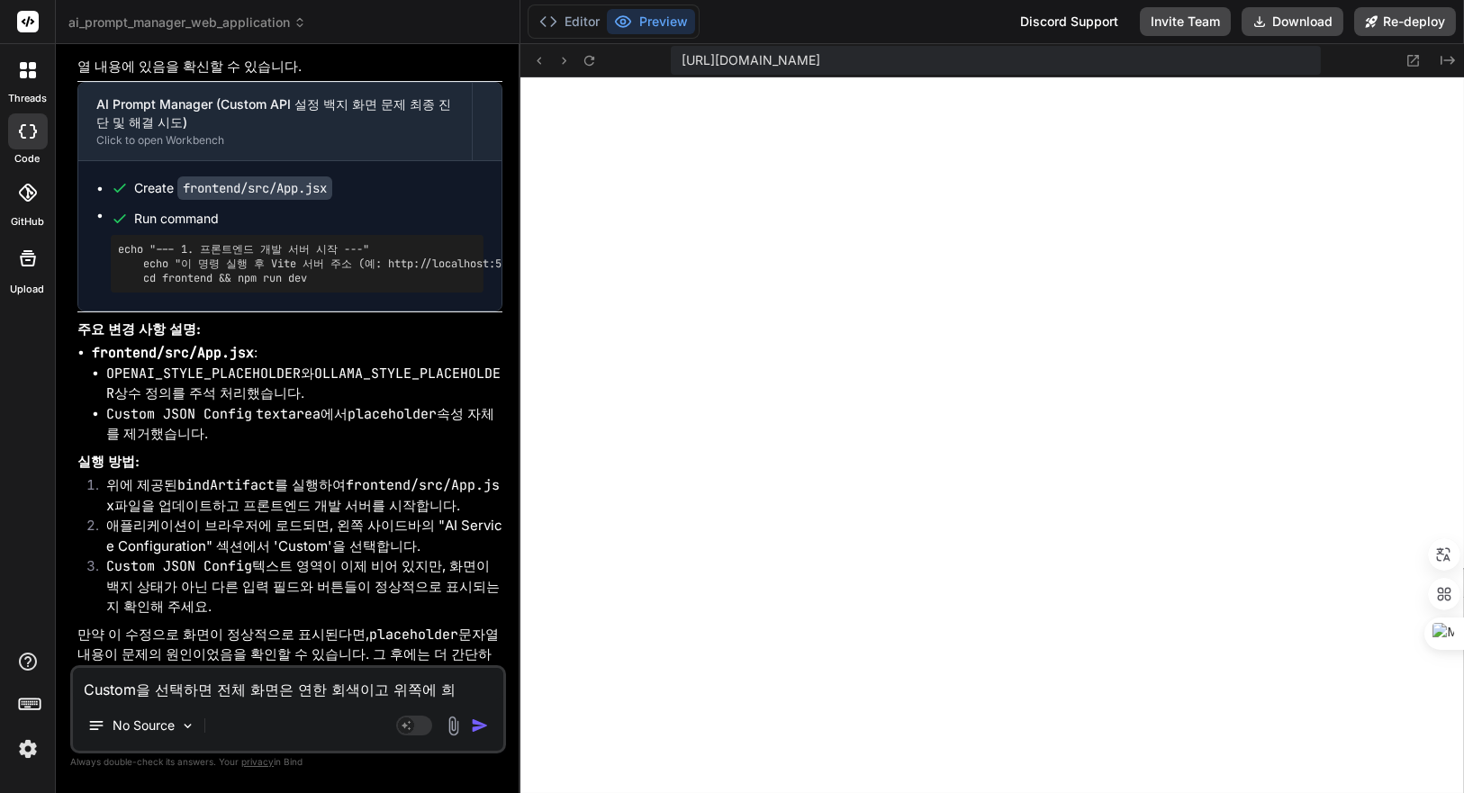
type textarea "Custom을 선택하면 전체 화면은 연한 회색이고 위쪽에 흰"
type textarea "x"
type textarea "Custom을 선택하면 전체 화면은 연한 회색이고 위쪽에 흰ㅅ"
type textarea "x"
type textarea "Custom을 선택하면 전체 화면은 연한 회색이고 위쪽에 흰새"
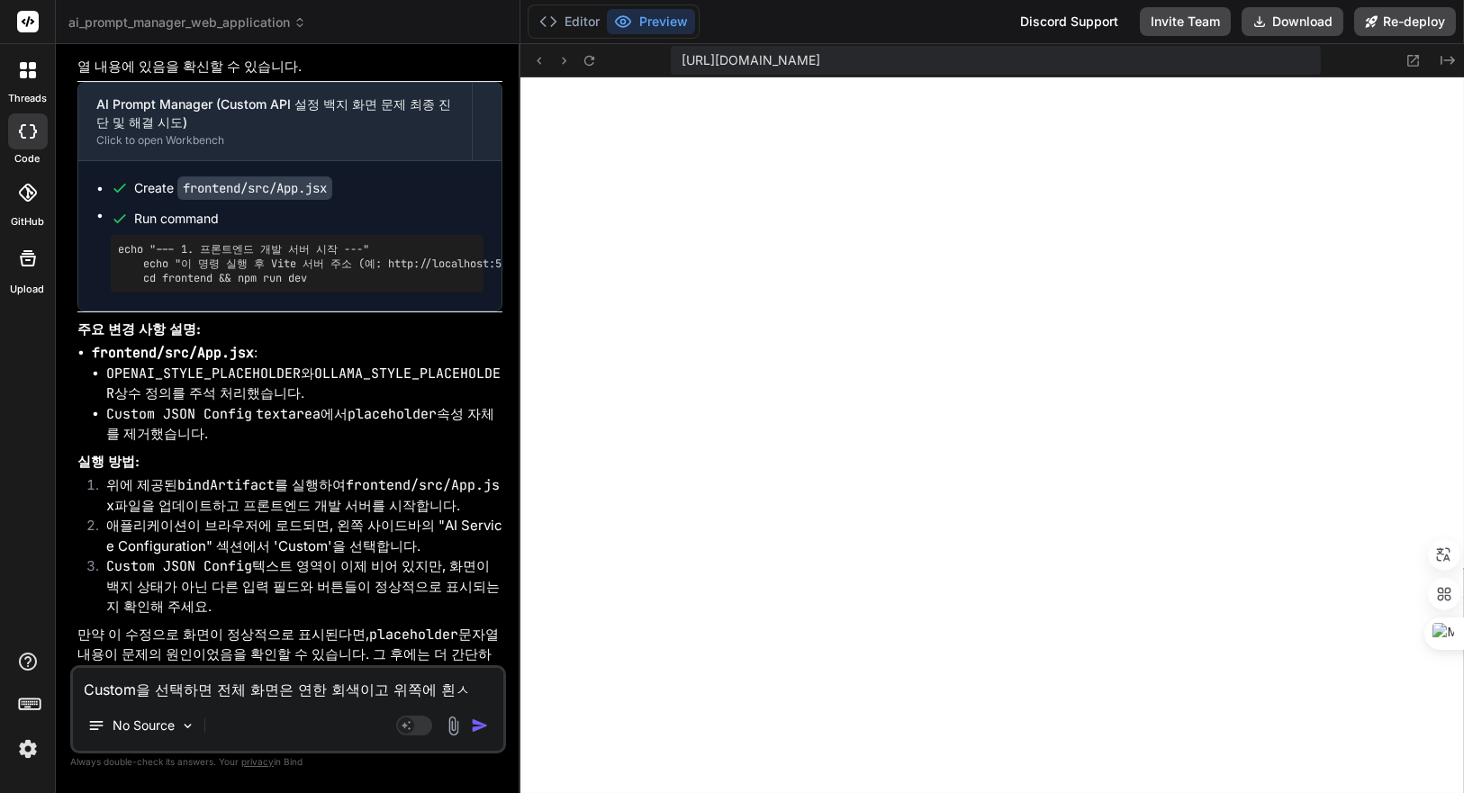
type textarea "x"
type textarea "Custom을 선택하면 전체 화면은 연한 회색이고 위쪽에 흰색"
type textarea "x"
type textarea "Custom을 선택하면 전체 화면은 연한 회색이고 위쪽에 흰색"
type textarea "x"
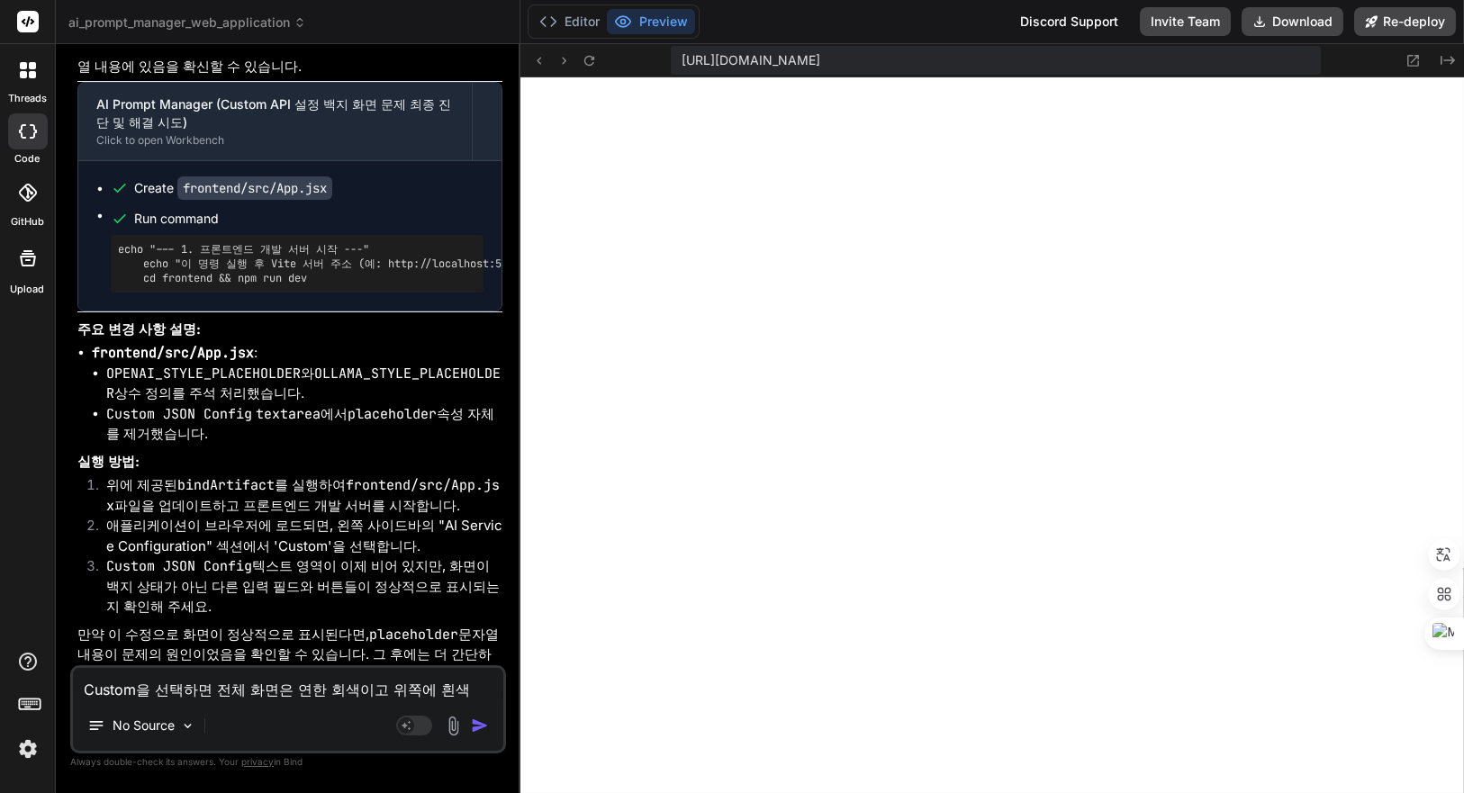
type textarea "Custom을 선택하면 전체 화면은 연한 회색이고 위쪽에 흰색 ㅈ"
type textarea "x"
type textarea "Custom을 선택하면 전체 화면은 연한 회색이고 위쪽에 흰색 주"
type textarea "x"
type textarea "Custom을 선택하면 전체 화면은 연한 회색이고 위쪽에 흰색 줄"
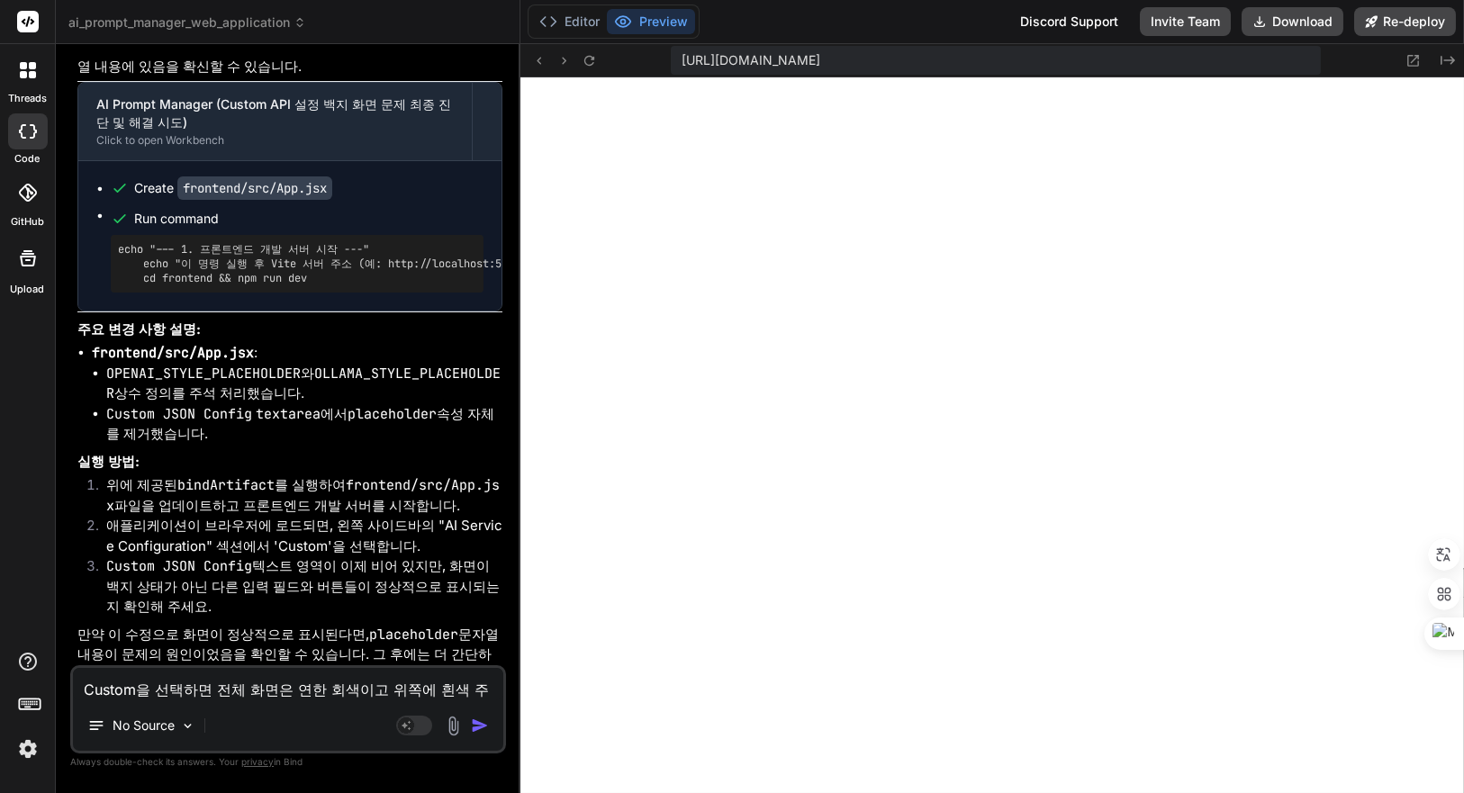
type textarea "x"
type textarea "Custom을 선택하면 전체 화면은 연한 회색이고 위쪽에 흰색 줄ㅇ"
type textarea "x"
type textarea "Custom을 선택하면 전체 화면은 연한 회색이고 위쪽에 흰색 줄이"
type textarea "x"
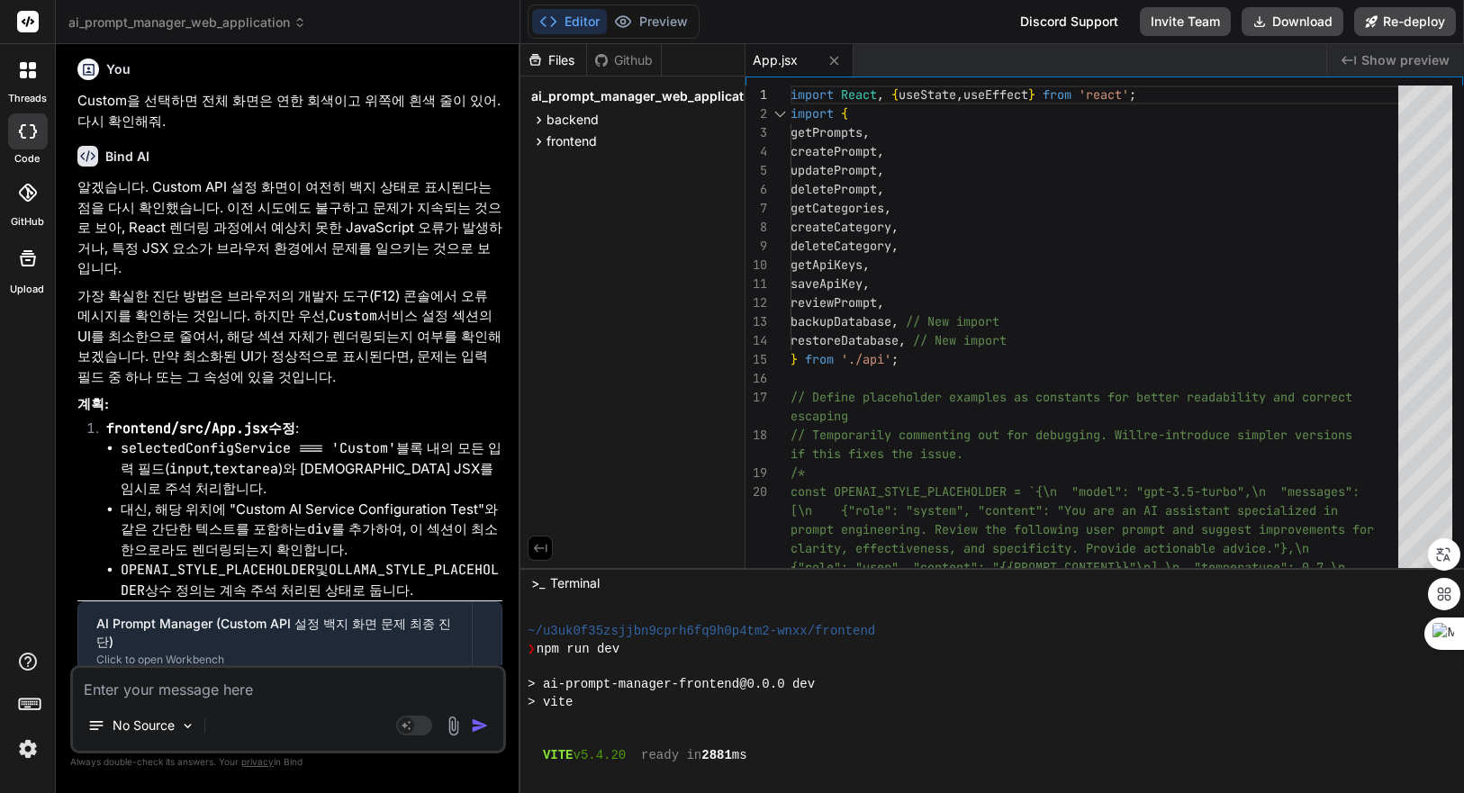
scroll to position [1631, 0]
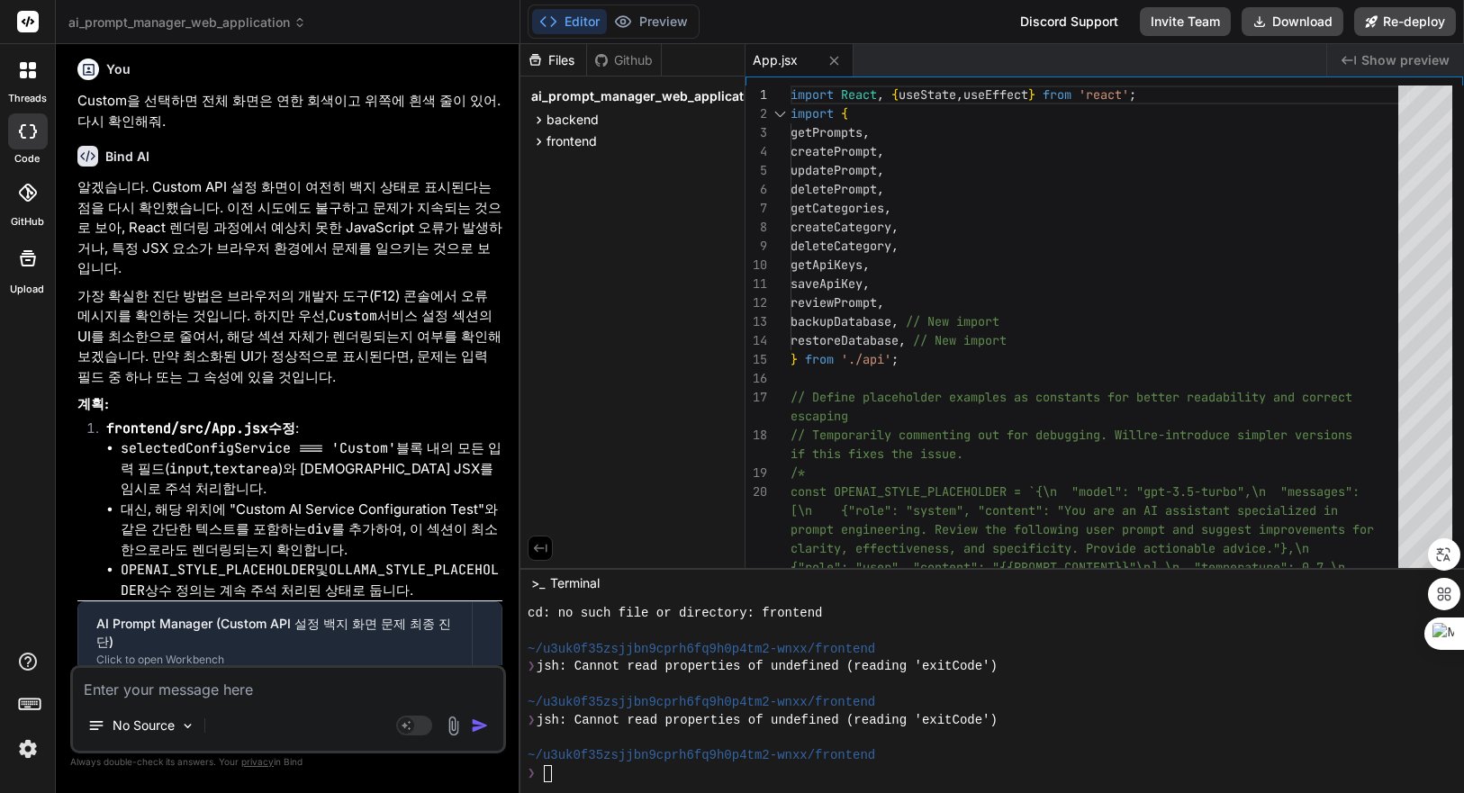
click at [829, 686] on div at bounding box center [982, 685] width 908 height 18
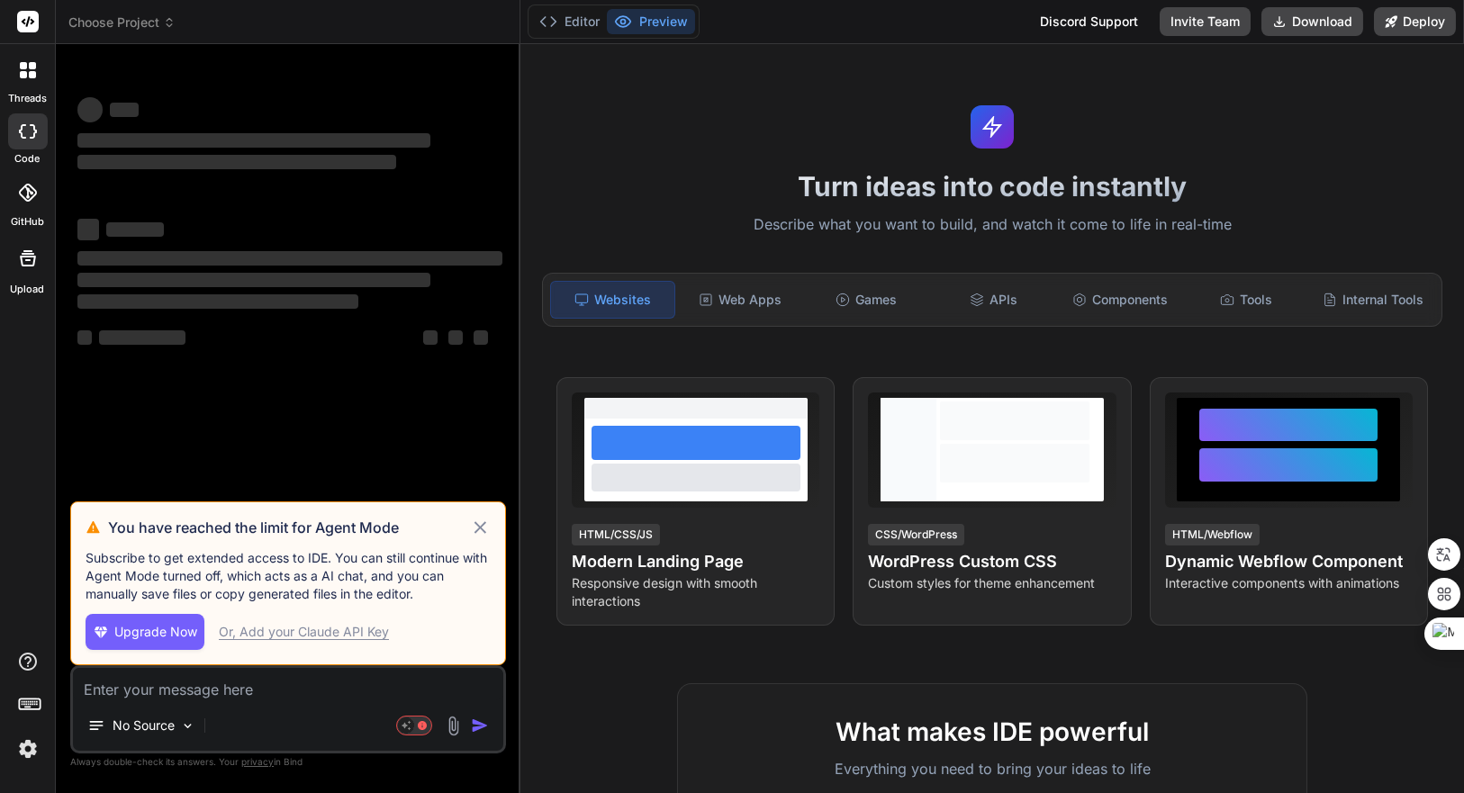
click at [482, 526] on icon at bounding box center [480, 527] width 12 height 12
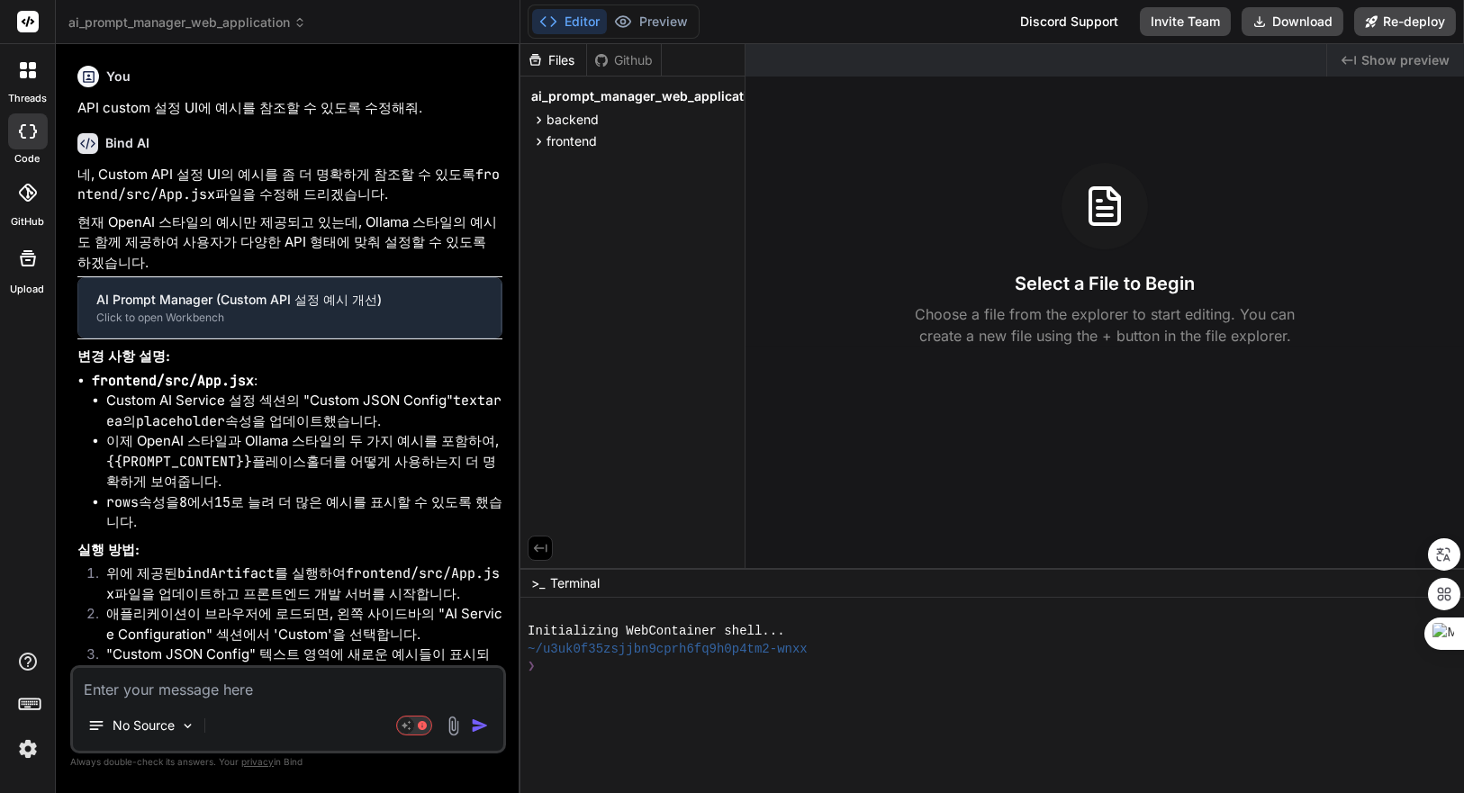
type textarea "x"
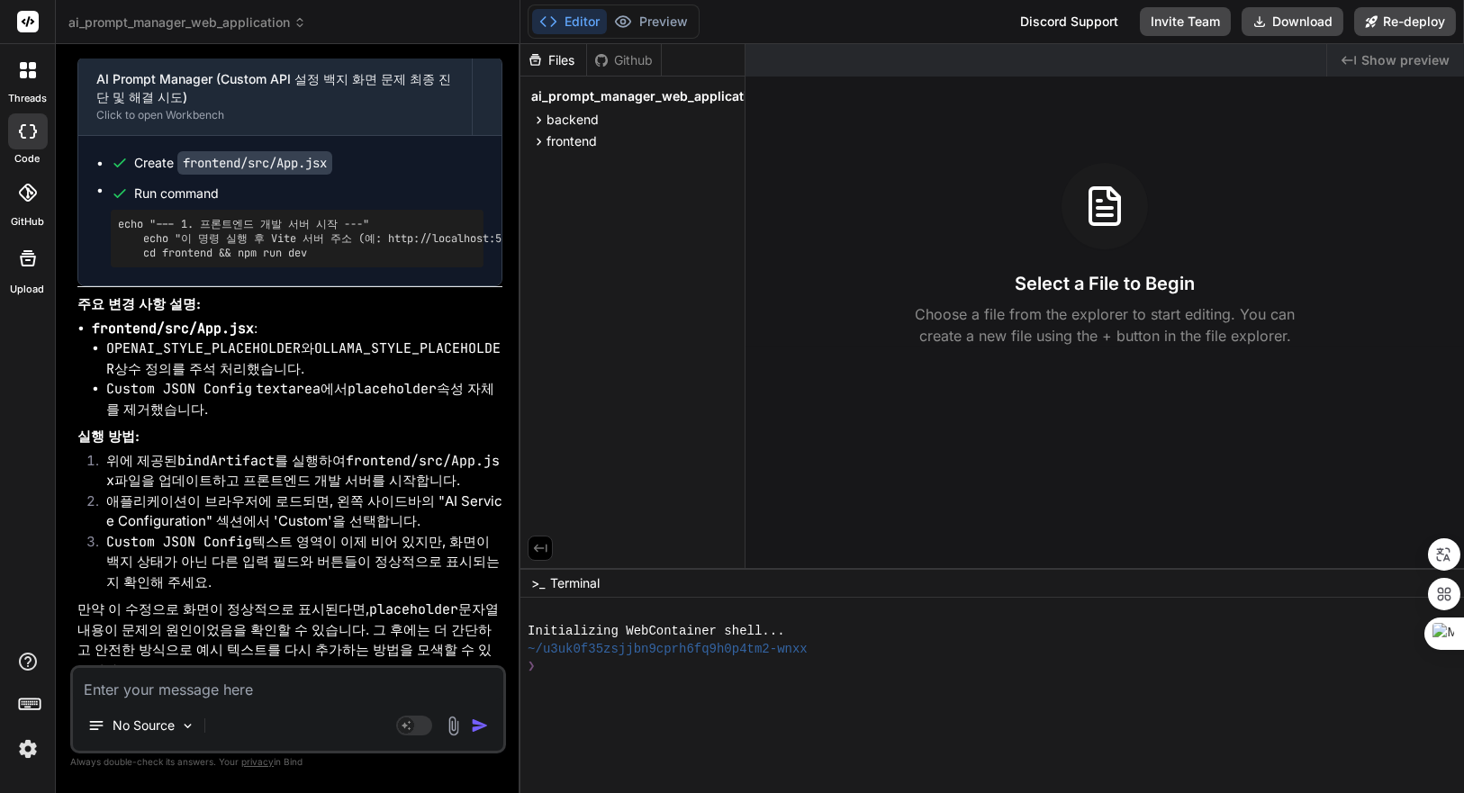
scroll to position [3678, 0]
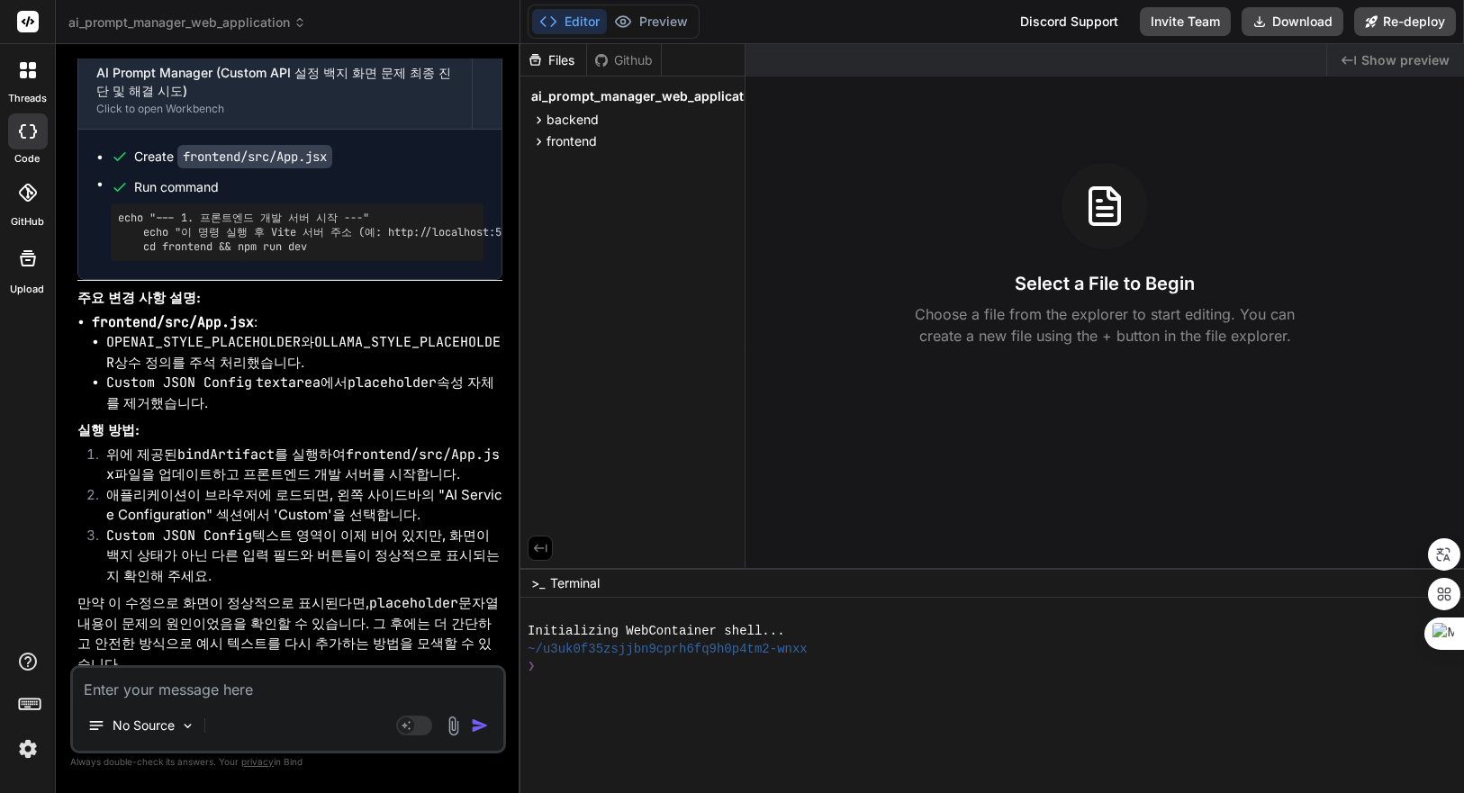
click at [679, 676] on div at bounding box center [982, 685] width 908 height 18
type textarea "x"
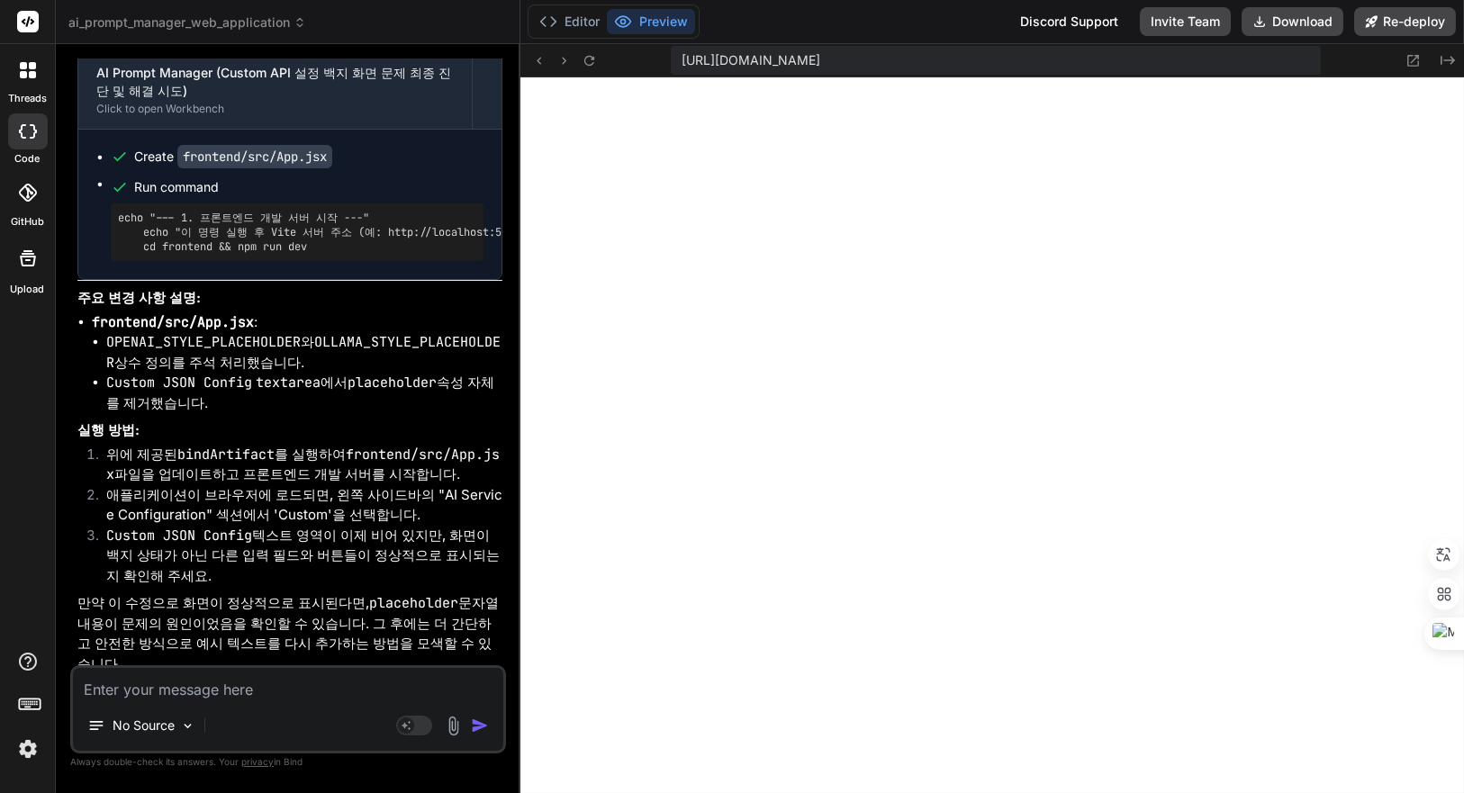
scroll to position [460, 0]
click at [577, 22] on button "Editor" at bounding box center [569, 21] width 75 height 25
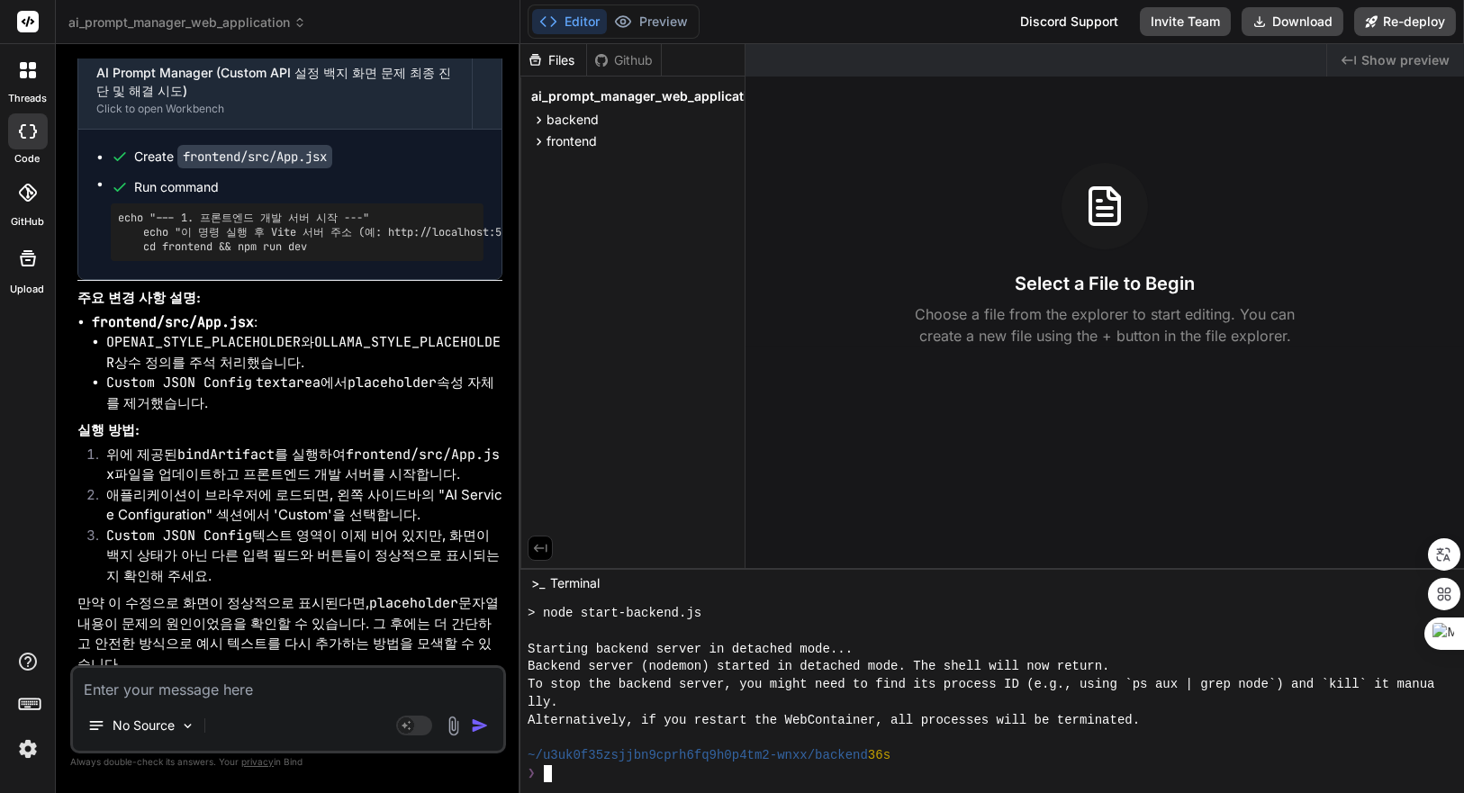
click at [908, 696] on div "lly." at bounding box center [982, 703] width 908 height 18
type textarea "ㅊㅇ"
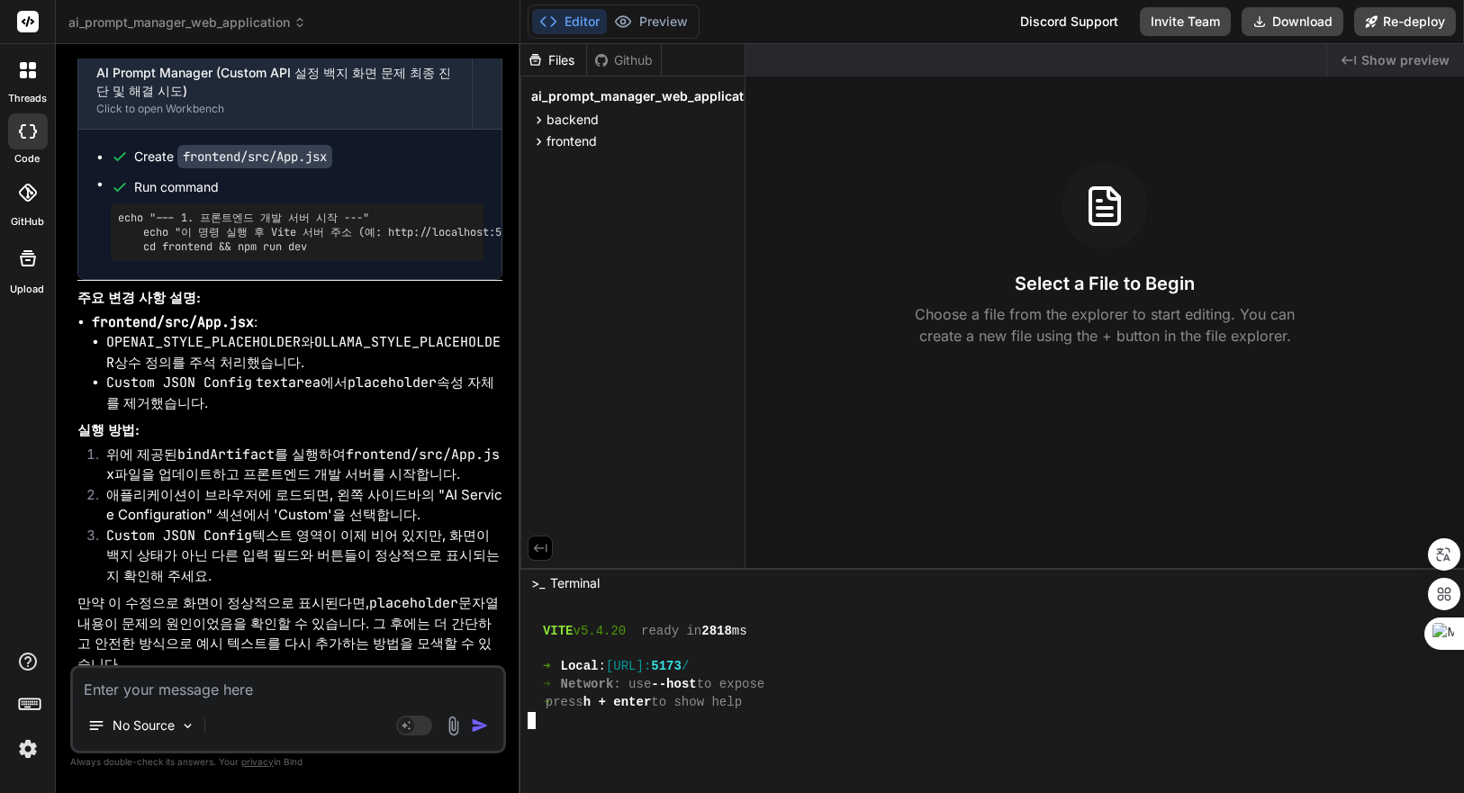
scroll to position [1062, 0]
click at [1404, 59] on span "Show preview" at bounding box center [1405, 60] width 88 height 18
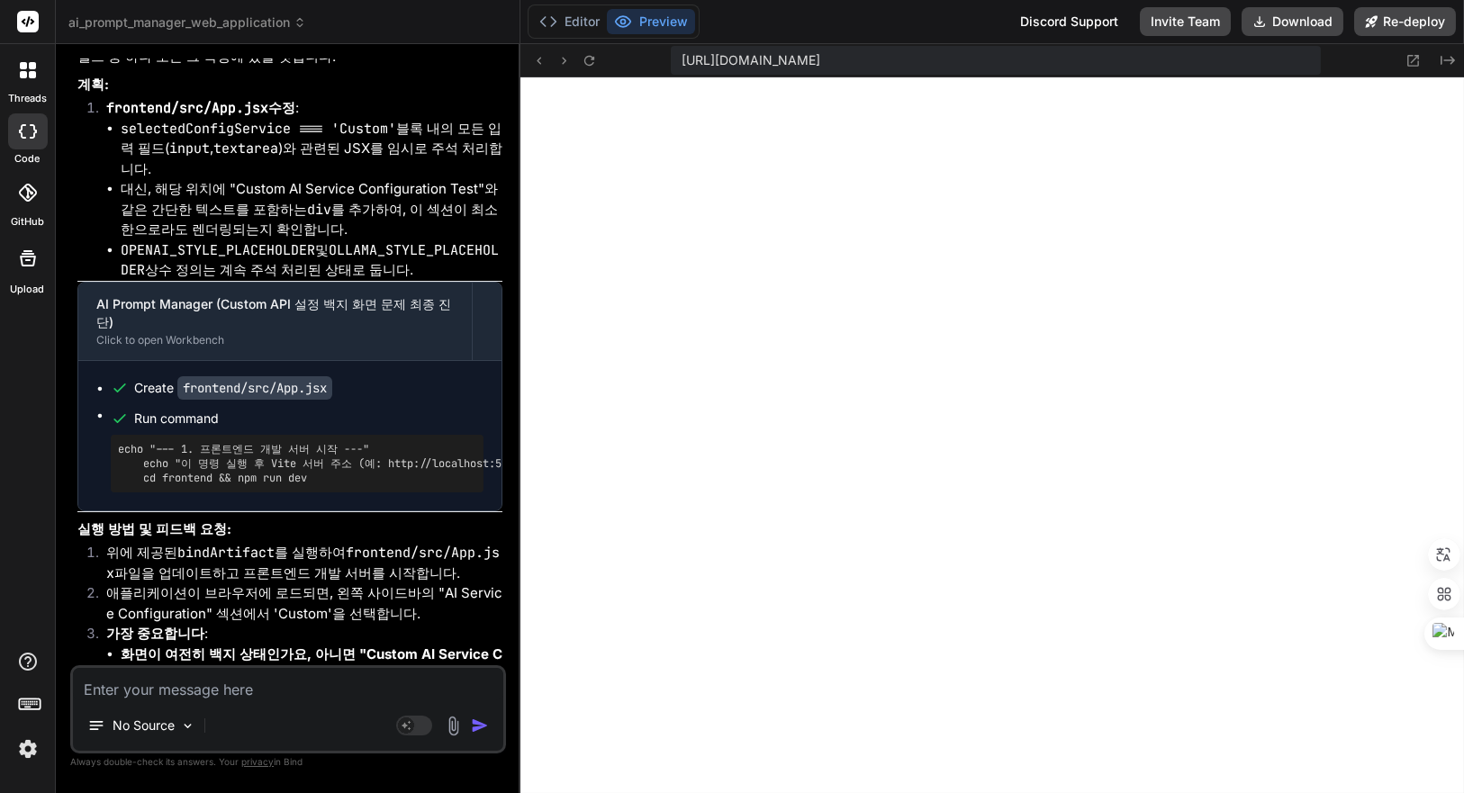
scroll to position [4753, 0]
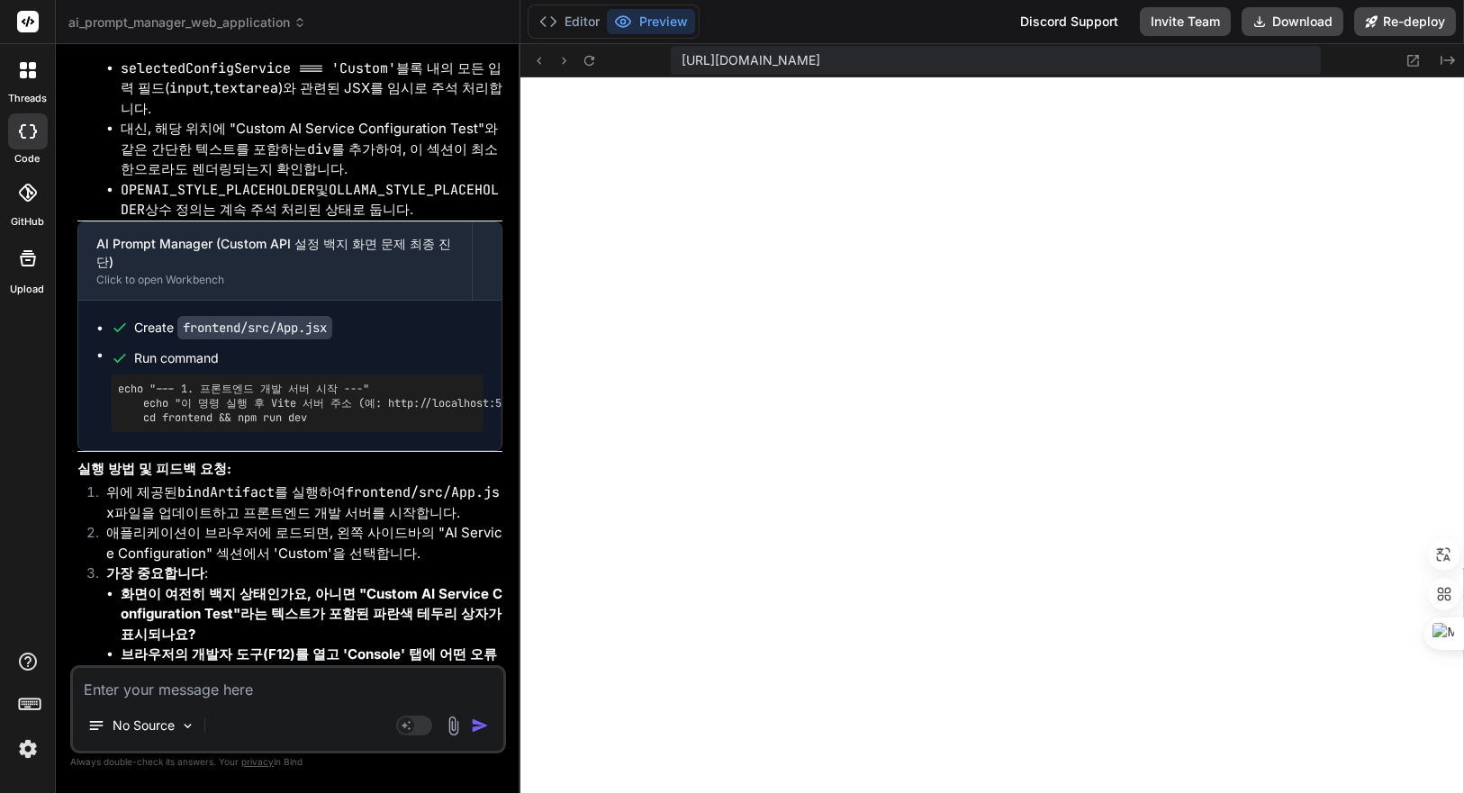
click at [230, 688] on textarea at bounding box center [288, 684] width 430 height 32
paste textarea "AI Service Configuration"
type textarea "x"
type textarea "AI Service Configuration"
type textarea "x"
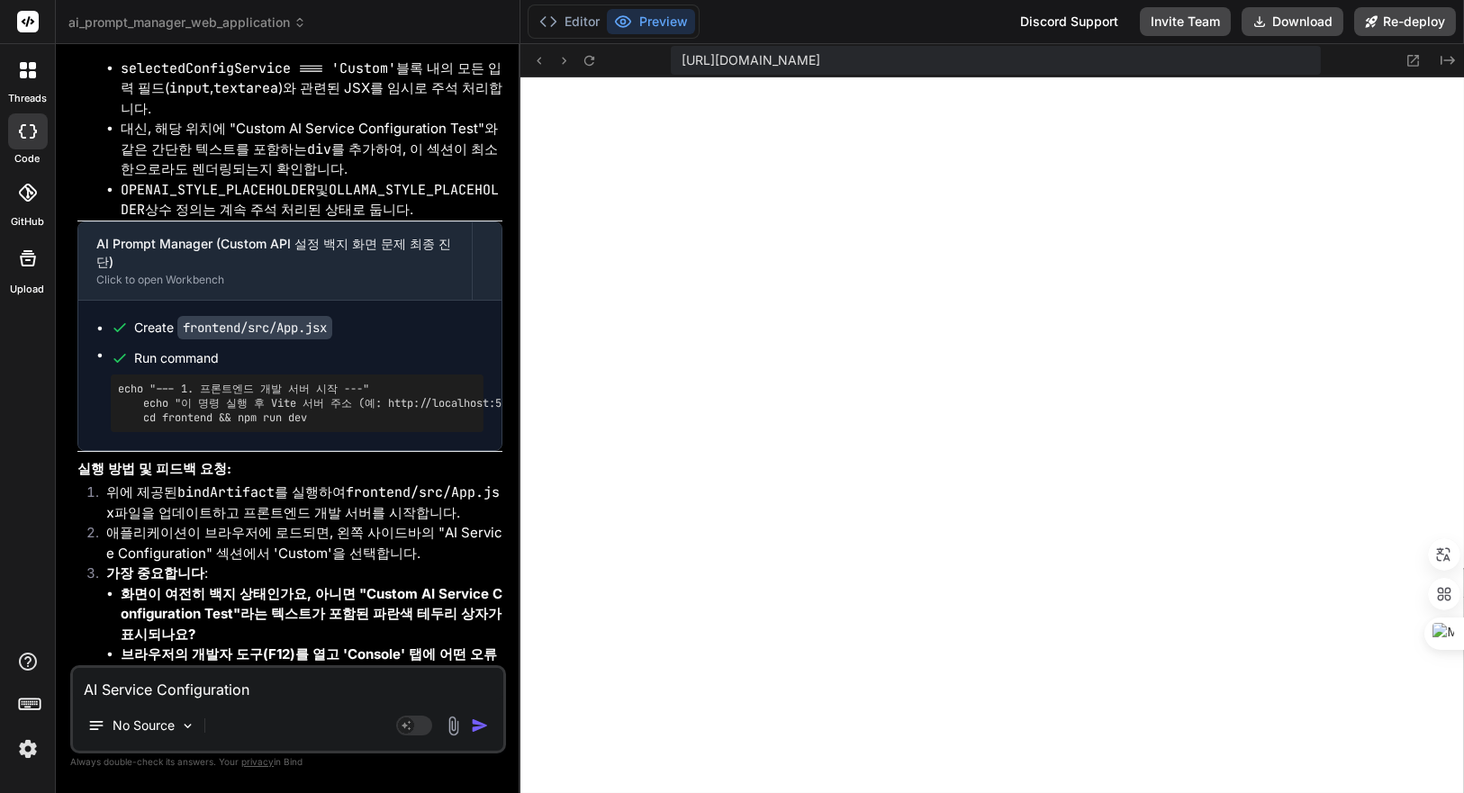
type textarea "AI Service Configuration"
click at [333, 683] on textarea "AI Service Configuration" at bounding box center [288, 684] width 430 height 32
type textarea "x"
type textarea "AI Service Configuration q"
type textarea "x"
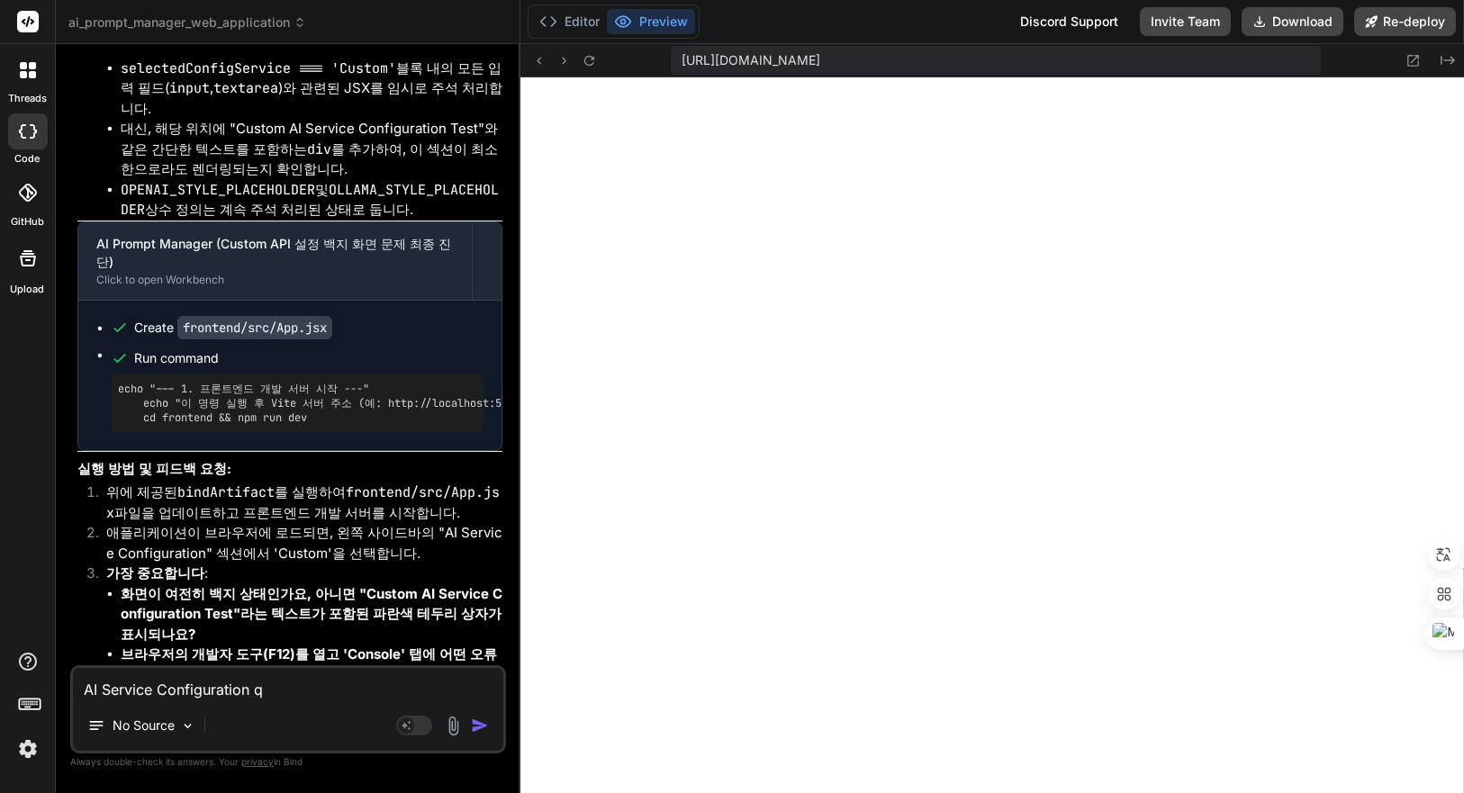
type textarea "AI Service Configuration"
type textarea "x"
type textarea "AI Service Configuration ㅂ"
type textarea "x"
type textarea "AI Service Configuration 바"
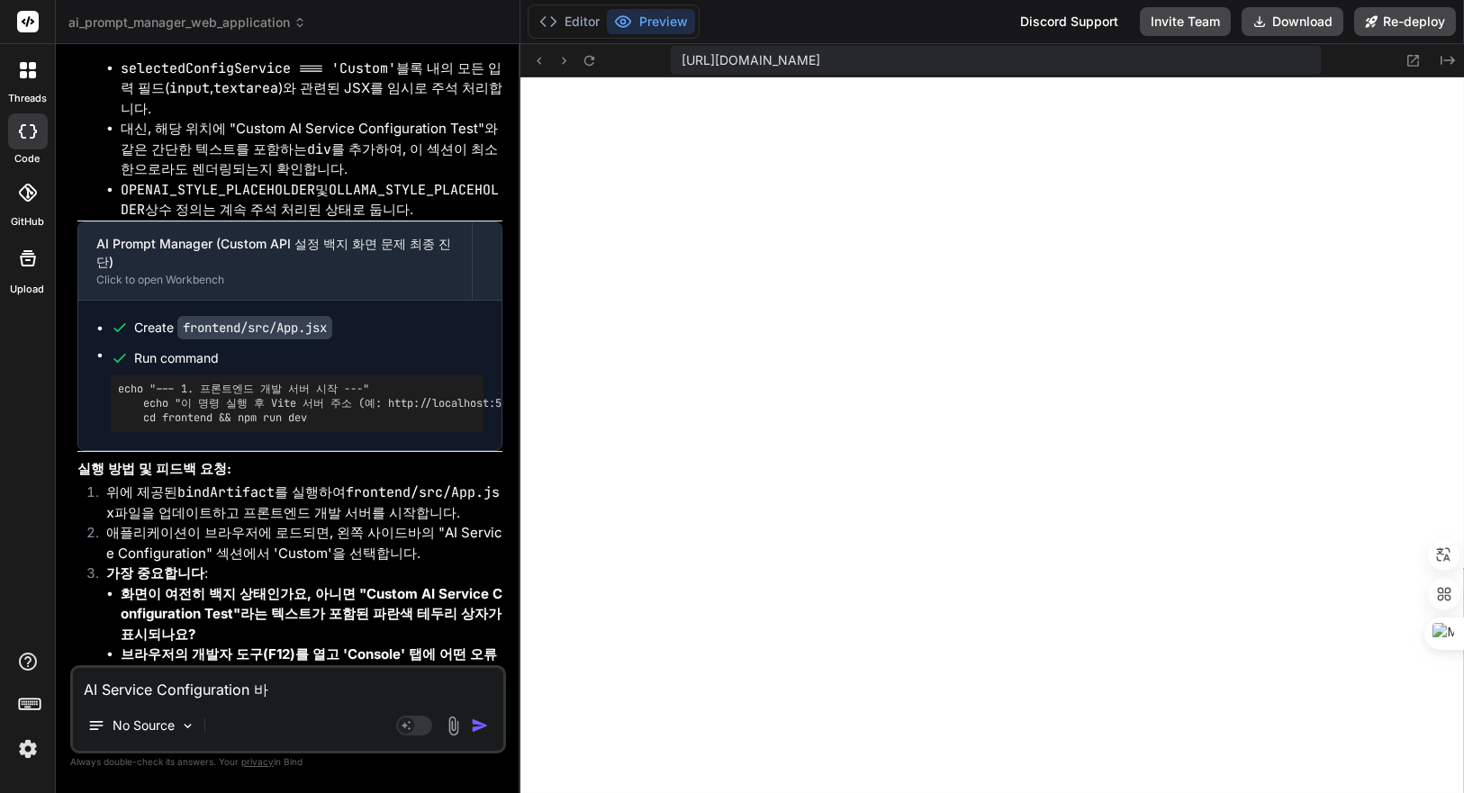
type textarea "x"
type textarea "AI Service Configuration 박"
type textarea "x"
type textarea "AI Service Configuration 밗"
type textarea "x"
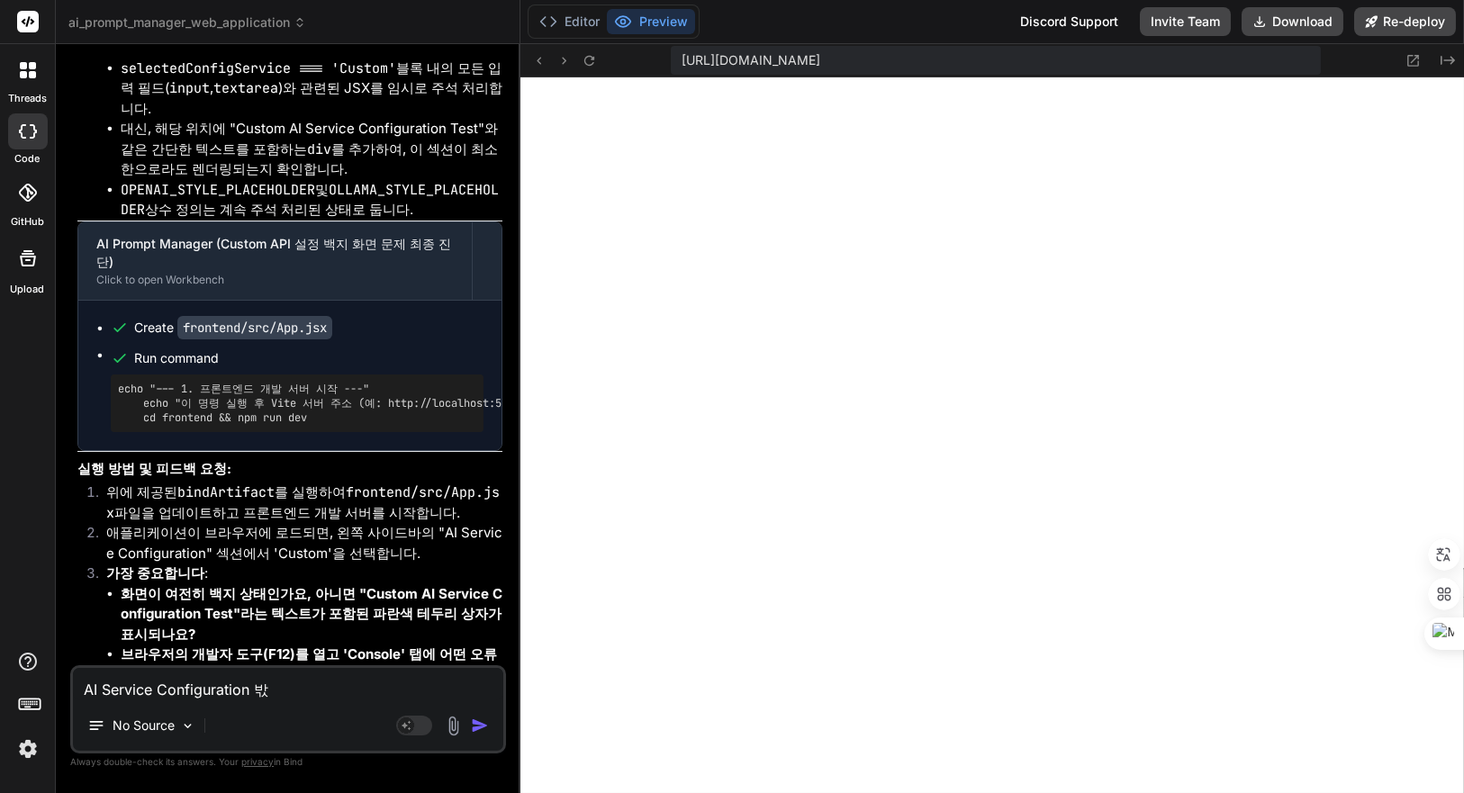
type textarea "AI Service Configuration 박스"
type textarea "x"
type textarea "AI Service Configuration 박스 ㅇ"
type textarea "x"
type textarea "AI Service Configuration 박스 아"
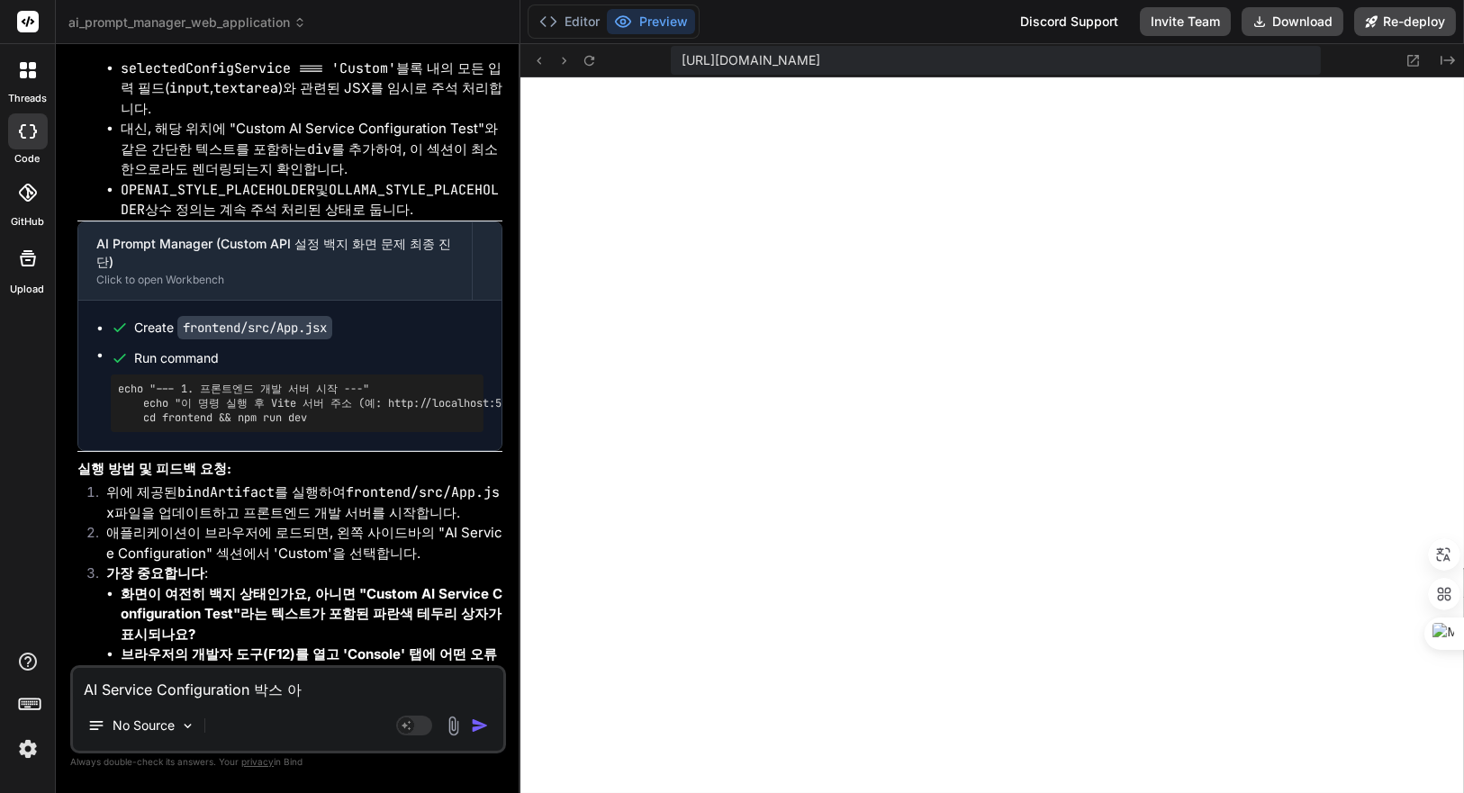
type textarea "x"
type textarea "AI Service Configuration 박스 안"
type textarea "x"
type textarea "AI Service Configuration 박스 안ㅇ"
type textarea "x"
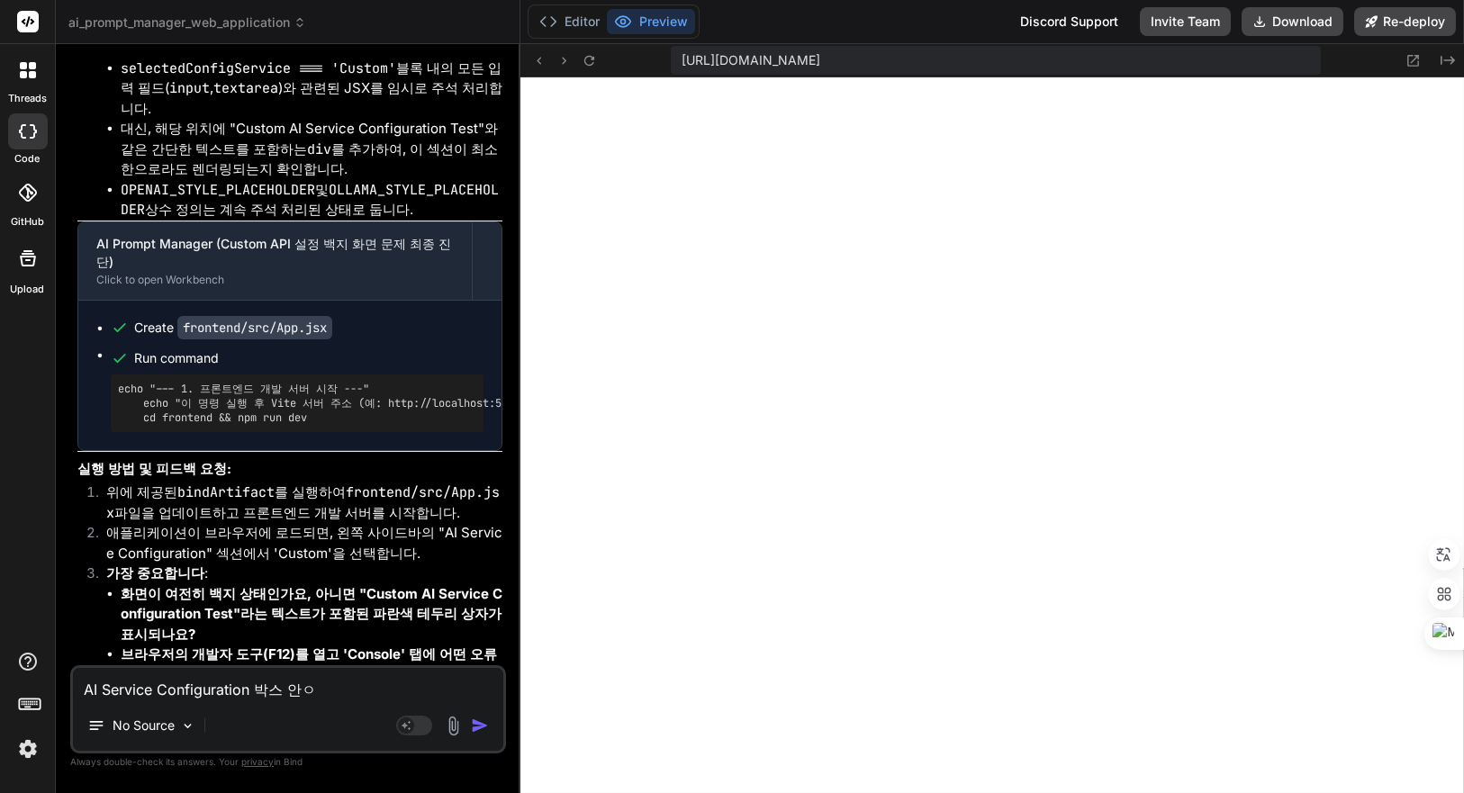
type textarea "AI Service Configuration 박스 안에"
type textarea "x"
type textarea "AI Service Configuration 박스 안에"
type textarea "x"
type textarea "AI Service Configuration 박스 안에 ㅇ"
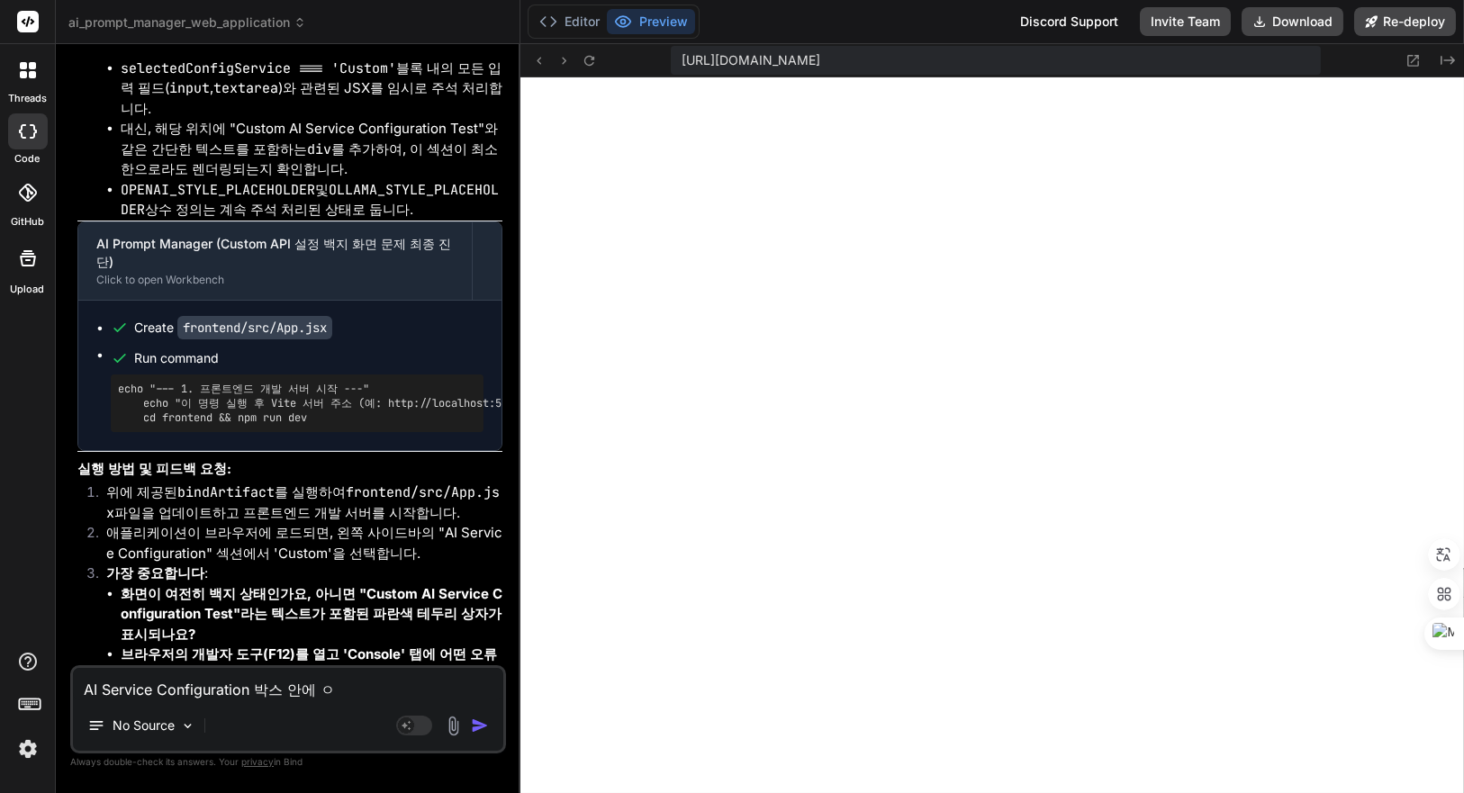
type textarea "x"
type textarea "AI Service Configuration 박스 안에 이"
type textarea "x"
type textarea "AI Service Configuration 박스 안에 있"
type textarea "x"
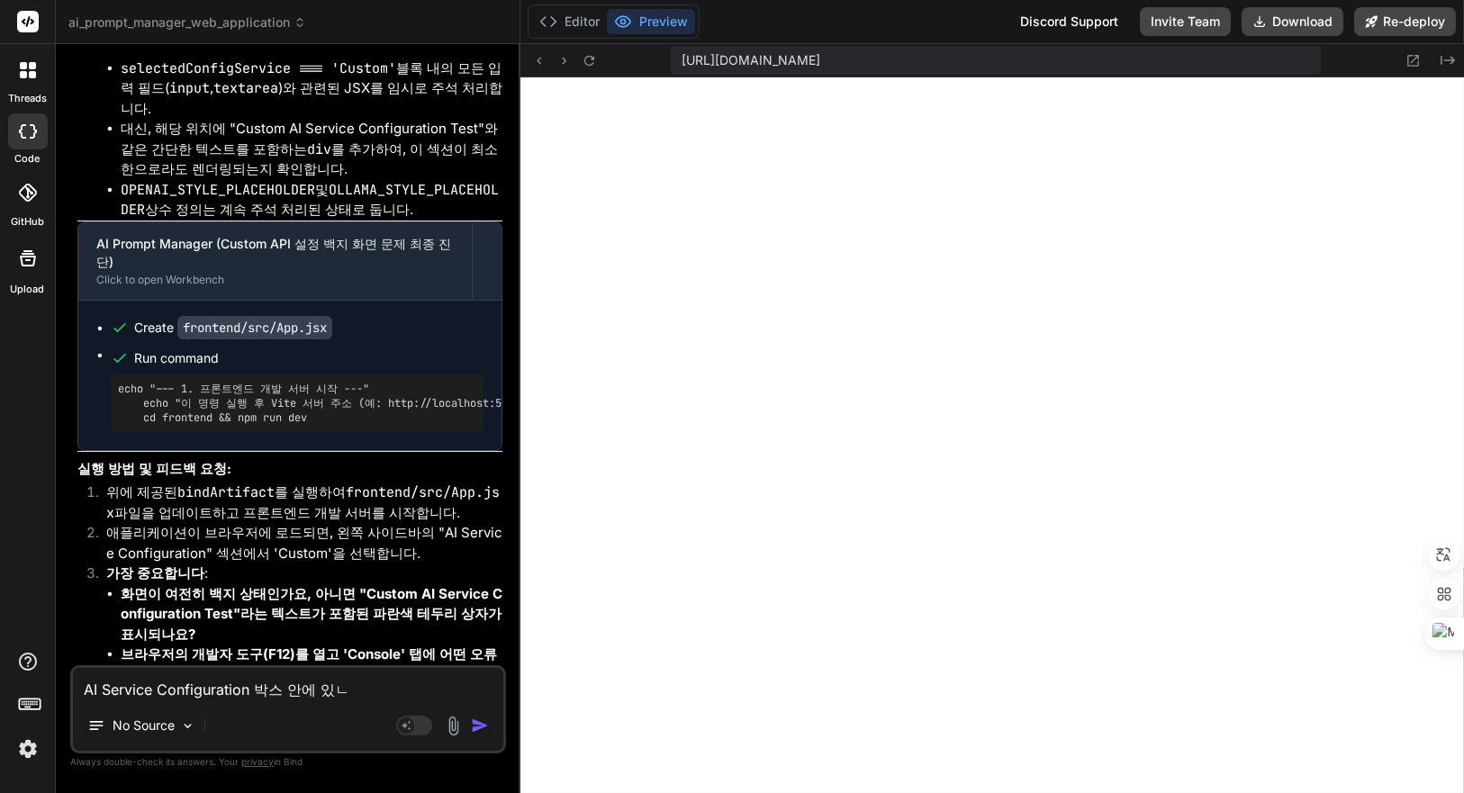
type textarea "AI Service Configuration 박스 안에 있느"
type textarea "x"
type textarea "AI Service Configuration 박스 안에 있는"
type textarea "x"
type textarea "AI Service Configuration 박스 안에 있는"
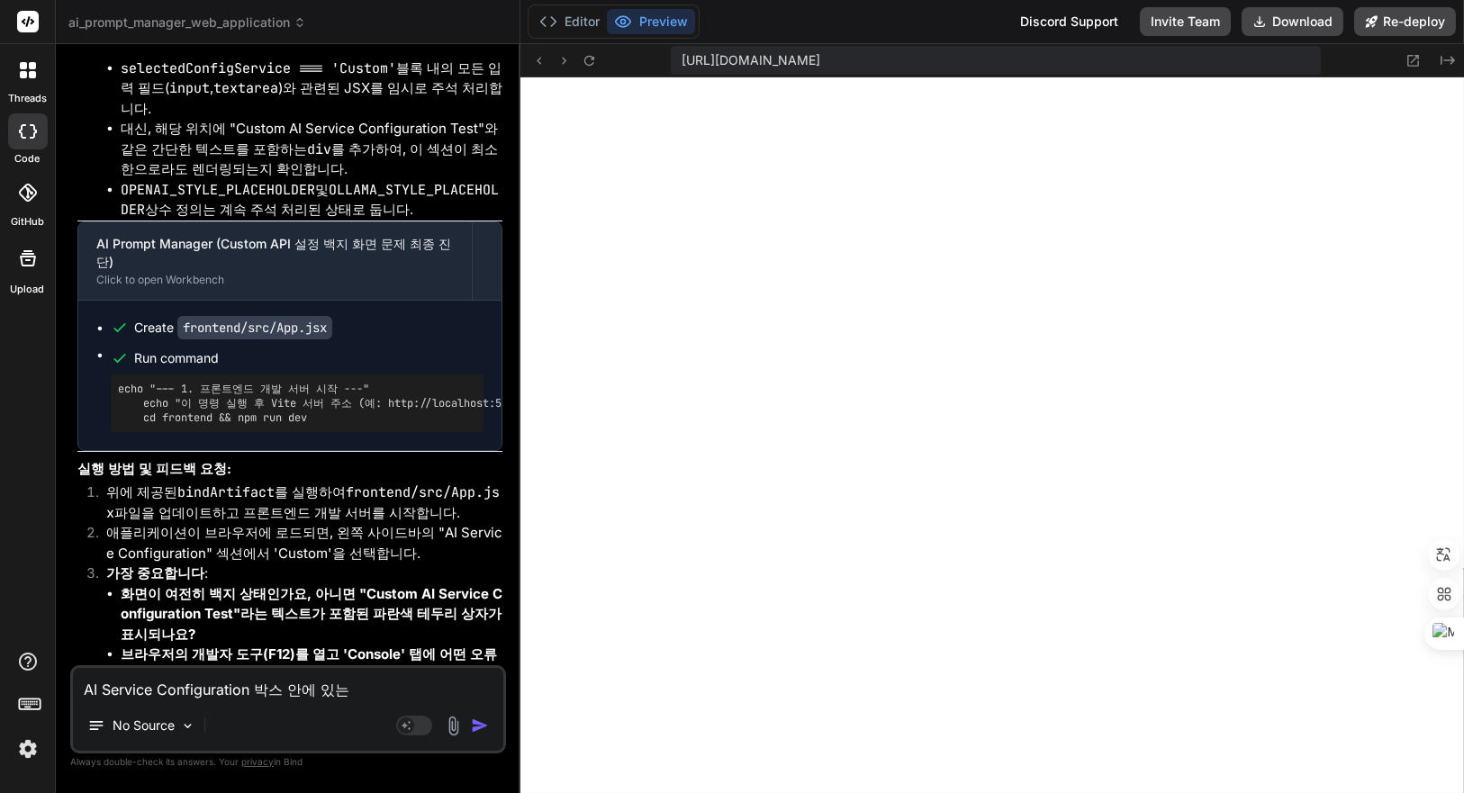
click at [360, 689] on textarea "AI Service Configuration 박스 안에 있는" at bounding box center [288, 684] width 430 height 32
type textarea "x"
type textarea "AI Service Configuration 박스 안에 있는"
type textarea "x"
type textarea "AI Service Configuration 박스 안에 있"
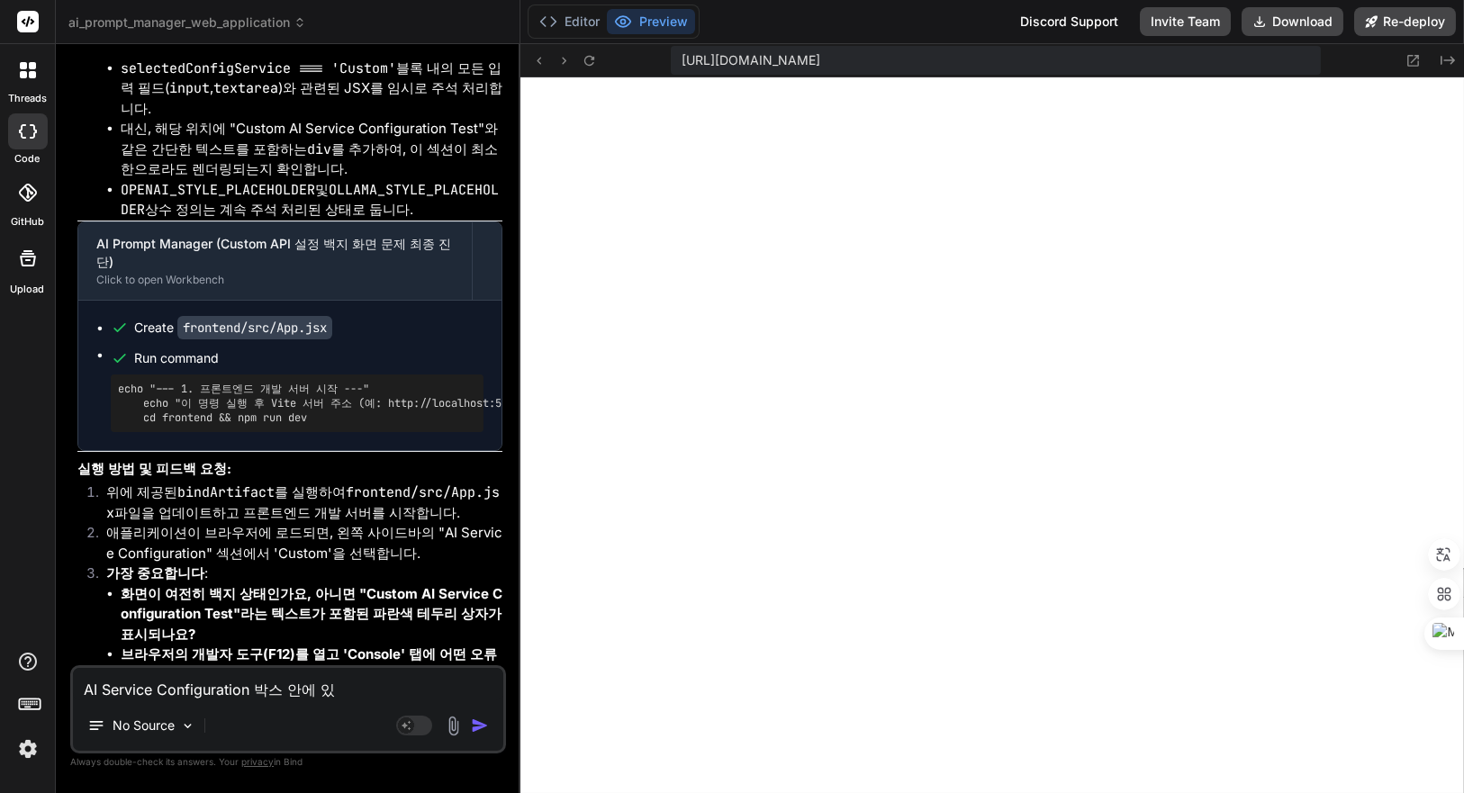
type textarea "x"
type textarea "AI Service Configuration 박스 안에"
click at [351, 691] on textarea "AI Service Configuration 박스 안에" at bounding box center [288, 684] width 430 height 32
paste textarea "Custom AI Service Configuration Test - If you see this, the section is renderin…"
type textarea "x"
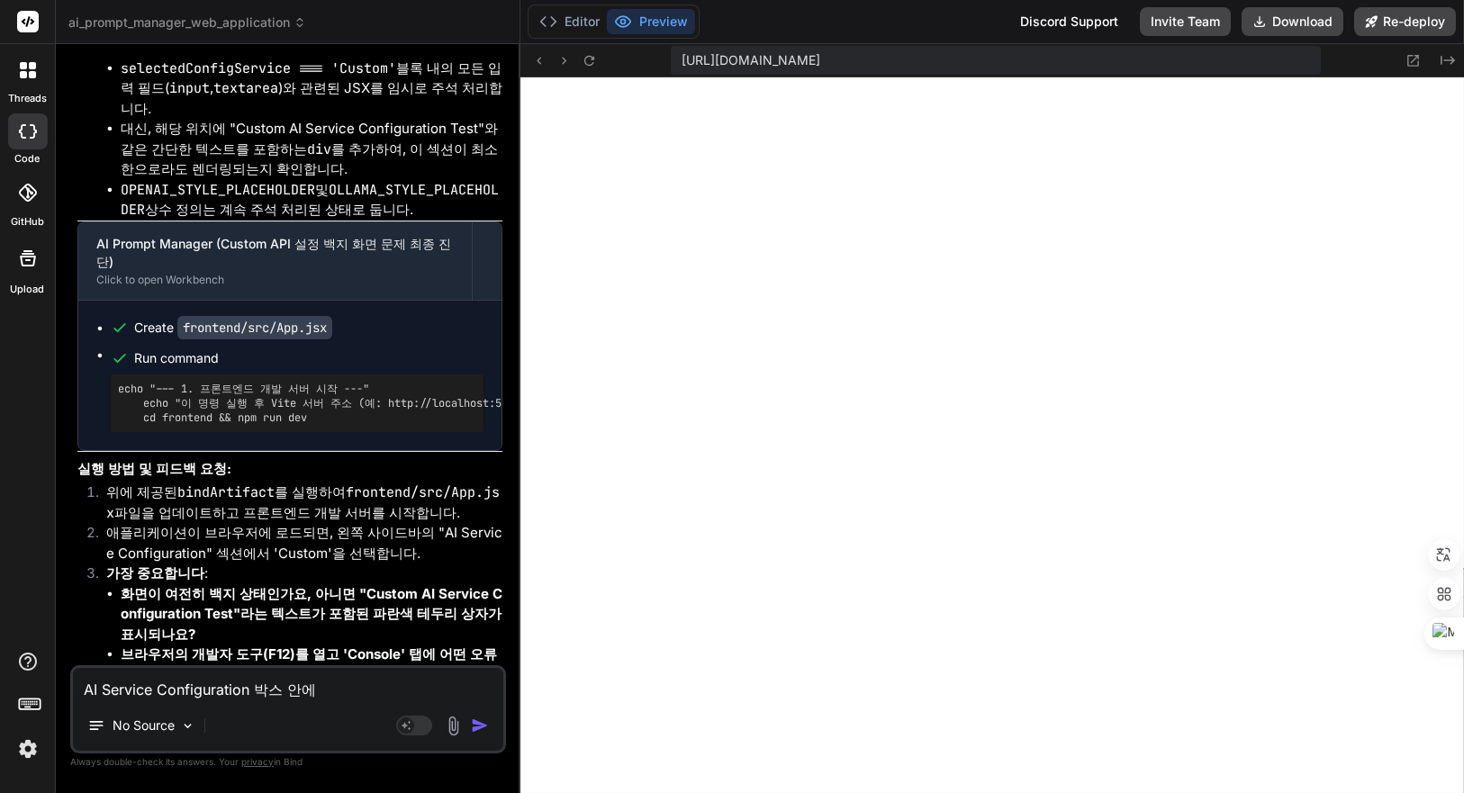
type textarea "AI Service Configuration 박스 안에 Custom AI Service Configuration Test - If you se…"
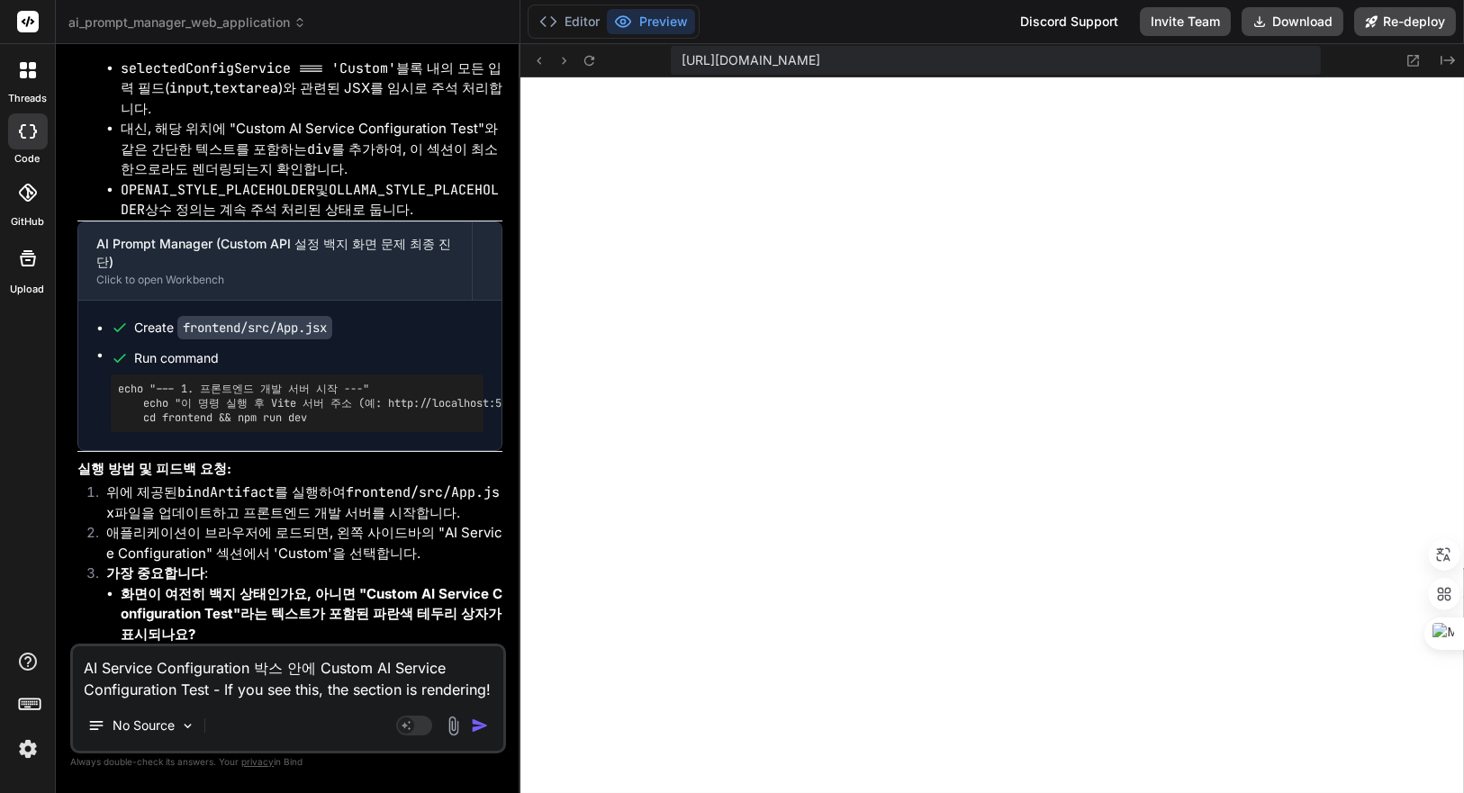
type textarea "x"
type textarea "AI Service Configuration 박스 안에 Custom AI Service Configuration Test - If you se…"
type textarea "x"
type textarea "AI Service Configuration 박스 안에 Custom AI Service Configuration Test - If you se…"
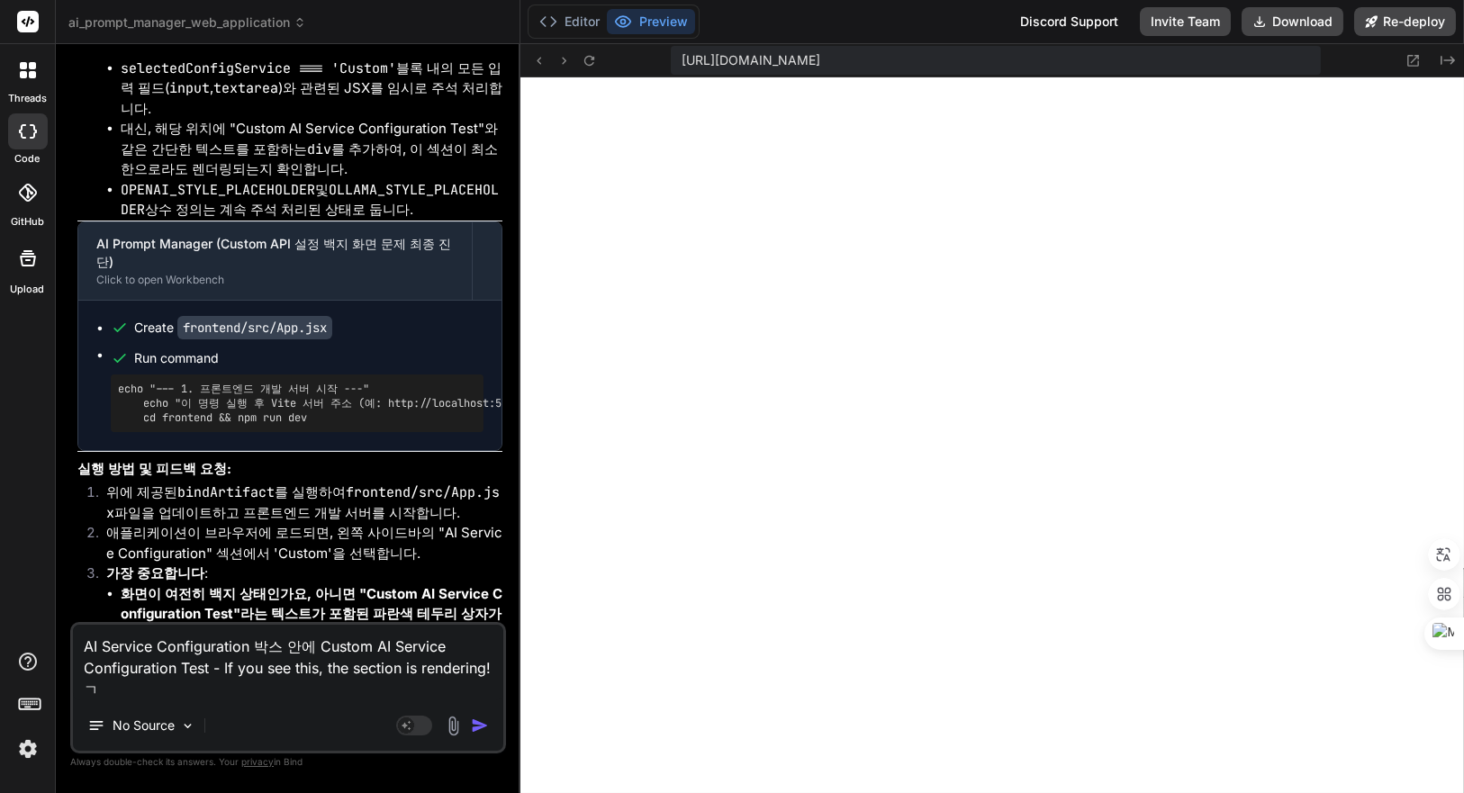
scroll to position [0, 0]
type textarea "x"
type textarea "AI Service Configuration 박스 안에 Custom AI Service Configuration Test - If you se…"
type textarea "x"
type textarea "AI Service Configuration 박스 안에 Custom AI Service Configuration Test - If you se…"
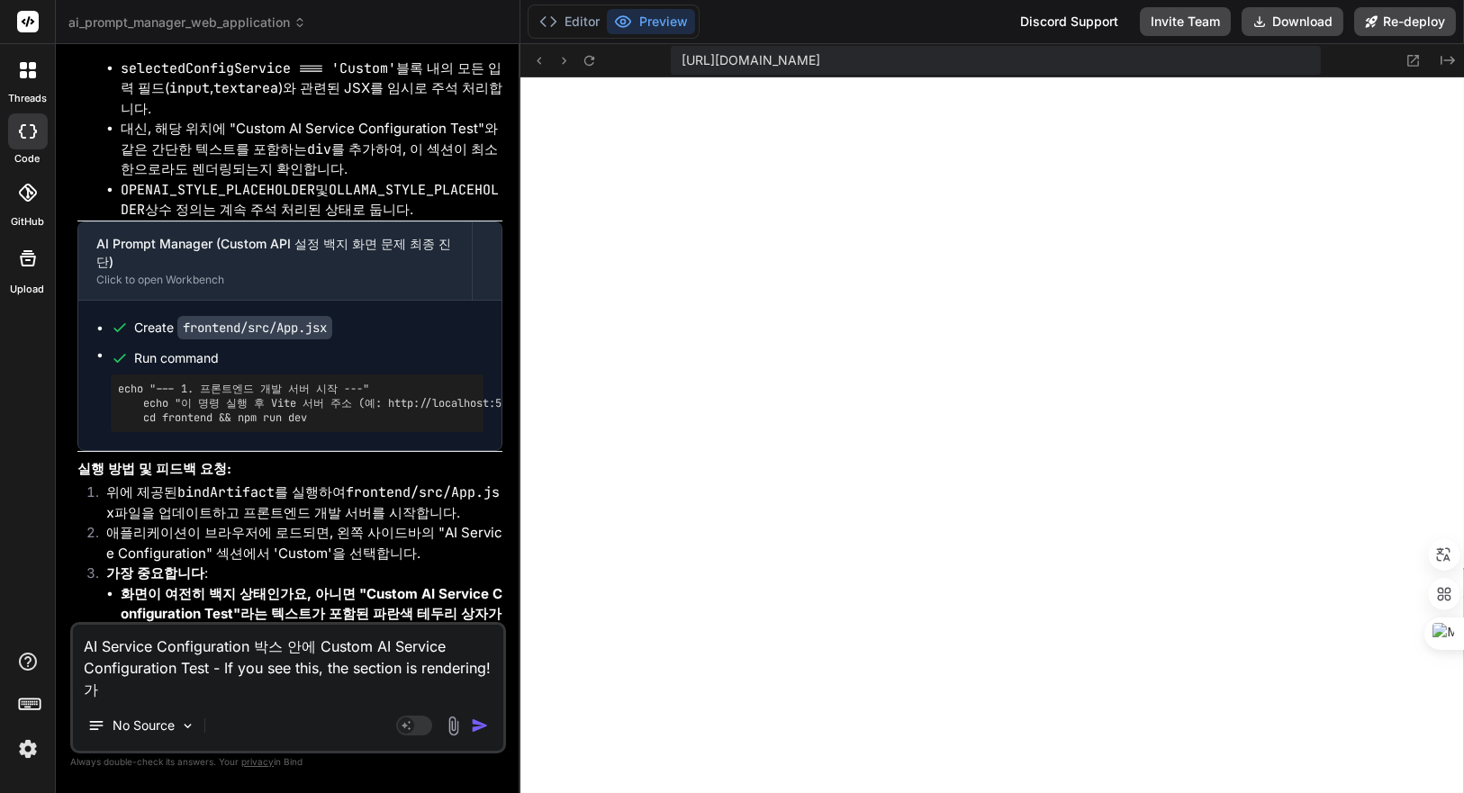
type textarea "x"
type textarea "AI Service Configuration 박스 안에 Custom AI Service Configuration Test - If you se…"
type textarea "x"
type textarea "AI Service Configuration 박스 안에 Custom AI Service Configuration Test - If you se…"
type textarea "x"
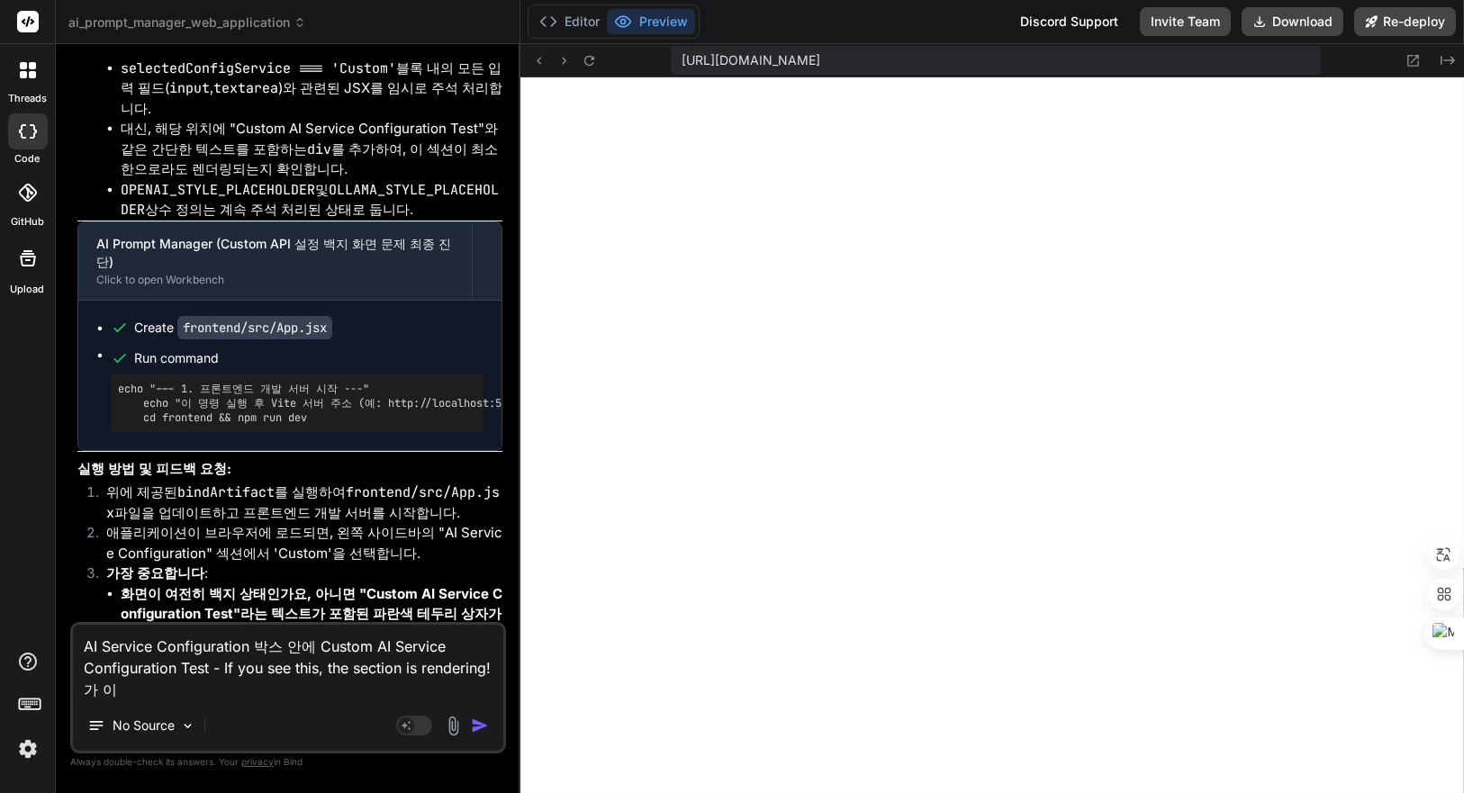
type textarea "AI Service Configuration 박스 안에 Custom AI Service Configuration Test - If you se…"
type textarea "x"
type textarea "AI Service Configuration 박스 안에 Custom AI Service Configuration Test - If you se…"
type textarea "x"
type textarea "AI Service Configuration 박스 안에 Custom AI Service Configuration Test - If you se…"
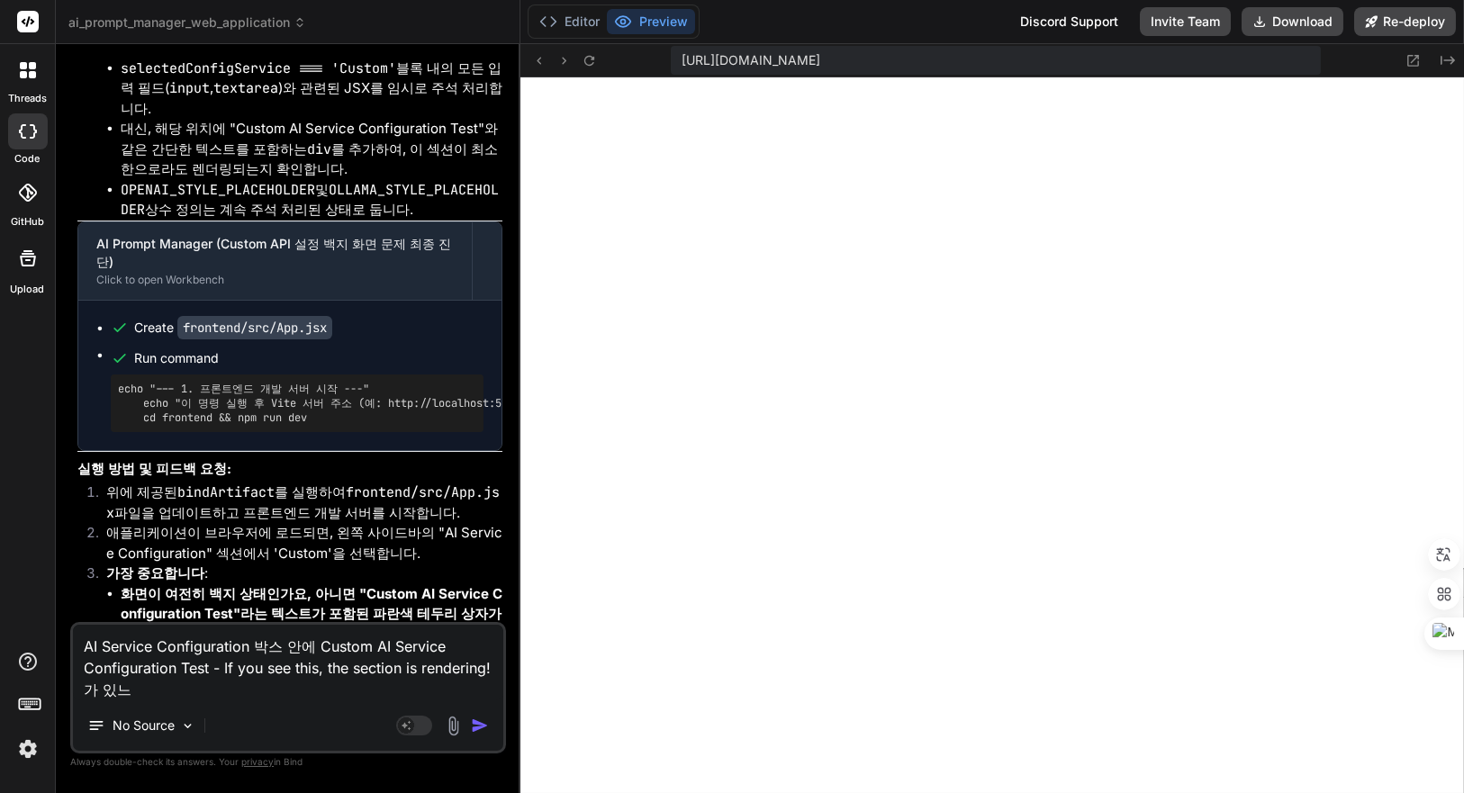
type textarea "x"
type textarea "AI Service Configuration 박스 안에 Custom AI Service Configuration Test - If you se…"
type textarea "x"
type textarea "AI Service Configuration 박스 안에 Custom AI Service Configuration Test - If you se…"
type textarea "x"
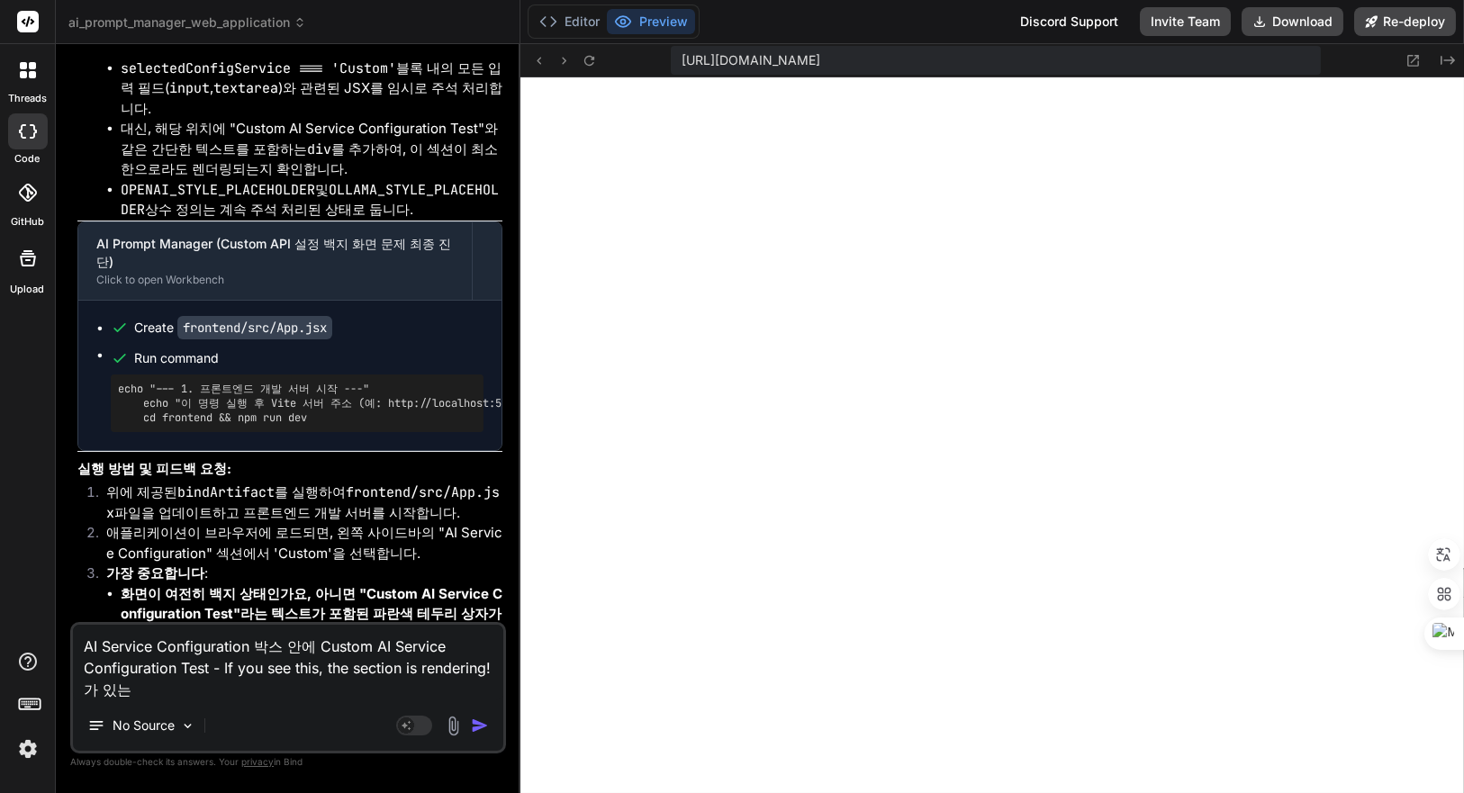
type textarea "AI Service Configuration 박스 안에 Custom AI Service Configuration Test - If you se…"
type textarea "x"
type textarea "AI Service Configuration 박스 안에 Custom AI Service Configuration Test - If you se…"
type textarea "x"
type textarea "AI Service Configuration 박스 안에 Custom AI Service Configuration Test - If you se…"
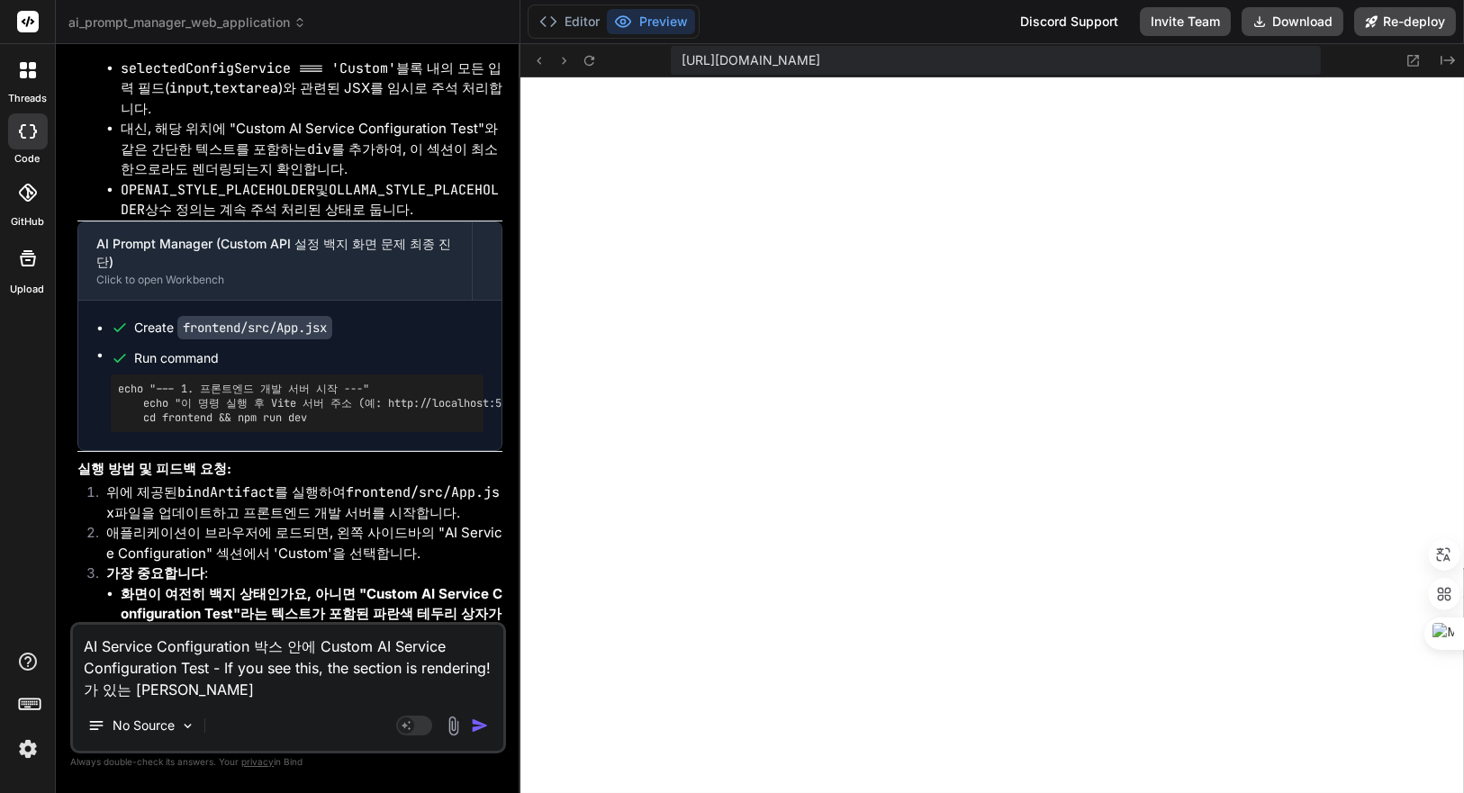
type textarea "x"
type textarea "AI Service Configuration 박스 안에 Custom AI Service Configuration Test - If you se…"
type textarea "x"
type textarea "AI Service Configuration 박스 안에 Custom AI Service Configuration Test - If you se…"
type textarea "x"
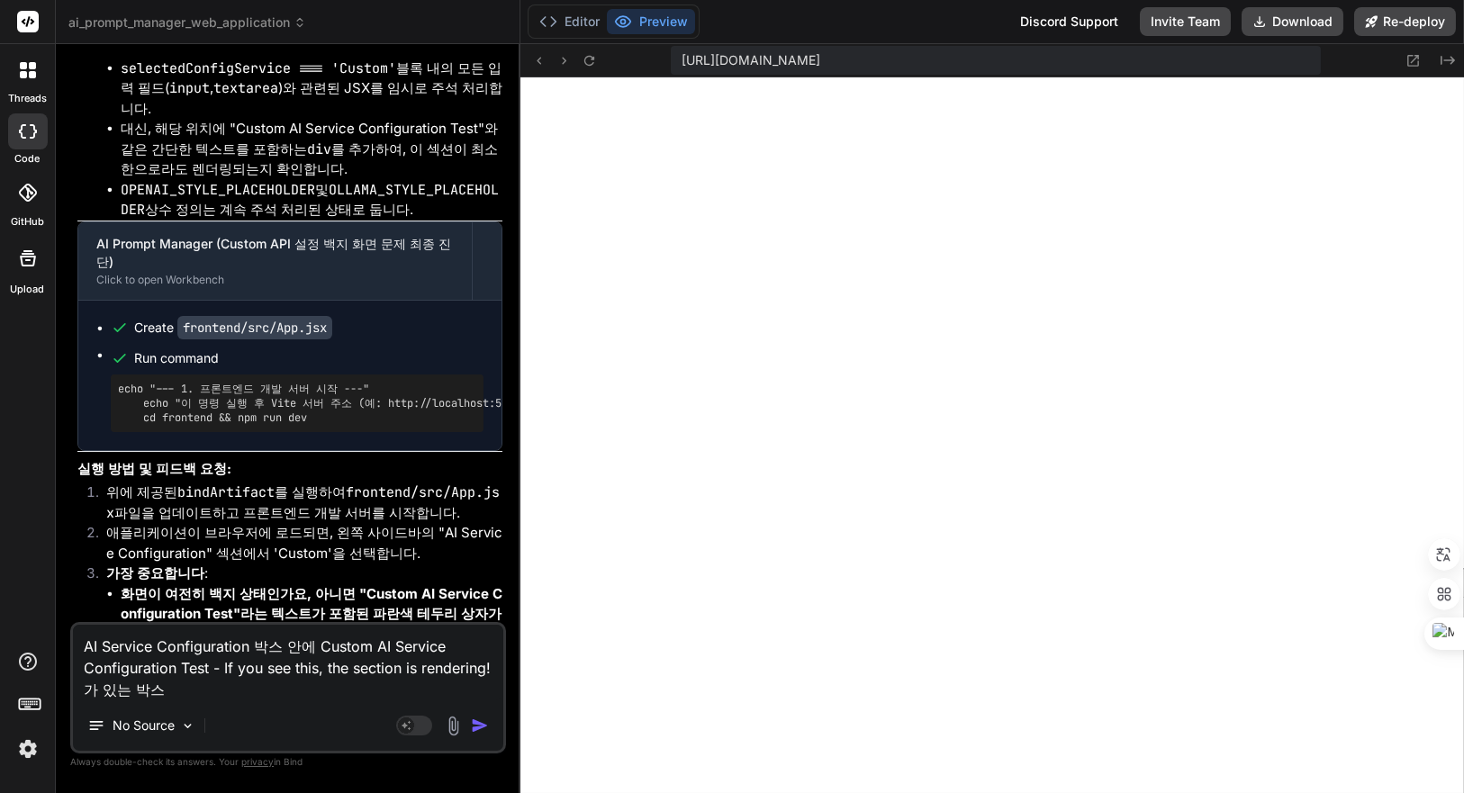
type textarea "AI Service Configuration 박스 안에 Custom AI Service Configuration Test - If you se…"
type textarea "x"
type textarea "AI Service Configuration 박스 안에 Custom AI Service Configuration Test - If you se…"
type textarea "x"
type textarea "AI Service Configuration 박스 안에 Custom AI Service Configuration Test - If you se…"
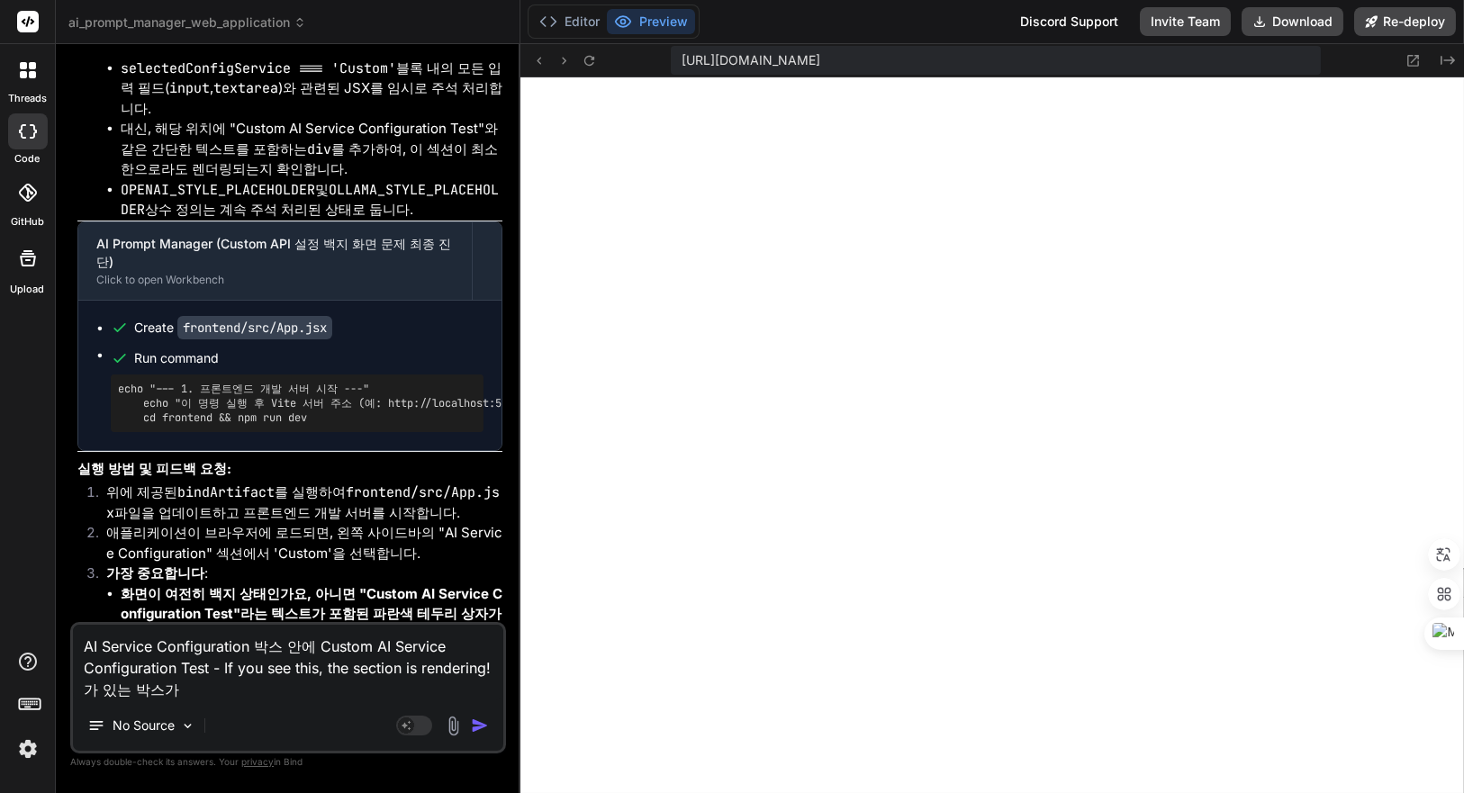
type textarea "x"
type textarea "AI Service Configuration 박스 안에 Custom AI Service Configuration Test - If you se…"
type textarea "x"
type textarea "AI Service Configuration 박스 안에 Custom AI Service Configuration Test - If you se…"
type textarea "x"
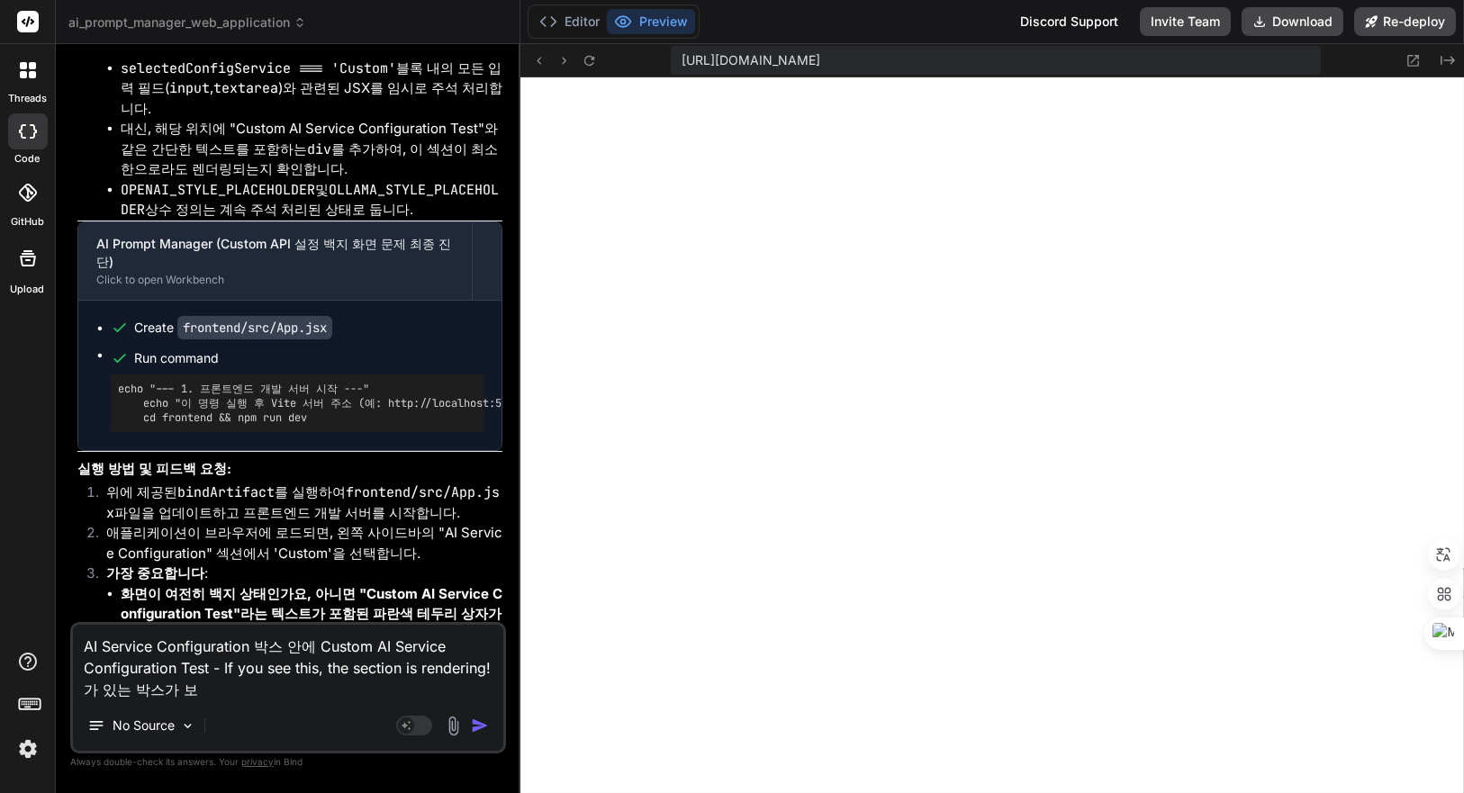
type textarea "AI Service Configuration 박스 안에 Custom AI Service Configuration Test - If you se…"
type textarea "x"
type textarea "AI Service Configuration 박스 안에 Custom AI Service Configuration Test - If you se…"
type textarea "x"
type textarea "AI Service Configuration 박스 안에 Custom AI Service Configuration Test - If you se…"
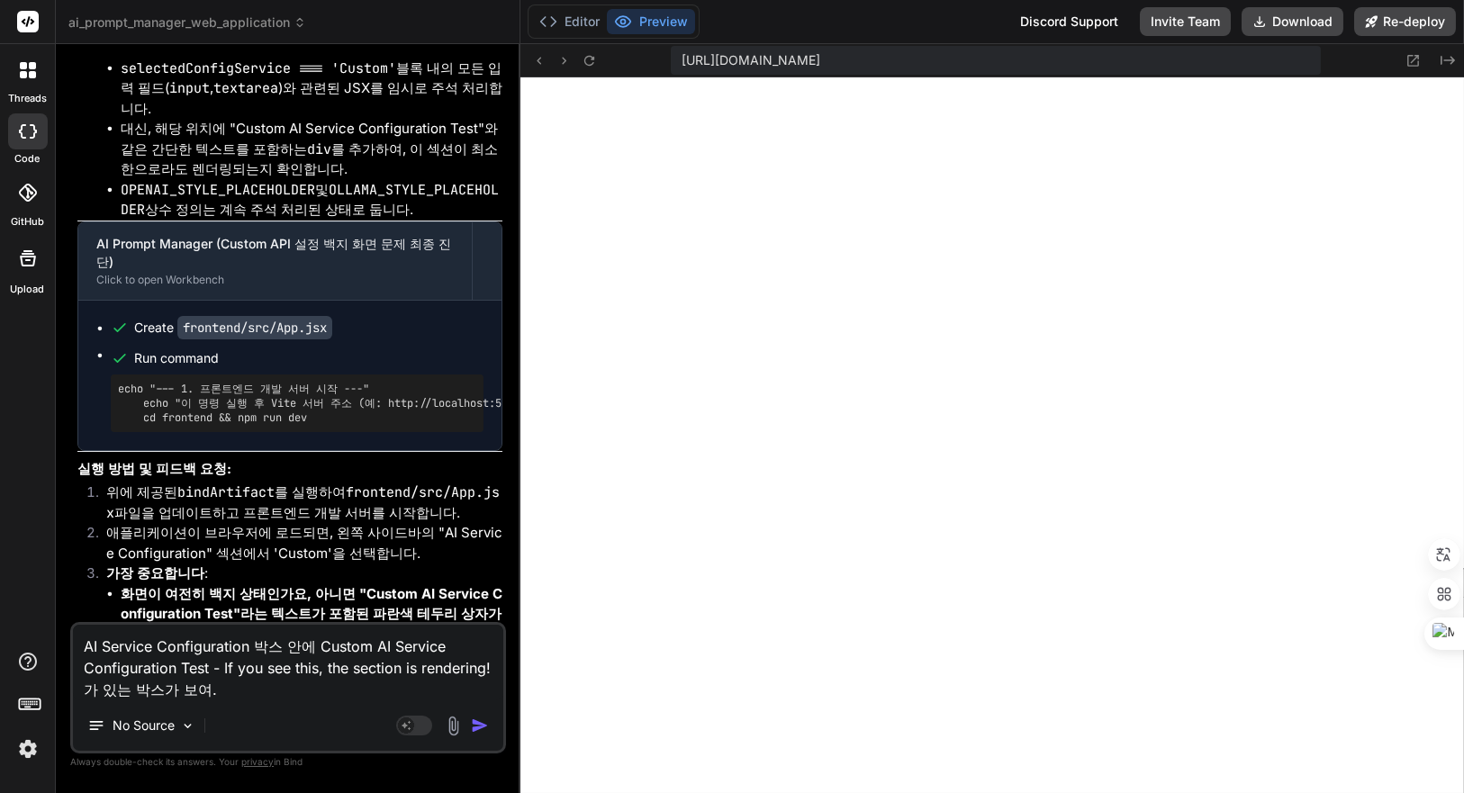
type textarea "x"
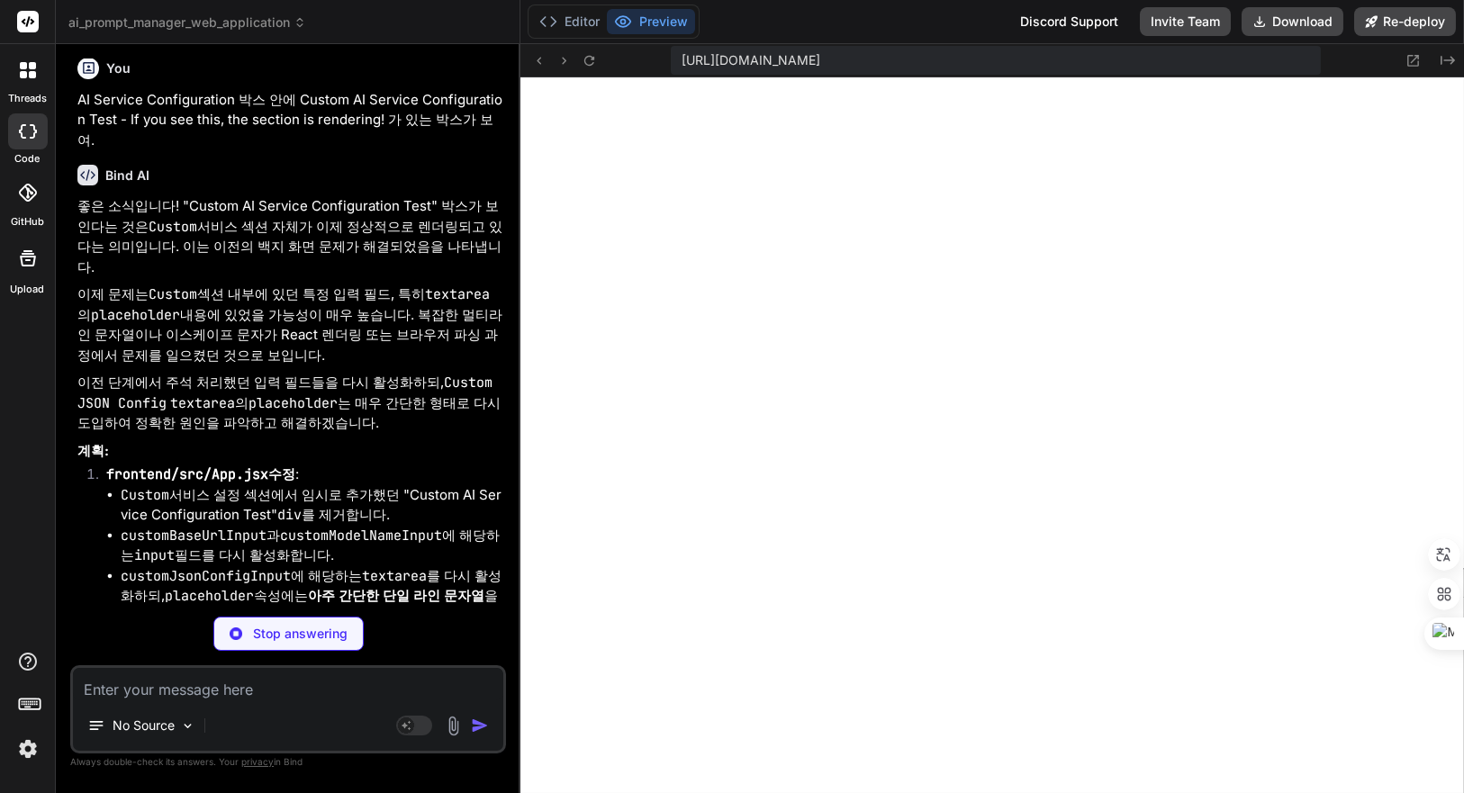
scroll to position [5546, 0]
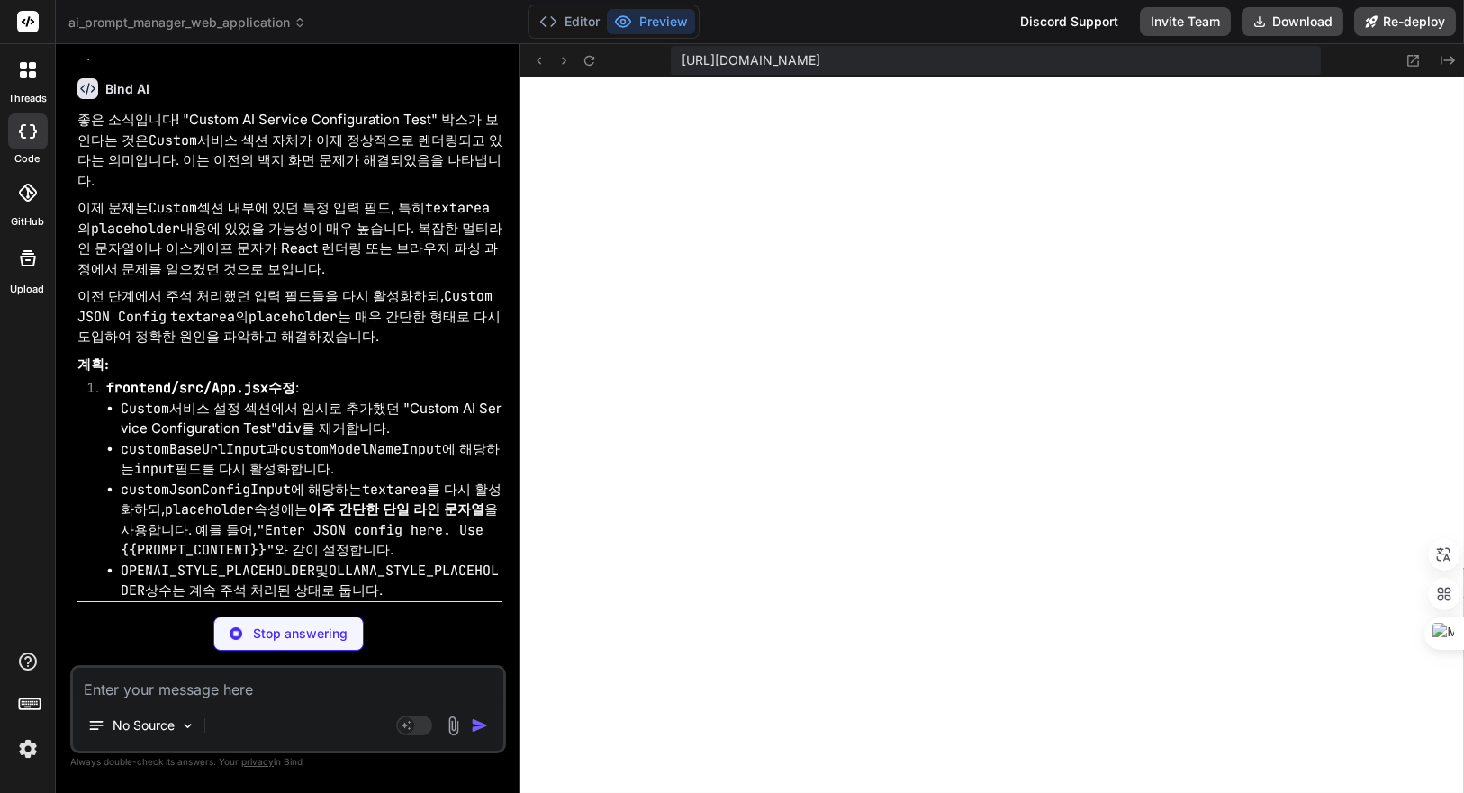
type textarea "x"
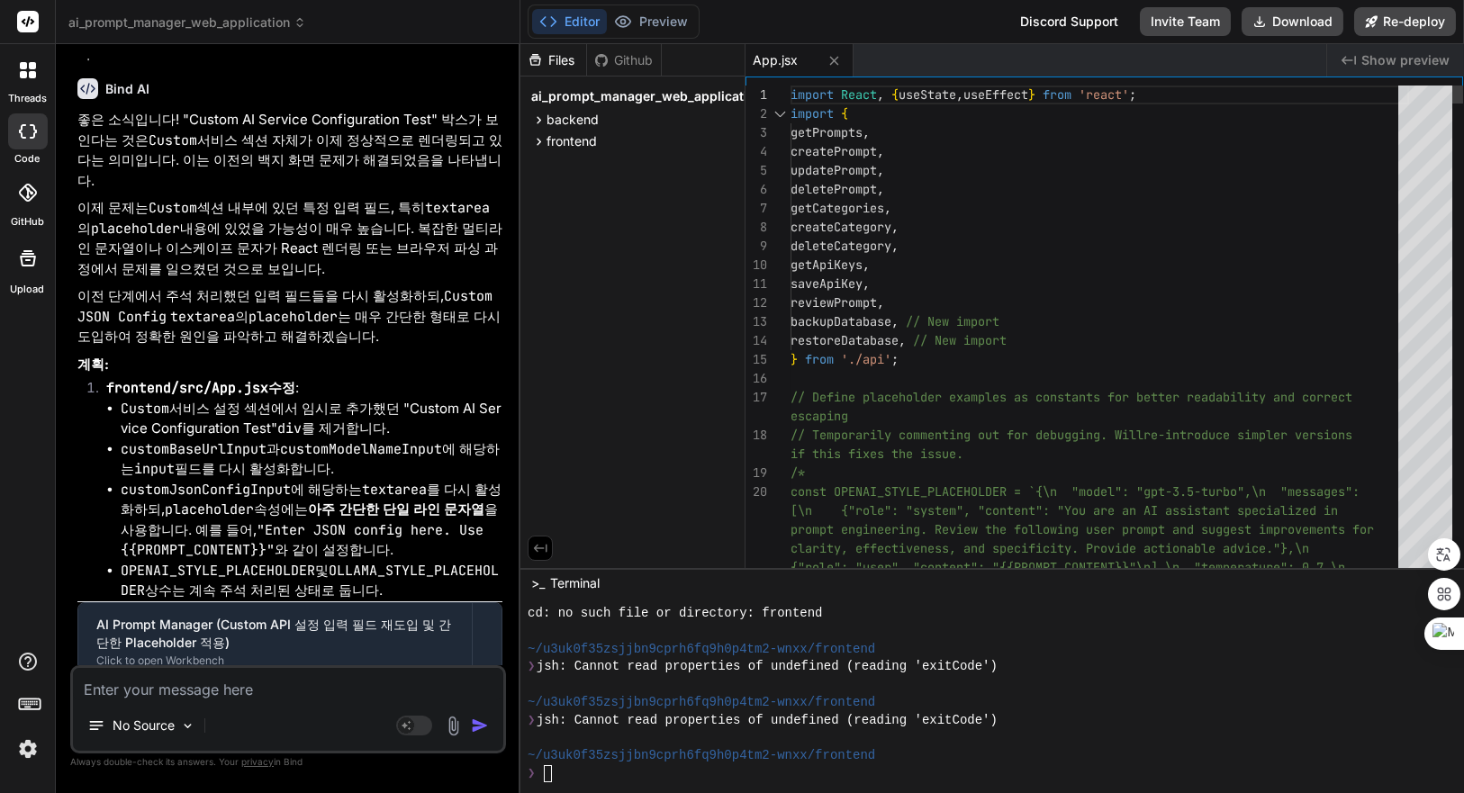
type textarea "x"
drag, startPoint x: 1004, startPoint y: 664, endPoint x: 1036, endPoint y: 673, distance: 33.9
click at [1007, 664] on div "❯ jsh: Cannot read properties of undefined (reading 'exitCode')" at bounding box center [982, 667] width 908 height 18
type textarea "ㅇ"
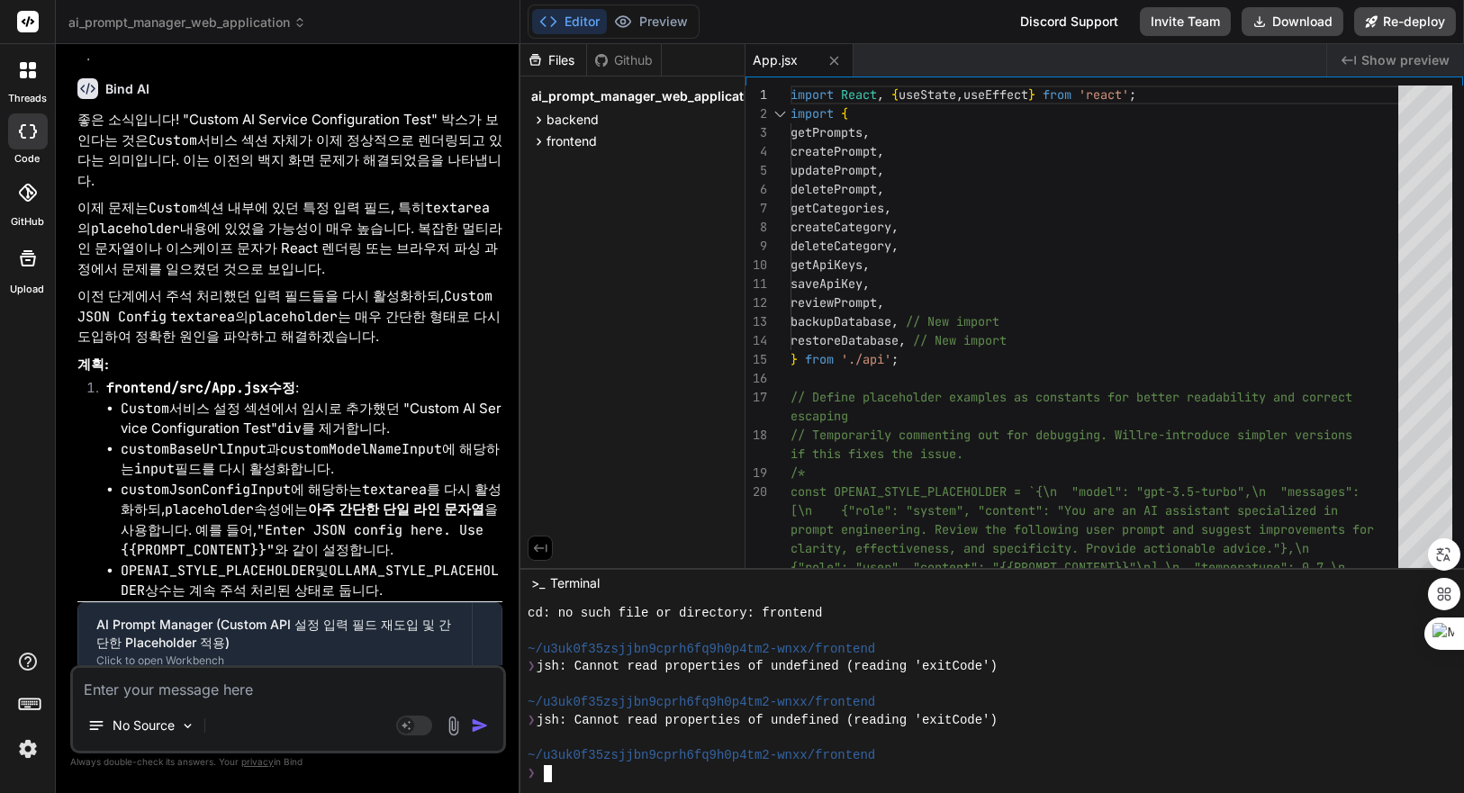
scroll to position [0, 0]
click at [1036, 670] on div "❯ jsh: Cannot read properties of undefined (reading 'exitCode')" at bounding box center [982, 667] width 908 height 18
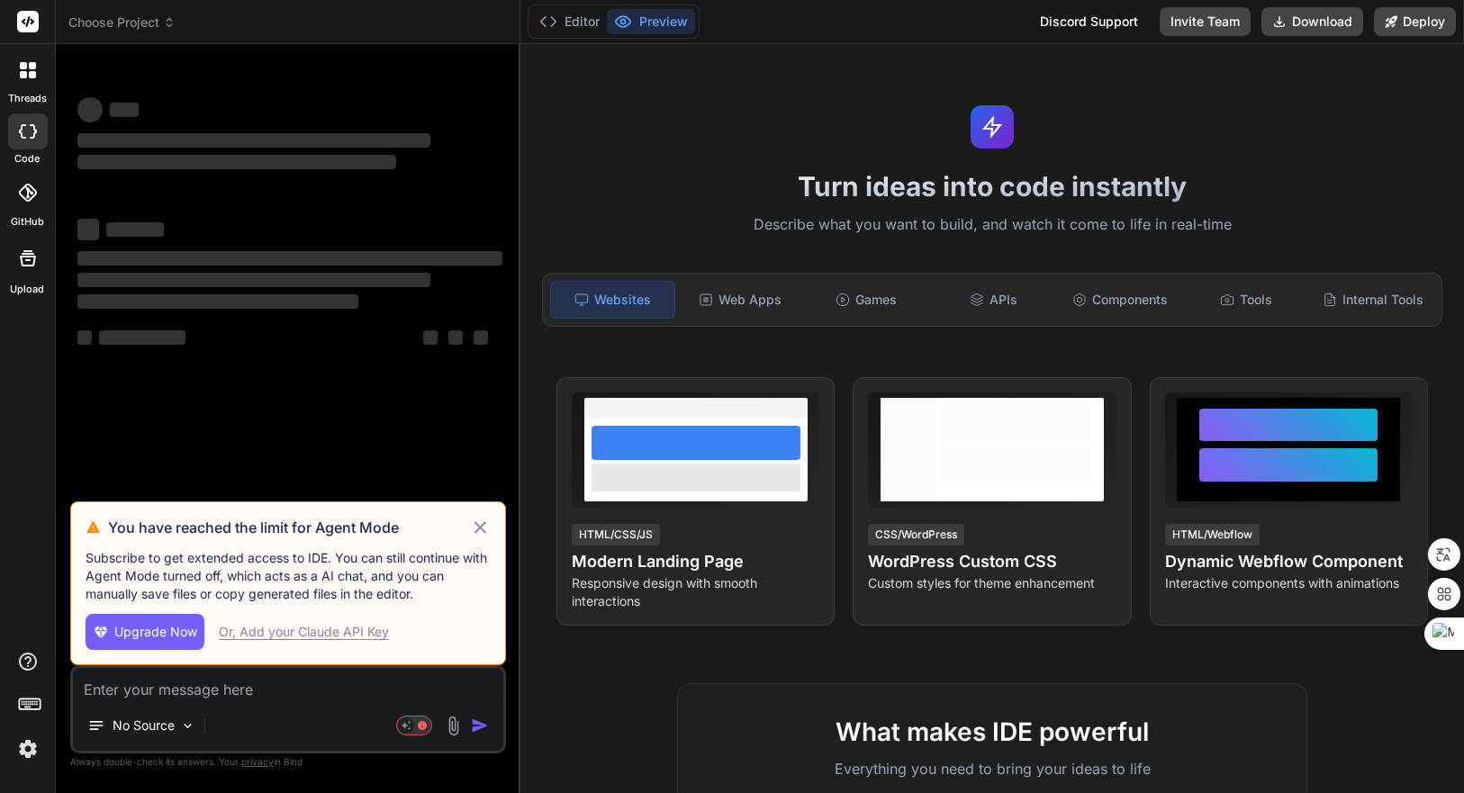
click at [482, 532] on icon at bounding box center [480, 528] width 21 height 22
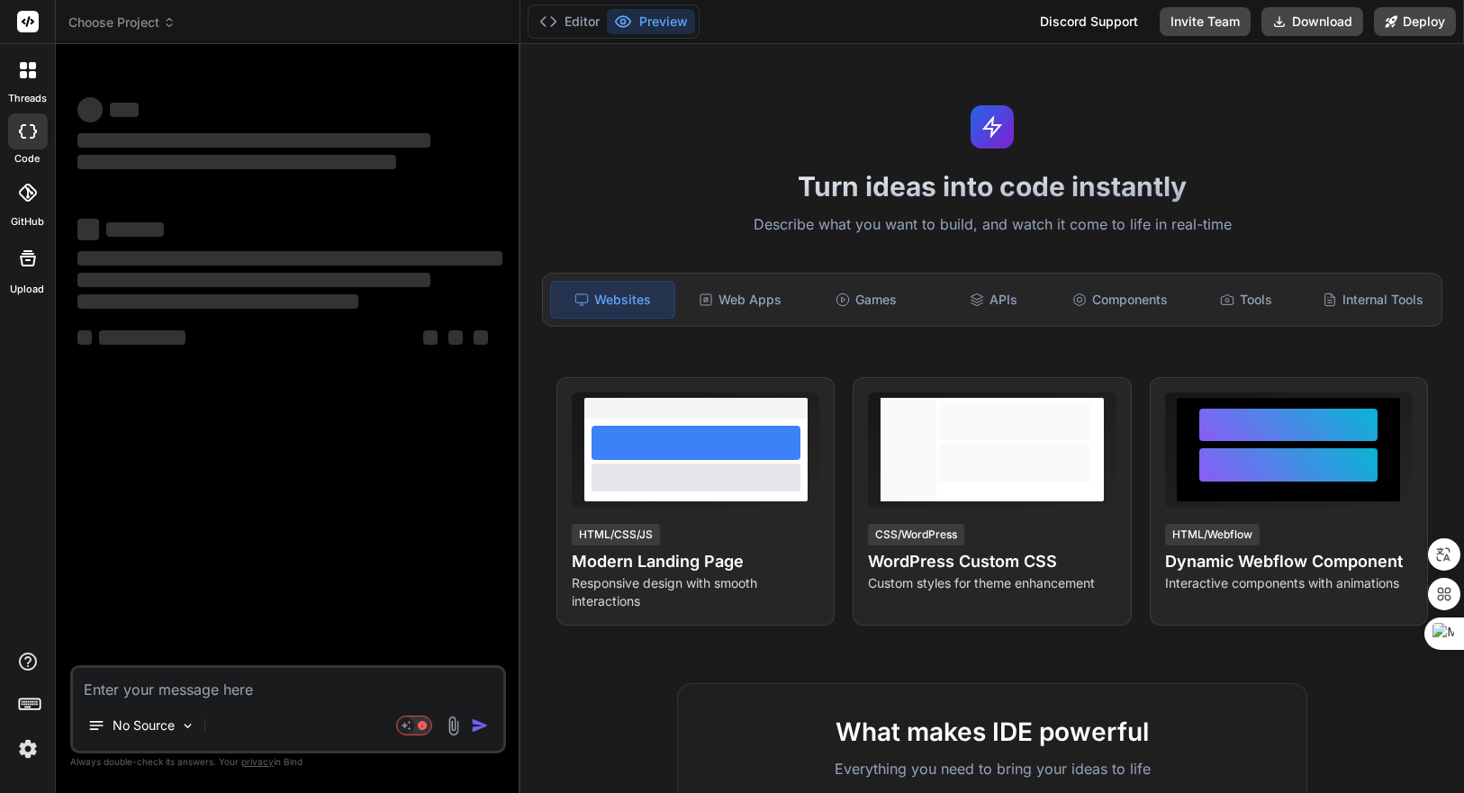
click at [249, 686] on textarea at bounding box center [288, 684] width 430 height 32
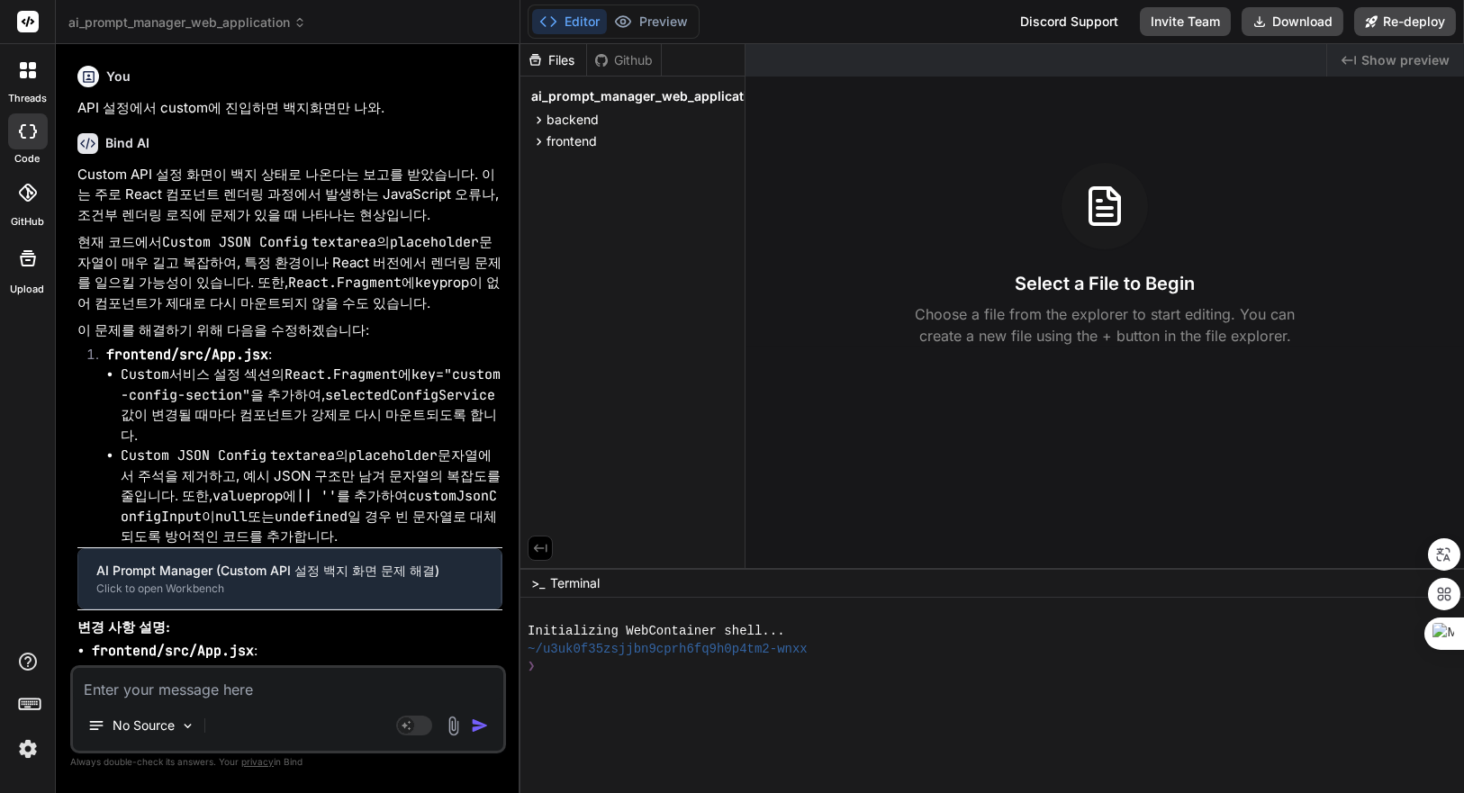
type textarea "x"
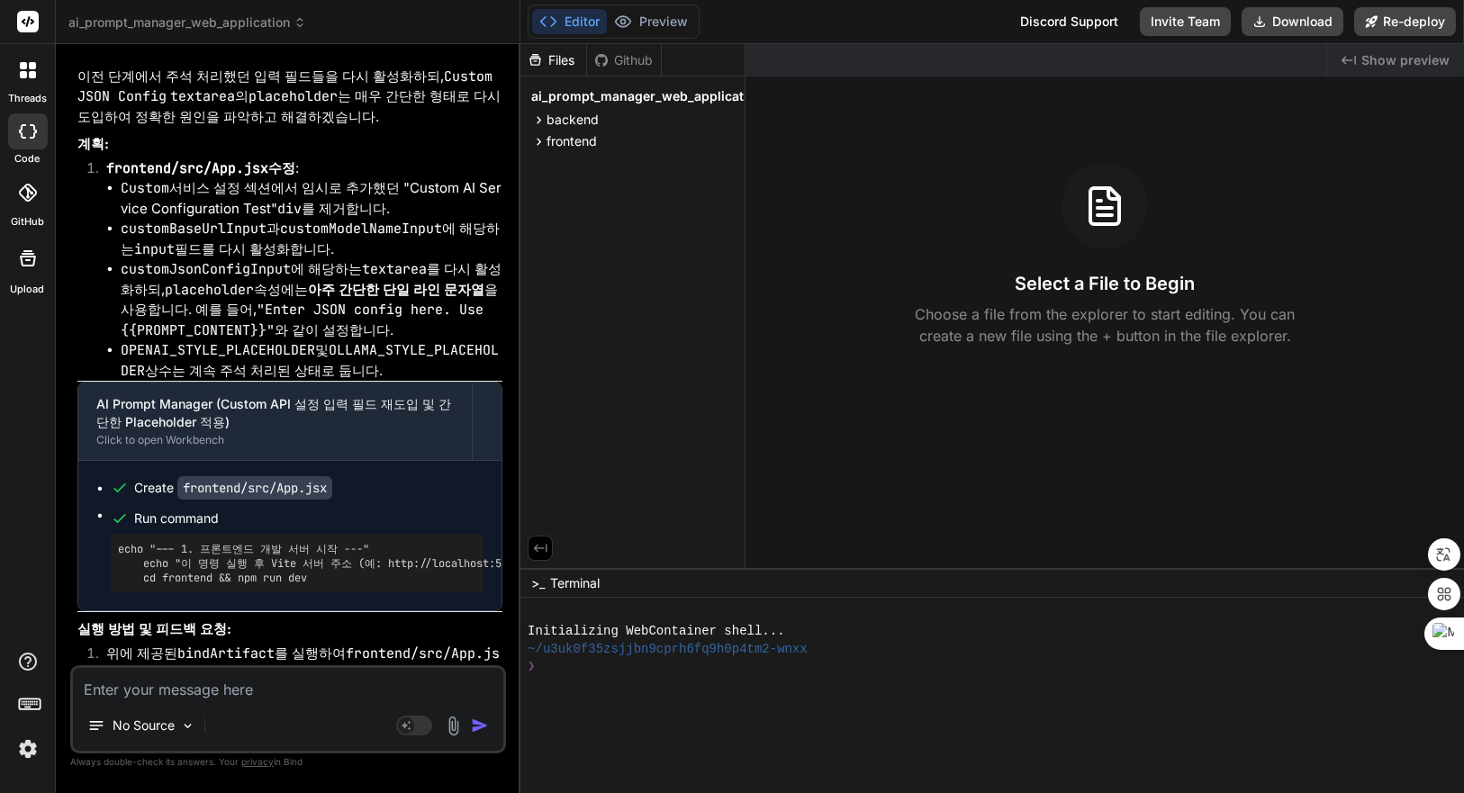
scroll to position [5126, 0]
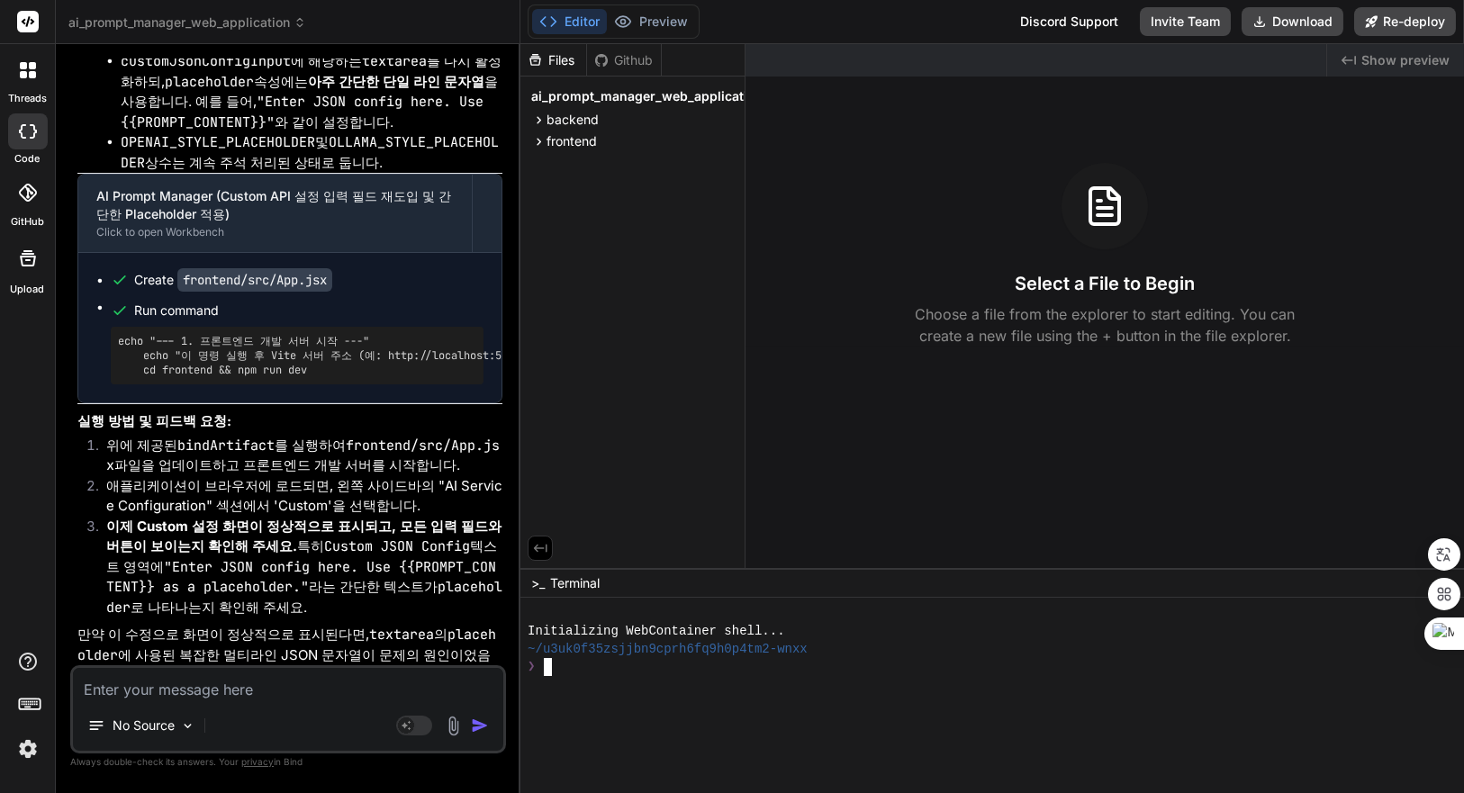
click at [654, 737] on div at bounding box center [982, 738] width 908 height 18
click at [740, 717] on div at bounding box center [982, 721] width 908 height 18
type textarea "npm install && npm run start-detached"
type textarea "x"
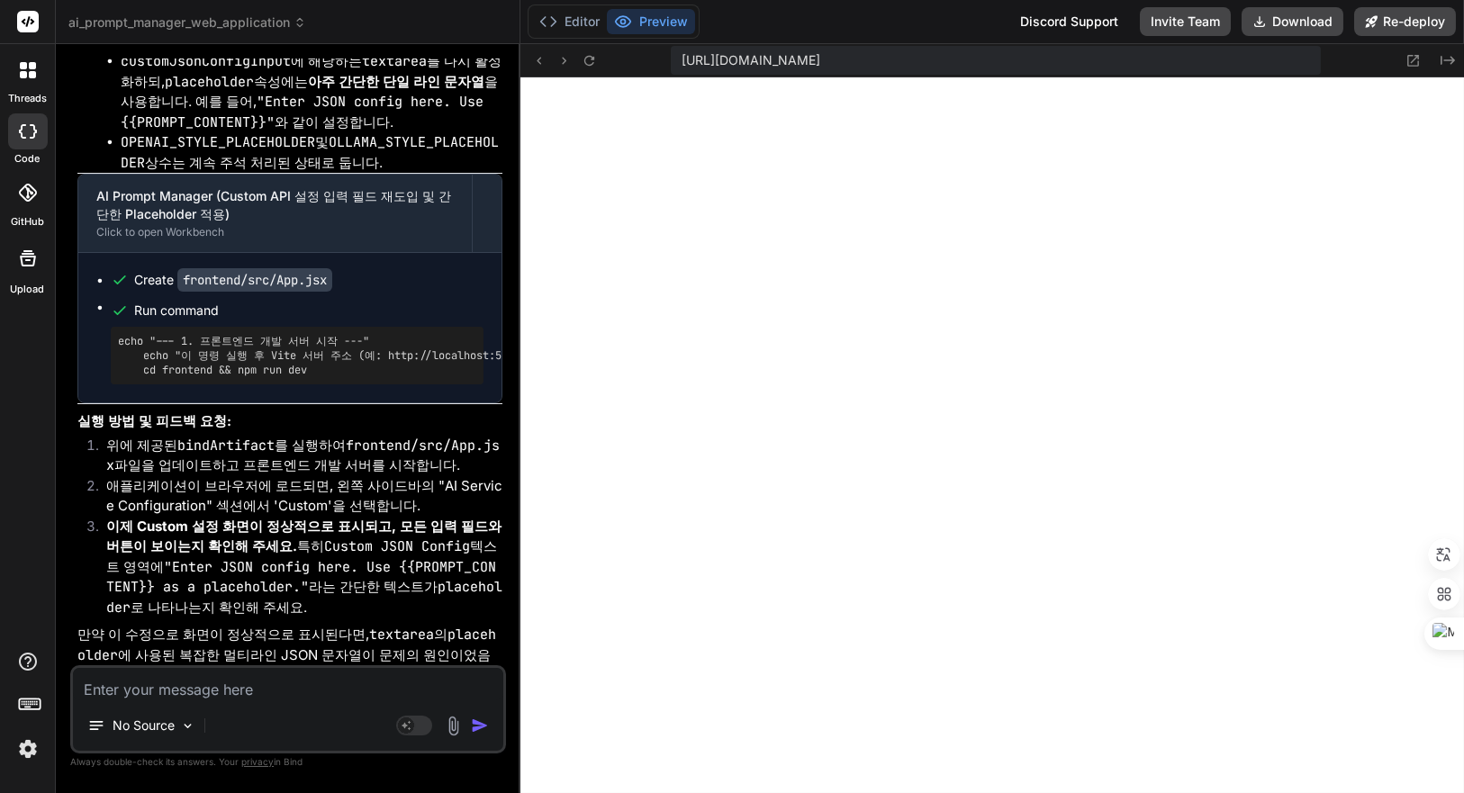
scroll to position [478, 0]
click at [582, 19] on button "Editor" at bounding box center [569, 21] width 75 height 25
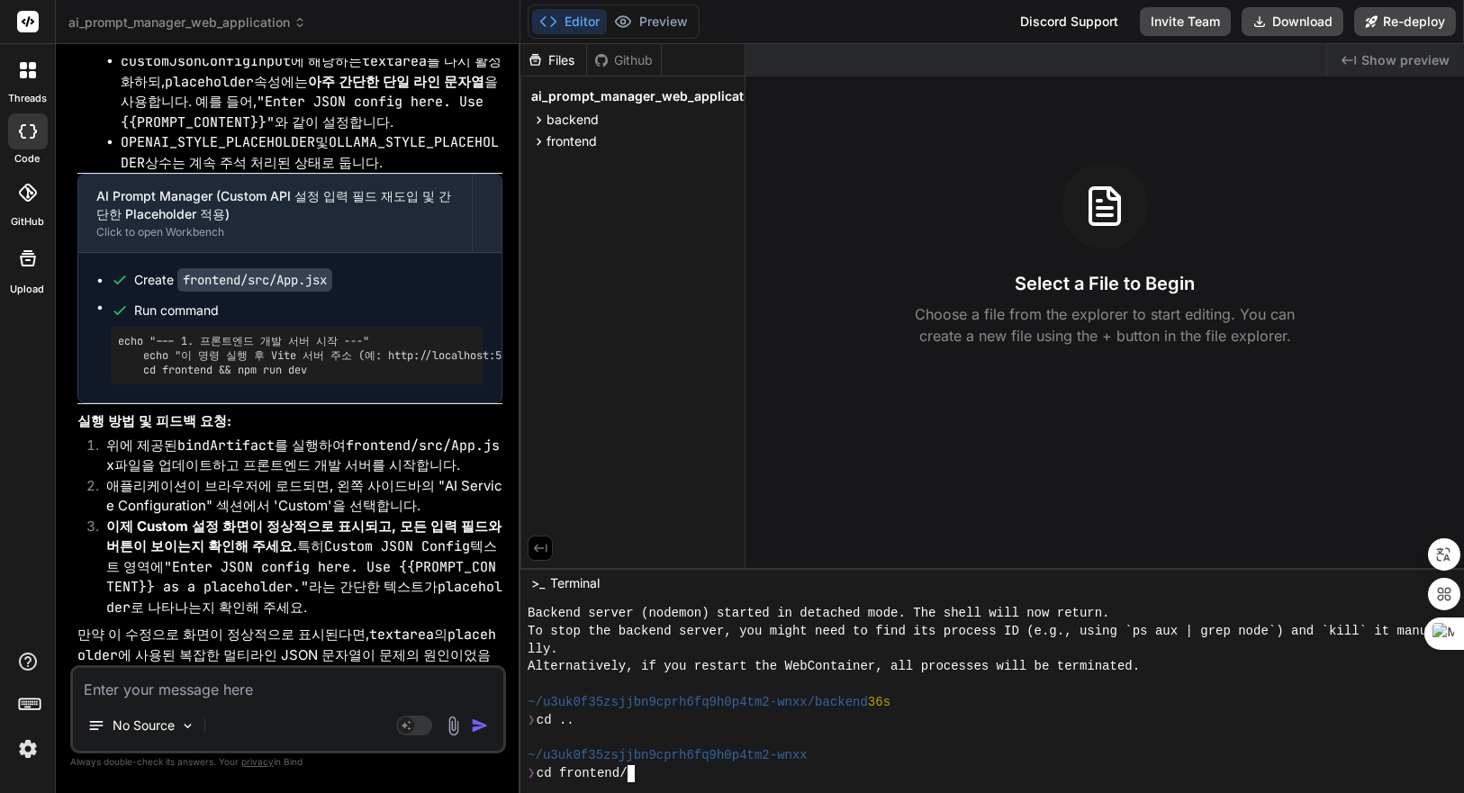
scroll to position [584, 0]
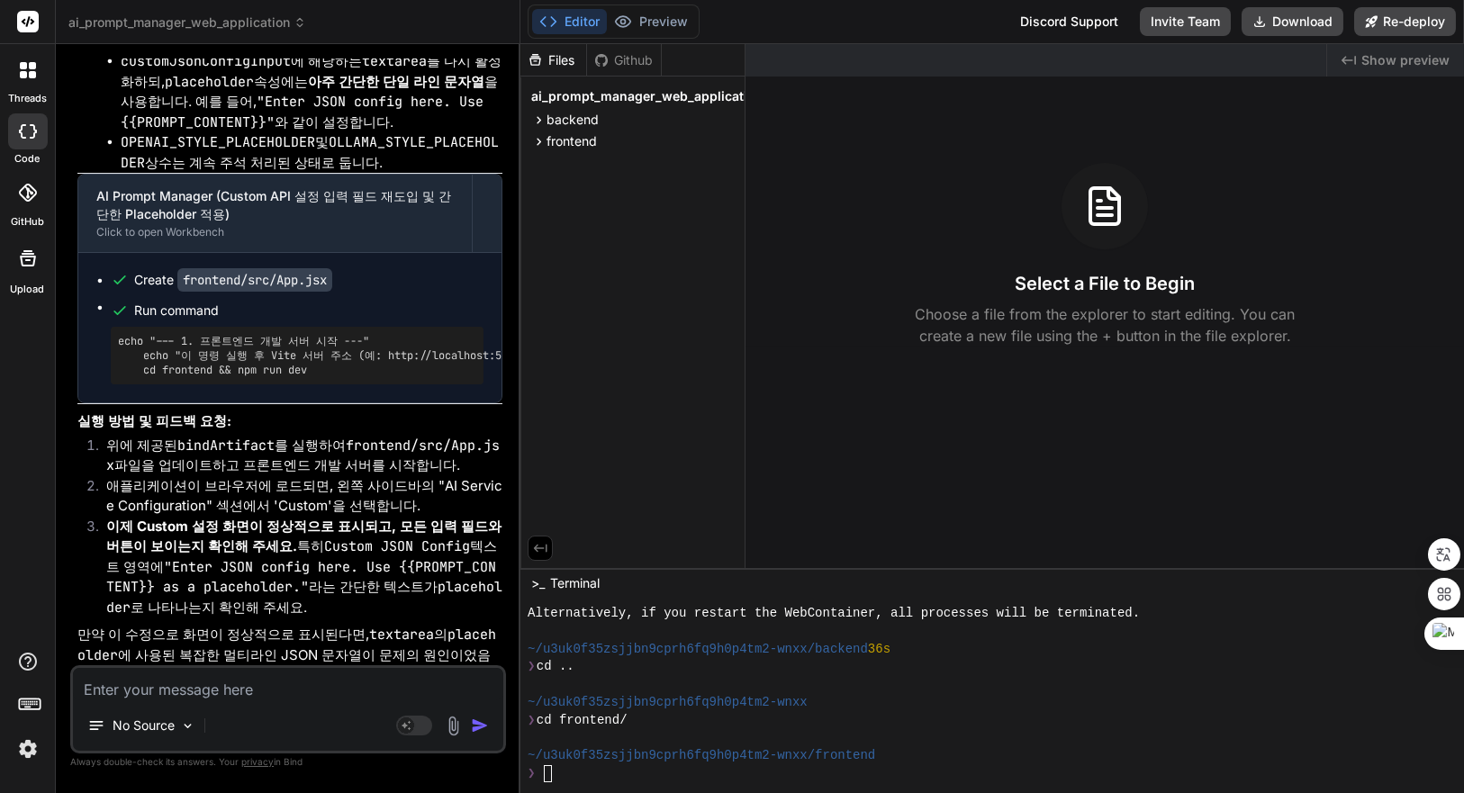
click at [820, 732] on div at bounding box center [982, 738] width 908 height 18
type textarea "npm install && npm run dev"
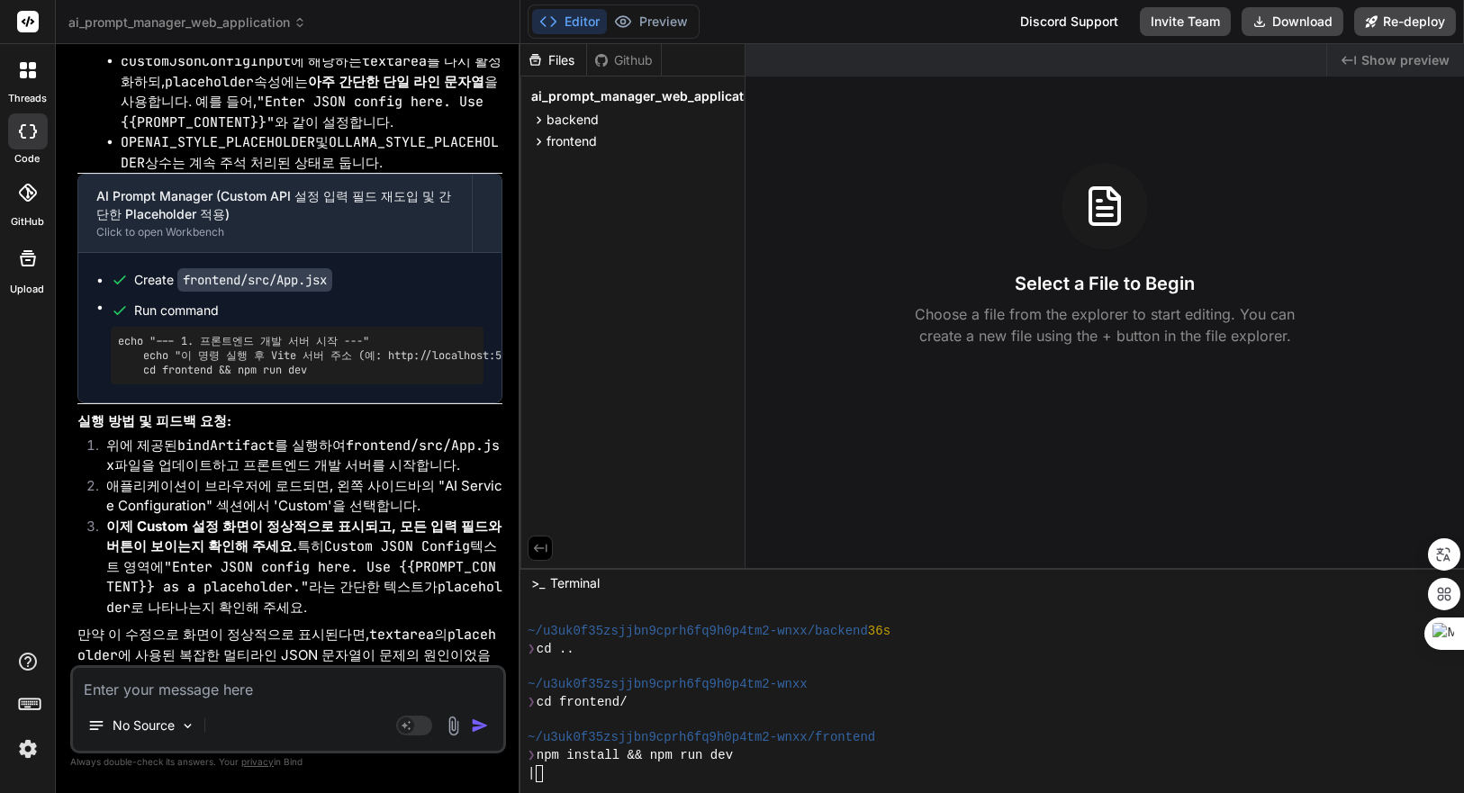
type textarea "x"
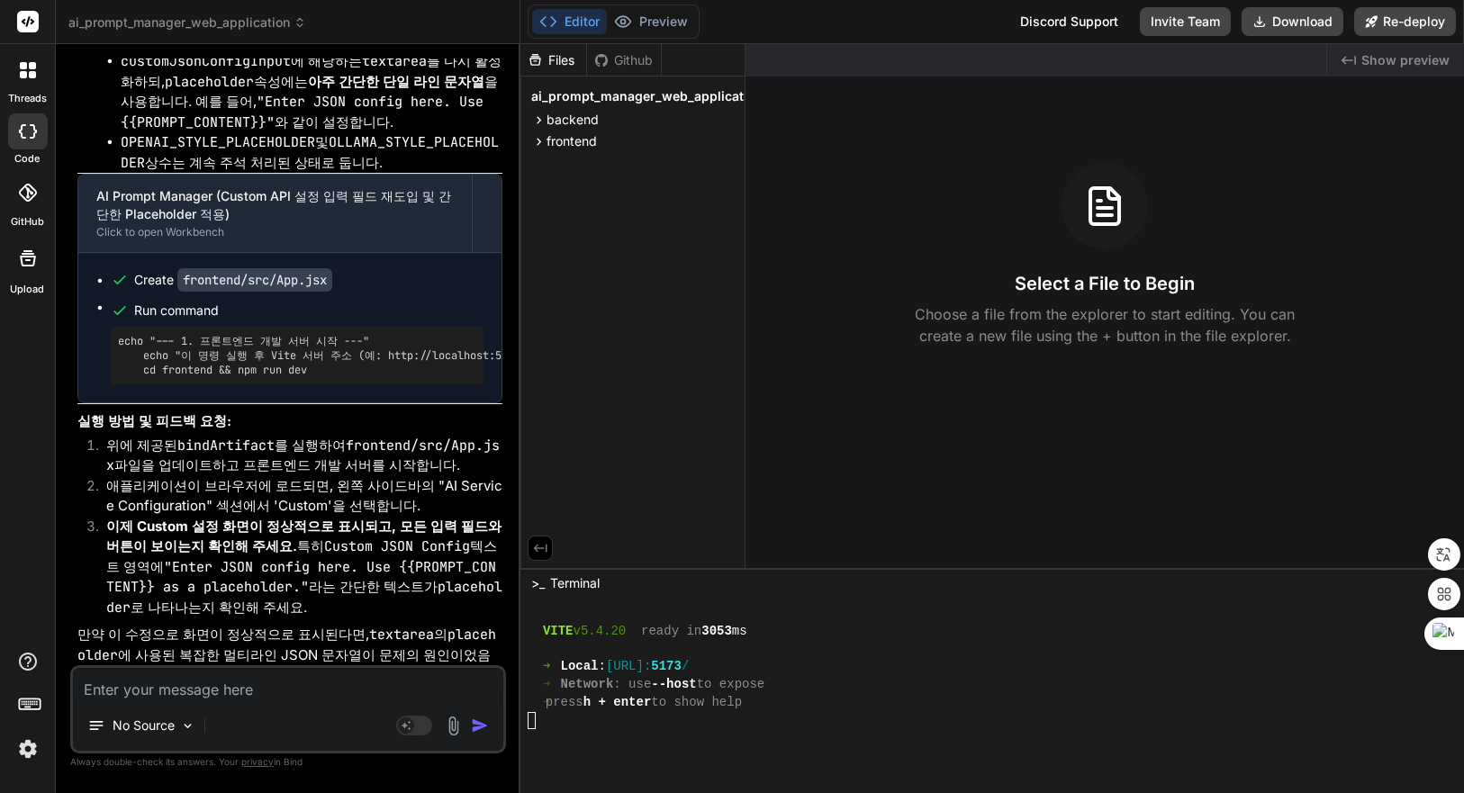
scroll to position [1080, 0]
click at [1405, 63] on span "Show preview" at bounding box center [1405, 60] width 88 height 18
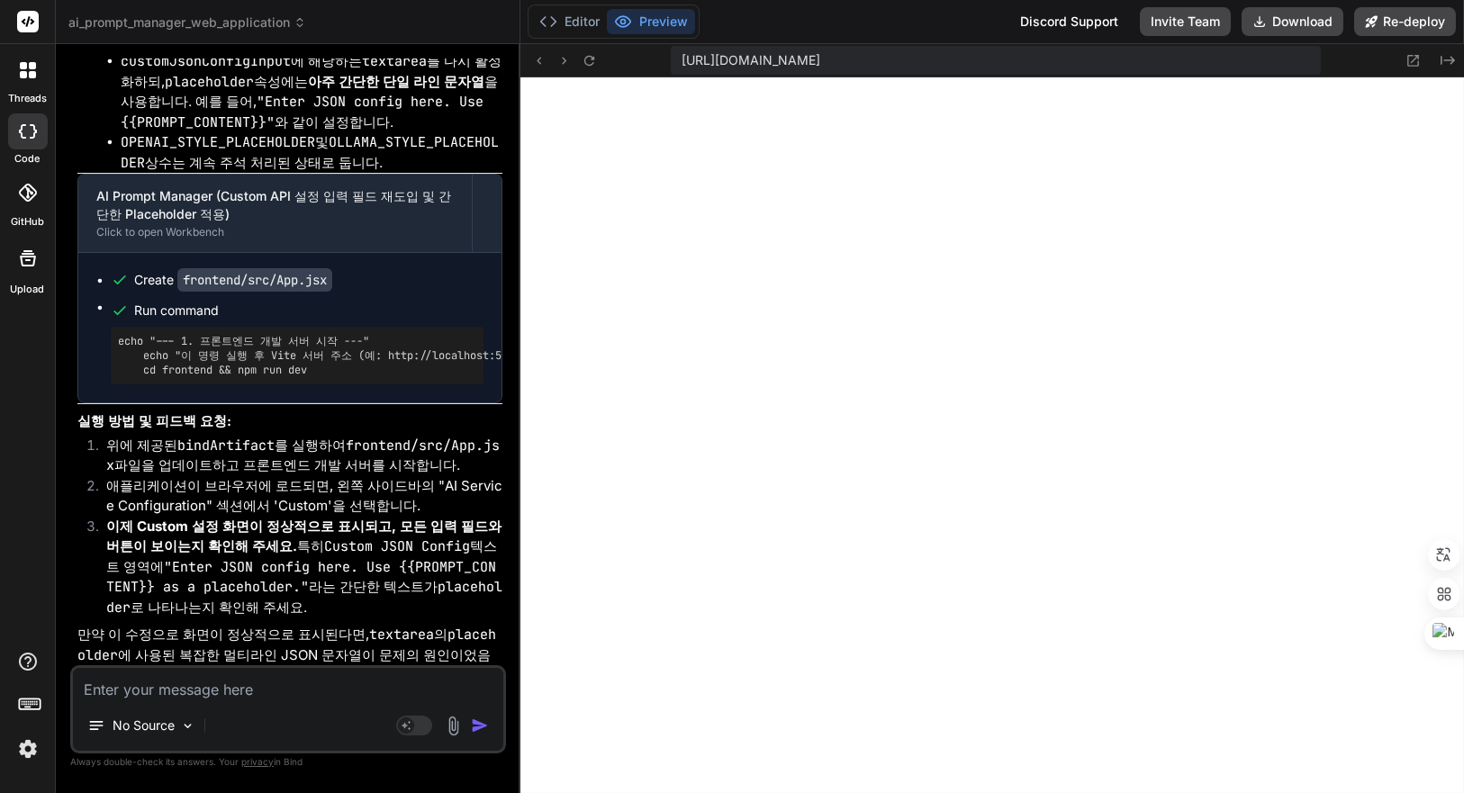
click at [327, 558] on code ""Enter JSON config here. Use {{PROMPT_CONTENT}} as a placeholder."" at bounding box center [301, 577] width 390 height 39
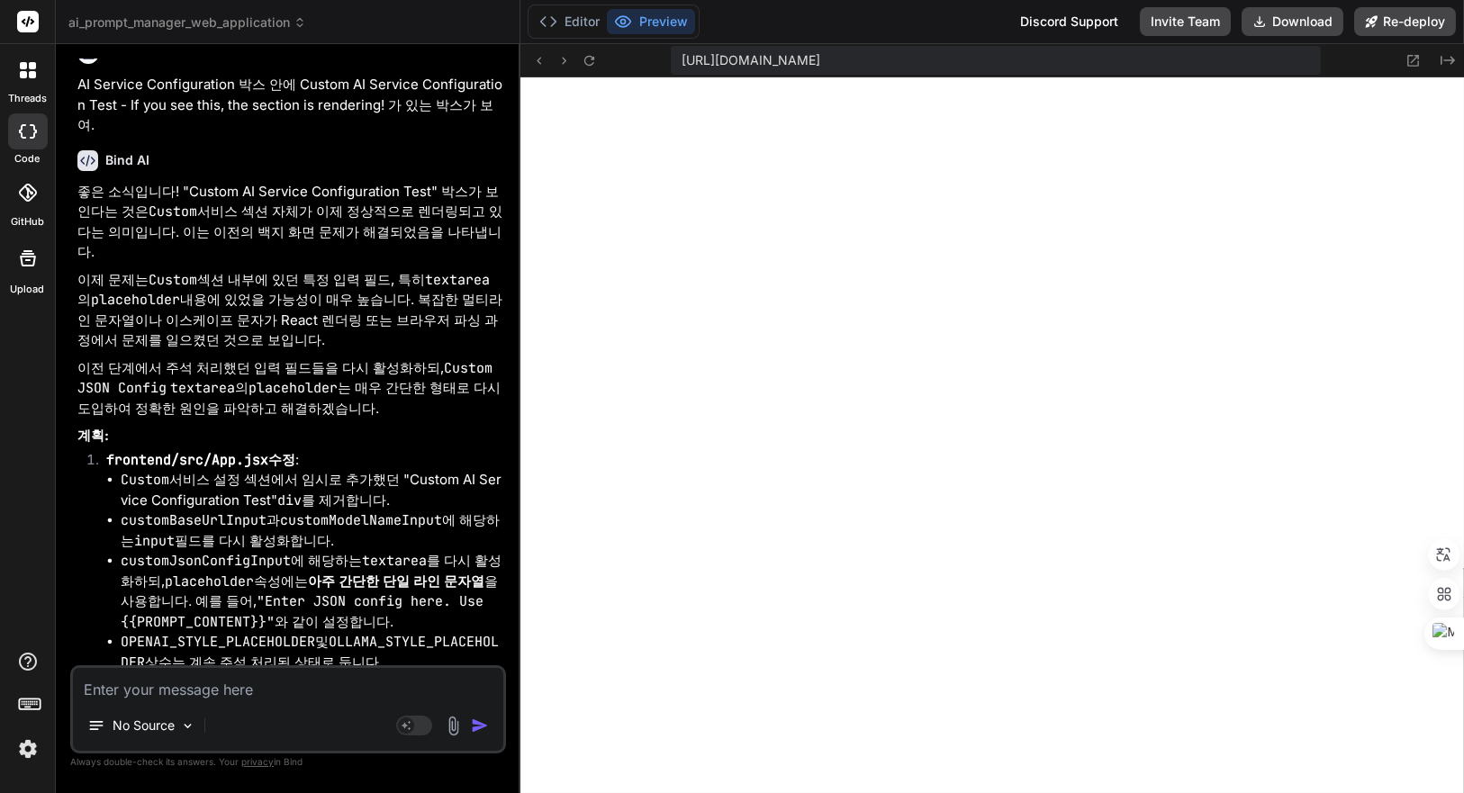
scroll to position [5126, 0]
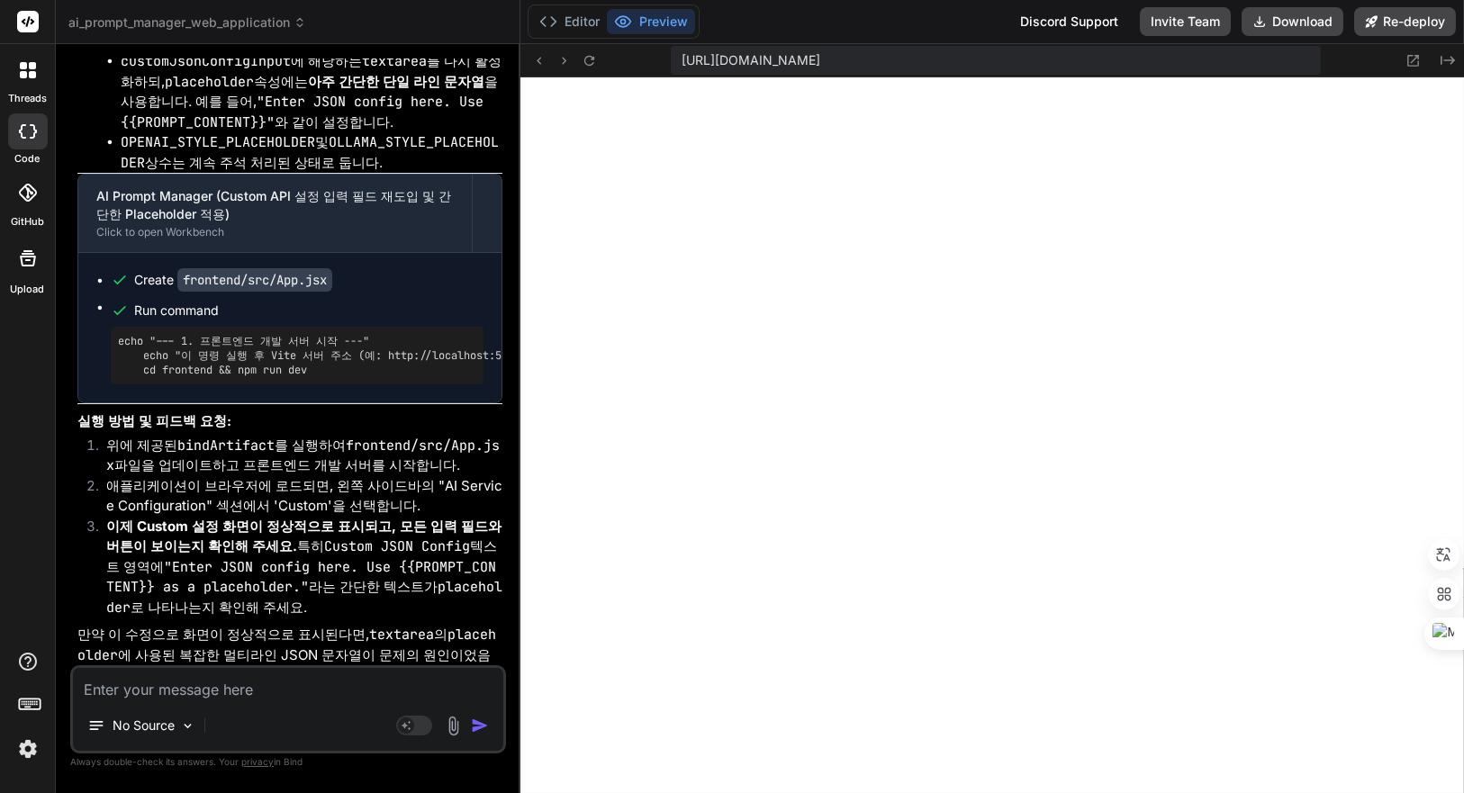
click at [260, 692] on textarea at bounding box center [288, 684] width 430 height 32
type textarea "d"
type textarea "x"
type textarea "dk"
type textarea "x"
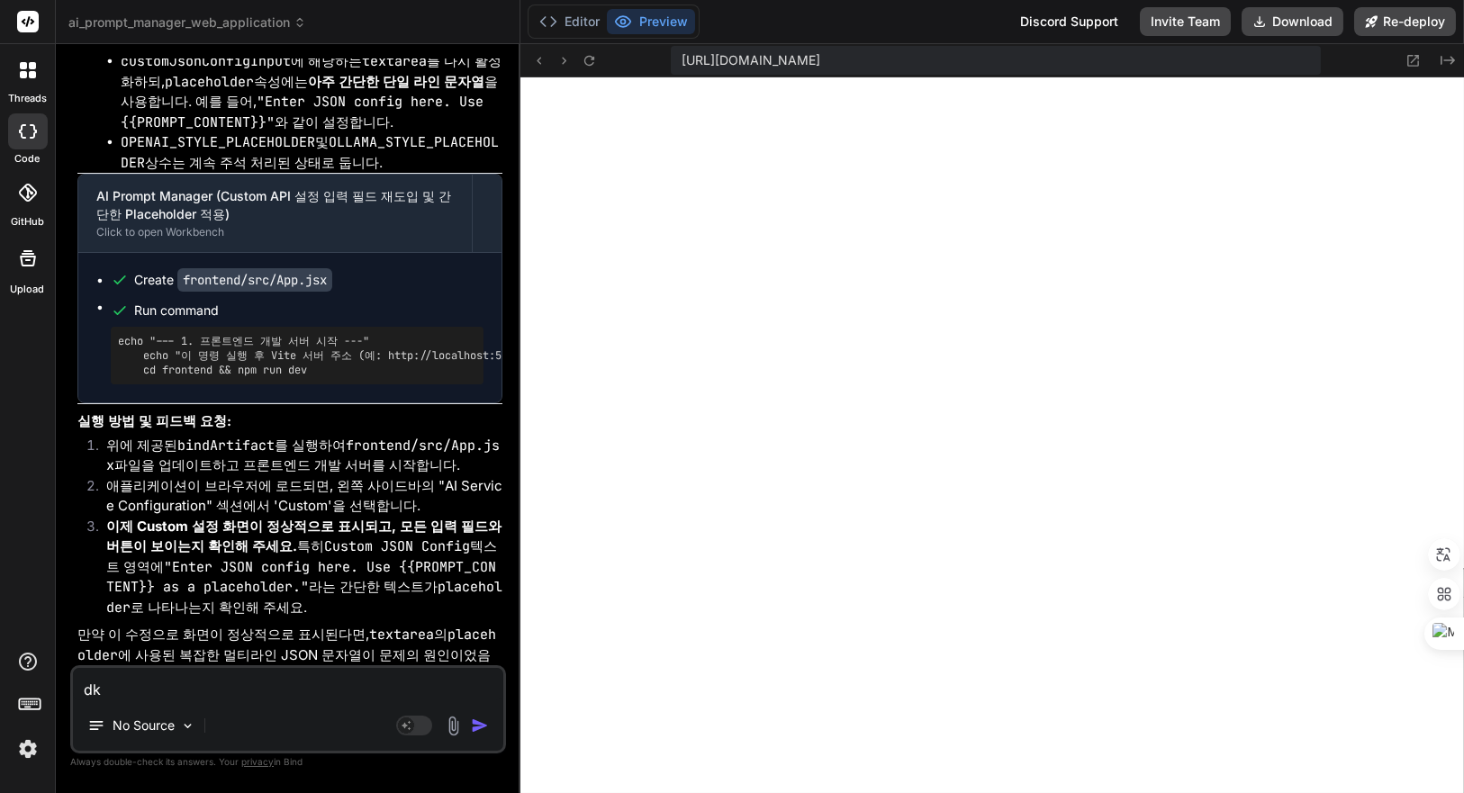
type textarea "d"
type textarea "x"
type textarea "ㅊ"
type textarea "x"
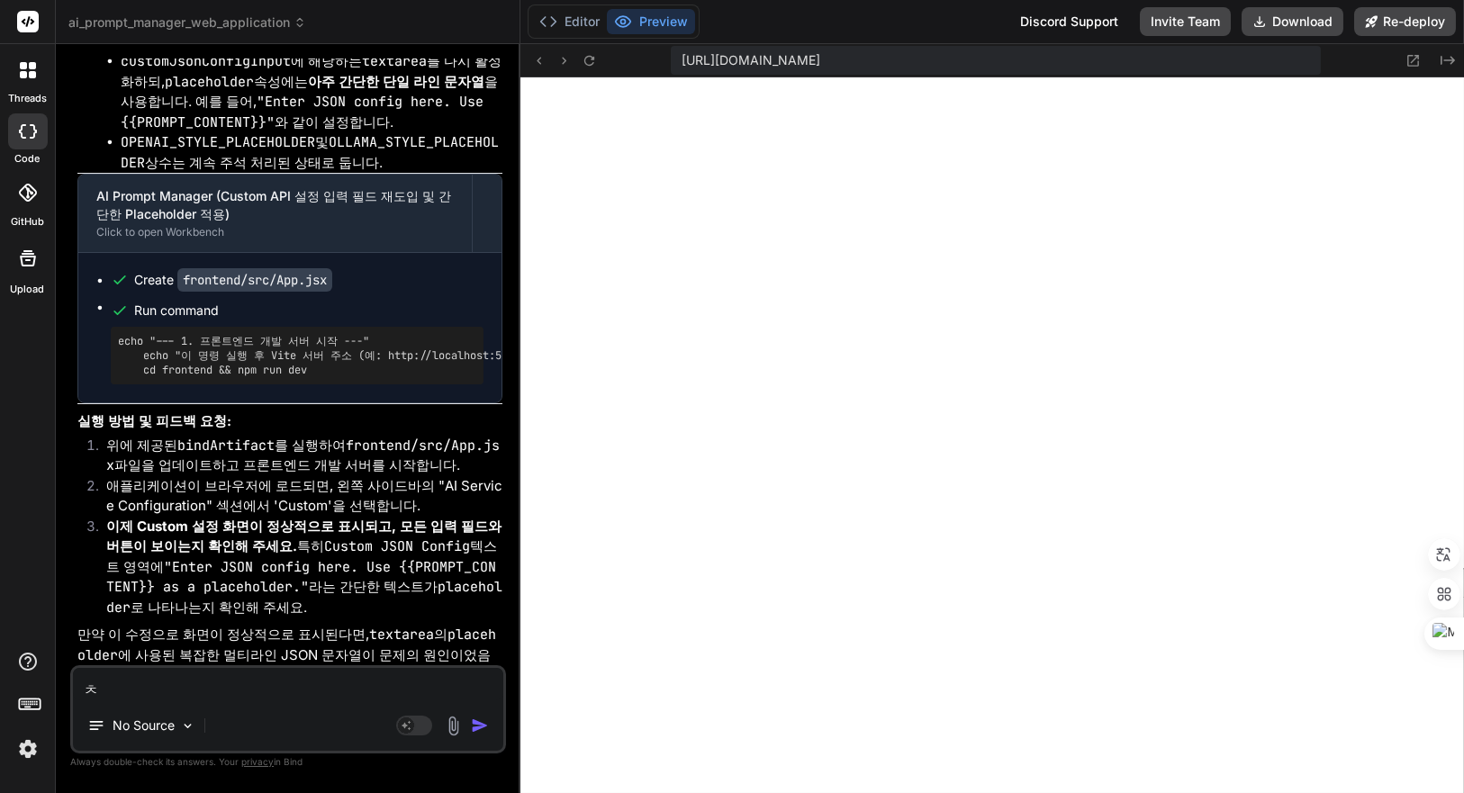
type textarea "쳐"
type textarea "x"
type textarea "ㅊ"
type textarea "x"
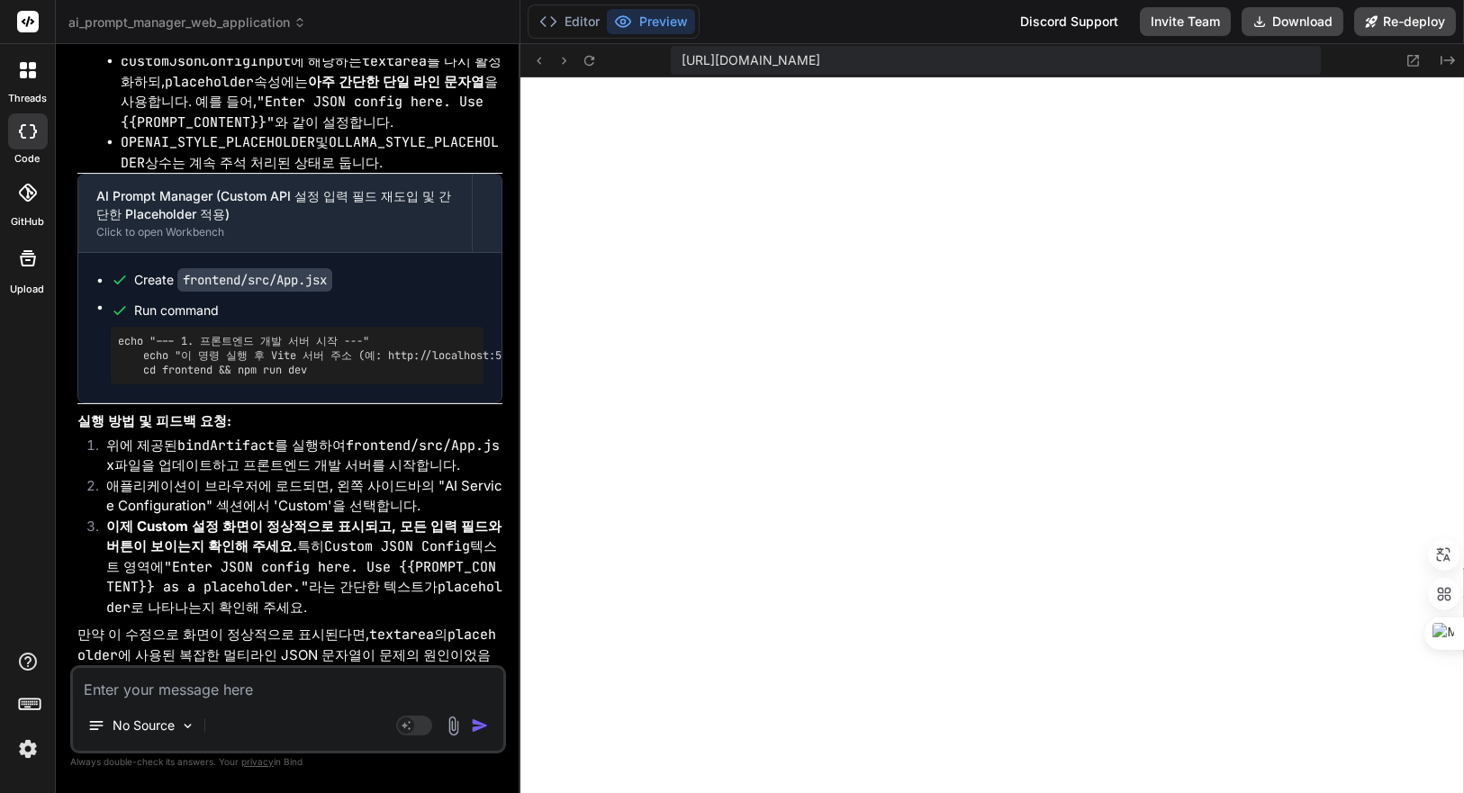
type textarea "C"
type textarea "x"
type textarea "Cu"
type textarea "x"
type textarea "Cus"
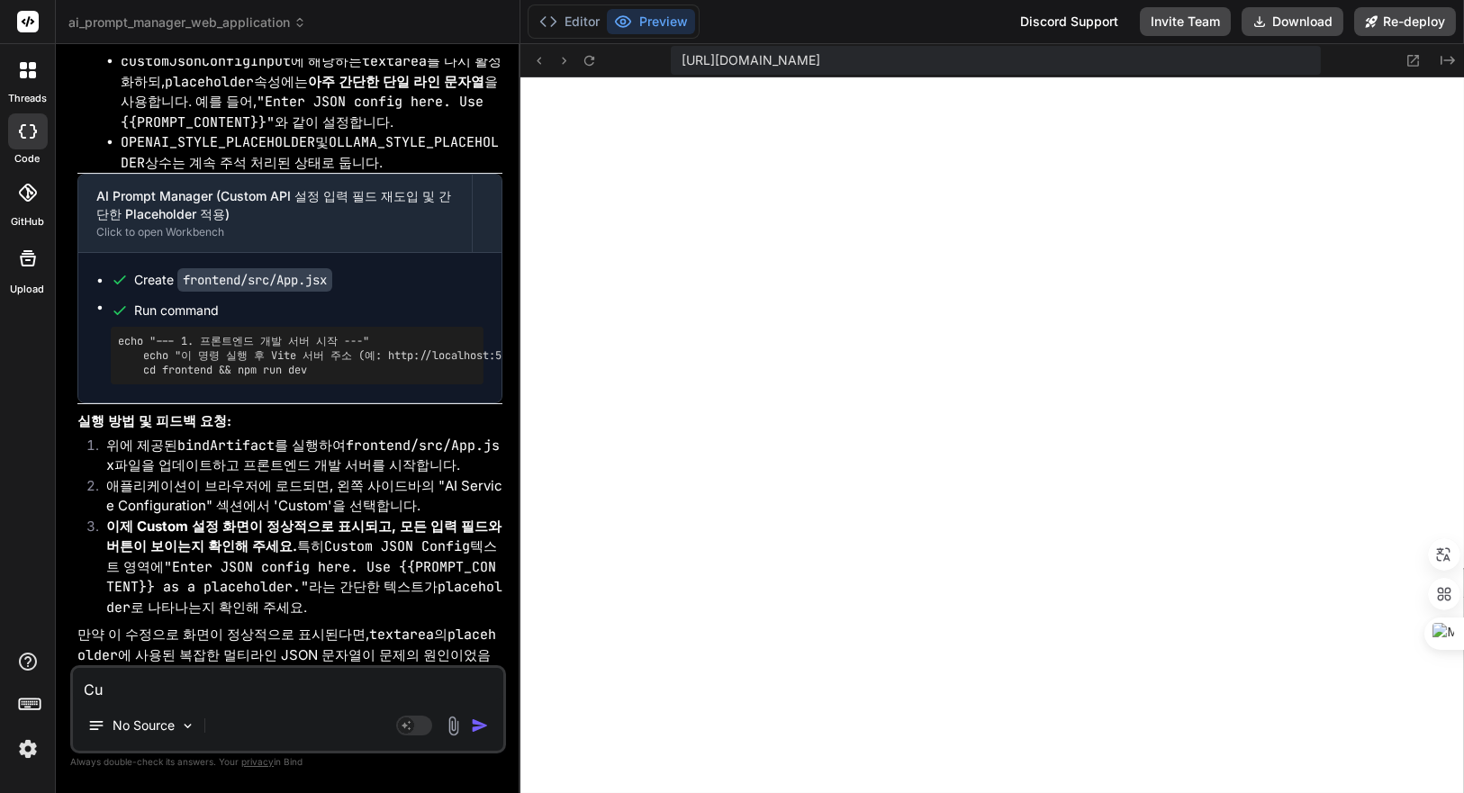
type textarea "x"
type textarea "Cust"
type textarea "x"
type textarea "Custo"
type textarea "x"
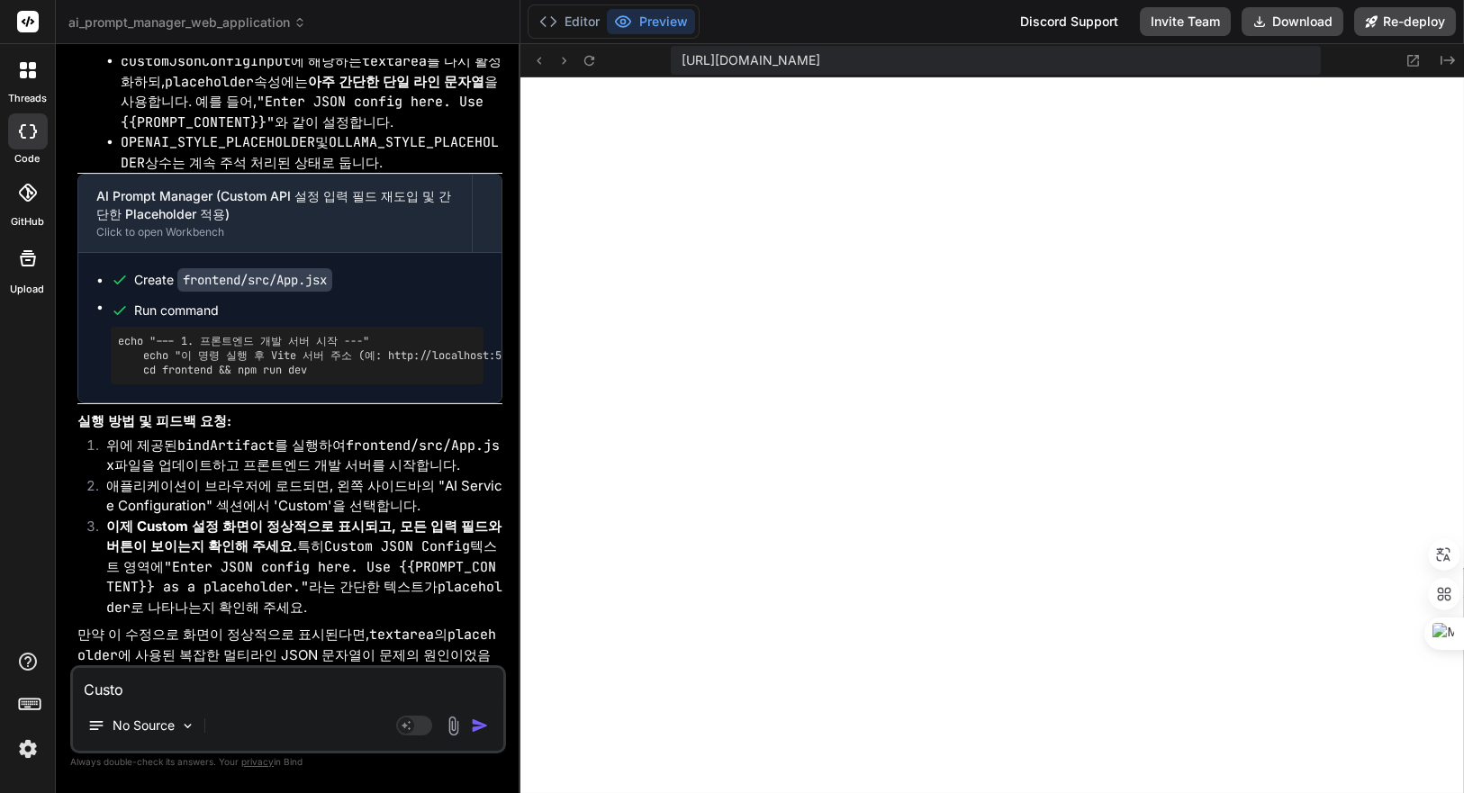
type textarea "Custon"
type textarea "x"
type textarea "Custo"
type textarea "x"
type textarea "Custom"
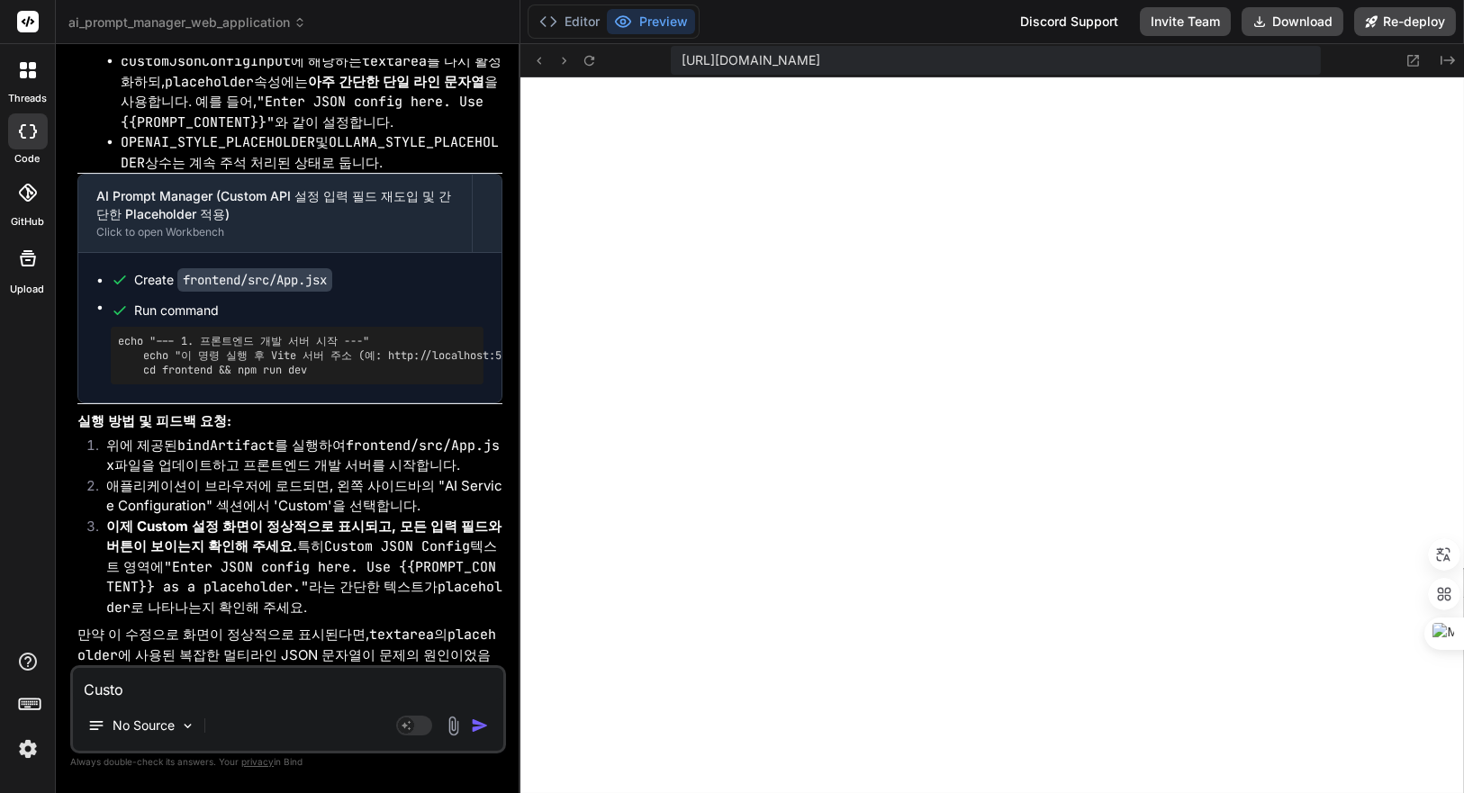
type textarea "x"
type textarea "Customㅡ"
type textarea "x"
type textarea "Custom"
type textarea "x"
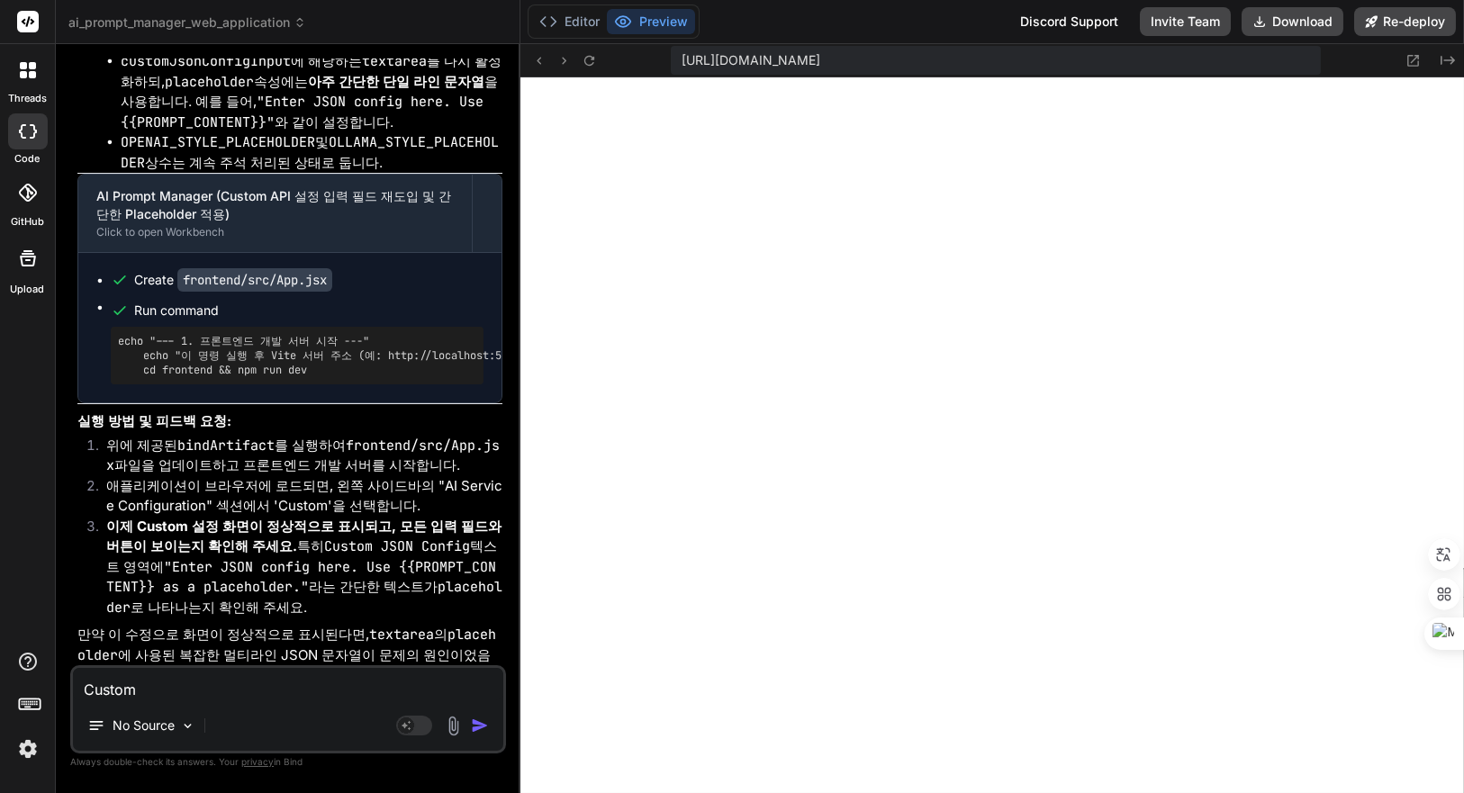
type textarea "Customㅇ"
type textarea "x"
type textarea "Custom으"
type textarea "x"
type textarea "Custom을"
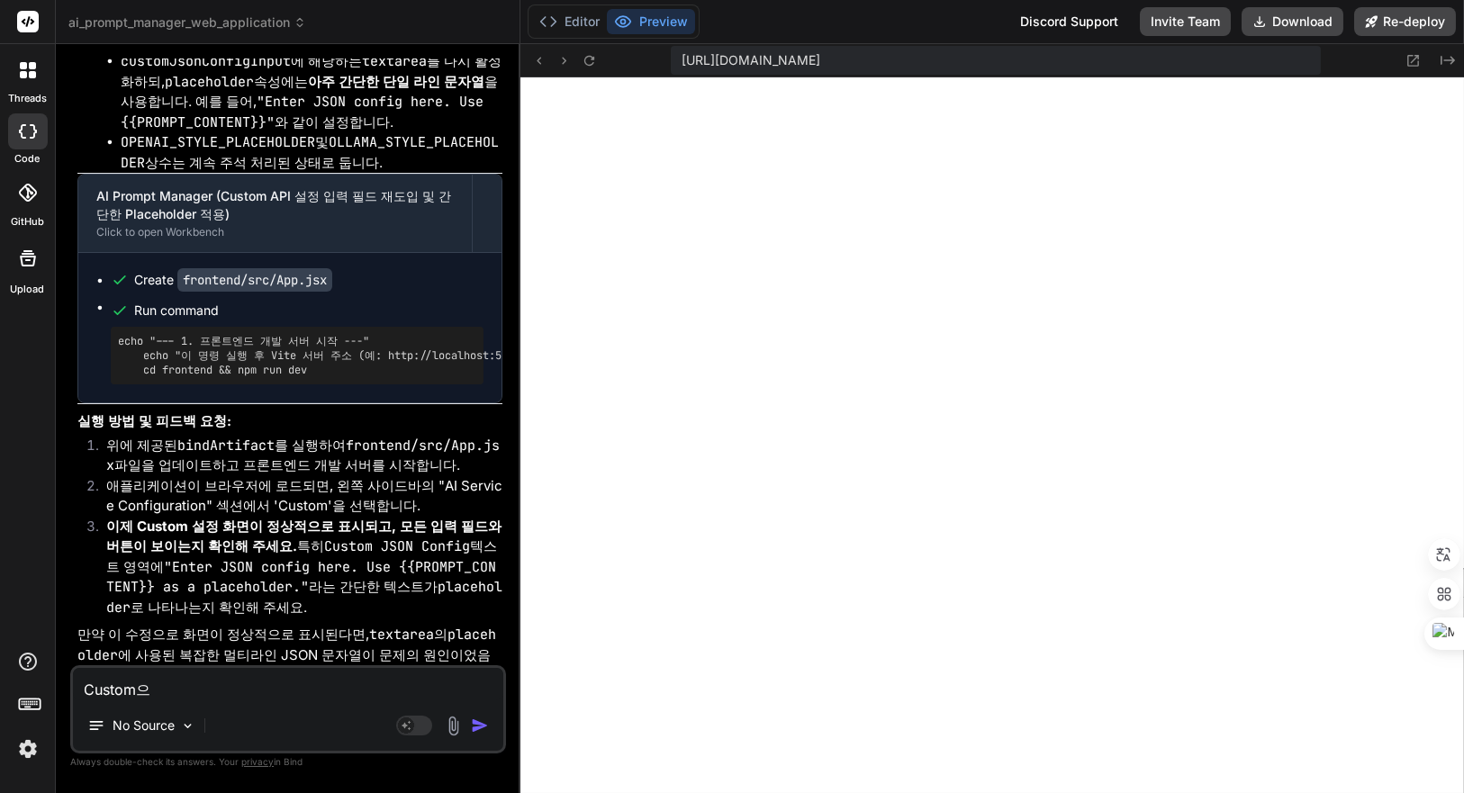
type textarea "x"
type textarea "Custom을"
type textarea "x"
type textarea "Custom을 ㅅ"
type textarea "x"
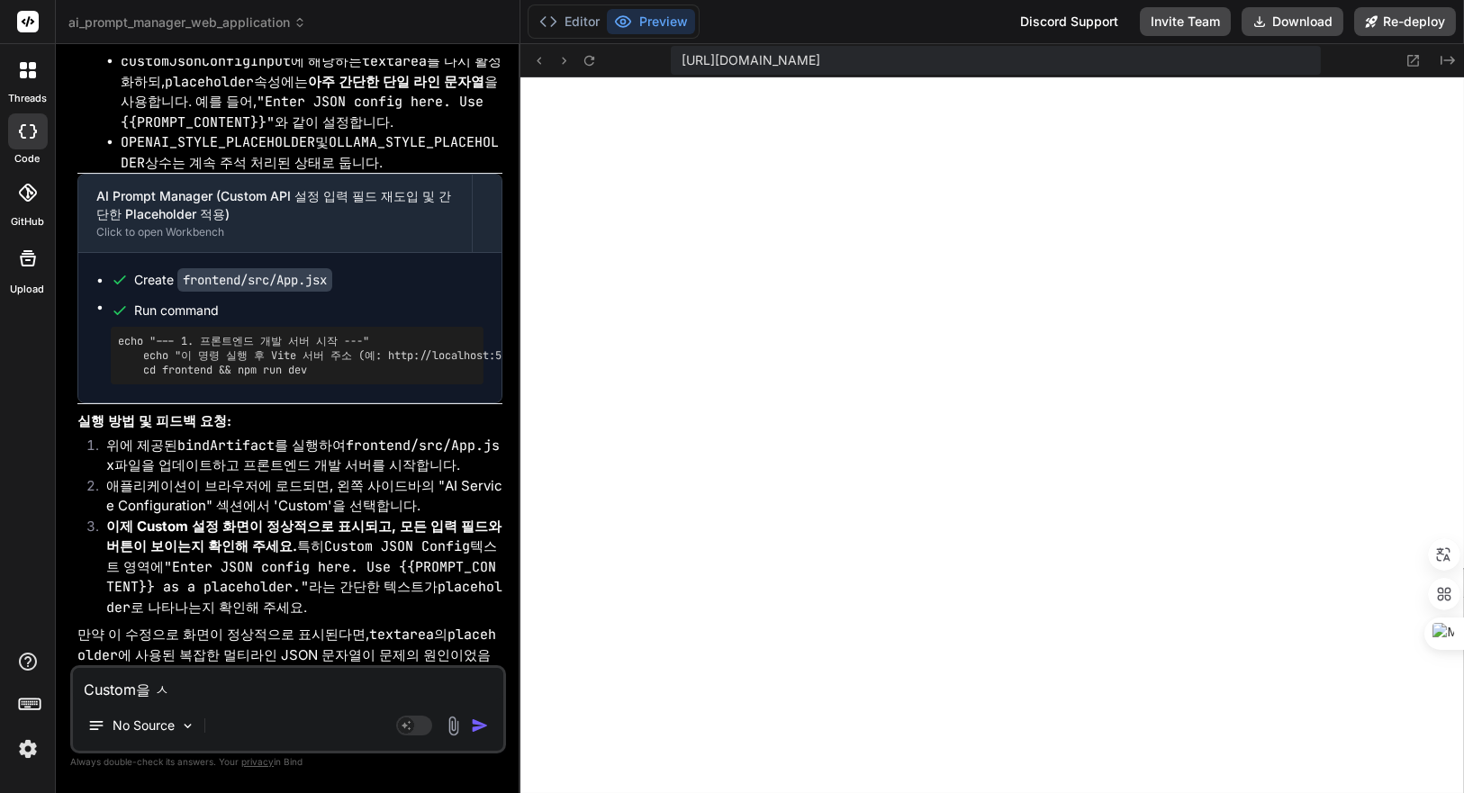
type textarea "Custom을 서"
type textarea "x"
type textarea "Custom을 선"
type textarea "x"
type textarea "Custom을 선ㅌ"
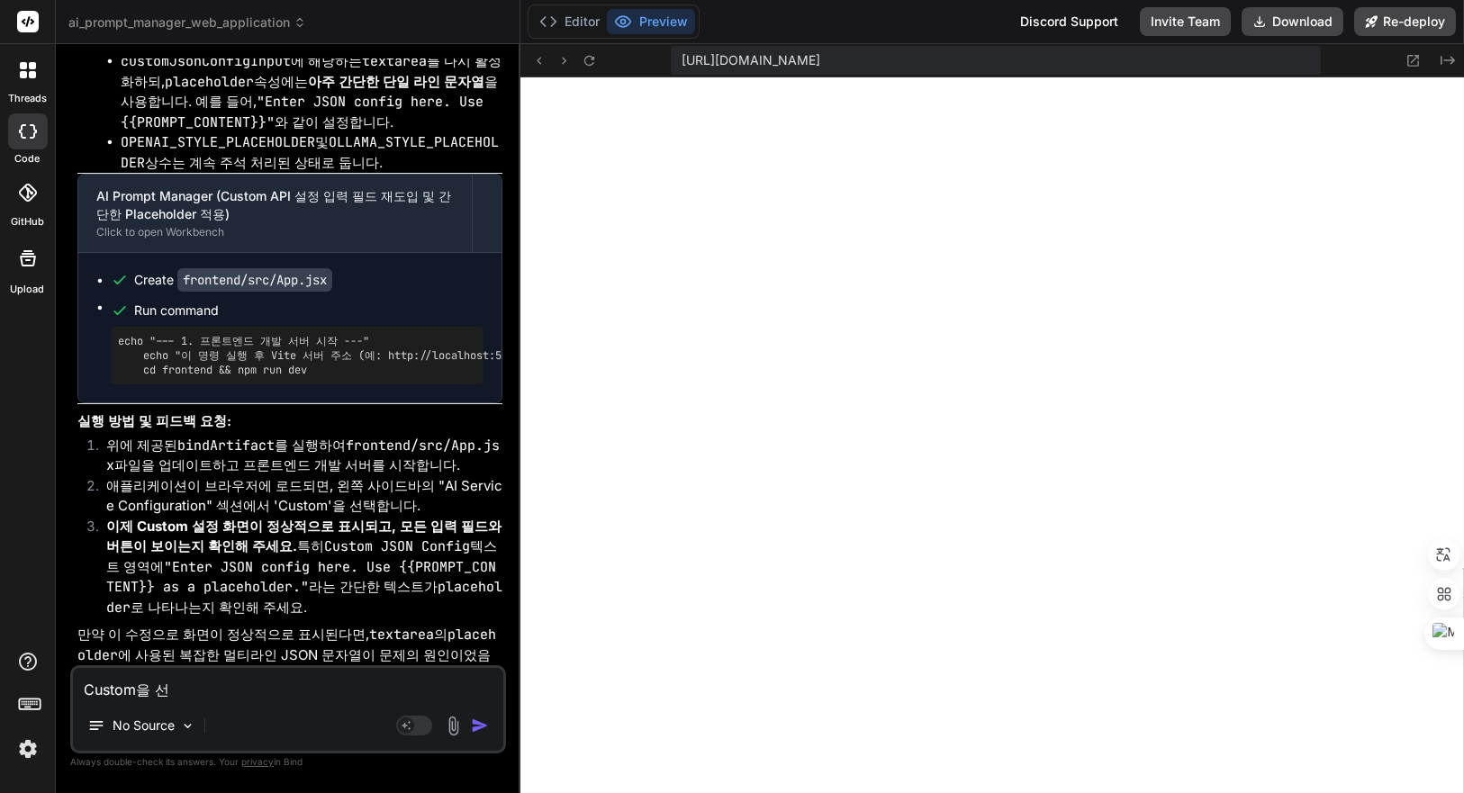
type textarea "x"
type textarea "Custom을 선태"
type textarea "x"
type textarea "Custom을 선택"
type textarea "x"
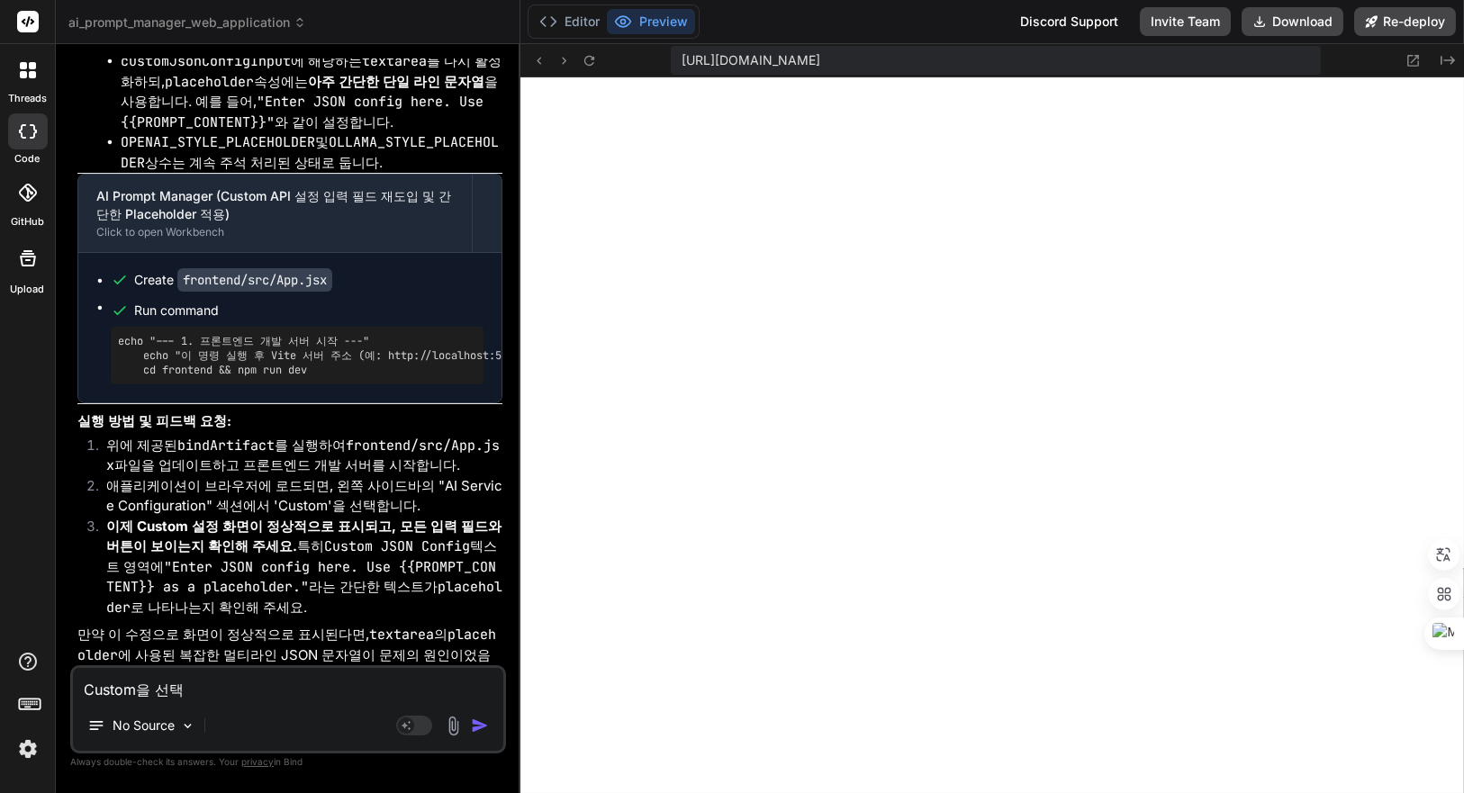
type textarea "Custom을 선택ㅎ"
type textarea "x"
type textarea "Custom을 선택하"
type textarea "x"
type textarea "Custom을 선택함"
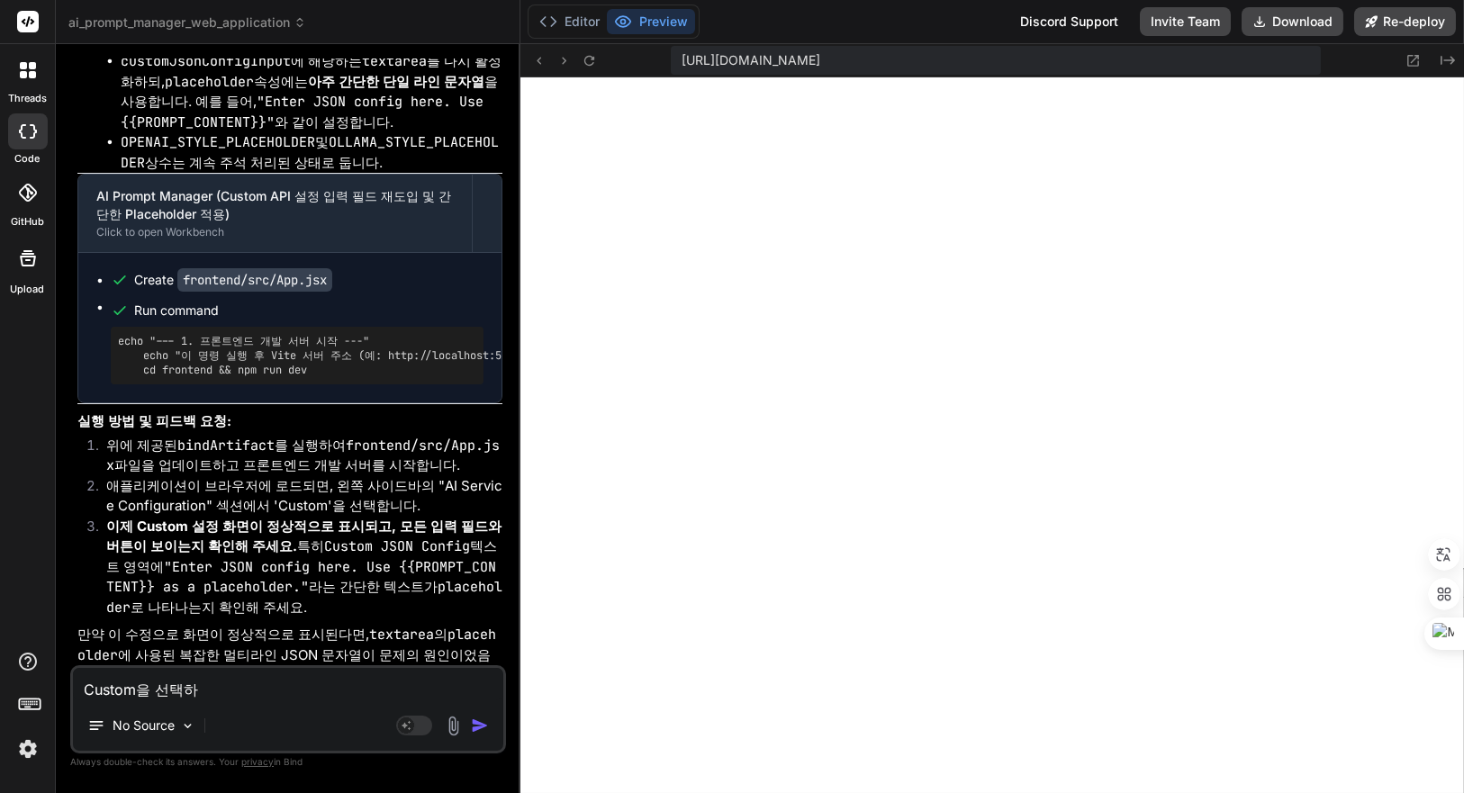
type textarea "x"
type textarea "Custom을 선택하며"
type textarea "x"
type textarea "Custom을 선택하면"
type textarea "x"
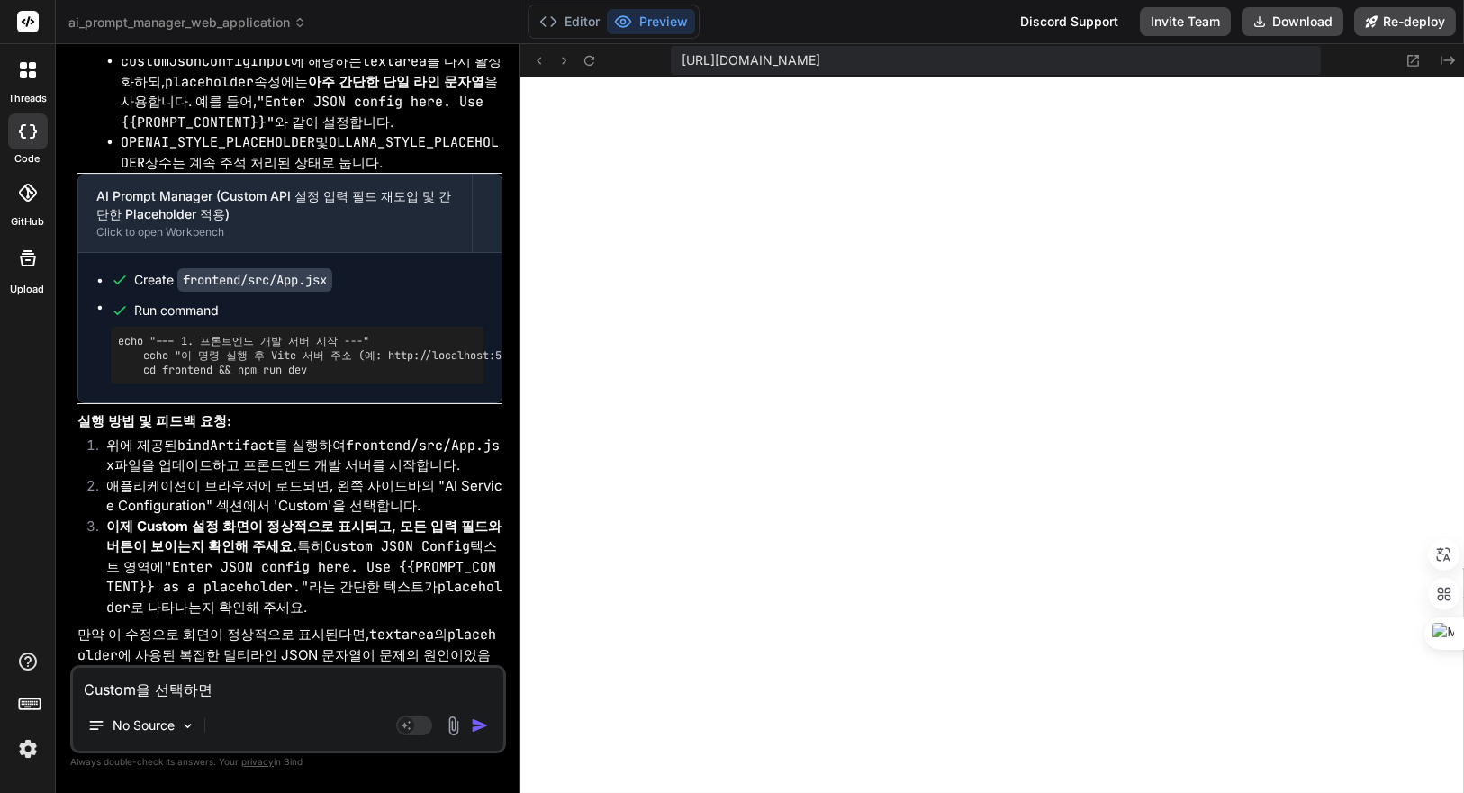
type textarea "Custom을 선택하면"
type textarea "x"
type textarea "Custom을 선택하면 ㅇ"
type textarea "x"
type textarea "Custom을 선택하면 아"
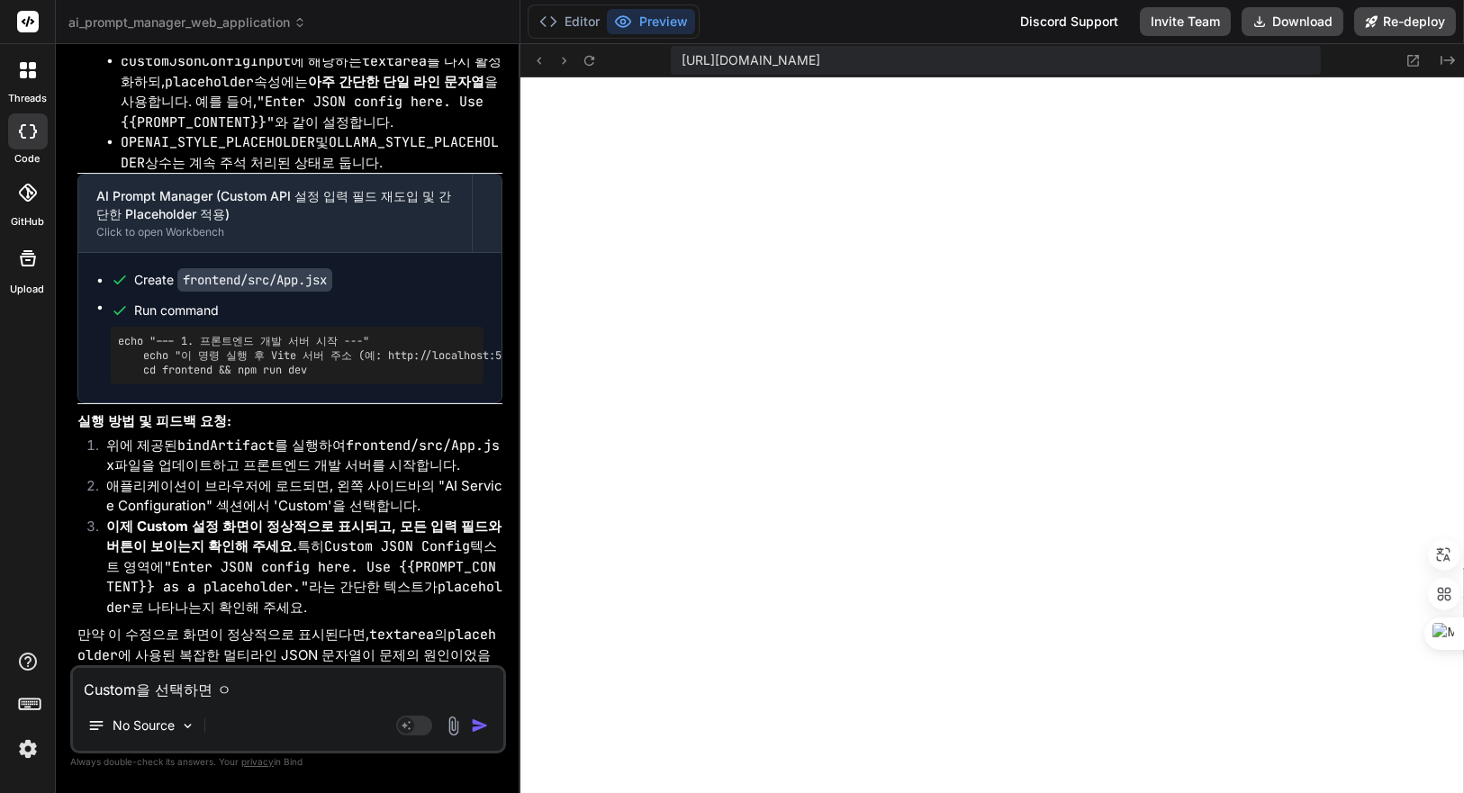
type textarea "x"
type textarea "Custom을 선택하면 앆"
type textarea "x"
type textarea "Custom을 선택하면 아까"
type textarea "x"
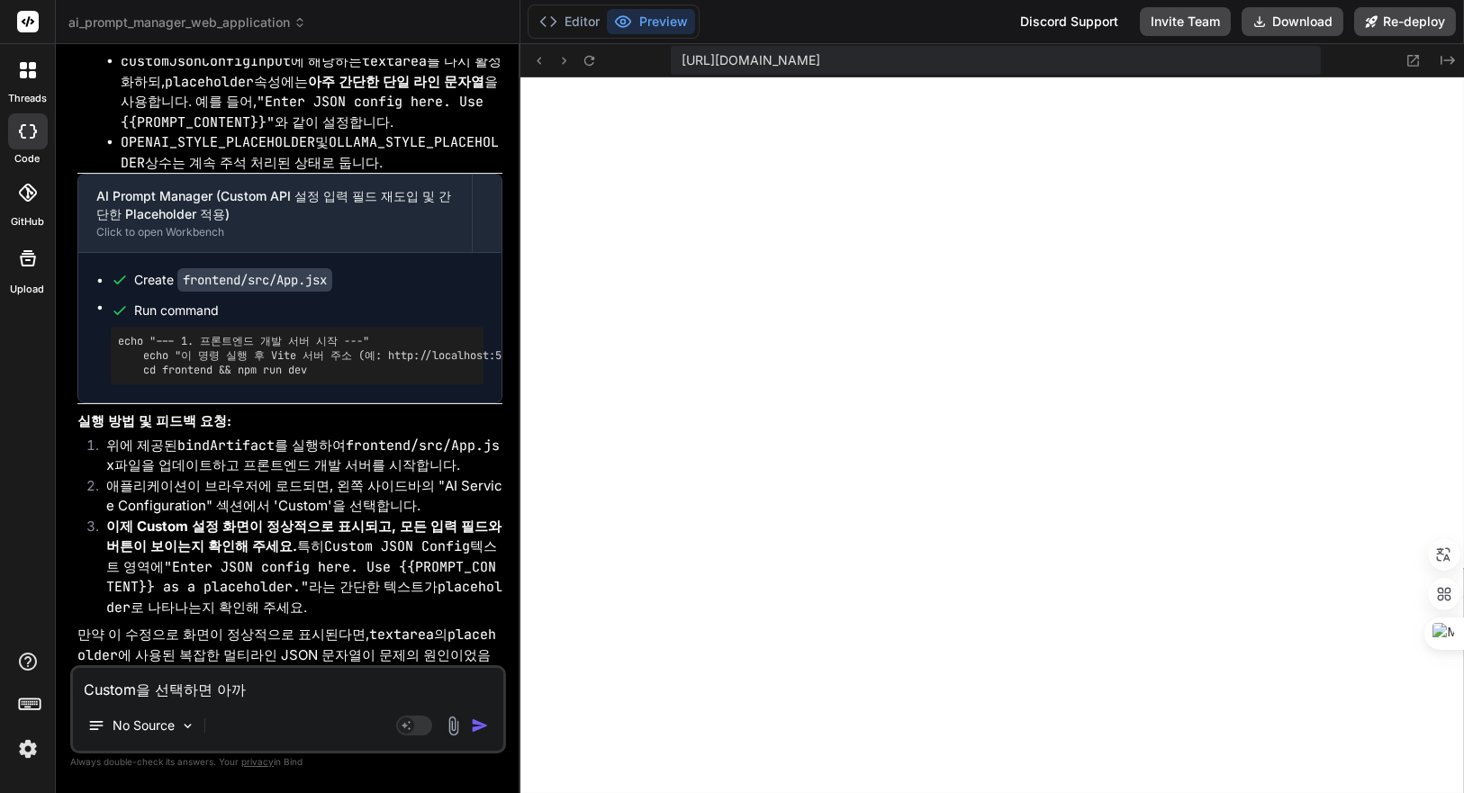
type textarea "Custom을 선택하면 아깣"
type textarea "x"
type textarea "Custom을 선택하면 아까처"
type textarea "x"
type textarea "Custom을 선택하면 아까철"
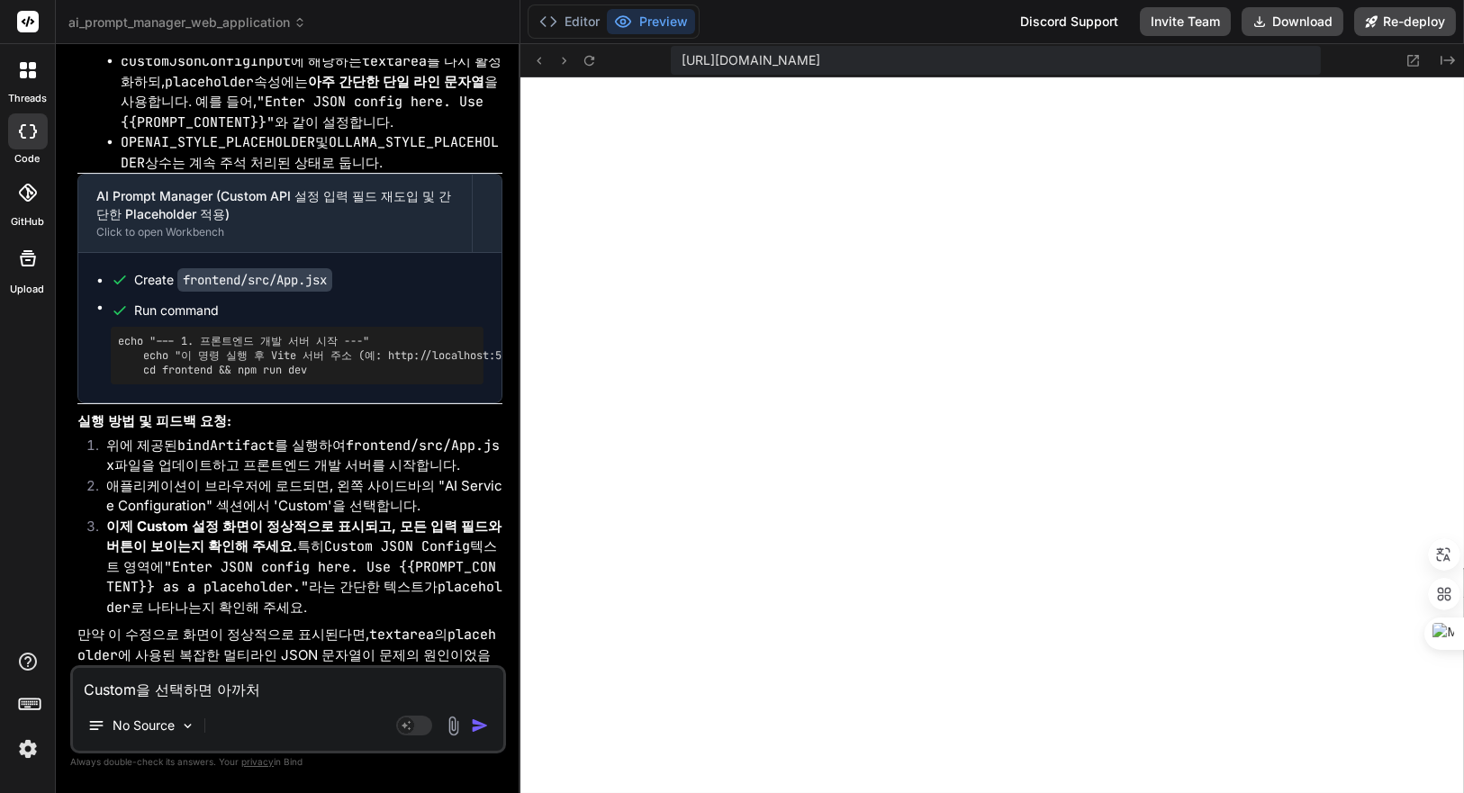
type textarea "x"
type textarea "Custom을 선택하면 아까처러"
type textarea "x"
type textarea "Custom을 선택하면 아까처럼"
type textarea "x"
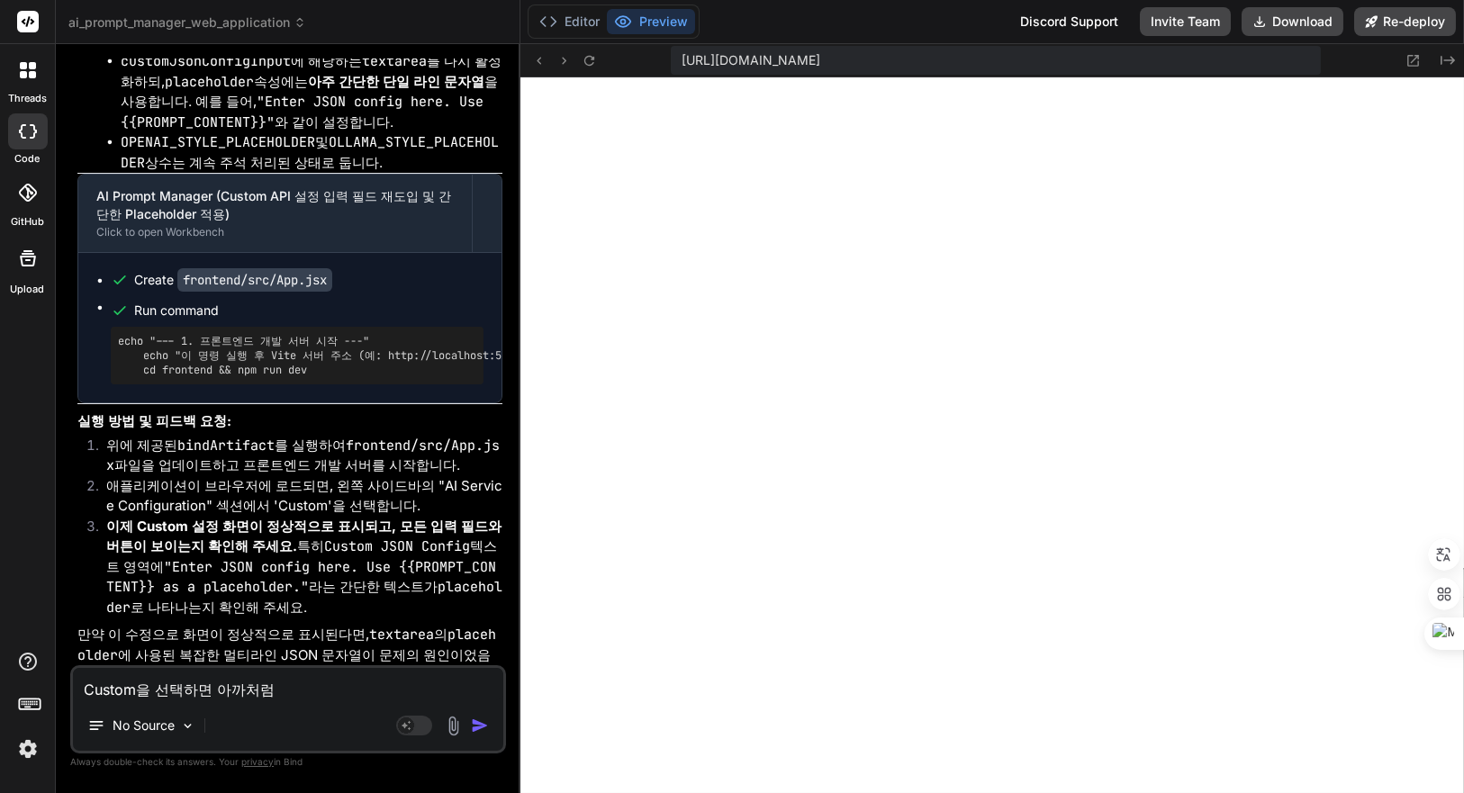
type textarea "Custom을 선택하면 아까처럼"
type textarea "x"
type textarea "Custom을 선택하면 아까처럼 ㅎ"
type textarea "x"
type textarea "Custom을 선택하면 아까처럼 호"
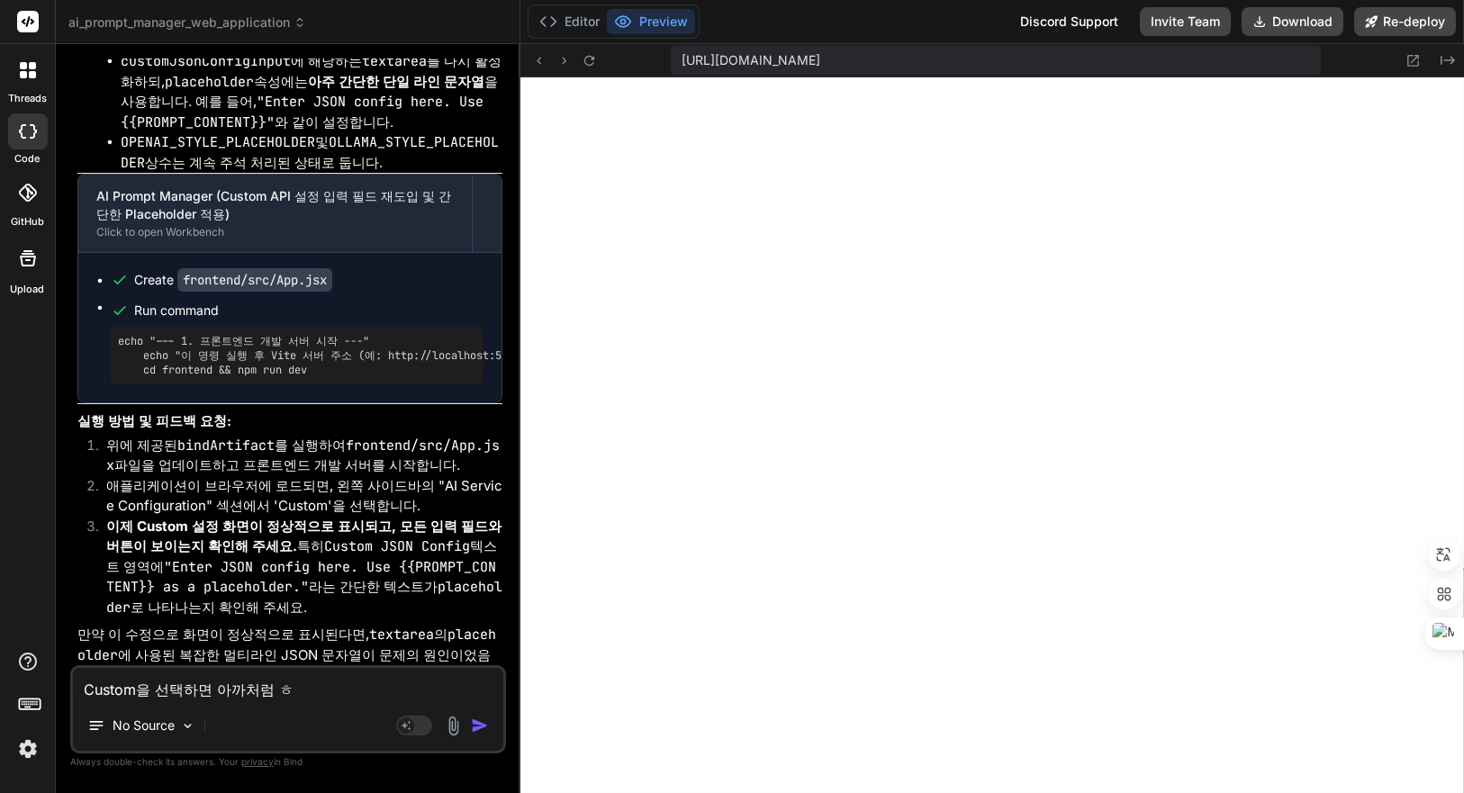
type textarea "x"
type textarea "Custom을 선택하면 아까처럼 회"
type textarea "x"
type textarea "Custom을 선택하면 아까처럼 횟"
type textarea "x"
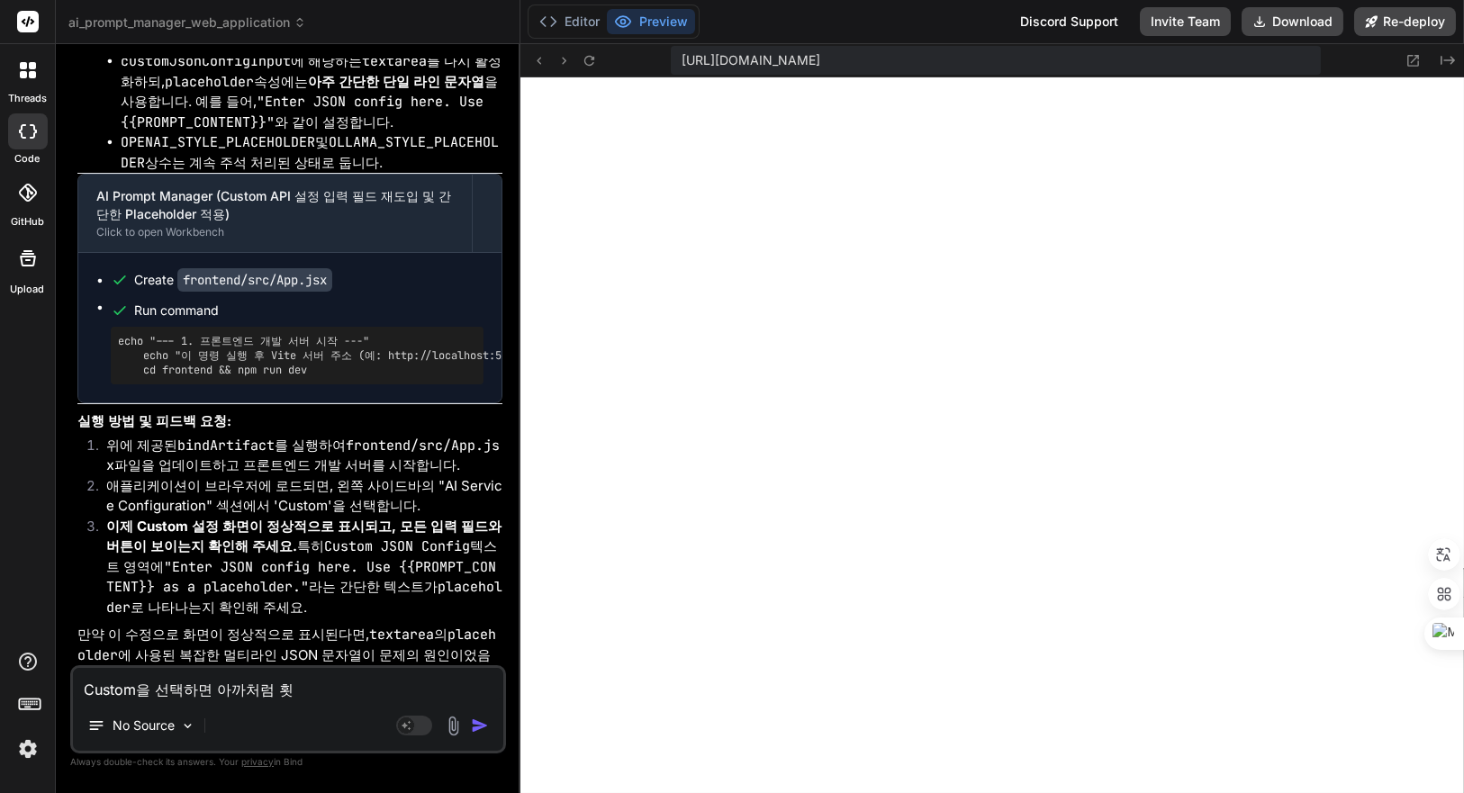
type textarea "Custom을 선택하면 아까처럼 회새"
type textarea "x"
type textarea "Custom을 선택하면 아까처럼 회색"
type textarea "x"
type textarea "Custom을 선택하면 아까처럼 회색ㅎ"
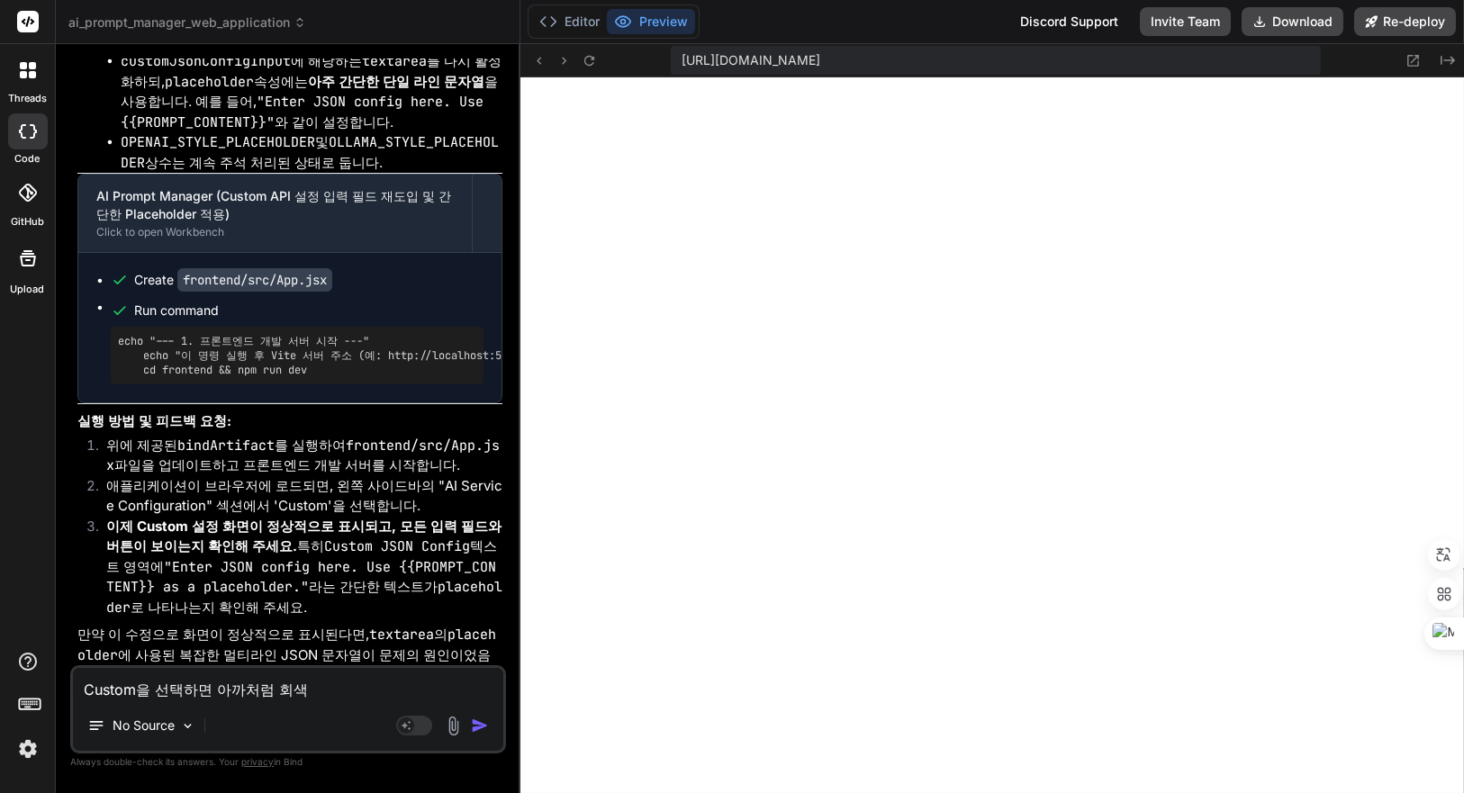
type textarea "x"
type textarea "Custom을 선택하면 아까처럼 회색호"
type textarea "x"
type textarea "Custom을 선택하면 아까처럼 회색화"
type textarea "x"
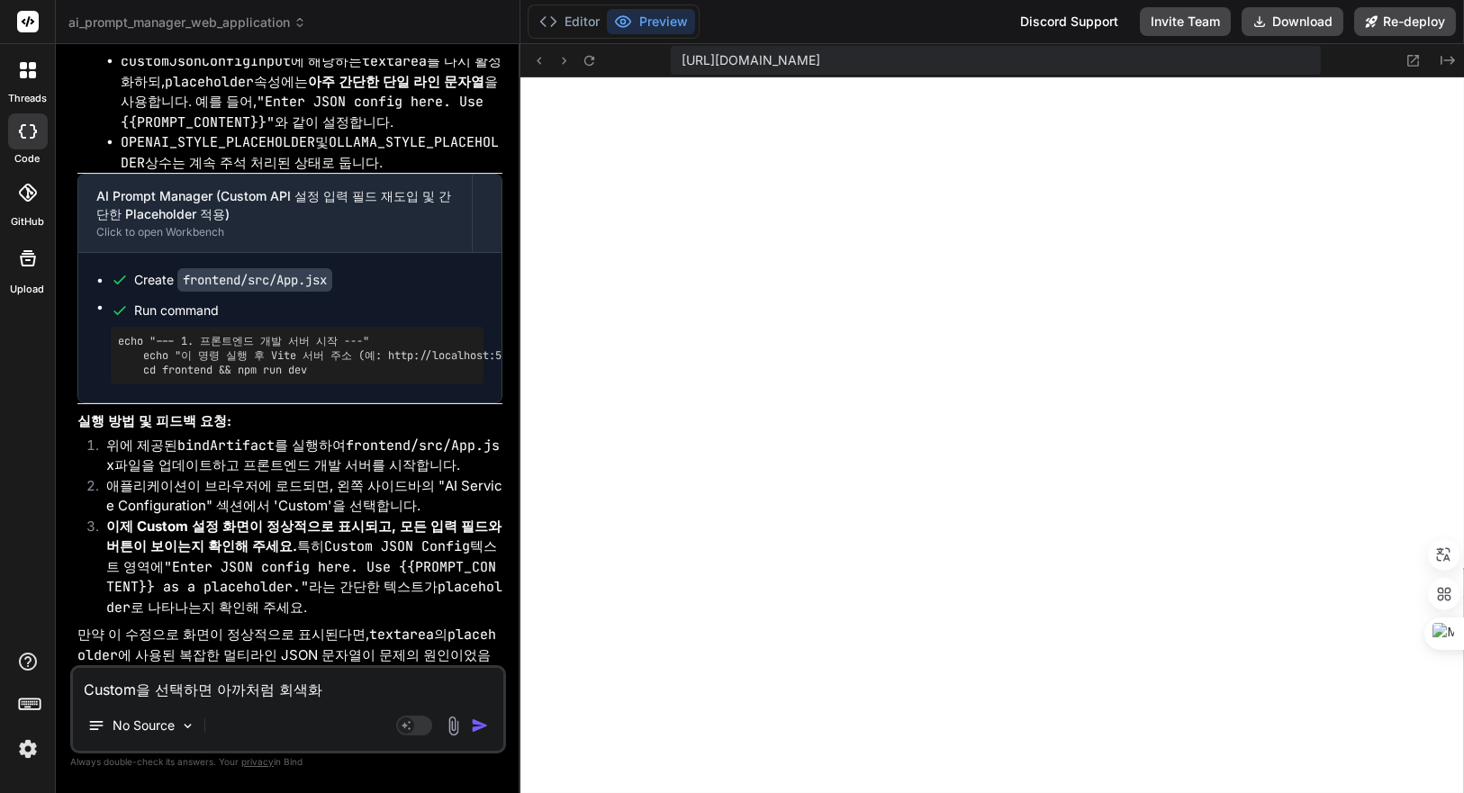
type textarea "Custom을 선택하면 아까처럼 회색홤"
type textarea "x"
type textarea "Custom을 선택하면 아까처럼 회색화며"
type textarea "x"
type textarea "Custom을 선택하면 아까처럼 회색화면"
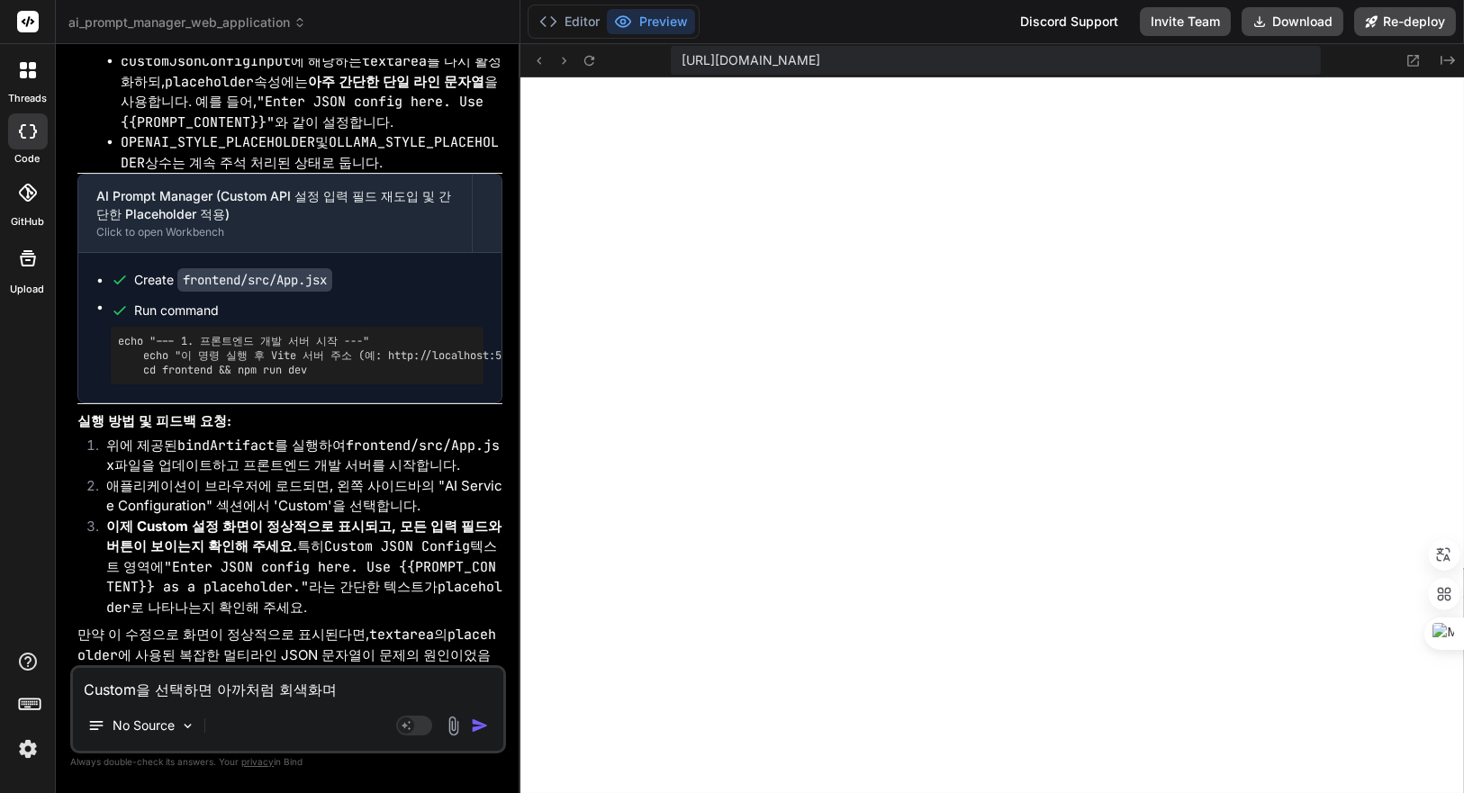
type textarea "x"
type textarea "Custom을 선택하면 아까처럼 회색화면ㅇ"
type textarea "x"
type textarea "Custom을 선택하면 아까처럼 회색화면에"
type textarea "x"
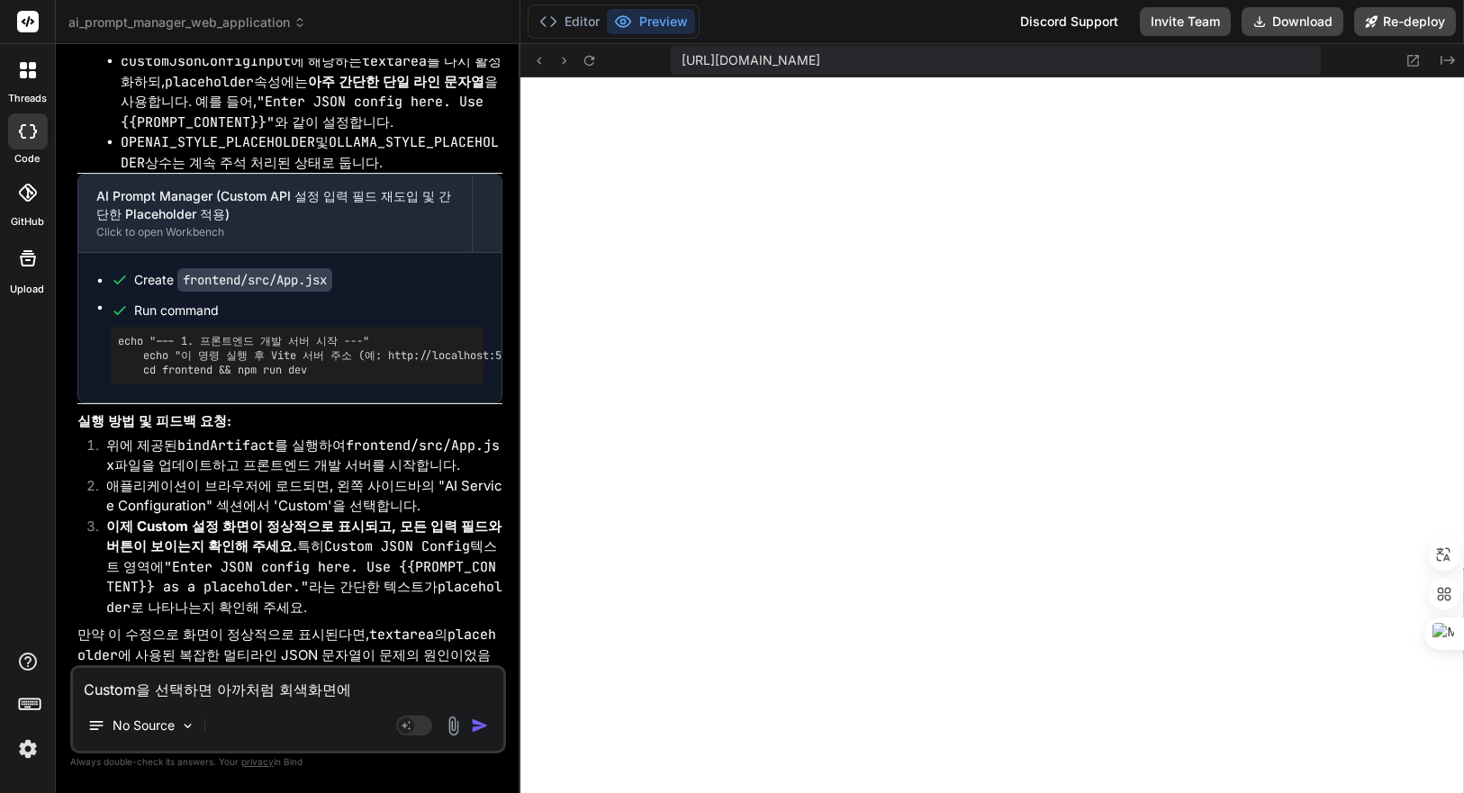
type textarea "Custom을 선택하면 아까처럼 회색화면에"
type textarea "x"
type textarea "Custom을 선택하면 아까처럼 회색화면에 ㅂ"
type textarea "x"
type textarea "Custom을 선택하면 아까처럼 회색화면에 배"
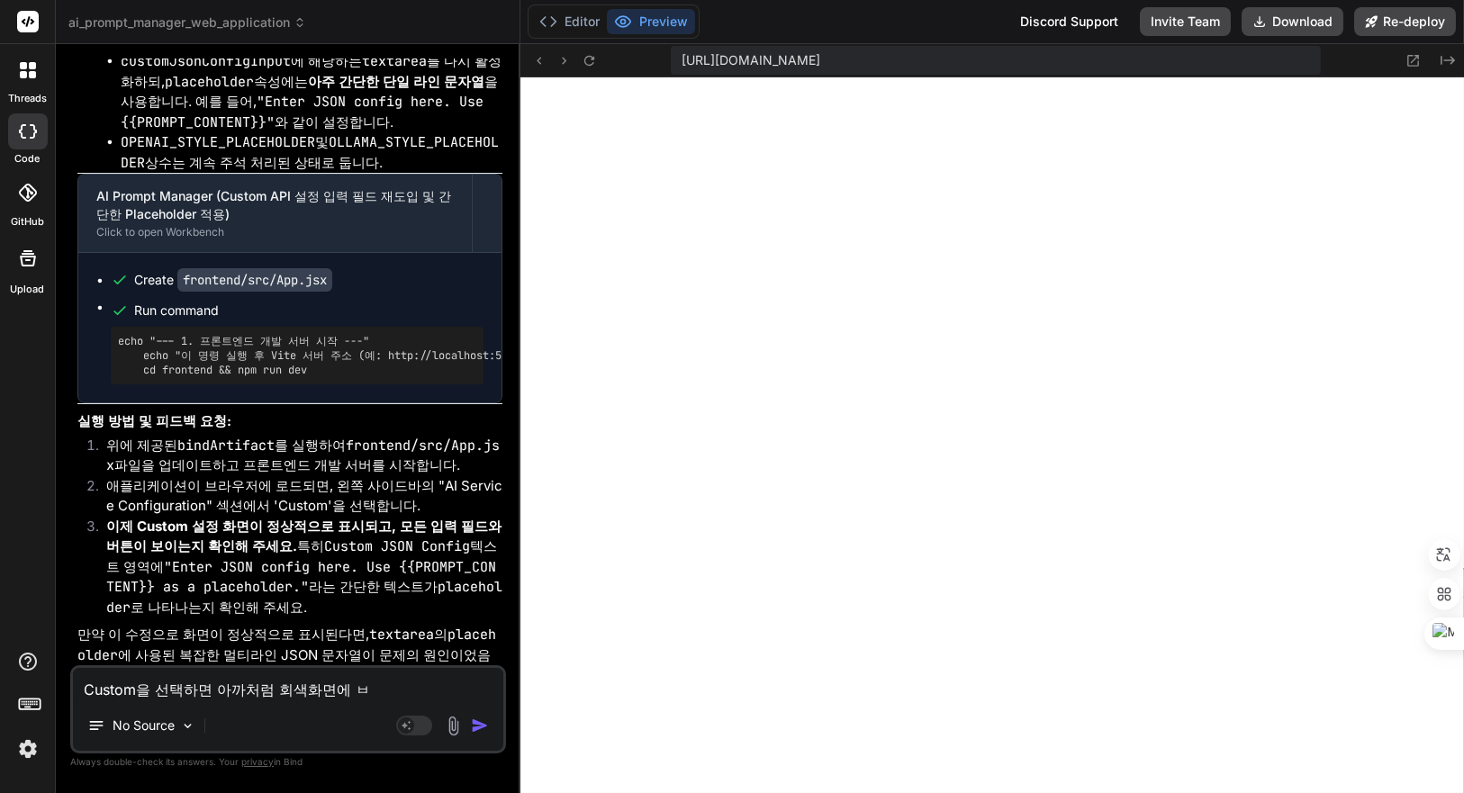
type textarea "x"
type textarea "Custom을 선택하면 아까처럼 회색화면에 백"
type textarea "x"
type textarea "Custom을 선택하면 아까처럼 회색화면에 배"
type textarea "x"
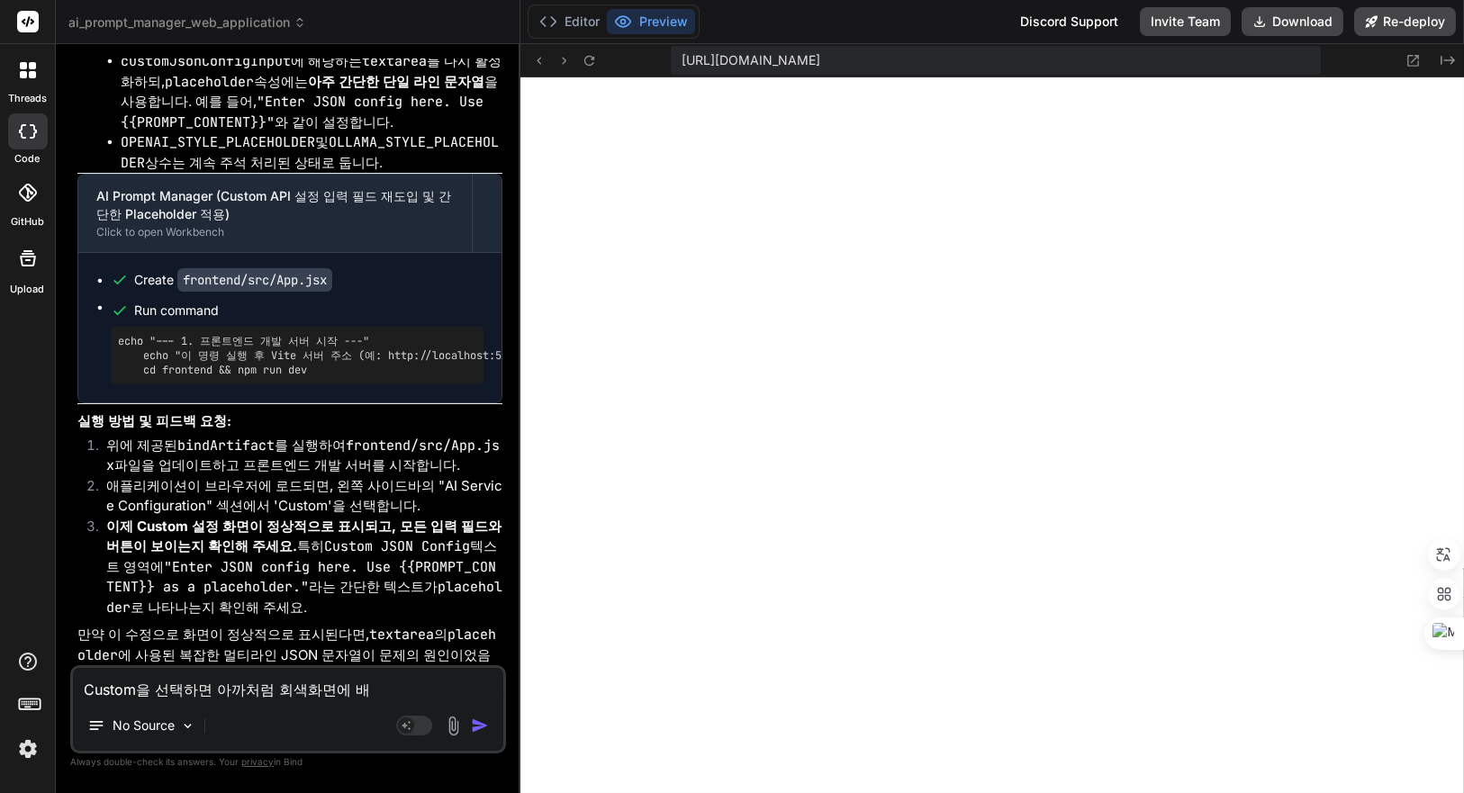
type textarea "Custom을 선택하면 아까처럼 회색화면에 ㅂ"
type textarea "x"
type textarea "Custom을 선택하면 아까처럼 회색화면에"
type textarea "x"
type textarea "Custom을 선택하면 아까처럼 회색화면에 ㅎ"
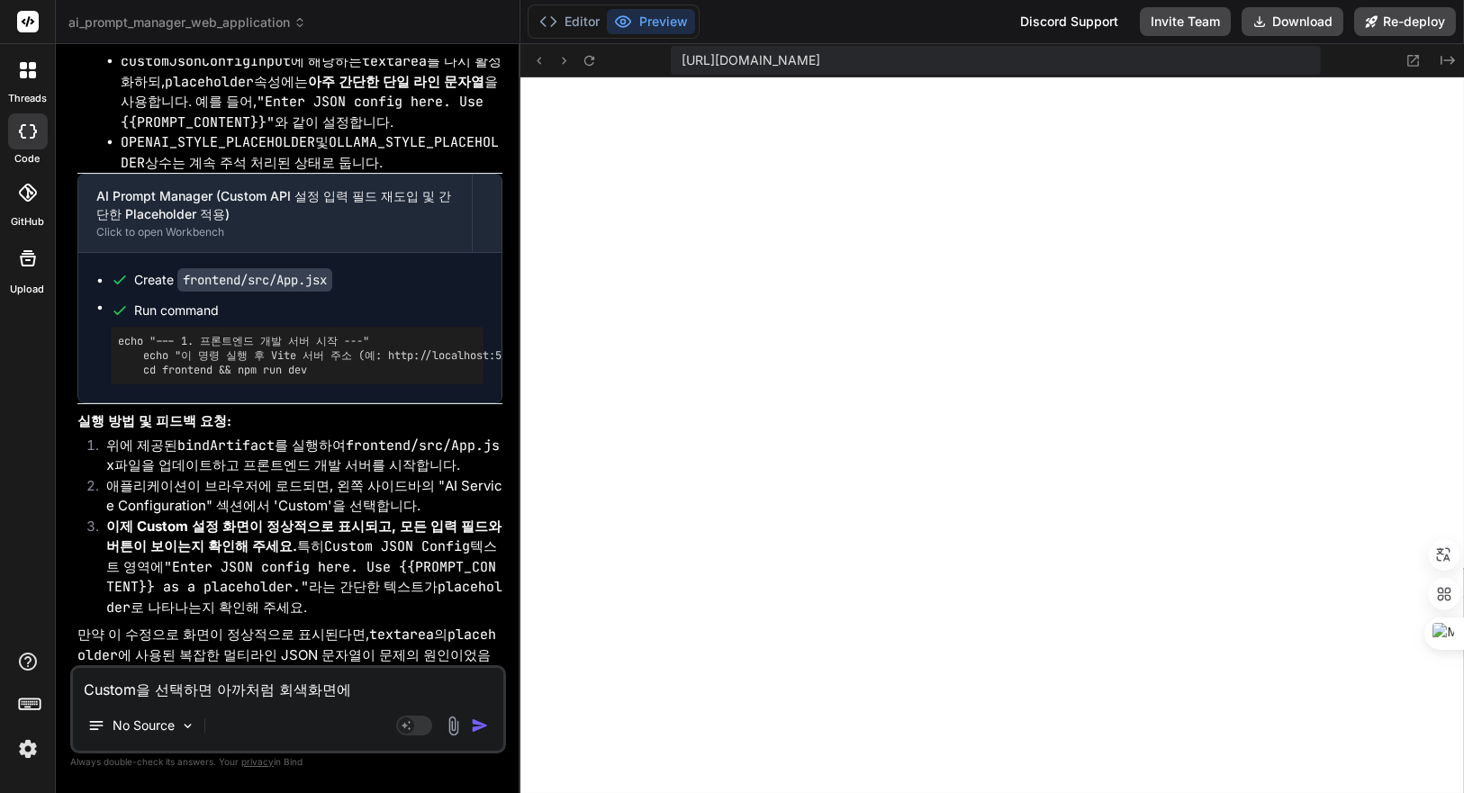
type textarea "x"
type textarea "Custom을 선택하면 아까처럼 회색화면에 흐"
type textarea "x"
type textarea "Custom을 선택하면 아까처럼 회색화면에 희"
type textarea "x"
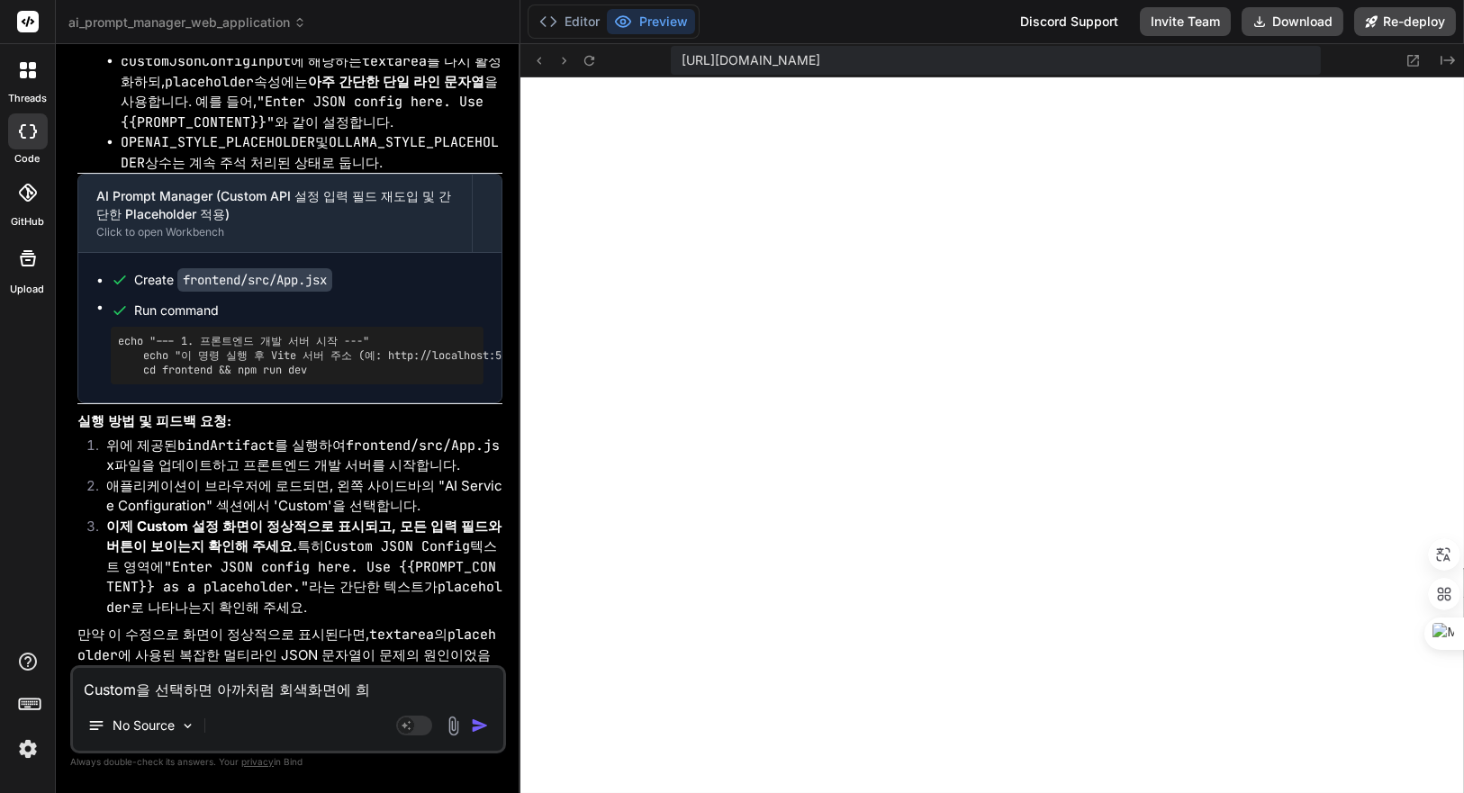
type textarea "Custom을 선택하면 아까처럼 회색화면에 흰"
type textarea "x"
type textarea "Custom을 선택하면 아까처럼 회색화면에 흰ㅅ"
type textarea "x"
type textarea "Custom을 선택하면 아까처럼 회색화면에 흰새"
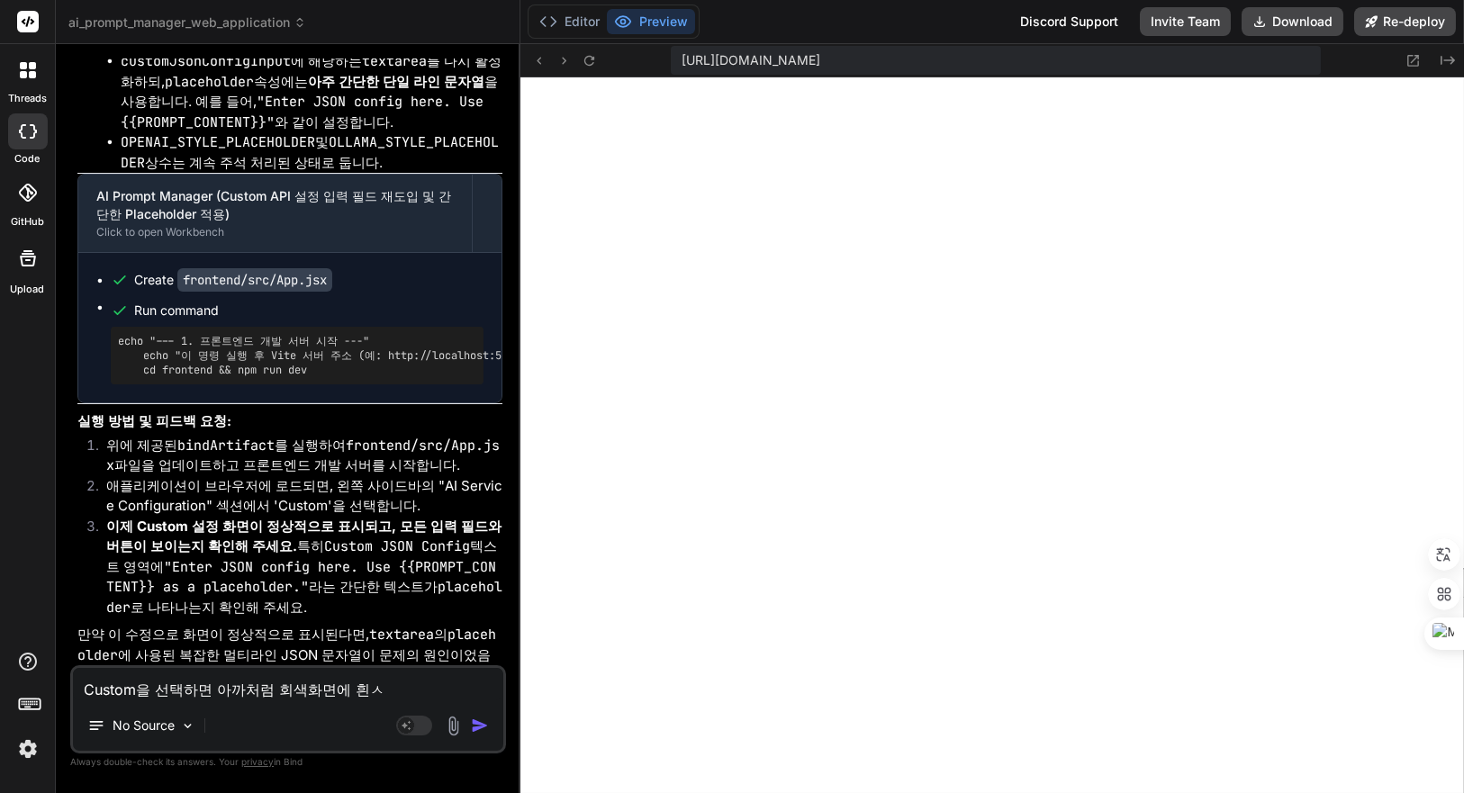
type textarea "x"
type textarea "Custom을 선택하면 아까처럼 회색화면에 흰색"
type textarea "x"
type textarea "Custom을 선택하면 아까처럼 회색화면에 흰색"
type textarea "x"
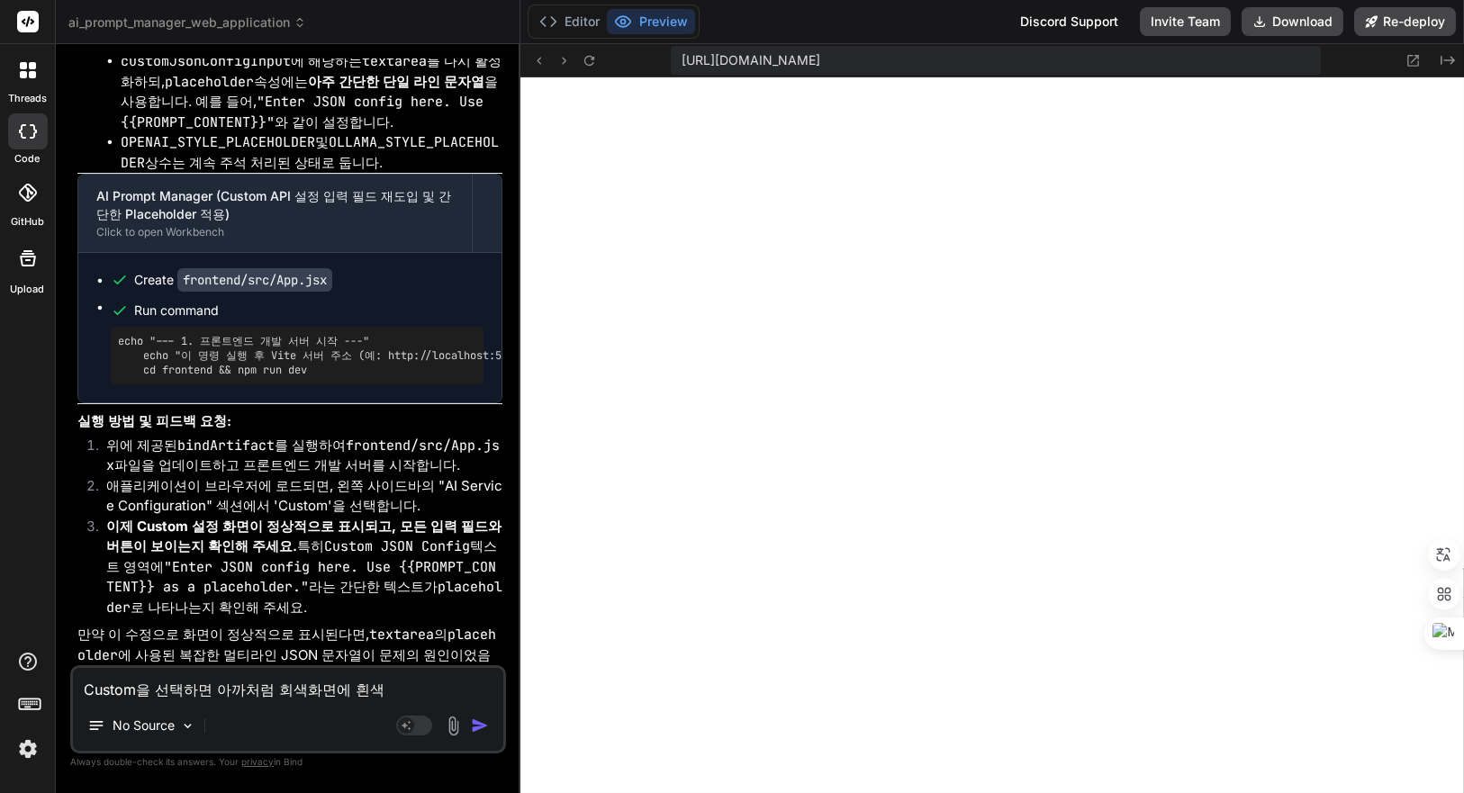
type textarea "Custom을 선택하면 아까처럼 회색화면에 흰색 1"
type textarea "x"
type textarea "Custom을 선택하면 아까처럼 회색화면에 흰색 1ㅈ"
type textarea "x"
type textarea "Custom을 선택하면 아까처럼 회색화면에 흰색 1주"
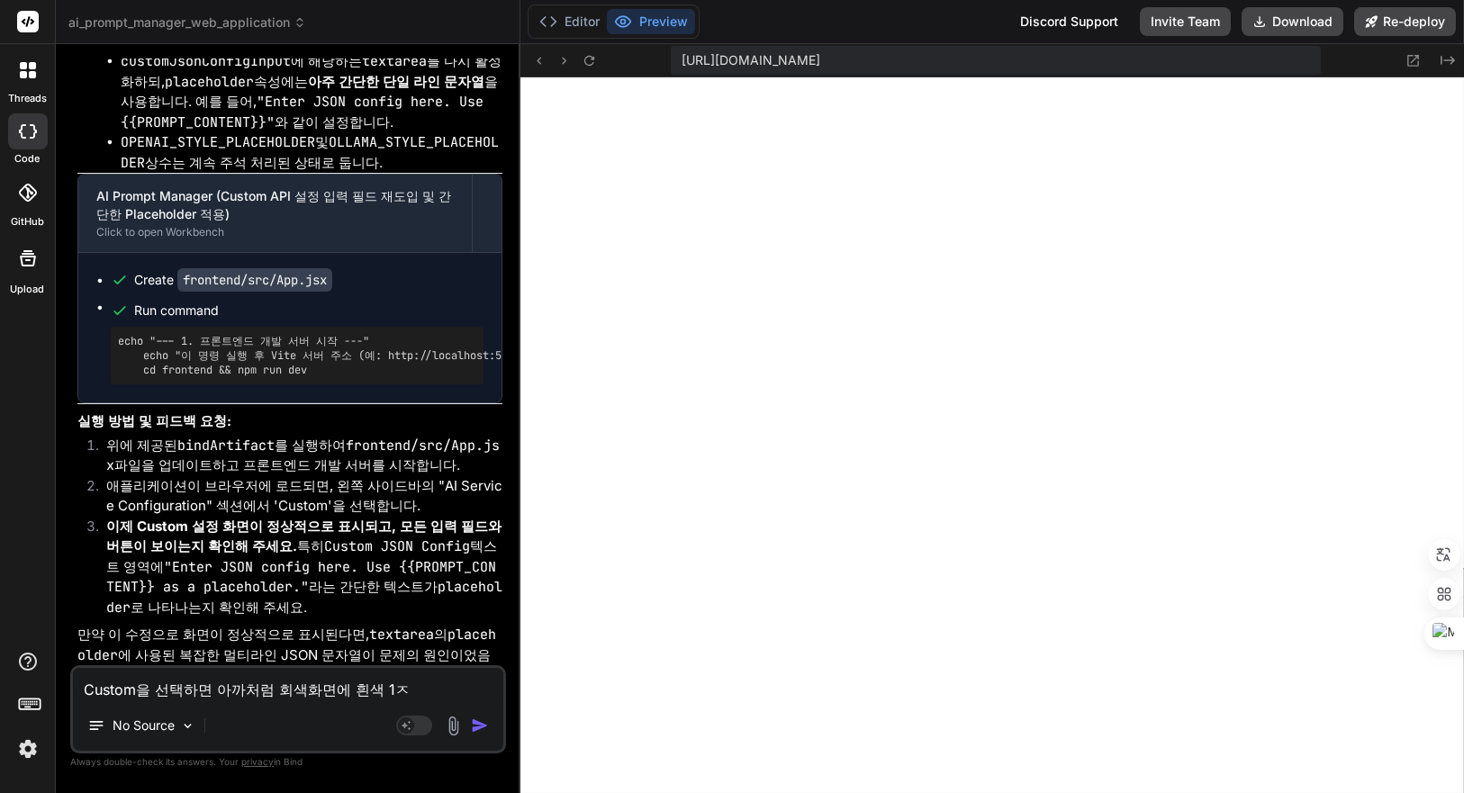
type textarea "x"
type textarea "Custom을 선택하면 아까처럼 회색화면에 흰색 1줄"
type textarea "x"
type textarea "Custom을 선택하면 아까처럼 회색화면에 흰색 1줄ㅇ"
type textarea "x"
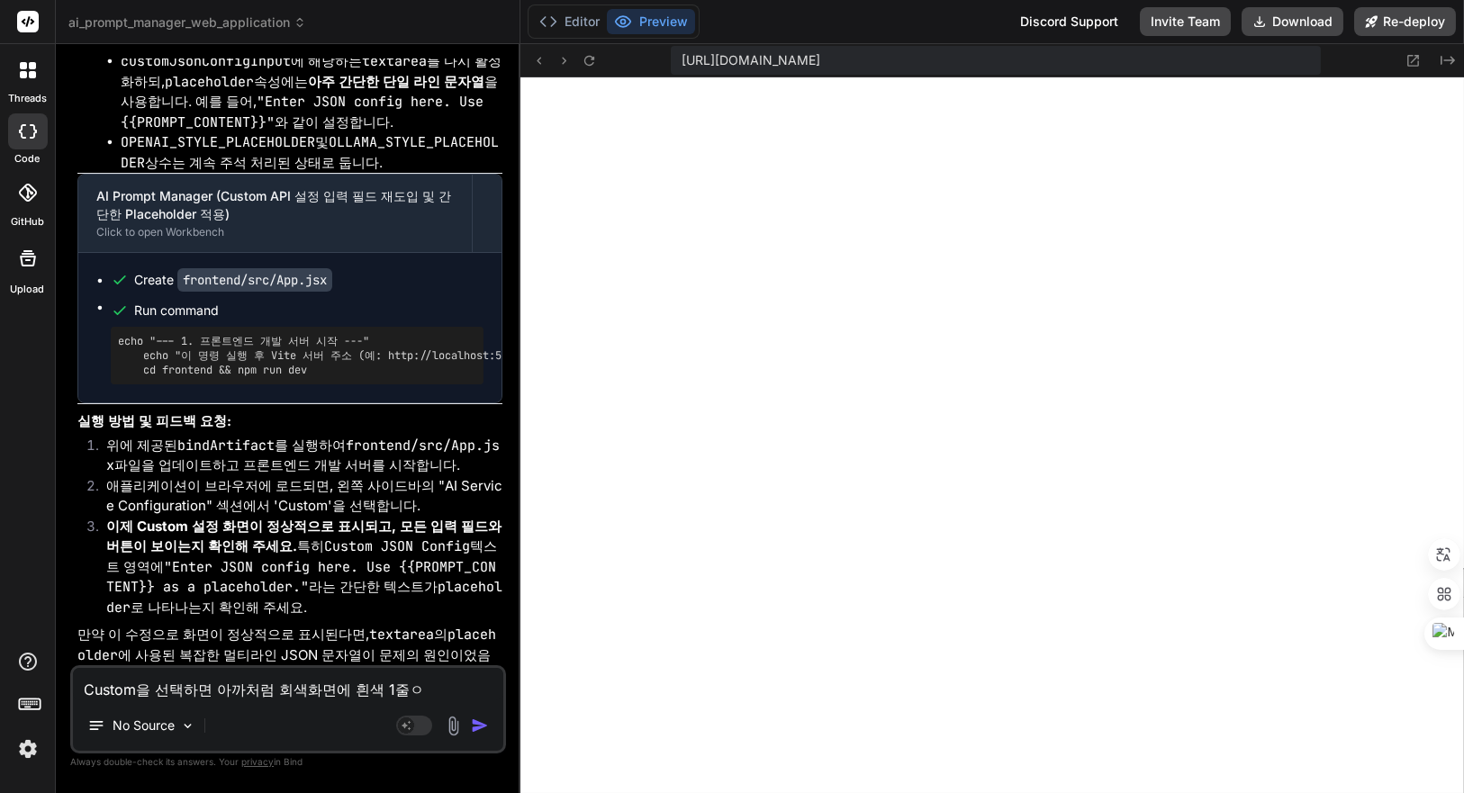
type textarea "Custom을 선택하면 아까처럼 회색화면에 흰색 1줄이"
type textarea "x"
type textarea "Custom을 선택하면 아까처럼 회색화면에 흰색 1줄이"
type textarea "x"
type textarea "Custom을 선택하면 아까처럼 회색화면에 흰색 1줄이 ㅇ"
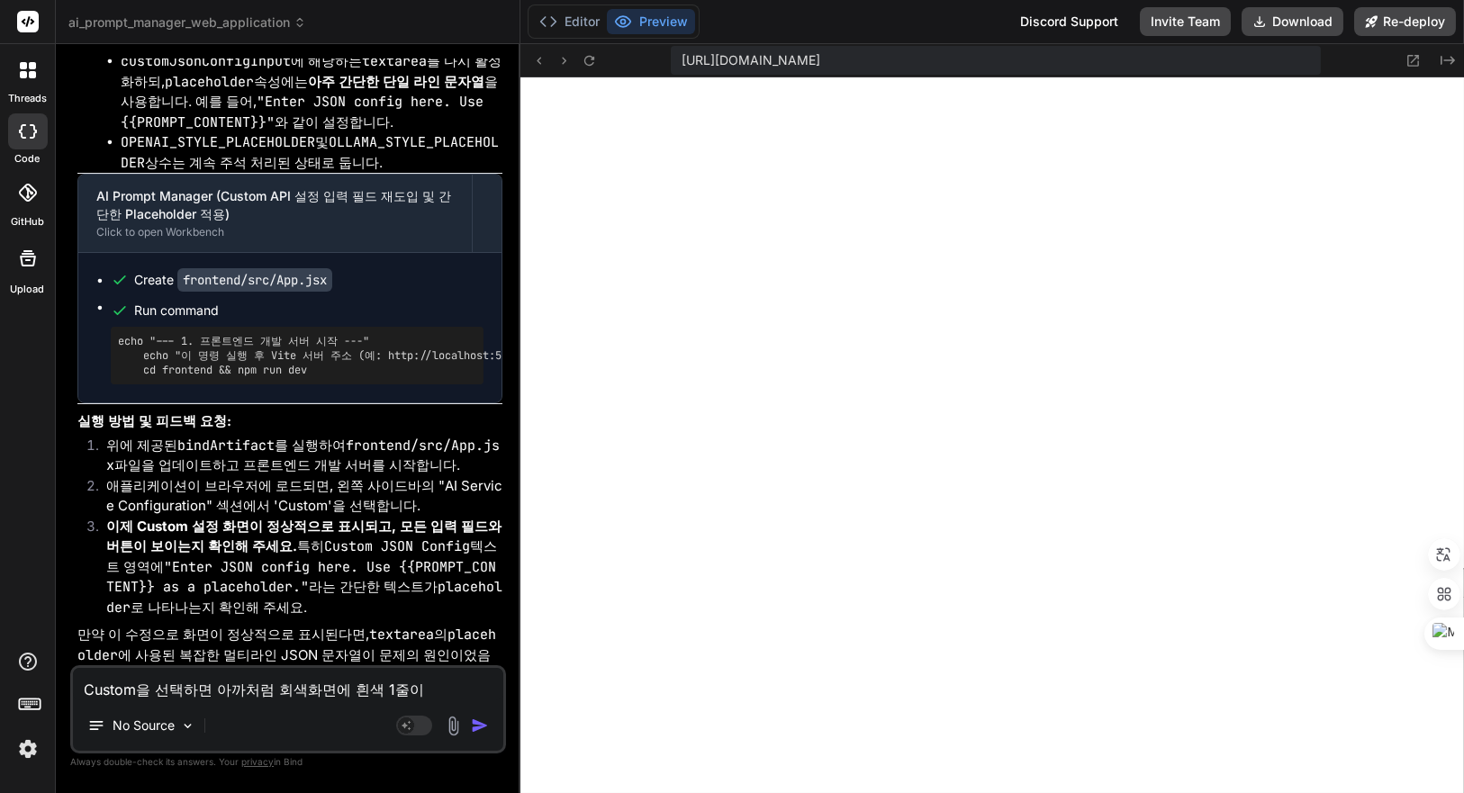
type textarea "x"
type textarea "Custom을 선택하면 아까처럼 회색화면에 흰색 1줄이 우"
type textarea "x"
type textarea "Custom을 선택하면 아까처럼 회색화면에 흰색 1줄이 웅"
type textarea "x"
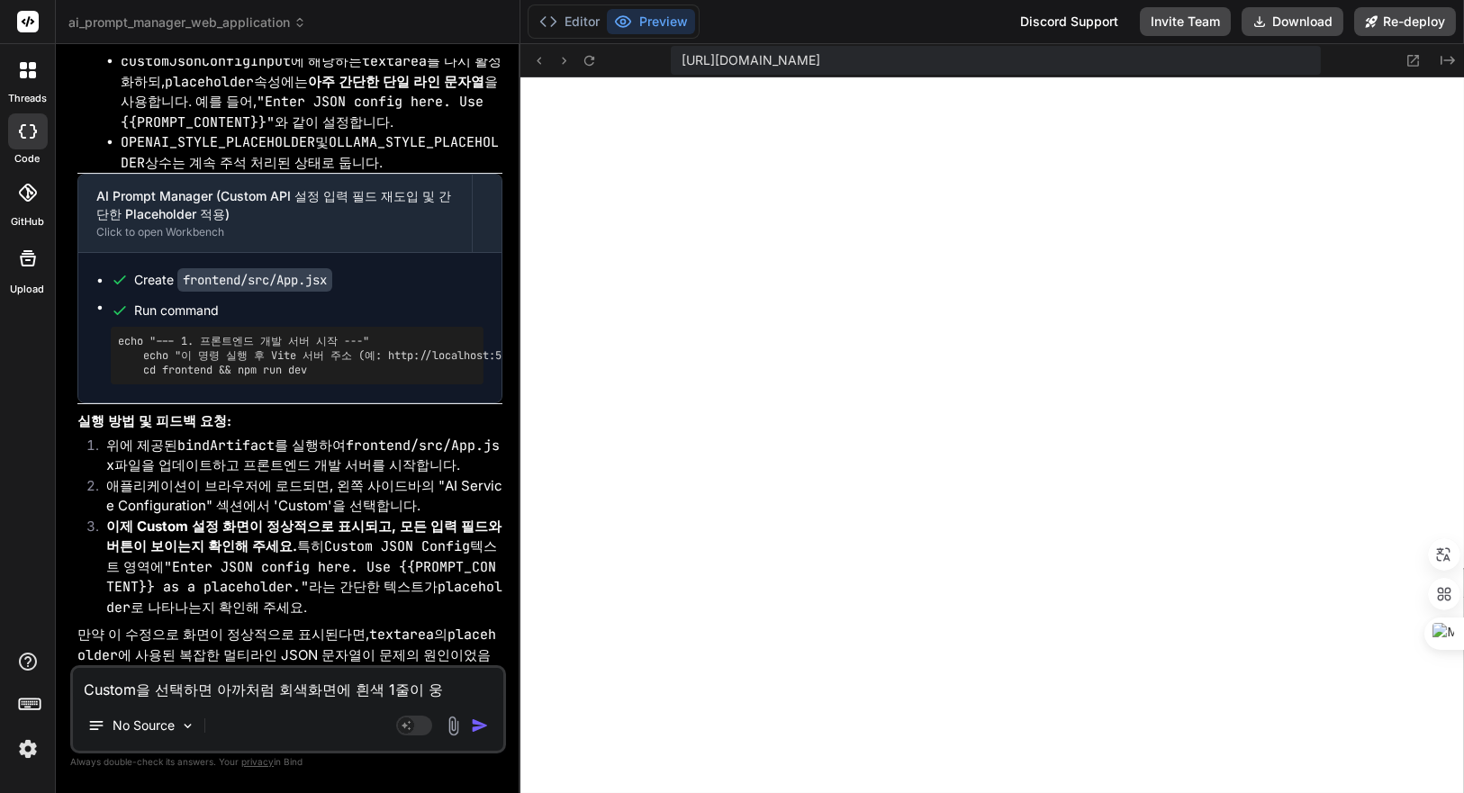
type textarea "Custom을 선택하면 아까처럼 회색화면에 흰색 1줄이 우에"
type textarea "x"
type textarea "Custom을 선택하면 아까처럼 회색화면에 흰색 1줄이 우ㅇ"
type textarea "x"
type textarea "Custom을 선택하면 아까처럼 회색화면에 흰색 1줄이 우"
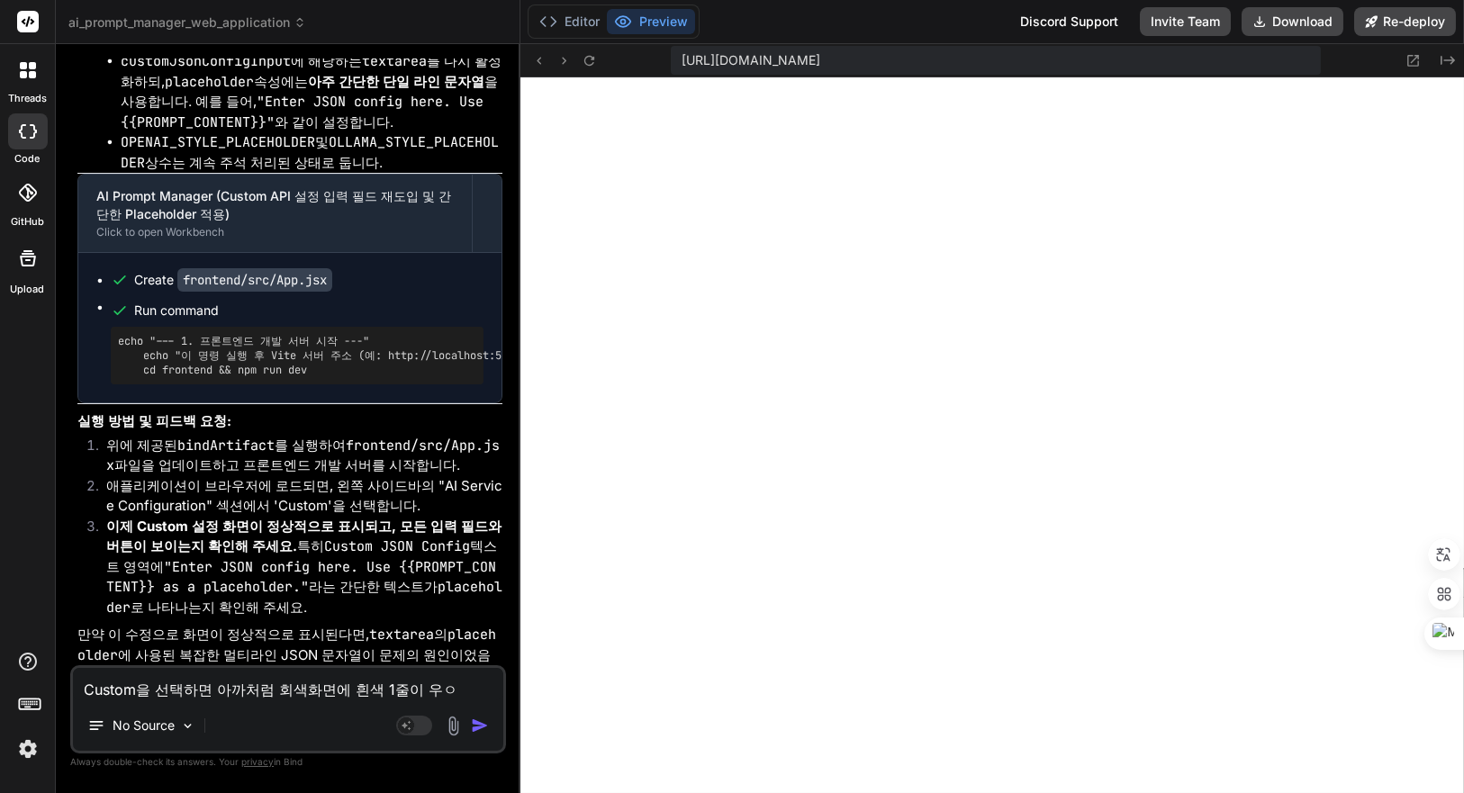
type textarea "x"
type textarea "Custom을 선택하면 아까처럼 회색화면에 흰색 1줄이"
type textarea "x"
type textarea "Custom을 선택하면 아까처럼 회색화면에 흰색 1줄이 ㅇ"
type textarea "x"
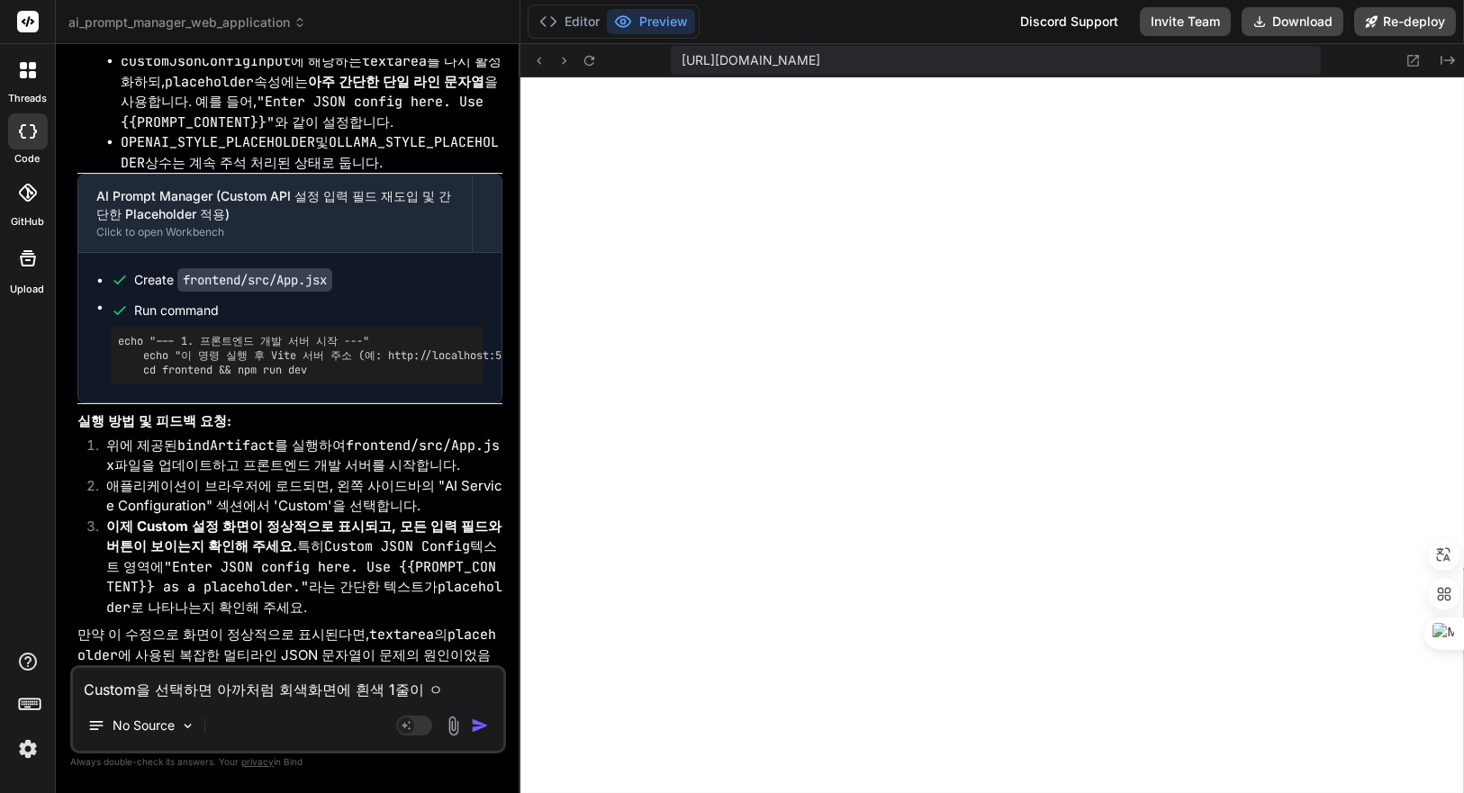
type textarea "Custom을 선택하면 아까처럼 회색화면에 흰색 1줄이 우"
type textarea "x"
type textarea "Custom을 선택하면 아까처럼 회색화면에 흰색 1줄이 위"
type textarea "x"
type textarea "Custom을 선택하면 아까처럼 회색화면에 흰색 1줄이 윙"
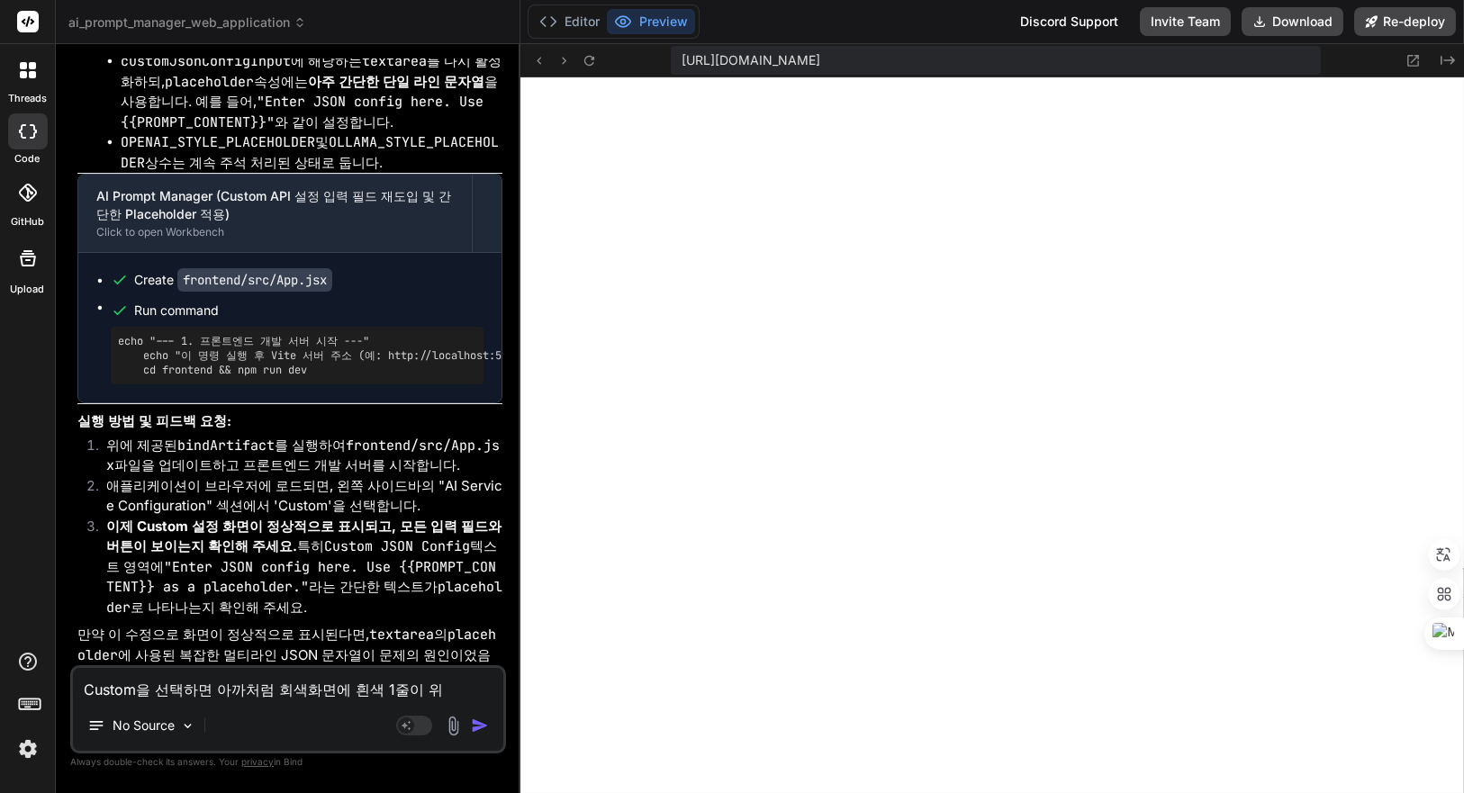
type textarea "x"
type textarea "Custom을 선택하면 아까처럼 회색화면에 흰색 1줄이 위에"
type textarea "x"
type textarea "Custom을 선택하면 아까처럼 회색화면에 흰색 1줄이 위에"
type textarea "x"
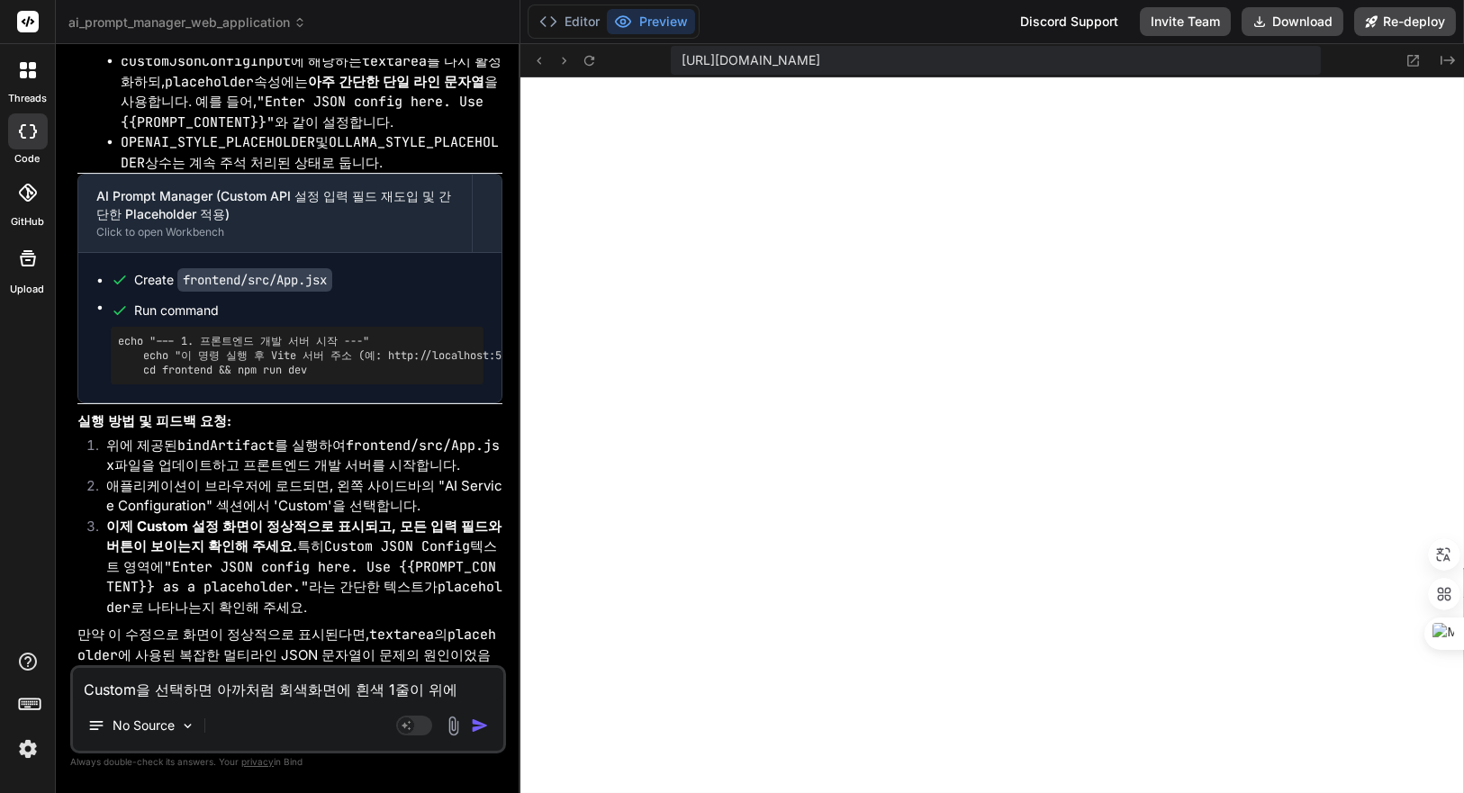
type textarea "Custom을 선택하면 아까처럼 회색화면에 흰색 1줄이 위에 ㅇ"
type textarea "x"
type textarea "Custom을 선택하면 아까처럼 회색화면에 흰색 1줄이 위에 이"
type textarea "x"
type textarea "Custom을 선택하면 아까처럼 회색화면에 흰색 1줄이 위에 있"
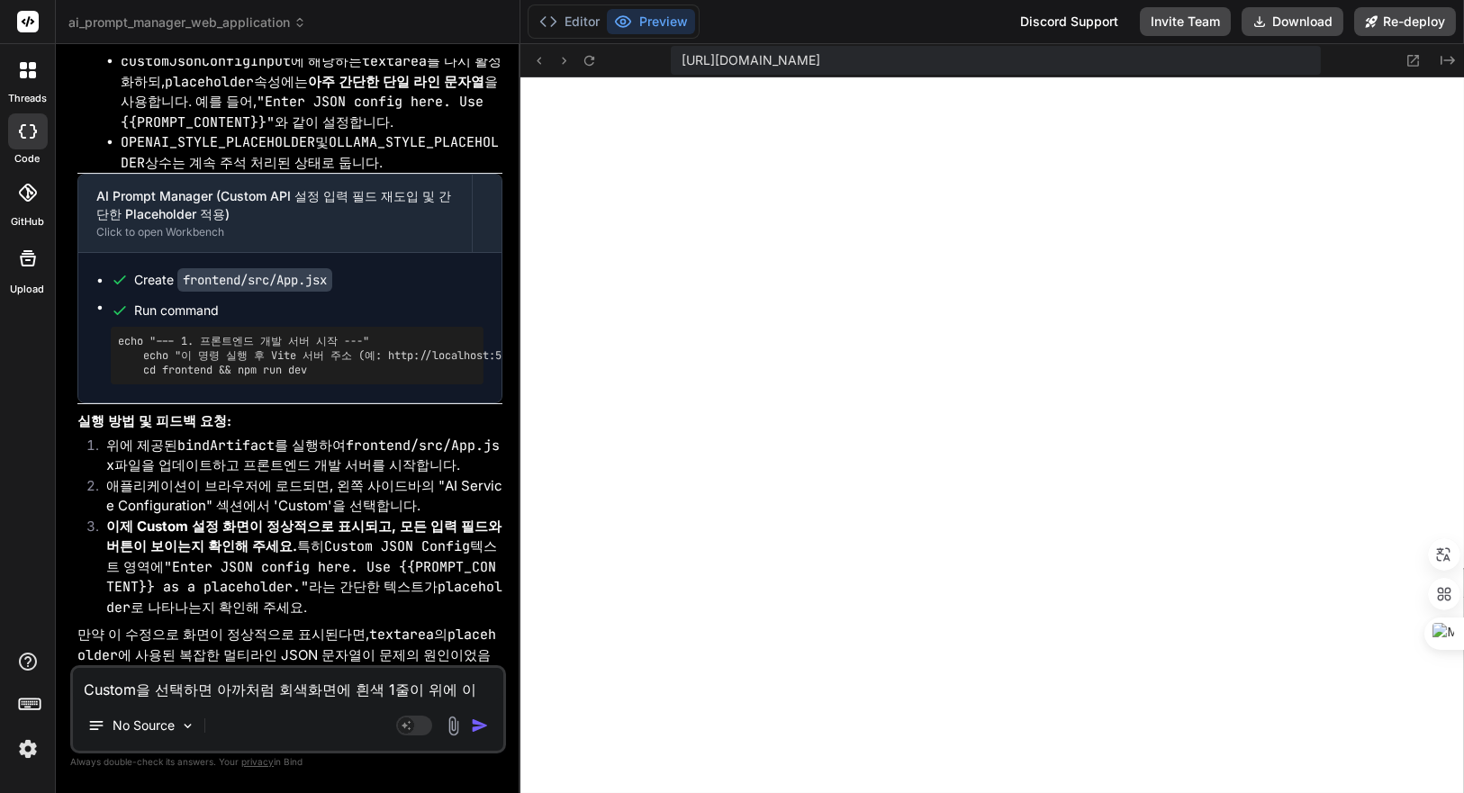
type textarea "x"
type textarea "Custom을 선택하면 아까처럼 회색화면에 흰색 1줄이 위에 있ㅇ"
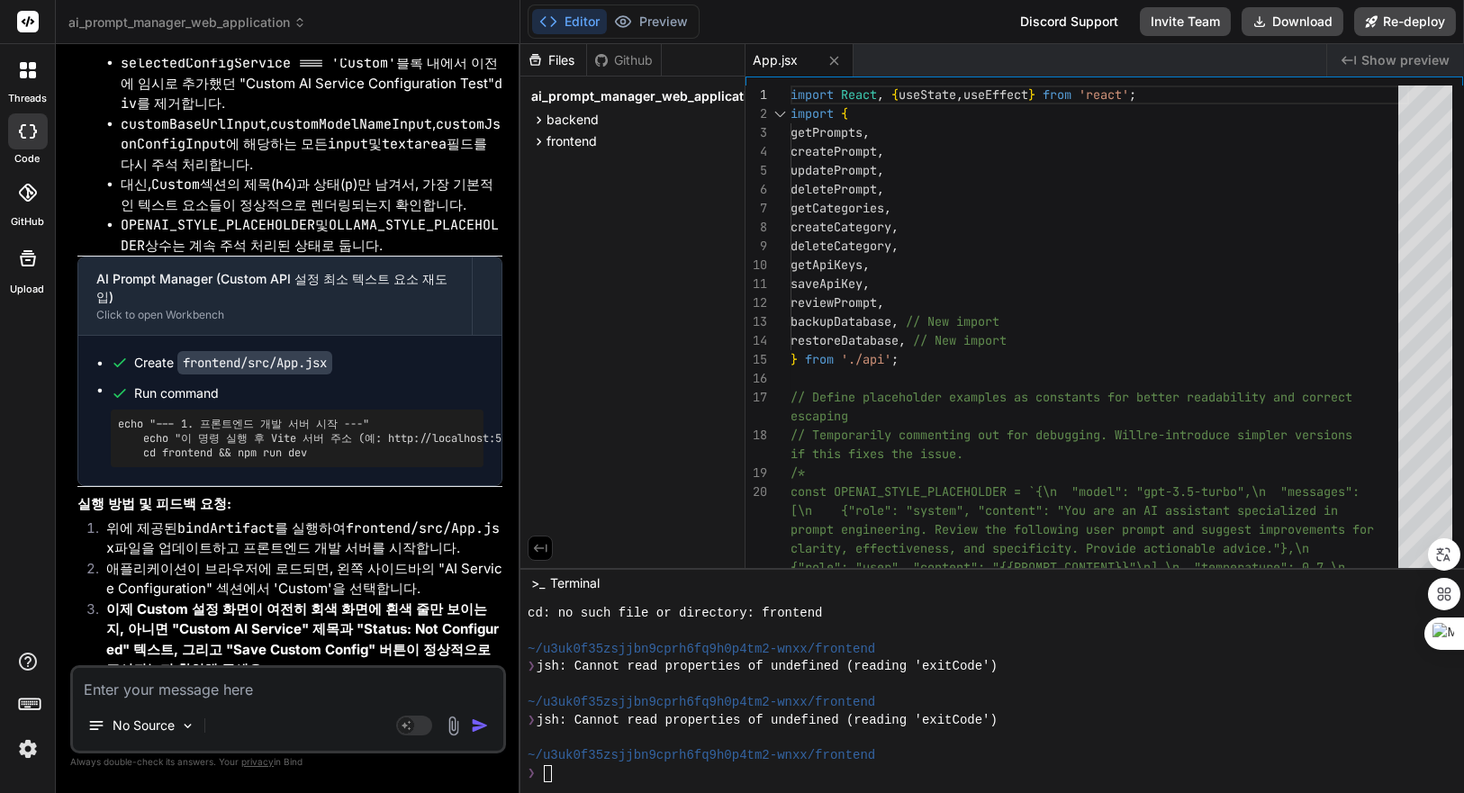
scroll to position [6220, 0]
click at [1072, 693] on div at bounding box center [982, 685] width 908 height 18
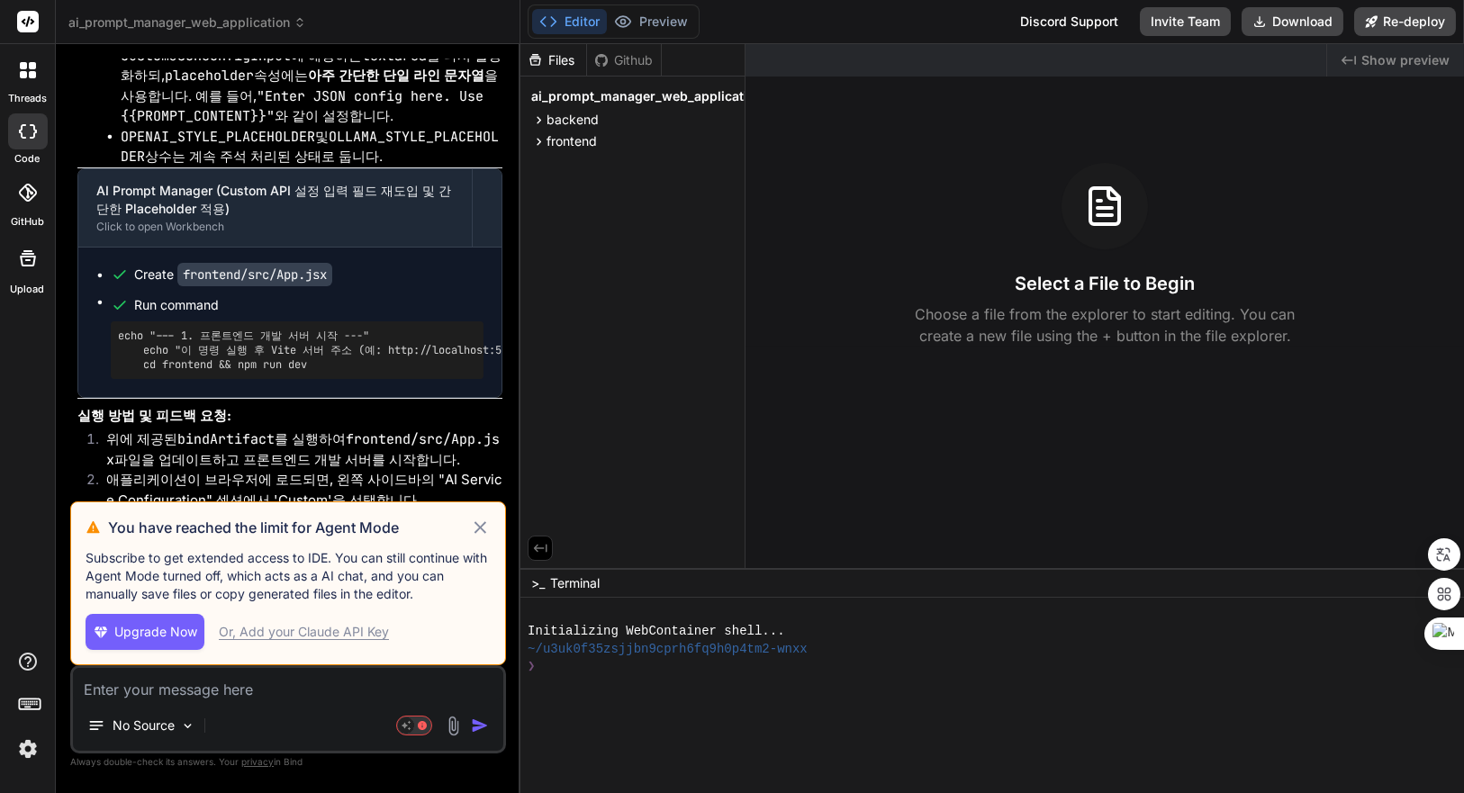
click at [481, 525] on icon at bounding box center [480, 528] width 21 height 22
type textarea "x"
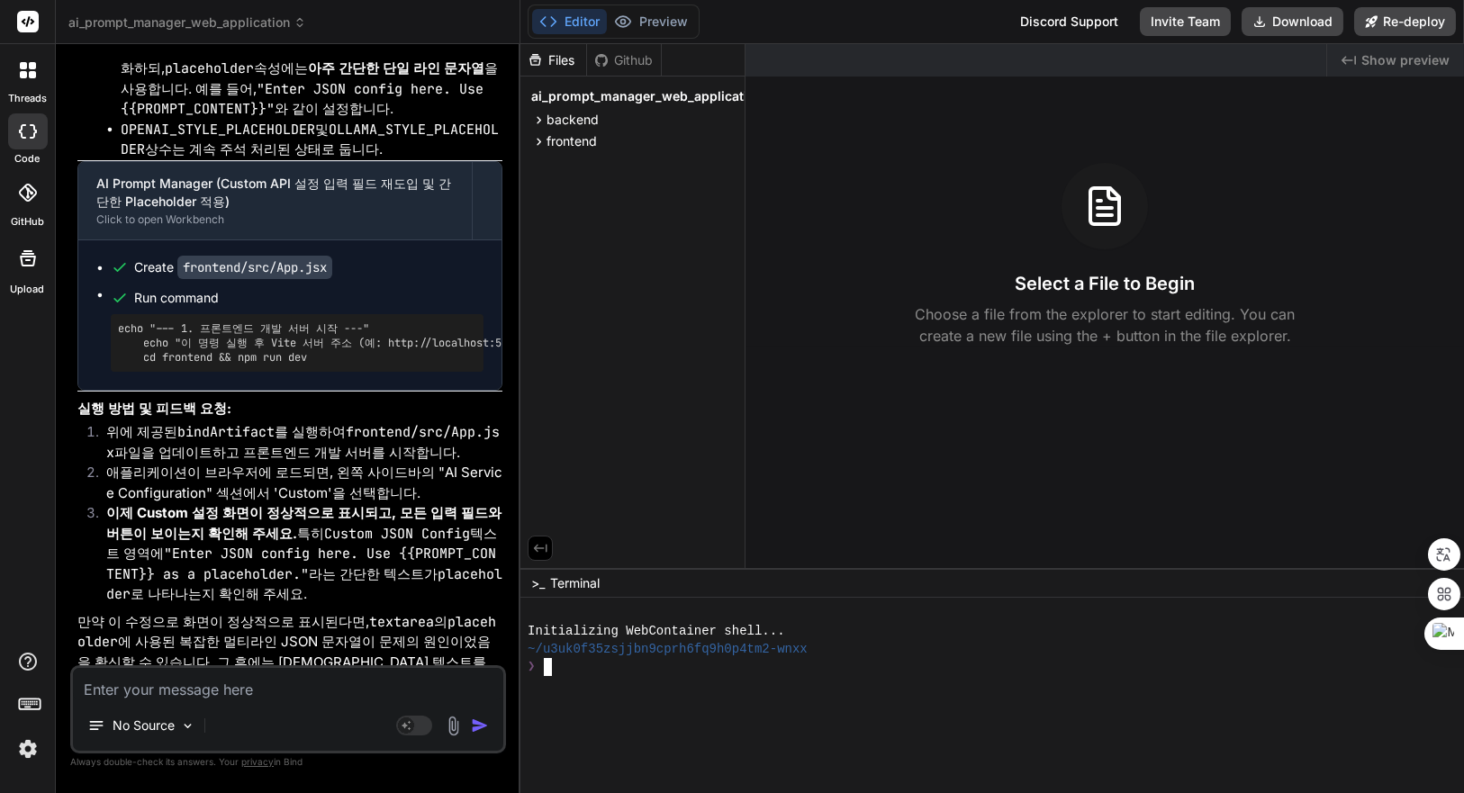
click at [963, 701] on div at bounding box center [982, 703] width 908 height 18
type textarea "ㅊ"
click at [670, 725] on div "❯" at bounding box center [982, 721] width 908 height 18
type textarea "npm install && npm run start-detached"
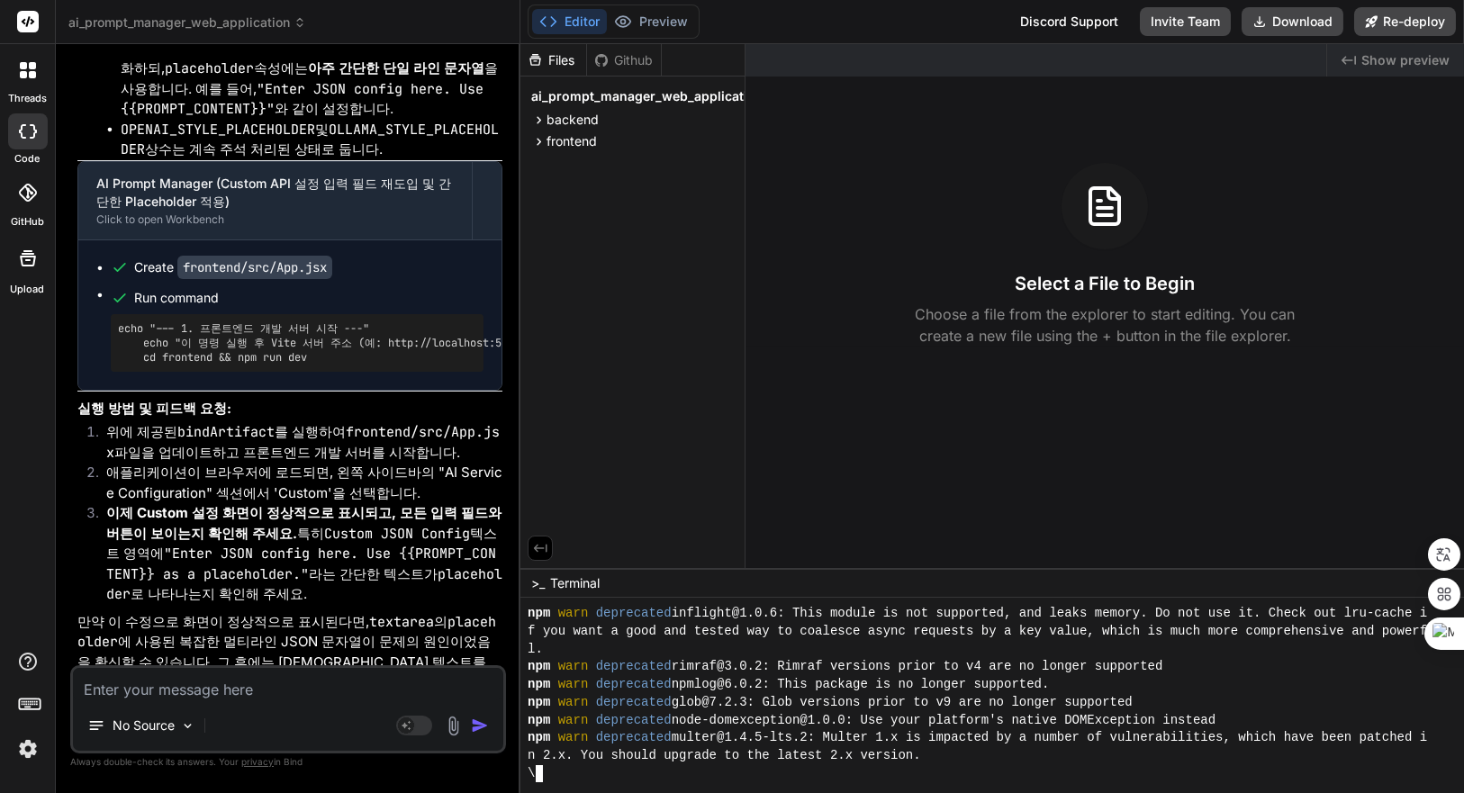
scroll to position [176, 0]
type textarea "x"
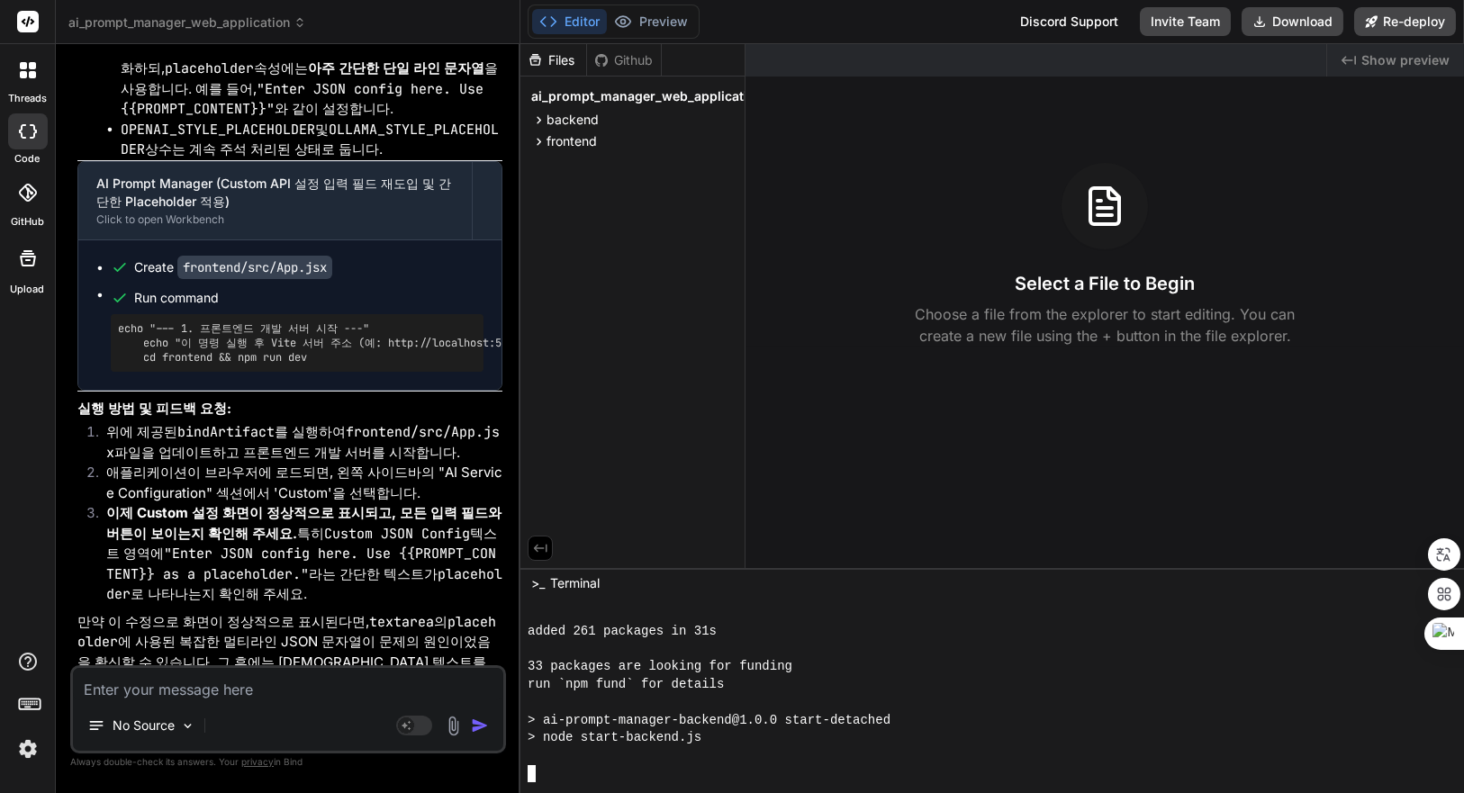
scroll to position [460, 0]
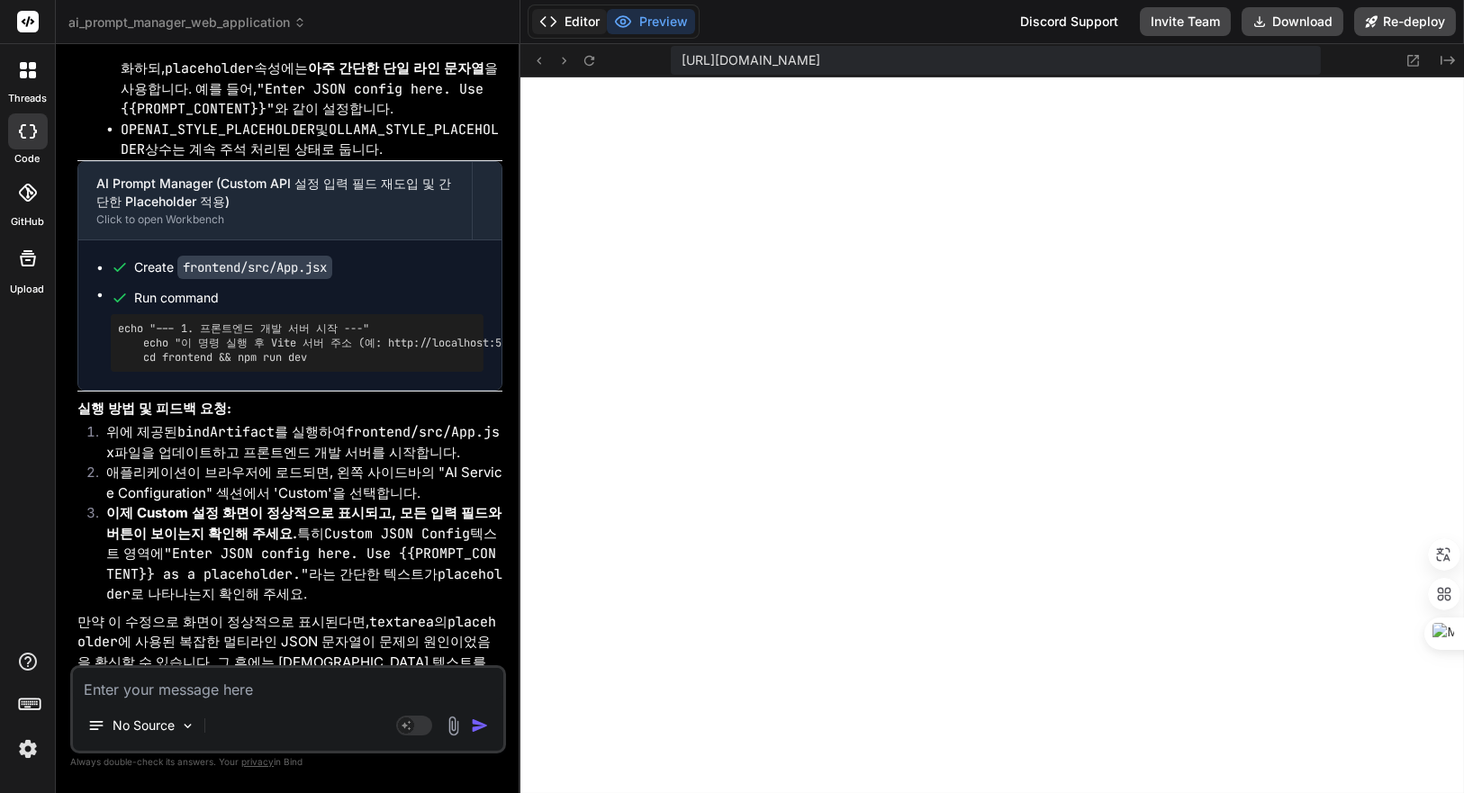
click at [578, 17] on button "Editor" at bounding box center [569, 21] width 75 height 25
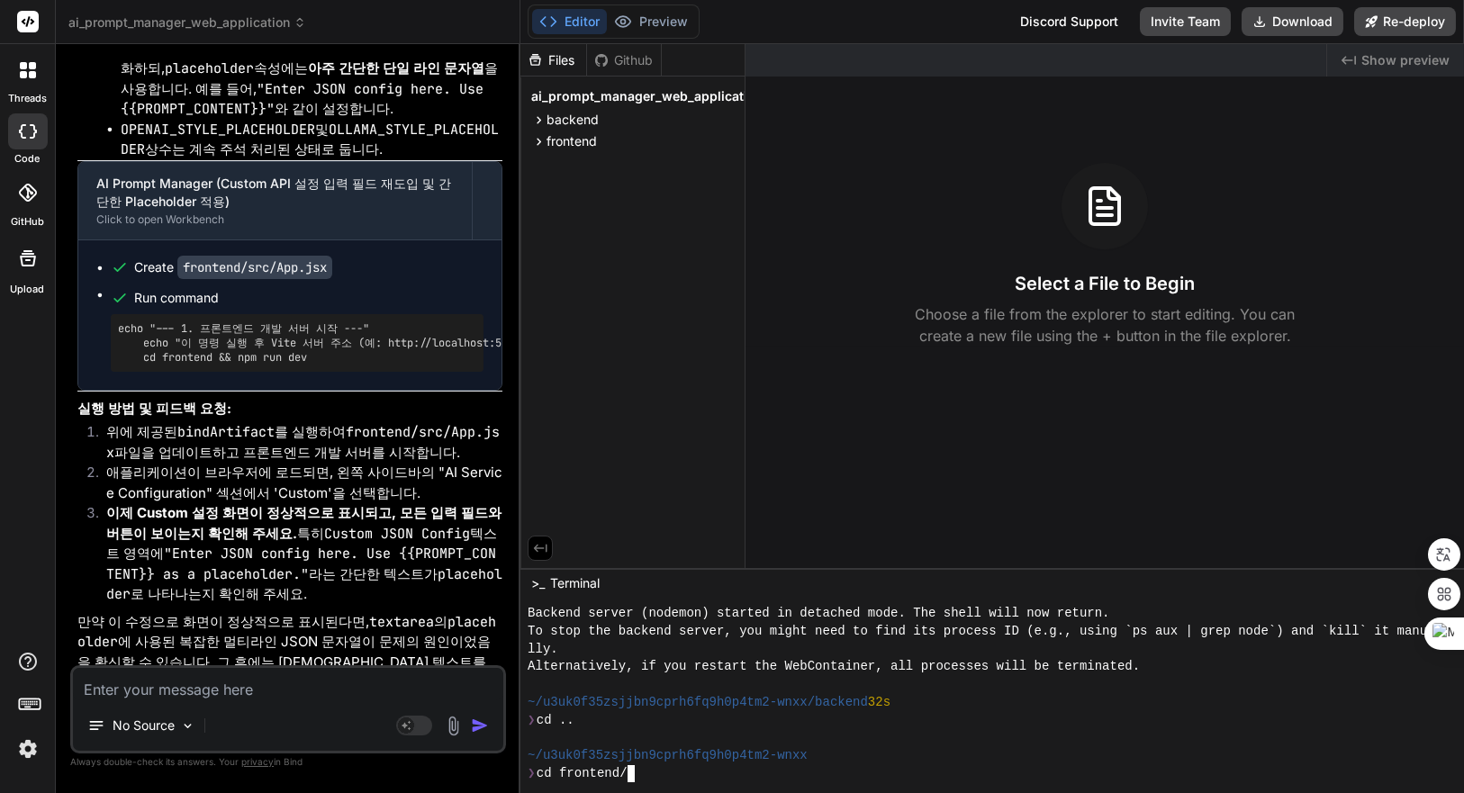
scroll to position [566, 0]
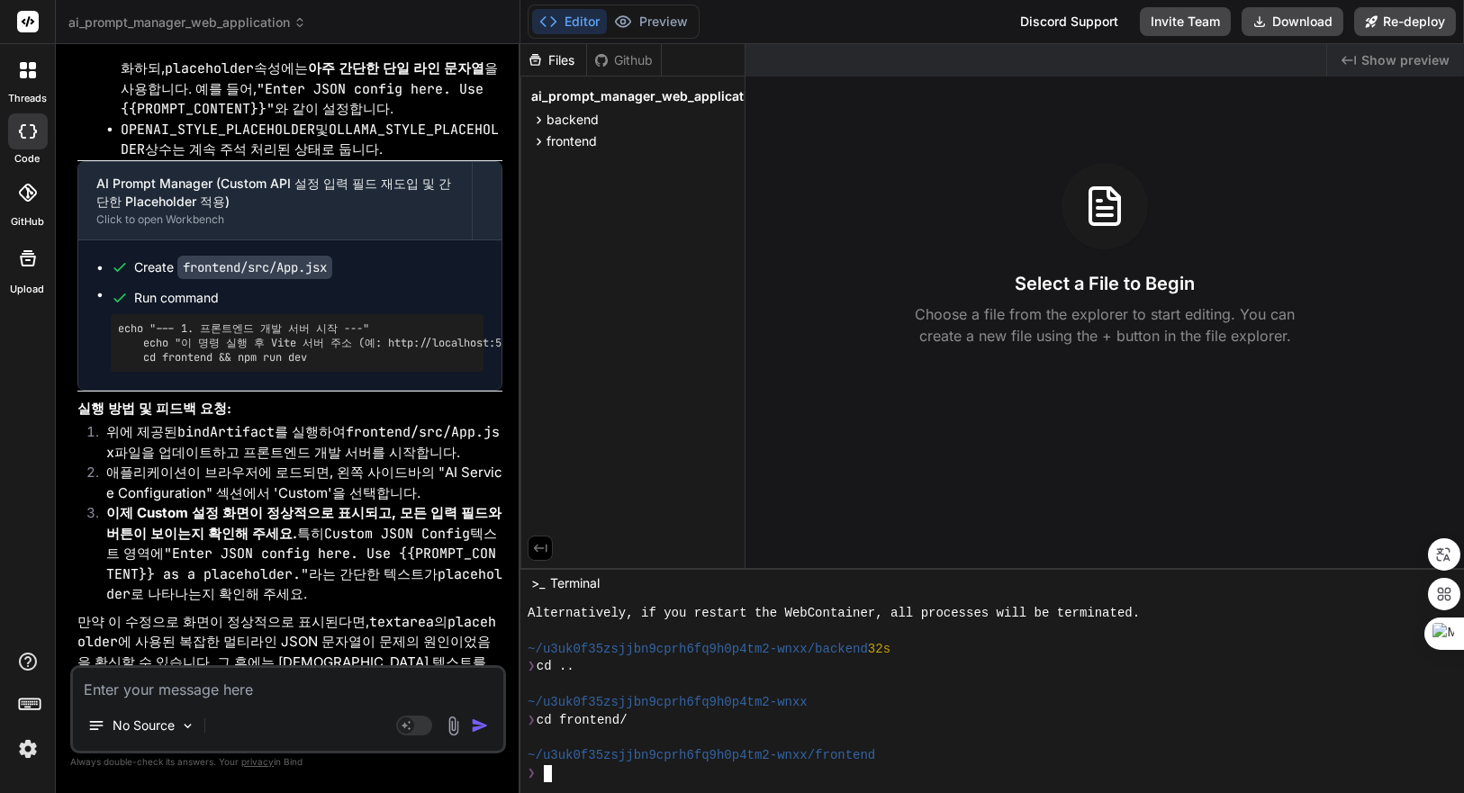
type textarea "npm install && npm run dev"
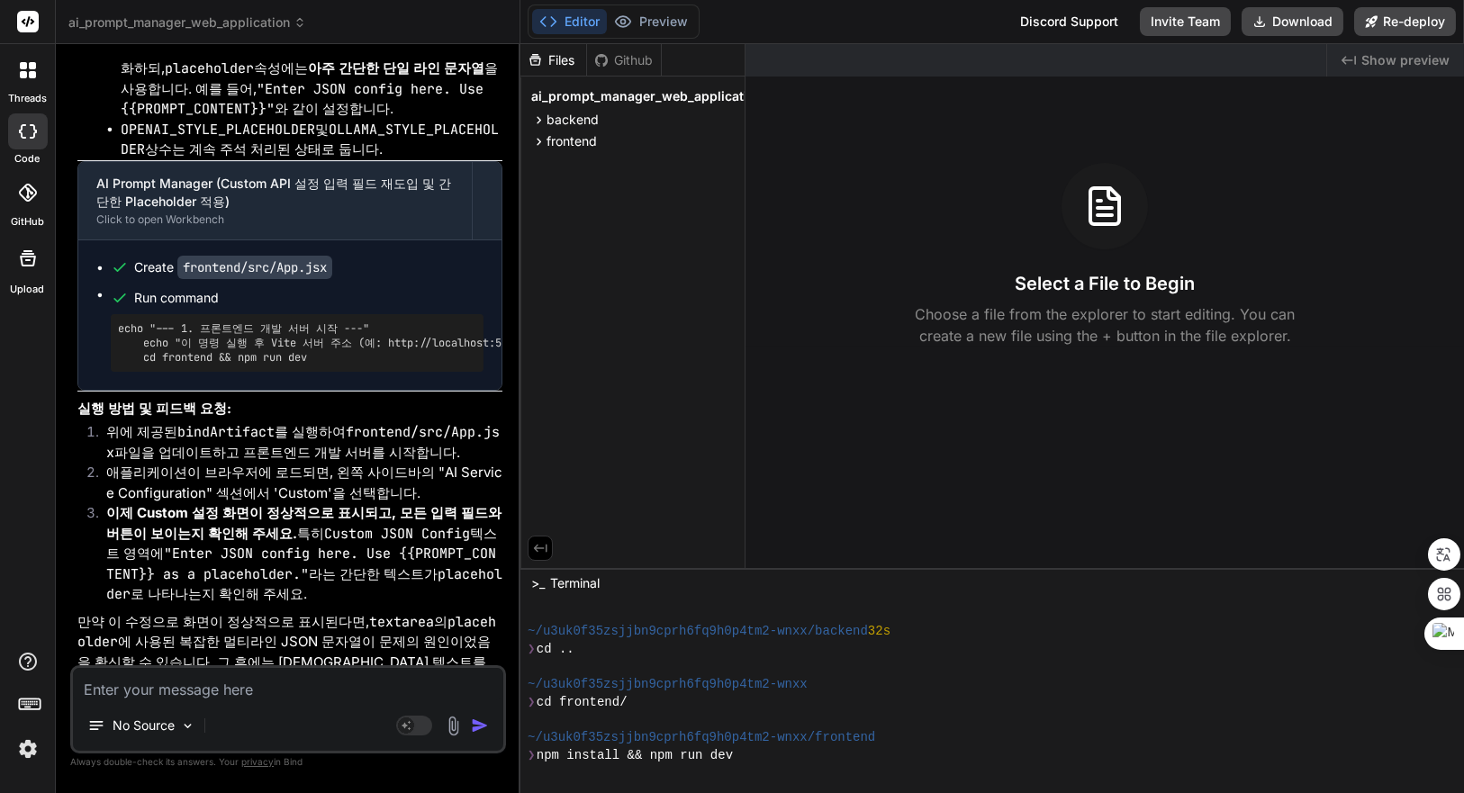
scroll to position [584, 0]
type textarea "x"
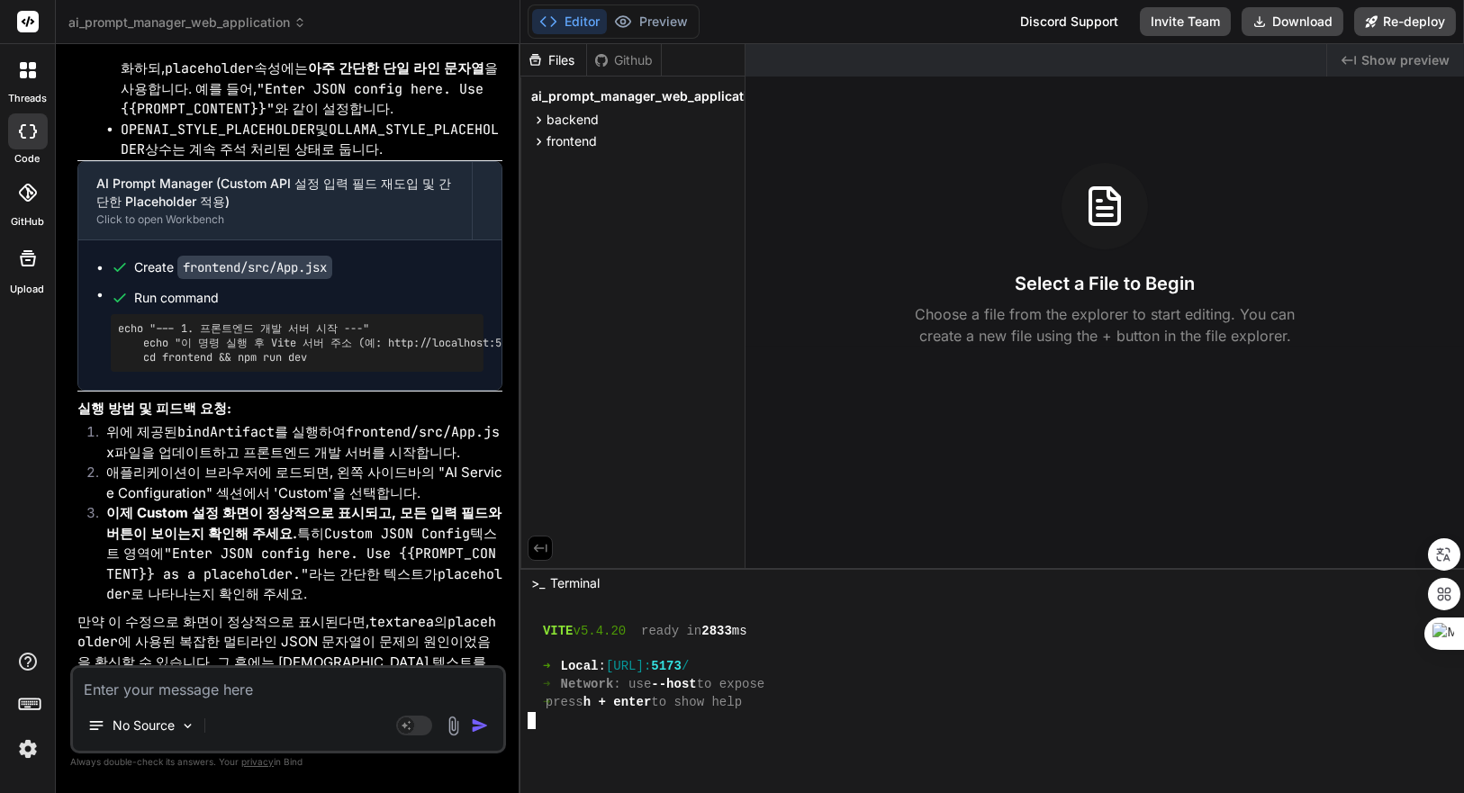
click at [1413, 52] on span "Show preview" at bounding box center [1405, 60] width 88 height 18
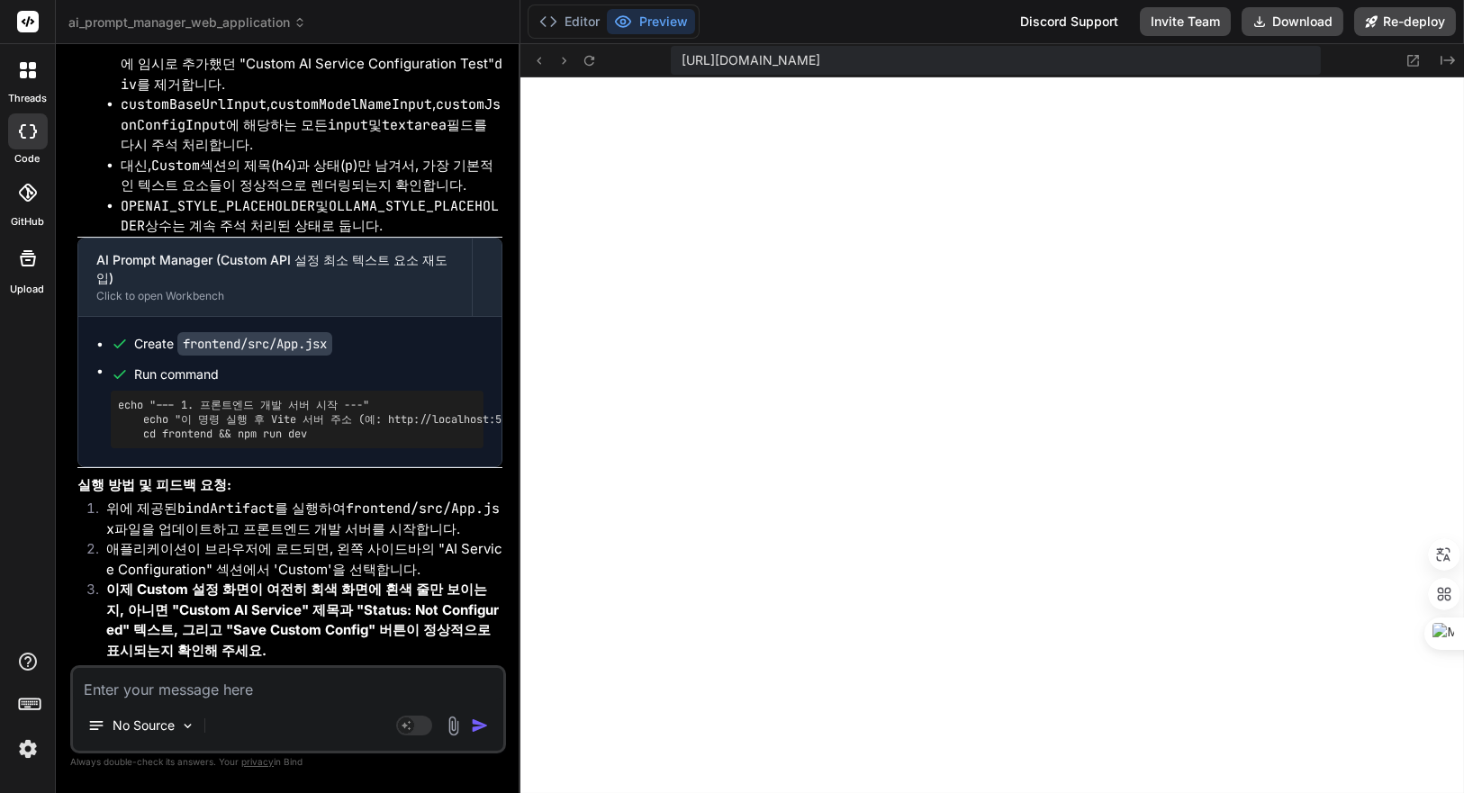
scroll to position [4960, 0]
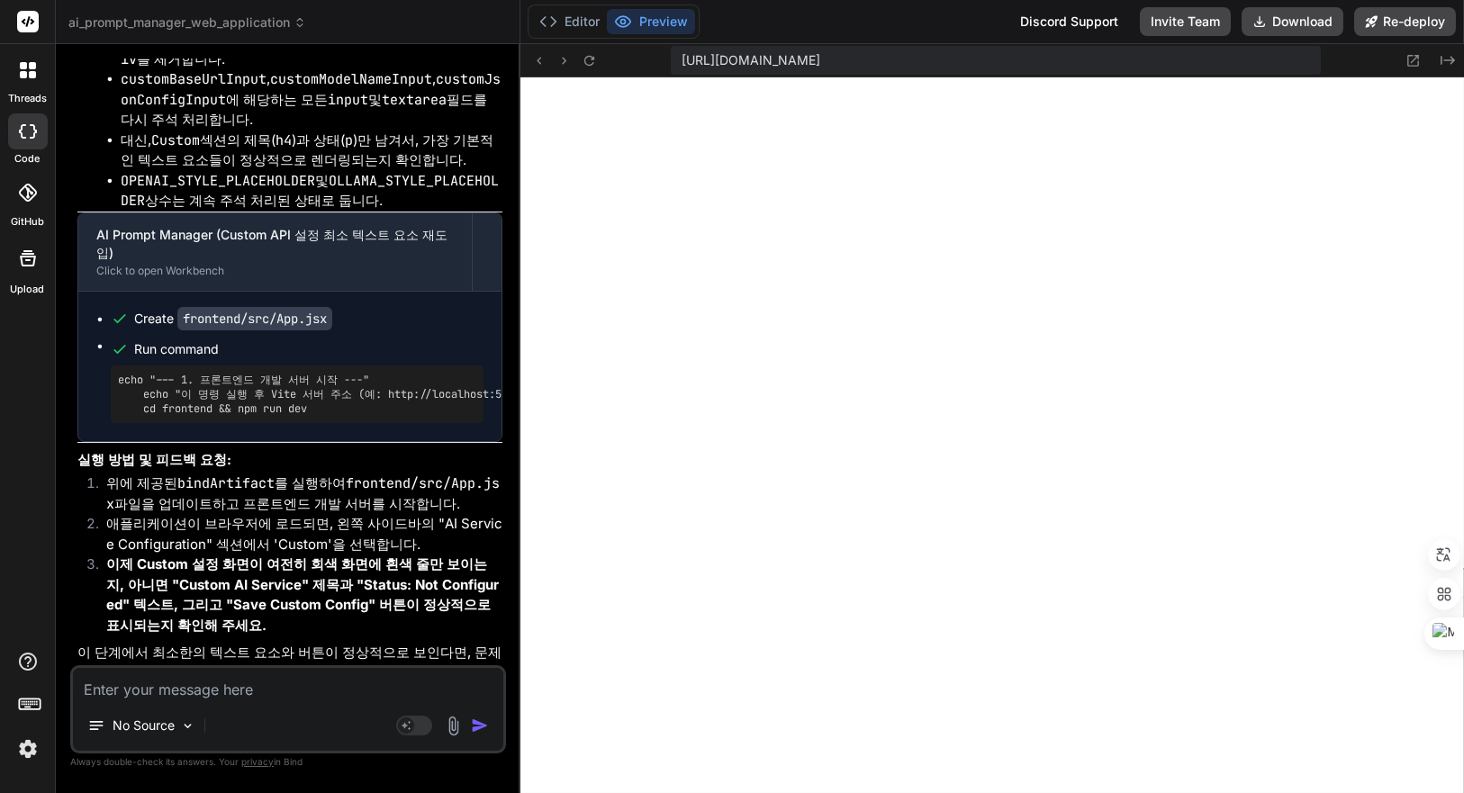
click at [322, 699] on textarea at bounding box center [288, 684] width 430 height 32
type textarea "s"
type textarea "x"
type textarea "sj"
type textarea "x"
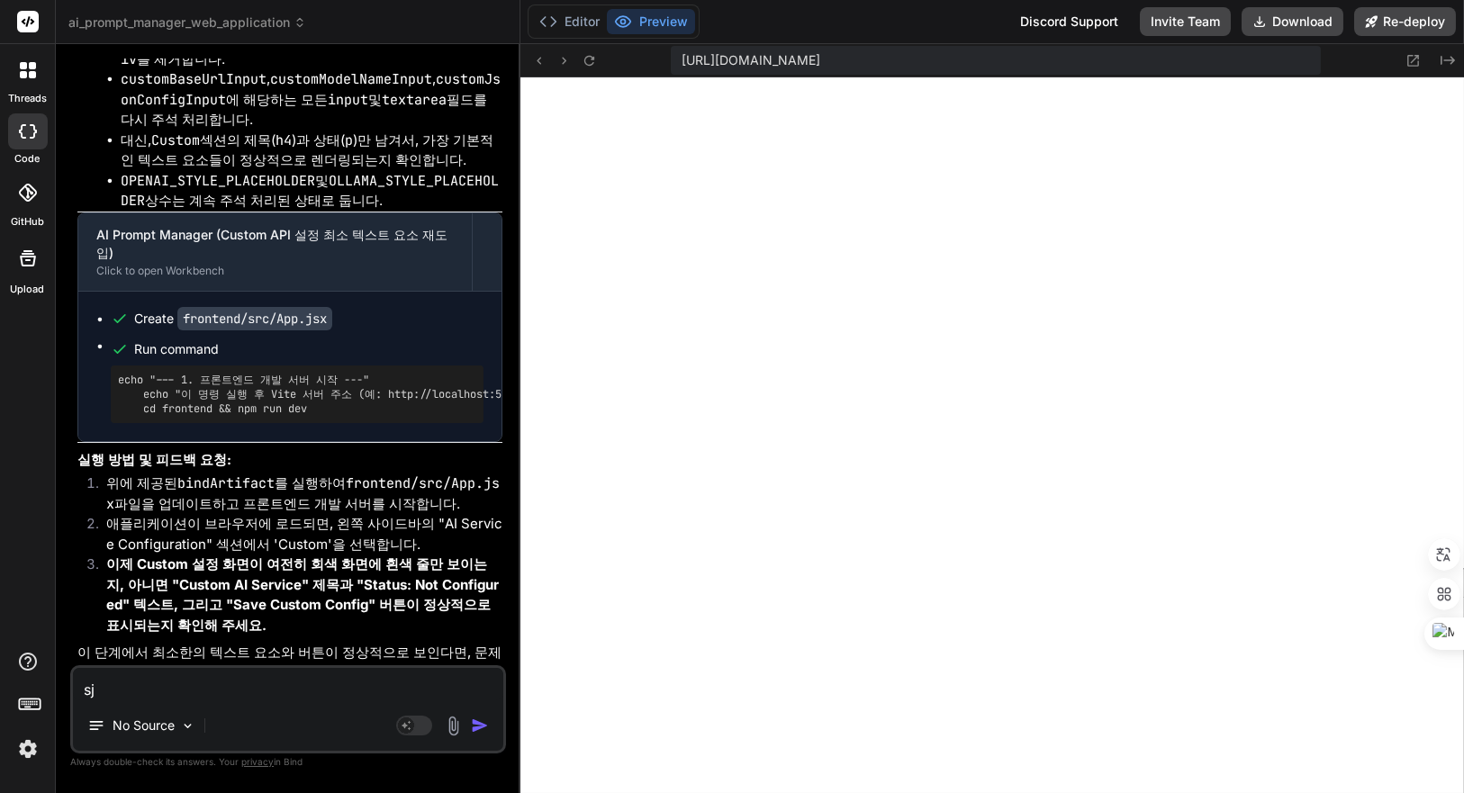
type textarea "sjr"
type textarea "x"
type textarea "sjrk"
type textarea "x"
type textarea "sjr"
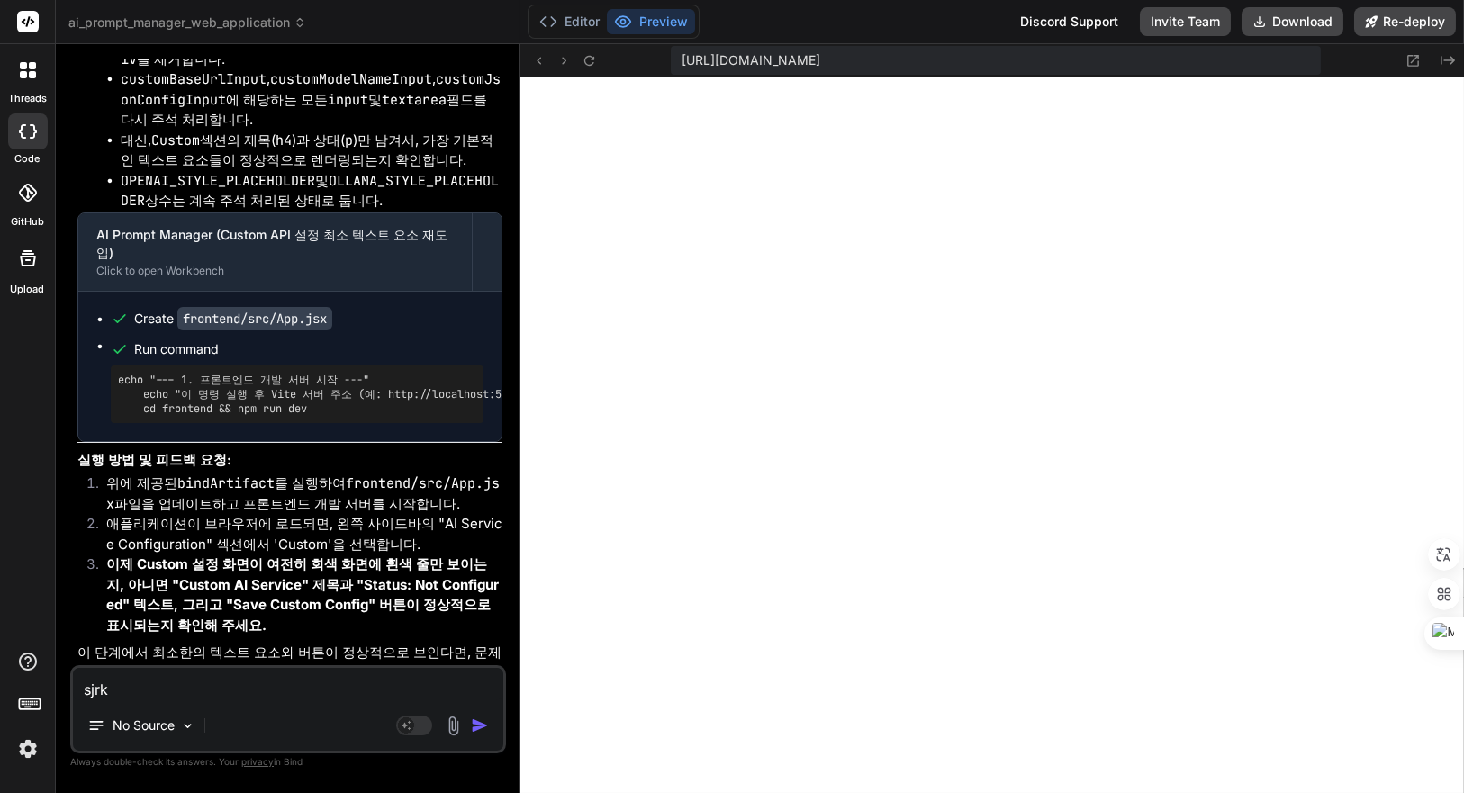
type textarea "x"
type textarea "sj"
type textarea "x"
type textarea "s"
type textarea "x"
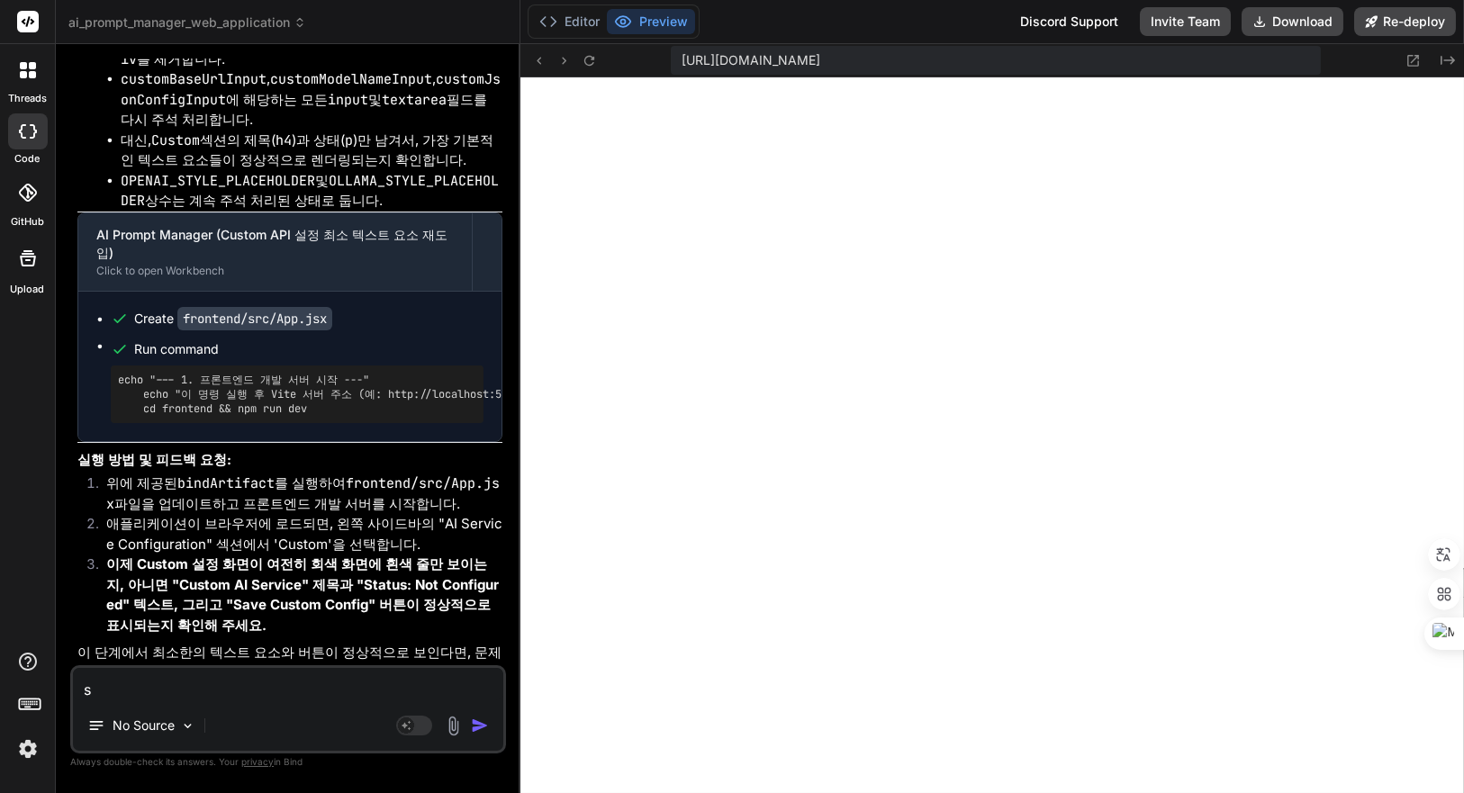
type textarea "x"
type textarea "ㄴ"
type textarea "x"
type textarea "너"
type textarea "x"
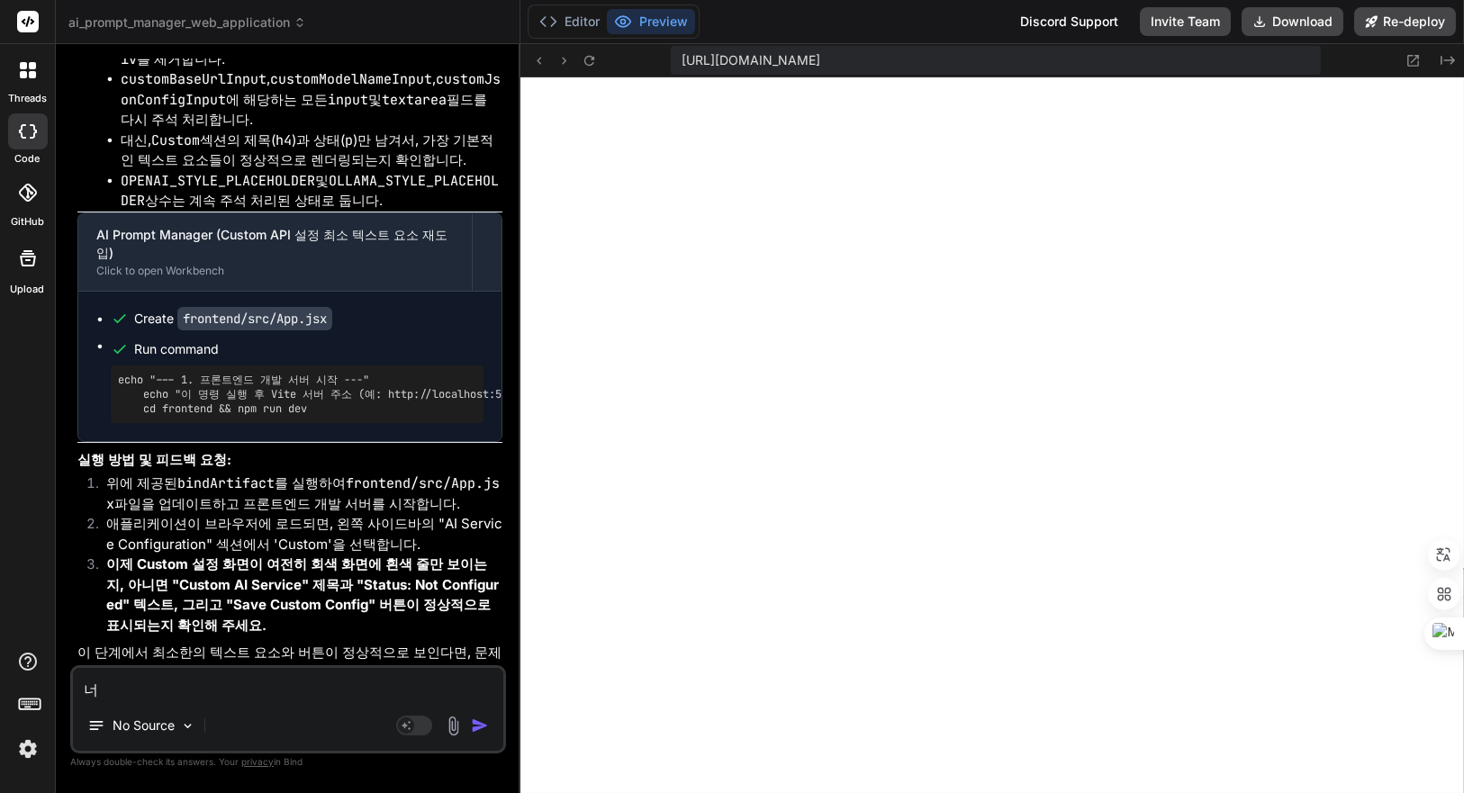
type textarea "넉"
type textarea "x"
type textarea "너가"
type textarea "x"
type textarea "너가"
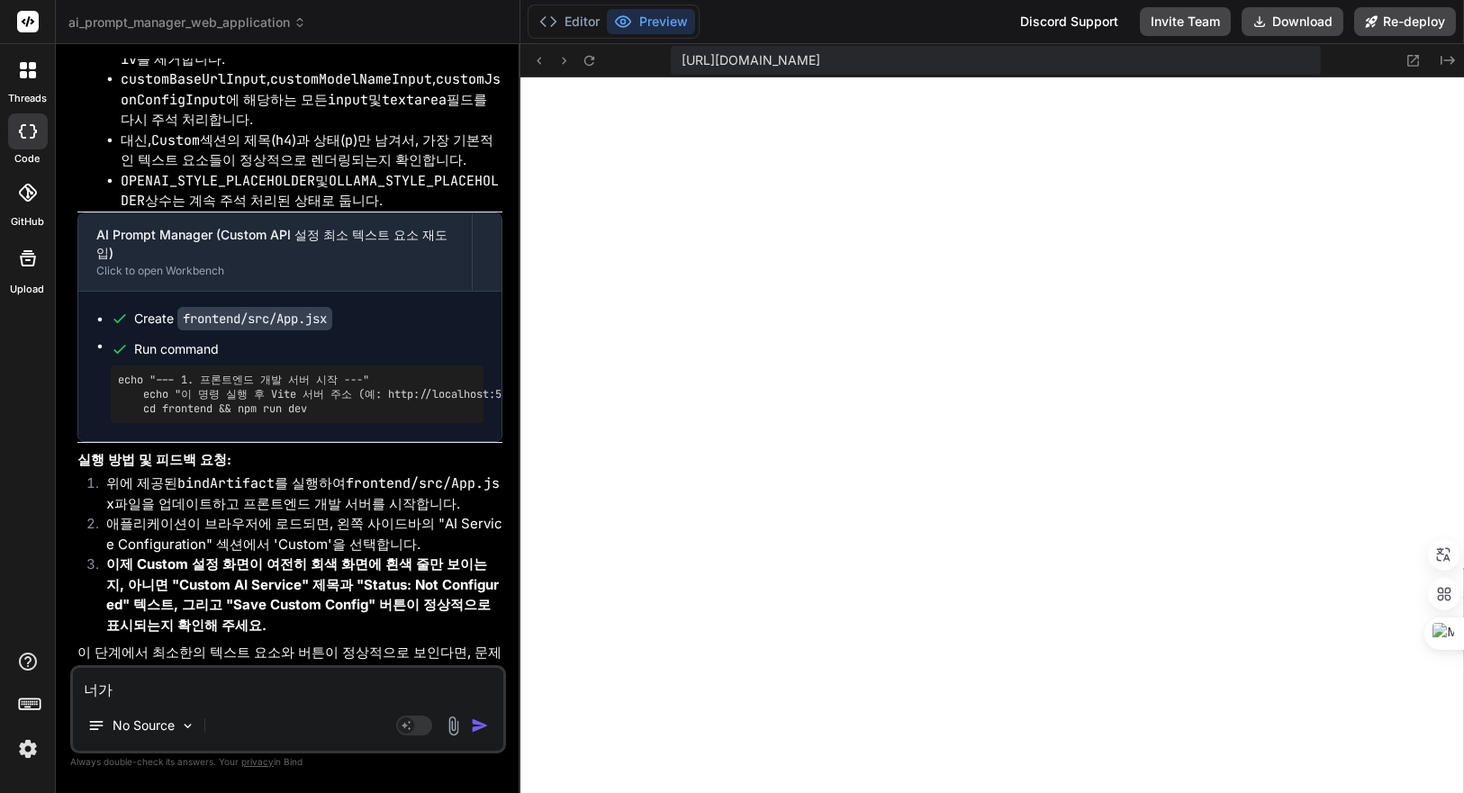
type textarea "x"
type textarea "너가 ㅇ"
type textarea "x"
type textarea "너가 얘"
type textarea "x"
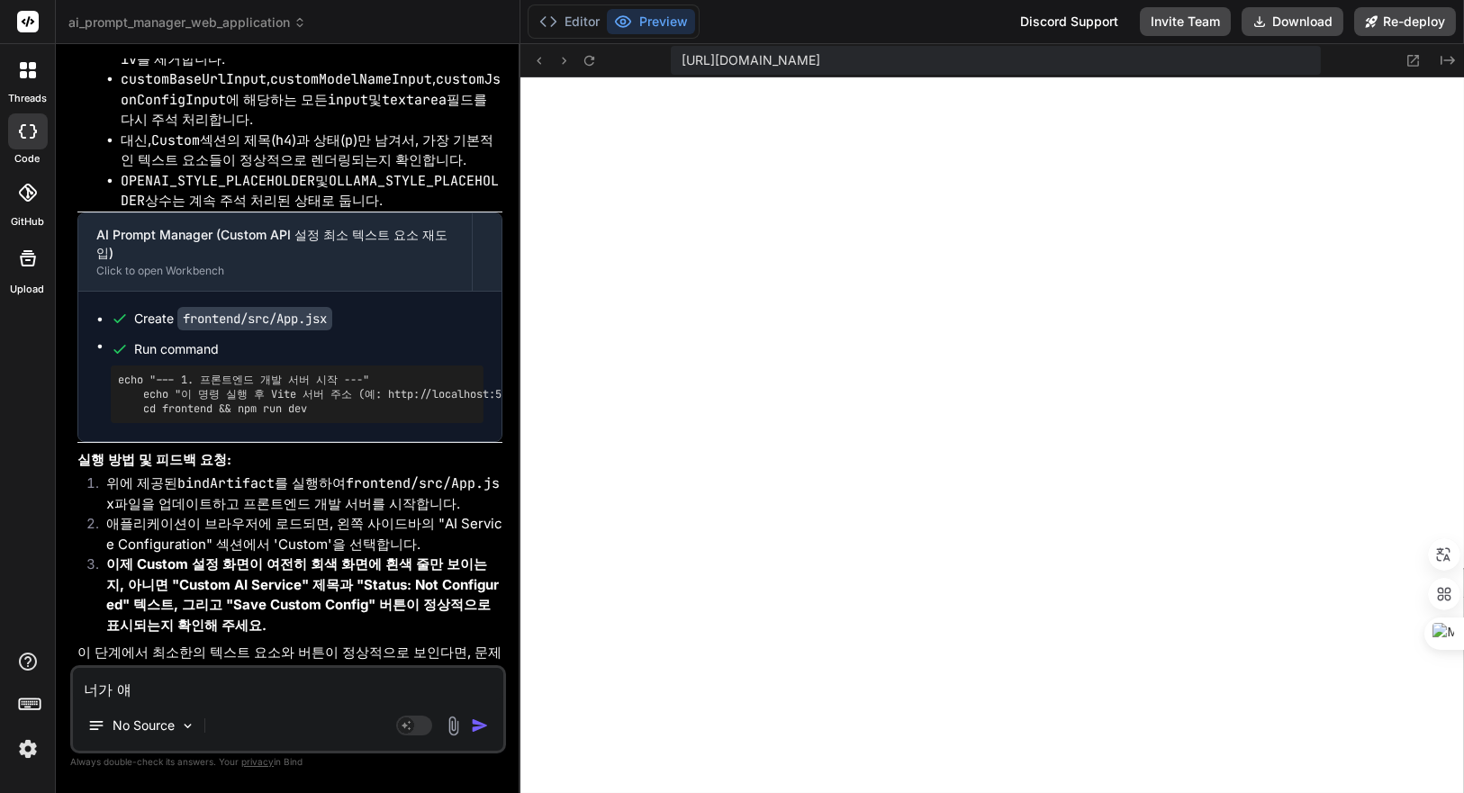
type textarea "너가 얙"
type textarea "x"
type textarea "너가 얘기"
type textarea "x"
type textarea "너가 얘깋"
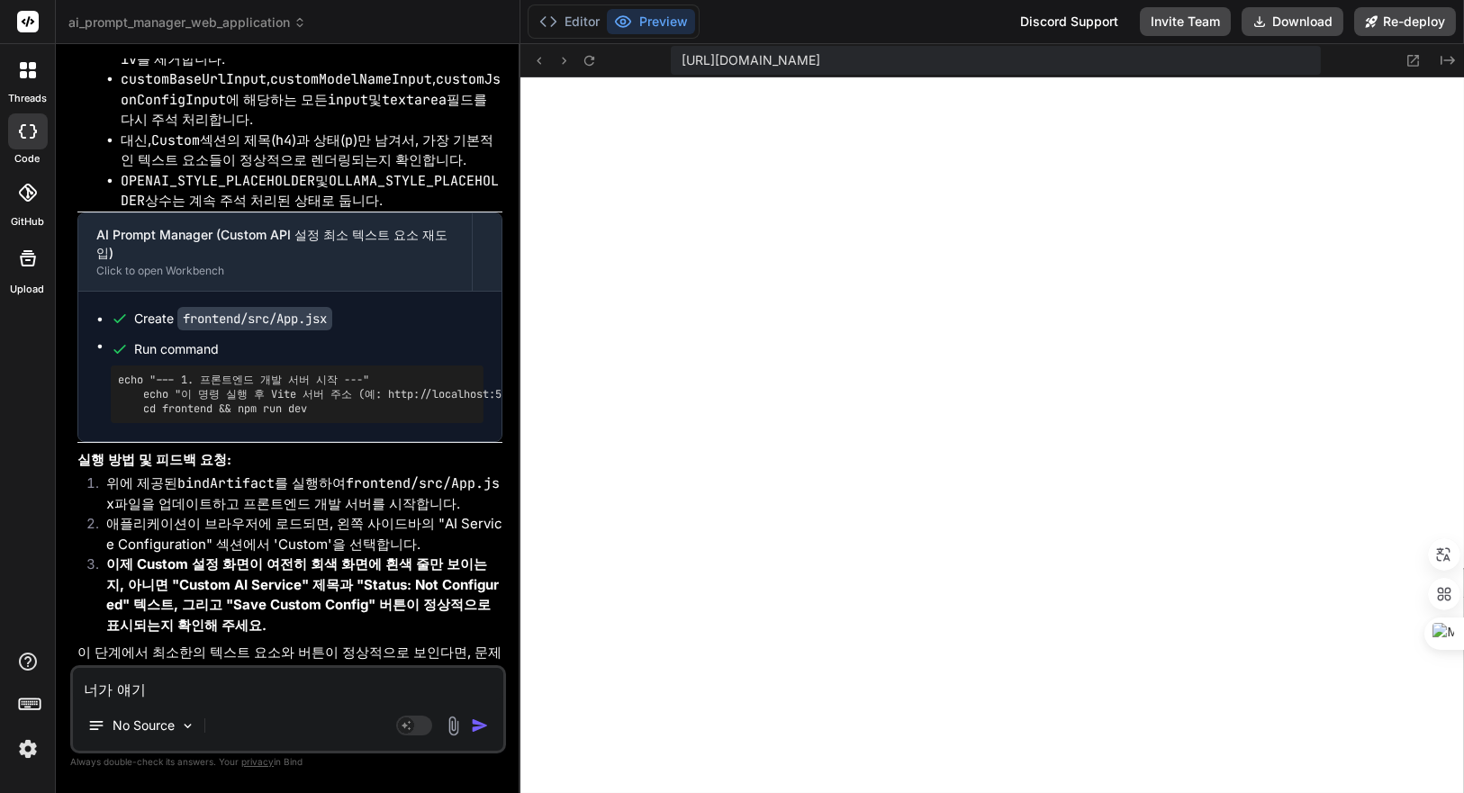
type textarea "x"
type textarea "너가 얘기하"
type textarea "x"
type textarea "너가 얘기한"
type textarea "x"
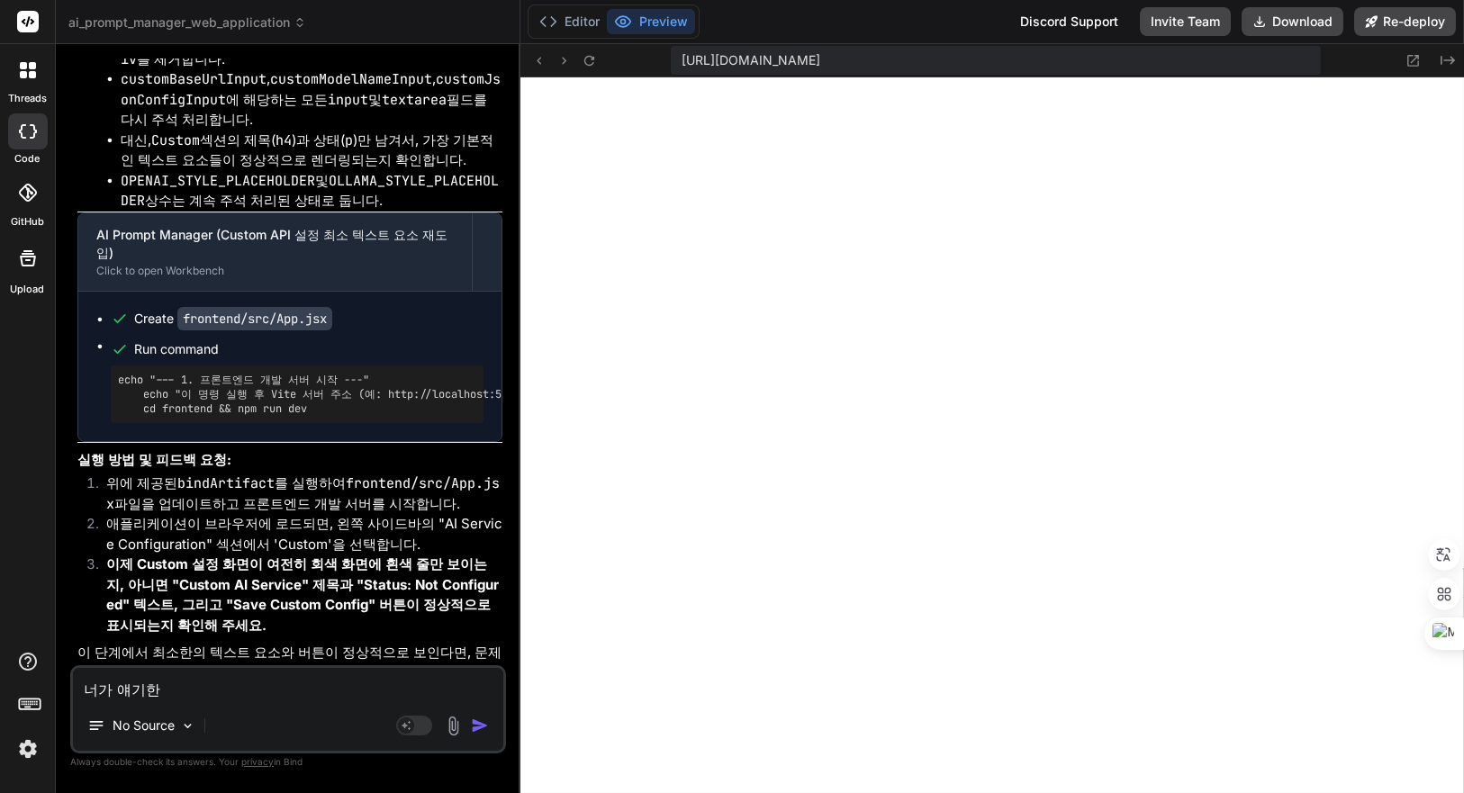
type textarea "너가 얘기한"
type textarea "x"
type textarea "너가 얘기한 ㄷ"
type textarea "x"
type textarea "너가 얘기한 대"
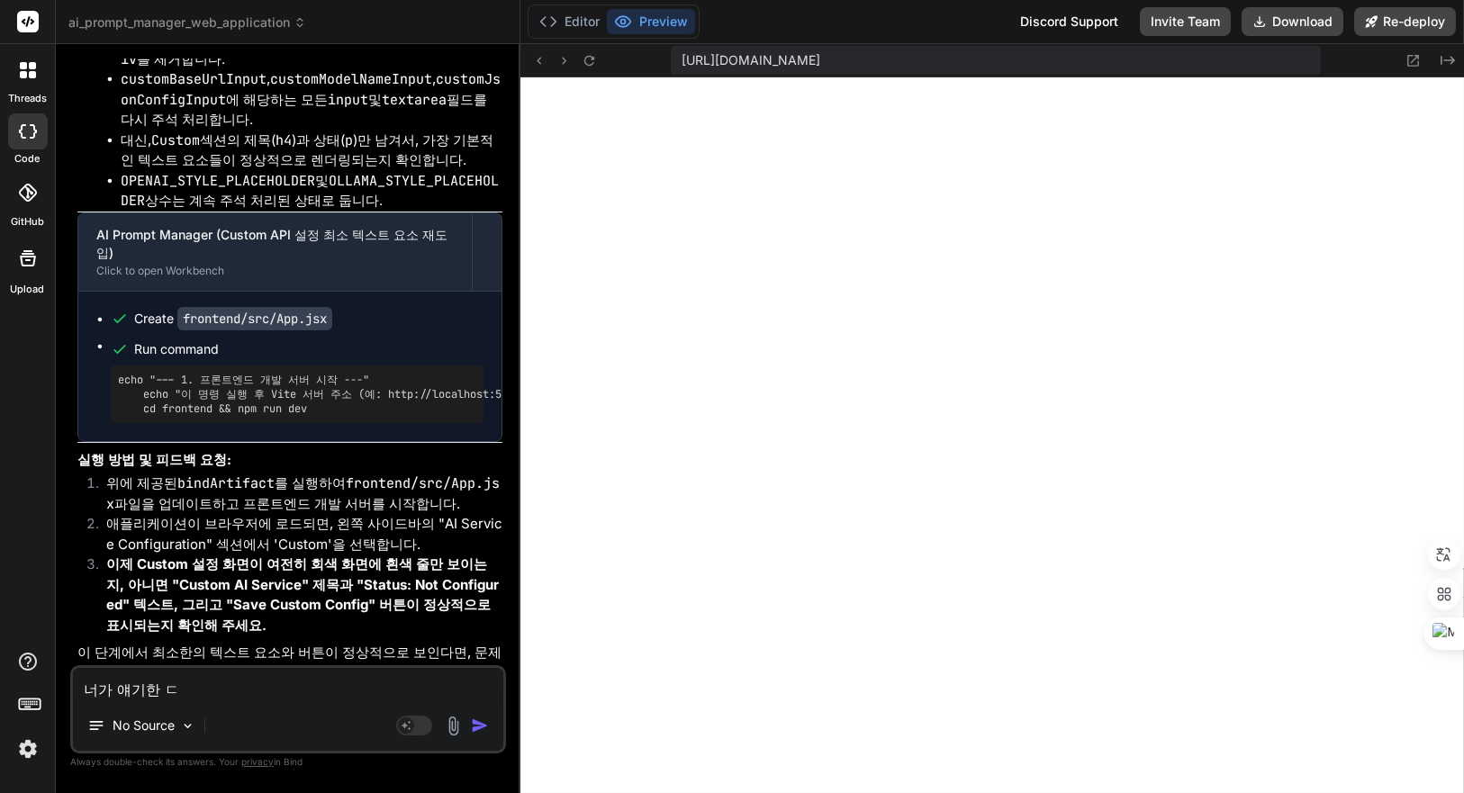
type textarea "x"
type textarea "너가 얘기한 [PERSON_NAME]"
type textarea "x"
type textarea "너가 얘기한 대로"
type textarea "x"
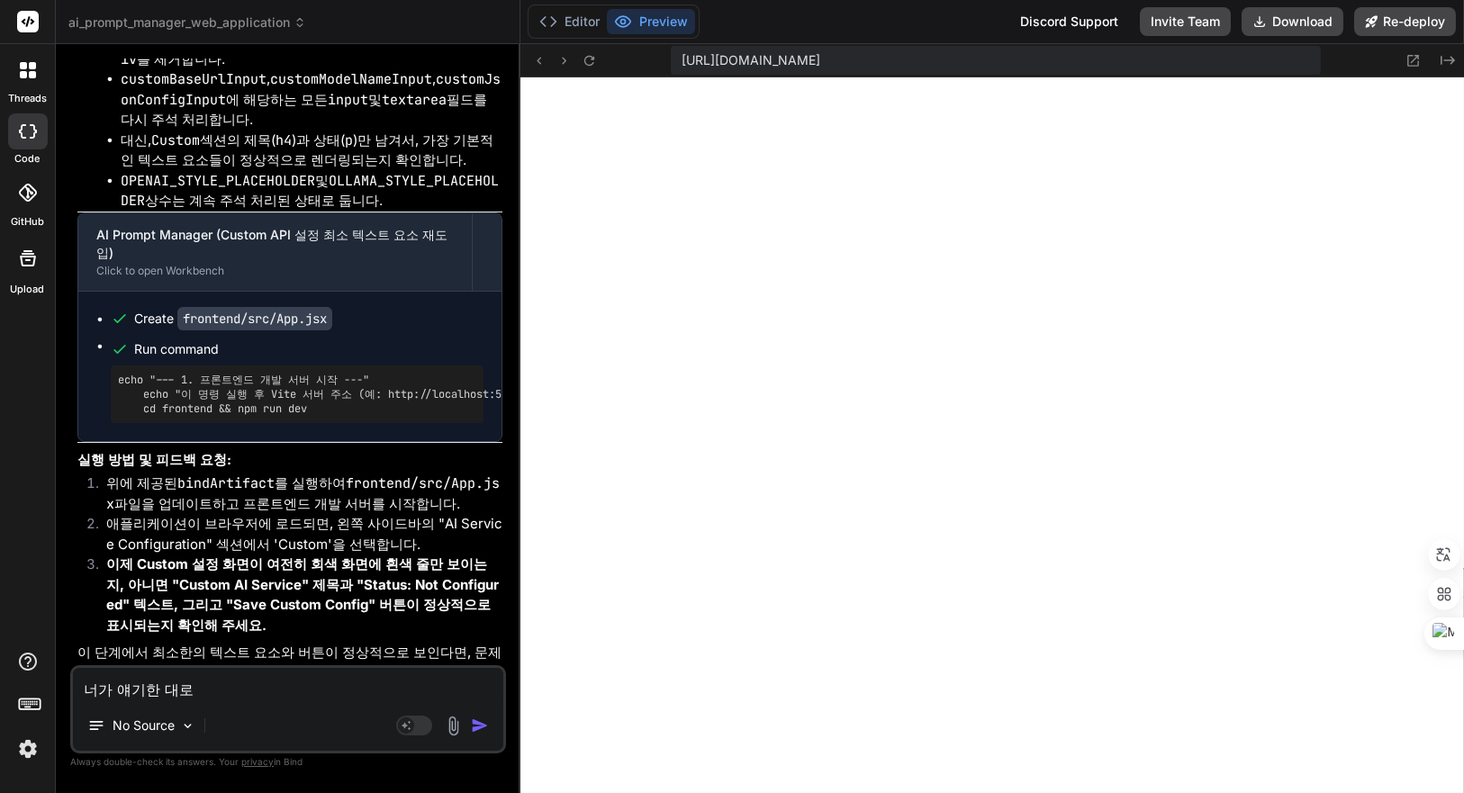
type textarea "너가 얘기한 대로"
type textarea "x"
type textarea "너가 얘기한 대로 ㅎ"
type textarea "x"
type textarea "너가 얘기한 대로 호"
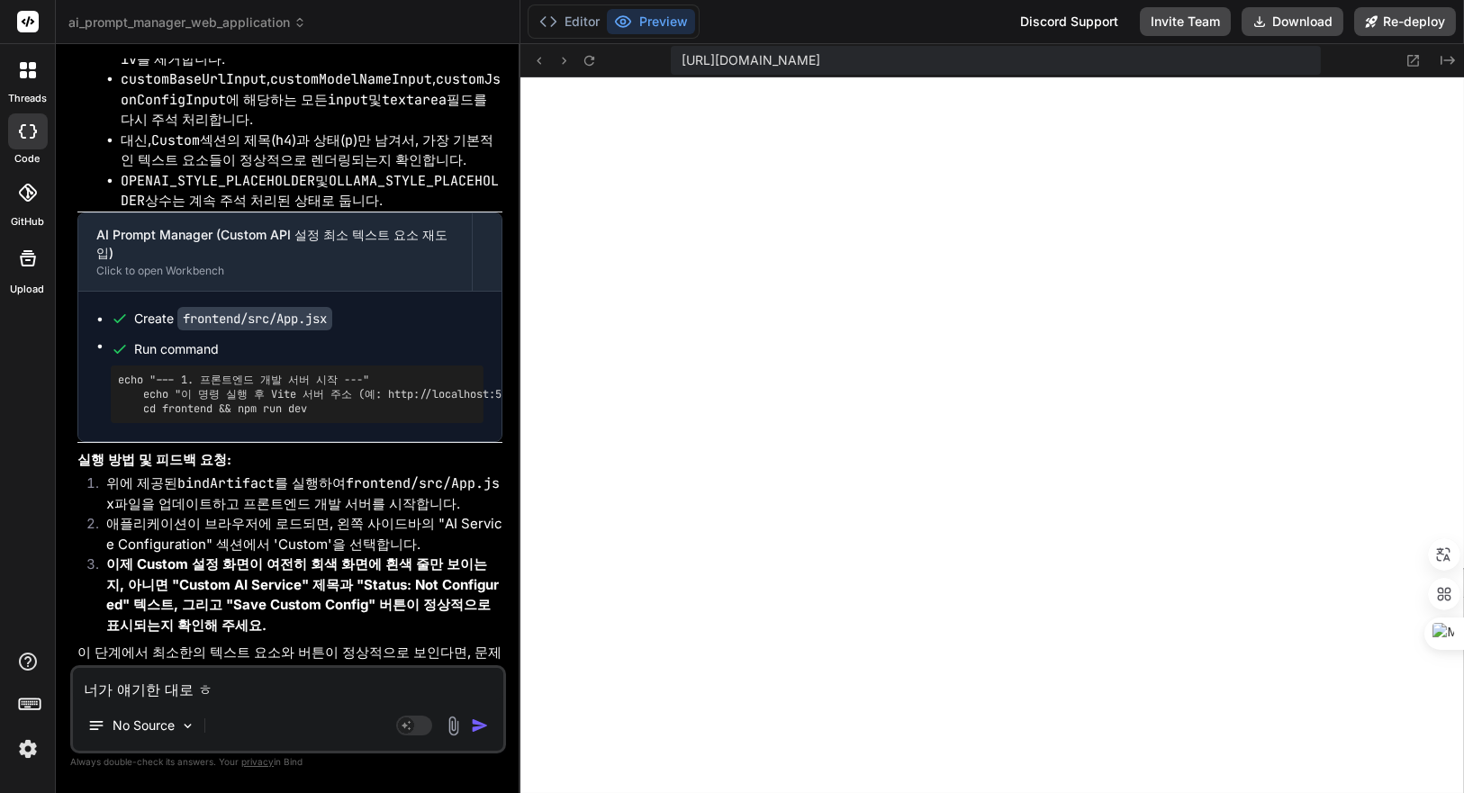
type textarea "x"
type textarea "너가 얘기한 대로 화"
type textarea "x"
type textarea "너가 얘기한 대로 홤"
type textarea "x"
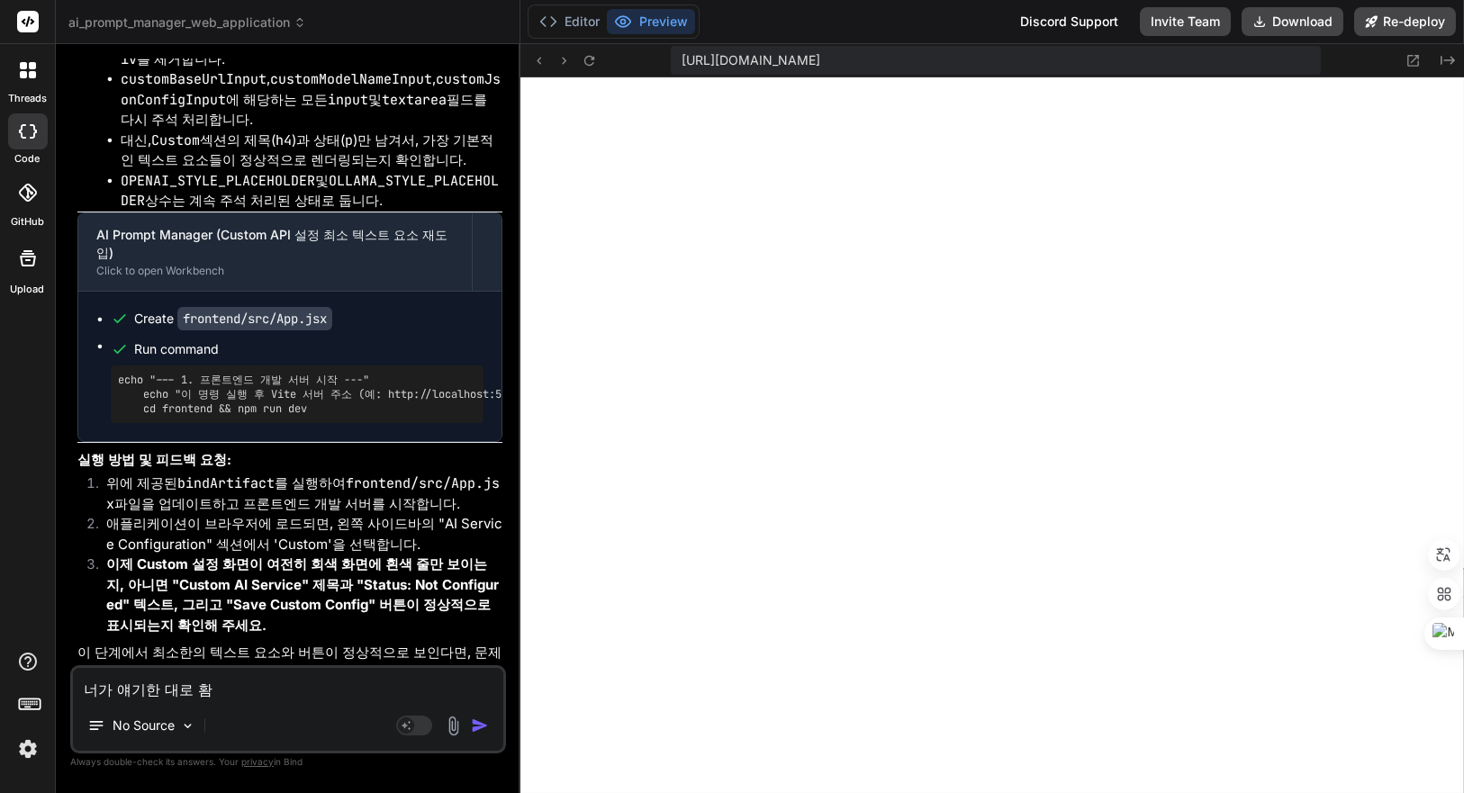
type textarea "너가 얘기한 대로 화며"
type textarea "x"
type textarea "너가 얘기한 대로 화면"
type textarea "x"
type textarea "너가 얘기한 대로 화면ㅇ"
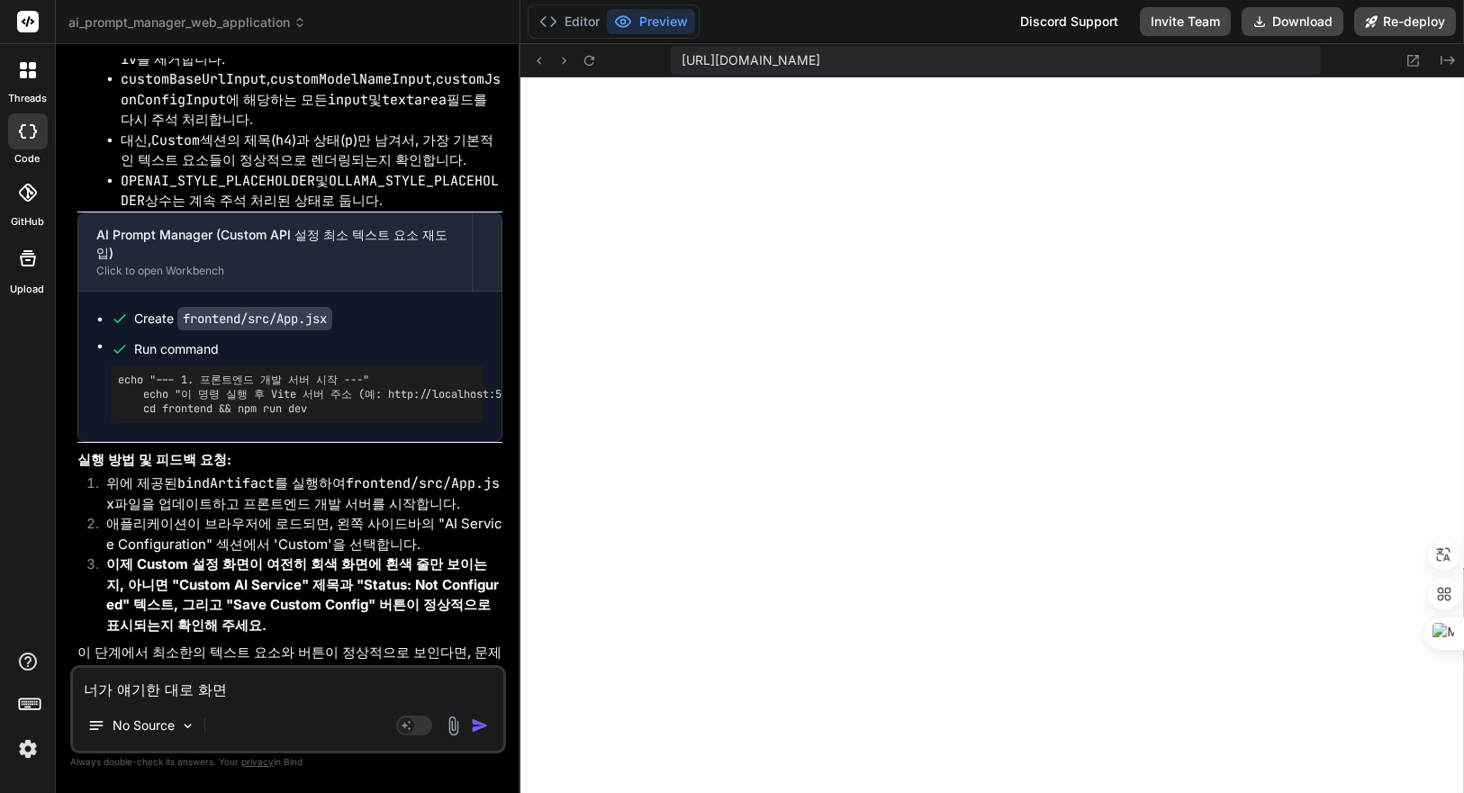
type textarea "x"
type textarea "너가 얘기한 대로 화면ㅇ"
type textarea "x"
type textarea "너가 얘기한 대로 화면ㅇ"
type textarea "x"
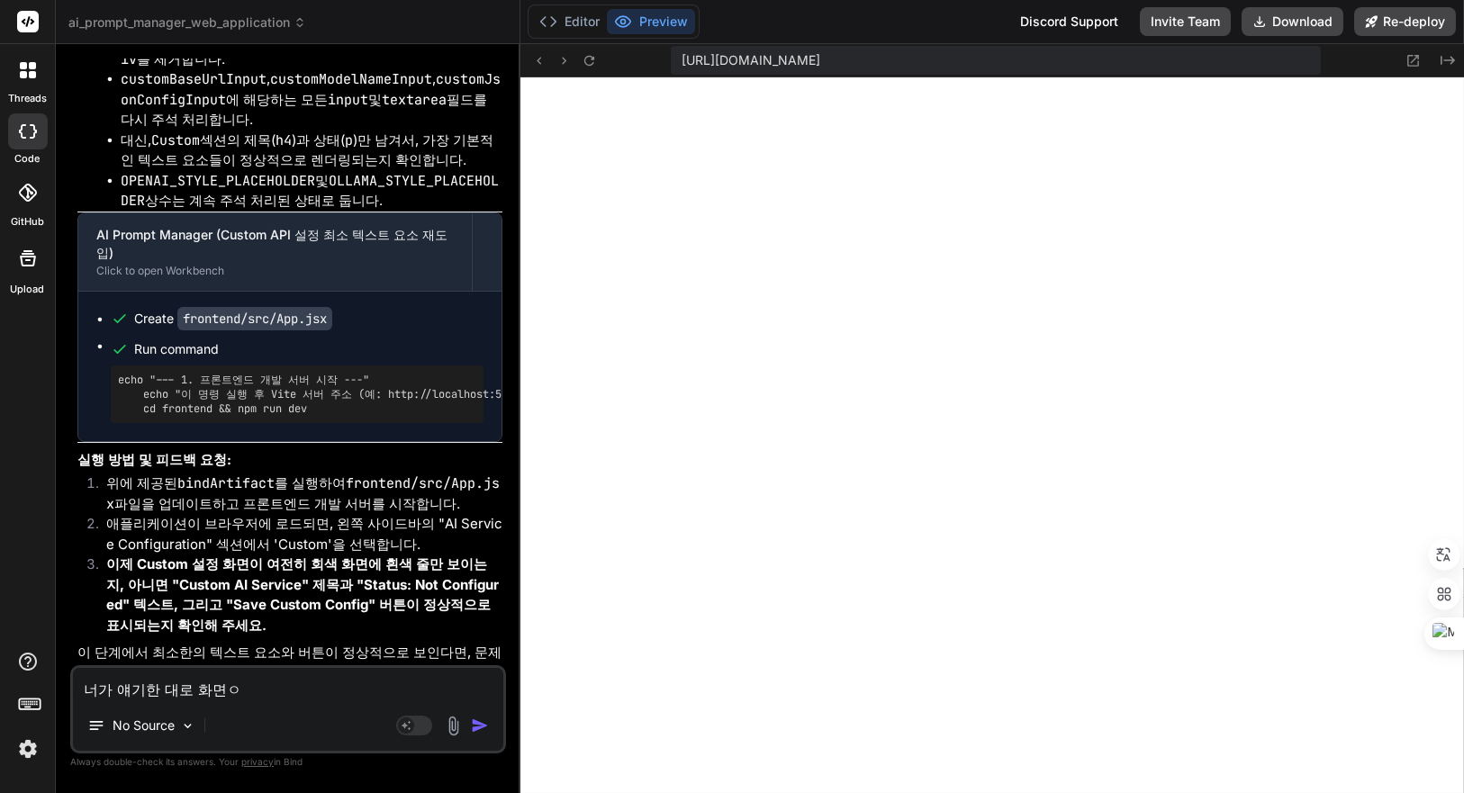
type textarea "너가 얘기한 대로 화면"
type textarea "x"
type textarea "너가 얘기한 대로 화면ㅇ"
type textarea "x"
type textarea "너가 얘기한 대로 화면에"
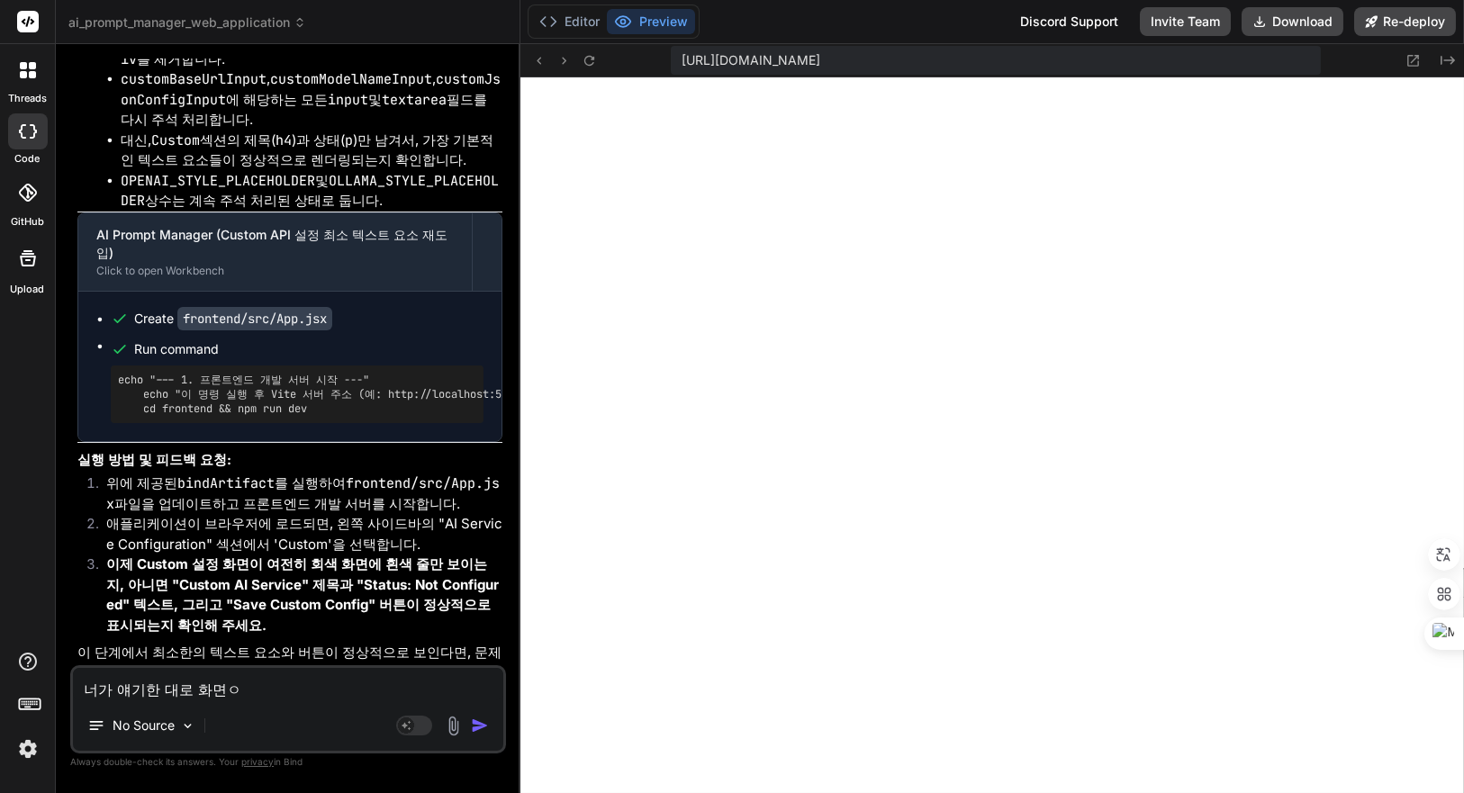
type textarea "x"
type textarea "너가 얘기한 대로 화면에"
type textarea "x"
type textarea "너가 얘기한 대로 화면에 ㅍ"
type textarea "x"
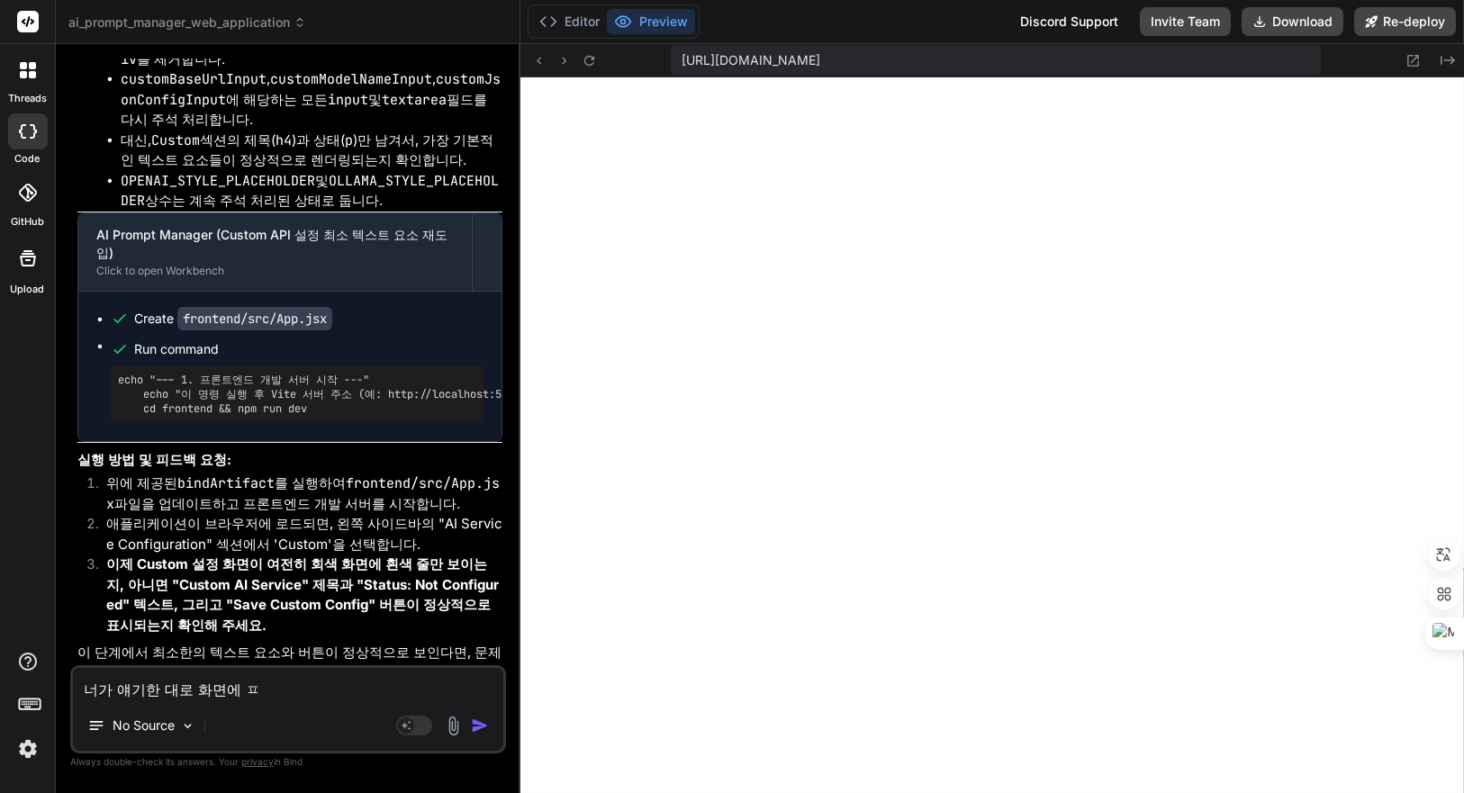
type textarea "너가 얘기한 대로 화면에 표"
type textarea "x"
type textarea "너가 얘기한 대로 화면에 푯"
type textarea "x"
type textarea "너가 얘기한 대로 화면에 표시"
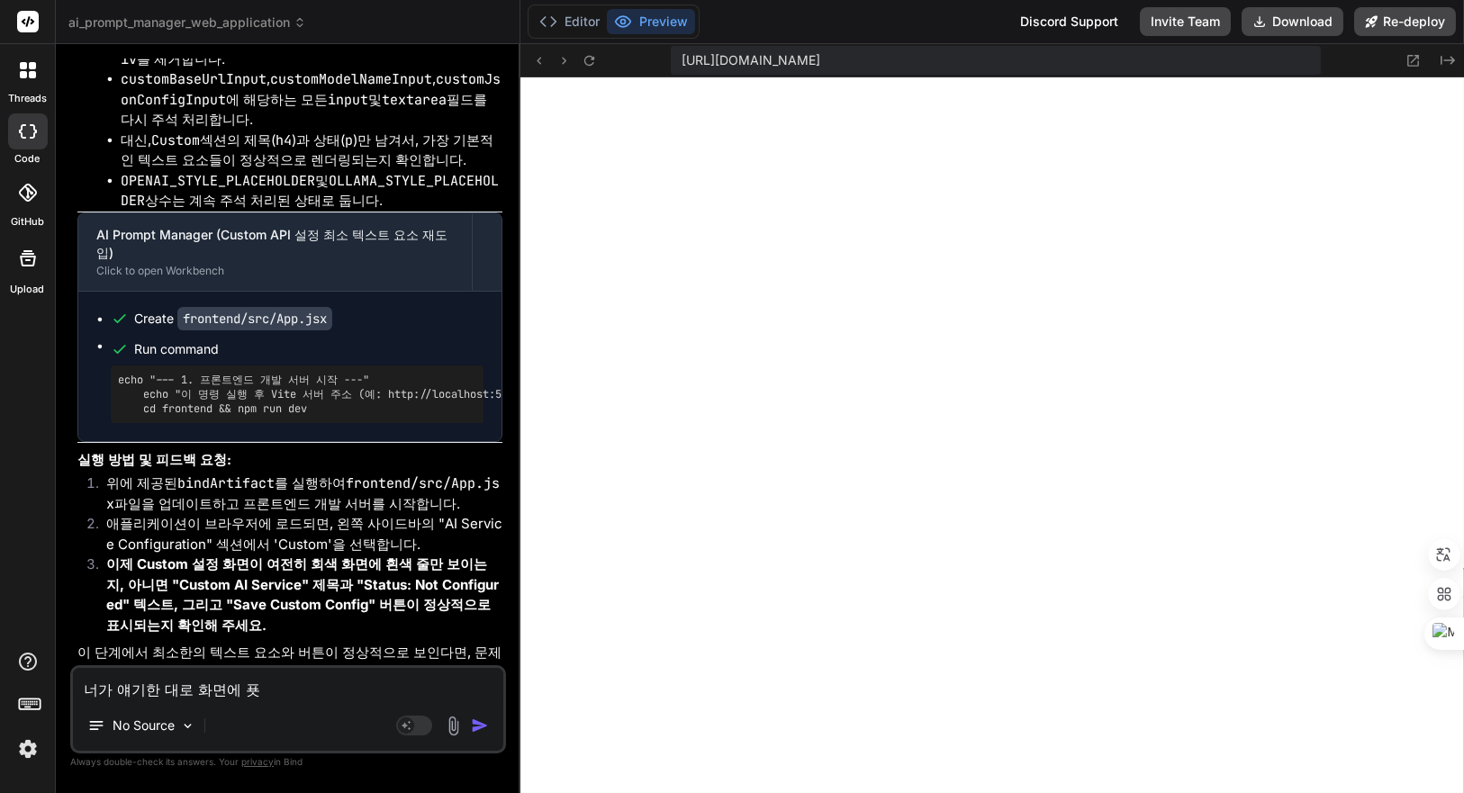
type textarea "x"
type textarea "너가 얘기한 대로 화면에 표싣"
type textarea "x"
type textarea "너가 얘기한 대로 화면에 표시도"
type textarea "x"
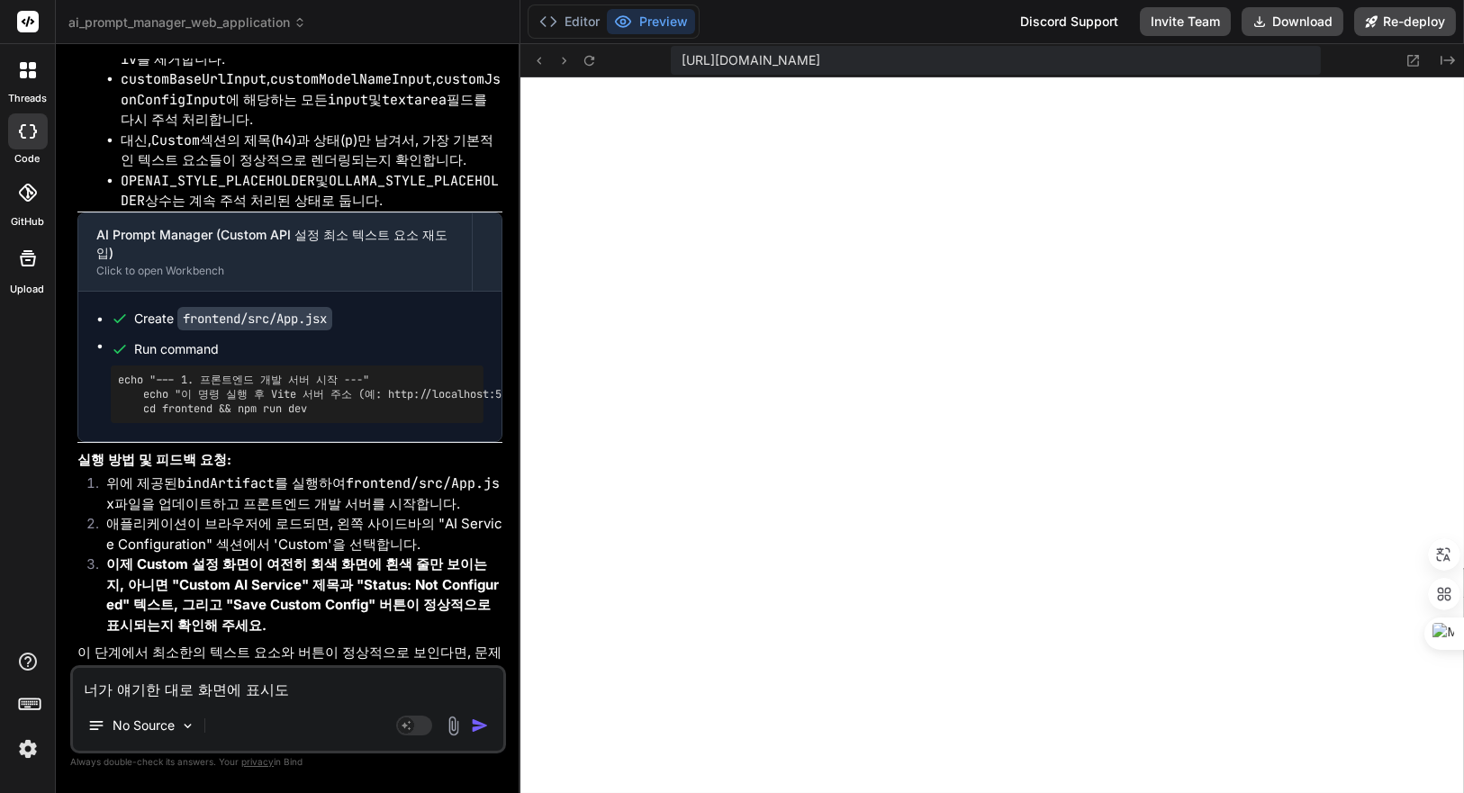
type textarea "너가 얘기한 대로 화면에 표시되"
type textarea "x"
type textarea "너가 얘기한 대로 화면에 표시된"
type textarea "x"
type textarea "너가 얘기한 대로 화면에 표시되니"
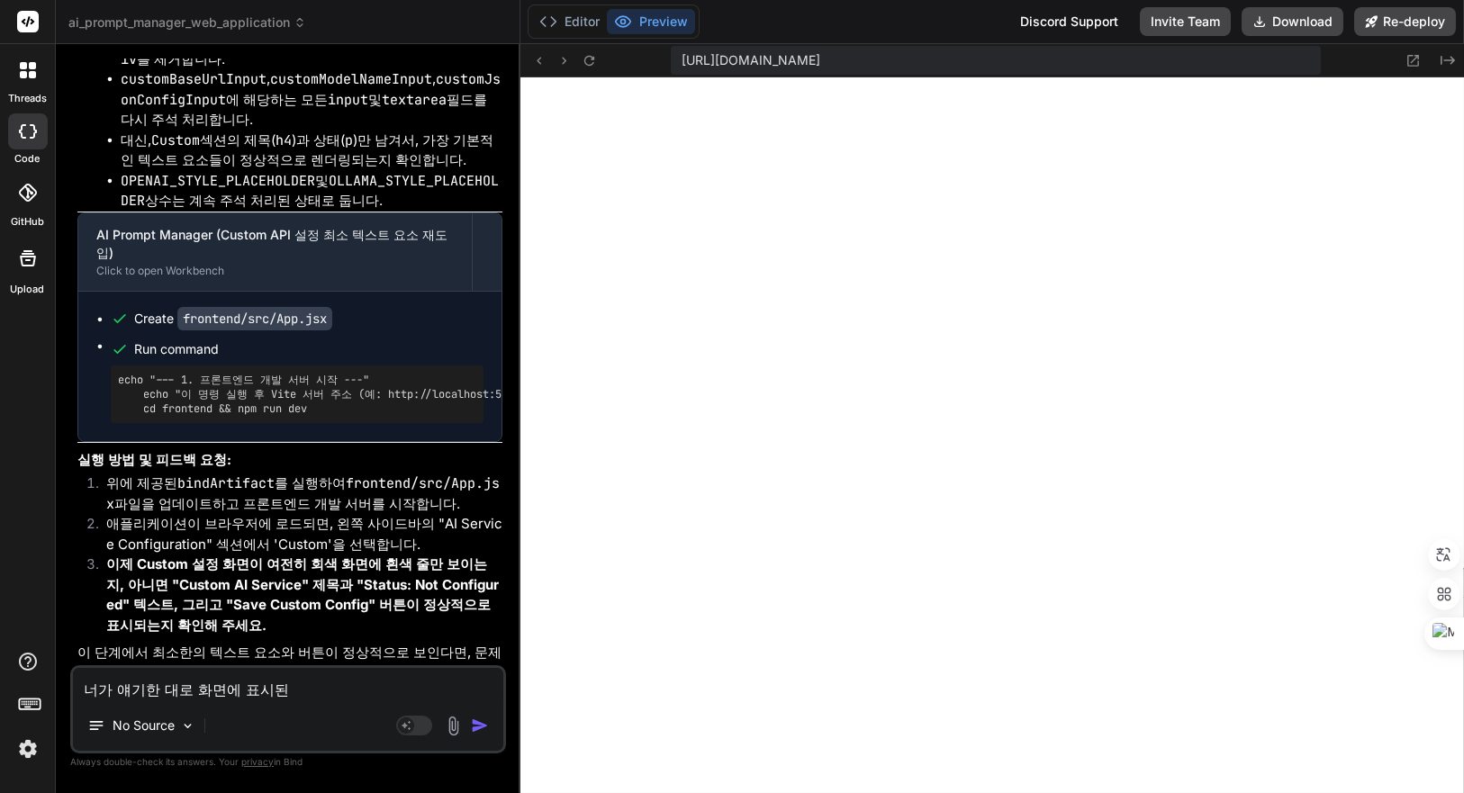
type textarea "x"
type textarea "너가 얘기한 대로 화면에 표시되ㄴ"
type textarea "x"
type textarea "너가 얘기한 대로 화면에 표시되"
type textarea "x"
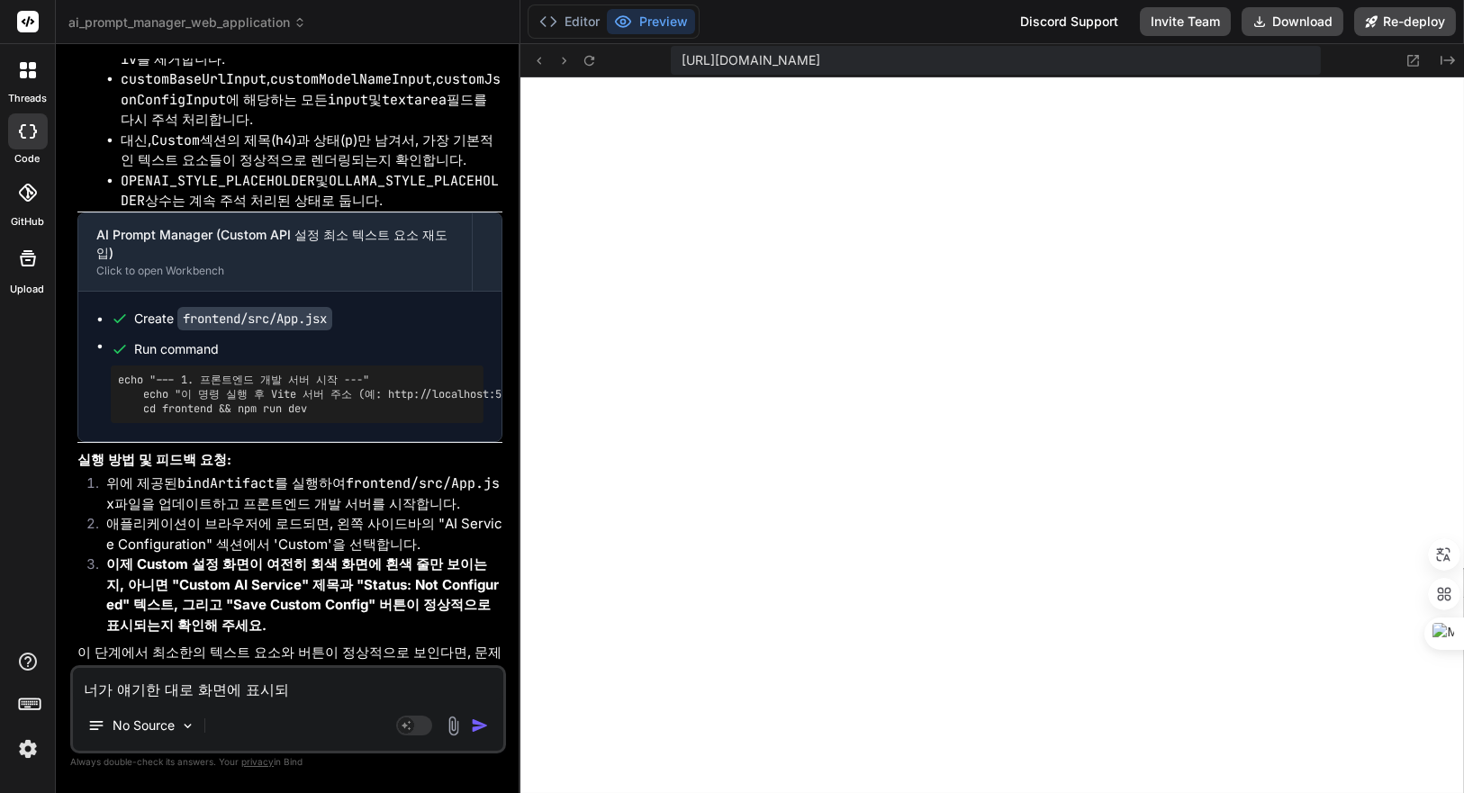
type textarea "너가 얘기한 대로 화면에 표시되ㄴ"
type textarea "x"
type textarea "너가 얘기한 대로 화면에 표시되느"
type textarea "x"
type textarea "너가 얘기한 대로 화면에 표시되는"
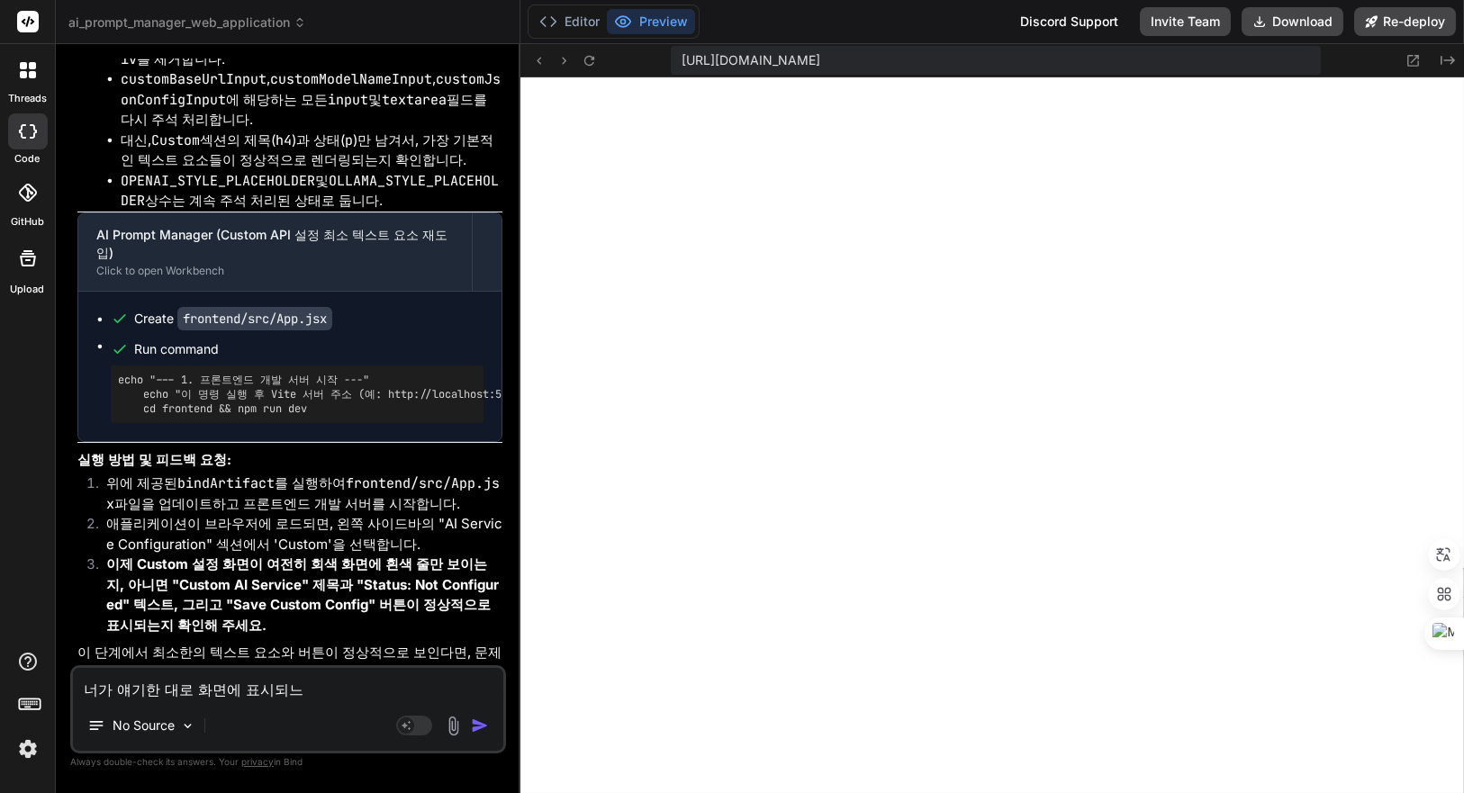
type textarea "x"
type textarea "너가 얘기한 대로 화면에 표시되는ㄱ"
type textarea "x"
type textarea "너가 얘기한 대로 화면에 표시되는거"
type textarea "x"
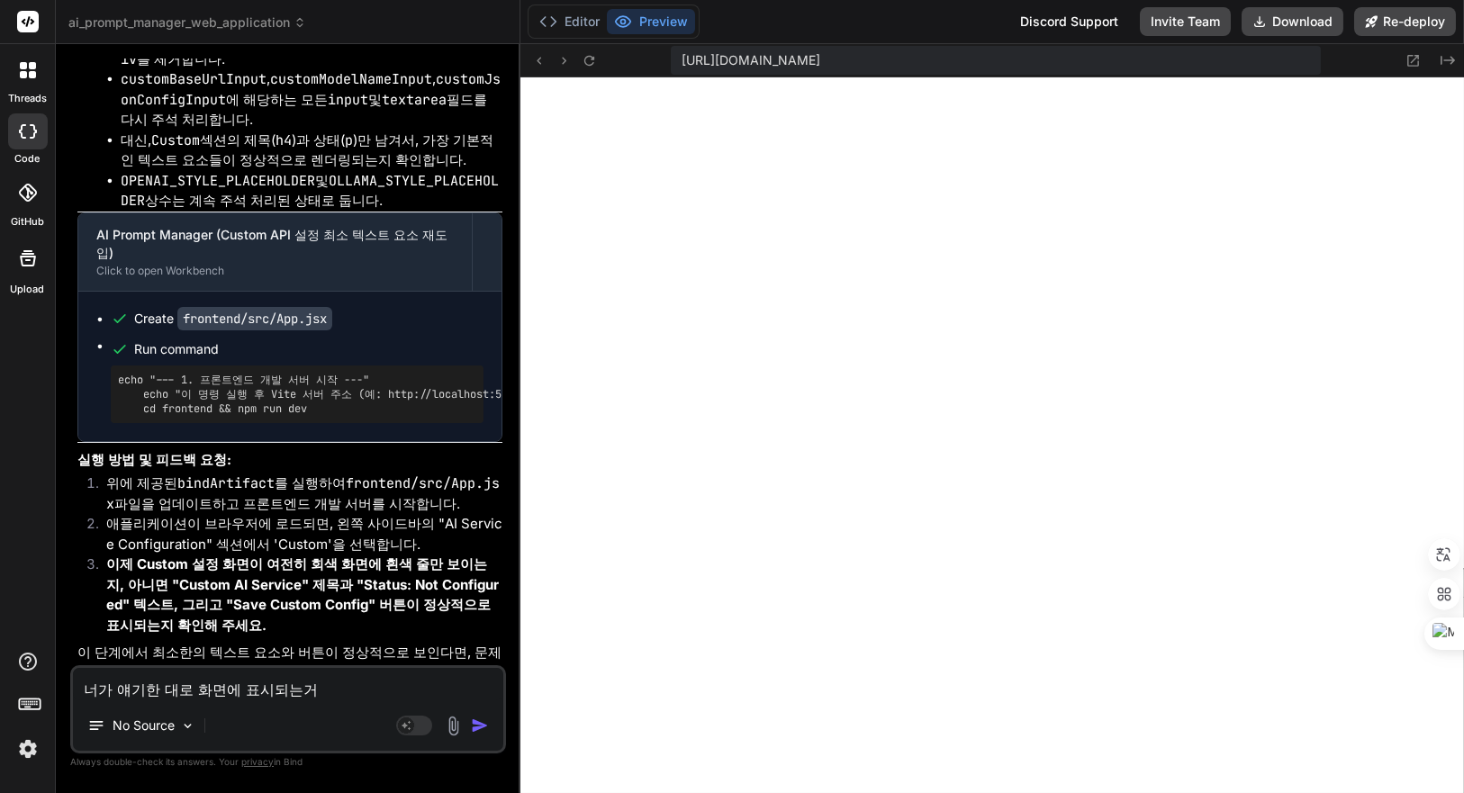
type textarea "너가 얘기한 대로 화면에 표시되는거"
type textarea "x"
type textarea "너가 얘기한 대로 화면에 표시되는거 ㅎ"
type textarea "x"
type textarea "너가 얘기한 대로 화면에 표시되는거 호"
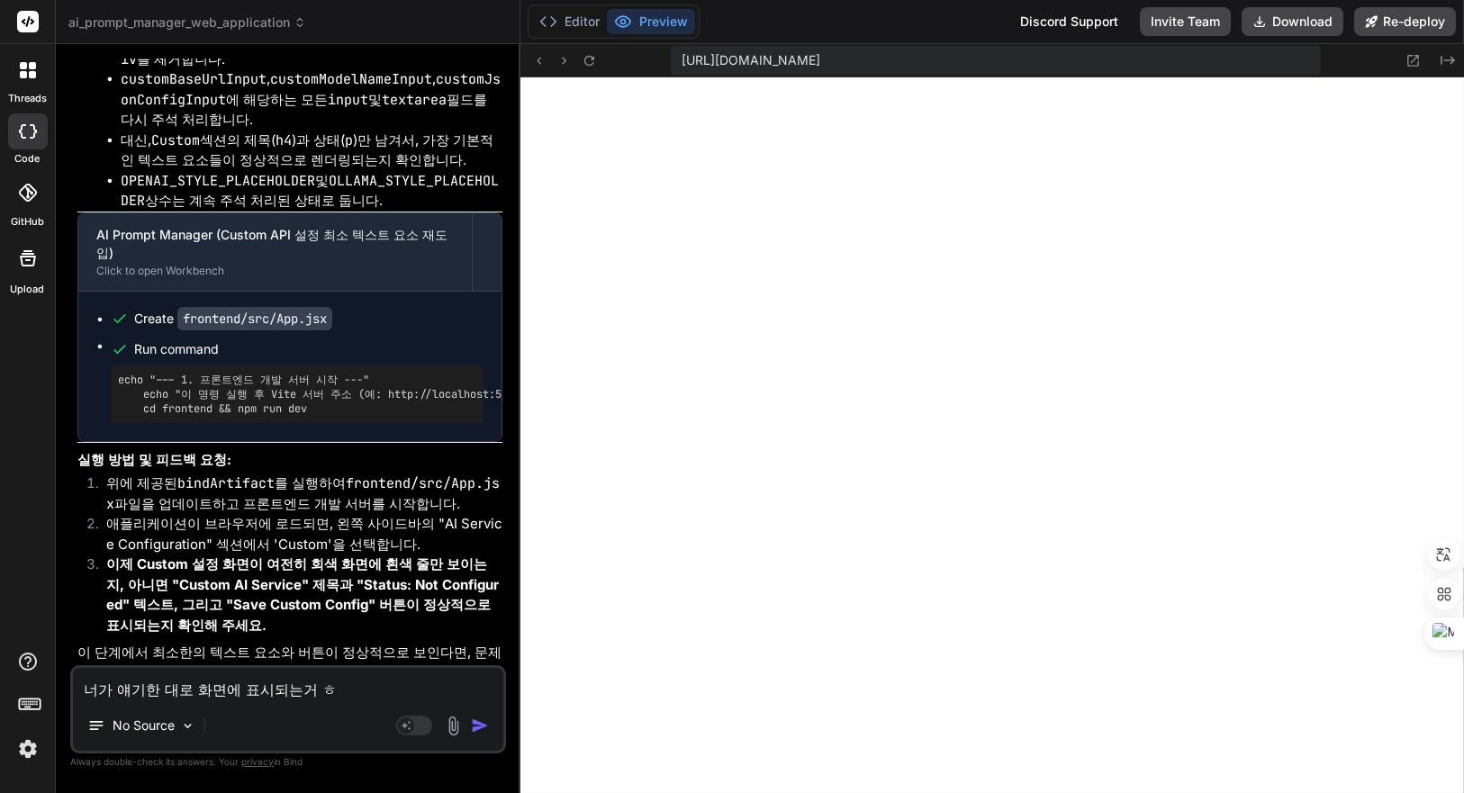
type textarea "x"
type textarea "너가 얘기한 대로 화면에 표시되는거 화"
type textarea "x"
type textarea "너가 얘기한 대로 화면에 표시되는거 확"
type textarea "x"
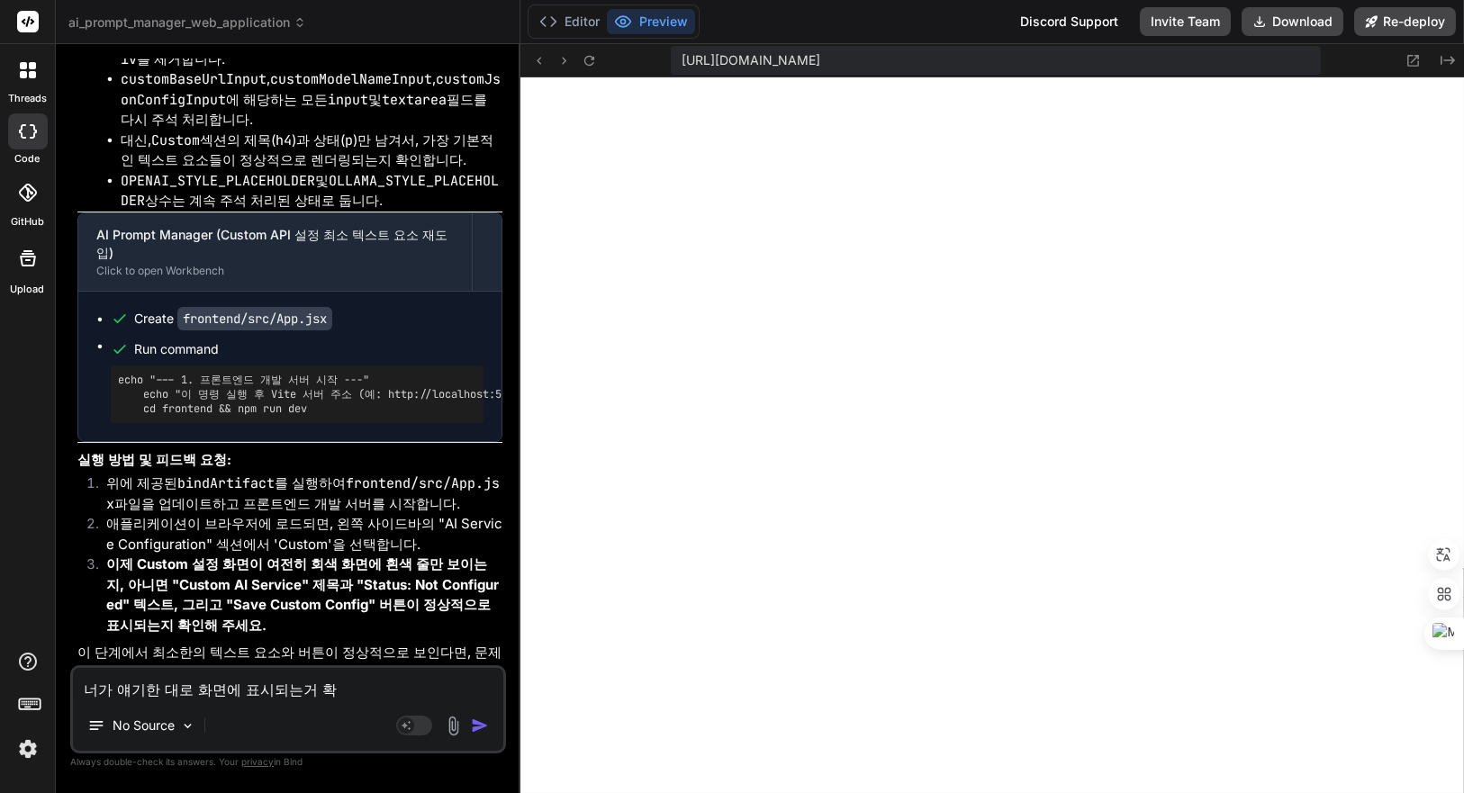
type textarea "너가 얘기한 대로 화면에 표시되는거 확ㅇ"
type textarea "x"
type textarea "너가 얘기한 대로 화면에 표시되는거 확이"
type textarea "x"
type textarea "너가 얘기한 대로 화면에 표시되는거 확인"
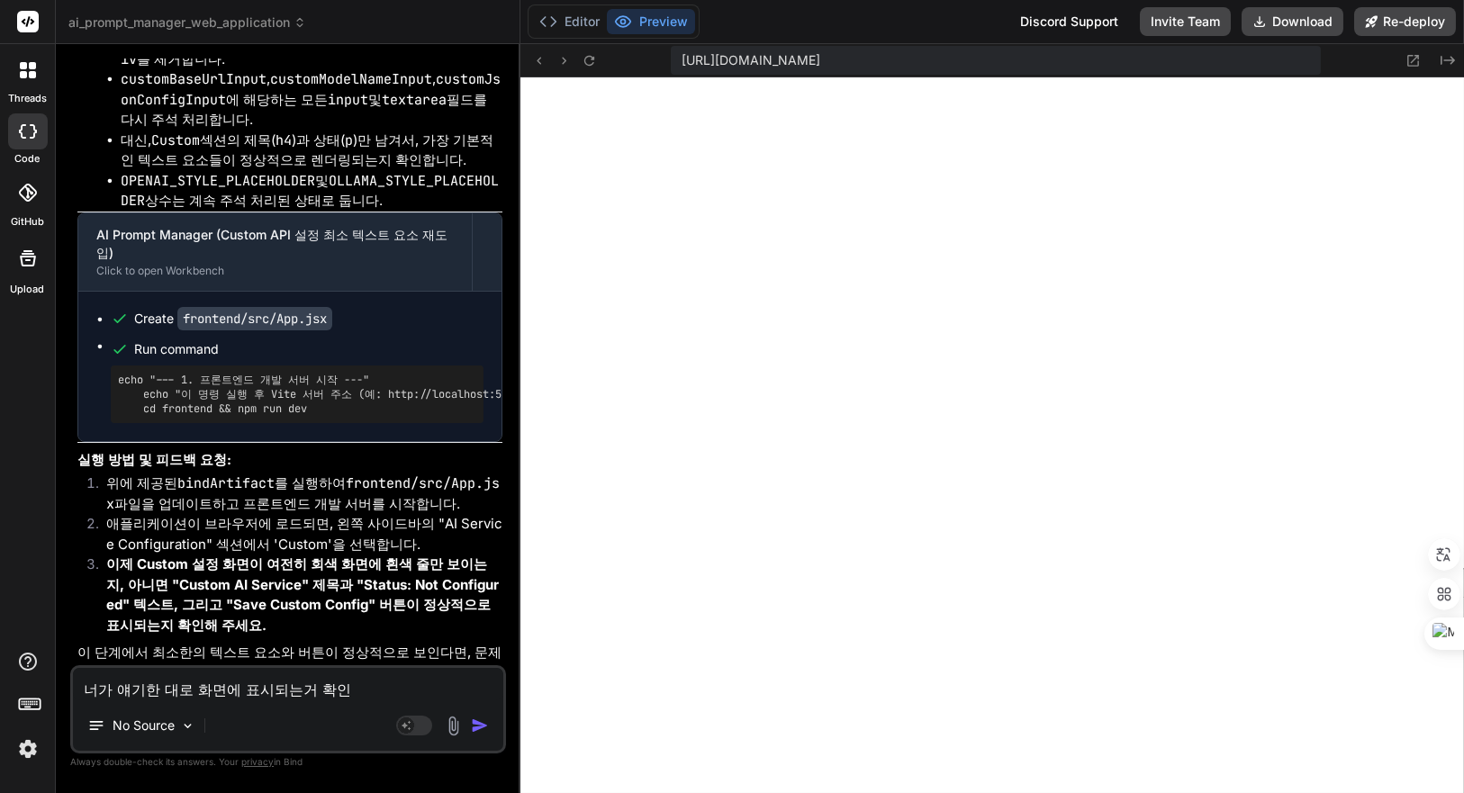
type textarea "x"
type textarea "너가 얘기한 대로 화면에 표시되는거 확읺"
type textarea "x"
type textarea "너가 얘기한 대로 화면에 표시되는거 확인해"
type textarea "x"
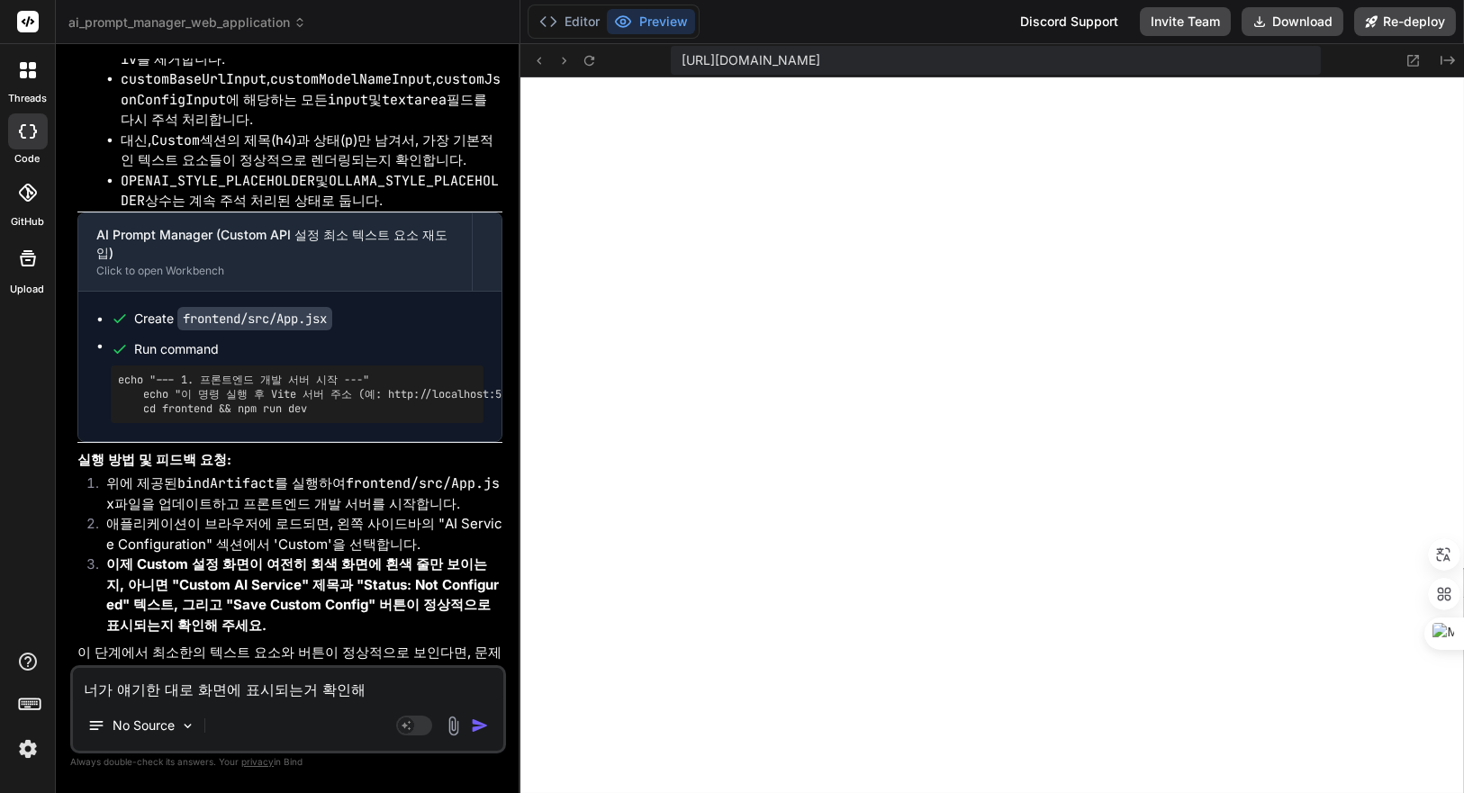
type textarea "너가 얘기한 대로 화면에 표시되는거 확인했"
type textarea "x"
type textarea "너가 얘기한 대로 화면에 표시되는거 확인했ㅇ"
type textarea "x"
type textarea "너가 얘기한 대로 화면에 표시되는거 확인했어"
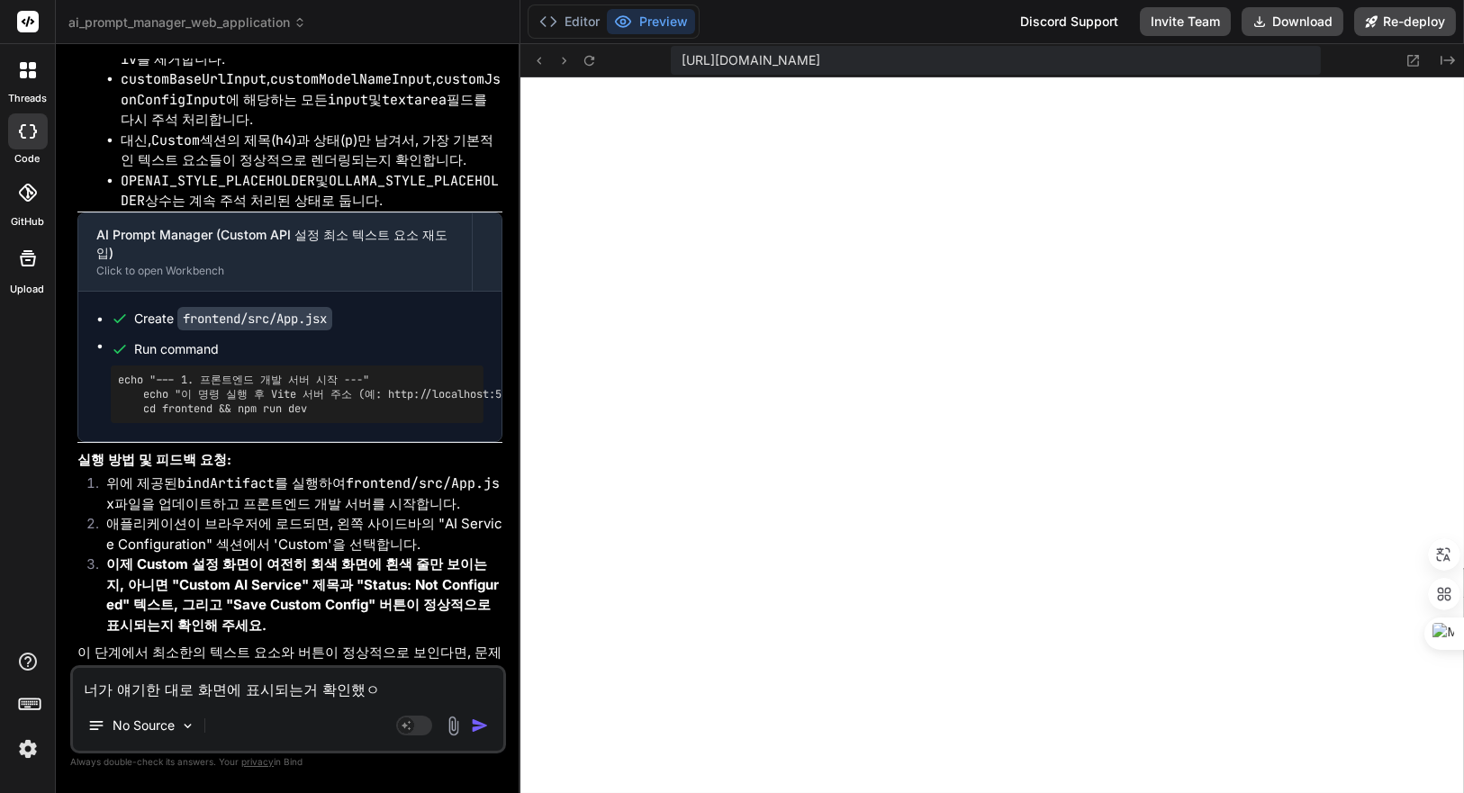
type textarea "x"
type textarea "너가 얘기한 대로 화면에 표시되는거 확인했어."
type textarea "x"
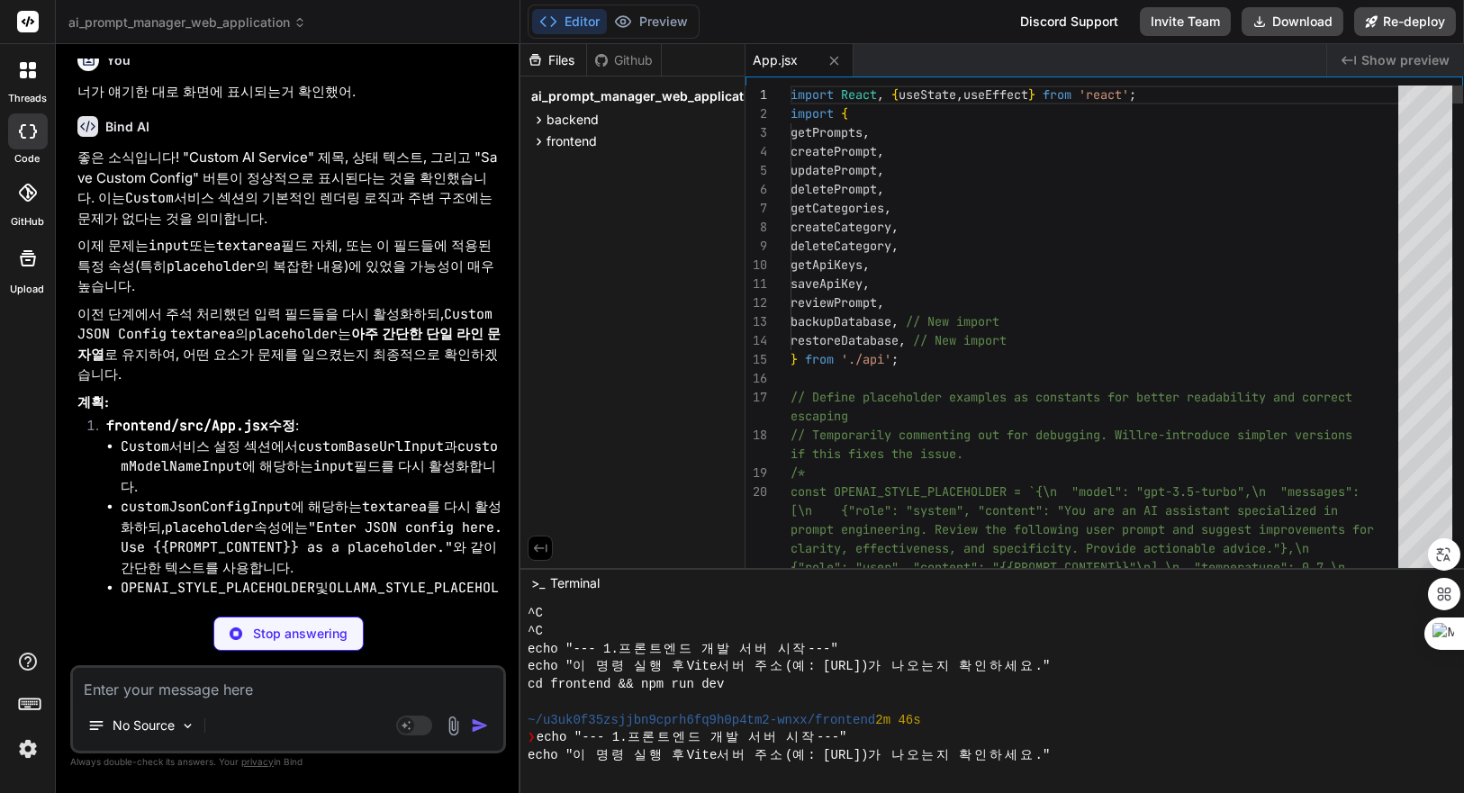
scroll to position [1399, 0]
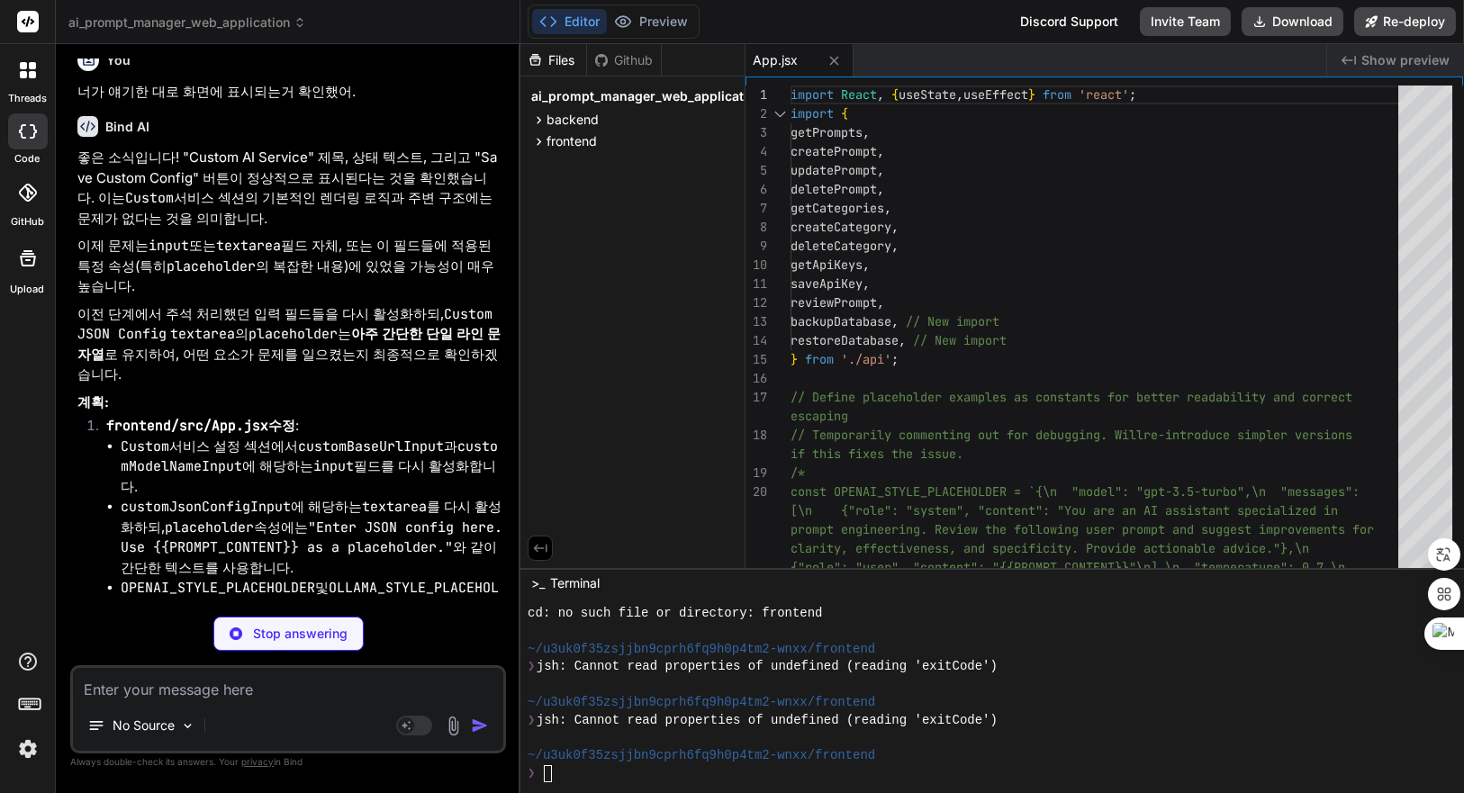
type textarea "x"
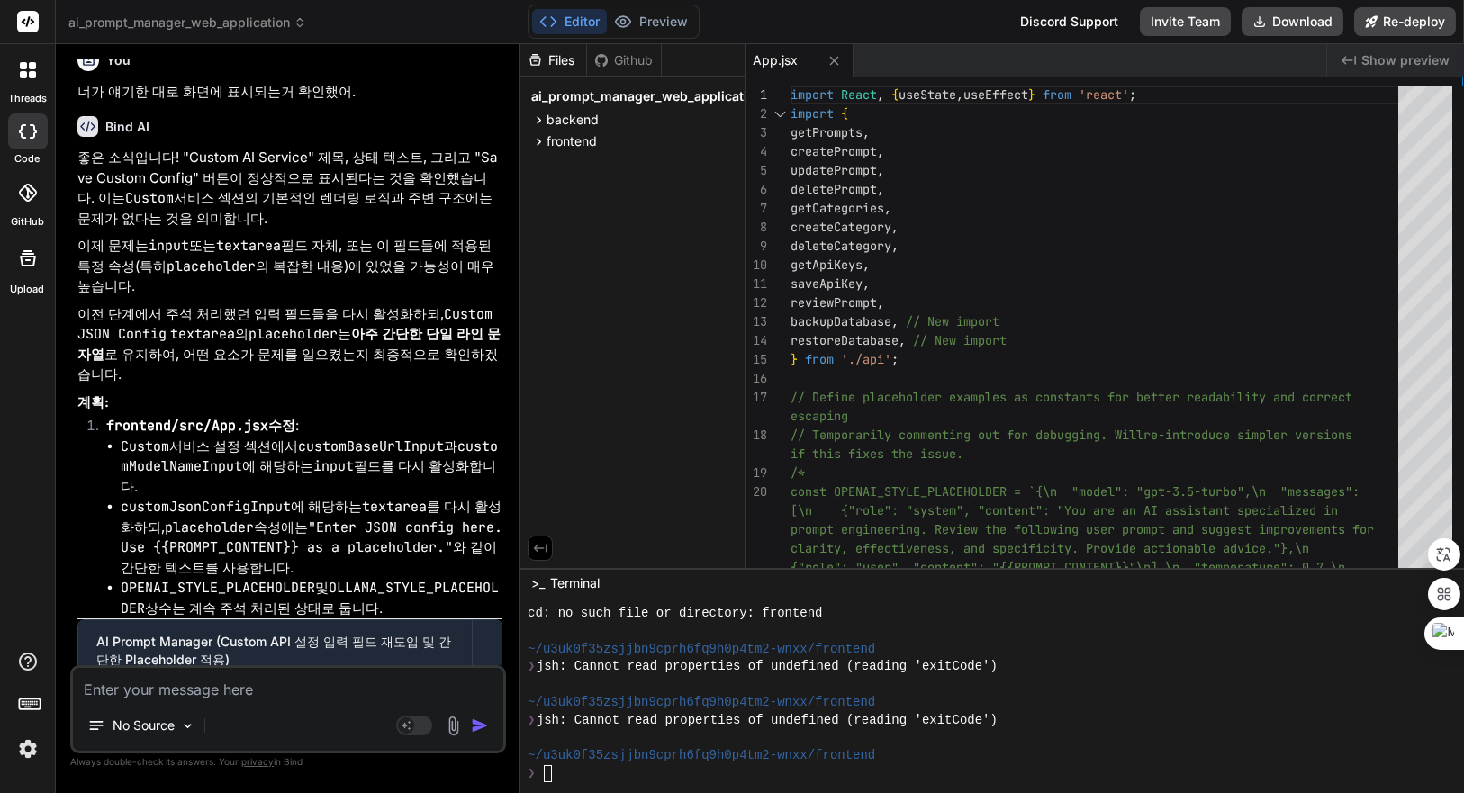
click at [858, 687] on div at bounding box center [982, 685] width 908 height 18
type textarea "ㅇㅇㅇㅇ"
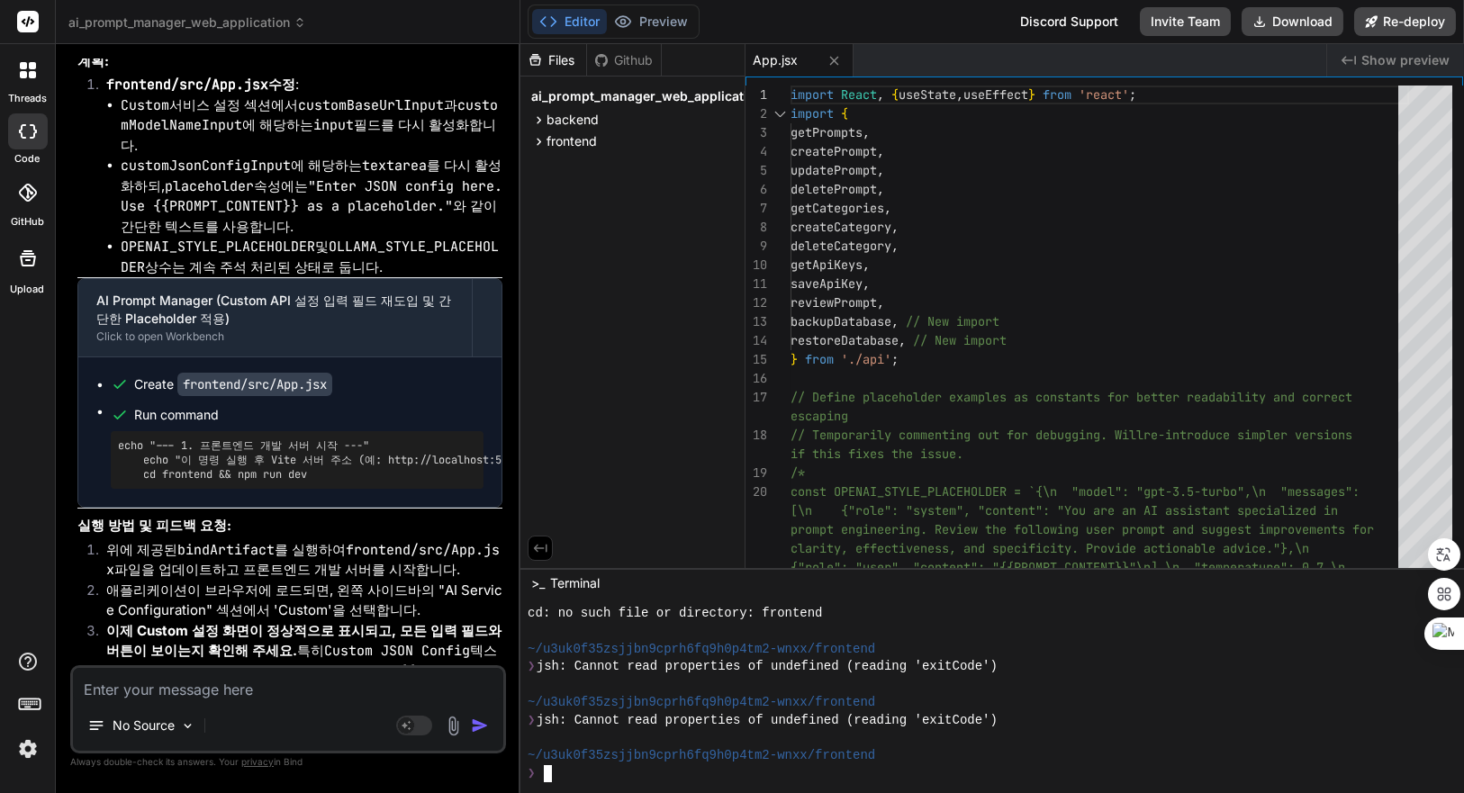
scroll to position [6120, 0]
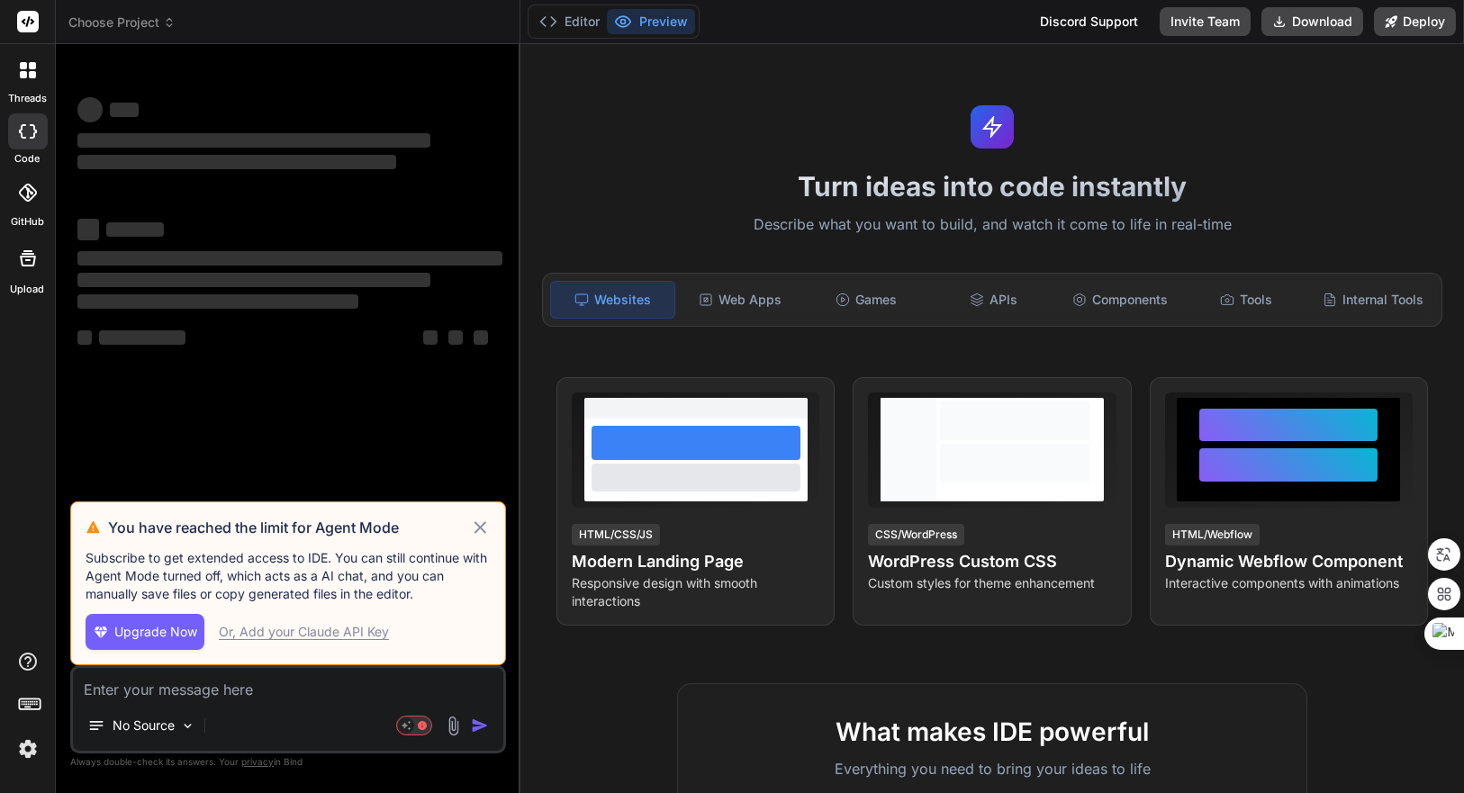
click at [477, 531] on icon at bounding box center [480, 527] width 12 height 12
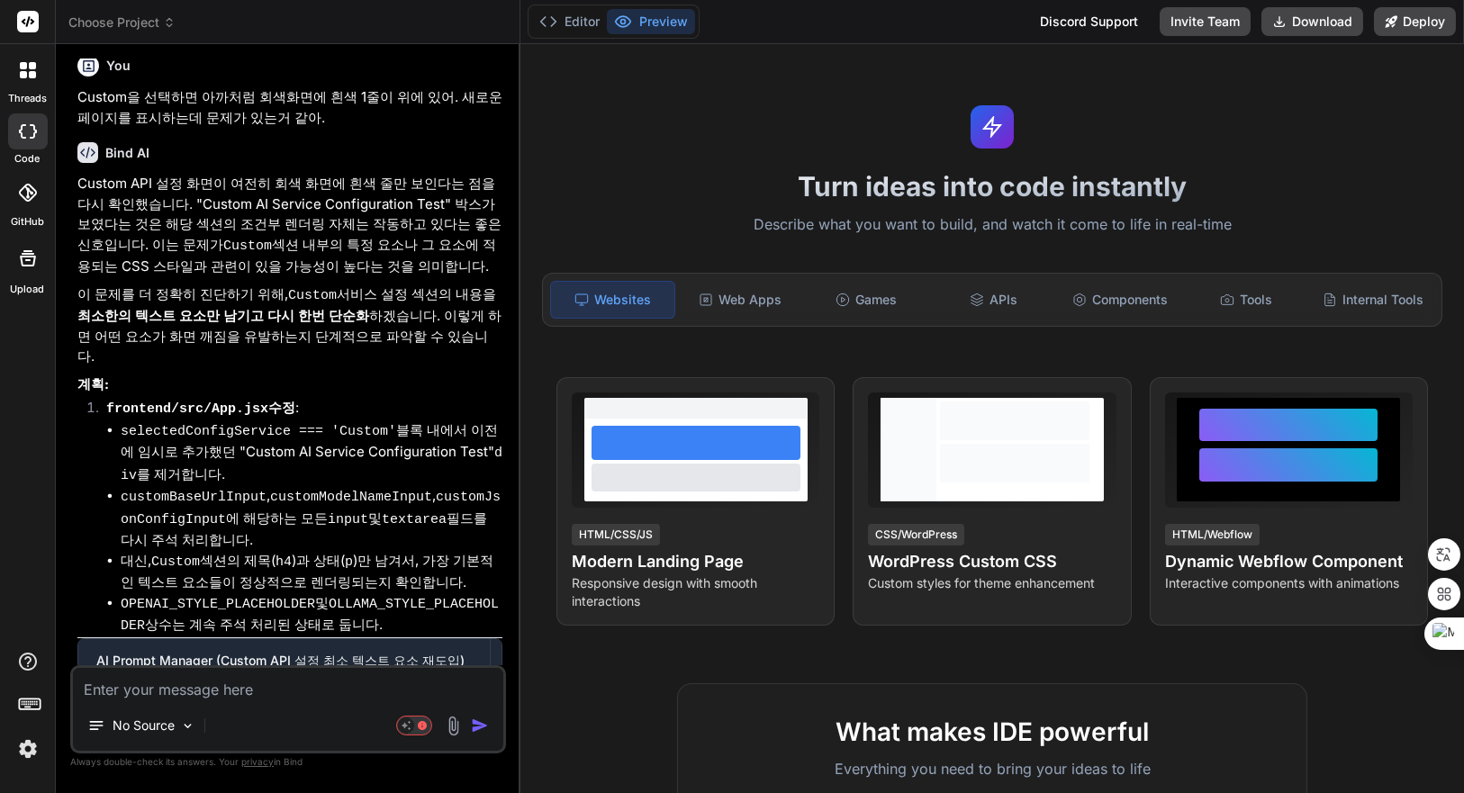
type textarea "x"
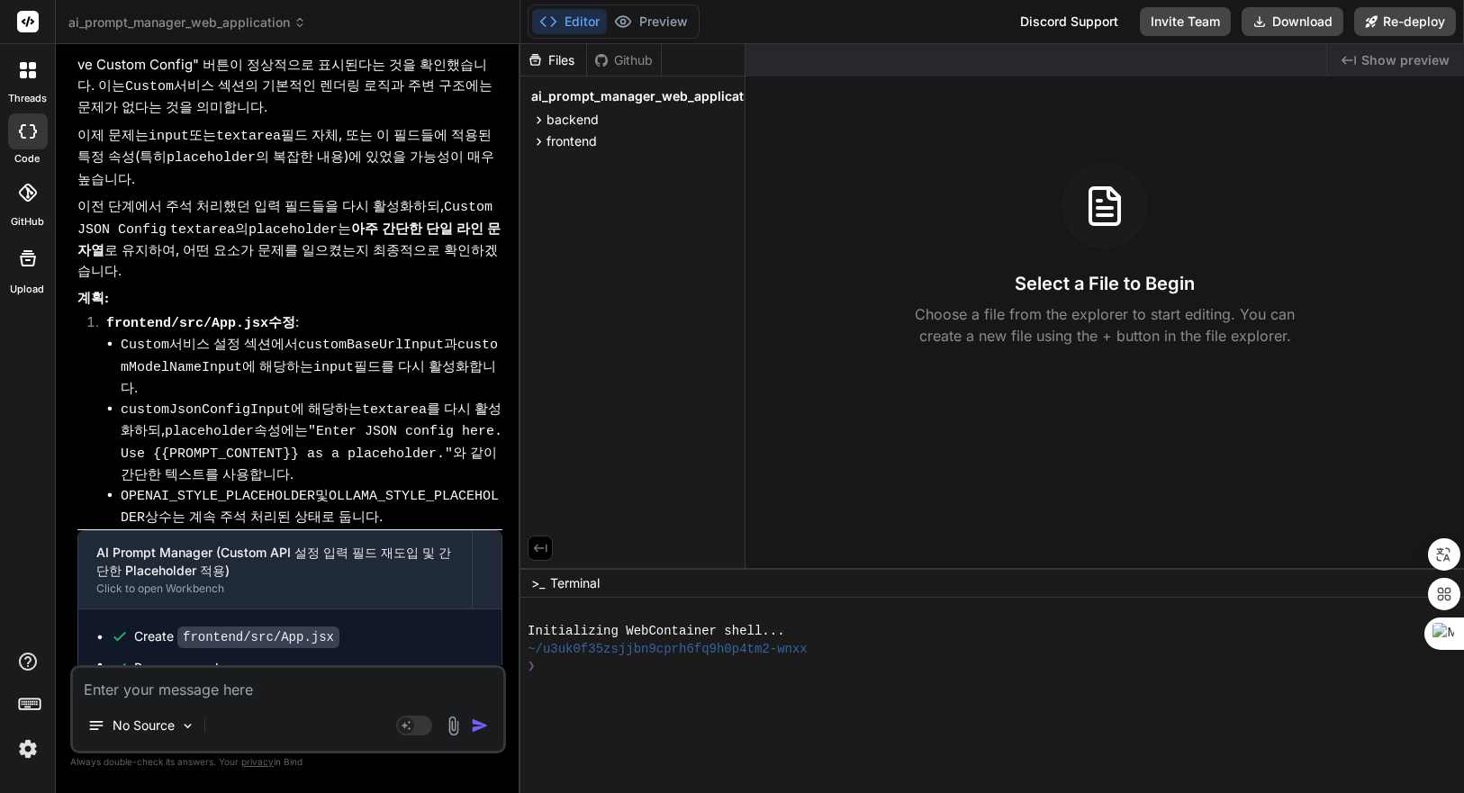
scroll to position [4905, 0]
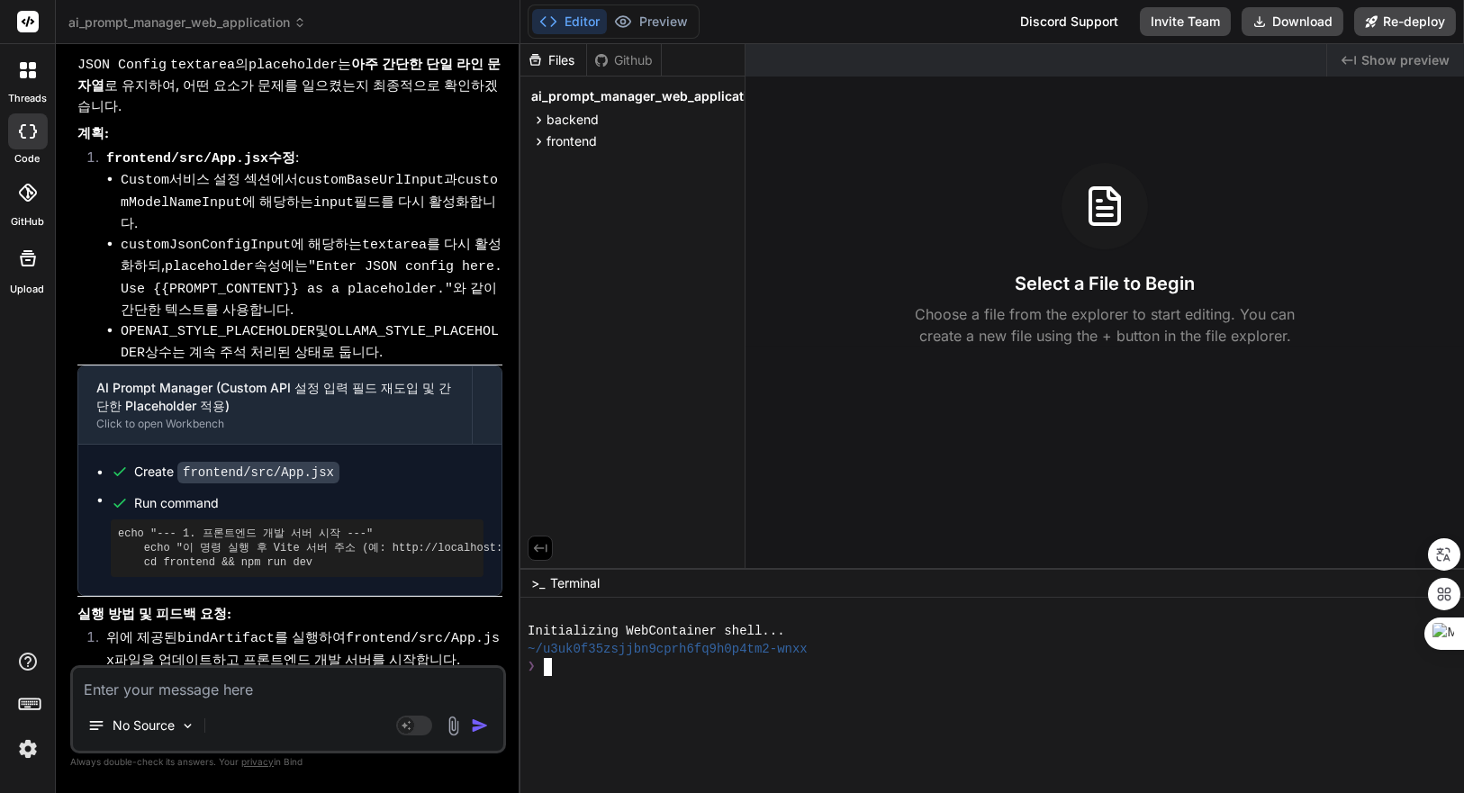
click at [737, 669] on div "❯" at bounding box center [982, 667] width 908 height 18
click at [669, 719] on div "❯" at bounding box center [982, 721] width 908 height 18
type textarea "npm install && npm run start-detached"
type textarea "x"
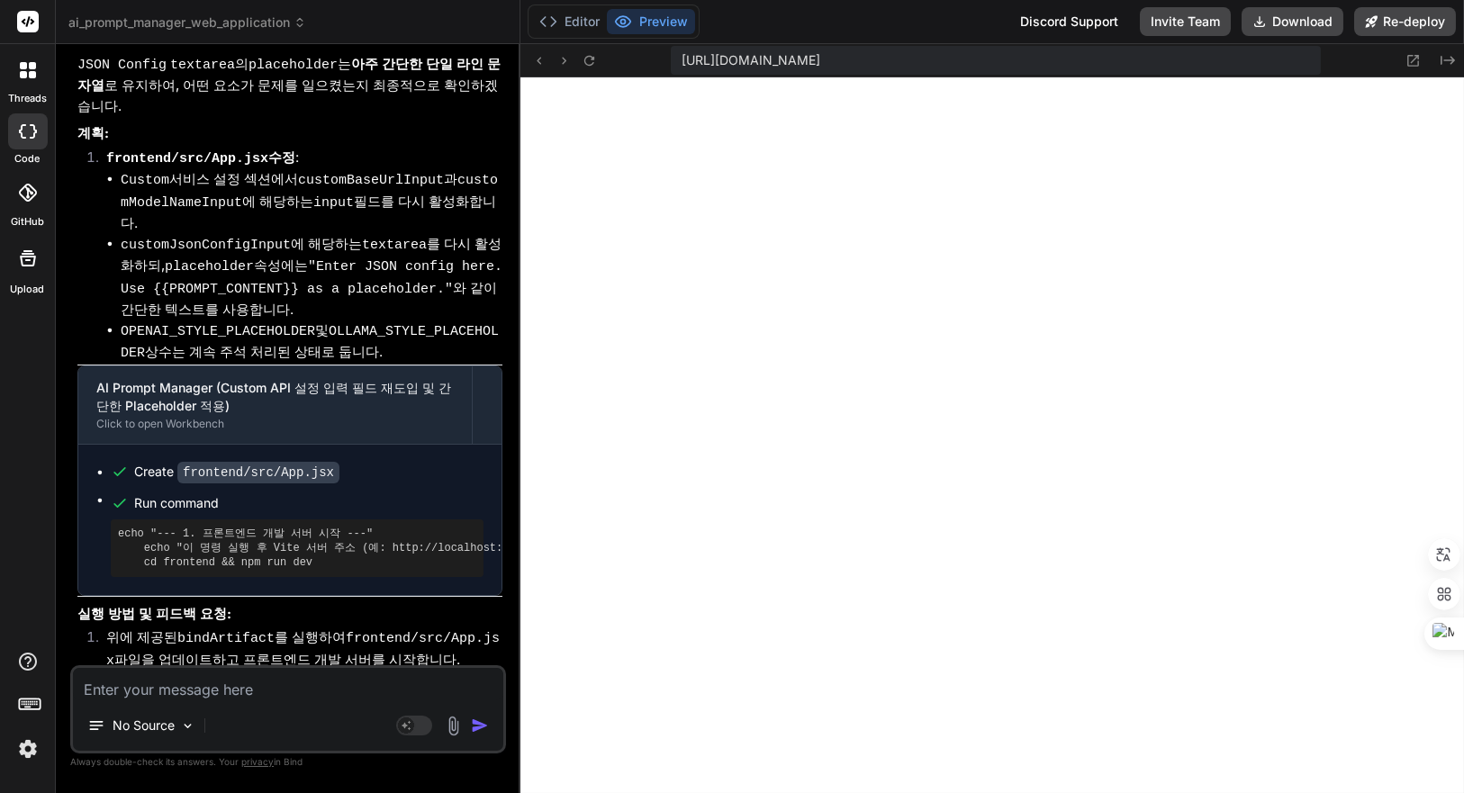
scroll to position [460, 0]
click at [574, 17] on button "Editor" at bounding box center [569, 21] width 75 height 25
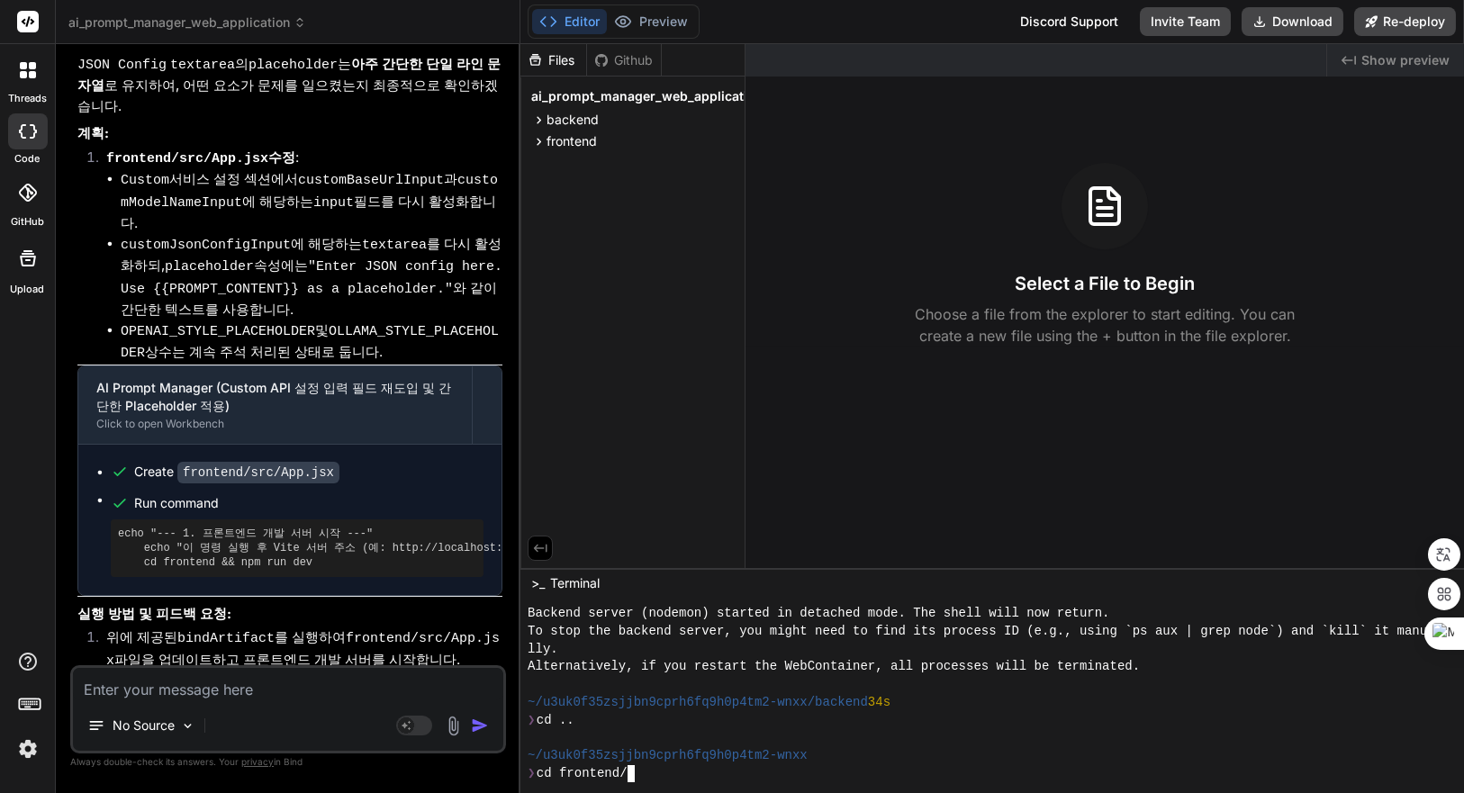
scroll to position [566, 0]
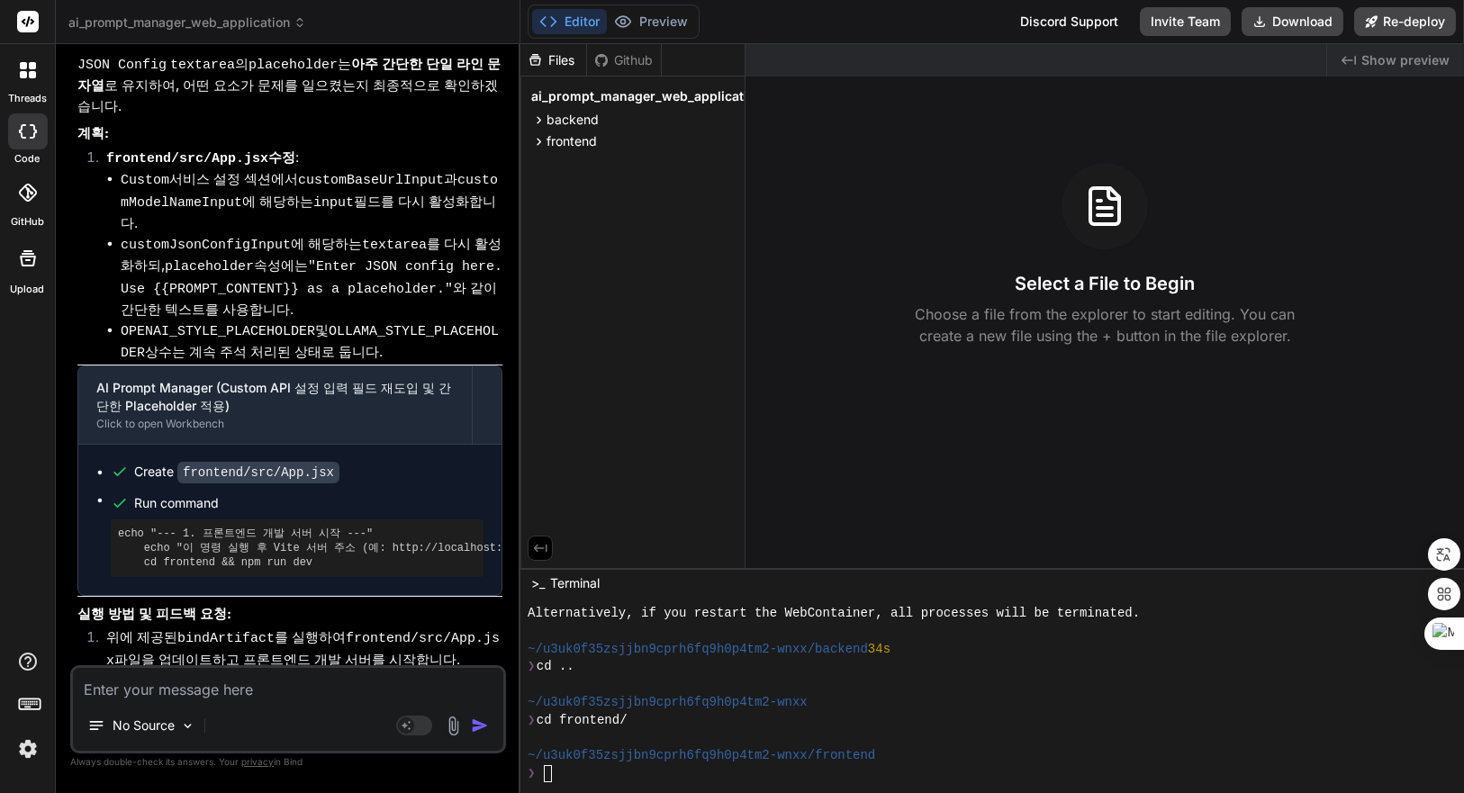
click at [755, 717] on div "❯ cd frontend/" at bounding box center [982, 721] width 908 height 18
type textarea "npm install && npm run dev"
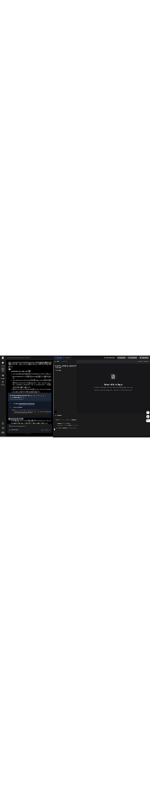
scroll to position [1080, 0]
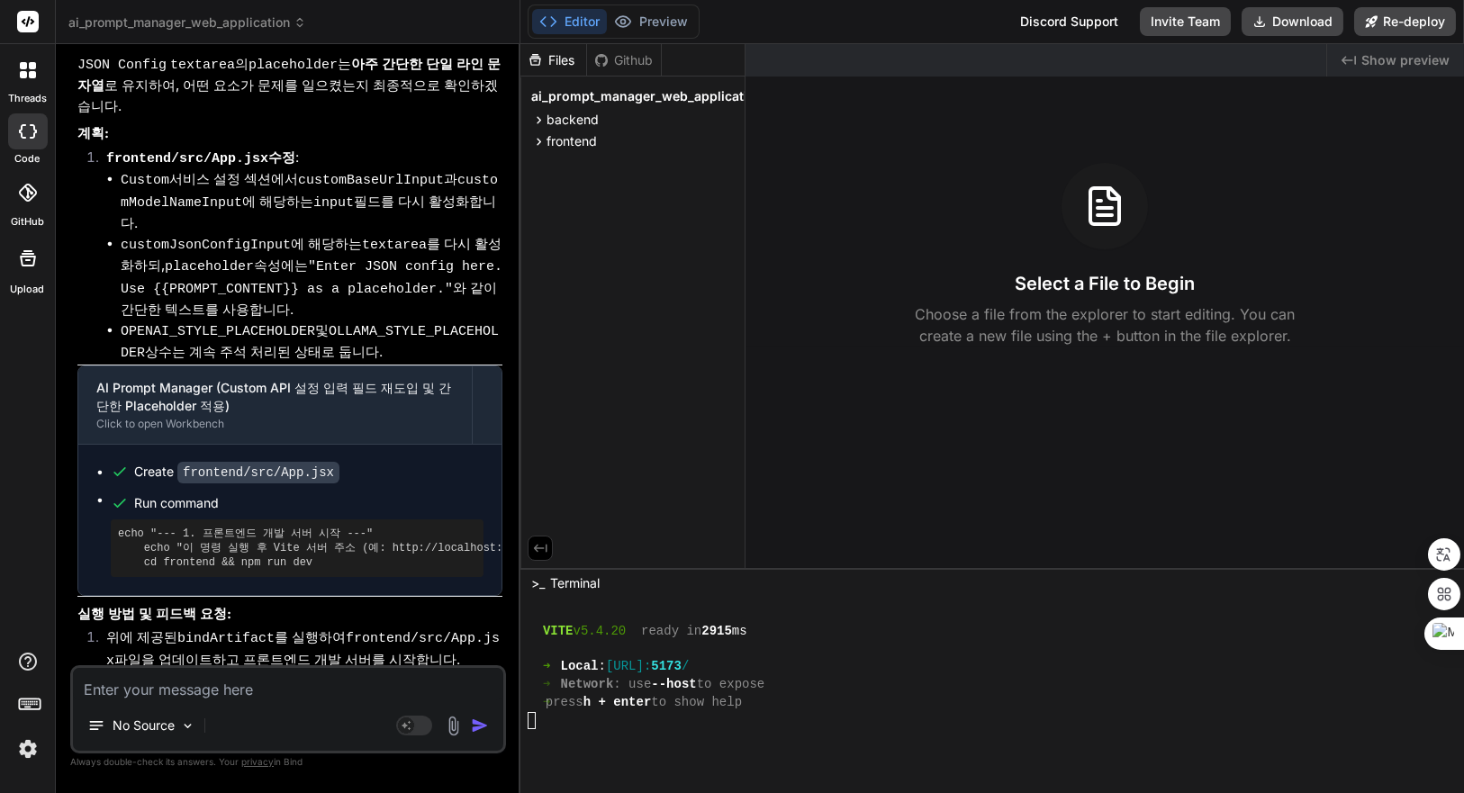
click at [1406, 58] on span "Show preview" at bounding box center [1405, 60] width 88 height 18
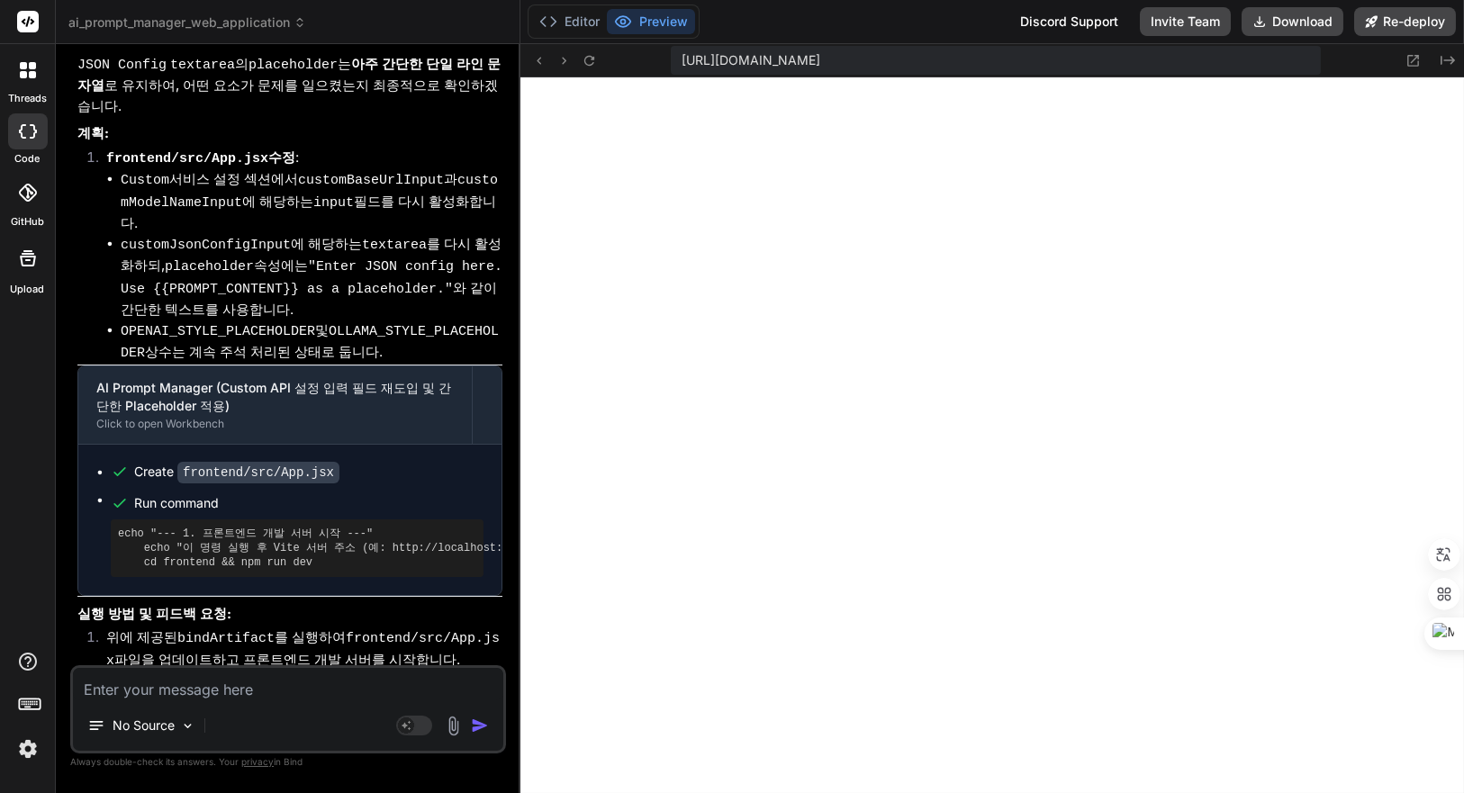
type textarea "x"
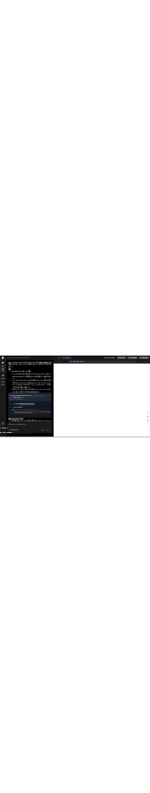
scroll to position [9564, 0]
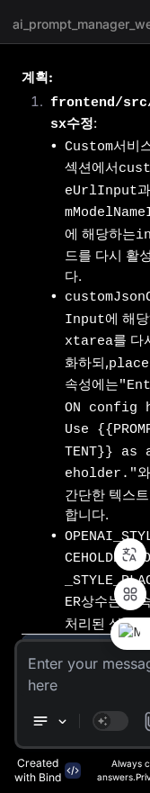
click at [104, 669] on textarea at bounding box center [108, 669] width 183 height 54
paste textarea "Lor ipsumdol sitam://c-adip-elitseddoei.tem/incid.utlabo.00874824.et dol magnaa…"
type textarea "Lor ipsumdol sitam://c-adip-elitseddoei.tem/incid.utlabo.00874824.et dol magnaa…"
type textarea "x"
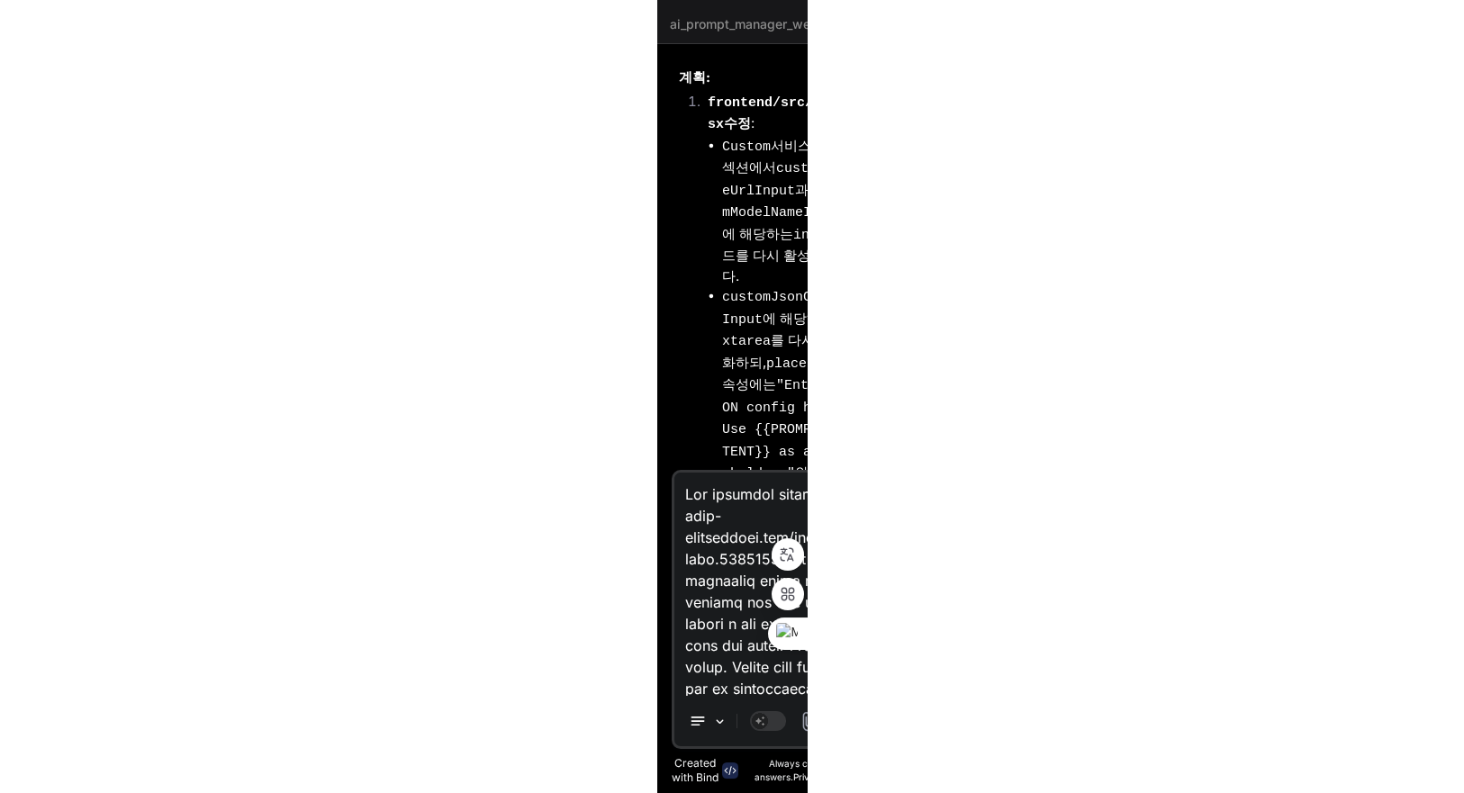
scroll to position [4689, 0]
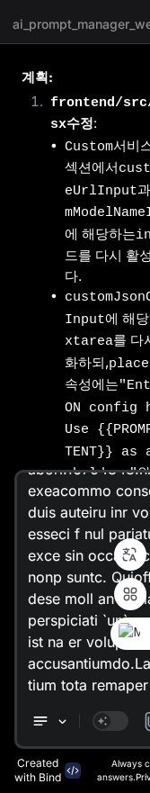
type textarea "Lor ipsumdol sitam://c-adip-elitseddoei.tem/incid.utlabo.00874824.et dol magnaa…"
click at [90, 620] on textarea at bounding box center [108, 584] width 183 height 223
click at [98, 606] on textarea at bounding box center [108, 584] width 183 height 223
click at [58, 136] on ul "Custom 서비스 설정 섹션에서 customBaseUrlInput 과 customModelNameInput 에 해당하는 input 필드를 다…" at bounding box center [124, 385] width 149 height 499
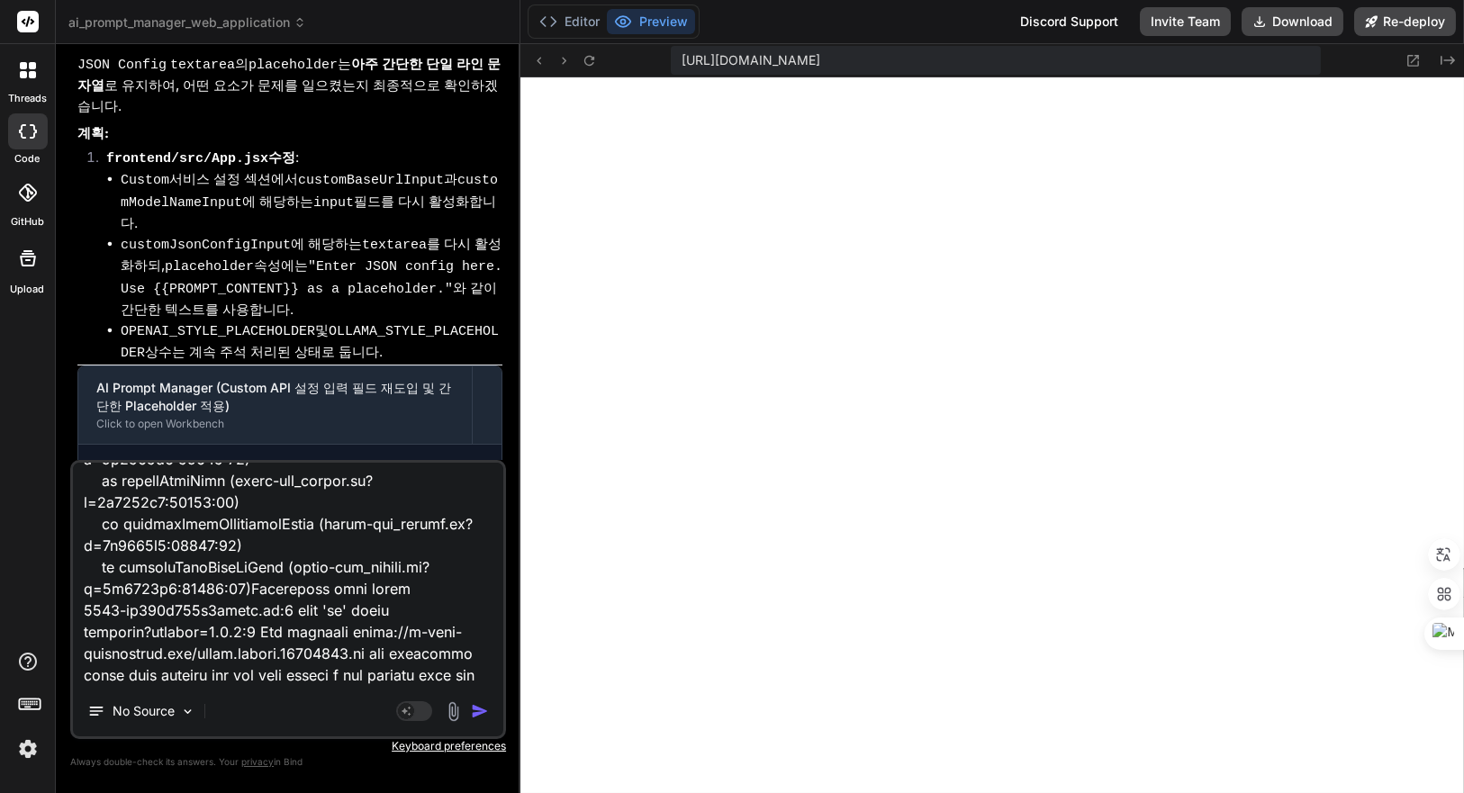
scroll to position [1667, 0]
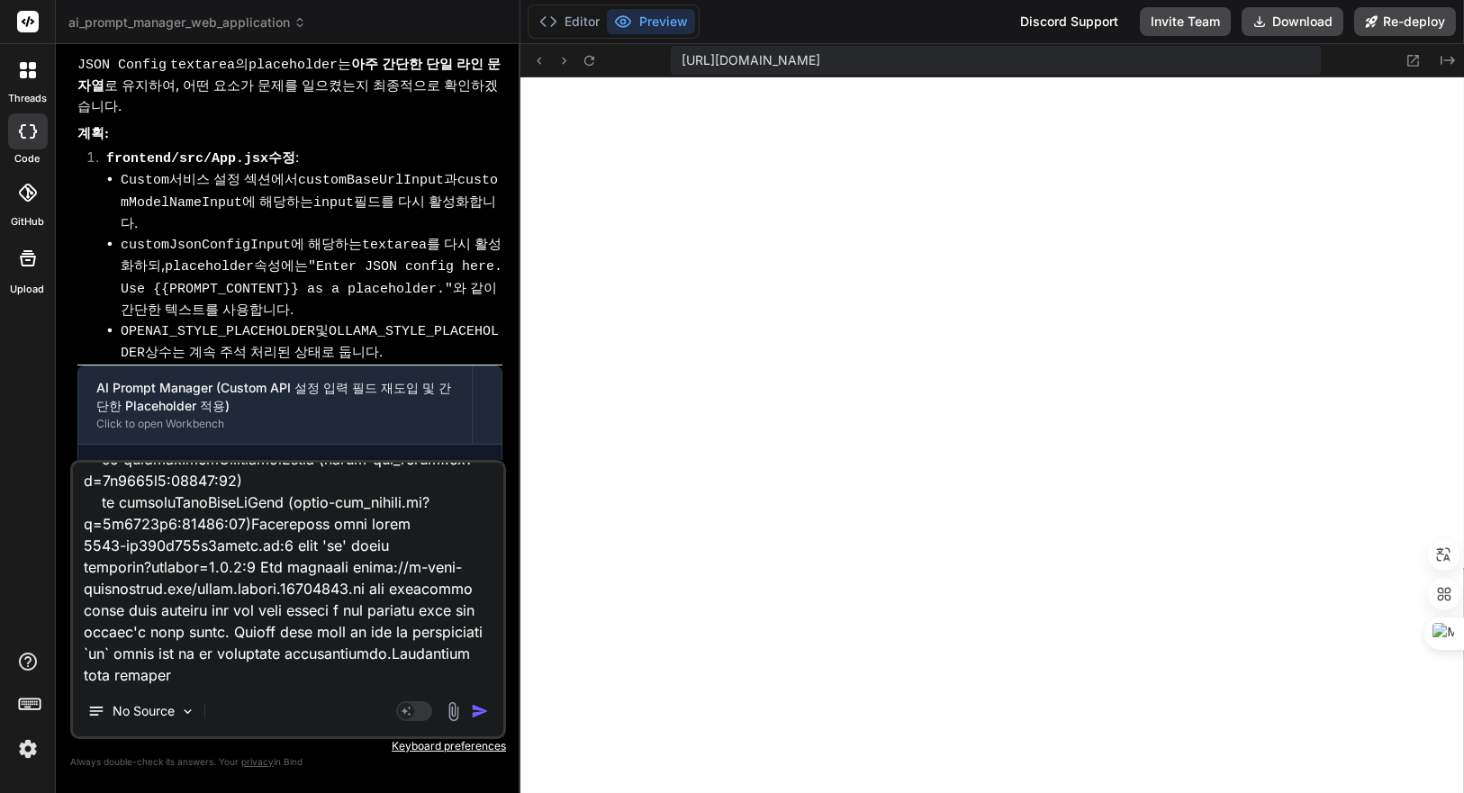
click at [382, 682] on textarea at bounding box center [288, 574] width 430 height 223
type textarea "x"
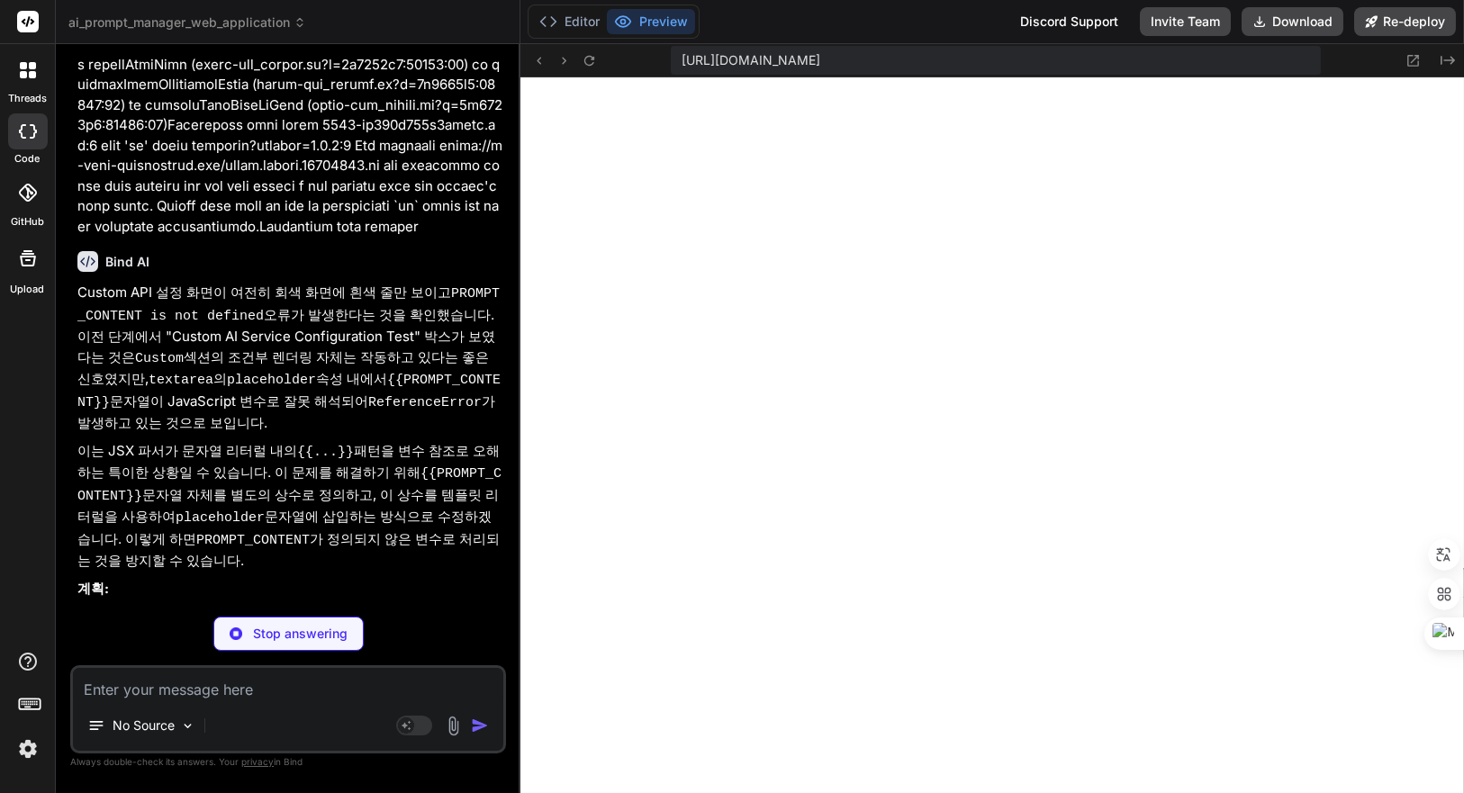
scroll to position [6819, 0]
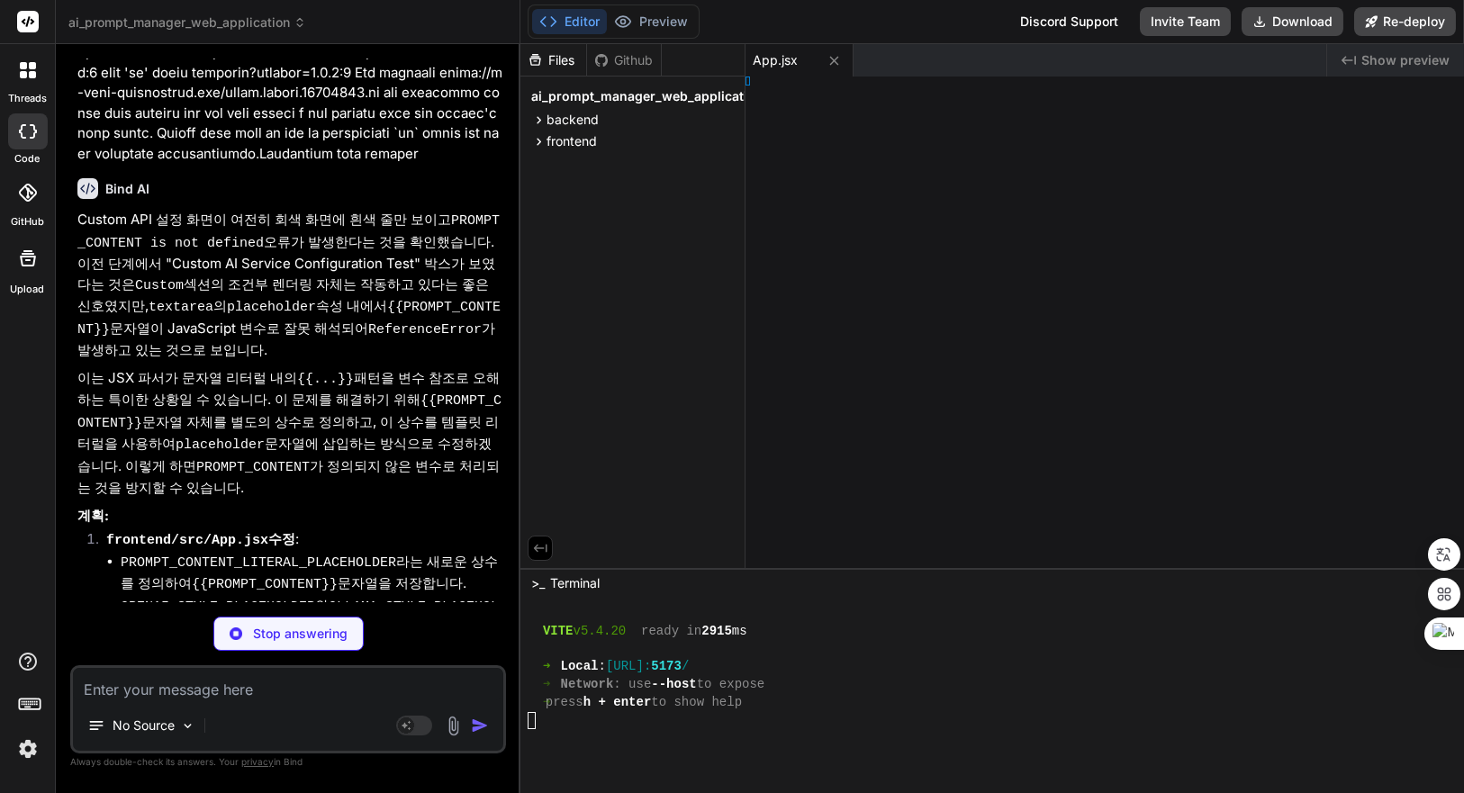
type textarea "x"
